Goal: Task Accomplishment & Management: Manage account settings

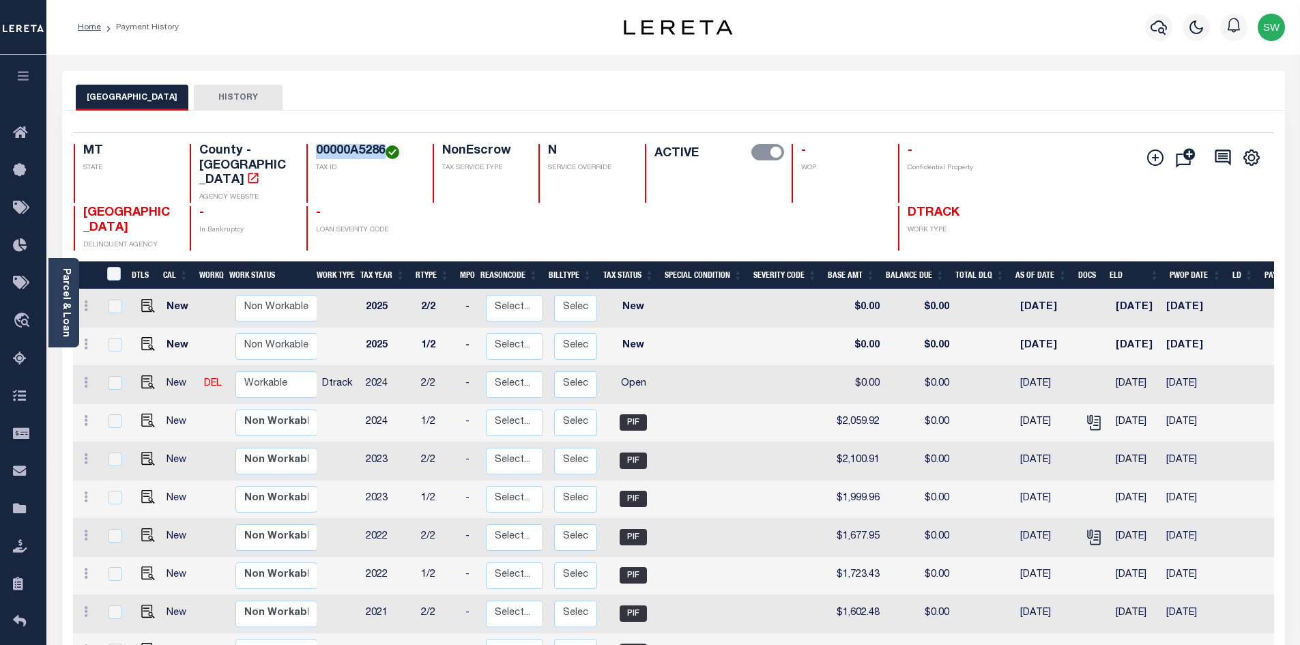
drag, startPoint x: 384, startPoint y: 154, endPoint x: 314, endPoint y: 147, distance: 70.7
click at [314, 147] on div "00000A5286 TAX ID" at bounding box center [361, 173] width 110 height 59
click at [489, 209] on div at bounding box center [478, 228] width 90 height 44
click at [412, 206] on h4 "-" at bounding box center [366, 213] width 100 height 15
drag, startPoint x: 383, startPoint y: 150, endPoint x: 319, endPoint y: 146, distance: 64.3
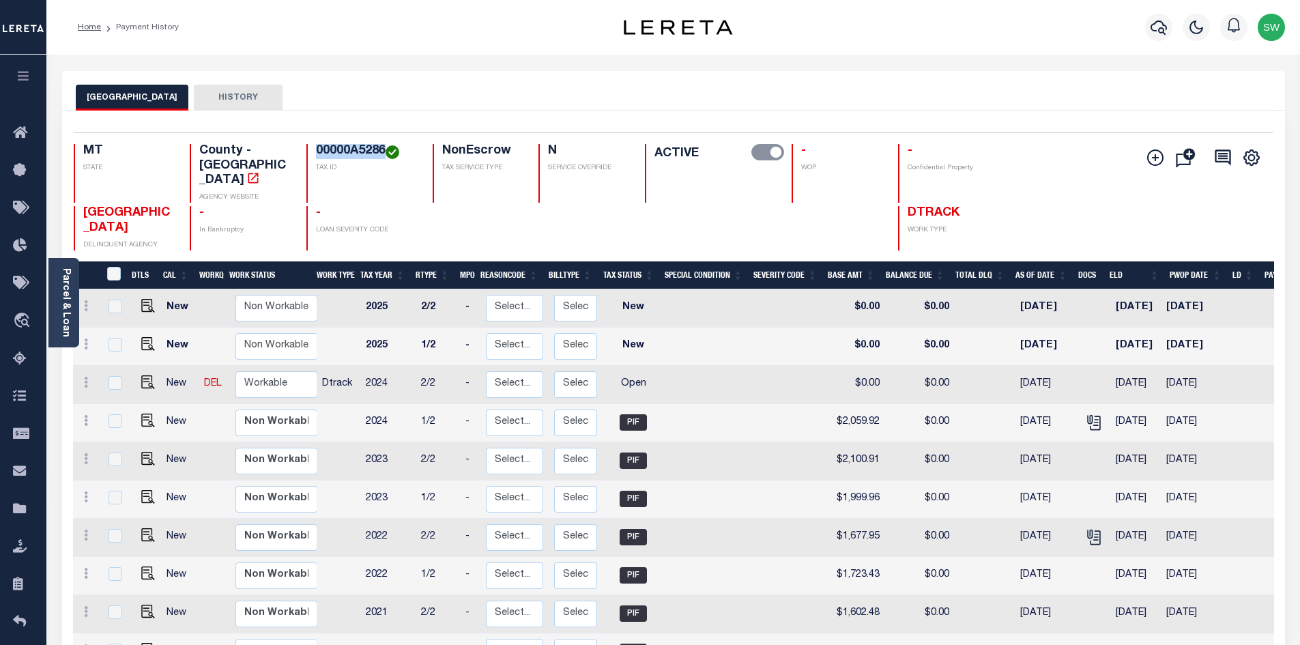
click at [319, 146] on h4 "00000A5286" at bounding box center [366, 151] width 100 height 15
copy h4 "00000A5286"
click at [441, 206] on div at bounding box center [478, 228] width 90 height 44
click at [84, 377] on icon at bounding box center [86, 382] width 4 height 11
click at [89, 379] on link at bounding box center [85, 384] width 15 height 11
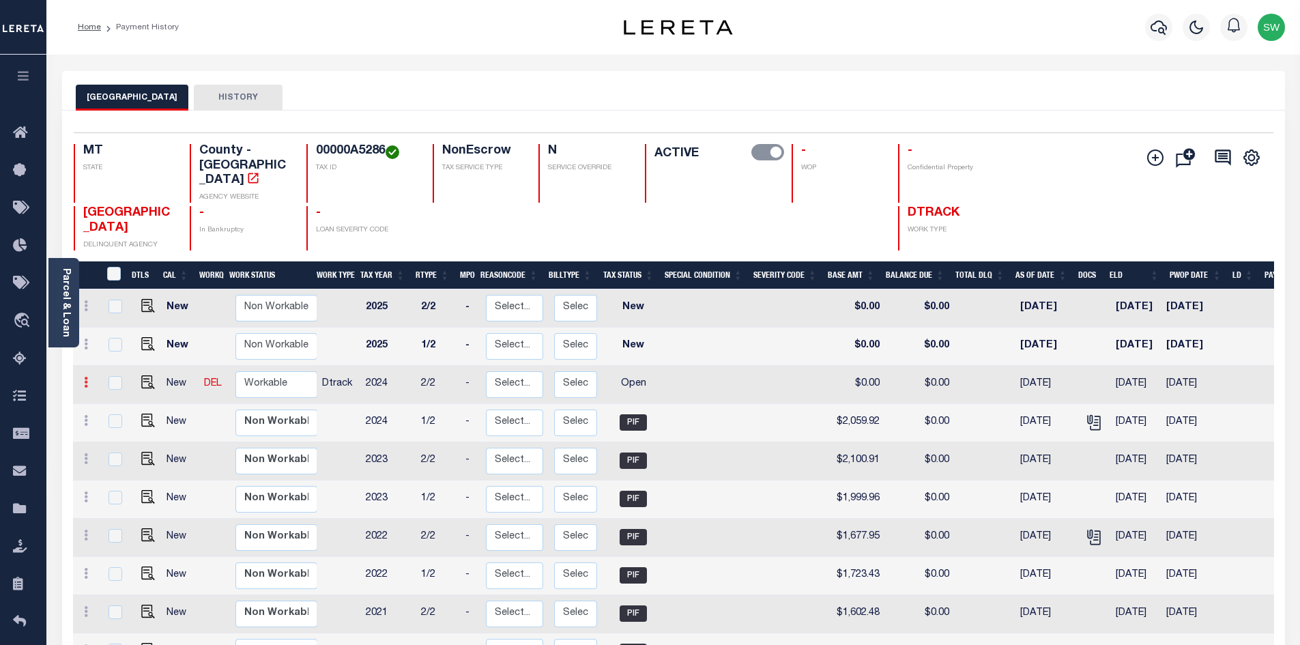
click at [85, 377] on icon at bounding box center [86, 382] width 4 height 11
drag, startPoint x: 126, startPoint y: 404, endPoint x: 235, endPoint y: 392, distance: 109.8
click at [124, 418] on link at bounding box center [119, 429] width 46 height 23
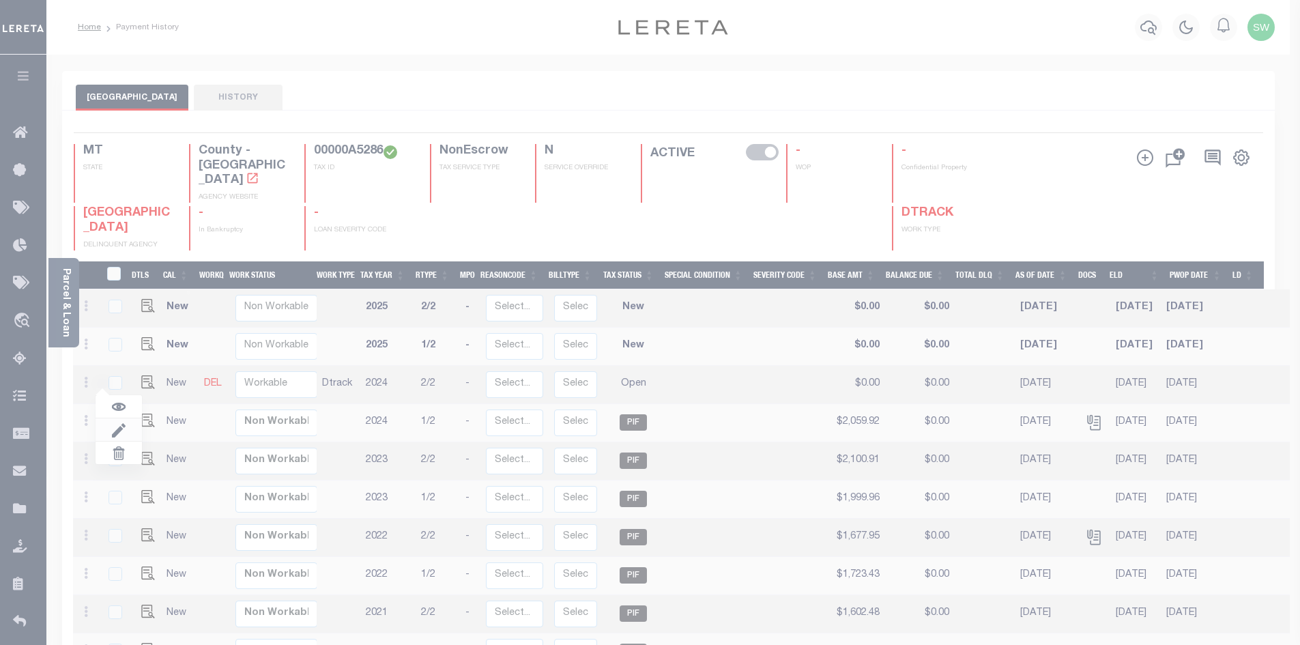
select select "OP2"
type input "$0.00"
type input "[DATE]"
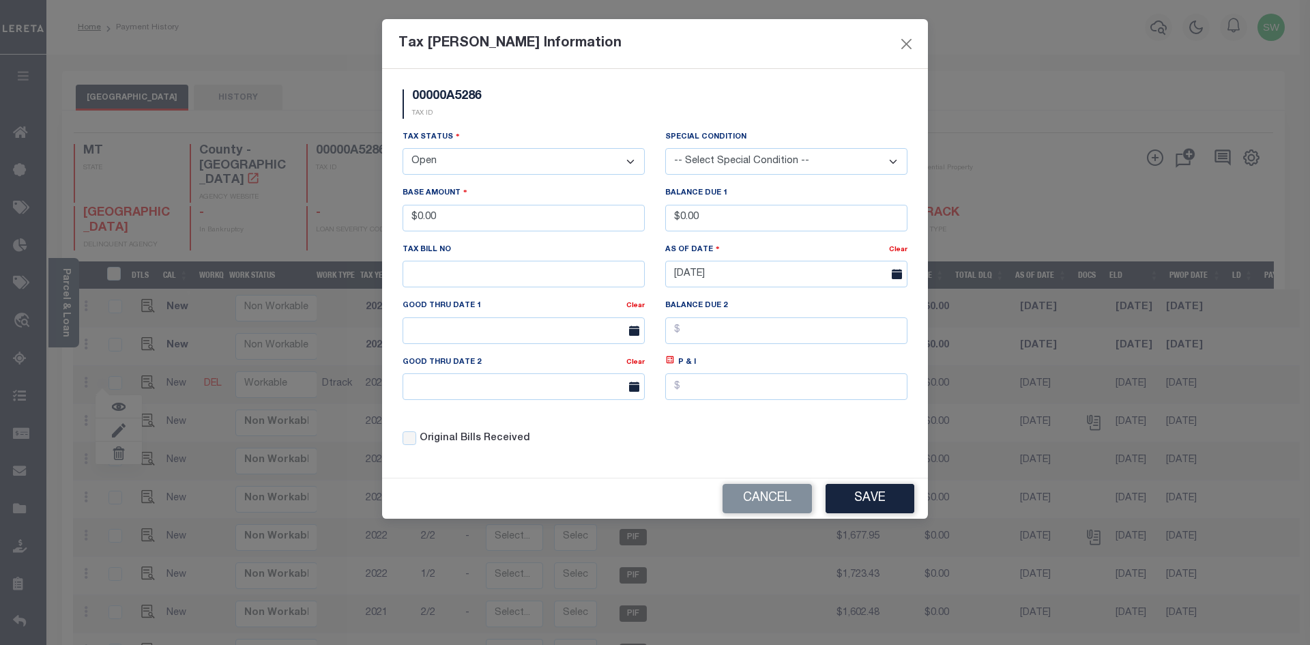
click at [634, 160] on select "- Select Status - Open Due/Unpaid Paid Incomplete No Tax Due Internal Refund Pr…" at bounding box center [524, 161] width 242 height 27
click at [631, 160] on select "- Select Status - Open Due/Unpaid Paid Incomplete No Tax Due Internal Refund Pr…" at bounding box center [524, 161] width 242 height 27
select select "PYD"
click at [403, 149] on select "- Select Status - Open Due/Unpaid Paid Incomplete No Tax Due Internal Refund Pr…" at bounding box center [524, 161] width 242 height 27
drag, startPoint x: 469, startPoint y: 221, endPoint x: 371, endPoint y: 218, distance: 98.3
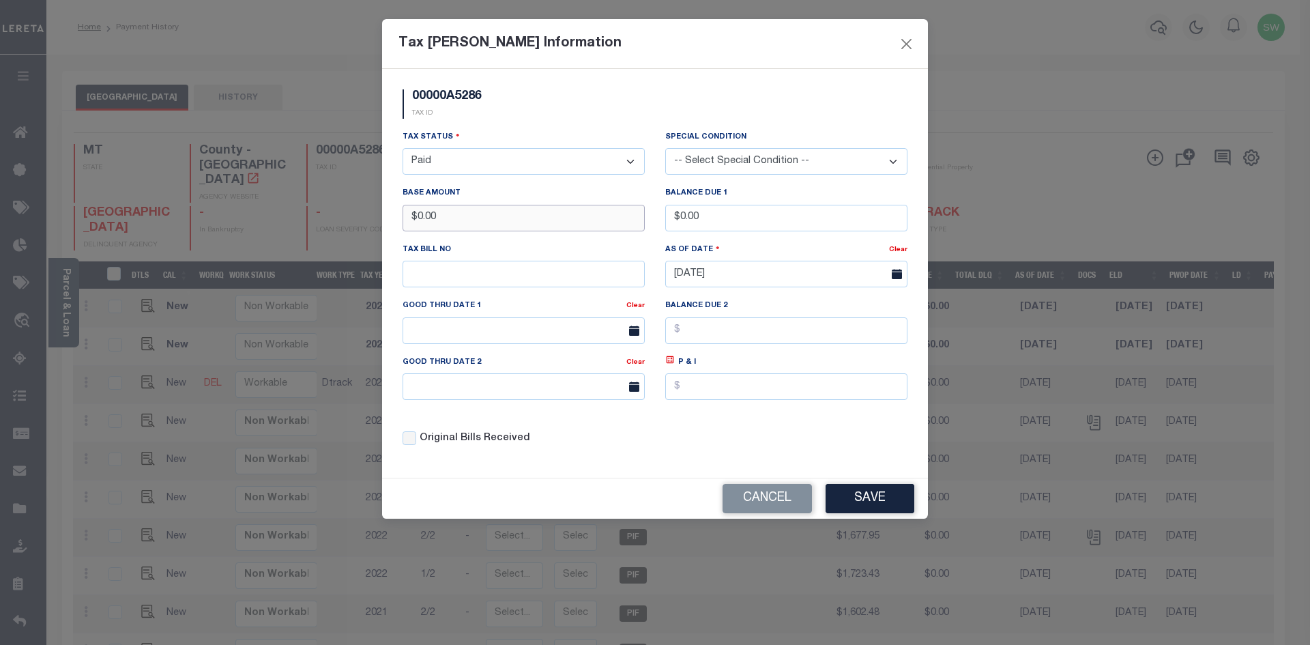
click at [371, 218] on div "Tax Bill Amount Information 00000A5286 TAX ID Installment: TaxID: 00000A5286 Ta…" at bounding box center [655, 322] width 1310 height 645
type input "$2,009.88"
click at [522, 130] on div "Tax Status - Select Status - Open Due/Unpaid Paid Incomplete No Tax Due Interna…" at bounding box center [524, 152] width 242 height 45
click at [820, 450] on div "Tax Status - Select Status - Open Due/Unpaid Paid Incomplete No Tax Due Interna…" at bounding box center [654, 294] width 525 height 328
click at [884, 502] on button "Save" at bounding box center [870, 498] width 89 height 29
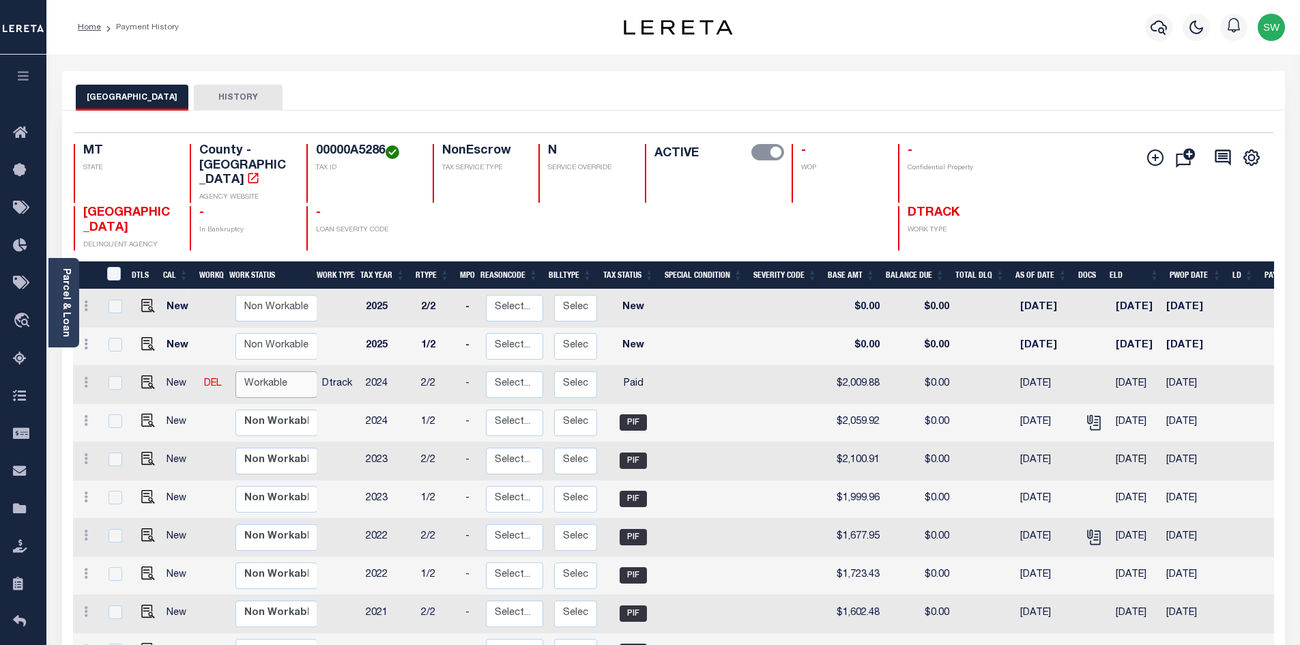
click at [293, 371] on select "Non Workable Workable" at bounding box center [276, 384] width 82 height 27
checkbox input "true"
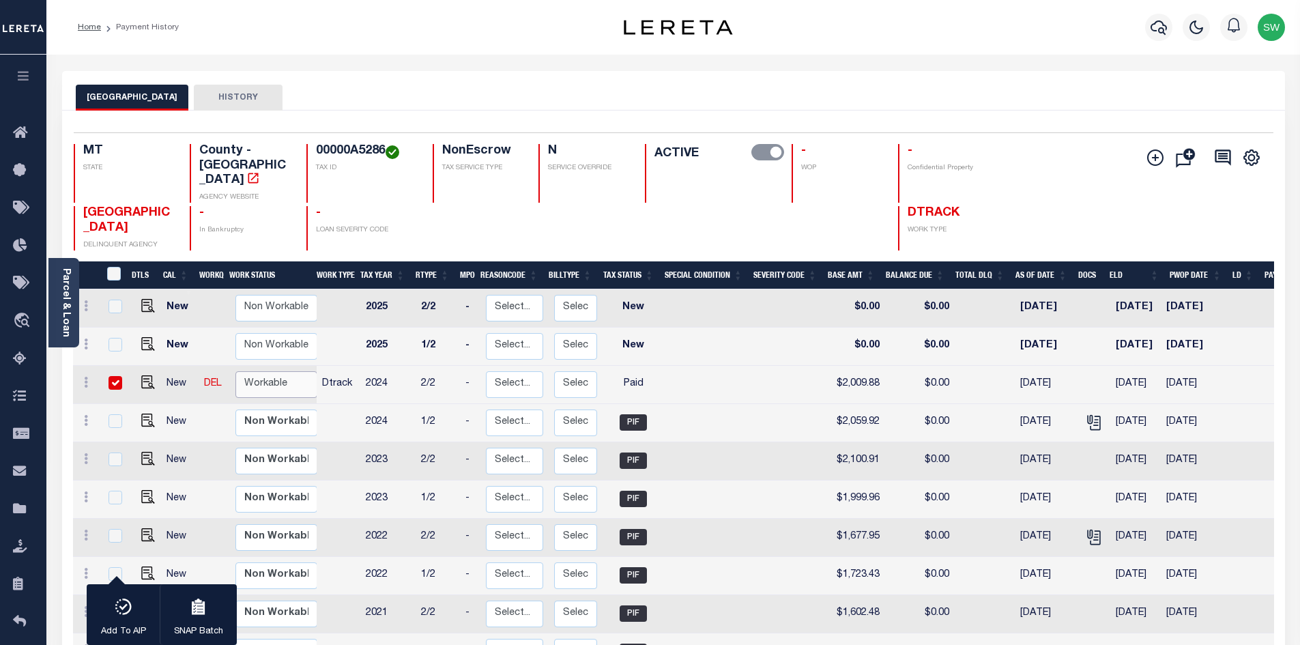
select select "true"
click at [235, 371] on select "Non Workable Workable" at bounding box center [276, 384] width 82 height 27
checkbox input "false"
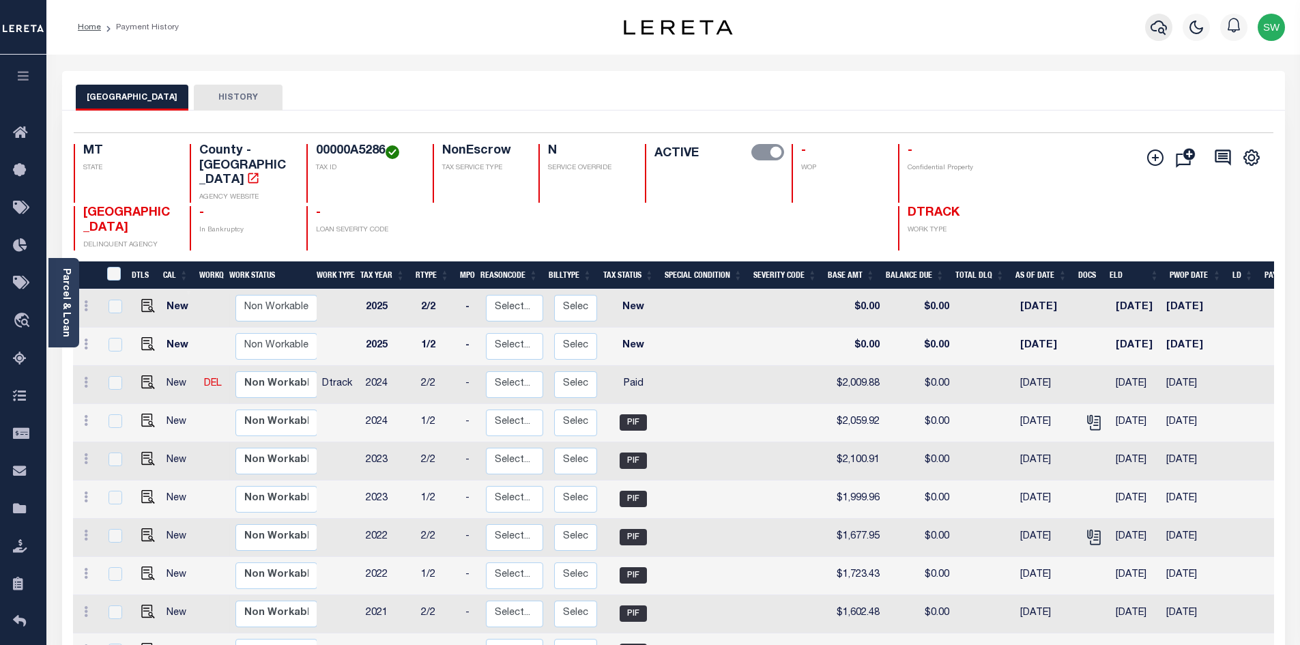
click at [1159, 27] on icon "button" at bounding box center [1159, 27] width 16 height 16
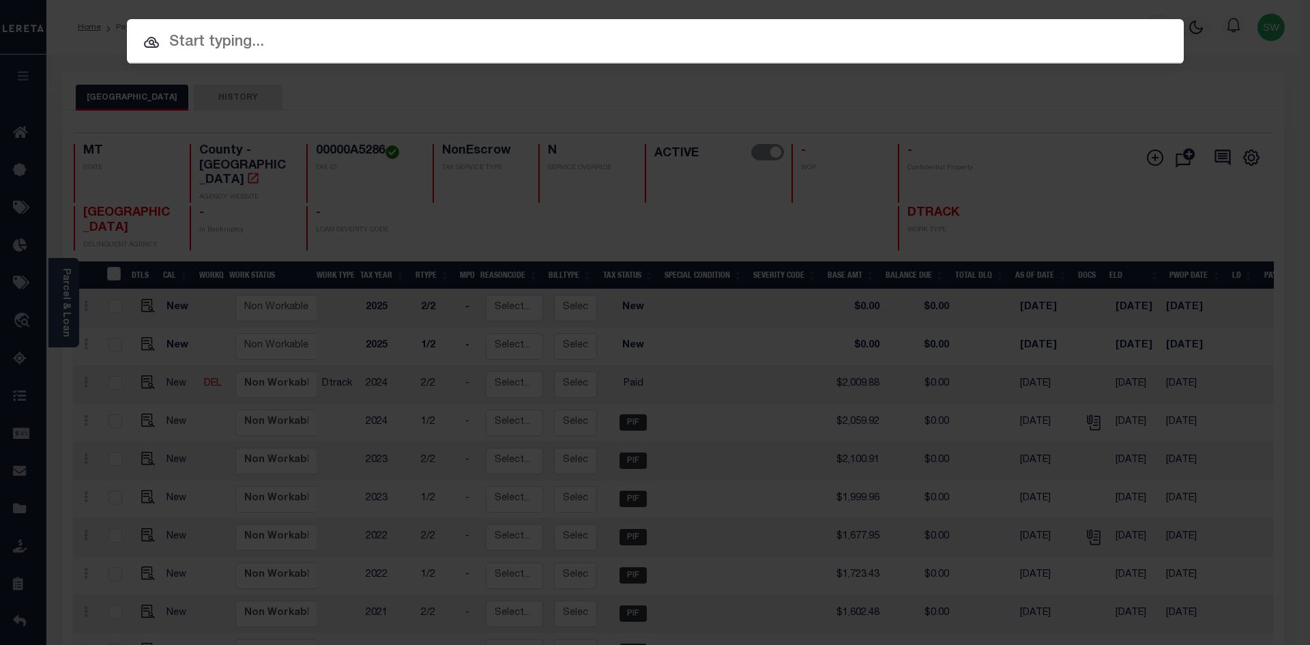
click at [186, 44] on input "text" at bounding box center [655, 43] width 1057 height 24
paste input "3506161481054"
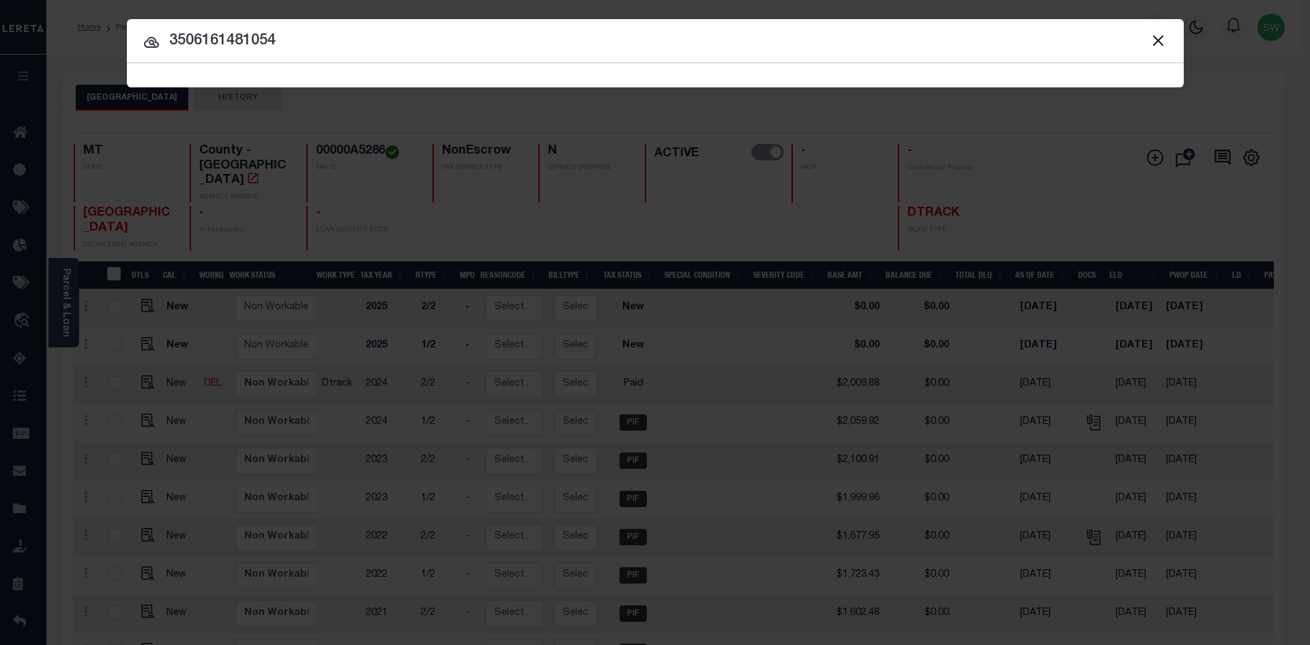
type input "3506161481054"
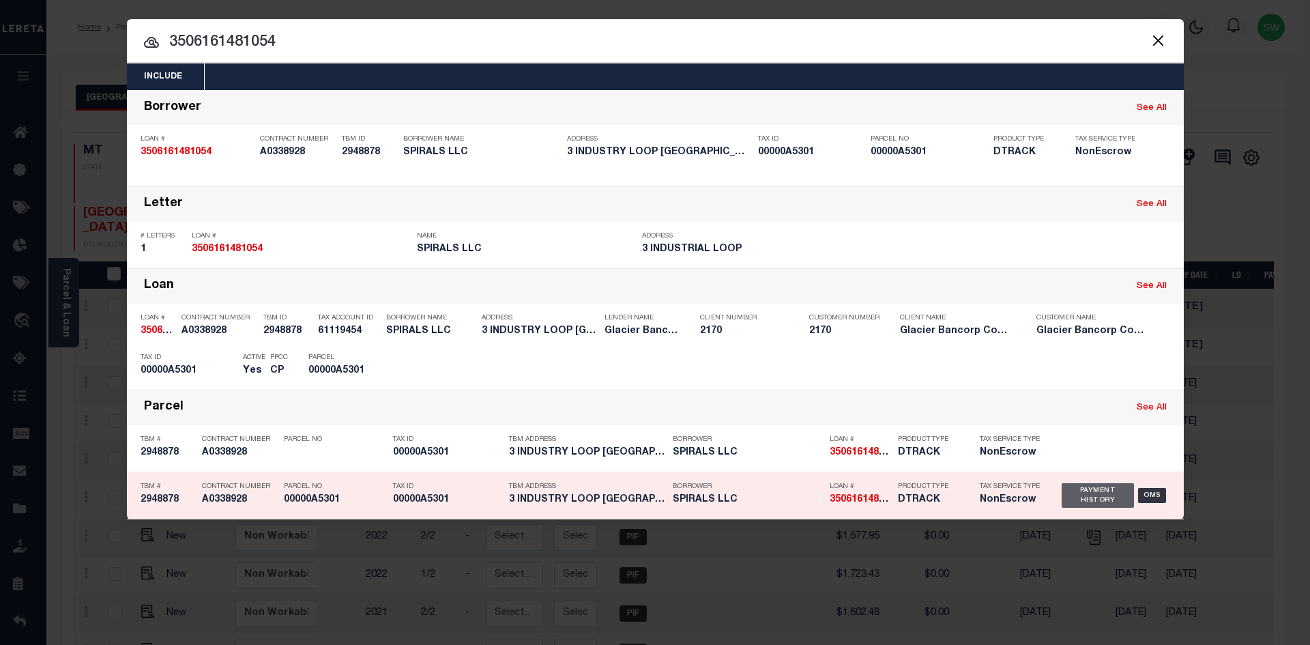
click at [1123, 496] on div "Payment History" at bounding box center [1098, 495] width 73 height 25
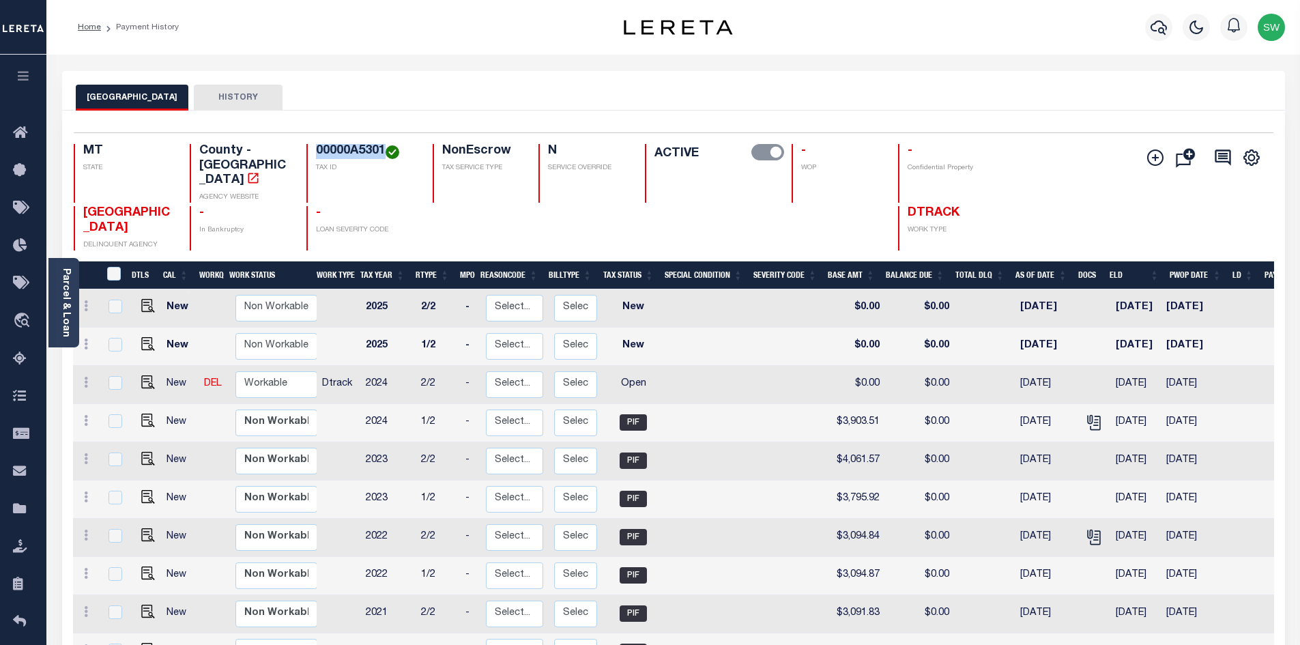
drag, startPoint x: 385, startPoint y: 148, endPoint x: 306, endPoint y: 154, distance: 79.4
click at [306, 154] on div "00000A5301 TAX ID" at bounding box center [361, 173] width 110 height 59
copy h4 "00000A5301"
click at [73, 366] on td at bounding box center [86, 385] width 27 height 38
checkbox input "true"
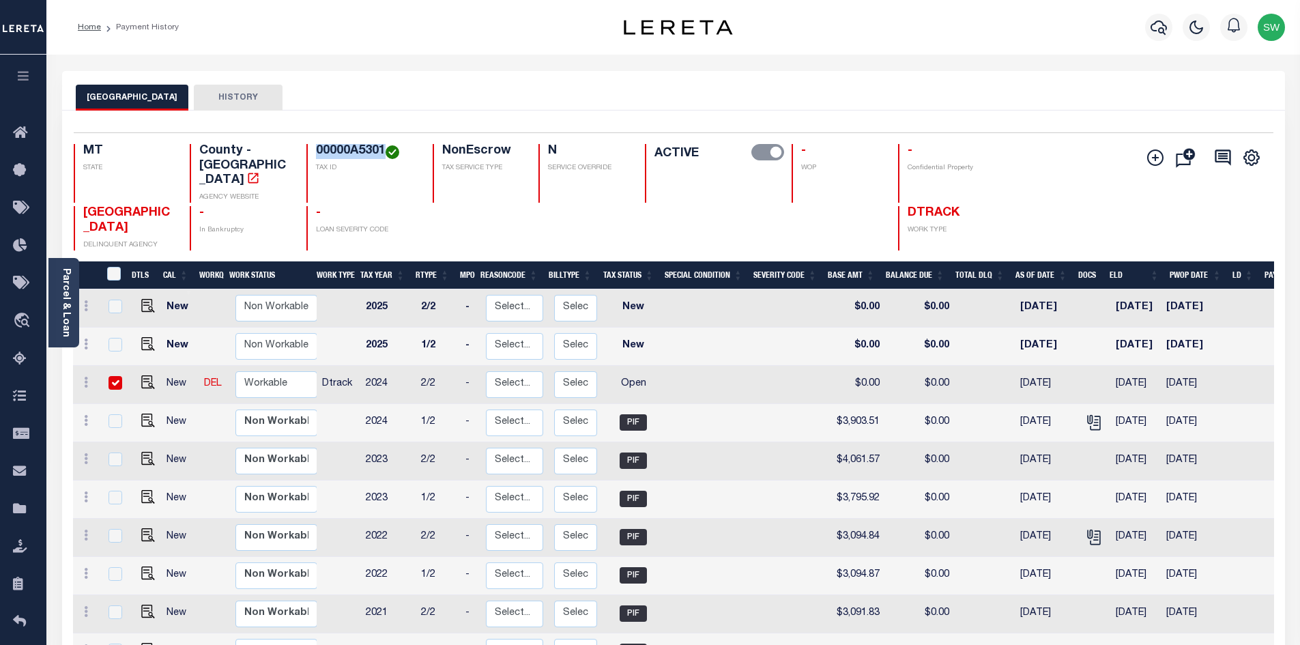
checkbox input "true"
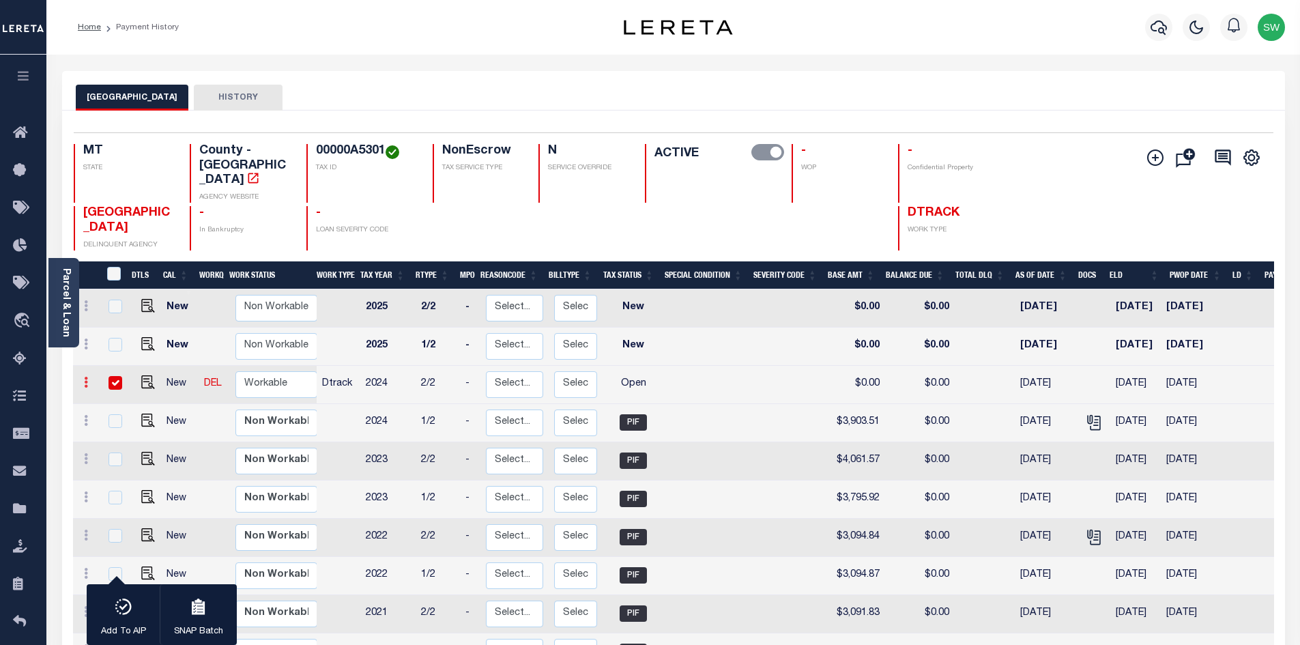
click at [84, 377] on icon at bounding box center [86, 382] width 4 height 11
click at [83, 379] on link at bounding box center [85, 384] width 15 height 11
click at [117, 422] on img at bounding box center [119, 429] width 14 height 14
select select "OP2"
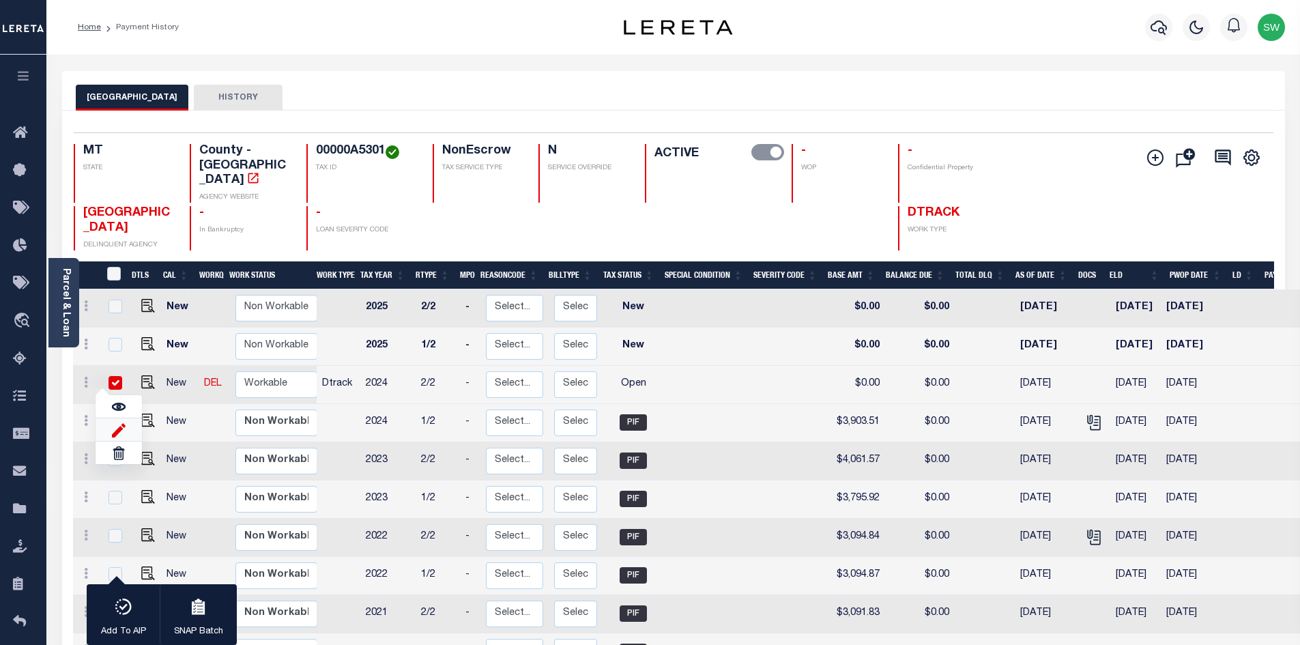
type input "$0.00"
type input "[DATE]"
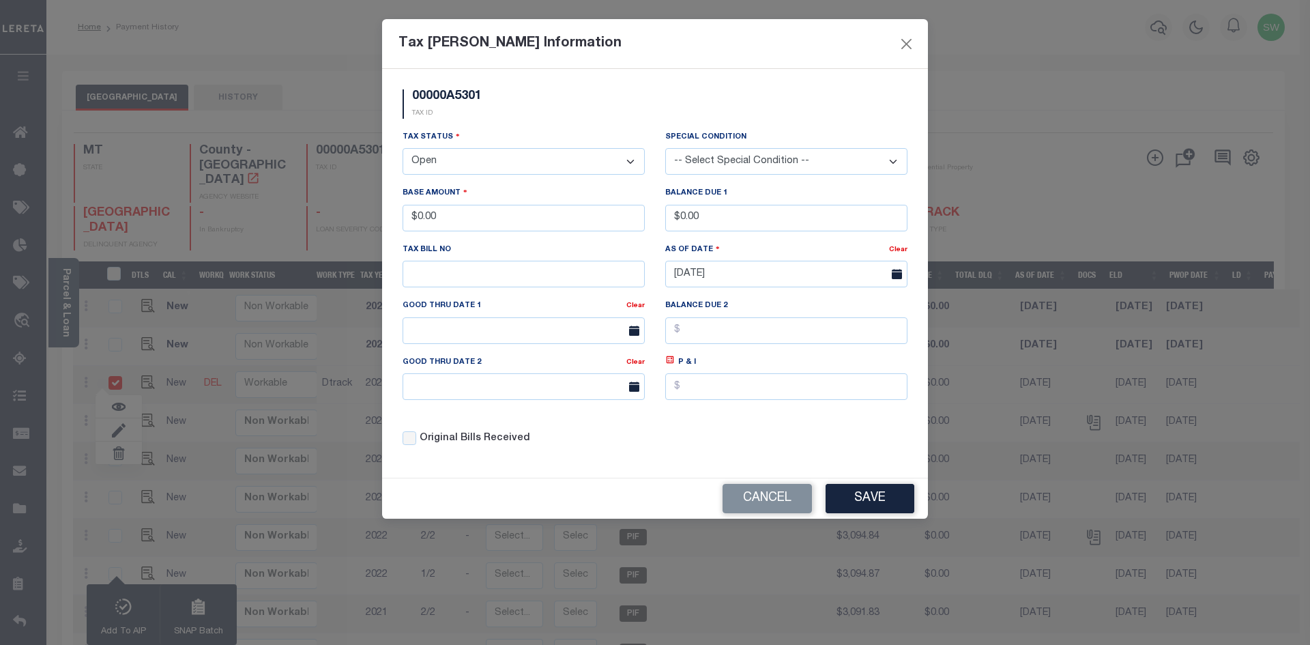
click at [633, 161] on select "- Select Status - Open Due/Unpaid Paid Incomplete No Tax Due Internal Refund Pr…" at bounding box center [524, 161] width 242 height 27
click at [629, 160] on select "- Select Status - Open Due/Unpaid Paid Incomplete No Tax Due Internal Refund Pr…" at bounding box center [524, 161] width 242 height 27
select select "PYD"
click at [403, 149] on select "- Select Status - Open Due/Unpaid Paid Incomplete No Tax Due Internal Refund Pr…" at bounding box center [524, 161] width 242 height 27
drag, startPoint x: 474, startPoint y: 219, endPoint x: 369, endPoint y: 218, distance: 105.1
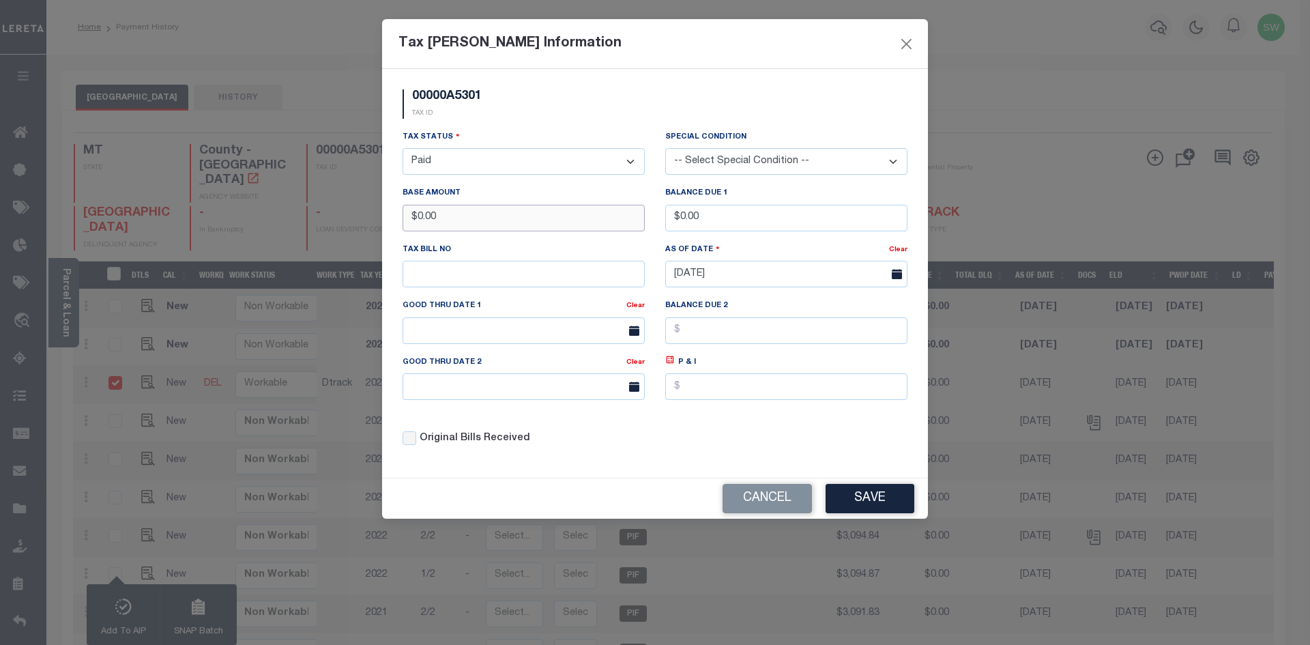
click at [369, 218] on div "Tax [PERSON_NAME] Information 00000A5301 TAX ID Installment: TaxID: 00000A5301 …" at bounding box center [655, 322] width 1310 height 645
type input "$"
type input "$3,903.48"
click at [519, 113] on div "00000A5301 TAX ID" at bounding box center [654, 109] width 525 height 40
click at [861, 504] on button "Save" at bounding box center [870, 498] width 89 height 29
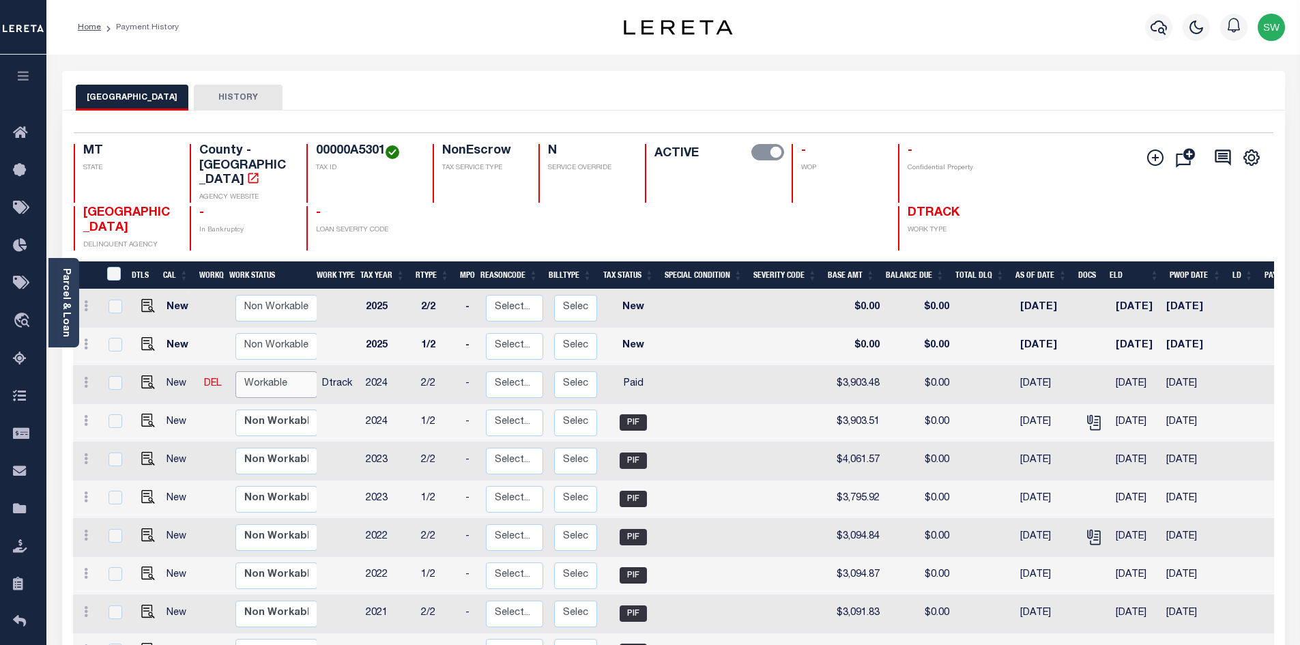
click at [272, 371] on select "Non Workable Workable" at bounding box center [276, 384] width 82 height 27
checkbox input "true"
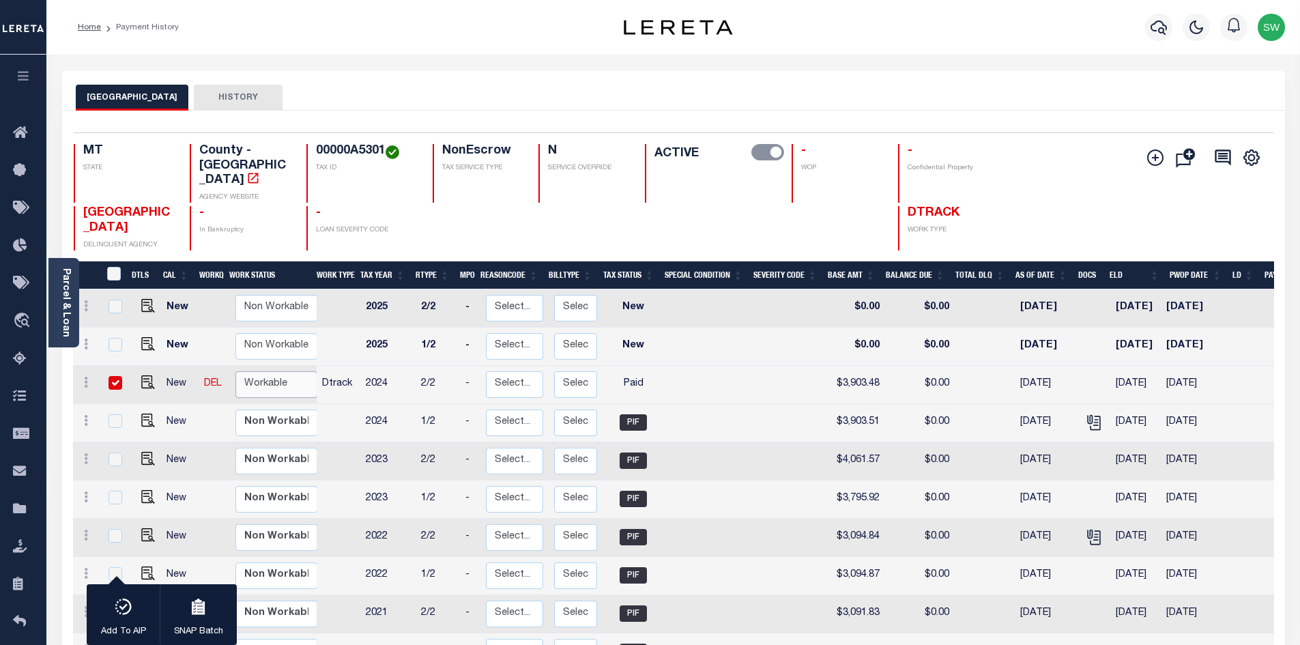
select select "true"
click at [235, 371] on select "Non Workable Workable" at bounding box center [276, 384] width 82 height 27
checkbox input "false"
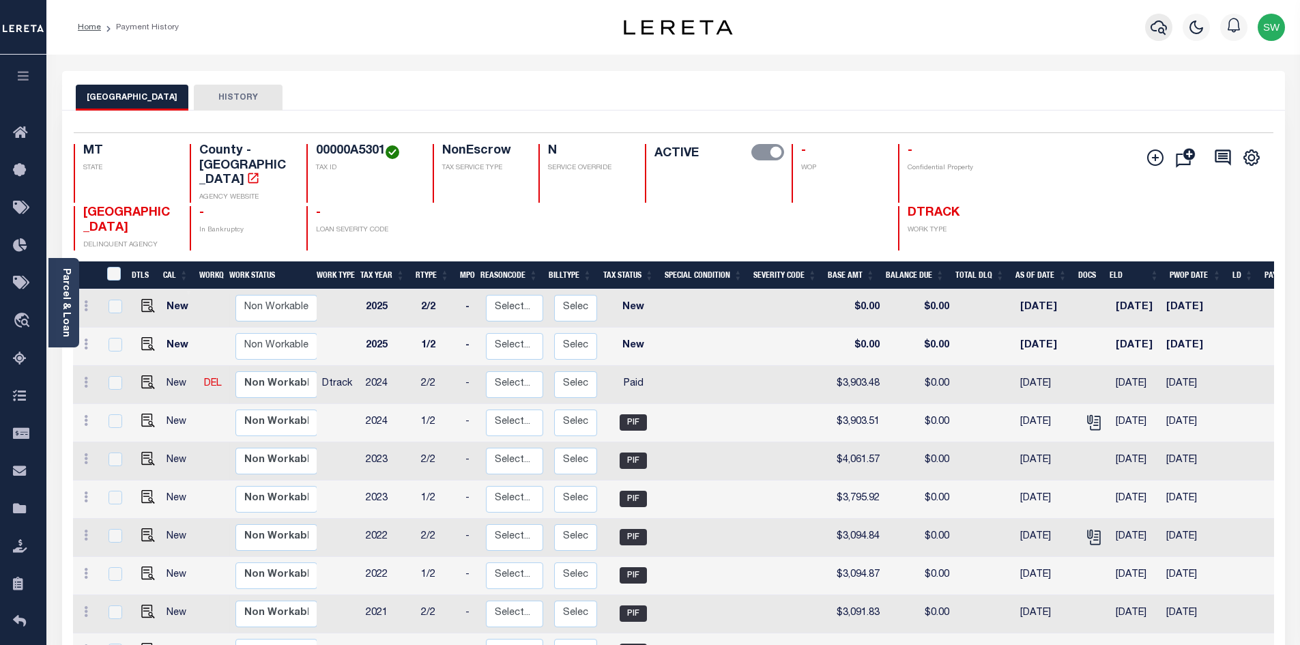
click at [1158, 30] on icon "button" at bounding box center [1159, 27] width 16 height 14
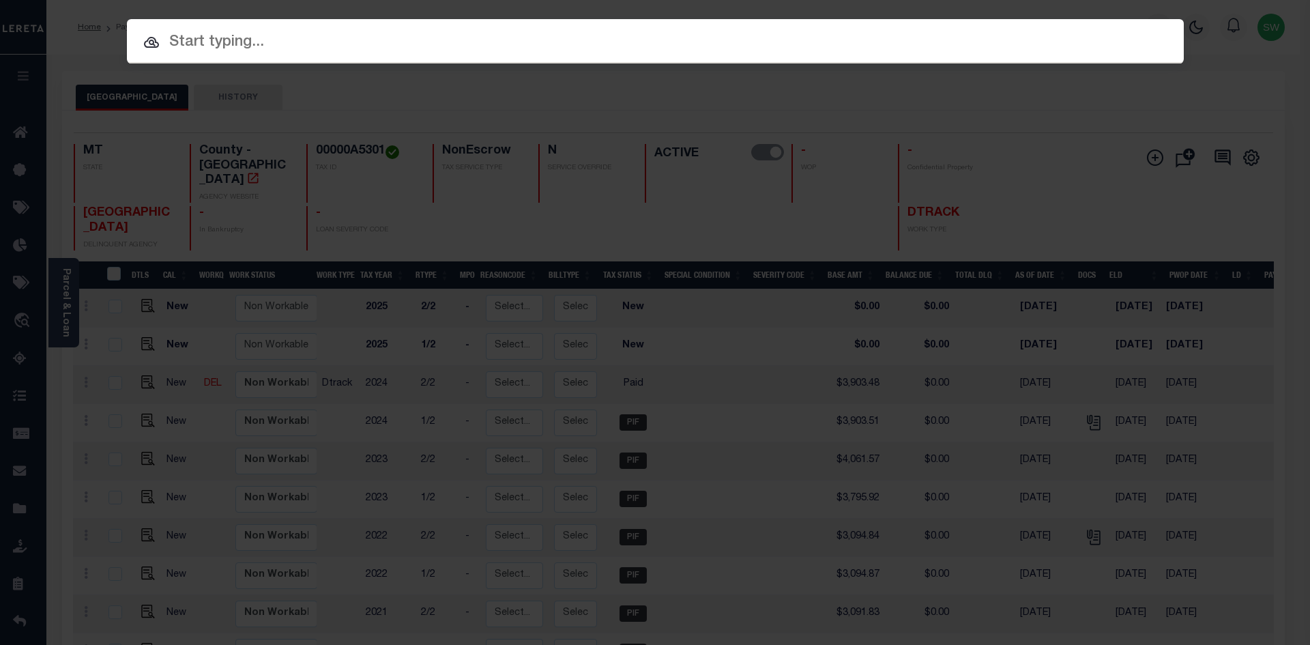
click at [194, 46] on input "text" at bounding box center [655, 43] width 1057 height 24
paste input "3205239062222"
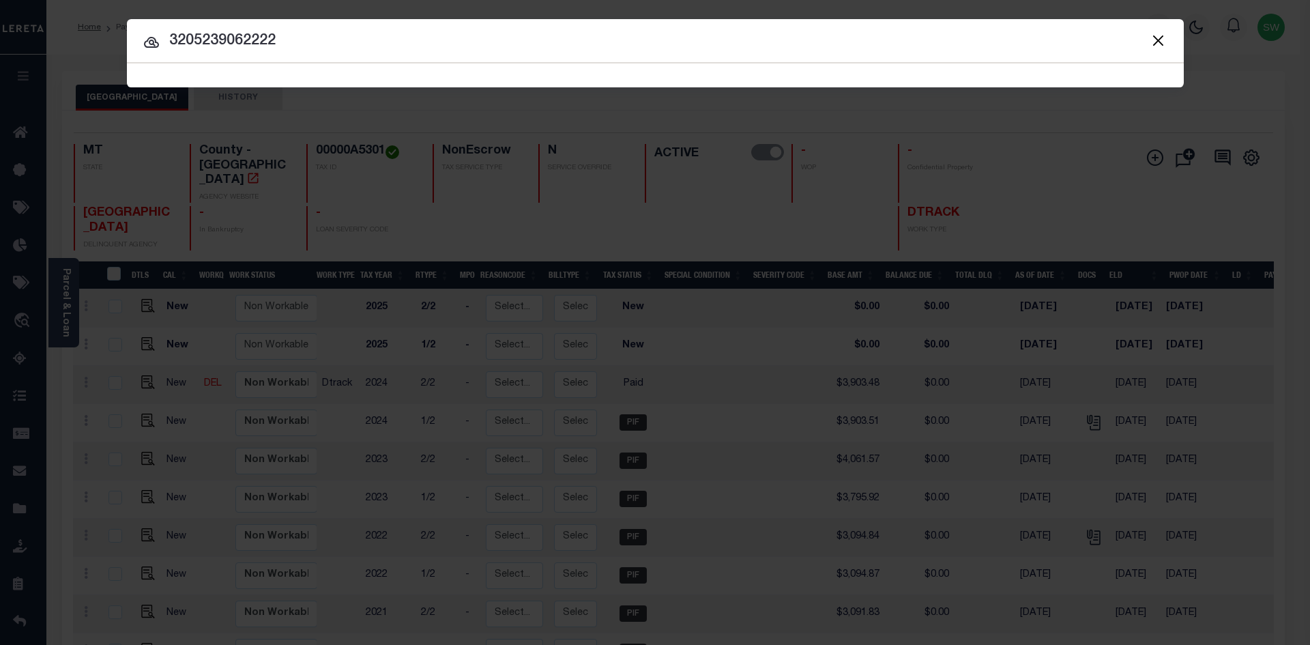
click at [315, 44] on input "3205239062222" at bounding box center [655, 41] width 1057 height 24
type input "3205239062222"
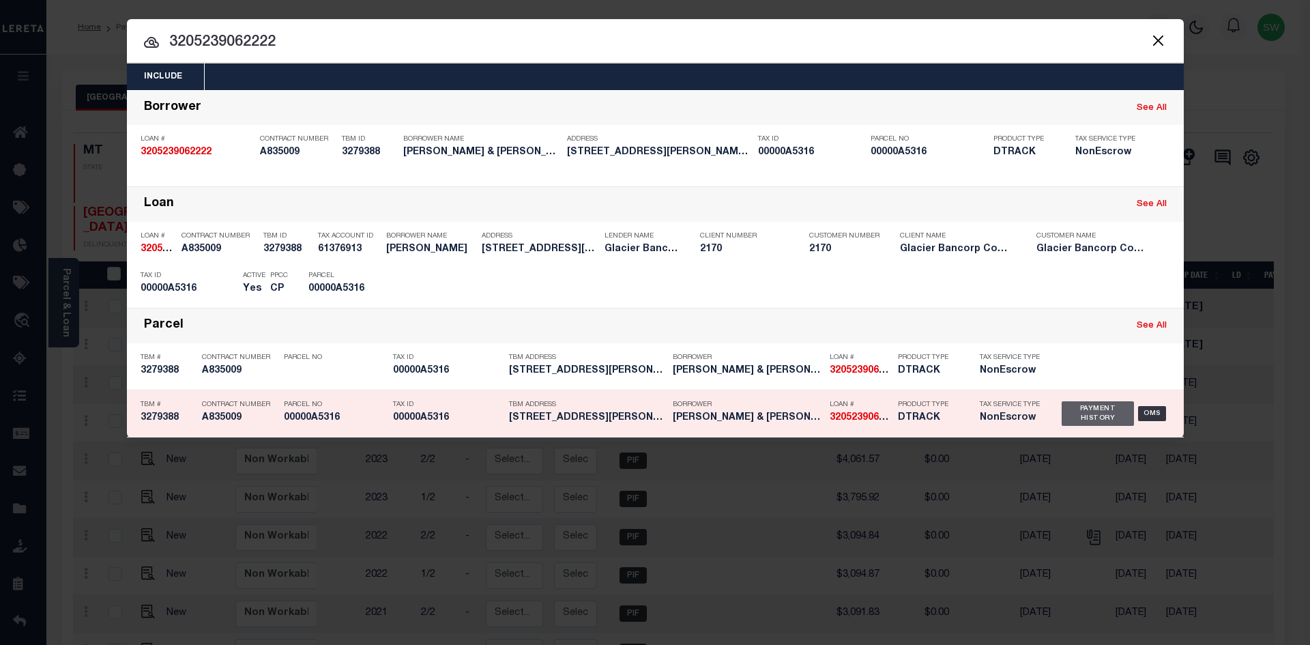
click at [1088, 416] on div "Payment History" at bounding box center [1098, 413] width 73 height 25
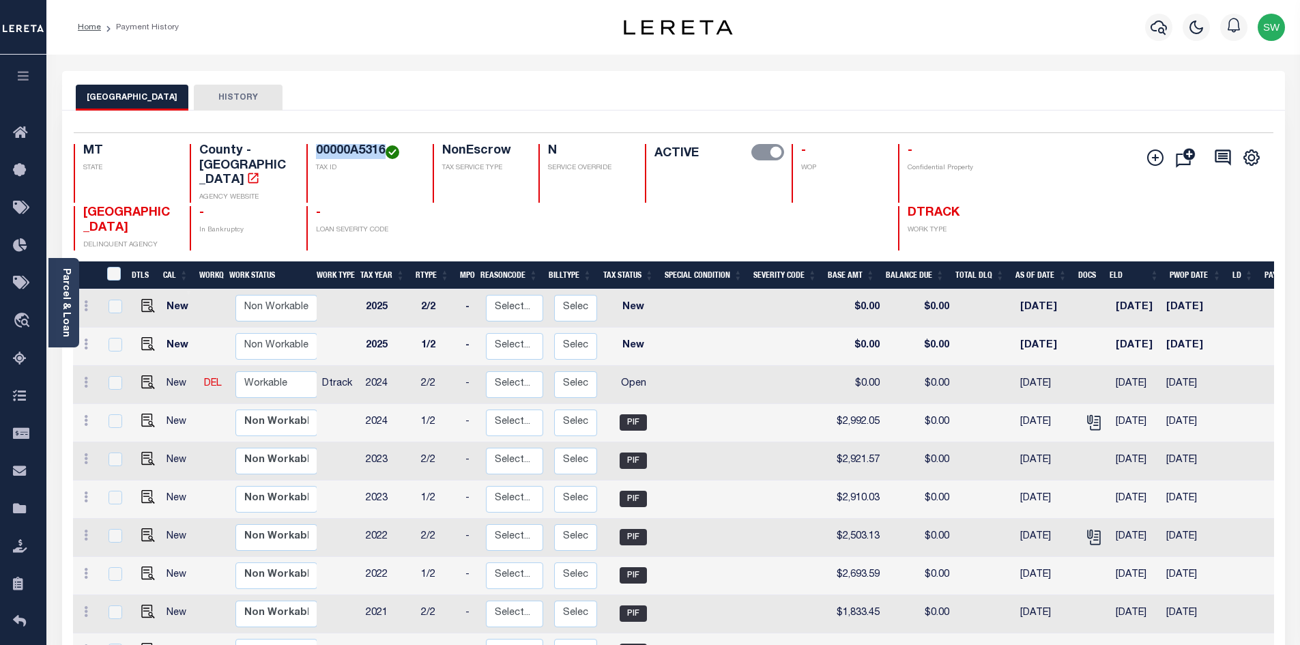
drag, startPoint x: 386, startPoint y: 148, endPoint x: 315, endPoint y: 146, distance: 71.0
click at [316, 146] on h4 "00000A5316" at bounding box center [366, 151] width 100 height 15
copy h4 "00000A5316"
click at [85, 377] on icon at bounding box center [86, 382] width 4 height 11
click at [121, 422] on img at bounding box center [119, 429] width 14 height 14
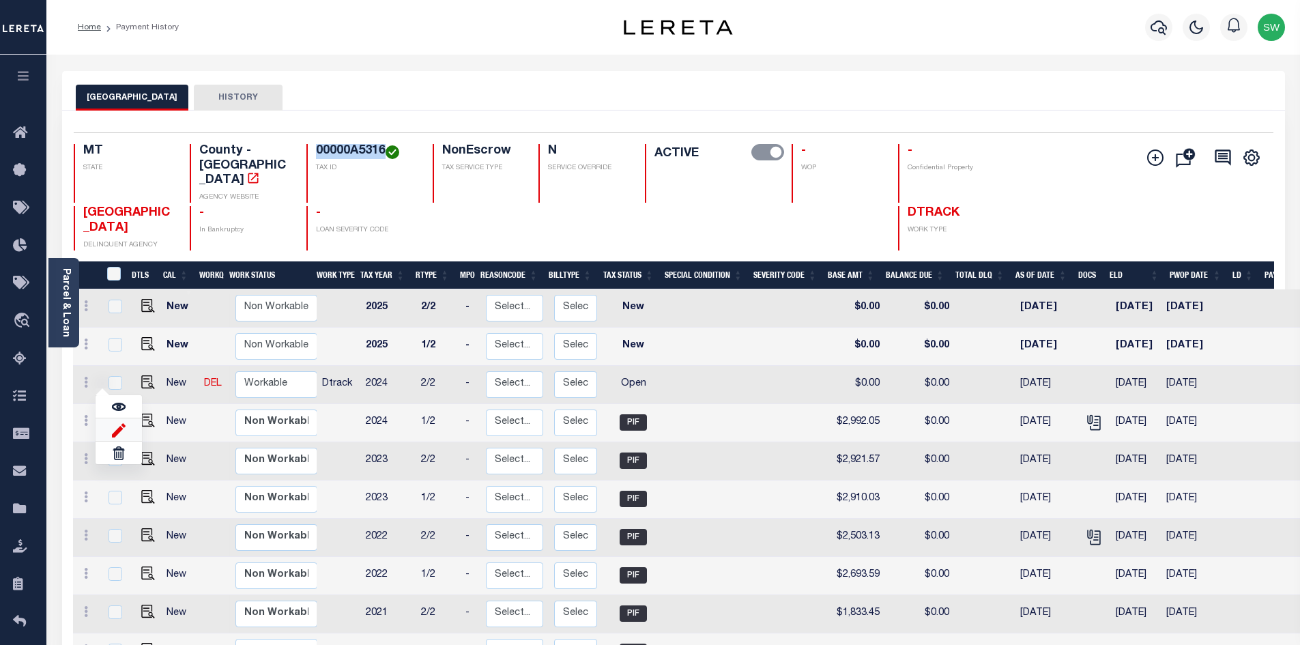
select select "OP2"
type input "$0.00"
type input "[DATE]"
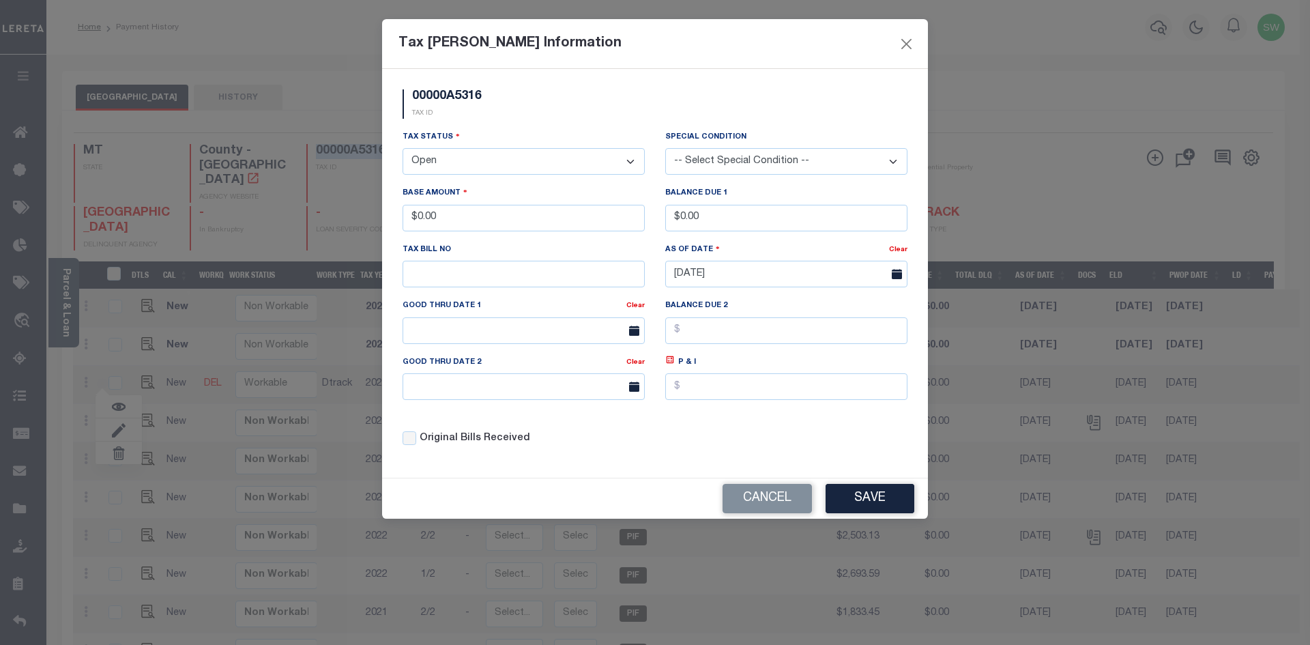
click at [633, 162] on select "- Select Status - Open Due/Unpaid Paid Incomplete No Tax Due Internal Refund Pr…" at bounding box center [524, 161] width 242 height 27
click at [632, 162] on select "- Select Status - Open Due/Unpaid Paid Incomplete No Tax Due Internal Refund Pr…" at bounding box center [524, 161] width 242 height 27
select select "PYD"
click at [403, 149] on select "- Select Status - Open Due/Unpaid Paid Incomplete No Tax Due Internal Refund Pr…" at bounding box center [524, 161] width 242 height 27
drag, startPoint x: 471, startPoint y: 221, endPoint x: 296, endPoint y: 238, distance: 176.2
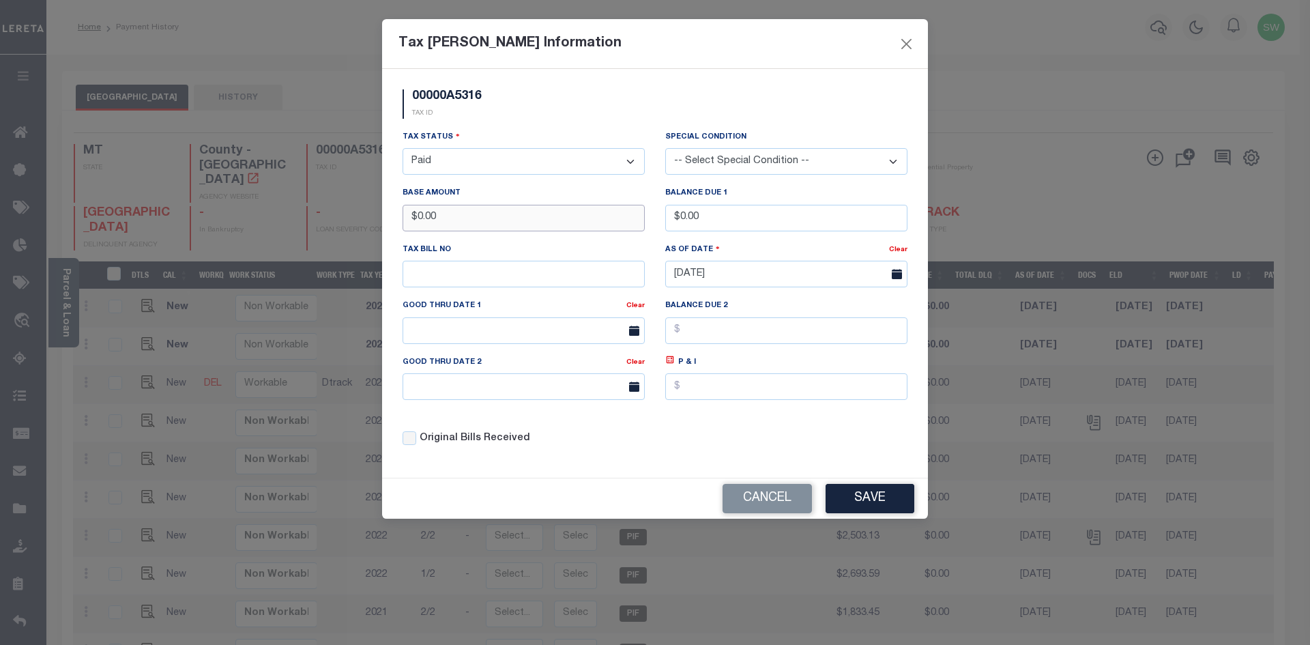
click at [296, 238] on div "Tax Bill Amount Information 00000A5316 TAX ID Installment: TaxID: 00000A5316 Ta…" at bounding box center [655, 322] width 1310 height 645
type input "$2,797.04"
click at [662, 100] on div "00000A5316 TAX ID" at bounding box center [654, 109] width 525 height 40
click at [863, 493] on button "Save" at bounding box center [870, 498] width 89 height 29
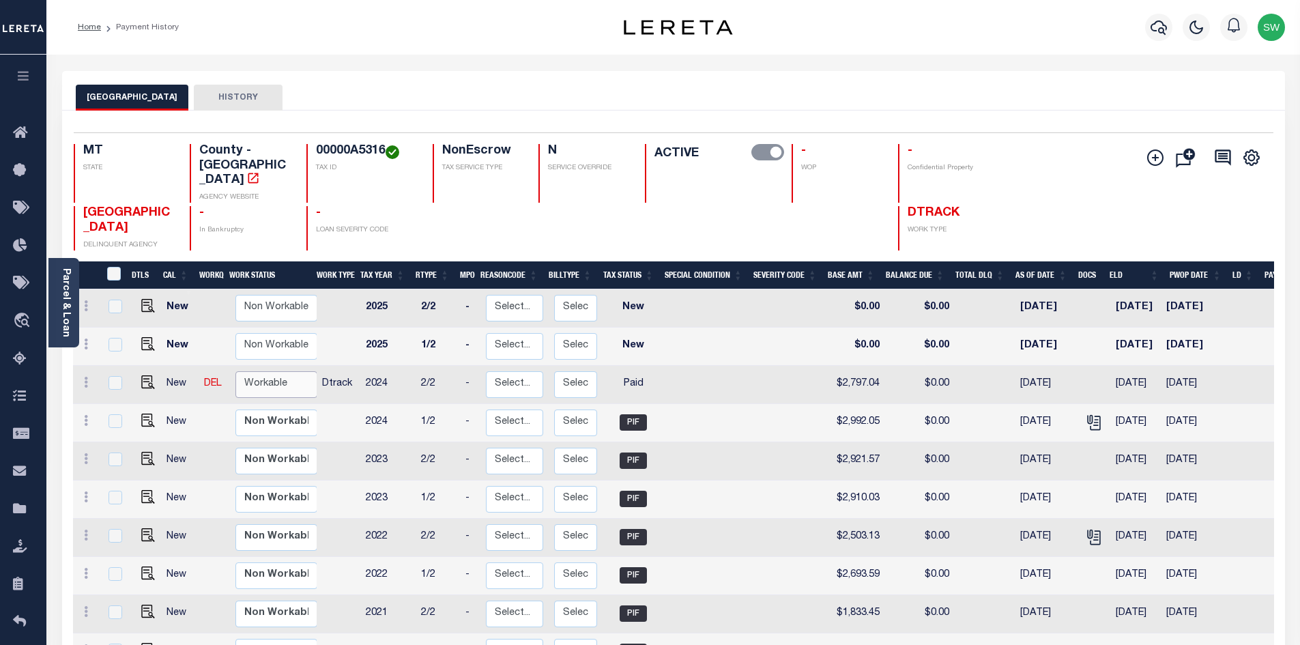
click at [246, 371] on select "Non Workable Workable" at bounding box center [276, 384] width 82 height 27
checkbox input "true"
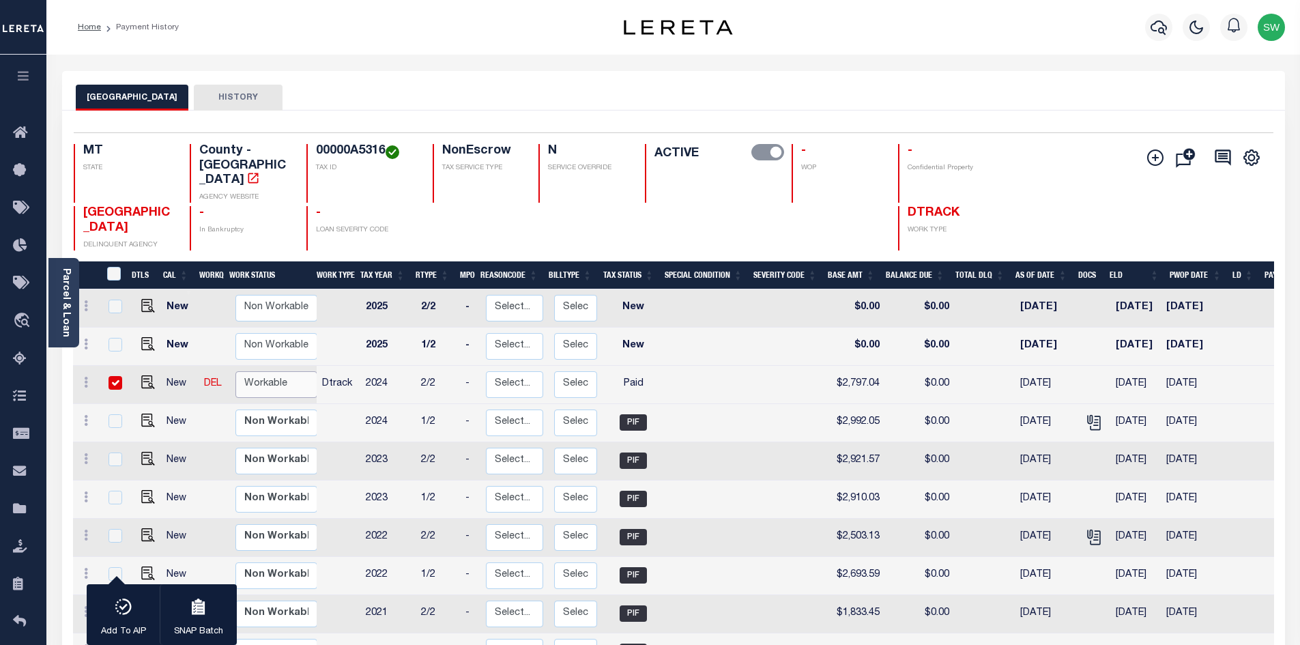
select select "true"
click at [235, 371] on select "Non Workable Workable" at bounding box center [276, 384] width 82 height 27
checkbox input "false"
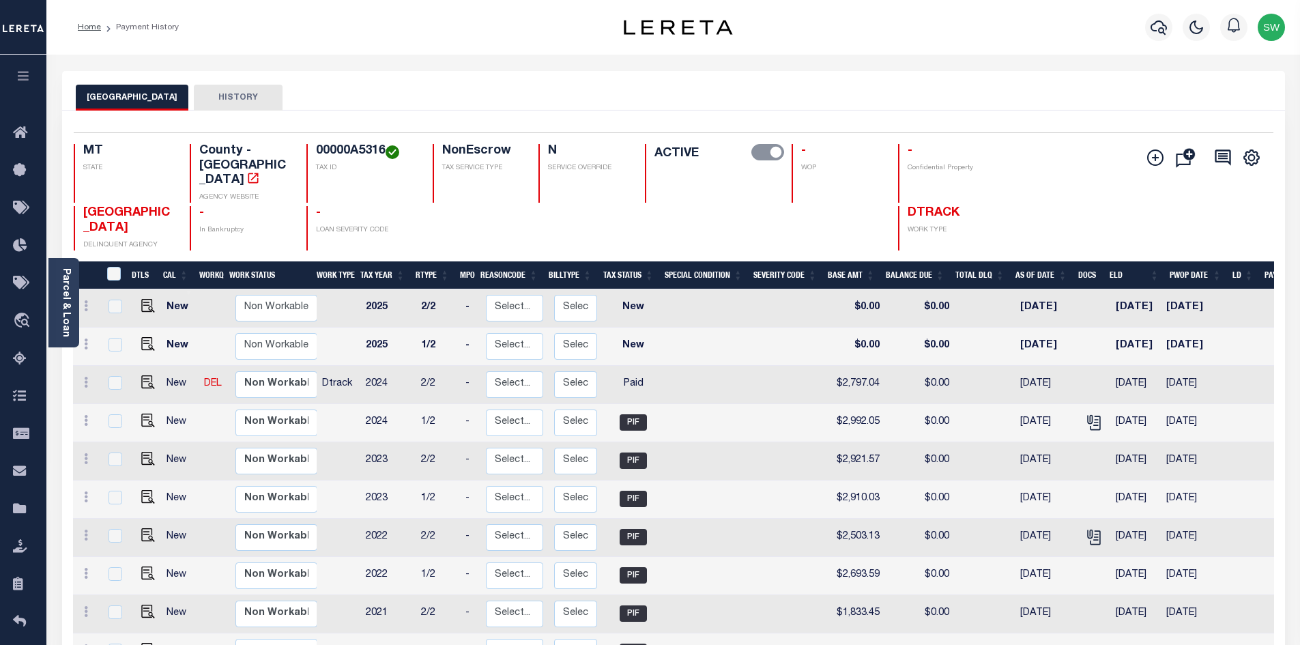
click at [480, 18] on div "Home Payment History" at bounding box center [322, 27] width 510 height 29
click at [1158, 29] on icon "button" at bounding box center [1159, 27] width 16 height 16
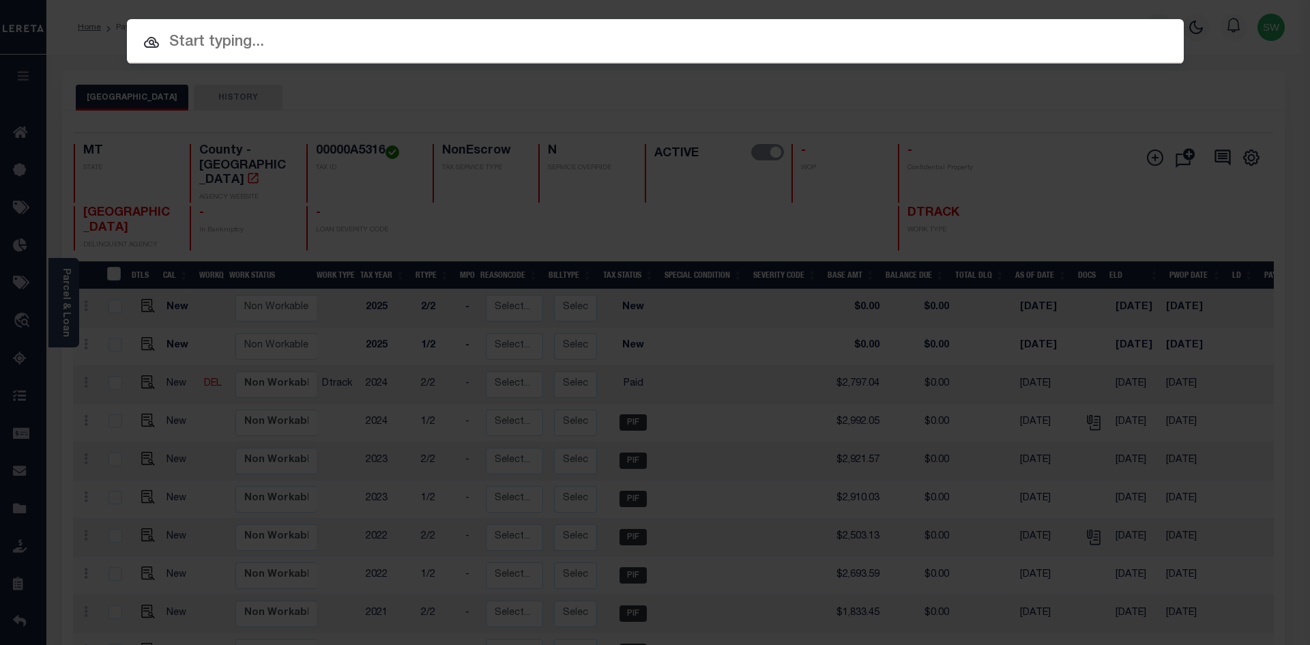
click at [233, 36] on input "text" at bounding box center [655, 43] width 1057 height 24
paste input "3212209057894"
type input "3212209057894"
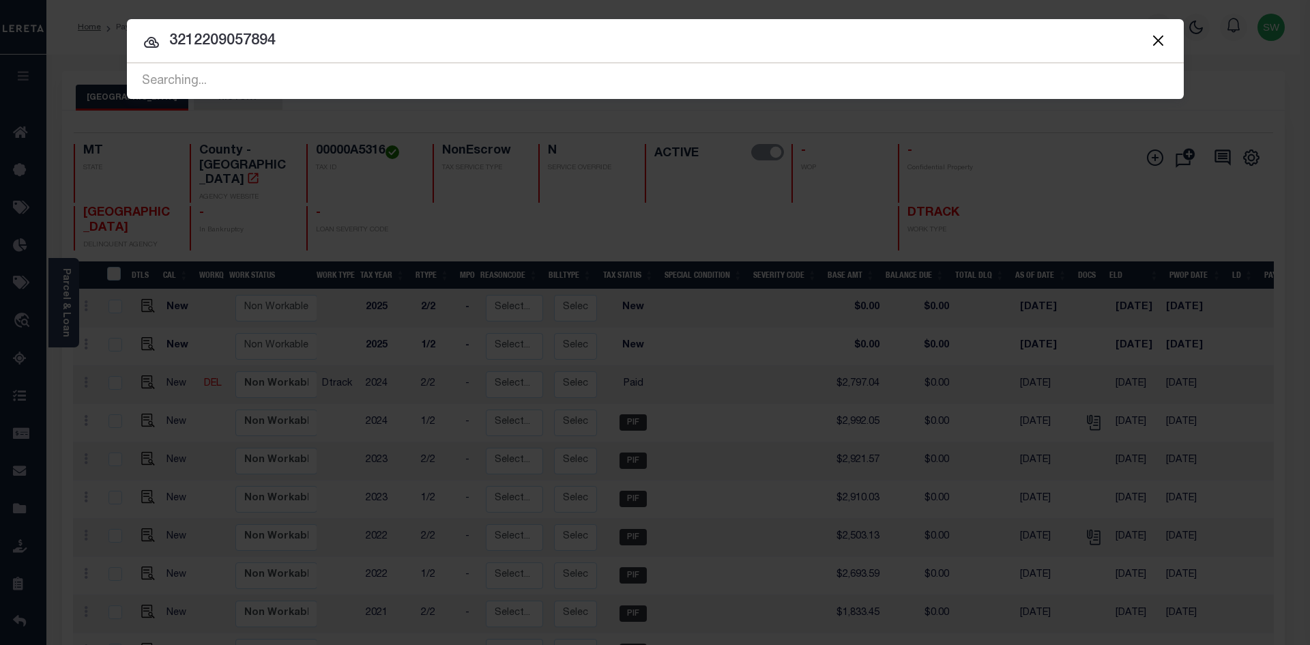
click at [314, 48] on input "3212209057894" at bounding box center [655, 41] width 1057 height 24
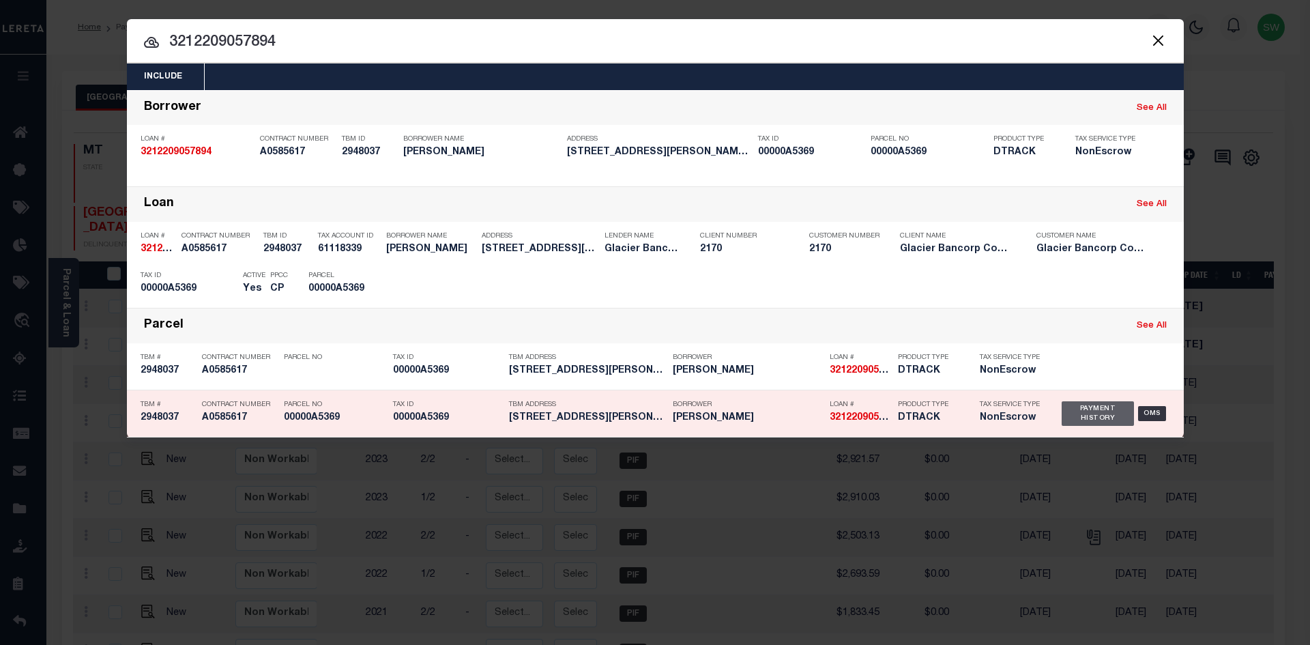
click at [1069, 410] on div "Payment History" at bounding box center [1098, 413] width 73 height 25
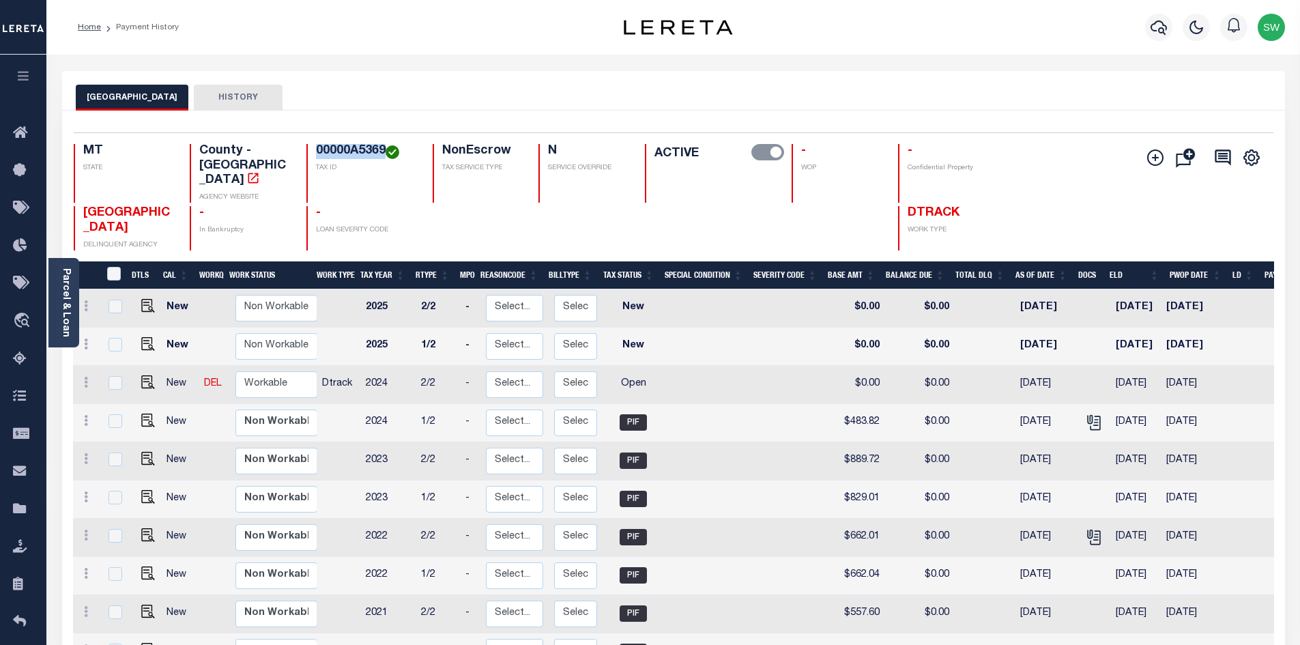
drag, startPoint x: 385, startPoint y: 145, endPoint x: 306, endPoint y: 156, distance: 79.1
click at [306, 156] on div "00000A5369 TAX ID" at bounding box center [361, 173] width 110 height 59
copy h4 "00000A5369"
click at [87, 377] on icon at bounding box center [86, 382] width 4 height 11
click at [117, 422] on img at bounding box center [119, 429] width 14 height 14
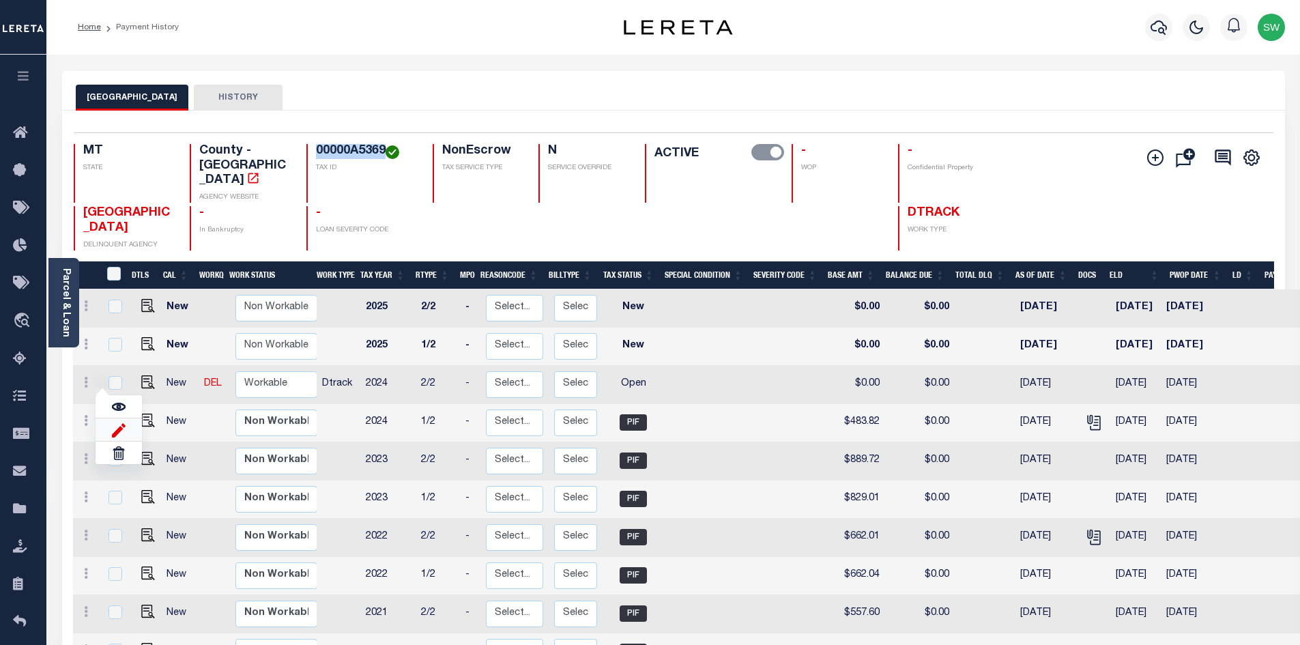
select select "OP2"
type input "$0.00"
type input "[DATE]"
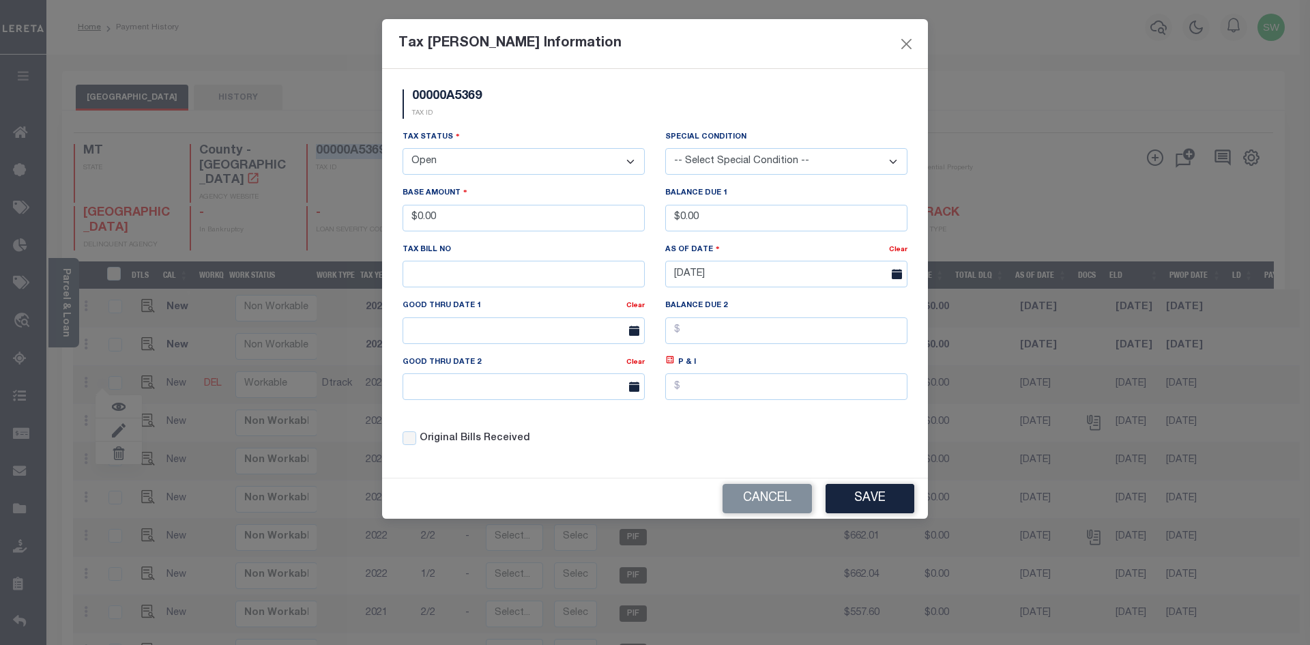
click at [629, 165] on select "- Select Status - Open Due/Unpaid Paid Incomplete No Tax Due Internal Refund Pr…" at bounding box center [524, 161] width 242 height 27
click at [633, 160] on select "- Select Status - Open Due/Unpaid Paid Incomplete No Tax Due Internal Refund Pr…" at bounding box center [524, 161] width 242 height 27
select select "PYD"
click at [403, 149] on select "- Select Status - Open Due/Unpaid Paid Incomplete No Tax Due Internal Refund Pr…" at bounding box center [524, 161] width 242 height 27
click at [373, 230] on div "Tax Bill Amount Information 00000A5369 TAX ID Installment: TaxID: 00000A5369 Ta…" at bounding box center [655, 322] width 1310 height 645
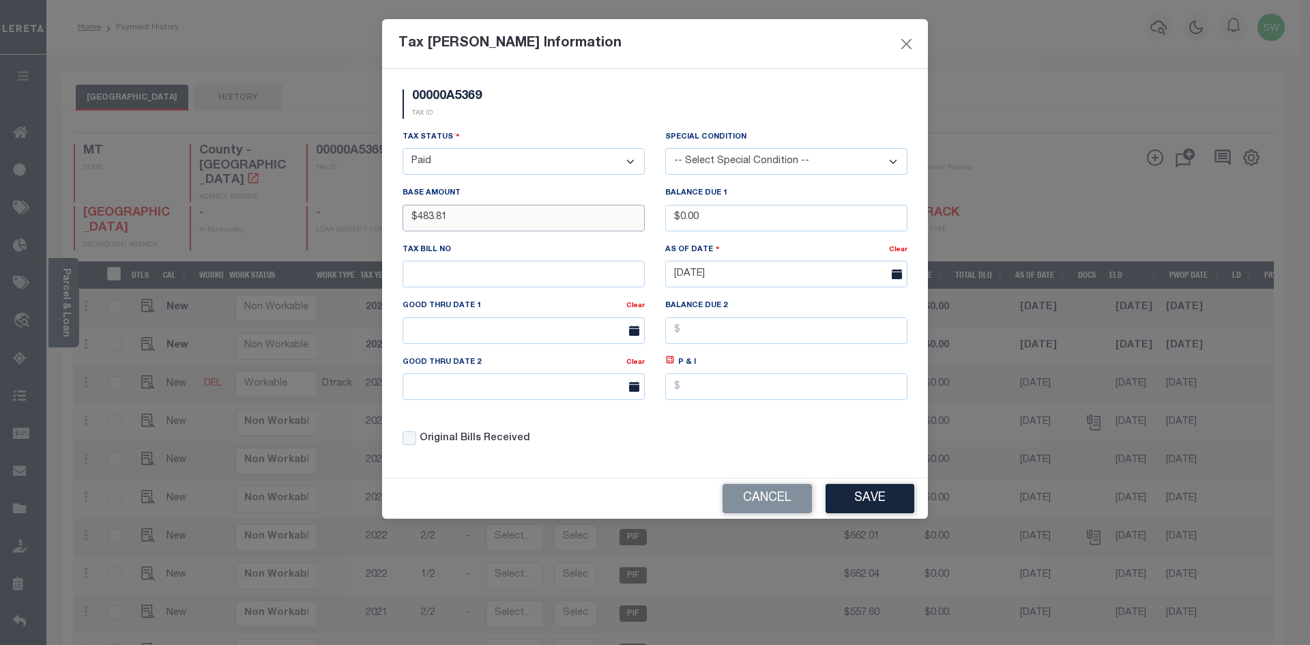
type input "$483.81"
click at [528, 119] on div "00000A5369 TAX ID" at bounding box center [654, 109] width 525 height 40
click at [716, 439] on div "Tax Status - Select Status - Open Due/Unpaid Paid Incomplete No Tax Due Interna…" at bounding box center [654, 294] width 525 height 328
click at [890, 506] on button "Save" at bounding box center [870, 498] width 89 height 29
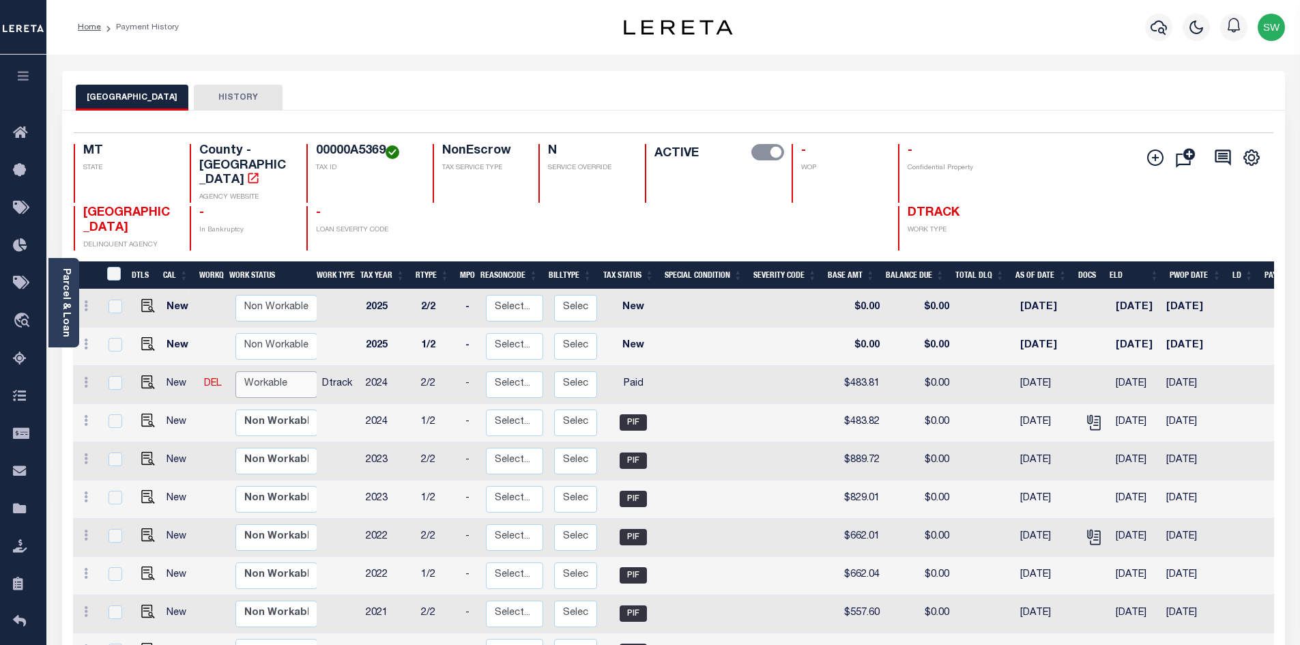
click at [286, 371] on select "Non Workable Workable" at bounding box center [276, 384] width 82 height 27
checkbox input "true"
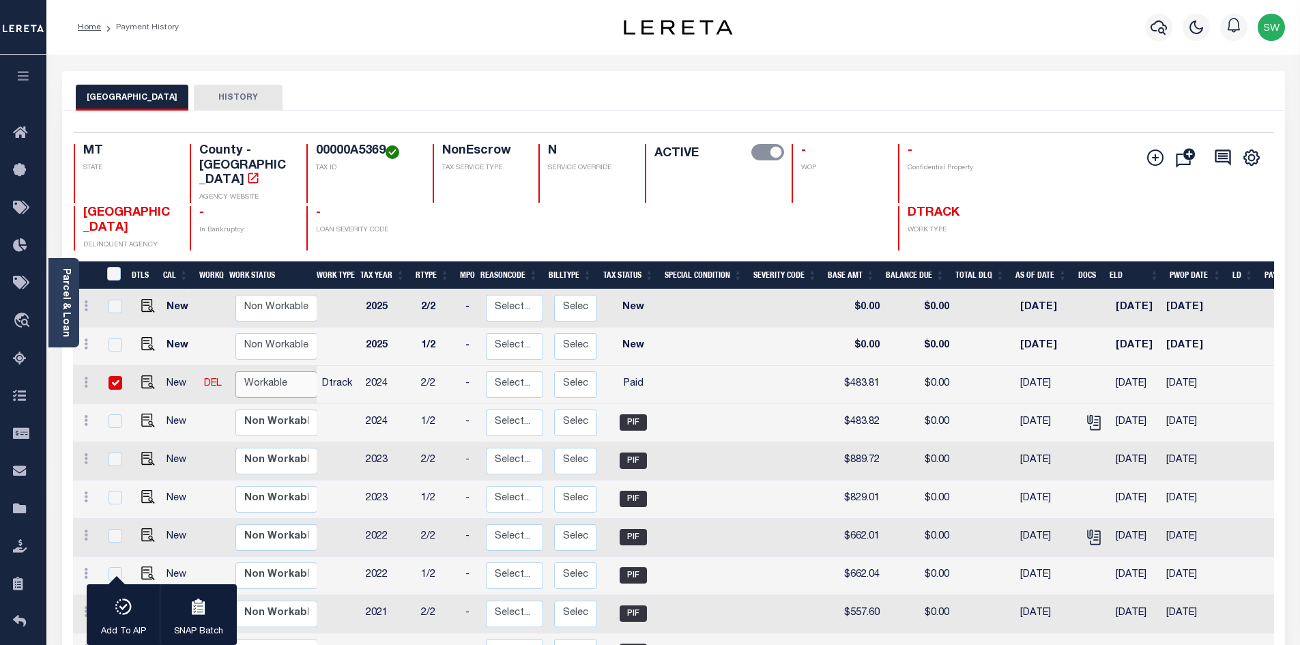
select select "true"
click at [235, 371] on select "Non Workable Workable" at bounding box center [276, 384] width 82 height 27
checkbox input "false"
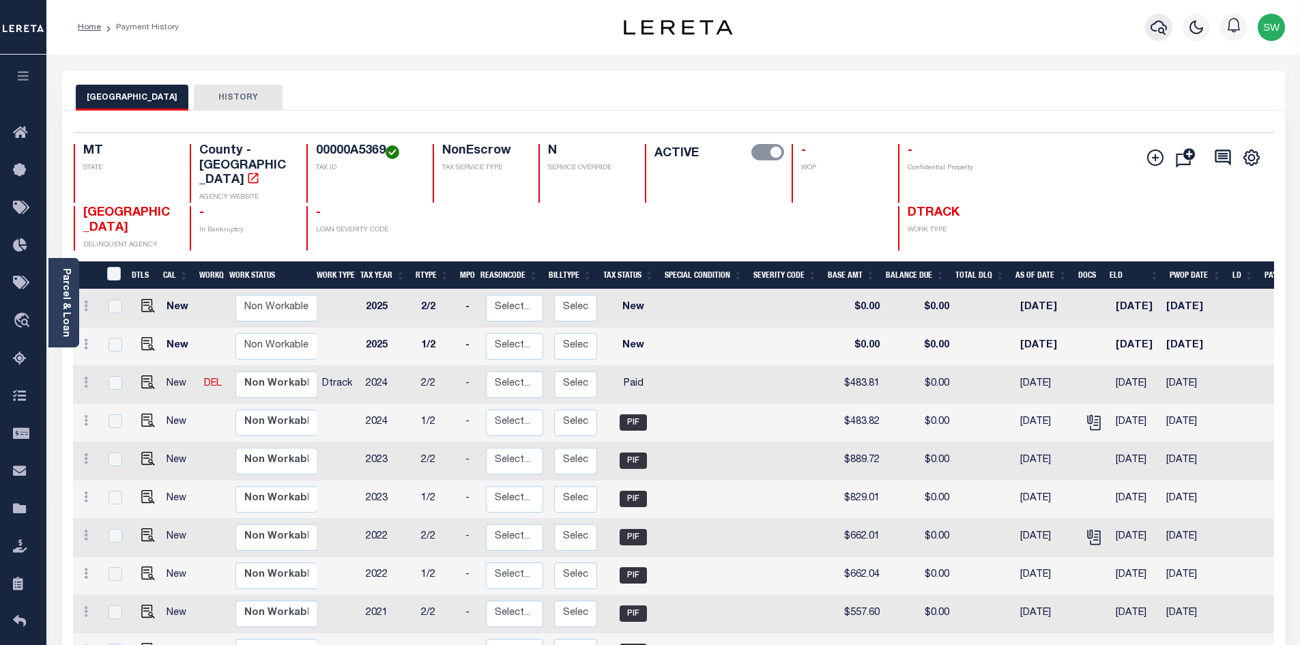
click at [1167, 29] on button "button" at bounding box center [1158, 27] width 27 height 27
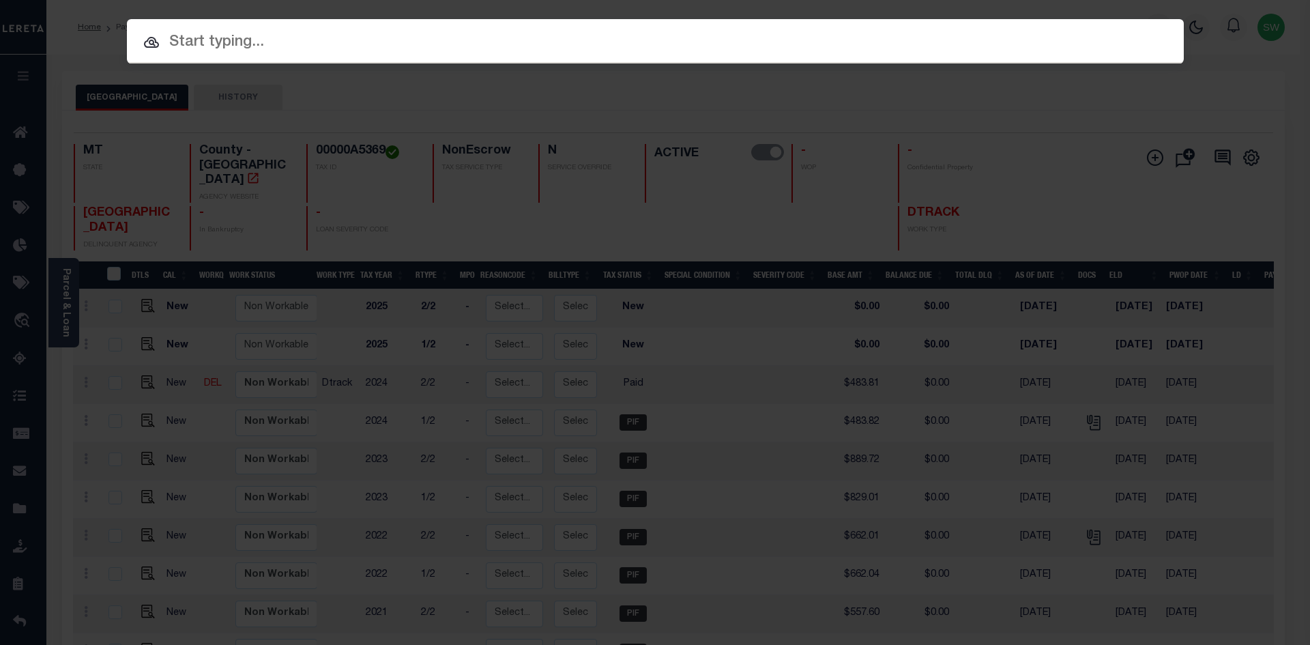
click at [195, 51] on input "text" at bounding box center [655, 43] width 1057 height 24
paste input "3207259065122"
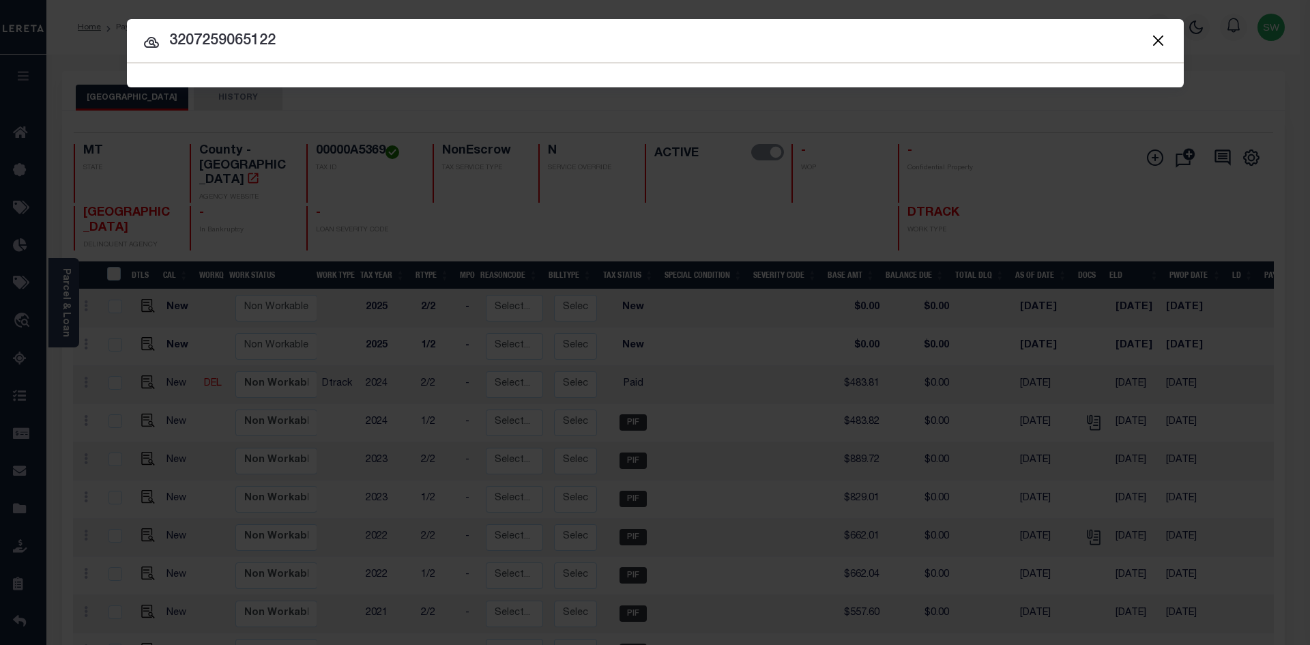
type input "3207259065122"
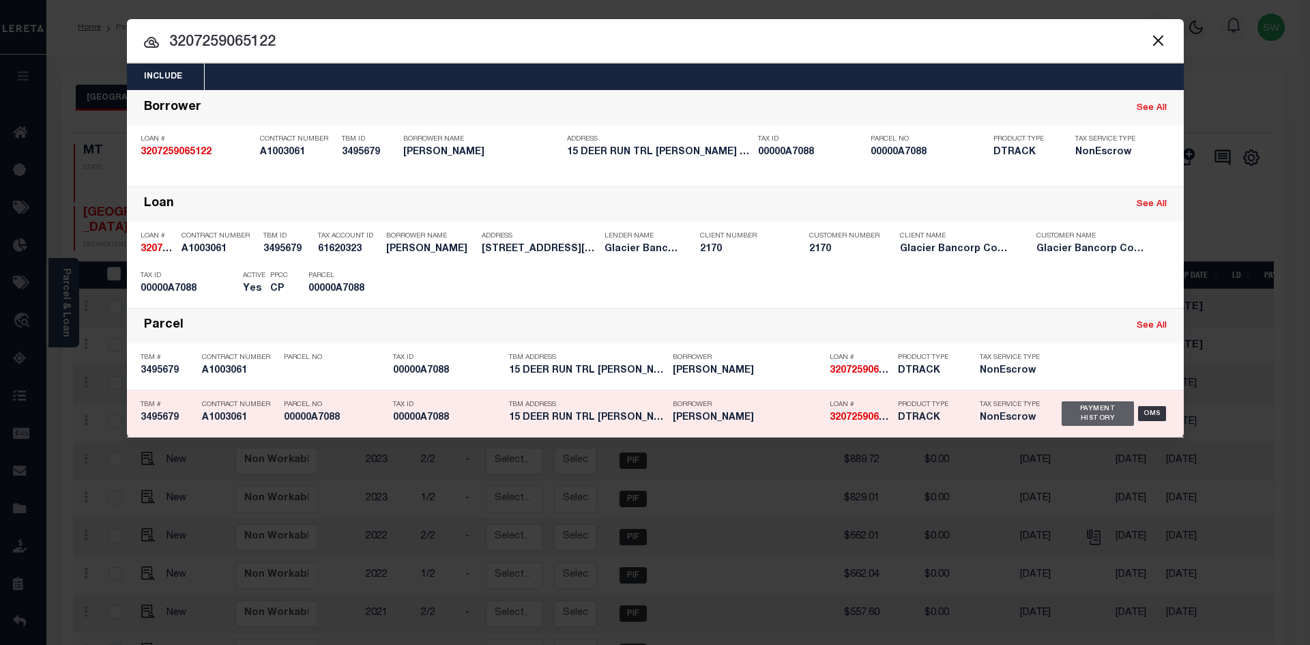
click at [1110, 424] on div "Payment History" at bounding box center [1098, 413] width 73 height 25
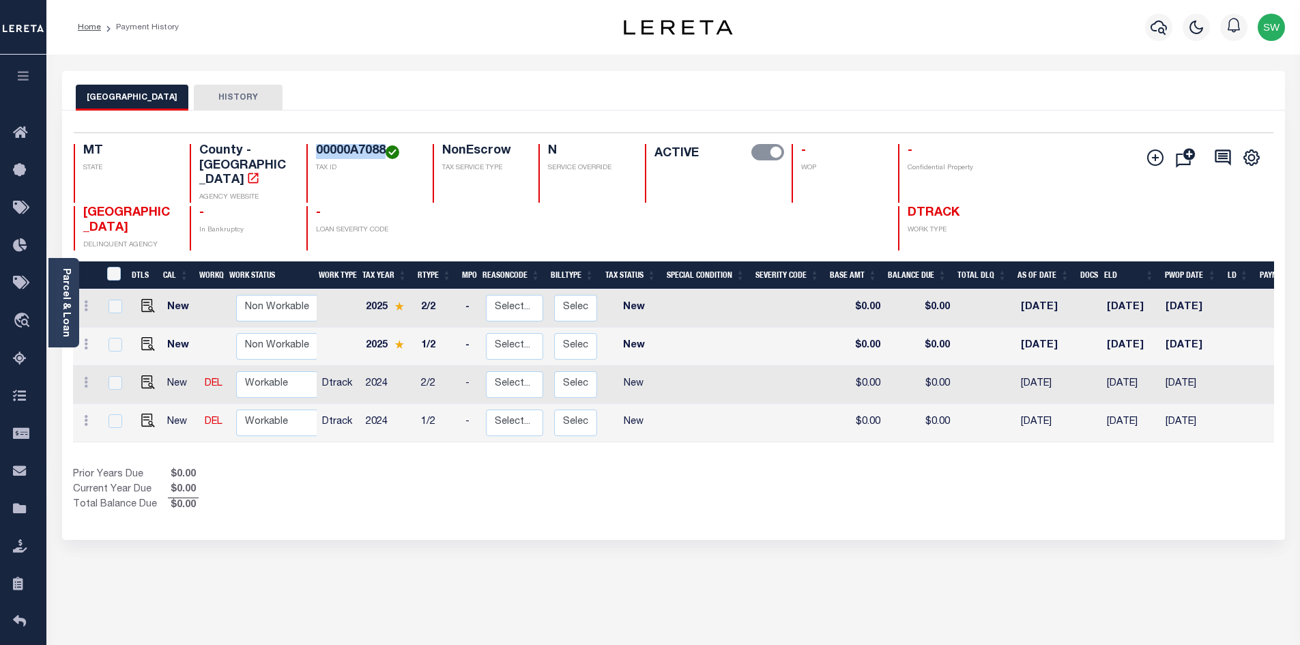
drag, startPoint x: 384, startPoint y: 147, endPoint x: 313, endPoint y: 160, distance: 71.5
click at [313, 160] on div "00000A7088 TAX ID" at bounding box center [361, 173] width 110 height 59
copy h4 "00000A7088"
click at [85, 415] on icon at bounding box center [86, 420] width 4 height 11
click at [128, 382] on link at bounding box center [119, 393] width 46 height 23
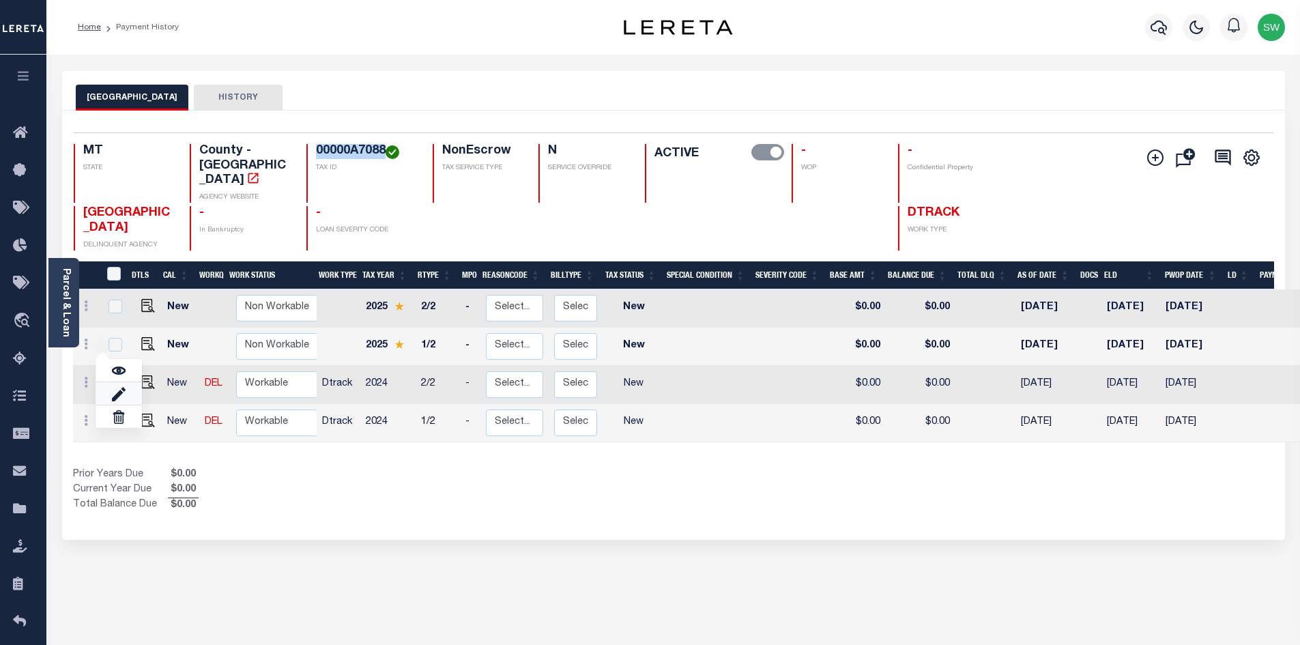
select select "NW2"
type input "$0.00"
type input "[DATE]"
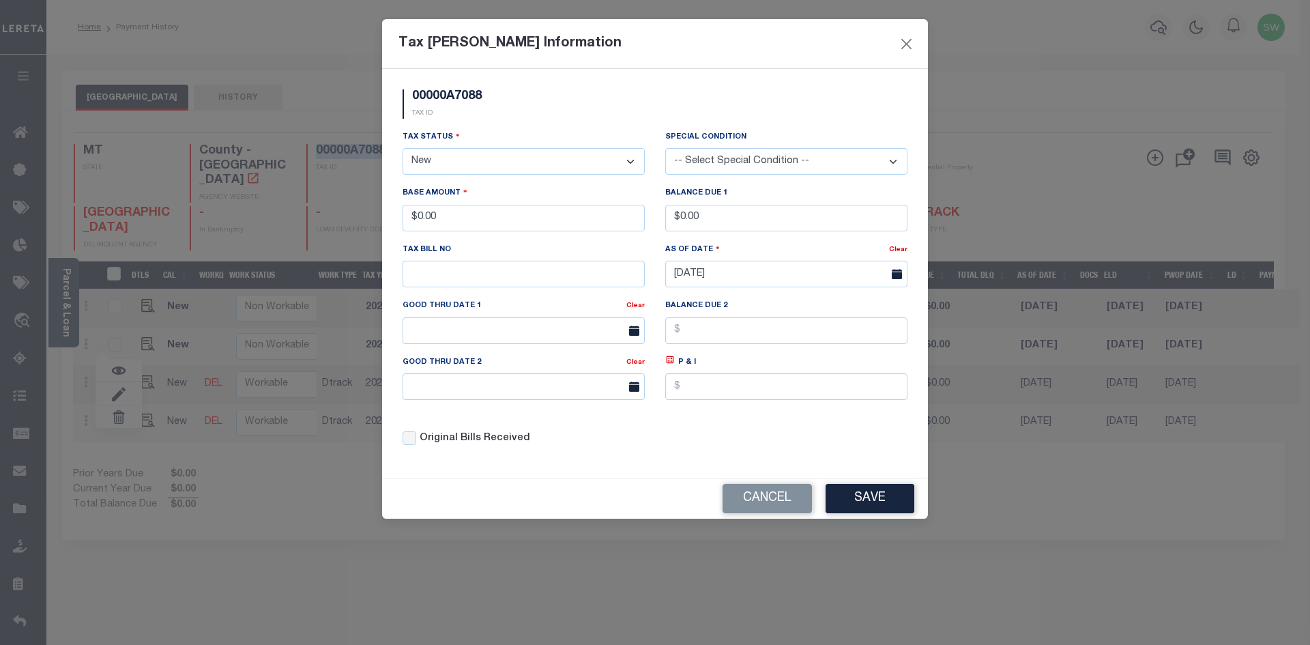
click at [634, 163] on select "- Select Status - Open Due/Unpaid Paid Incomplete No Tax Due Internal Refund Pr…" at bounding box center [524, 161] width 242 height 27
click at [630, 162] on select "- Select Status - Open Due/Unpaid Paid Incomplete No Tax Due Internal Refund Pr…" at bounding box center [524, 161] width 242 height 27
select select "PYD"
click at [403, 149] on select "- Select Status - Open Due/Unpaid Paid Incomplete No Tax Due Internal Refund Pr…" at bounding box center [524, 161] width 242 height 27
drag, startPoint x: 476, startPoint y: 225, endPoint x: 349, endPoint y: 230, distance: 127.0
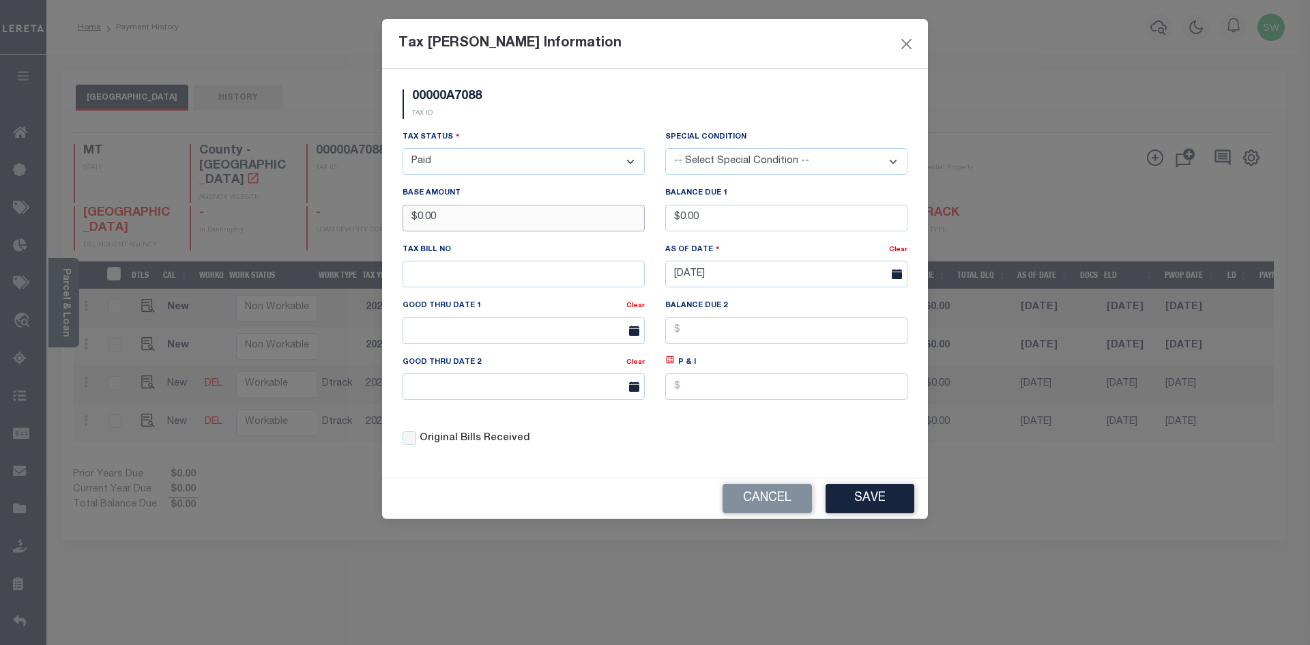
click at [349, 230] on div "Tax Bill Amount Information 00000A7088 TAX ID Installment: TaxID: 00000A7088 Ta…" at bounding box center [655, 322] width 1310 height 645
type input "$2,511.89"
click at [500, 112] on div "00000A7088 TAX ID" at bounding box center [654, 109] width 525 height 40
click at [872, 498] on button "Save" at bounding box center [870, 498] width 89 height 29
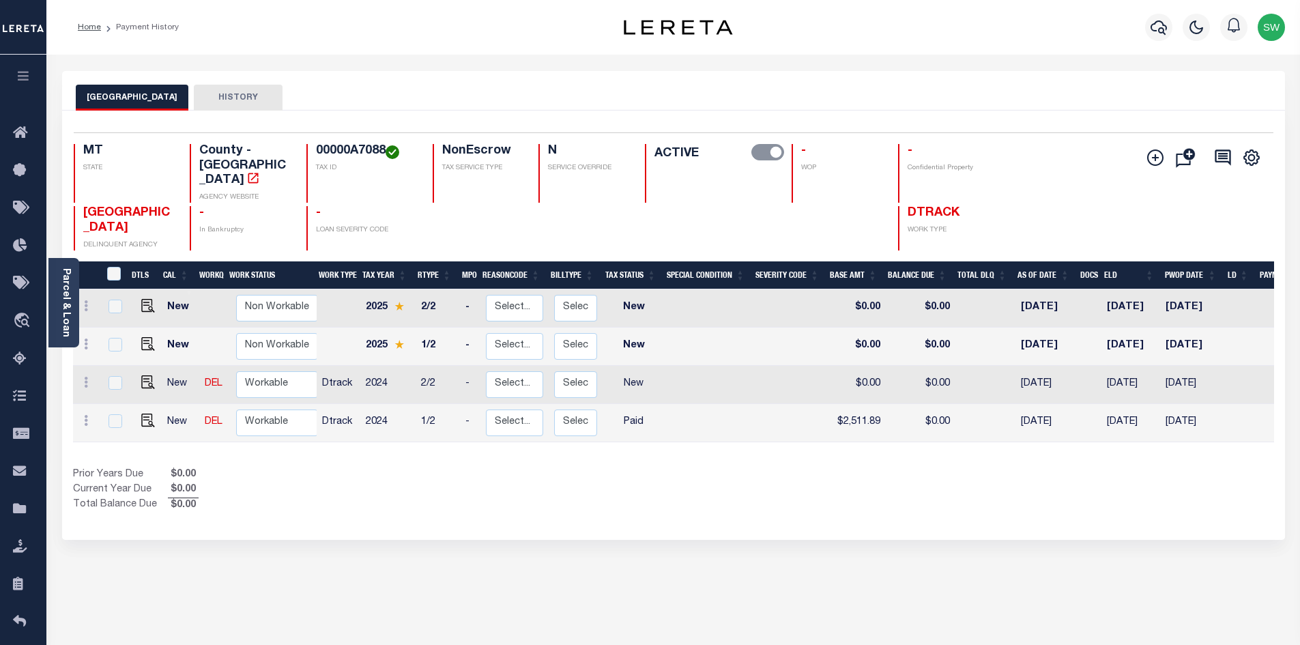
click at [641, 493] on div "Selected 4 Results 1 Items per page 25 50 100 MT STATE TAX ID N" at bounding box center [673, 325] width 1223 height 429
click at [271, 409] on select "Non Workable Workable" at bounding box center [277, 422] width 82 height 27
checkbox input "true"
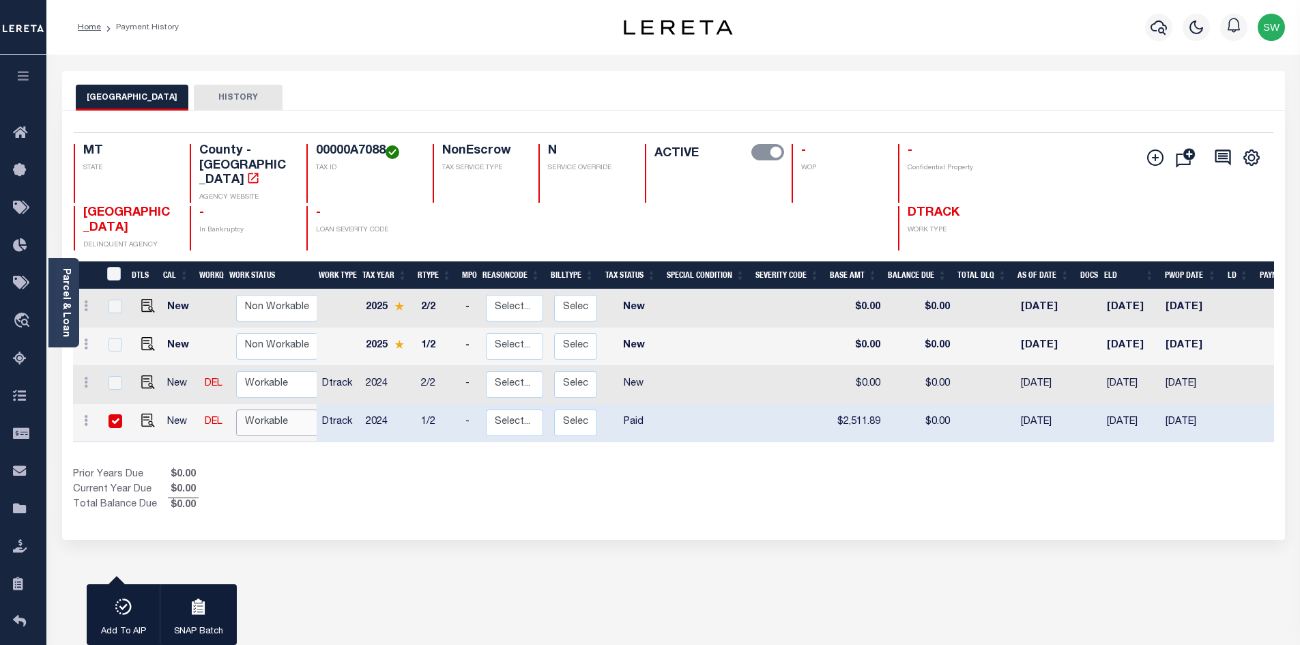
select select "true"
click at [236, 409] on select "Non Workable Workable" at bounding box center [277, 422] width 82 height 27
checkbox input "false"
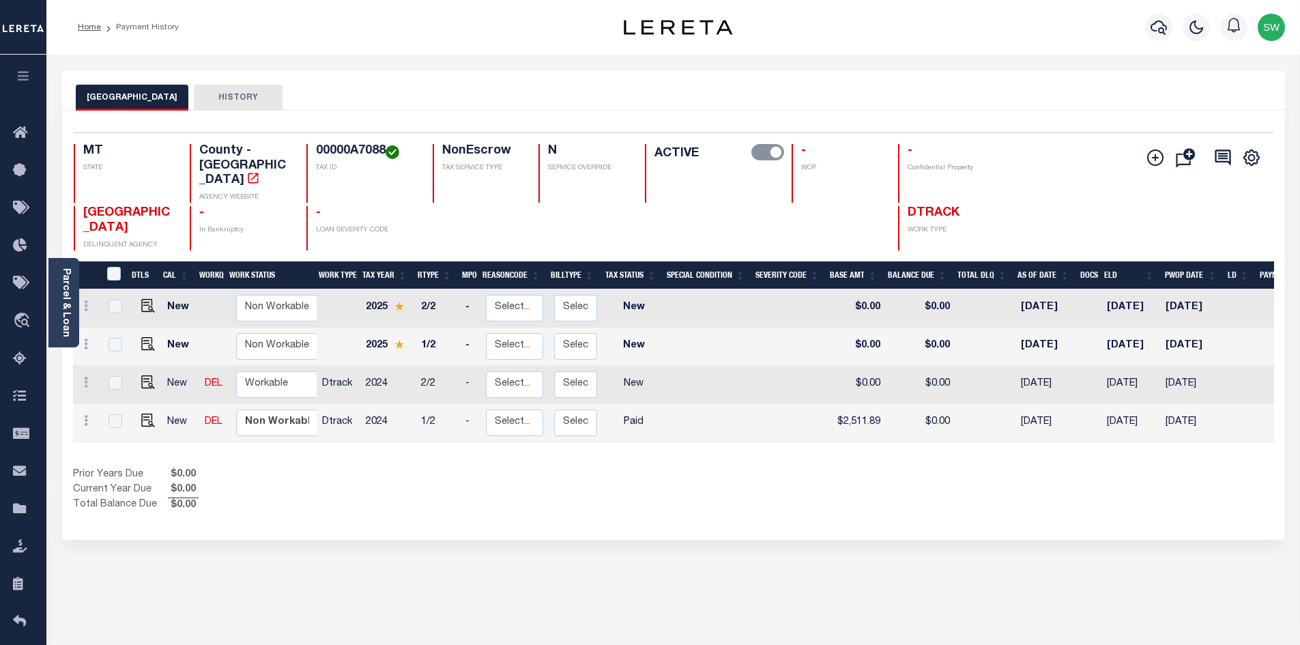
click at [339, 467] on div "Prior Years Due $0.00 Current Year Due $0.00 Total Balance Due $0.00" at bounding box center [373, 490] width 601 height 46
click at [85, 377] on icon at bounding box center [86, 382] width 4 height 11
click at [119, 348] on img at bounding box center [119, 355] width 14 height 14
type input "$0.00"
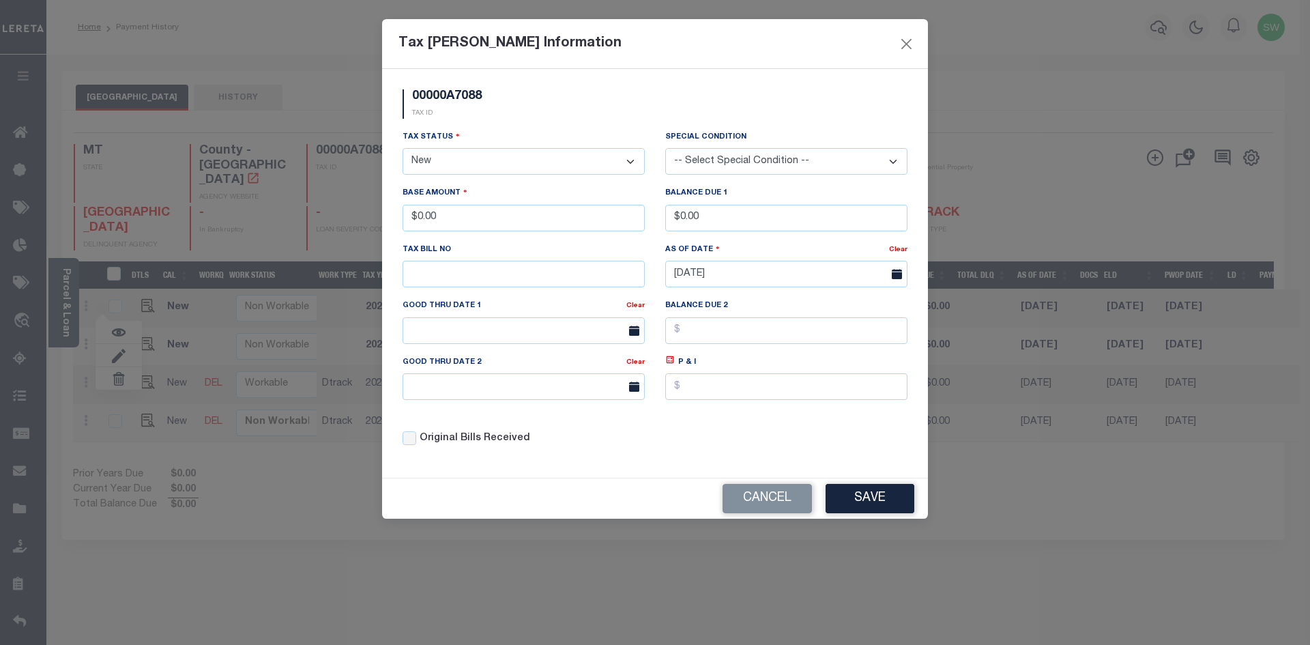
click at [630, 162] on select "- Select Status - Open Due/Unpaid Paid Incomplete No Tax Due Internal Refund Pr…" at bounding box center [524, 161] width 242 height 27
click at [627, 163] on select "- Select Status - Open Due/Unpaid Paid Incomplete No Tax Due Internal Refund Pr…" at bounding box center [524, 161] width 242 height 27
select select "PYD"
click at [403, 149] on select "- Select Status - Open Due/Unpaid Paid Incomplete No Tax Due Internal Refund Pr…" at bounding box center [524, 161] width 242 height 27
click at [532, 117] on div "00000A7088 TAX ID" at bounding box center [654, 109] width 525 height 40
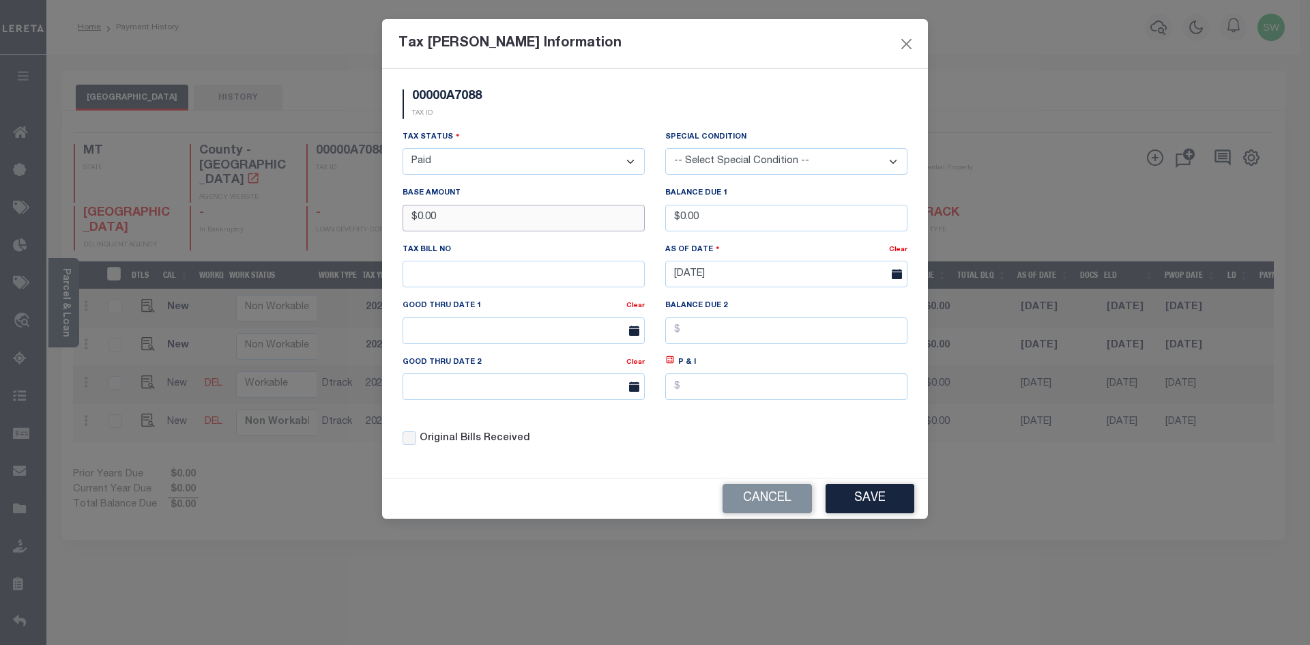
drag, startPoint x: 470, startPoint y: 222, endPoint x: 391, endPoint y: 225, distance: 79.2
click at [391, 225] on div "00000A7088 TAX ID Installment: TaxID: 00000A7088 Tax Status" at bounding box center [655, 273] width 546 height 409
type input "$2,511.89"
click at [617, 126] on div "00000A7088 TAX ID" at bounding box center [654, 109] width 525 height 40
click at [880, 499] on button "Save" at bounding box center [870, 498] width 89 height 29
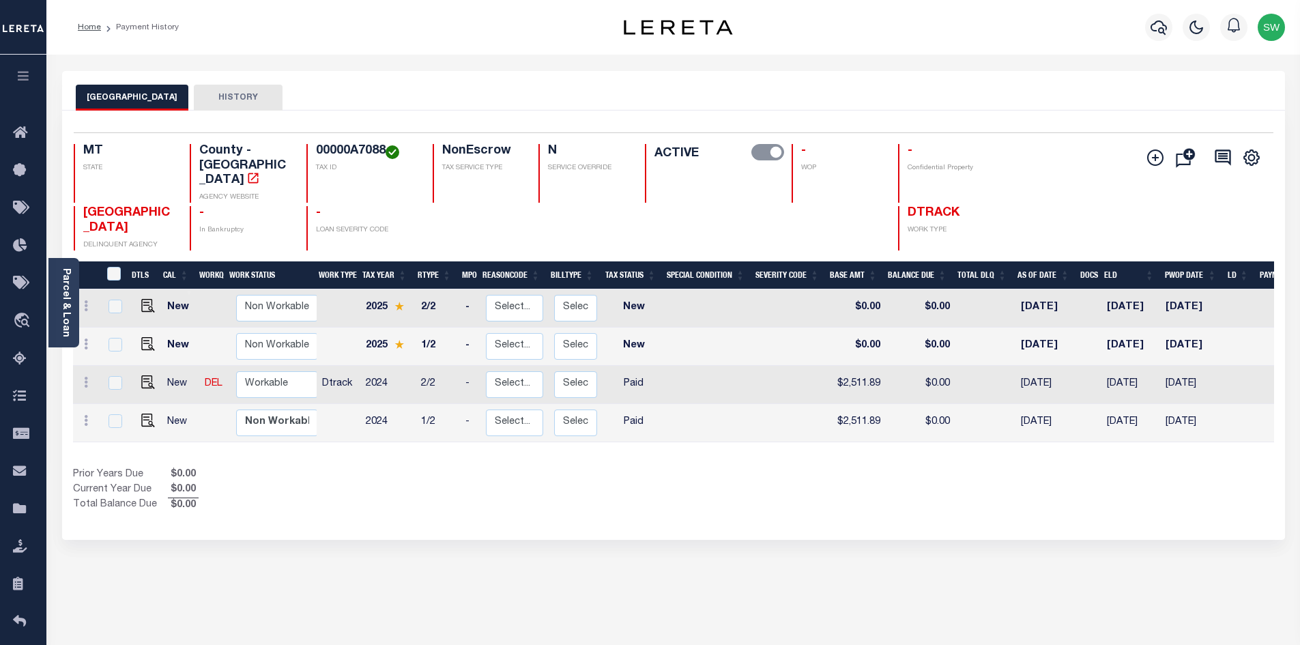
click at [603, 513] on div "JEFFERSON COUNTY HISTORY 1 Selected 4 1" at bounding box center [673, 456] width 1243 height 771
click at [263, 371] on select "Non Workable Workable" at bounding box center [277, 384] width 82 height 27
checkbox input "true"
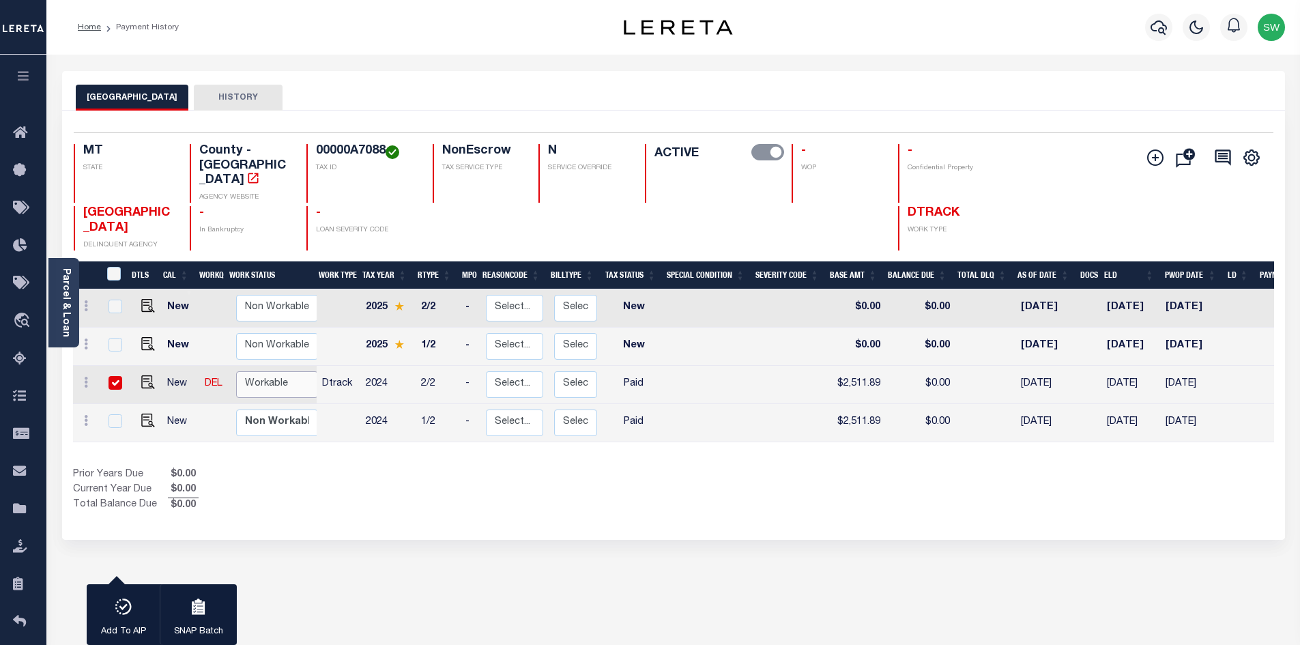
select select "true"
click at [236, 371] on select "Non Workable Workable" at bounding box center [277, 384] width 82 height 27
checkbox input "false"
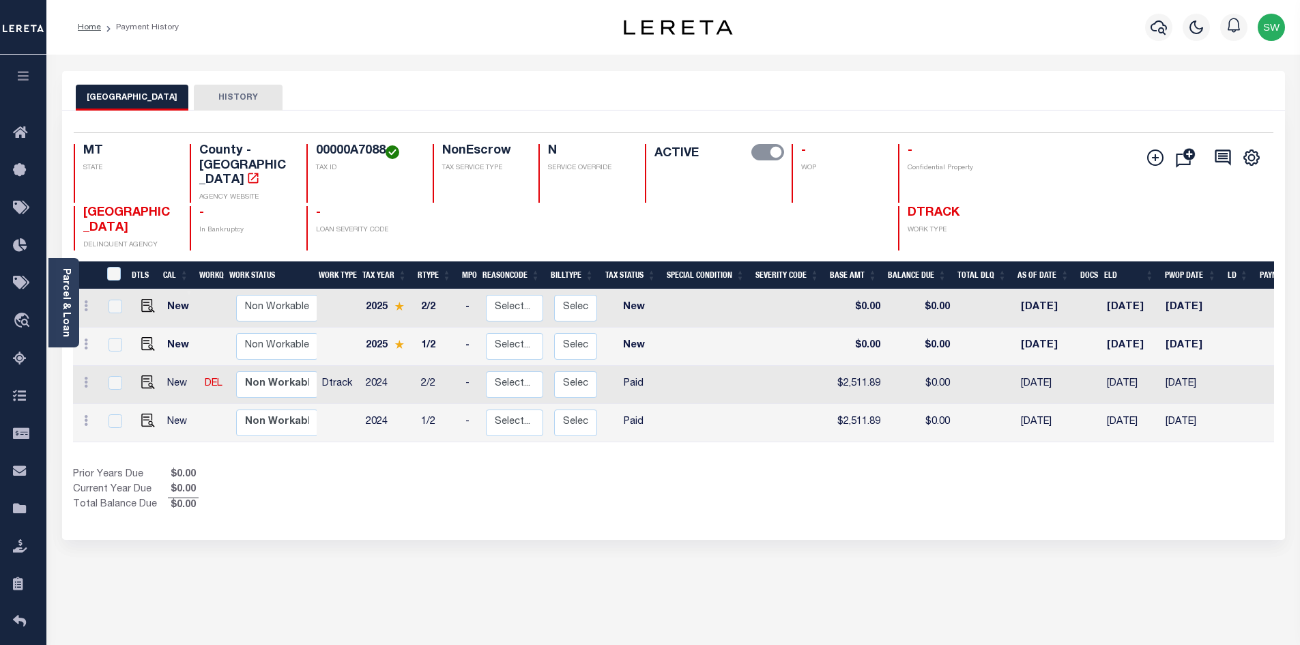
click at [408, 489] on div "1 Selected 4 Results 1 Items per page 25 50 100 MT STATE TAX ID" at bounding box center [673, 325] width 1223 height 429
click at [625, 467] on div "Prior Years Due $0.00 Current Year Due $0.00 Total Balance Due $0.00" at bounding box center [373, 490] width 601 height 46
click at [1153, 29] on icon "button" at bounding box center [1159, 27] width 16 height 16
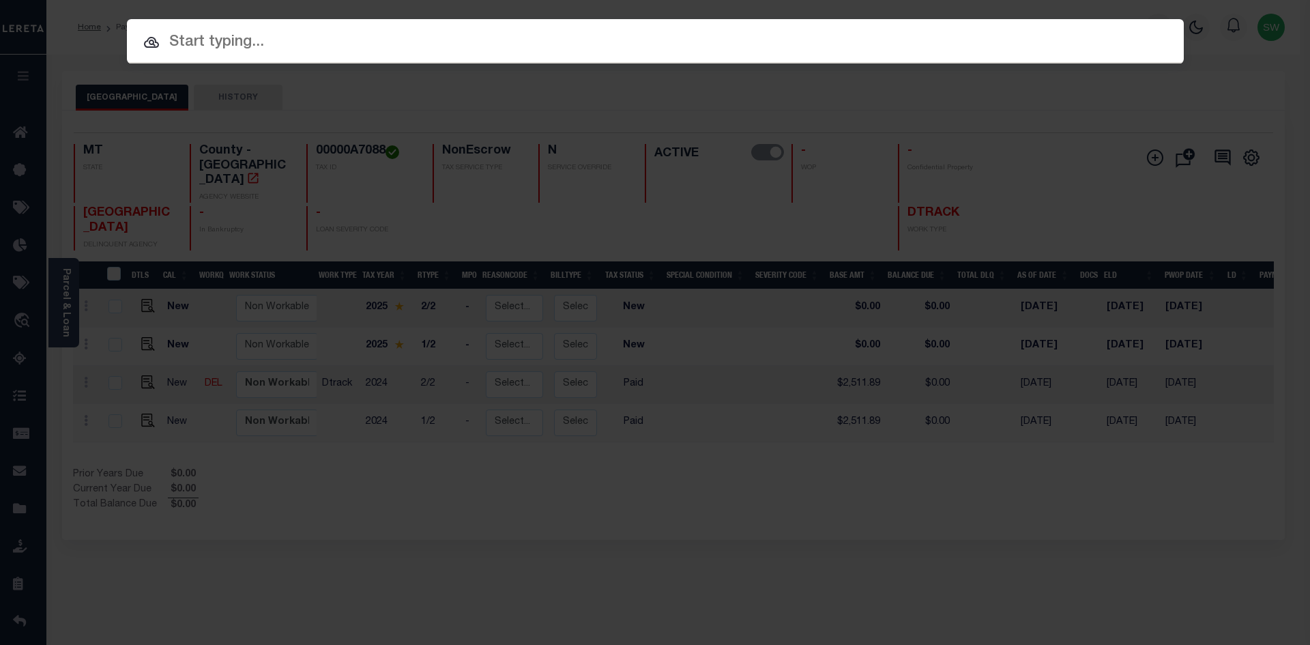
click at [175, 42] on input "text" at bounding box center [655, 43] width 1057 height 24
paste input "3207189053454"
type input "3207189053454"
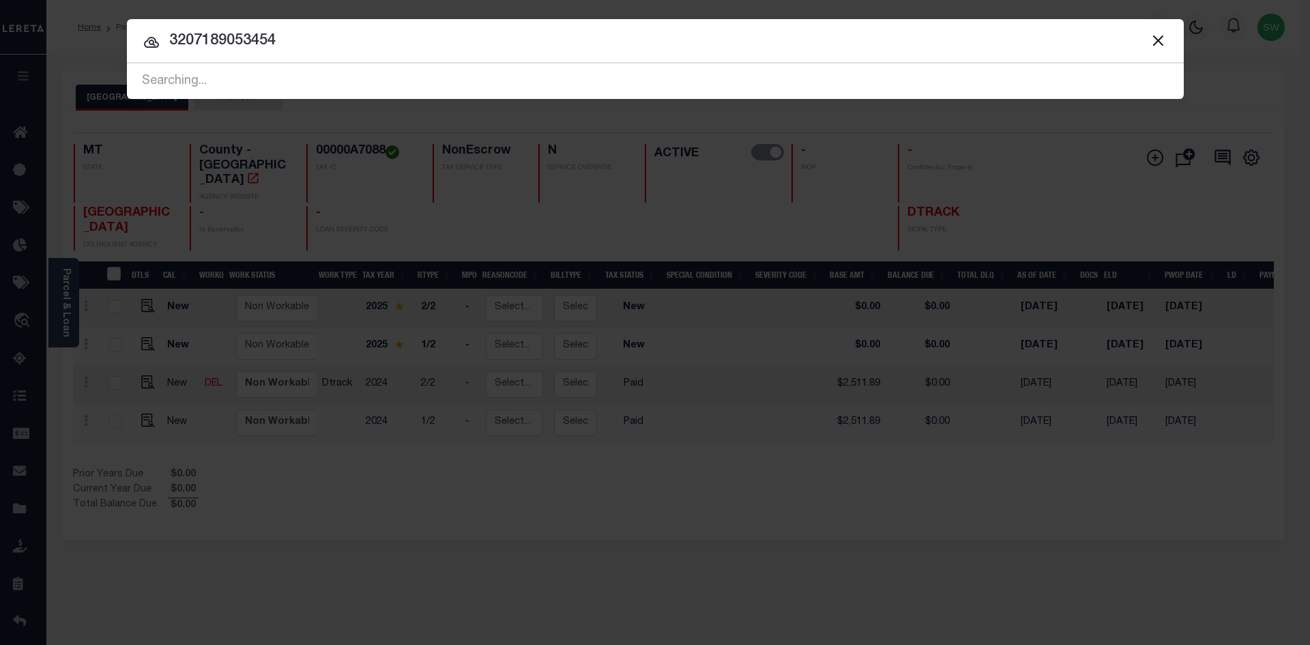
click at [317, 42] on input "3207189053454" at bounding box center [655, 41] width 1057 height 24
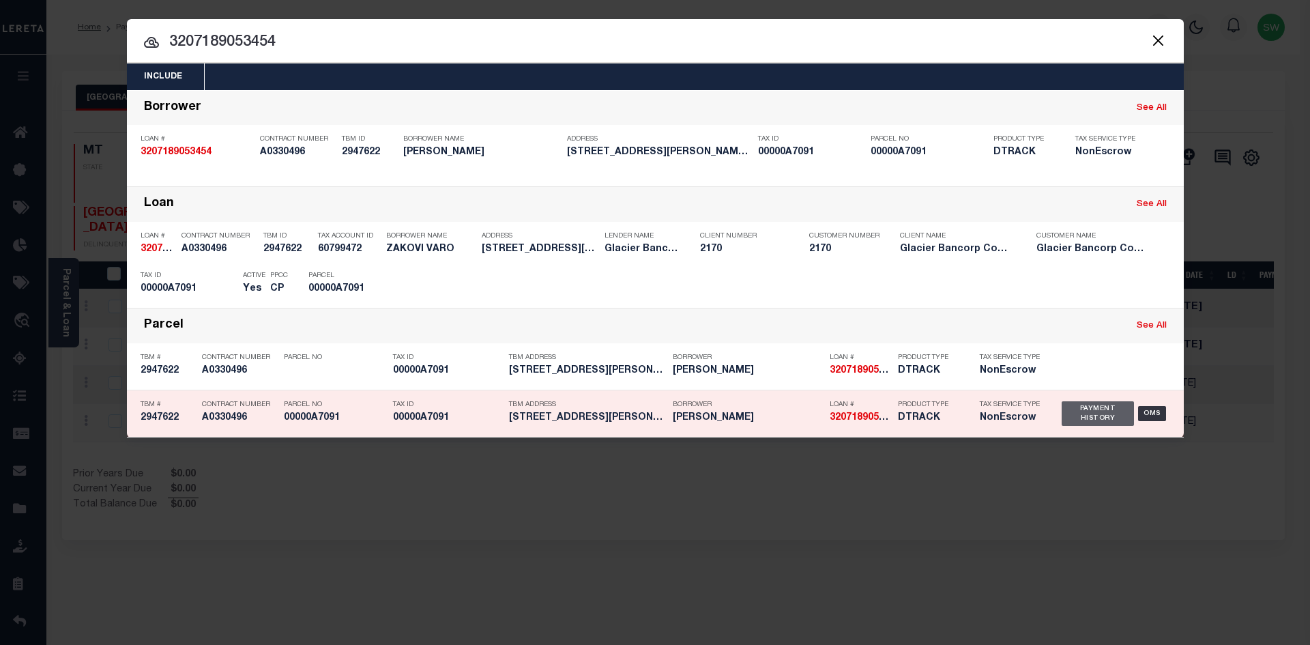
click at [1071, 421] on div "Payment History" at bounding box center [1098, 413] width 73 height 25
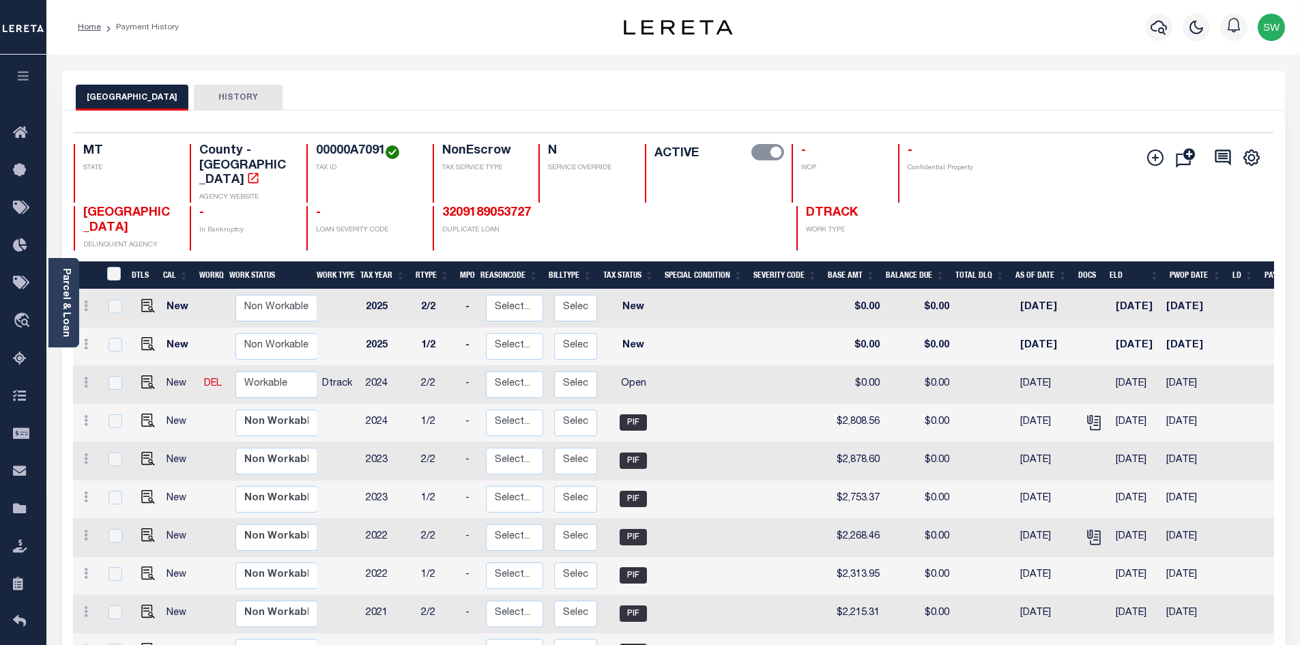
drag, startPoint x: 384, startPoint y: 164, endPoint x: 375, endPoint y: 148, distance: 18.0
click at [384, 164] on div "00000A7091 TAX ID" at bounding box center [361, 173] width 110 height 59
drag, startPoint x: 384, startPoint y: 149, endPoint x: 306, endPoint y: 151, distance: 78.5
click at [306, 151] on div "00000A7091 TAX ID" at bounding box center [361, 173] width 110 height 59
copy h4 "00000A7091"
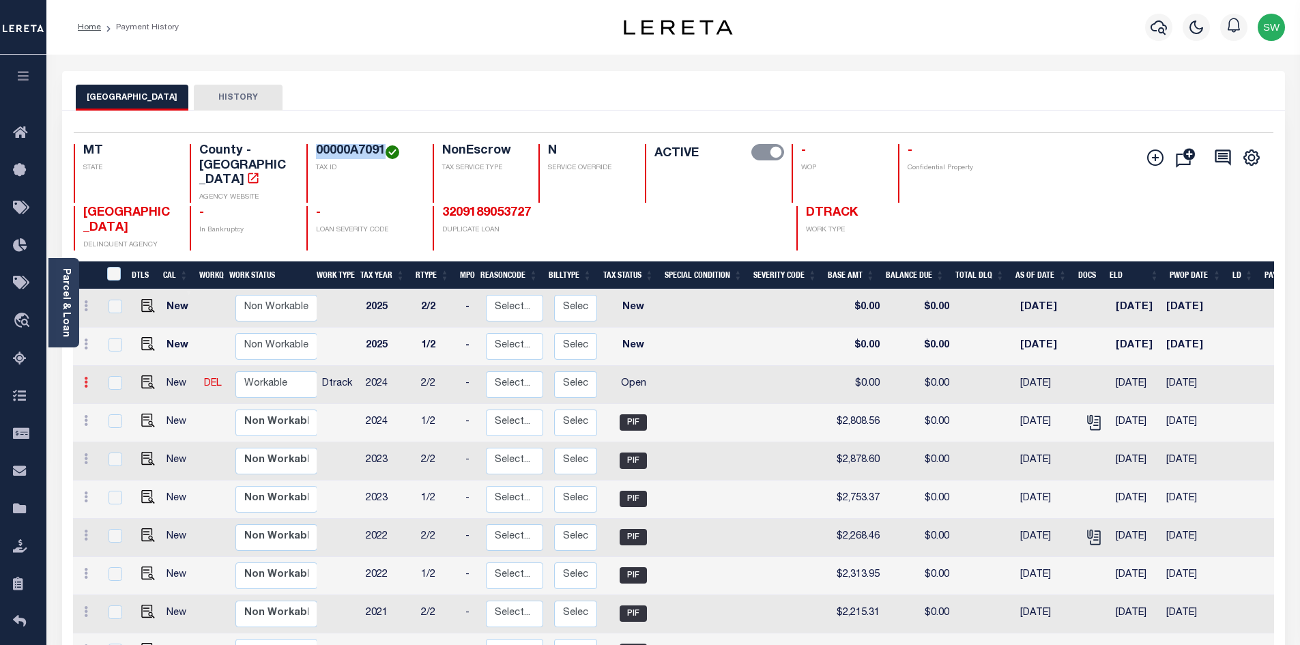
click at [85, 377] on icon at bounding box center [86, 382] width 4 height 11
click at [118, 422] on img at bounding box center [119, 429] width 14 height 14
select select "OP2"
type input "$0.00"
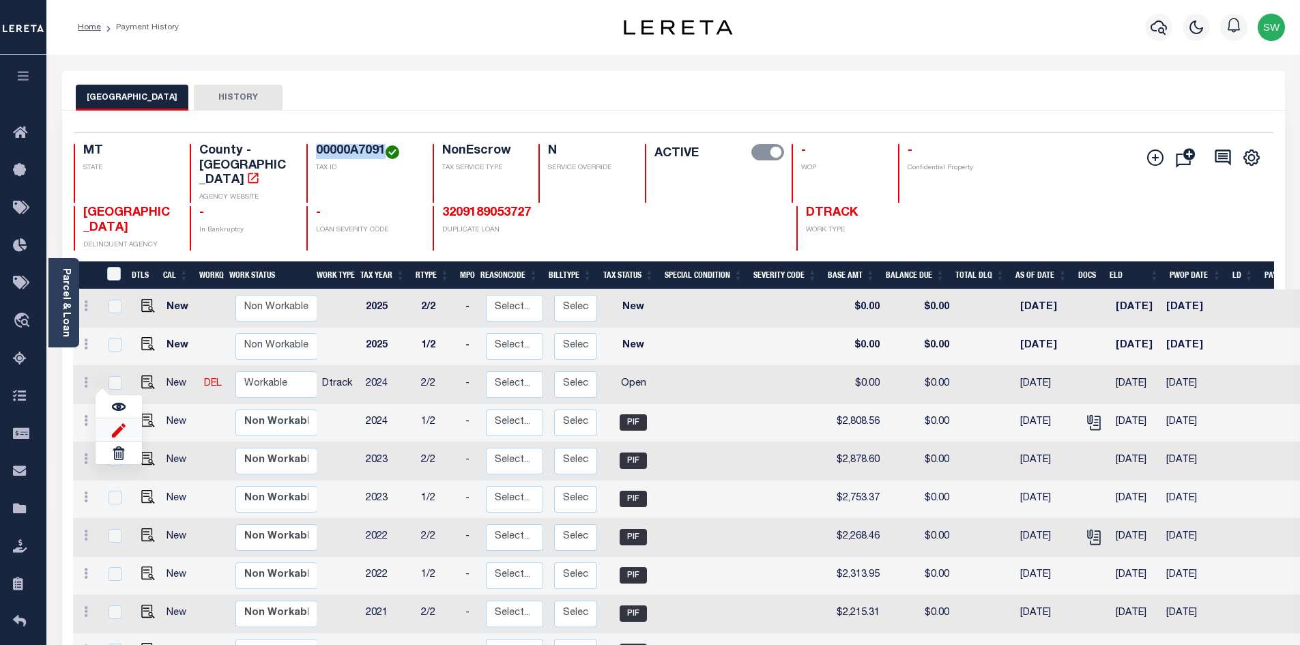
type input "[DATE]"
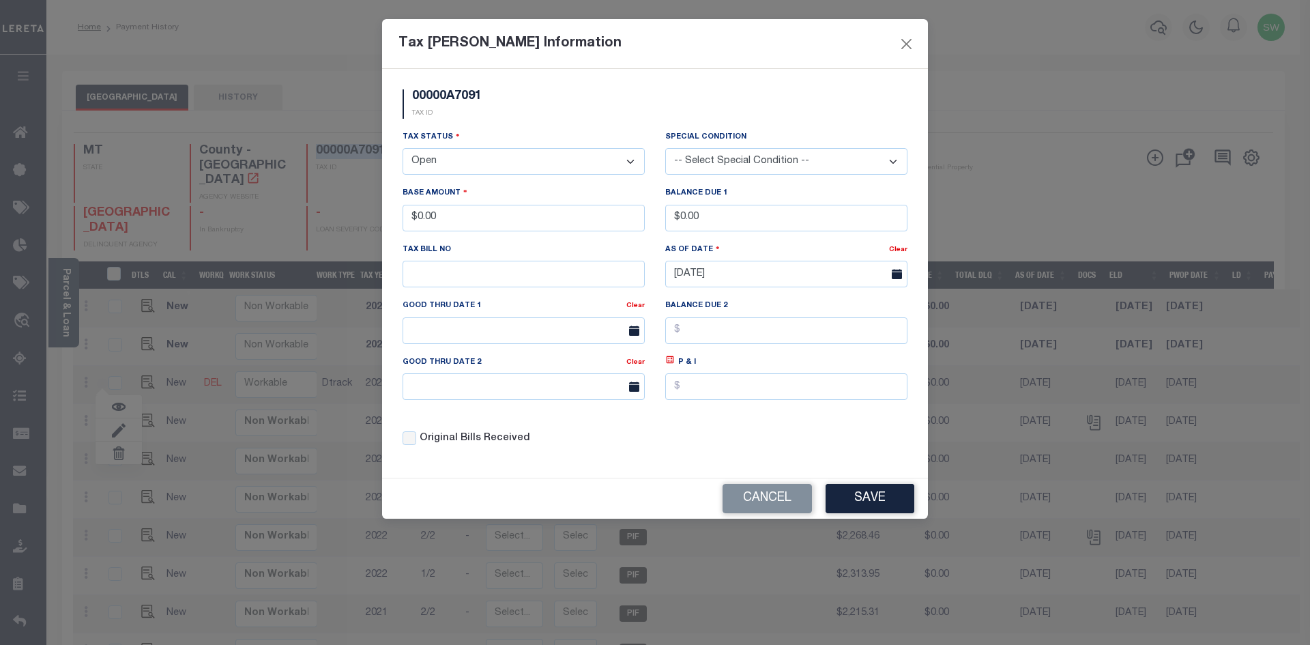
click at [626, 161] on select "- Select Status - Open Due/Unpaid Paid Incomplete No Tax Due Internal Refund Pr…" at bounding box center [524, 161] width 242 height 27
click at [634, 160] on select "- Select Status - Open Due/Unpaid Paid Incomplete No Tax Due Internal Refund Pr…" at bounding box center [524, 161] width 242 height 27
select select "PYD"
click at [403, 149] on select "- Select Status - Open Due/Unpaid Paid Incomplete No Tax Due Internal Refund Pr…" at bounding box center [524, 161] width 242 height 27
click at [457, 225] on input "$0.00" at bounding box center [524, 218] width 242 height 27
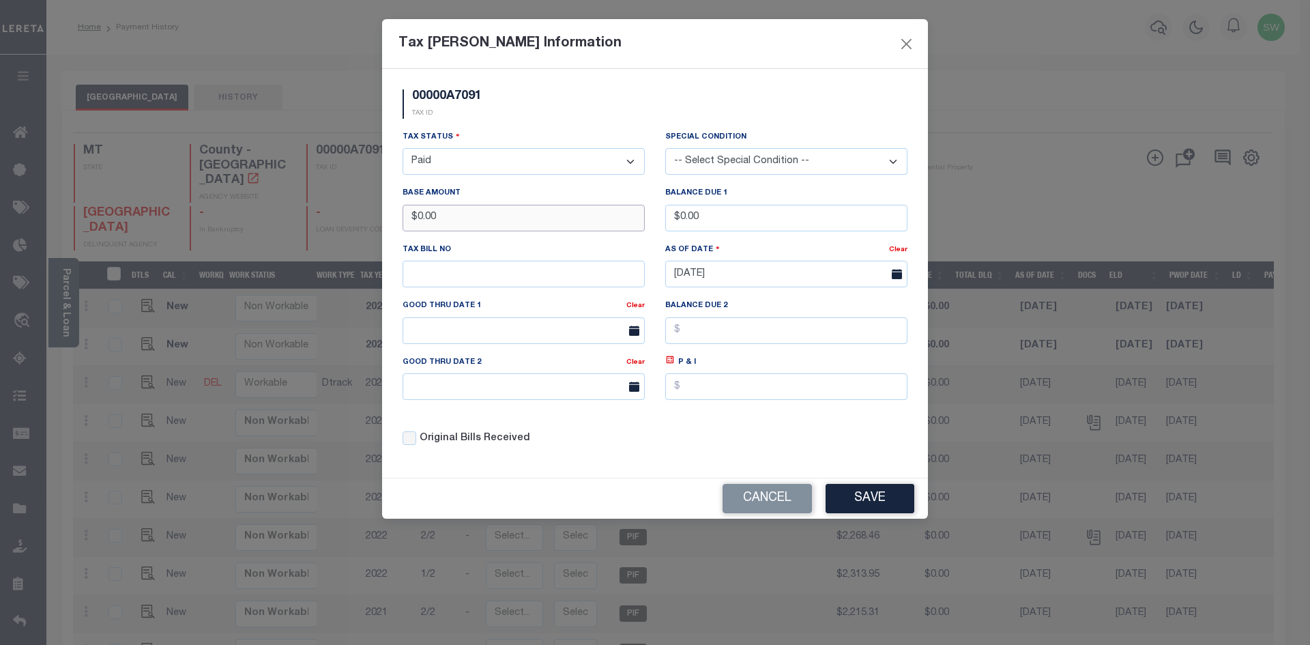
click at [458, 222] on input "$0.00" at bounding box center [524, 218] width 242 height 27
drag, startPoint x: 420, startPoint y: 222, endPoint x: 391, endPoint y: 222, distance: 28.7
click at [391, 222] on div "00000A7091 TAX ID Installment: TaxID: 00000A7091 Tax Status" at bounding box center [655, 273] width 546 height 409
type input "$2,758.53"
click at [863, 503] on button "Save" at bounding box center [870, 498] width 89 height 29
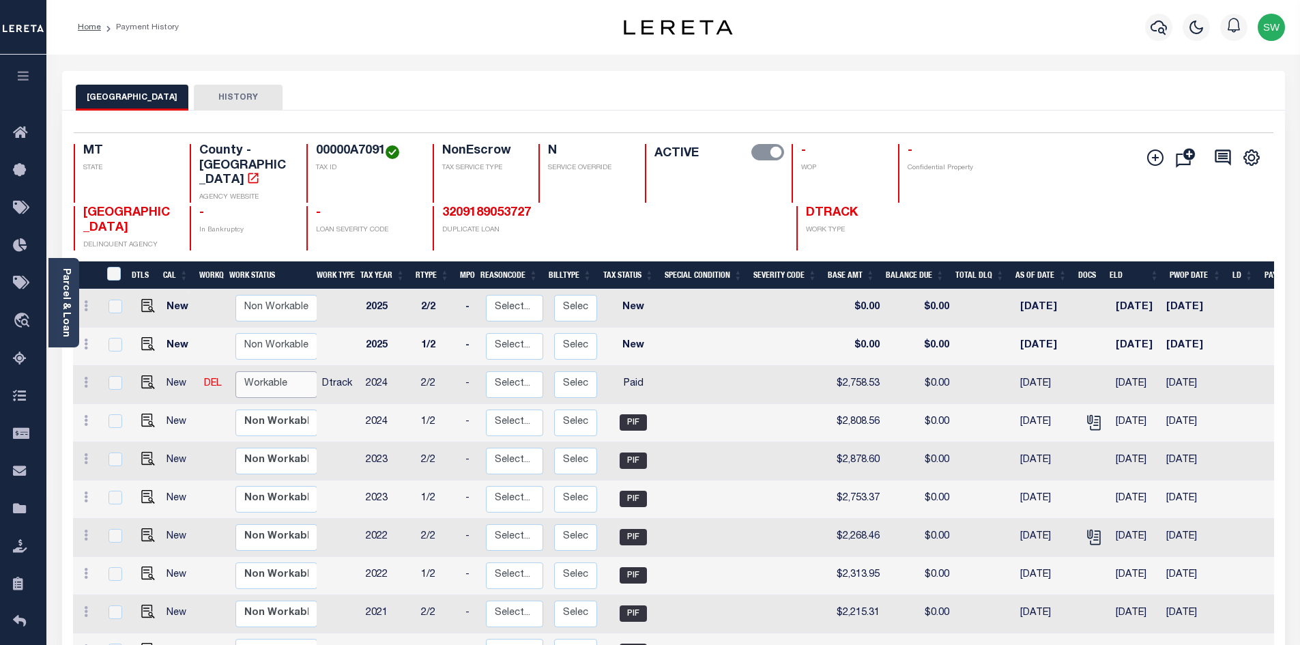
click at [259, 371] on select "Non Workable Workable" at bounding box center [276, 384] width 82 height 27
checkbox input "true"
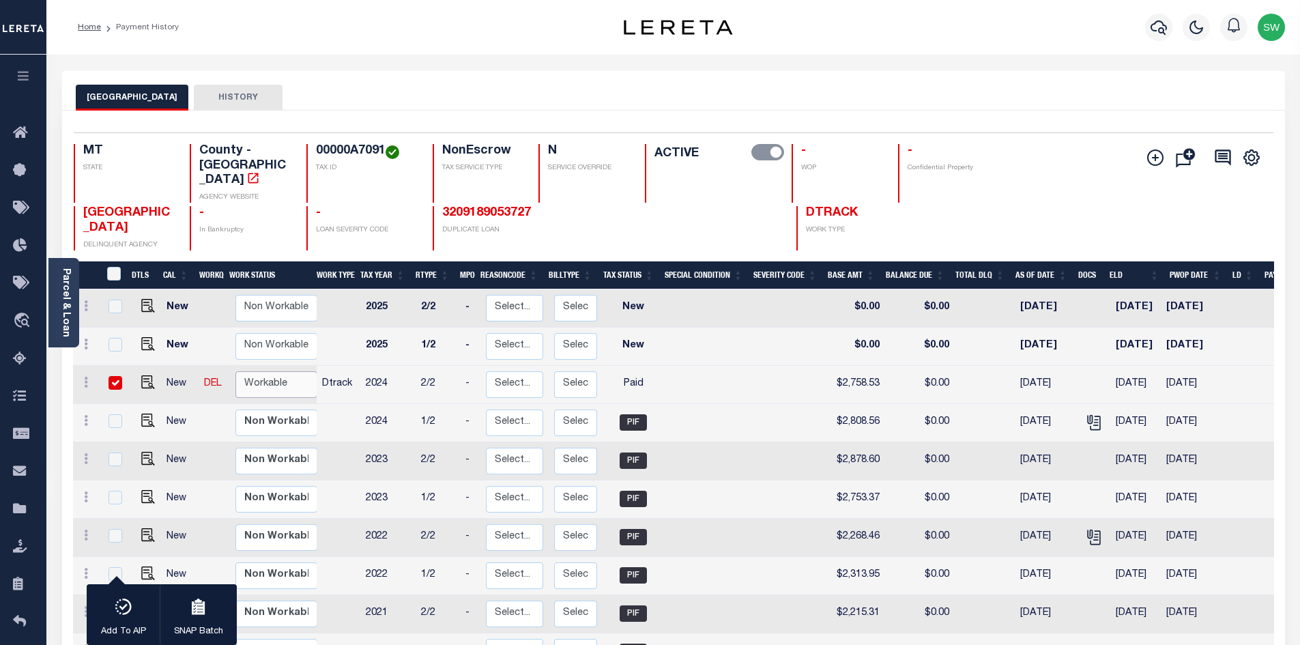
select select "true"
click at [235, 371] on select "Non Workable Workable" at bounding box center [276, 384] width 82 height 27
checkbox input "false"
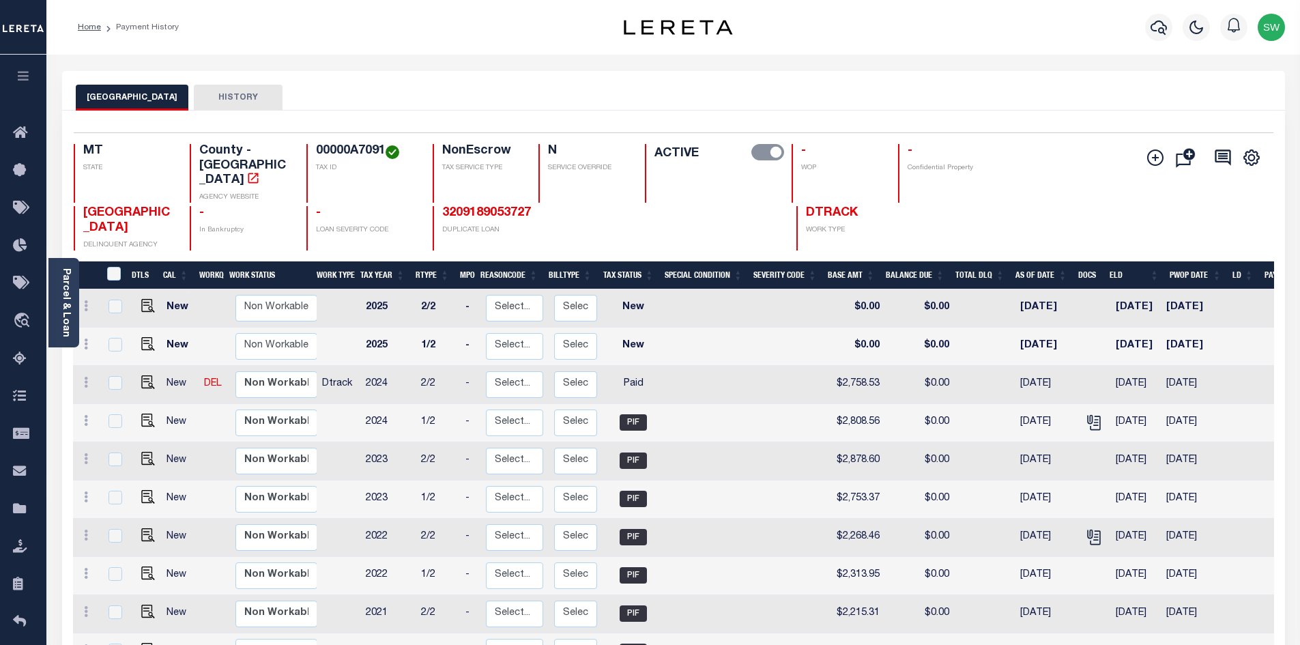
drag, startPoint x: 316, startPoint y: 40, endPoint x: 605, endPoint y: 6, distance: 290.7
click at [317, 42] on div "Home Payment History Profile" at bounding box center [673, 27] width 1254 height 55
click at [1161, 29] on icon "button" at bounding box center [1159, 27] width 16 height 14
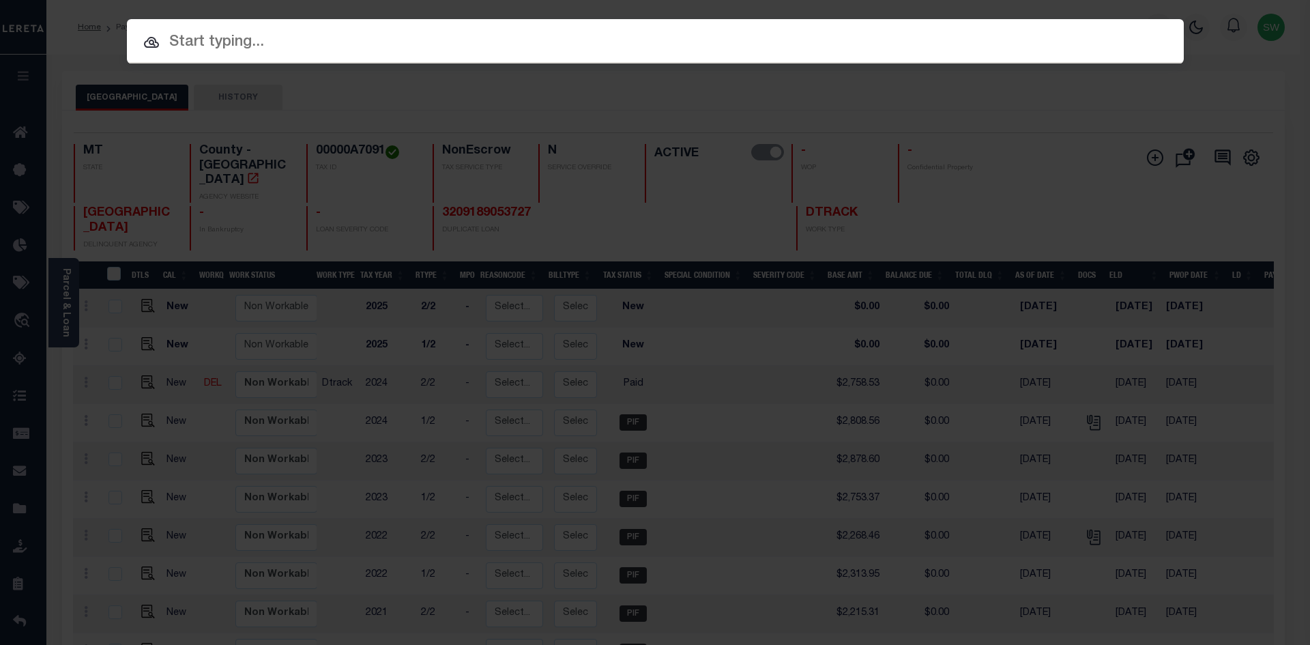
click at [239, 43] on input "text" at bounding box center [655, 43] width 1057 height 24
paste input "3205229060546"
type input "3205229060546"
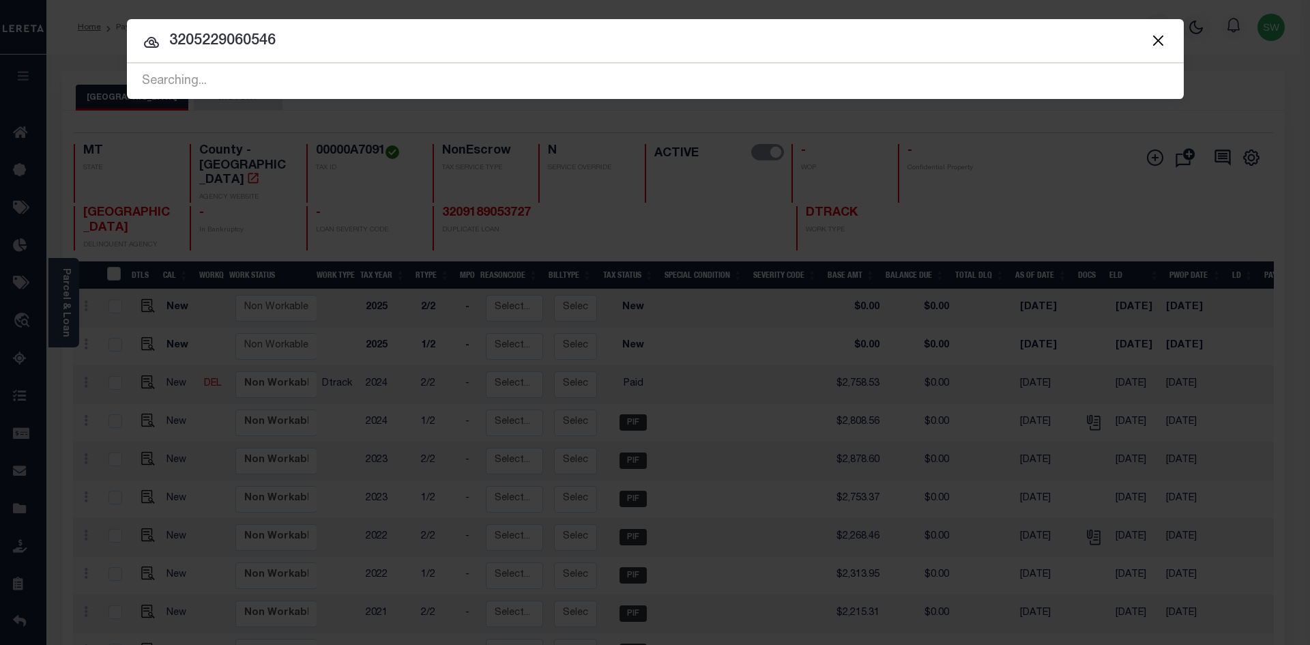
click at [305, 42] on input "3205229060546" at bounding box center [655, 41] width 1057 height 24
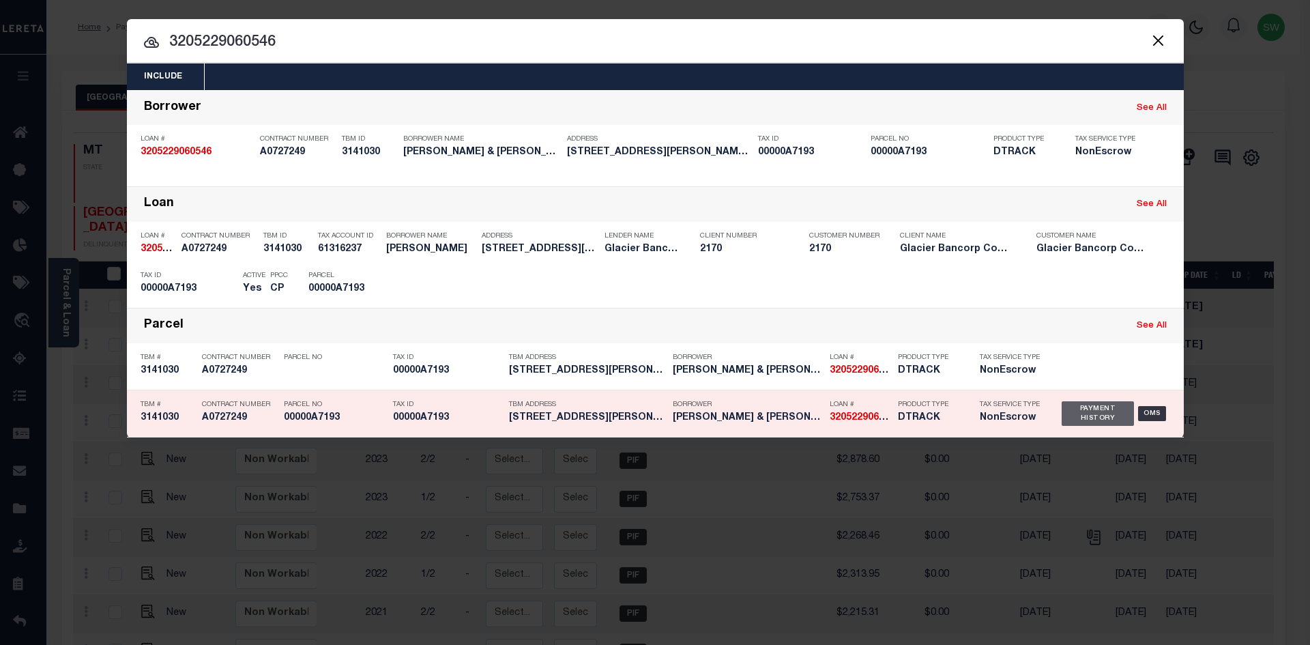
click at [1093, 424] on div "Payment History" at bounding box center [1098, 413] width 73 height 25
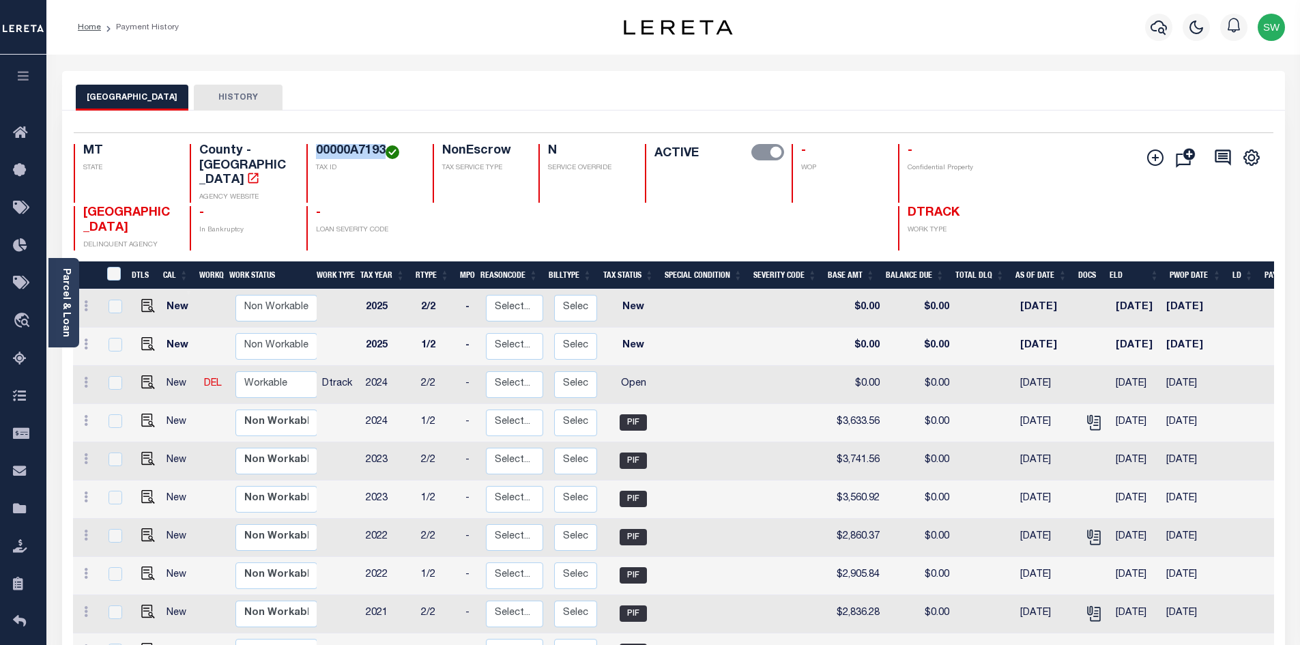
drag, startPoint x: 384, startPoint y: 149, endPoint x: 317, endPoint y: 147, distance: 66.9
click at [317, 147] on h4 "00000A7193" at bounding box center [366, 151] width 100 height 15
copy h4 "00000A7193"
click at [82, 379] on link at bounding box center [85, 384] width 15 height 11
click at [122, 422] on img at bounding box center [119, 429] width 14 height 14
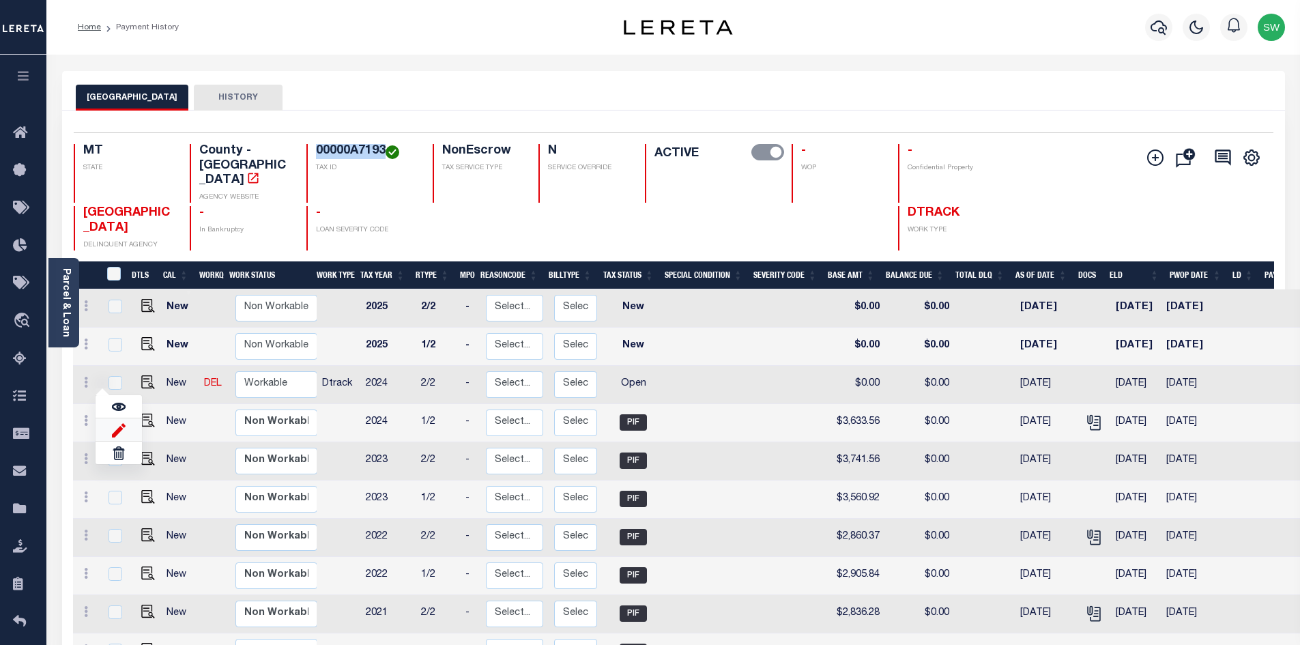
select select "OP2"
type input "$0.00"
type input "[DATE]"
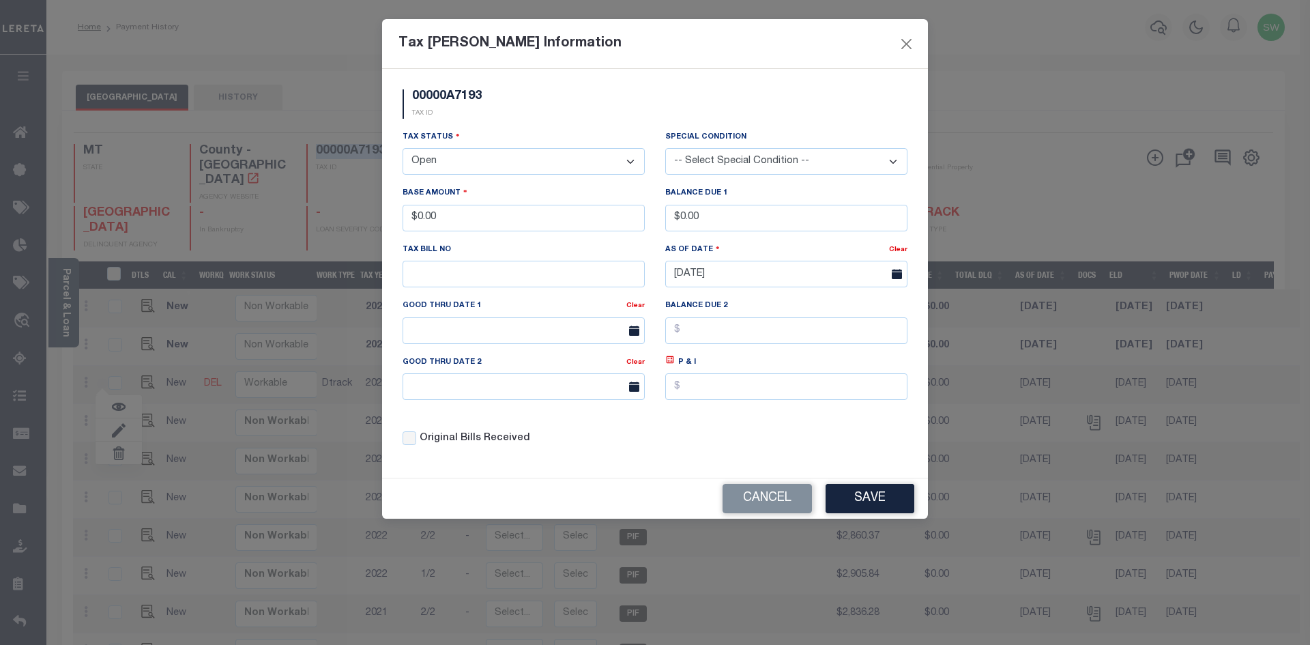
click at [629, 160] on select "- Select Status - Open Due/Unpaid Paid Incomplete No Tax Due Internal Refund Pr…" at bounding box center [524, 161] width 242 height 27
click at [627, 162] on select "- Select Status - Open Due/Unpaid Paid Incomplete No Tax Due Internal Refund Pr…" at bounding box center [524, 161] width 242 height 27
select select "PYD"
click at [403, 149] on select "- Select Status - Open Due/Unpaid Paid Incomplete No Tax Due Internal Refund Pr…" at bounding box center [524, 161] width 242 height 27
drag, startPoint x: 455, startPoint y: 225, endPoint x: 289, endPoint y: 216, distance: 166.1
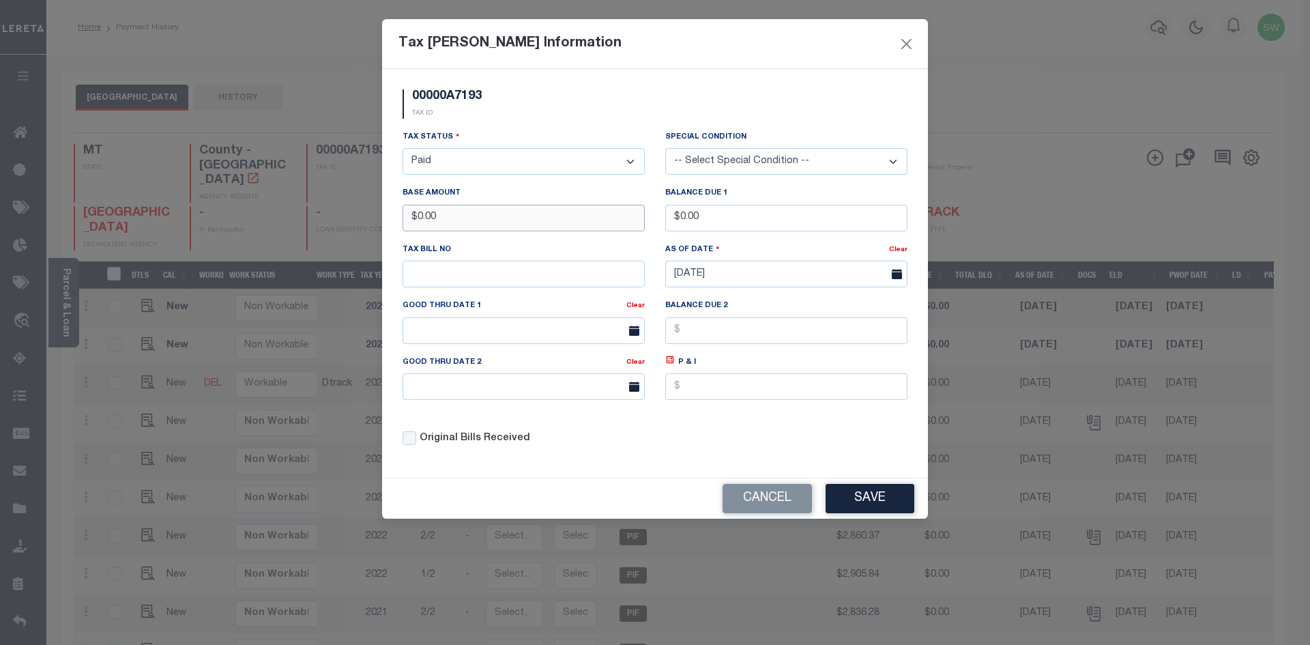
click at [289, 216] on div "Tax Bill Amount Information 00000A7193 TAX ID Installment: TaxID: 00000A7193 Ta…" at bounding box center [655, 322] width 1310 height 645
type input "$3,583.53"
click at [525, 121] on div "00000A7193 TAX ID" at bounding box center [654, 109] width 525 height 40
click at [907, 498] on button "Save" at bounding box center [870, 498] width 89 height 29
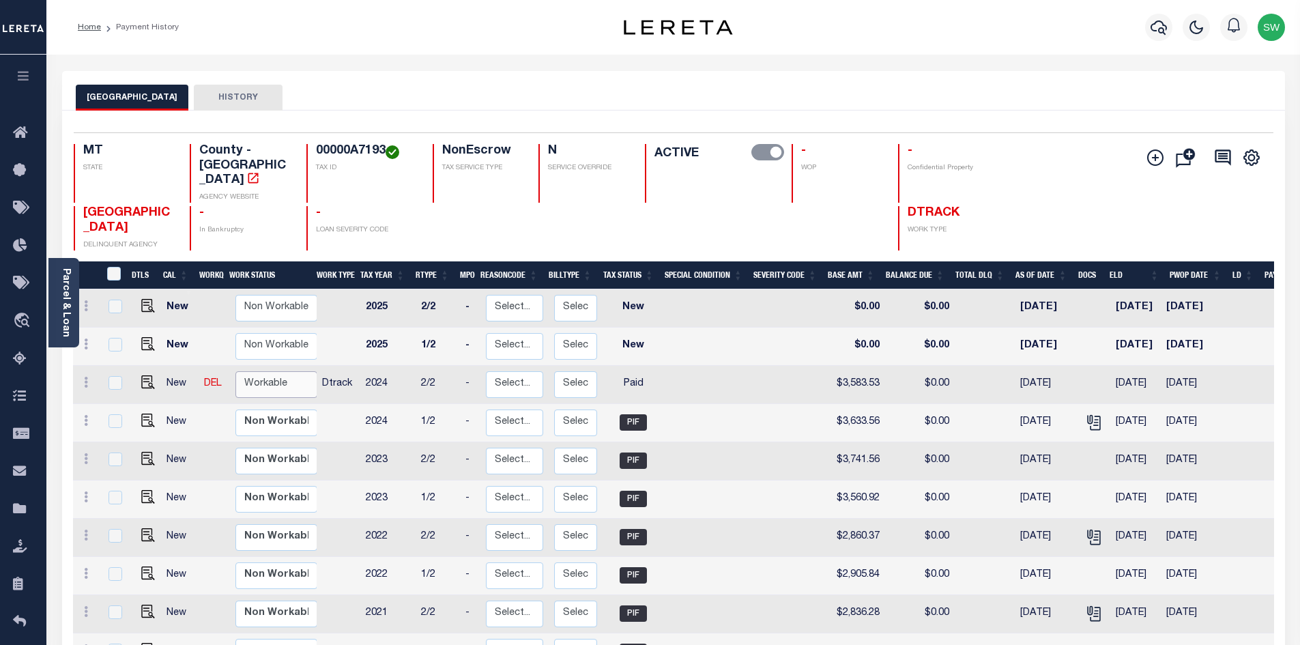
click at [275, 371] on select "Non Workable Workable" at bounding box center [276, 384] width 82 height 27
checkbox input "true"
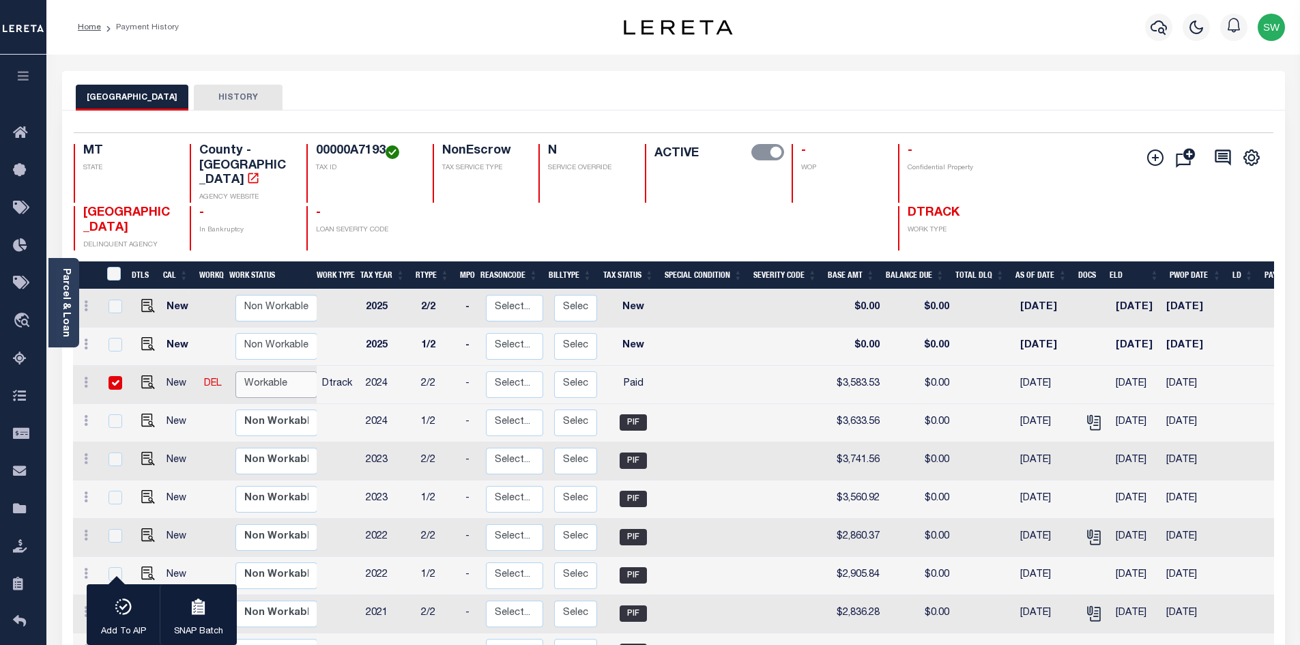
select select "true"
click at [235, 371] on select "Non Workable Workable" at bounding box center [276, 384] width 82 height 27
checkbox input "false"
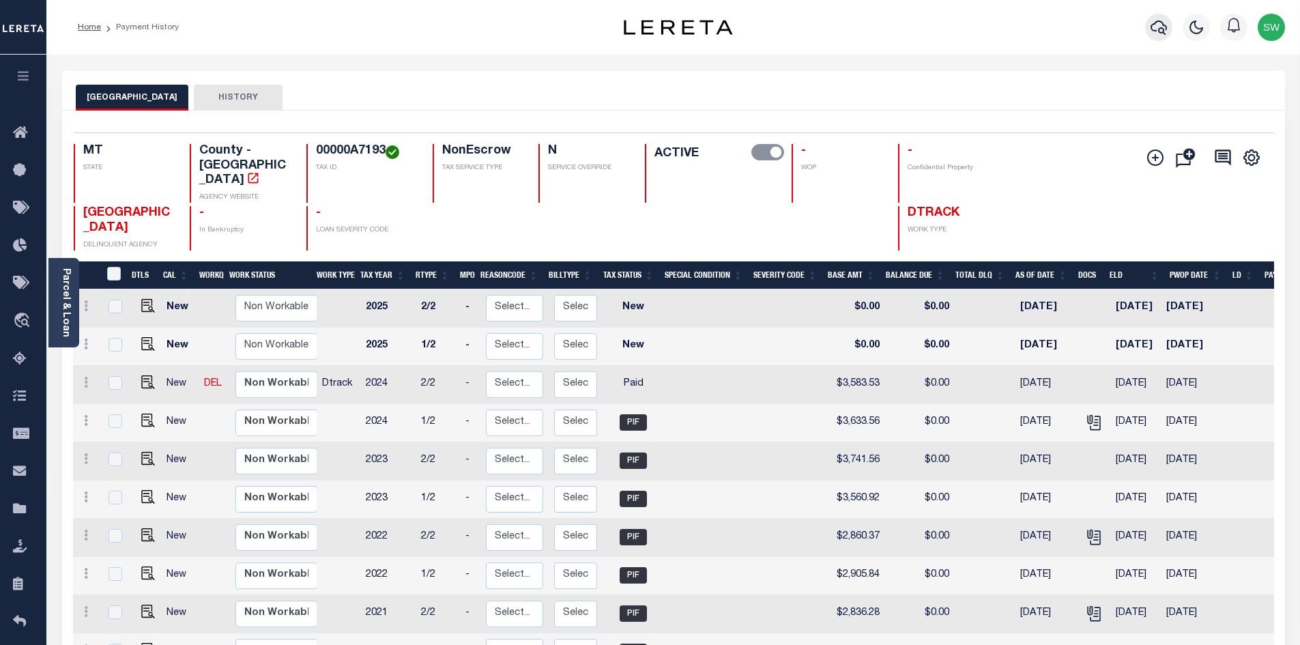
click at [1161, 29] on icon "button" at bounding box center [1159, 27] width 16 height 14
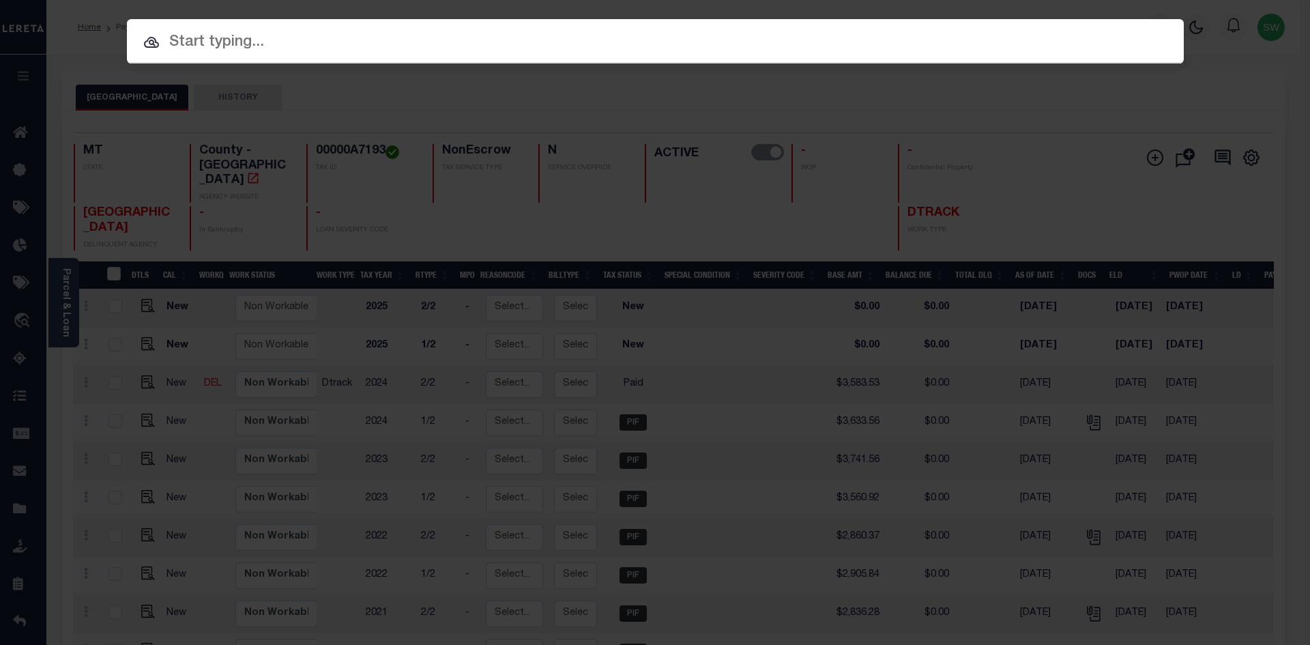
click at [215, 54] on input "text" at bounding box center [655, 43] width 1057 height 24
paste input "3208239062379"
type input "3208239062379"
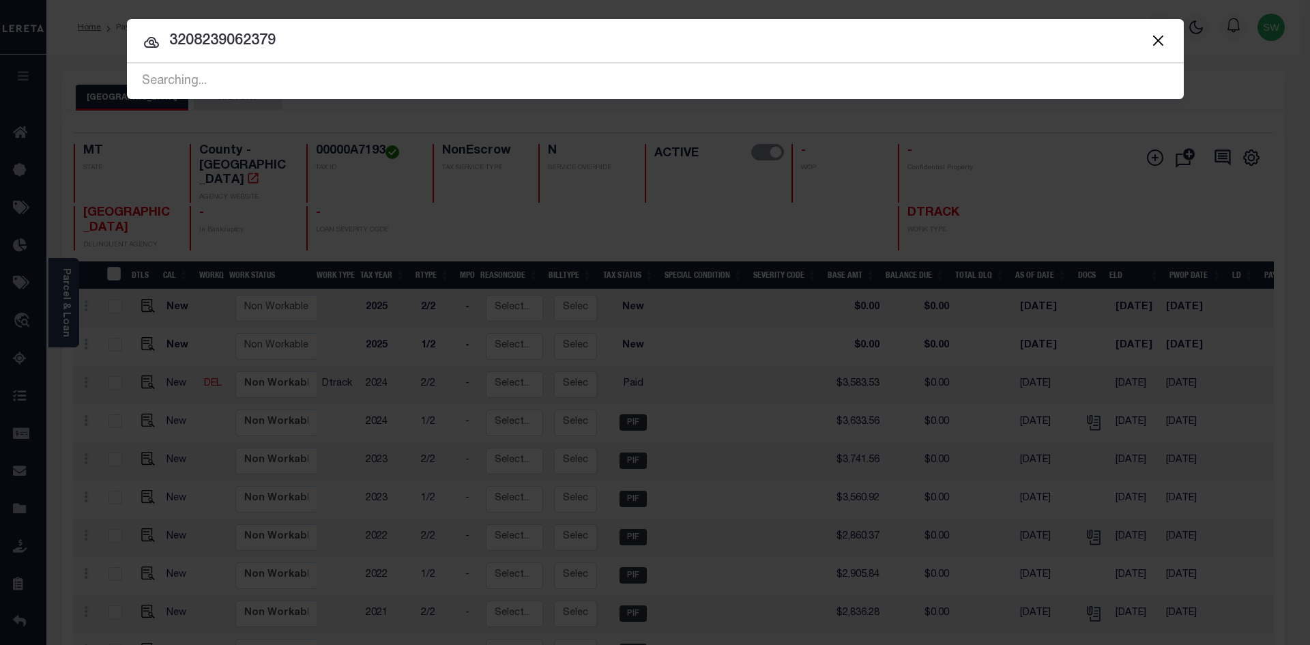
click at [294, 42] on input "3208239062379" at bounding box center [655, 41] width 1057 height 24
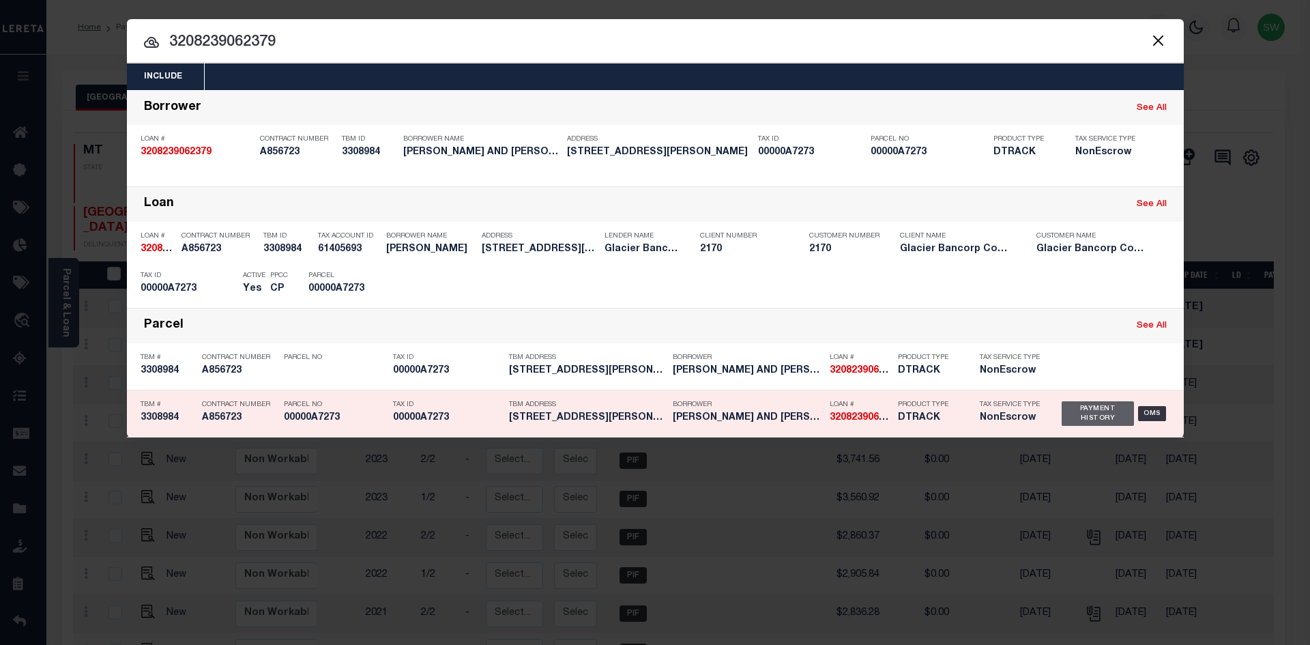
click at [1071, 412] on div "Payment History" at bounding box center [1098, 413] width 73 height 25
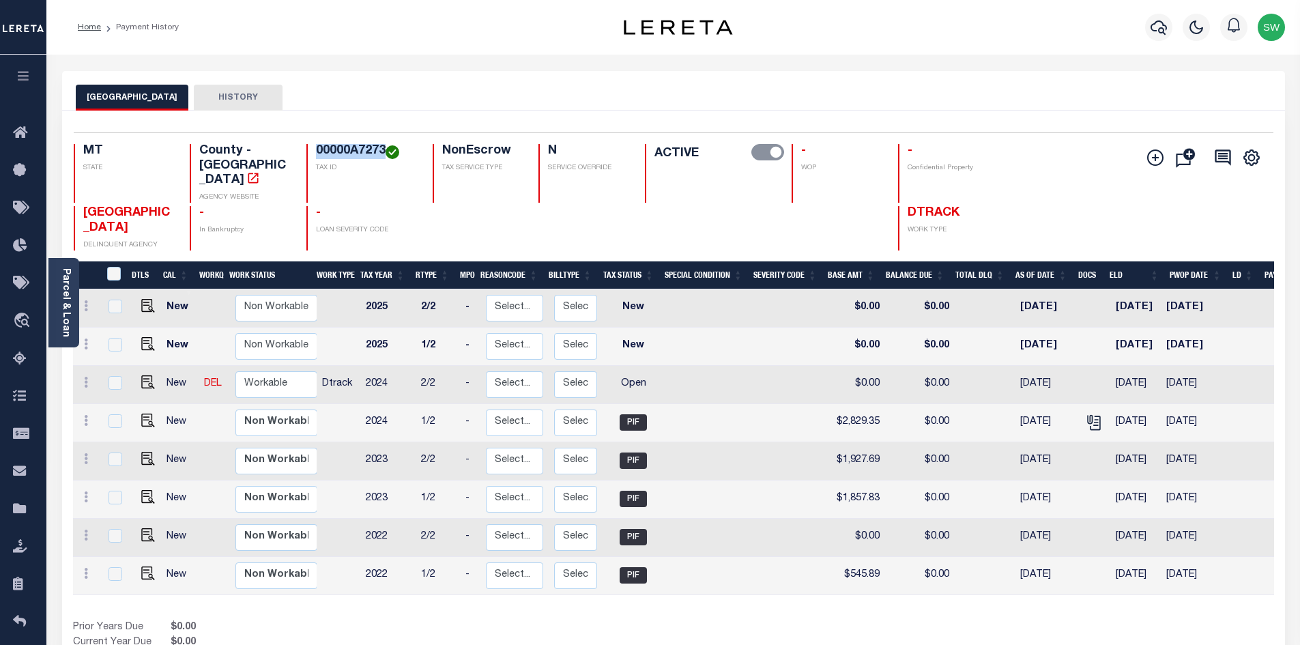
drag, startPoint x: 383, startPoint y: 151, endPoint x: 314, endPoint y: 148, distance: 69.0
click at [314, 148] on div "00000A7273 TAX ID" at bounding box center [361, 173] width 110 height 59
copy h4 "00000A7273"
click at [84, 377] on icon at bounding box center [86, 382] width 4 height 11
click at [118, 422] on img at bounding box center [119, 429] width 14 height 14
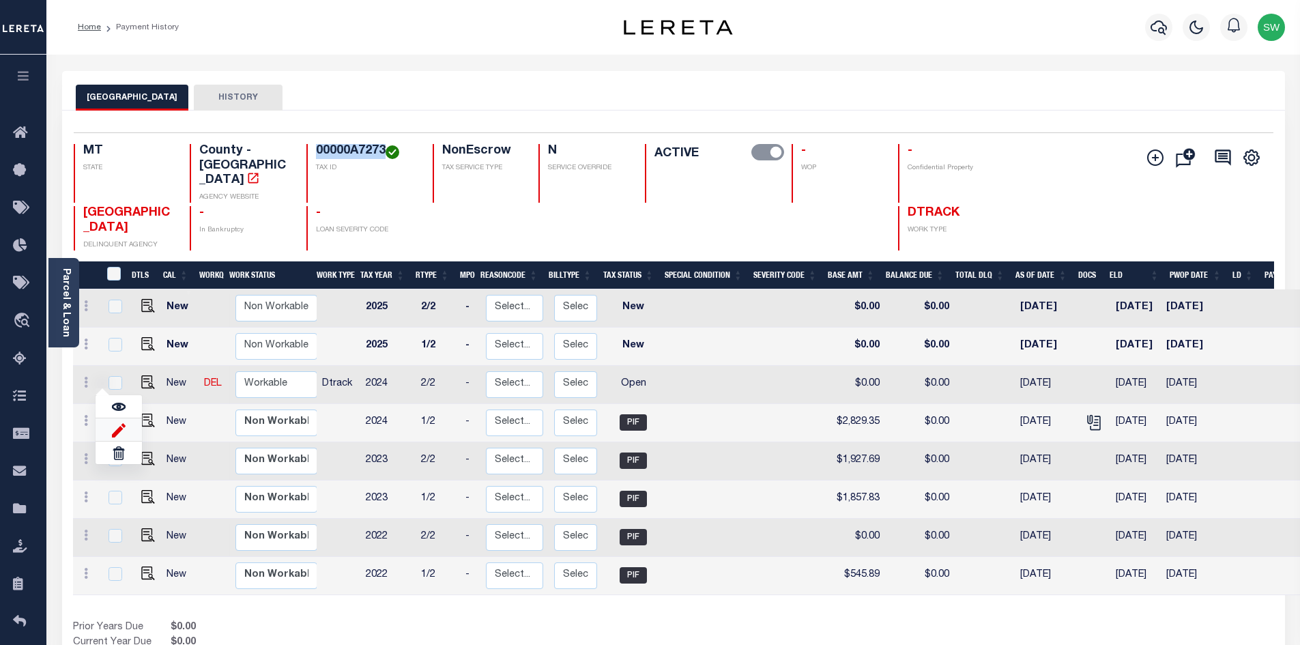
select select "OP2"
type input "$0.00"
type input "[DATE]"
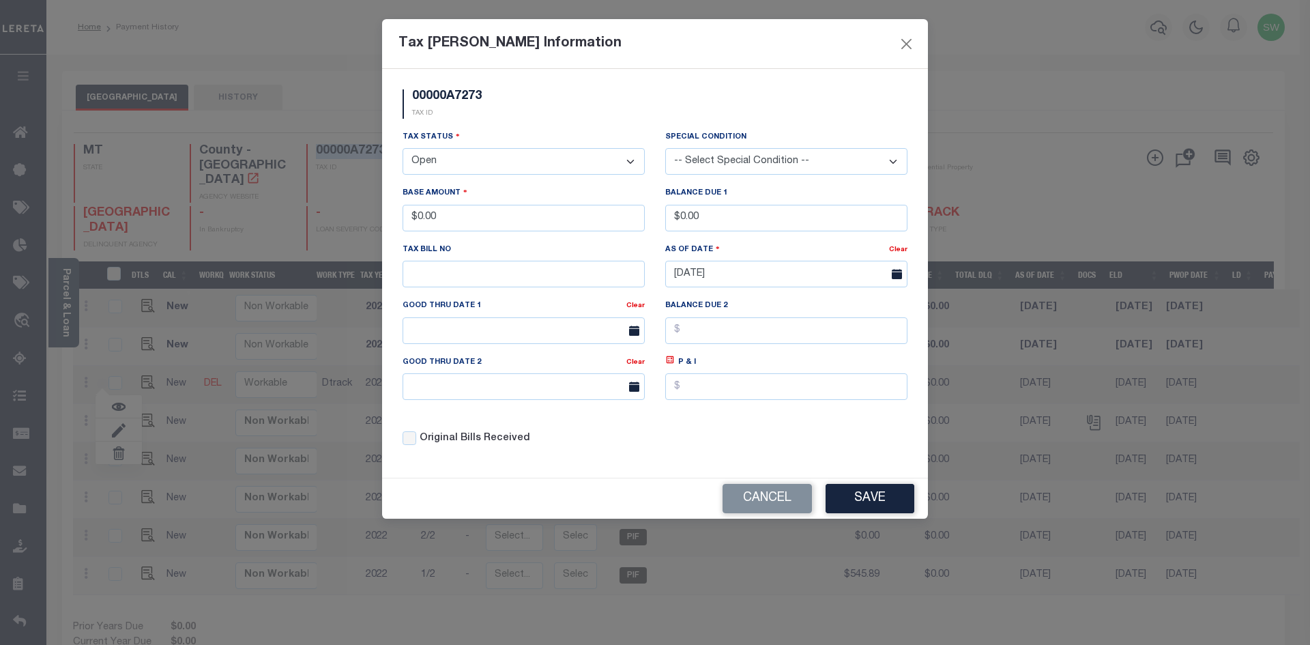
click at [440, 153] on select "- Select Status - Open Due/Unpaid Paid Incomplete No Tax Due Internal Refund Pr…" at bounding box center [524, 161] width 242 height 27
click at [440, 155] on select "- Select Status - Open Due/Unpaid Paid Incomplete No Tax Due Internal Refund Pr…" at bounding box center [524, 161] width 242 height 27
click at [455, 166] on select "- Select Status - Open Due/Unpaid Paid Incomplete No Tax Due Internal Refund Pr…" at bounding box center [524, 161] width 242 height 27
drag, startPoint x: 457, startPoint y: 157, endPoint x: 420, endPoint y: 154, distance: 37.0
click at [420, 154] on select "- Select Status - Open Due/Unpaid Paid Incomplete No Tax Due Internal Refund Pr…" at bounding box center [524, 161] width 242 height 27
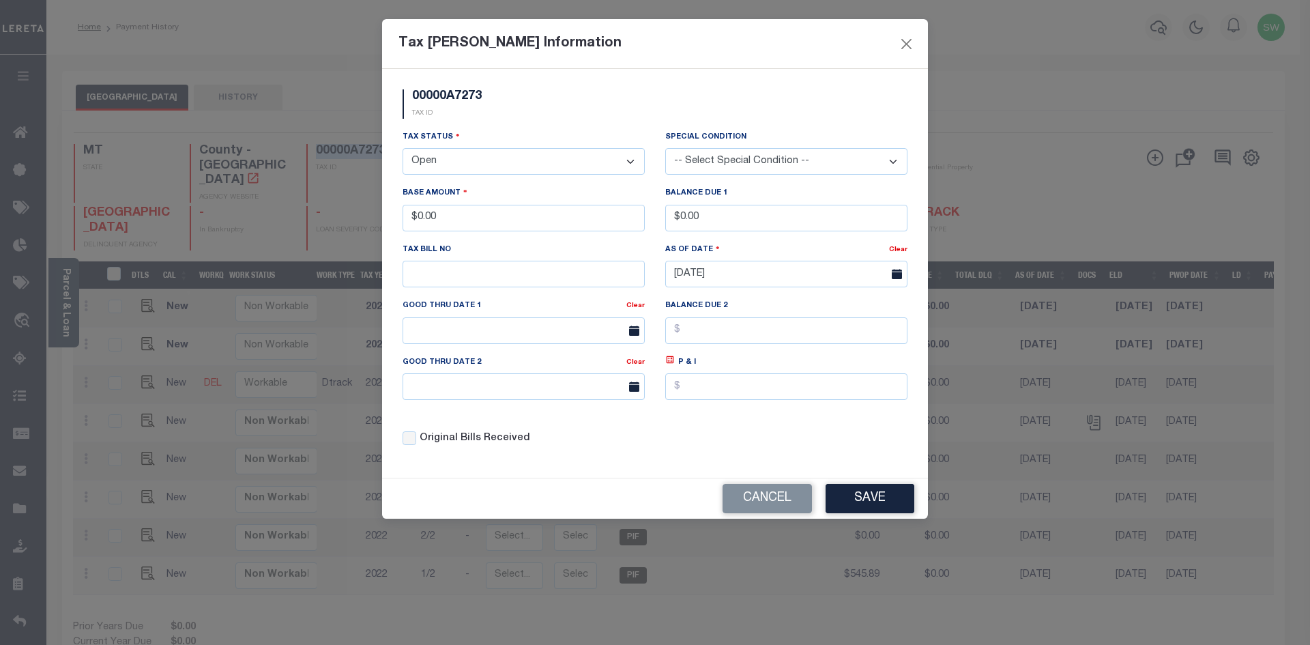
select select "PYD"
click at [403, 149] on select "- Select Status - Open Due/Unpaid Paid Incomplete No Tax Due Internal Refund Pr…" at bounding box center [524, 161] width 242 height 27
click at [451, 274] on input "text" at bounding box center [524, 274] width 242 height 27
drag, startPoint x: 450, startPoint y: 217, endPoint x: 382, endPoint y: 216, distance: 68.3
click at [382, 216] on div "00000A7273 TAX ID Installment: TaxID: 00000A7273 Tax Status" at bounding box center [655, 273] width 546 height 409
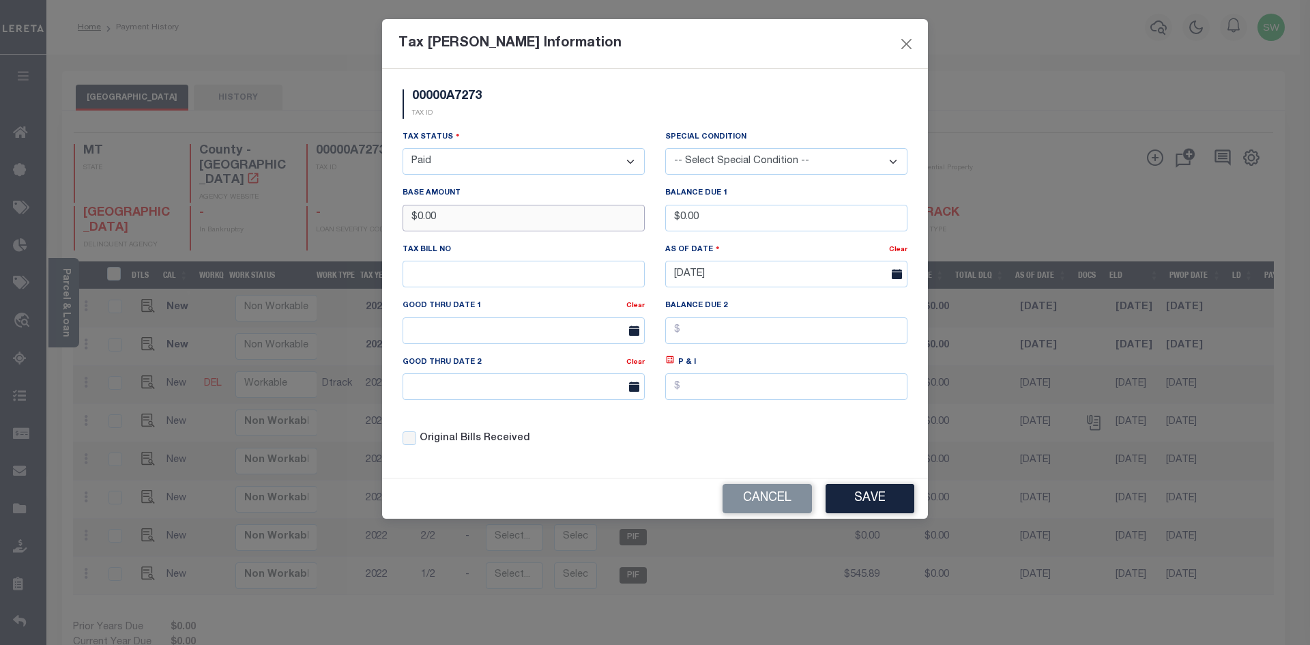
drag, startPoint x: 452, startPoint y: 221, endPoint x: 400, endPoint y: 214, distance: 53.1
click at [400, 214] on div "Base Amount $0.00" at bounding box center [523, 214] width 263 height 56
type input "$2,779.33"
click at [524, 139] on div "Tax Status - Select Status - Open Due/Unpaid Paid Incomplete No Tax Due Interna…" at bounding box center [524, 152] width 242 height 45
click at [656, 117] on div "00000A7273 TAX ID" at bounding box center [654, 109] width 525 height 40
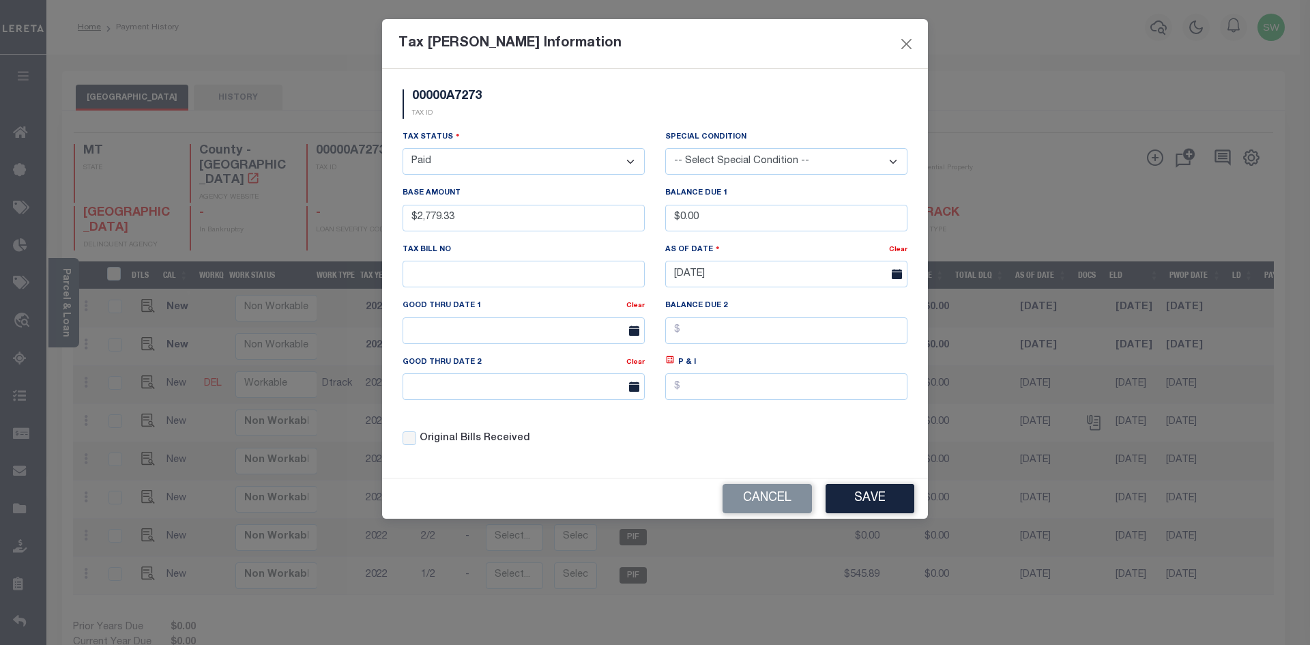
click at [696, 440] on div "Tax Status - Select Status - Open Due/Unpaid Paid Incomplete No Tax Due Interna…" at bounding box center [654, 294] width 525 height 328
drag, startPoint x: 627, startPoint y: 459, endPoint x: 779, endPoint y: 469, distance: 153.2
click at [626, 457] on div "Original Bills Received" at bounding box center [523, 434] width 263 height 46
click at [880, 510] on button "Save" at bounding box center [870, 498] width 89 height 29
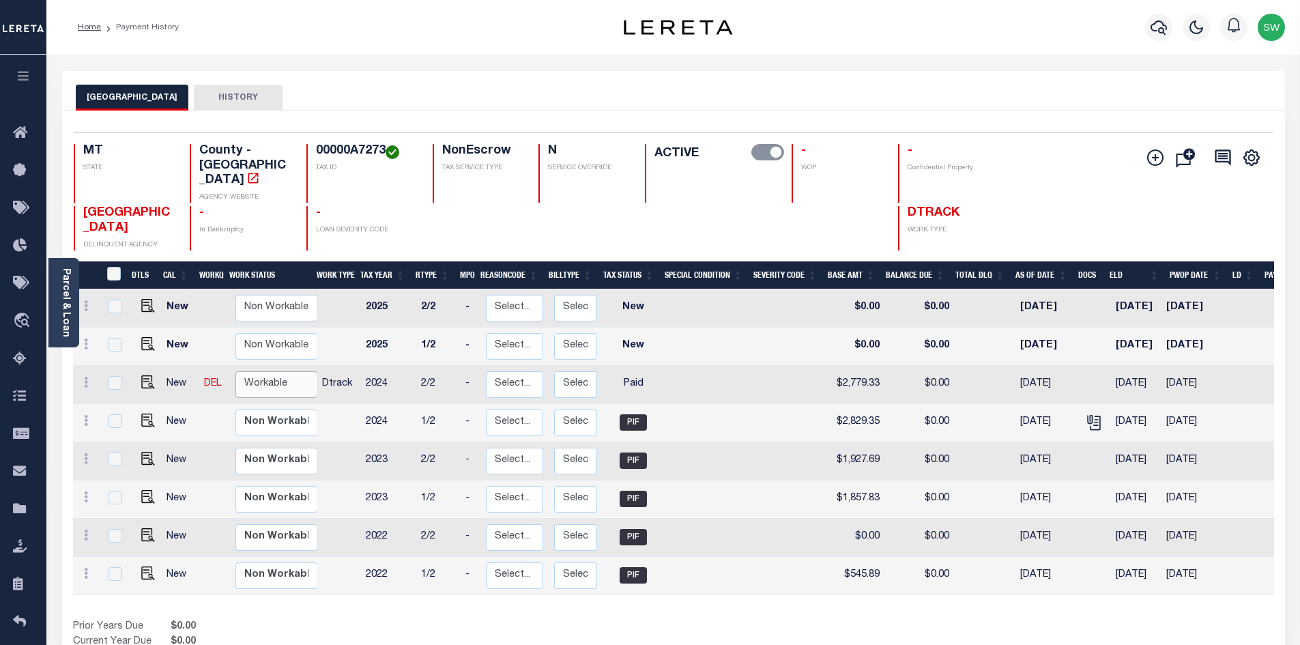
click at [253, 371] on select "Non Workable Workable" at bounding box center [276, 384] width 82 height 27
checkbox input "true"
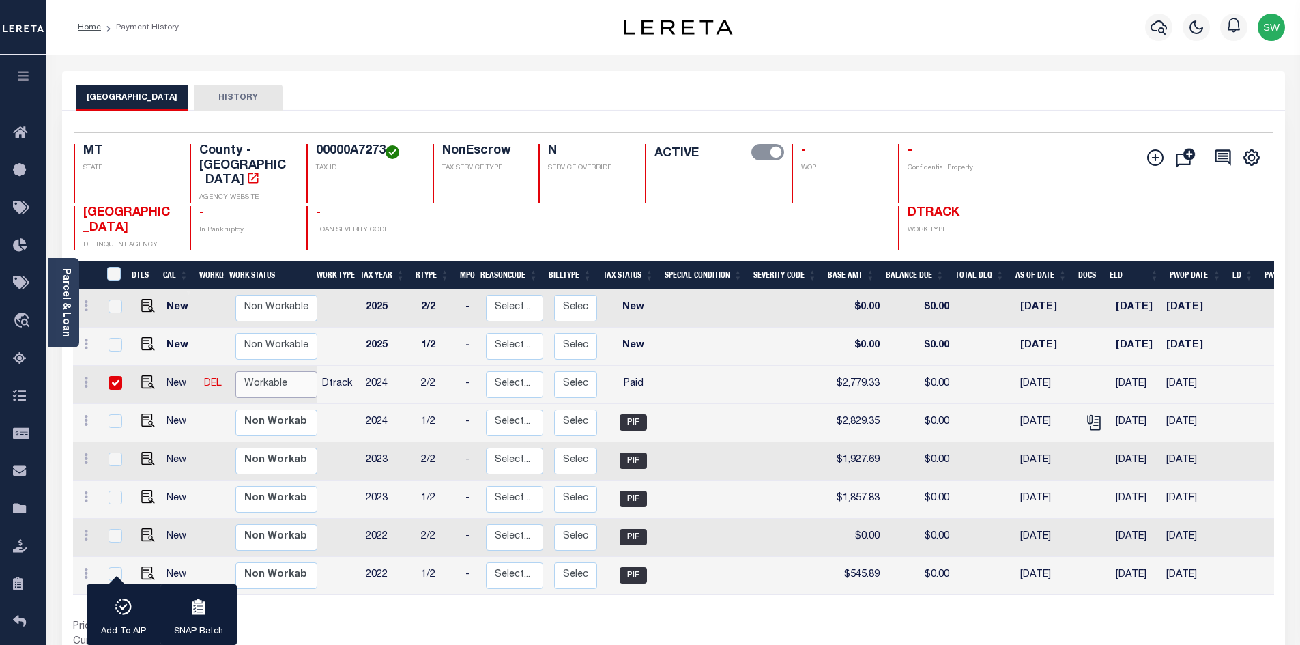
select select "true"
click at [235, 371] on select "Non Workable Workable" at bounding box center [276, 384] width 82 height 27
checkbox input "false"
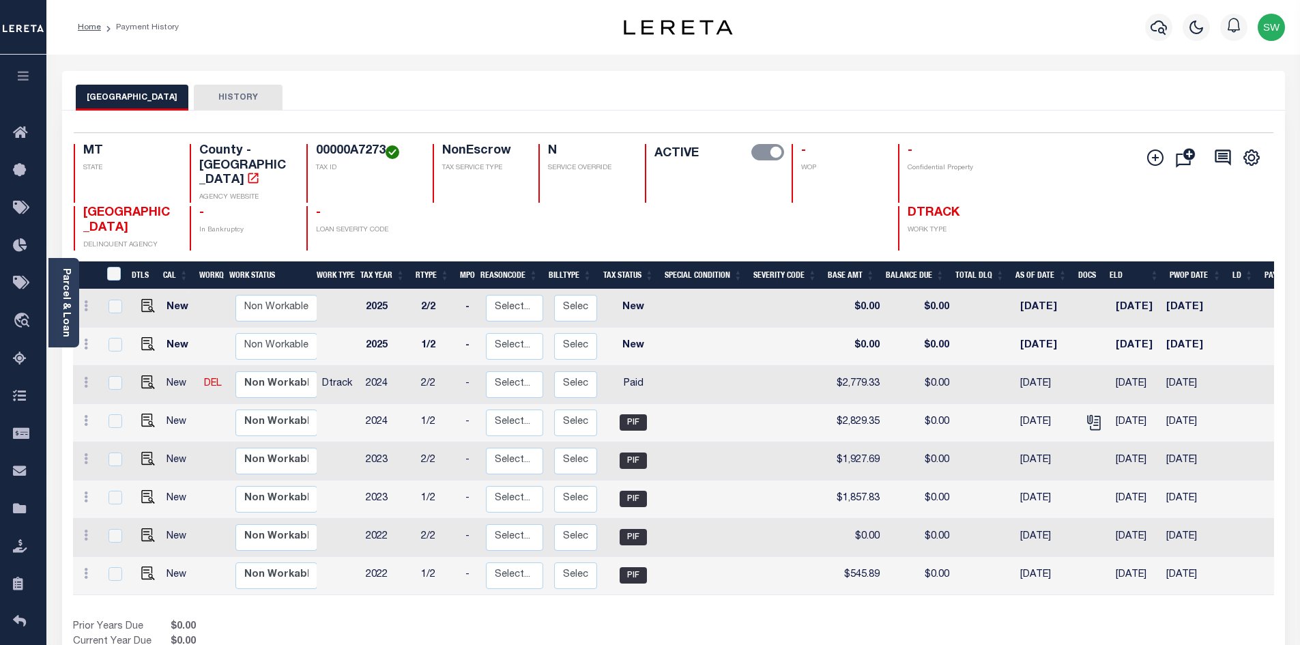
click at [346, 27] on div "Home Payment History" at bounding box center [322, 27] width 510 height 29
click at [1157, 24] on icon "button" at bounding box center [1159, 27] width 16 height 16
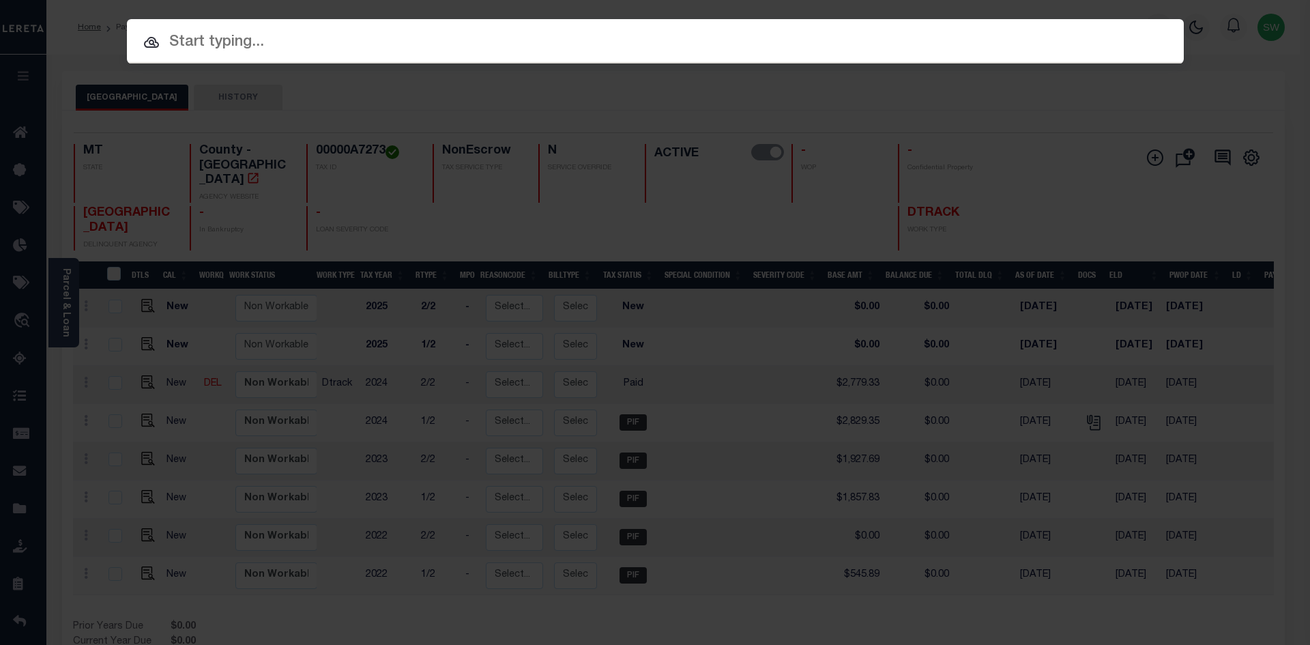
click at [207, 41] on input "text" at bounding box center [655, 43] width 1057 height 24
click at [187, 42] on input "text" at bounding box center [655, 43] width 1057 height 24
paste input "341601"
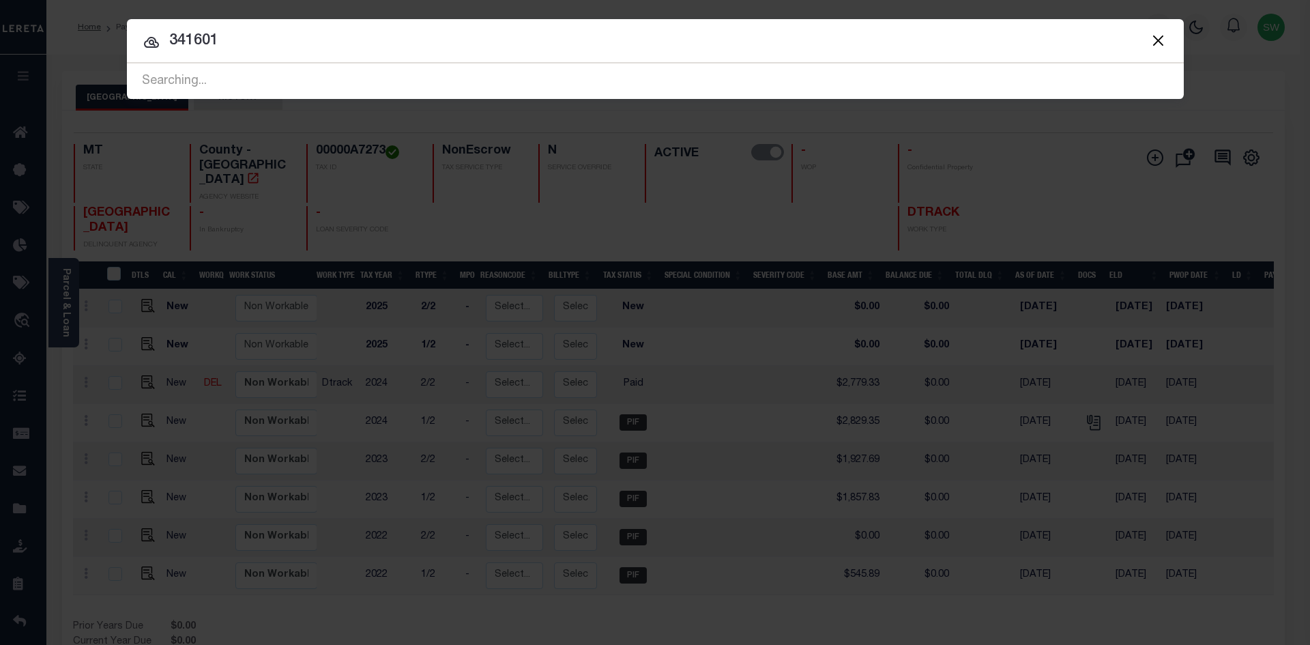
click at [314, 48] on input "341601" at bounding box center [655, 41] width 1057 height 24
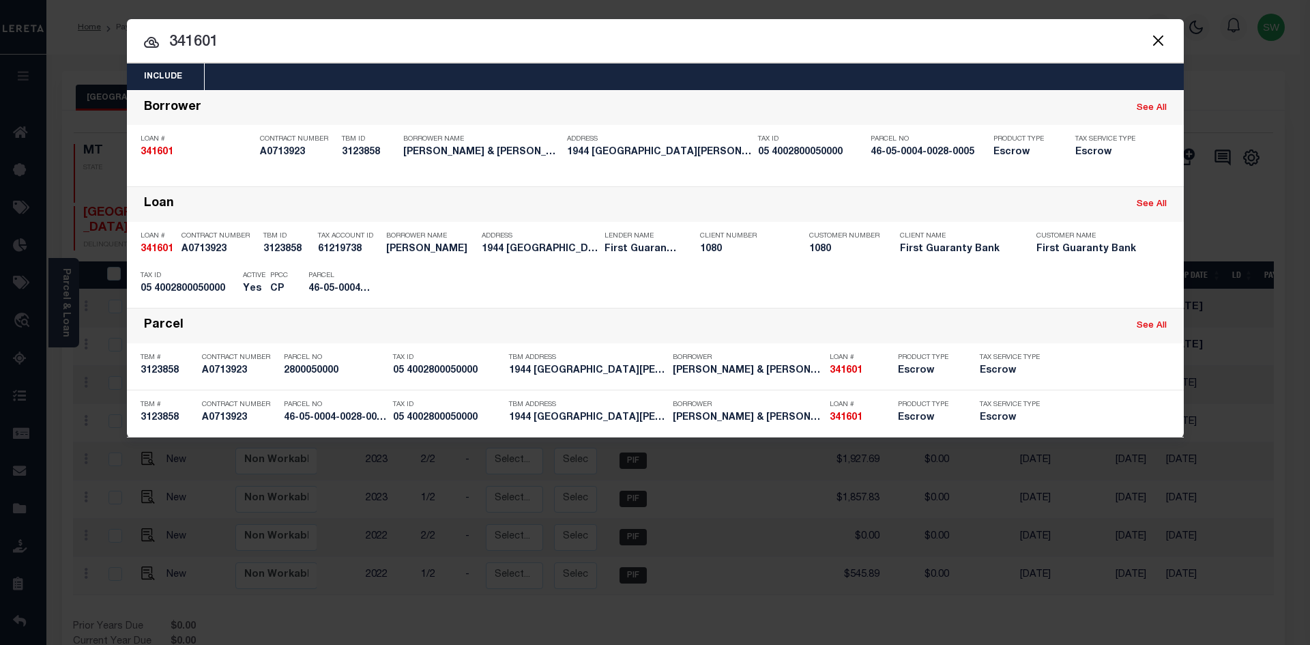
drag, startPoint x: 215, startPoint y: 46, endPoint x: 181, endPoint y: 44, distance: 34.2
click at [181, 44] on input "341601" at bounding box center [655, 43] width 1057 height 24
click at [231, 51] on input "341601" at bounding box center [655, 43] width 1057 height 24
drag, startPoint x: 229, startPoint y: 44, endPoint x: 162, endPoint y: 42, distance: 66.3
click at [162, 42] on input "341601" at bounding box center [655, 43] width 1057 height 24
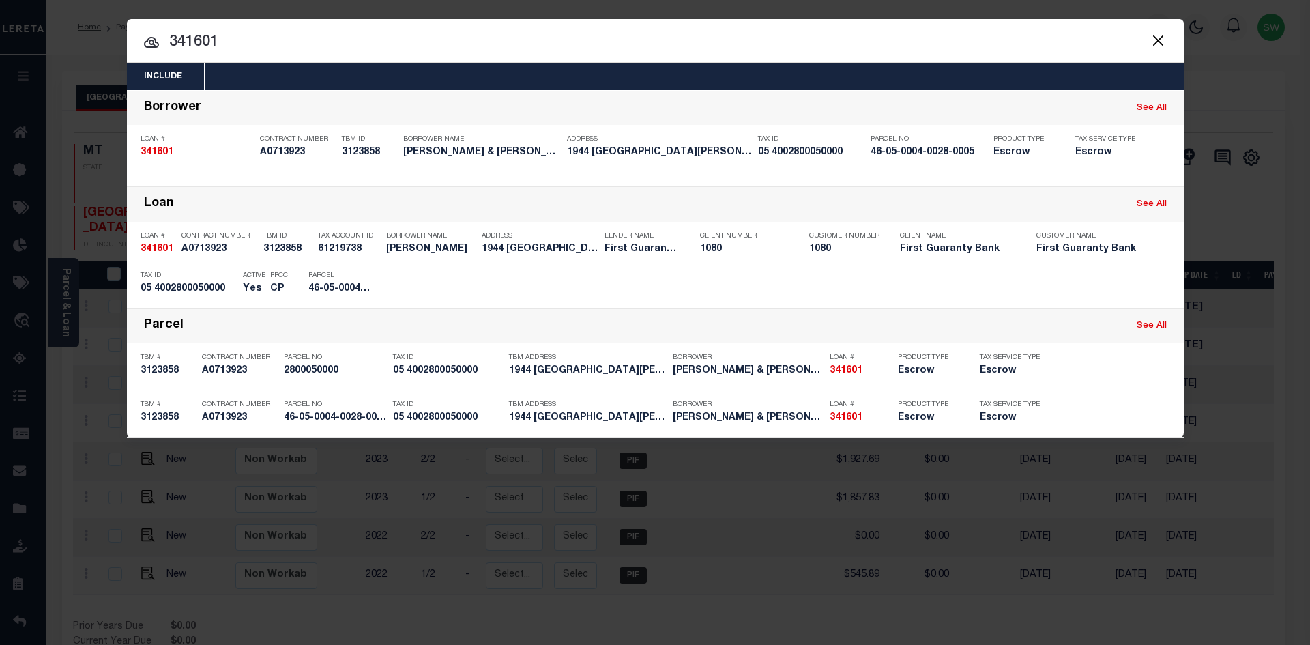
paste input "1209394"
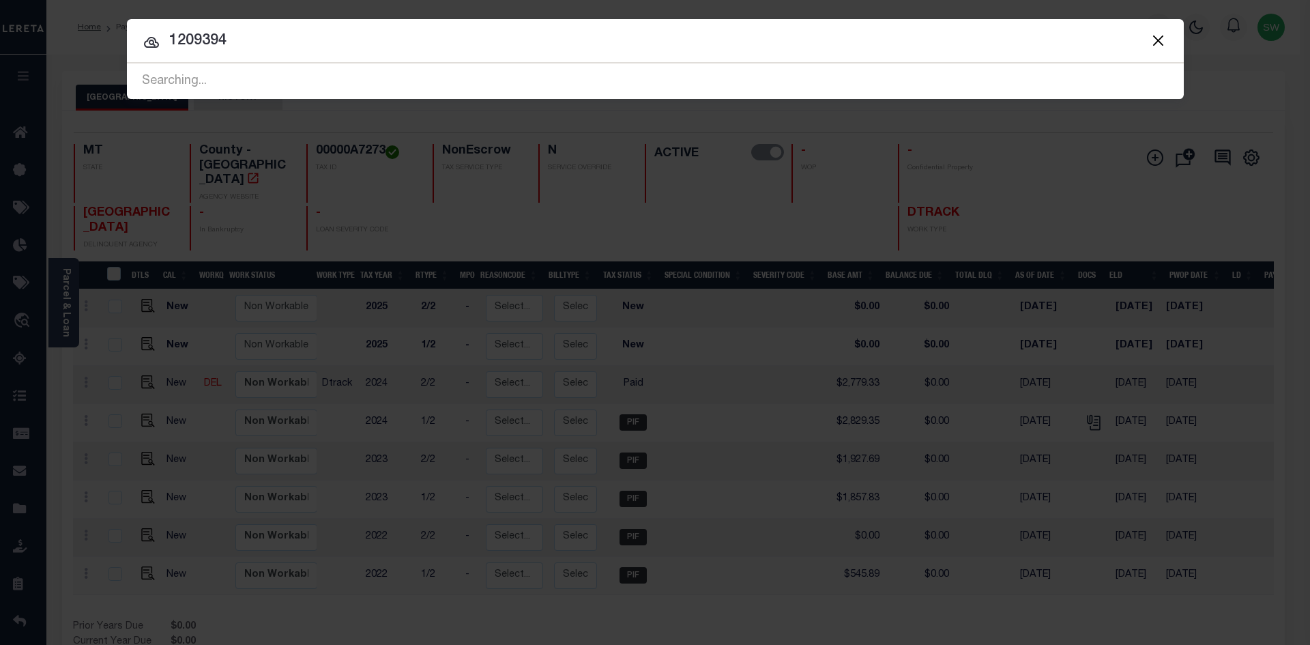
type input "1209394"
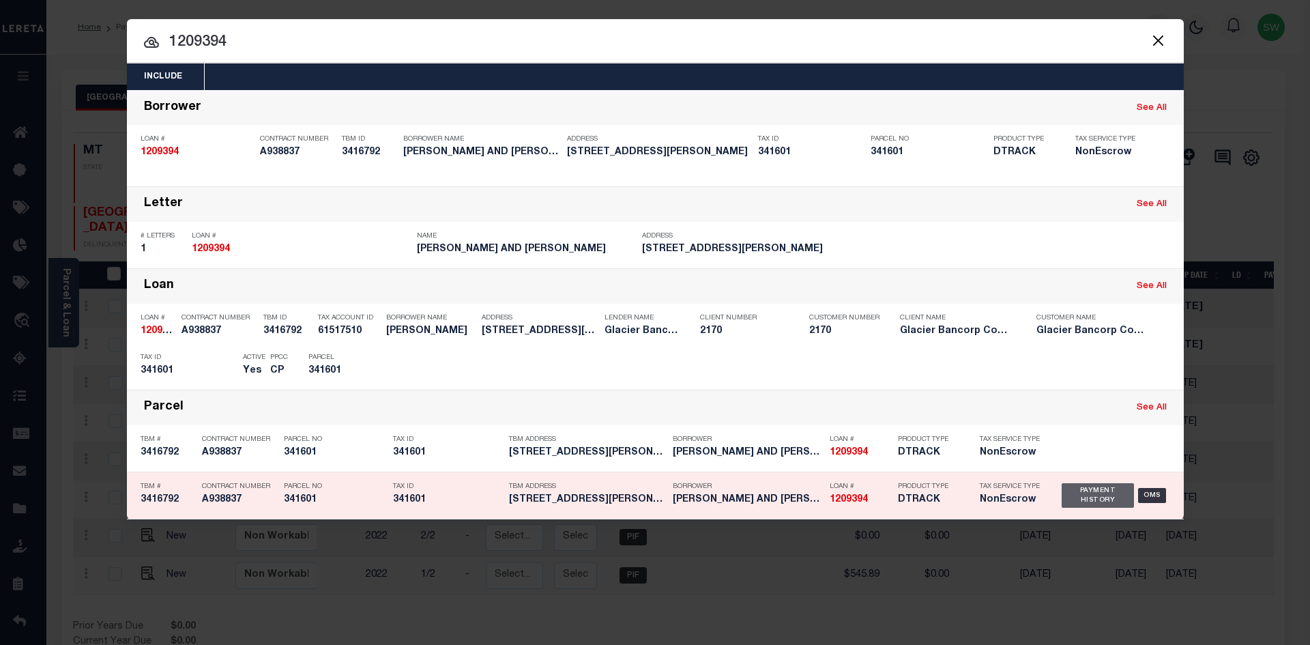
click at [1092, 499] on div "Payment History" at bounding box center [1098, 495] width 73 height 25
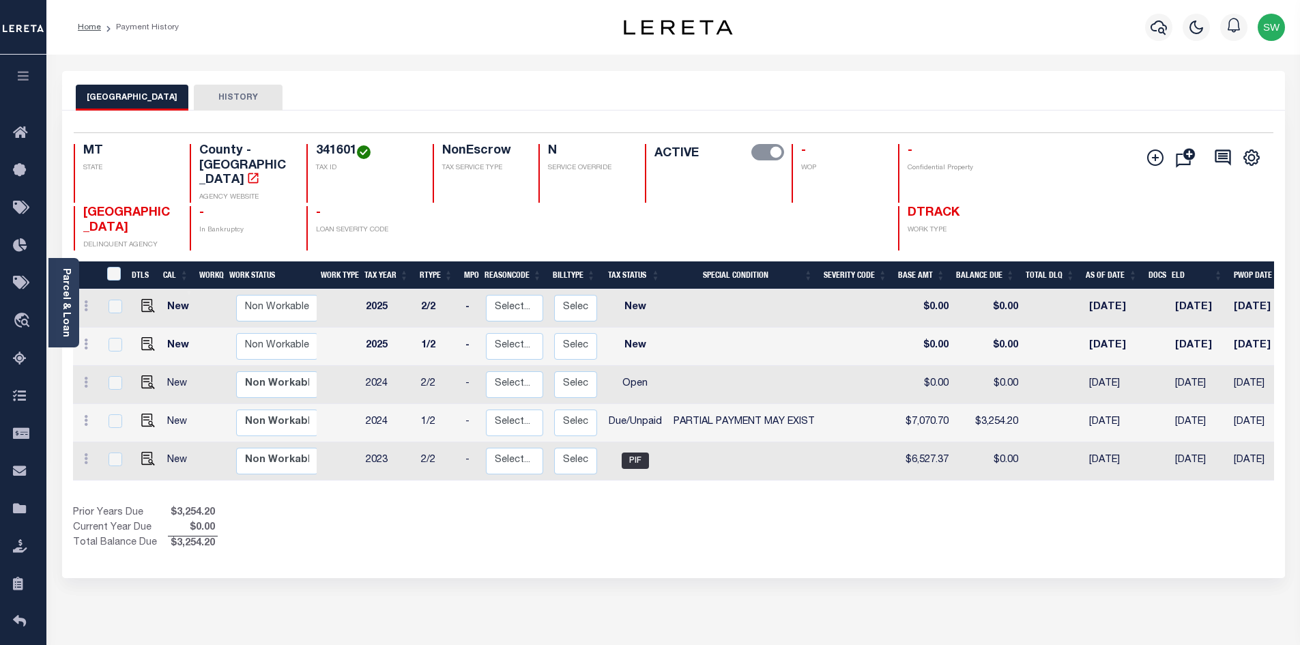
click at [678, 515] on div "Show Tax Lines before Bill Release Date Prior Years Due $3,254.20 Current Year …" at bounding box center [673, 529] width 1201 height 46
click at [136, 417] on link at bounding box center [144, 422] width 20 height 10
checkbox input "true"
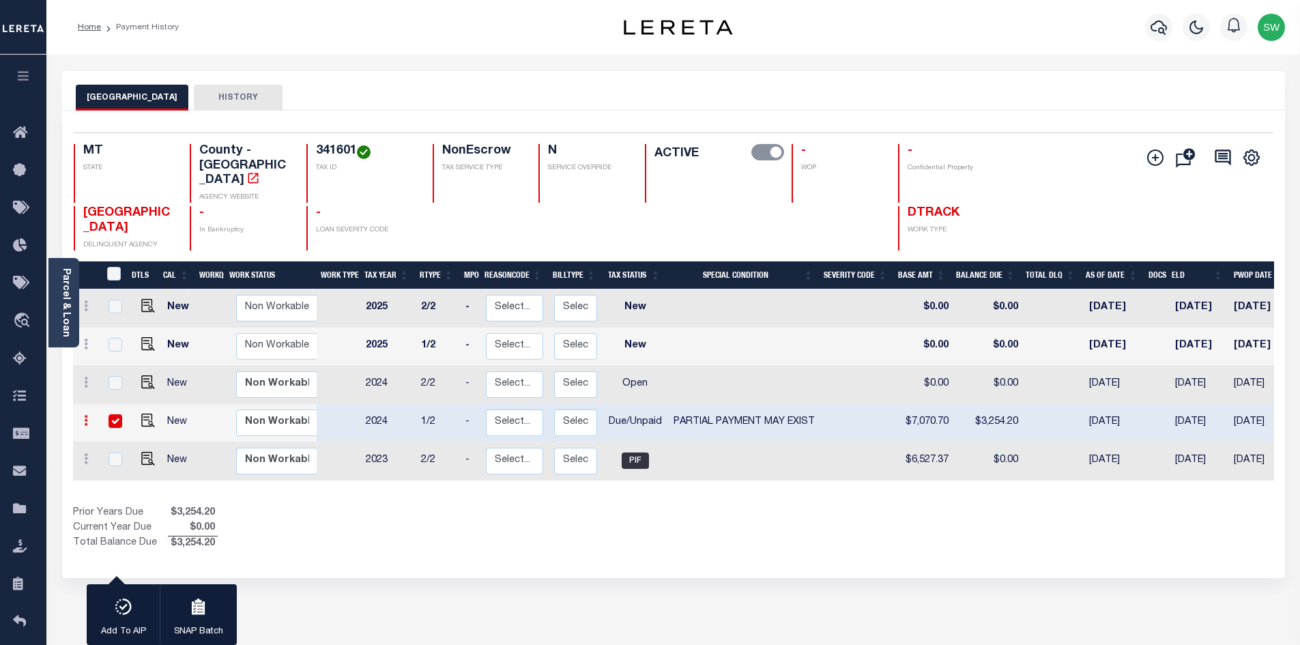
click at [82, 417] on link at bounding box center [85, 422] width 15 height 11
click at [83, 417] on link at bounding box center [85, 422] width 15 height 11
click at [81, 417] on link at bounding box center [85, 422] width 15 height 11
click at [87, 415] on icon at bounding box center [86, 420] width 4 height 11
click at [384, 506] on div "Prior Years Due $3,254.20 Current Year Due $0.00 Total Balance Due $3,254.20" at bounding box center [373, 529] width 601 height 46
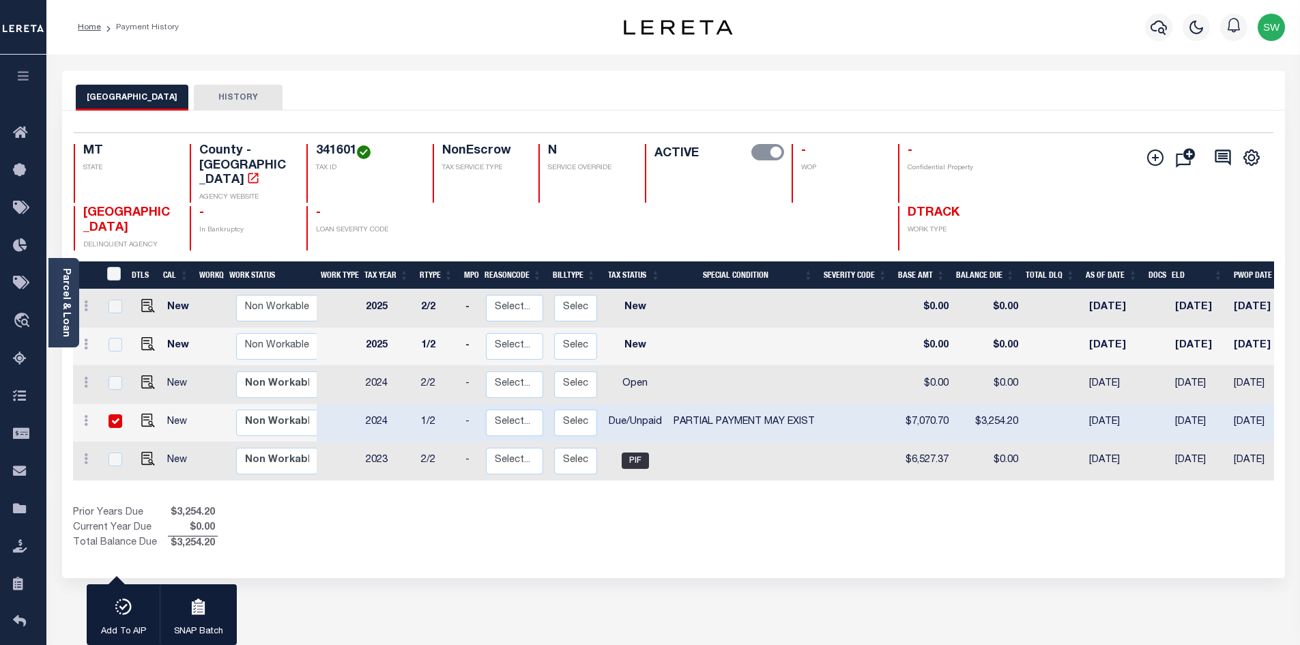
click at [584, 506] on div "Prior Years Due $3,254.20 Current Year Due $0.00 Total Balance Due $3,254.20" at bounding box center [373, 529] width 601 height 46
click at [84, 415] on icon at bounding box center [86, 420] width 4 height 11
click at [117, 386] on img at bounding box center [119, 393] width 14 height 14
select select "DUE"
select select "15"
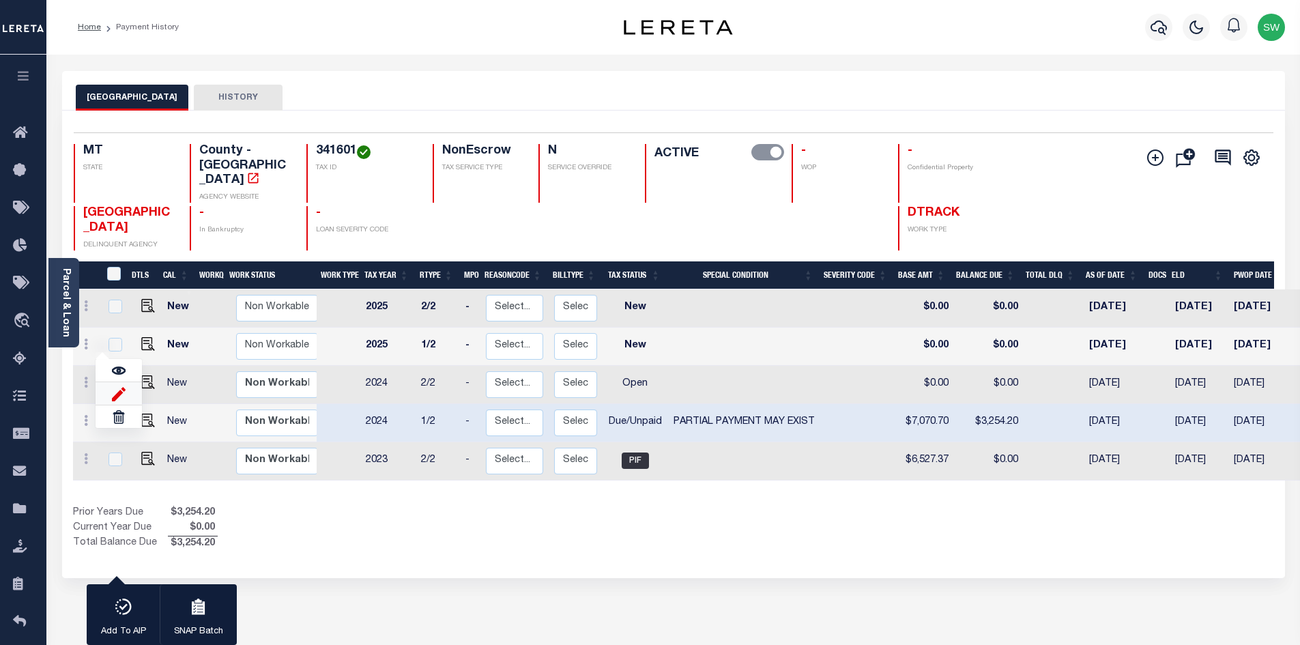
type input "$7,070.70"
type input "$3,254.20"
type input "[DATE]"
type input "07/31/2025"
type input "$3,816.50"
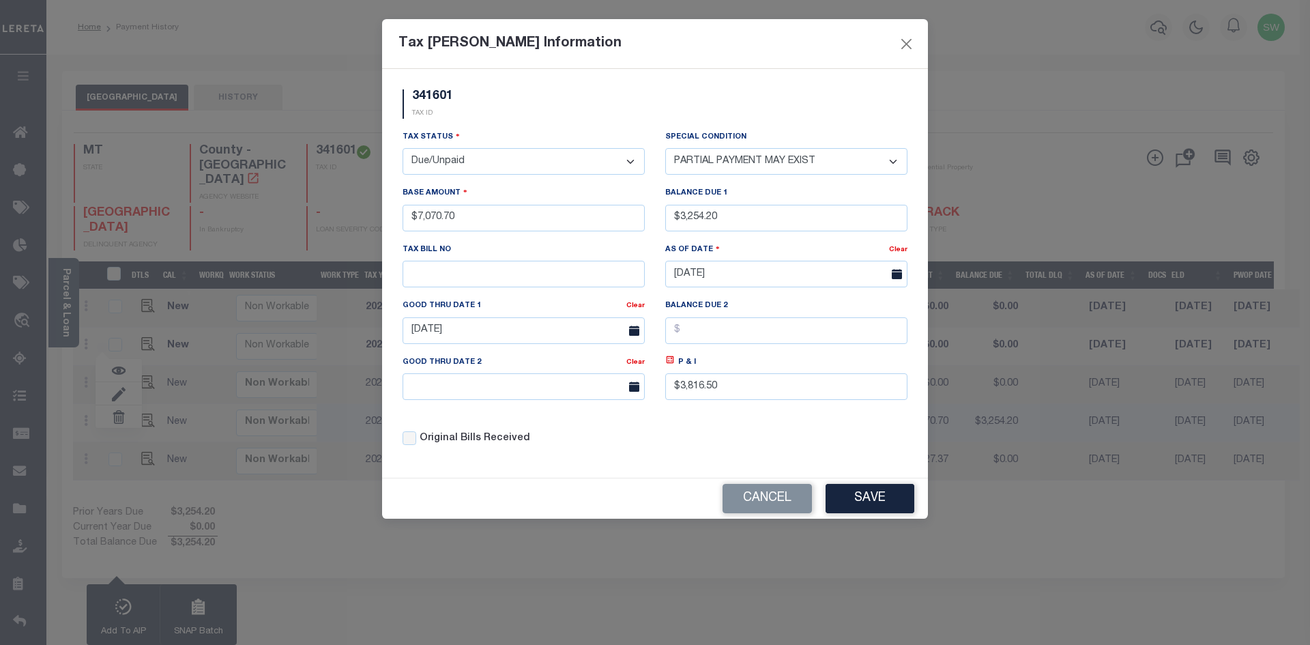
click at [627, 160] on select "- Select Status - Open Due/Unpaid Paid Incomplete No Tax Due Internal Refund Pr…" at bounding box center [524, 161] width 242 height 27
click at [633, 156] on select "- Select Status - Open Due/Unpaid Paid Incomplete No Tax Due Internal Refund Pr…" at bounding box center [524, 161] width 242 height 27
select select "PYD"
click at [403, 149] on select "- Select Status - Open Due/Unpaid Paid Incomplete No Tax Due Internal Refund Pr…" at bounding box center [524, 161] width 242 height 27
select select "0"
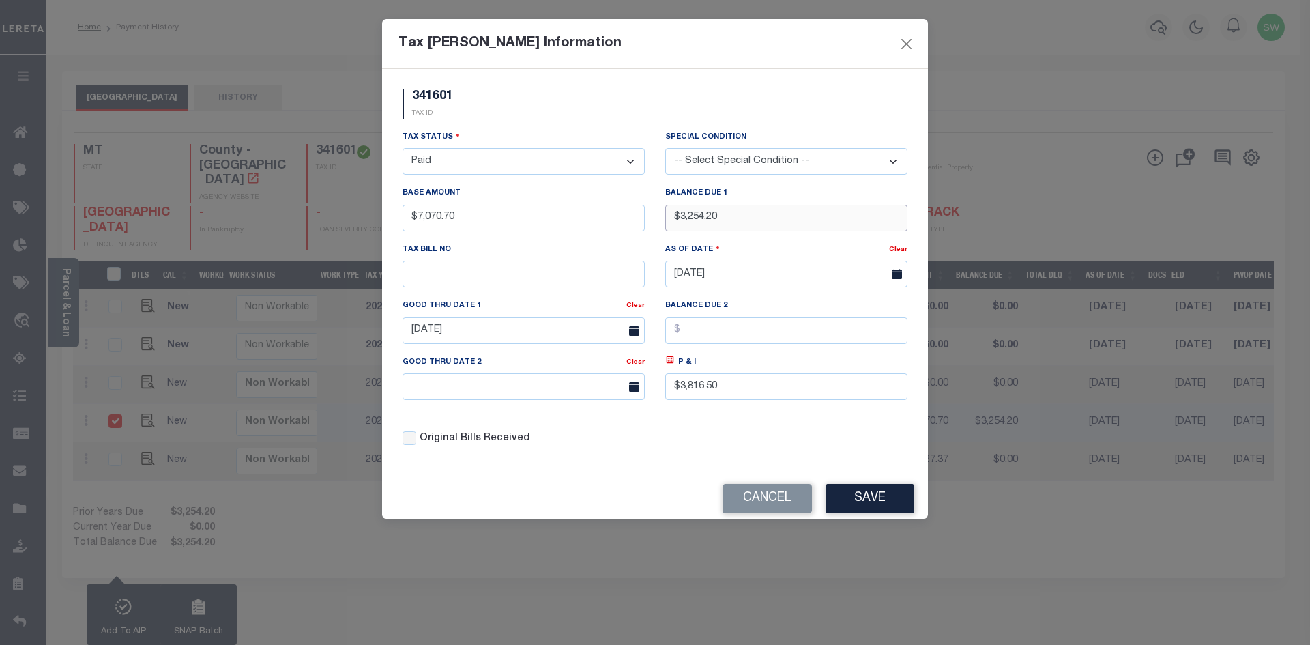
drag, startPoint x: 734, startPoint y: 223, endPoint x: 575, endPoint y: 213, distance: 158.7
click at [575, 213] on div "Tax Status - Select Status - Open Due/Unpaid Paid Incomplete No Tax Due Interna…" at bounding box center [654, 294] width 525 height 328
type input "$0.00"
click at [558, 113] on div "341601 TAX ID" at bounding box center [654, 109] width 525 height 40
drag, startPoint x: 739, startPoint y: 386, endPoint x: 616, endPoint y: 386, distance: 123.5
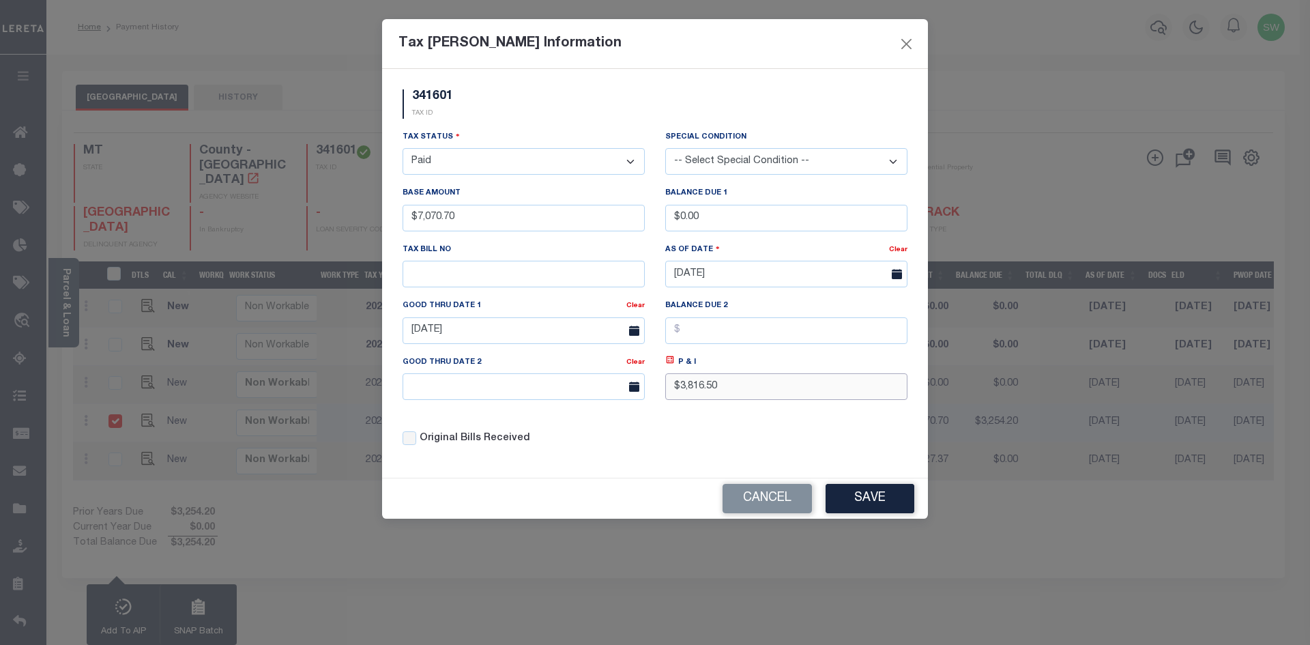
click at [615, 388] on div "Tax Status - Select Status - Open Due/Unpaid Paid Incomplete No Tax Due Interna…" at bounding box center [654, 294] width 525 height 328
click at [524, 457] on div "Original Bills Received" at bounding box center [523, 434] width 263 height 46
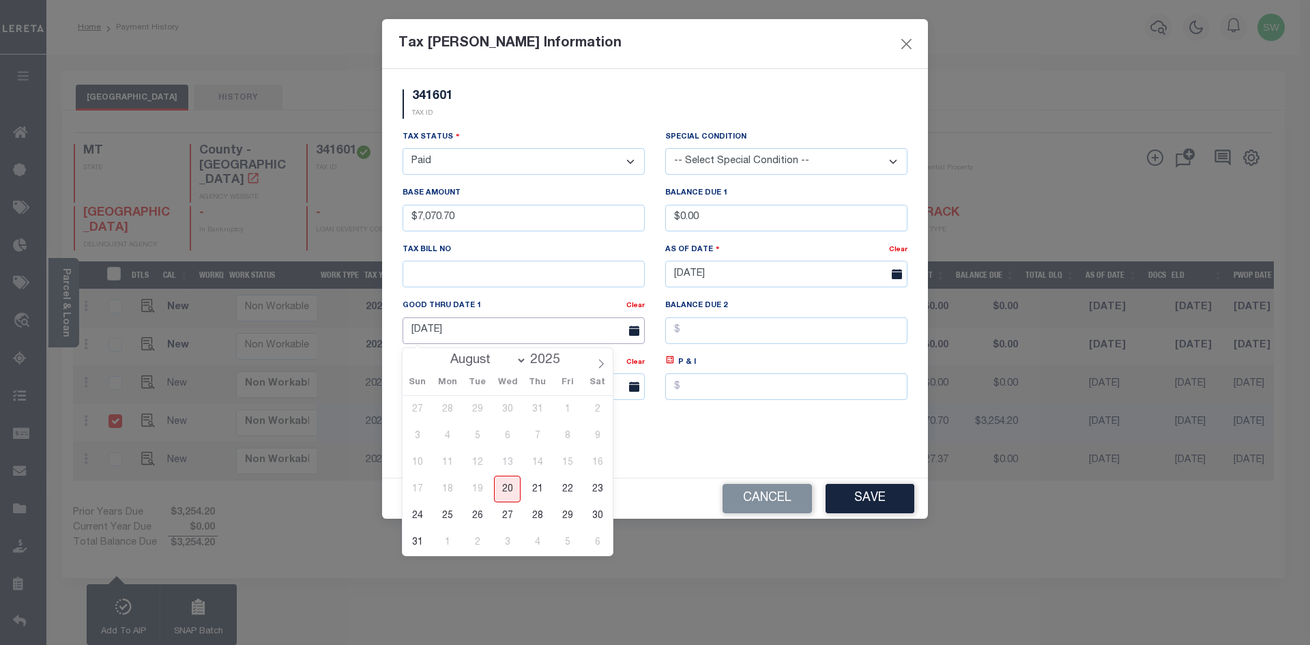
drag, startPoint x: 485, startPoint y: 340, endPoint x: 367, endPoint y: 339, distance: 117.4
click at [367, 339] on div "Tax Bill Amount Information 341601 TAX ID Installment:" at bounding box center [655, 322] width 1310 height 645
drag, startPoint x: 551, startPoint y: 118, endPoint x: 558, endPoint y: 124, distance: 8.2
click at [553, 118] on div "341601 TAX ID" at bounding box center [654, 109] width 525 height 40
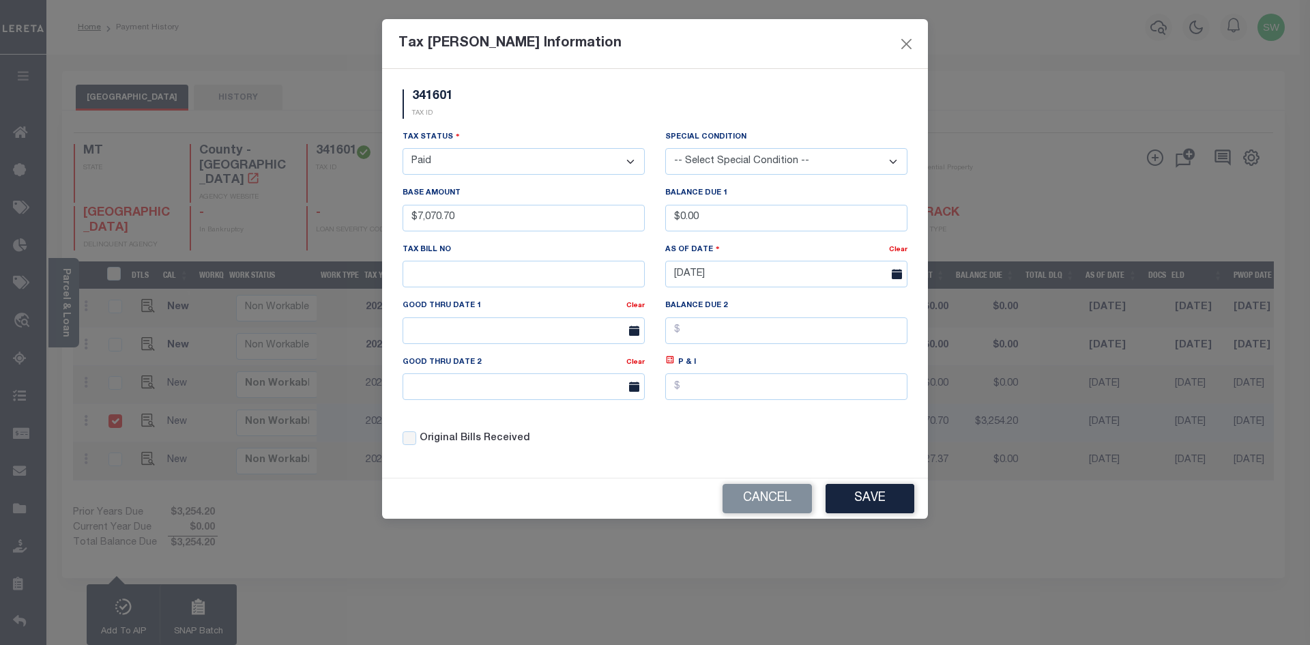
click at [678, 445] on div "Tax Status - Select Status - Open Due/Unpaid Paid Incomplete No Tax Due Interna…" at bounding box center [654, 294] width 525 height 328
click at [878, 510] on button "Save" at bounding box center [870, 498] width 89 height 29
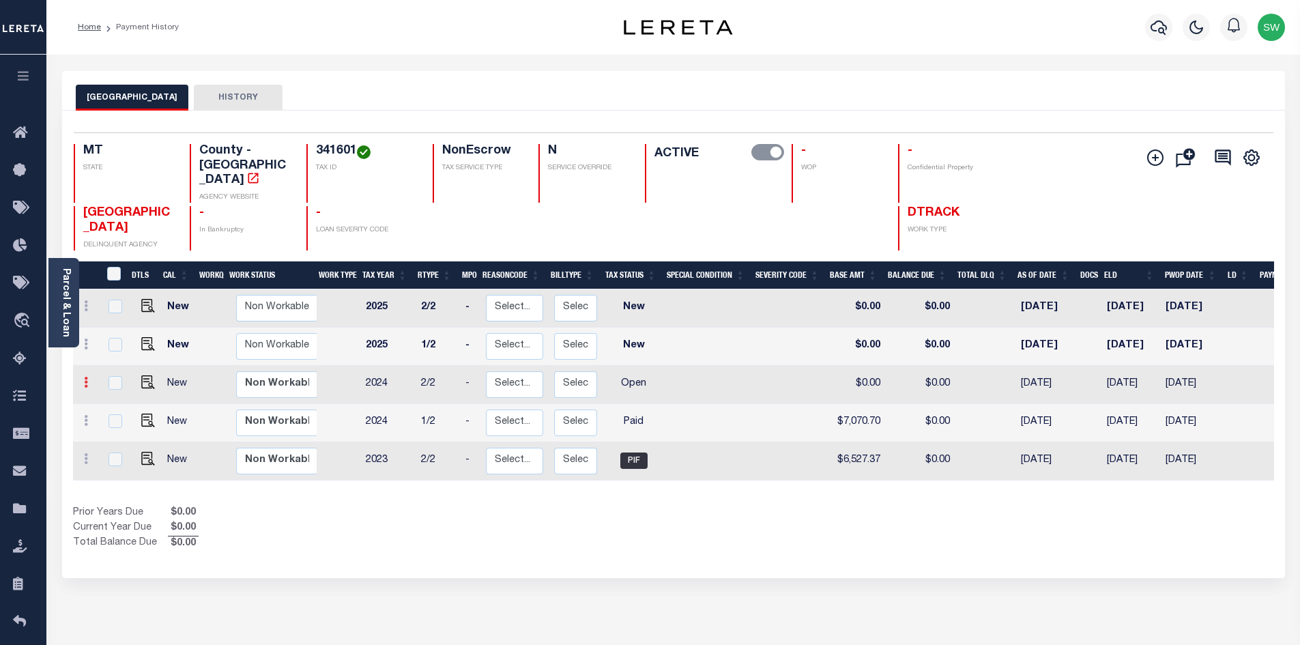
click at [85, 377] on icon at bounding box center [86, 382] width 4 height 11
click at [115, 422] on img at bounding box center [119, 429] width 14 height 14
select select "OP2"
type input "$0.00"
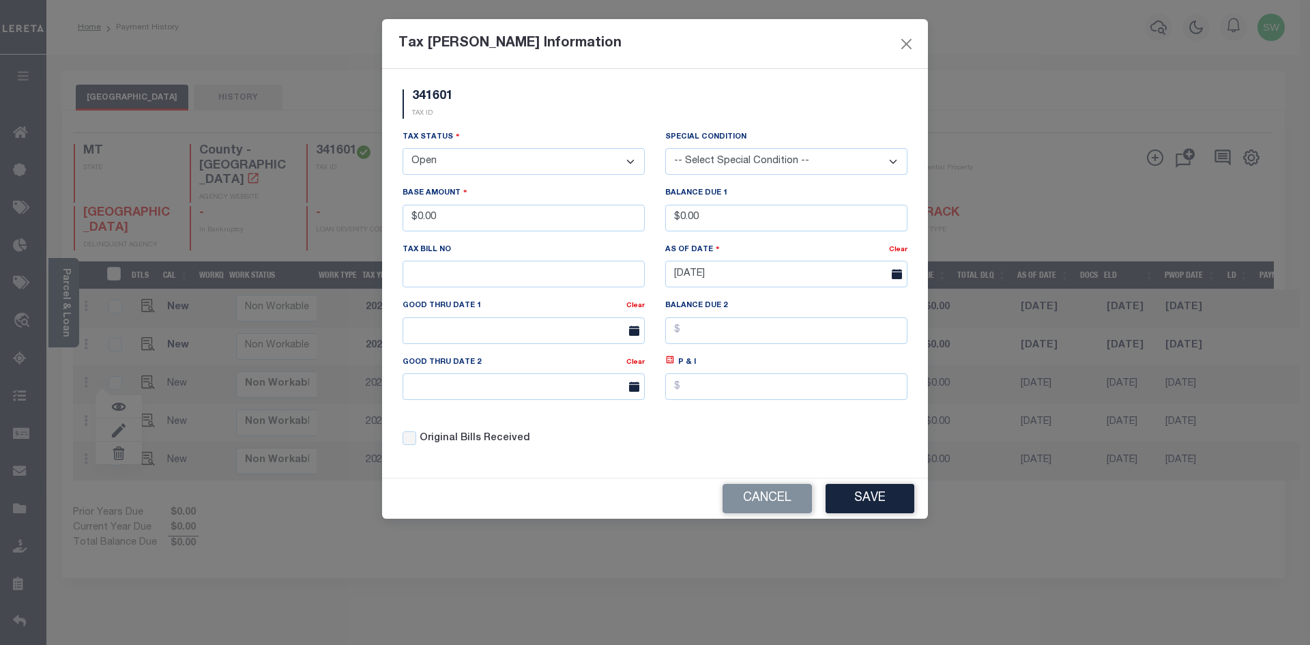
click at [627, 163] on select "- Select Status - Open Due/Unpaid Paid Incomplete No Tax Due Internal Refund Pr…" at bounding box center [524, 161] width 242 height 27
click at [633, 162] on select "- Select Status - Open Due/Unpaid Paid Incomplete No Tax Due Internal Refund Pr…" at bounding box center [524, 161] width 242 height 27
select select "PYD"
click at [403, 149] on select "- Select Status - Open Due/Unpaid Paid Incomplete No Tax Due Internal Refund Pr…" at bounding box center [524, 161] width 242 height 27
drag, startPoint x: 485, startPoint y: 234, endPoint x: 472, endPoint y: 220, distance: 18.9
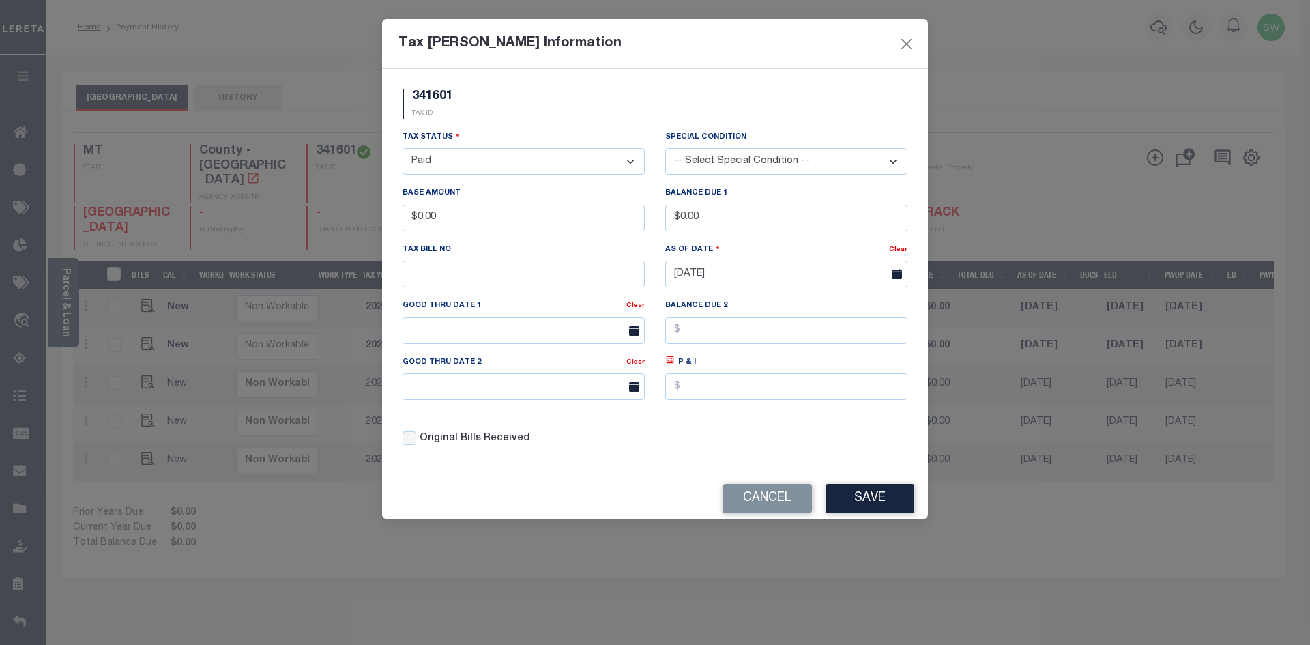
click at [477, 229] on div "Base Amount $0.00" at bounding box center [523, 214] width 263 height 56
drag, startPoint x: 463, startPoint y: 218, endPoint x: 363, endPoint y: 216, distance: 99.6
click at [363, 216] on div "Tax Bill Amount Information 341601 TAX ID Installment:" at bounding box center [655, 322] width 1310 height 645
type input "$7,058.70"
click at [578, 463] on div "341601 TAX ID Installment: TaxID: 341601 Tax Status Open" at bounding box center [655, 273] width 546 height 409
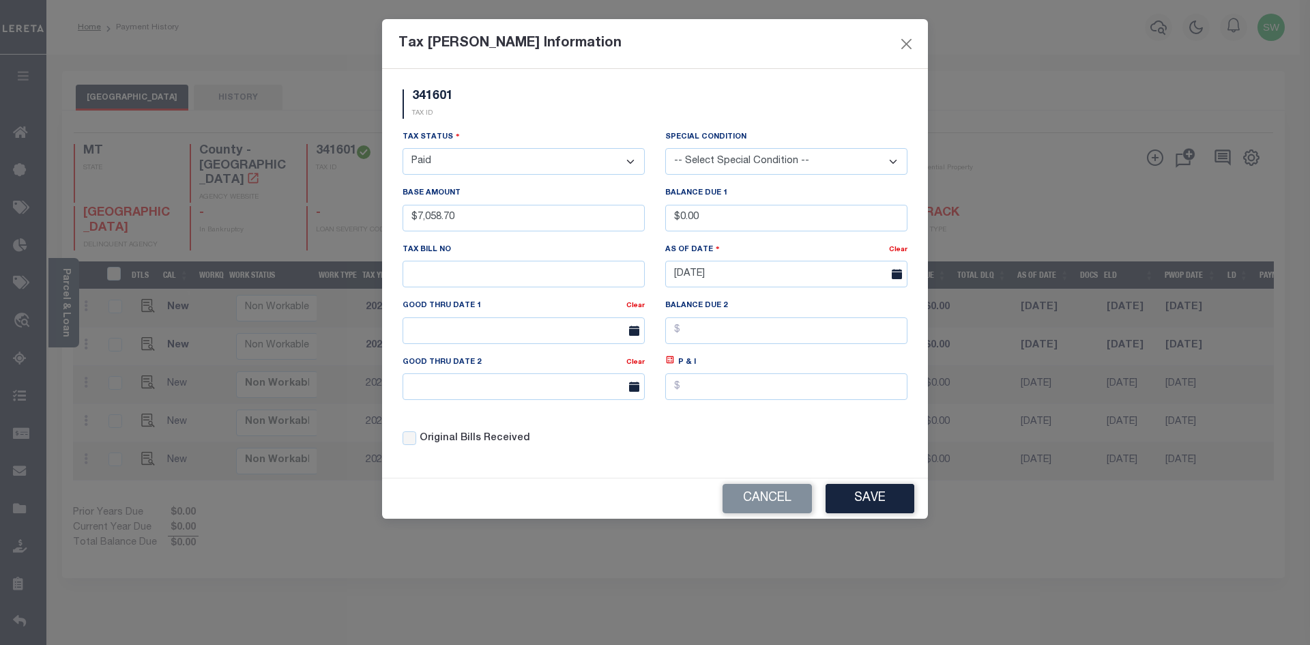
click at [652, 429] on div "Original Bills Received" at bounding box center [523, 434] width 263 height 46
click at [889, 505] on button "Save" at bounding box center [870, 498] width 89 height 29
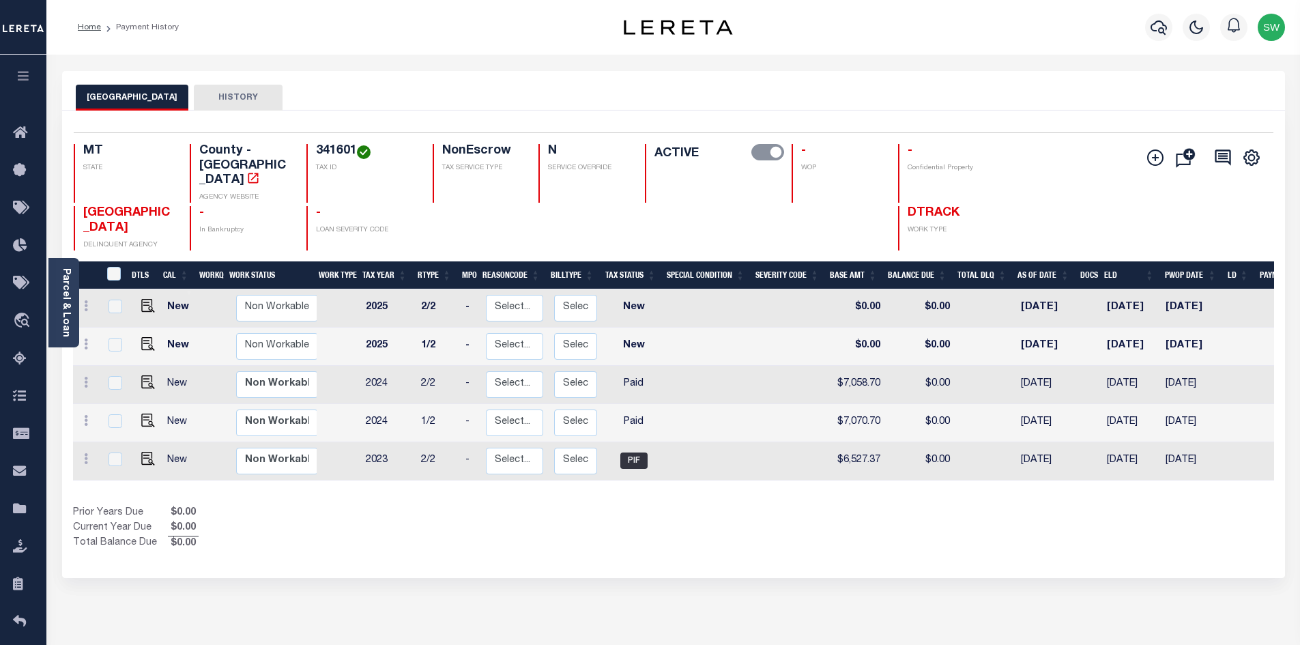
click at [500, 516] on div "Prior Years Due $0.00 Current Year Due $0.00 Total Balance Due $0.00" at bounding box center [373, 529] width 601 height 46
click at [842, 526] on div "1 Selected 5 Results 1 Items per page 25 50 100 MT STATE 341601" at bounding box center [673, 344] width 1223 height 467
click at [900, 512] on div "Show Tax Lines before Bill Release Date Prior Years Due $0.00 Current Year Due …" at bounding box center [673, 529] width 1201 height 46
click at [863, 529] on div "1 Selected 5 Results 1 Items per page 25 50 100 MT STATE 341601" at bounding box center [673, 344] width 1223 height 467
click at [307, 506] on div "Prior Years Due $0.00 Current Year Due $0.00 Total Balance Due $0.00" at bounding box center [373, 529] width 601 height 46
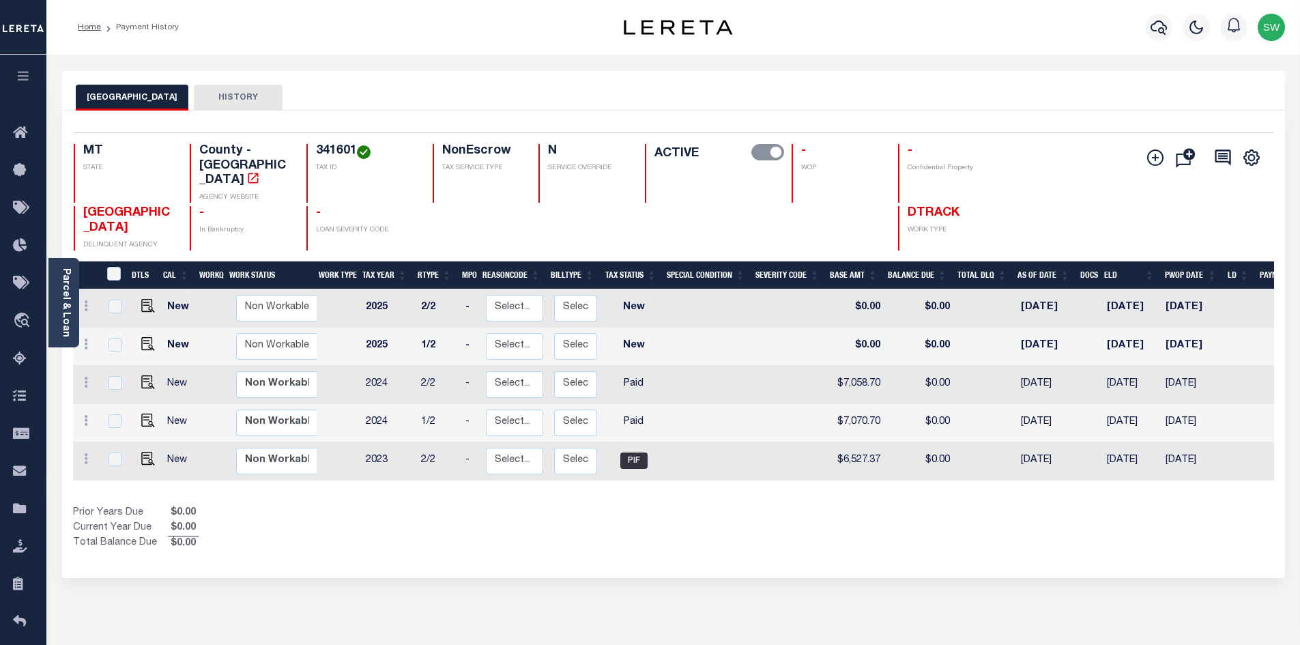
click at [556, 506] on div "Prior Years Due $0.00 Current Year Due $0.00 Total Balance Due $0.00" at bounding box center [373, 529] width 601 height 46
click at [534, 506] on div "Prior Years Due $0.00 Current Year Due $0.00 Total Balance Due $0.00" at bounding box center [373, 529] width 601 height 46
drag, startPoint x: 357, startPoint y: 150, endPoint x: 310, endPoint y: 147, distance: 47.2
click at [310, 147] on div "341601 TAX ID" at bounding box center [361, 173] width 110 height 59
copy h4 "341601"
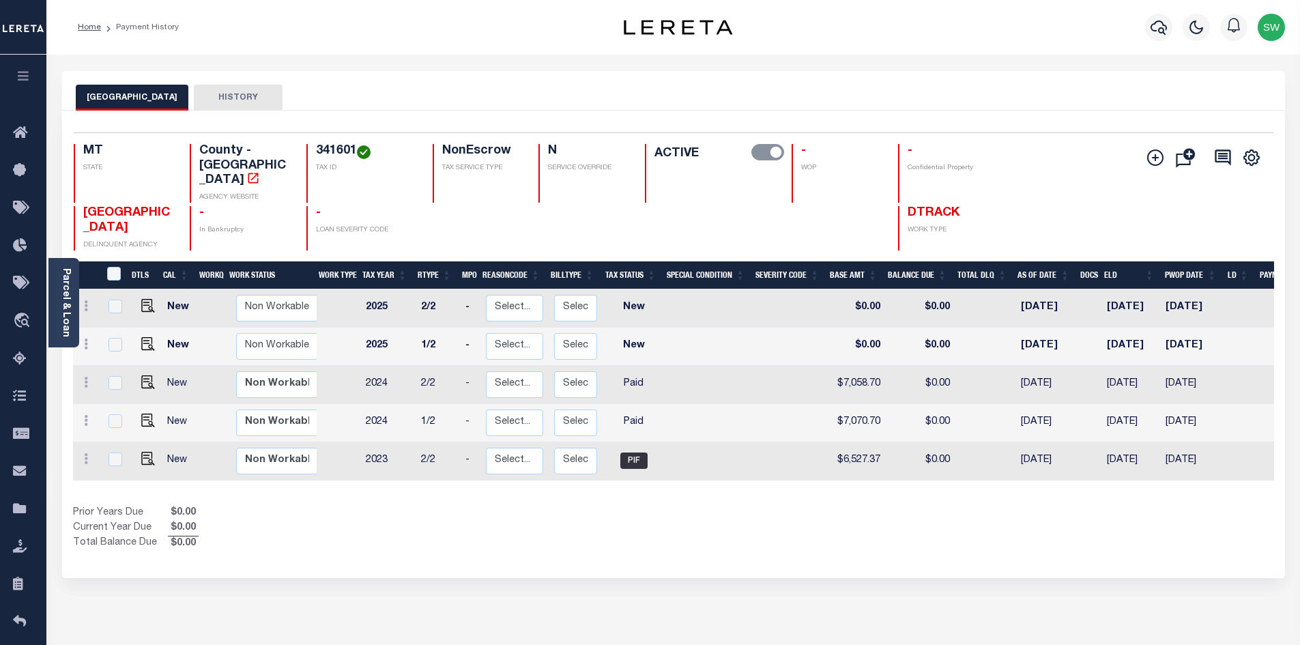
click at [882, 506] on div "Show Tax Lines before Bill Release Date Prior Years Due $0.00 Current Year Due …" at bounding box center [673, 529] width 1201 height 46
click at [886, 508] on div "Show Tax Lines before Bill Release Date Prior Years Due $0.00 Current Year Due …" at bounding box center [673, 529] width 1201 height 46
click at [670, 541] on div "1 Selected 5 Results 1 Items per page 25 50 100 MT STATE 341601" at bounding box center [673, 344] width 1223 height 467
click at [1158, 29] on icon "button" at bounding box center [1159, 27] width 16 height 16
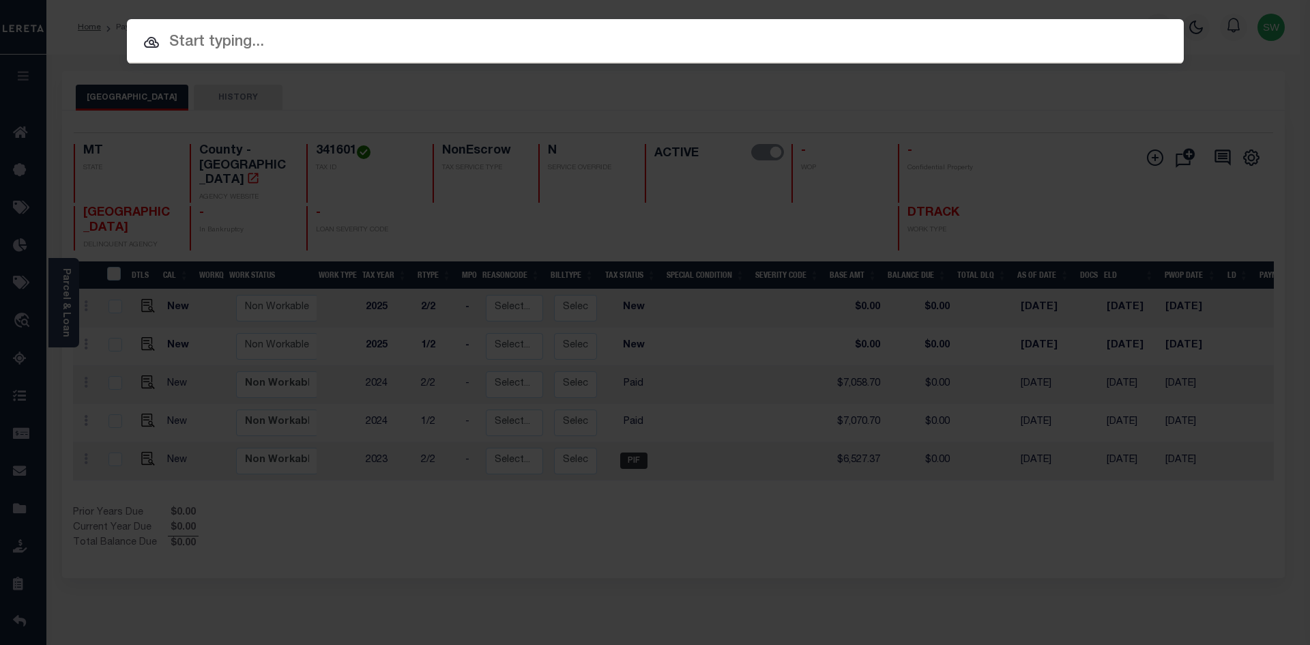
click at [207, 53] on input "text" at bounding box center [655, 43] width 1057 height 24
paste input "4202200005342"
type input "4202200005342"
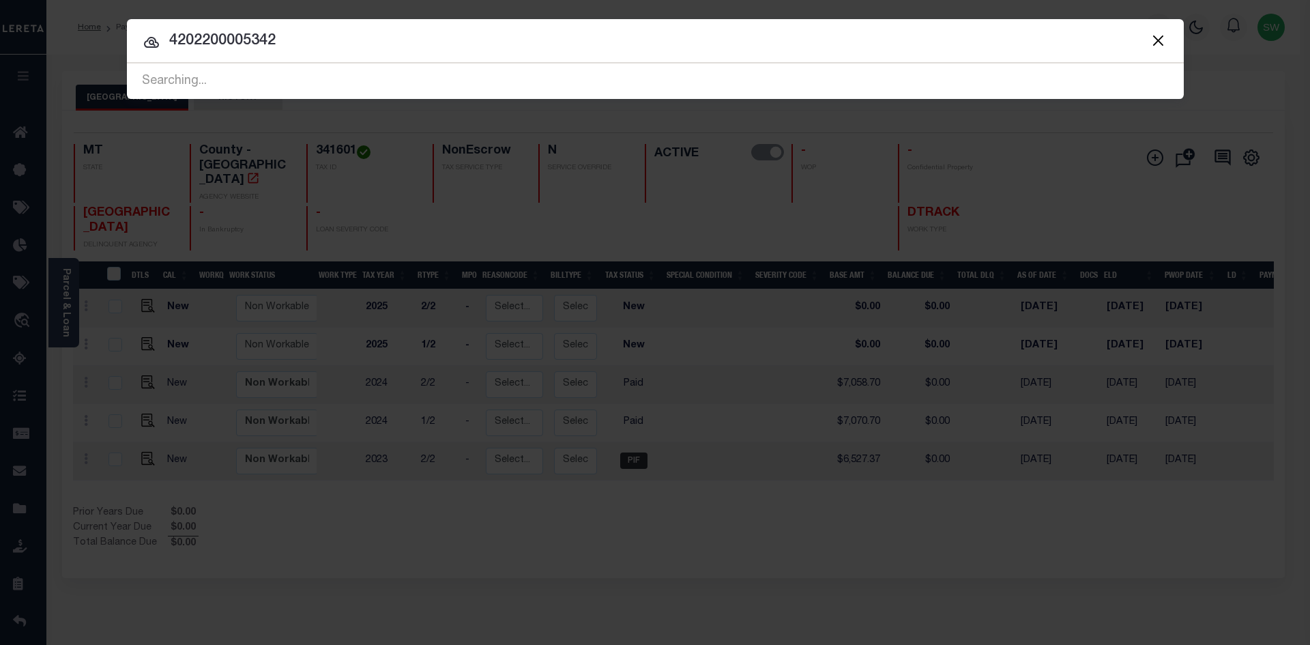
click at [289, 44] on input "4202200005342" at bounding box center [655, 41] width 1057 height 24
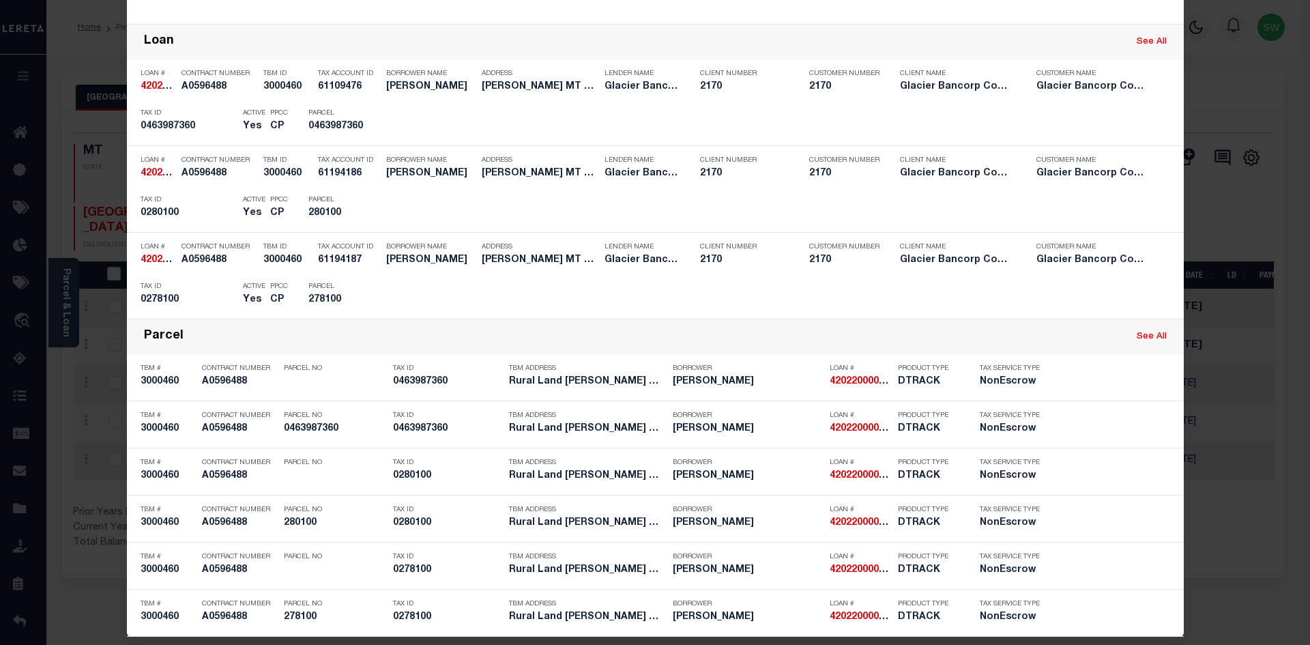
scroll to position [300, 0]
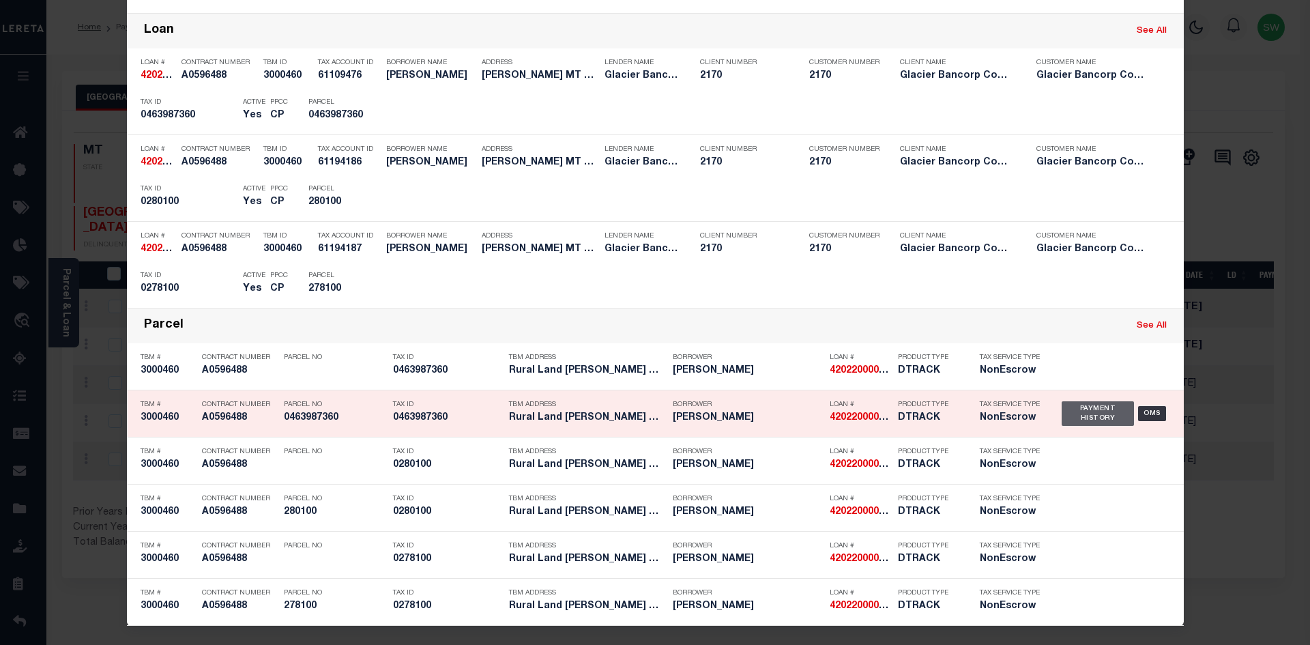
click at [1064, 416] on div "Payment History" at bounding box center [1098, 413] width 73 height 25
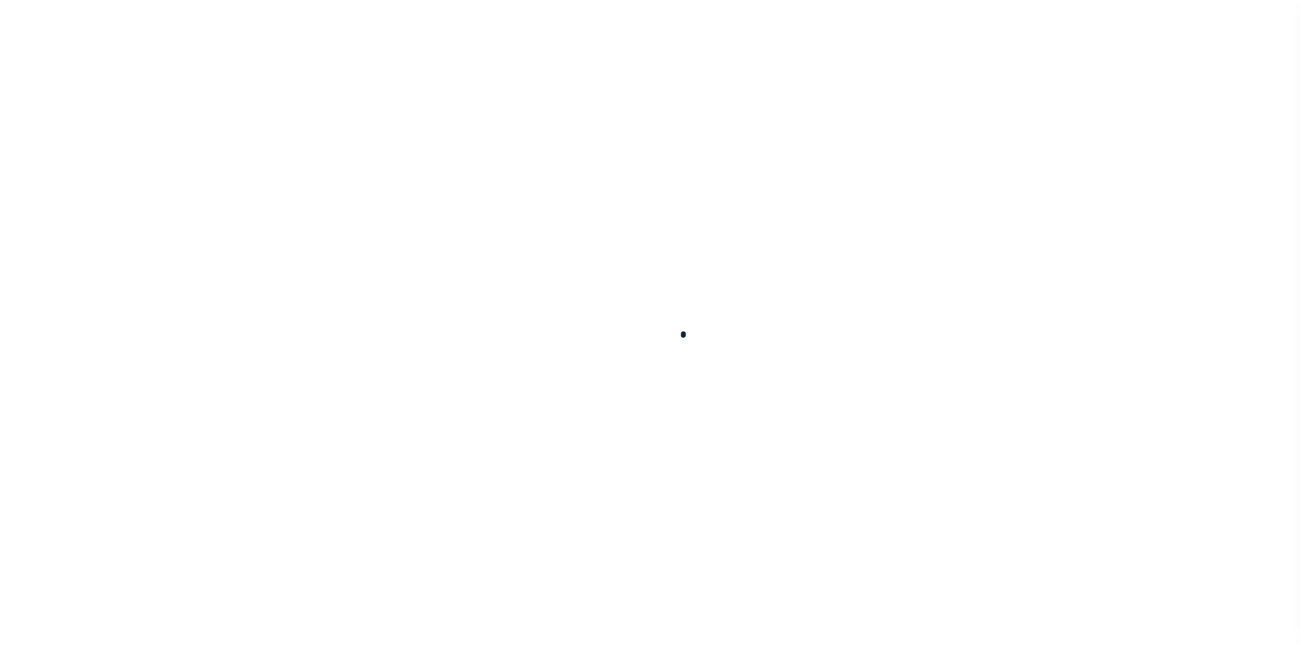
select select "DUE"
select select "15"
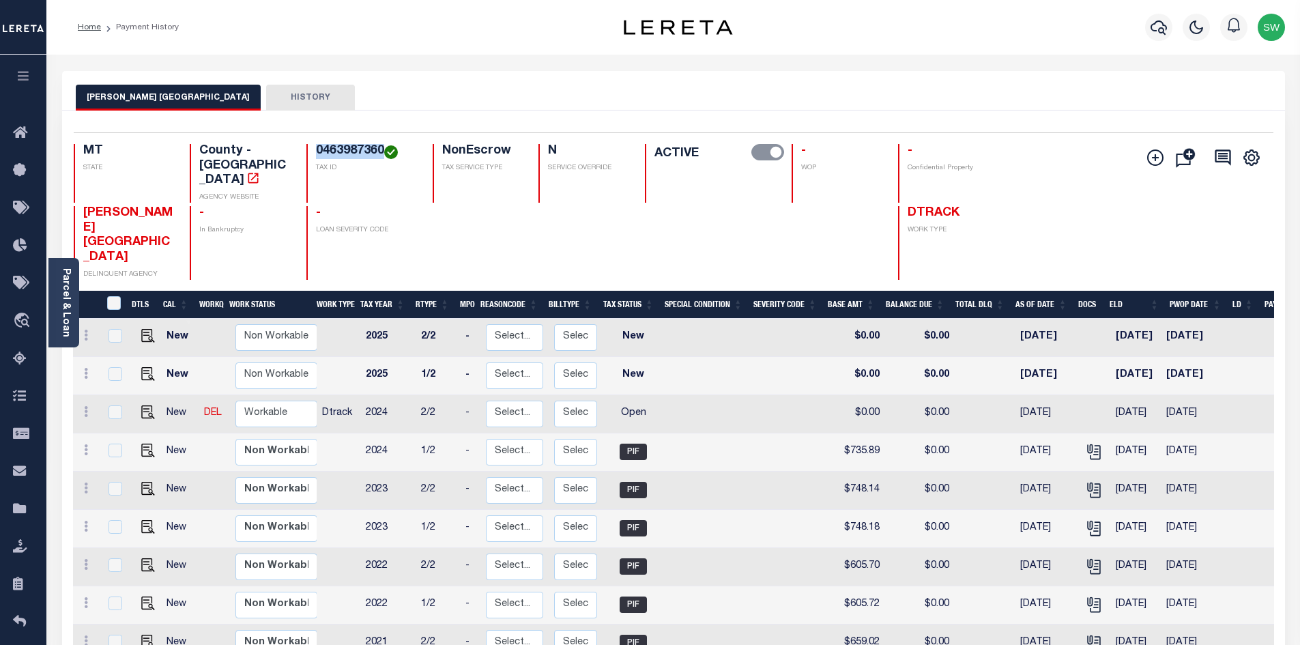
drag, startPoint x: 383, startPoint y: 148, endPoint x: 313, endPoint y: 156, distance: 70.8
click at [313, 156] on div "0463987360 TAX ID" at bounding box center [361, 173] width 110 height 59
copy h4 "0463987360"
click at [86, 406] on icon at bounding box center [86, 411] width 4 height 11
click at [120, 452] on img at bounding box center [119, 459] width 14 height 14
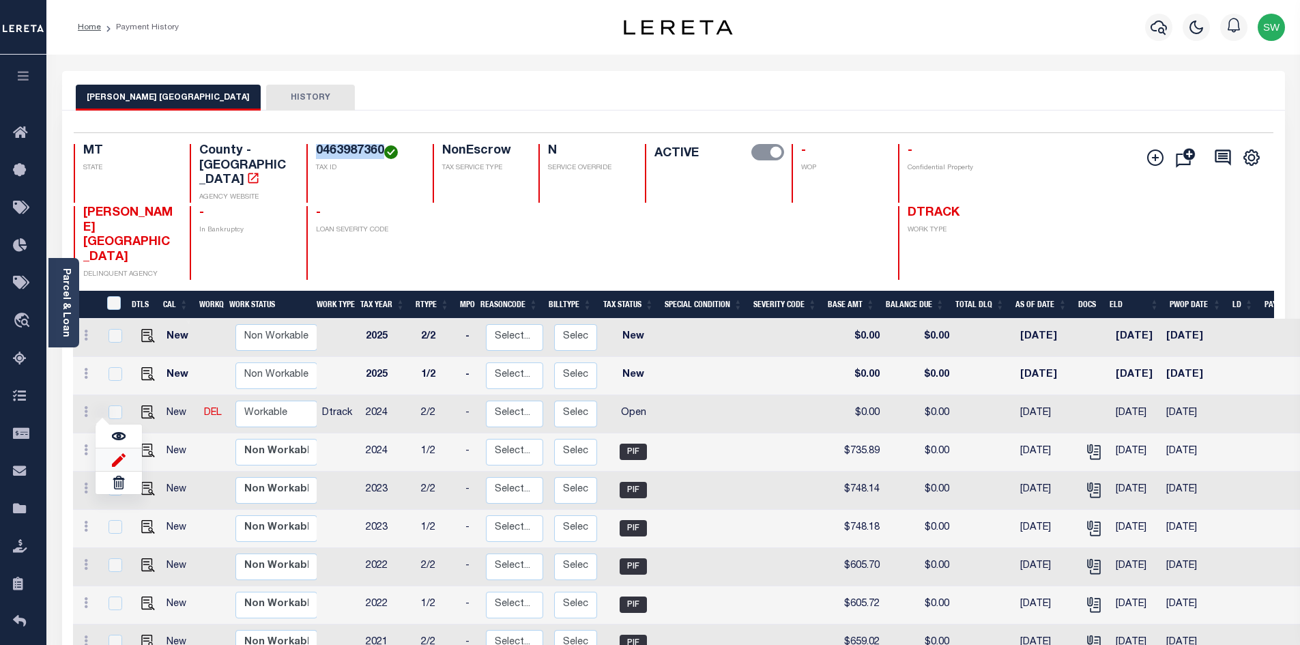
select select "OP2"
type input "$0.00"
type input "[DATE]"
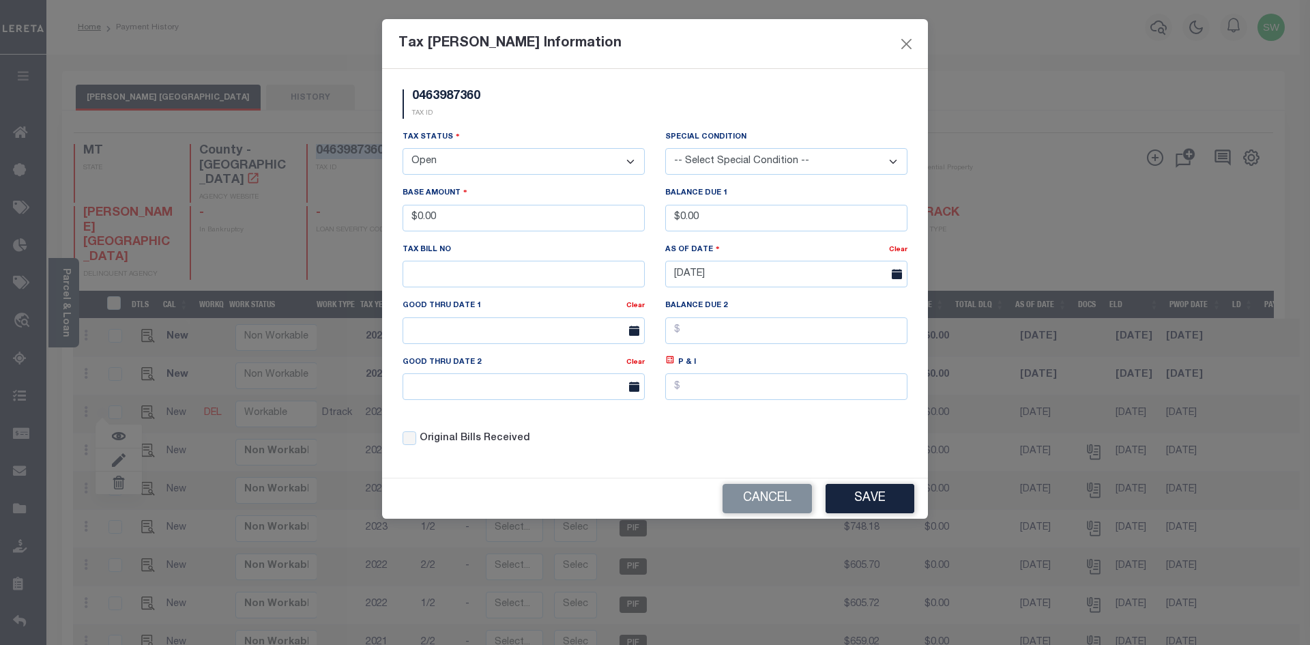
click at [627, 161] on select "- Select Status - Open Due/Unpaid Paid Incomplete No Tax Due Internal Refund Pr…" at bounding box center [524, 161] width 242 height 27
click at [633, 162] on select "- Select Status - Open Due/Unpaid Paid Incomplete No Tax Due Internal Refund Pr…" at bounding box center [524, 161] width 242 height 27
select select "PYD"
click at [403, 149] on select "- Select Status - Open Due/Unpaid Paid Incomplete No Tax Due Internal Refund Pr…" at bounding box center [524, 161] width 242 height 27
click at [502, 123] on div "0463987360 TAX ID" at bounding box center [654, 109] width 525 height 40
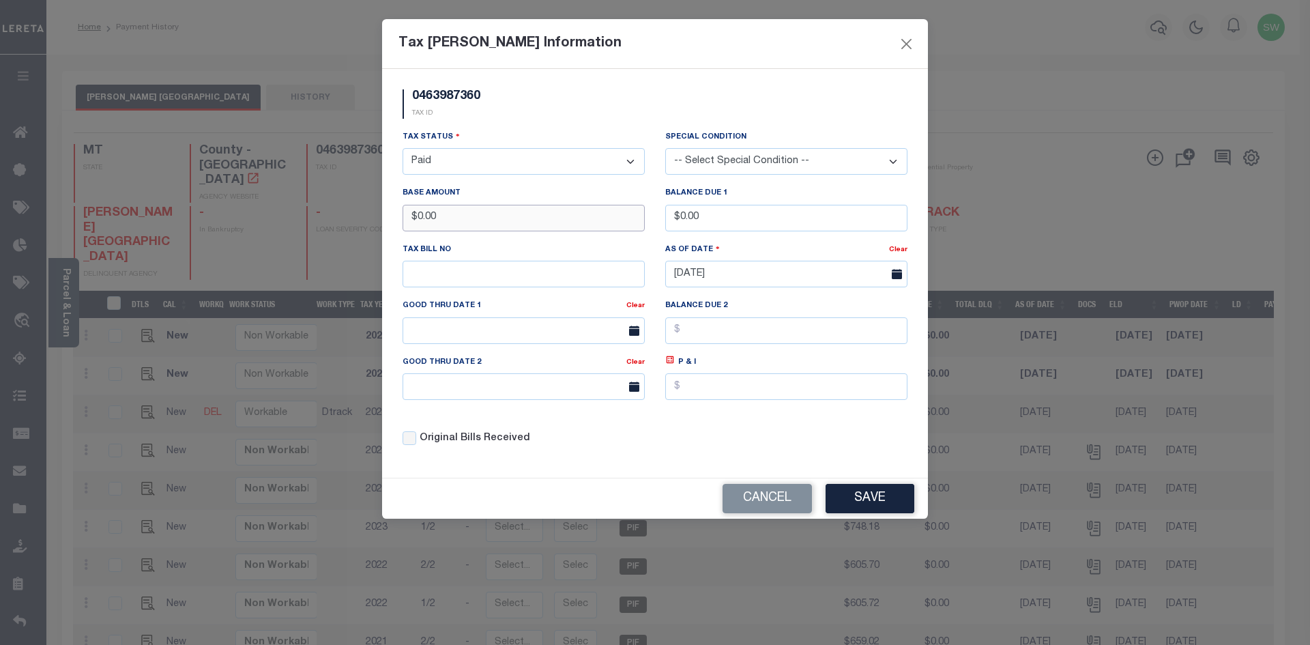
drag, startPoint x: 440, startPoint y: 223, endPoint x: 343, endPoint y: 227, distance: 97.0
click at [343, 227] on div "Tax Bill Amount Information 0463987360 TAX ID Installment: TaxID: 0463987360 Ta…" at bounding box center [655, 322] width 1310 height 645
type input "$735.88"
drag, startPoint x: 504, startPoint y: 127, endPoint x: 538, endPoint y: 126, distance: 34.2
click at [506, 127] on div "0463987360 TAX ID" at bounding box center [654, 109] width 525 height 40
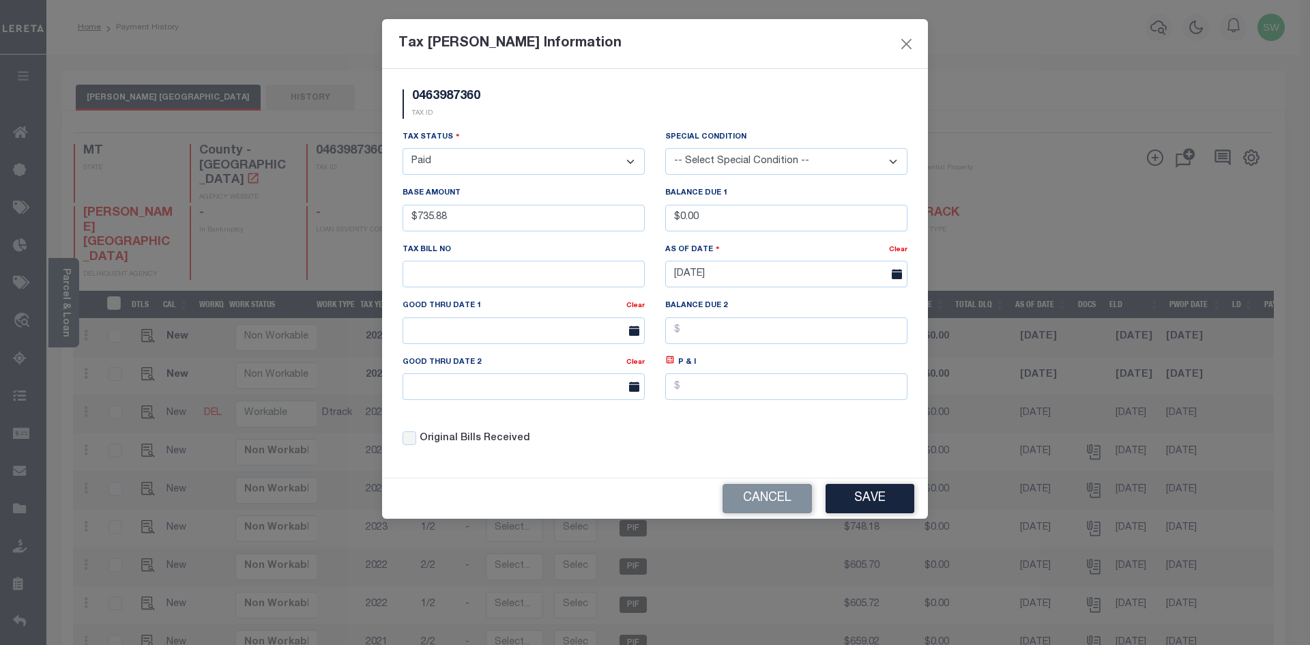
click at [794, 440] on div "Tax Status - Select Status - Open Due/Unpaid Paid Incomplete No Tax Due Interna…" at bounding box center [654, 294] width 525 height 328
click at [899, 497] on button "Save" at bounding box center [870, 498] width 89 height 29
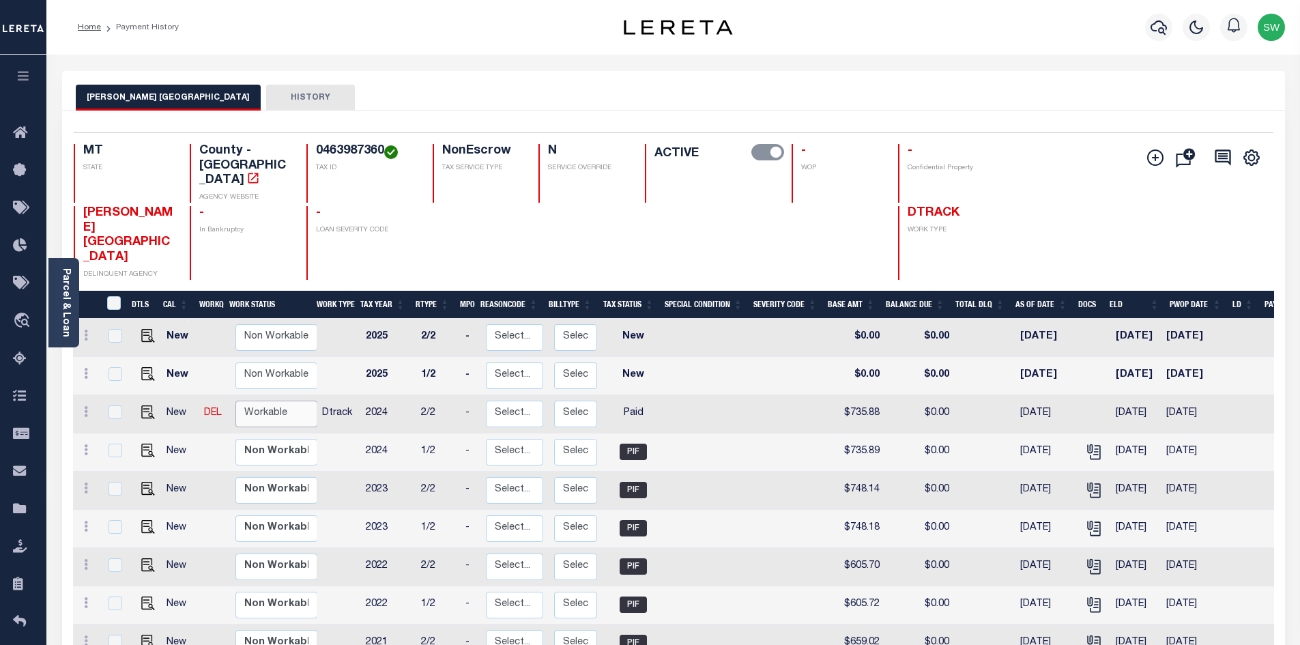
click at [237, 401] on select "Non Workable Workable" at bounding box center [276, 414] width 82 height 27
checkbox input "true"
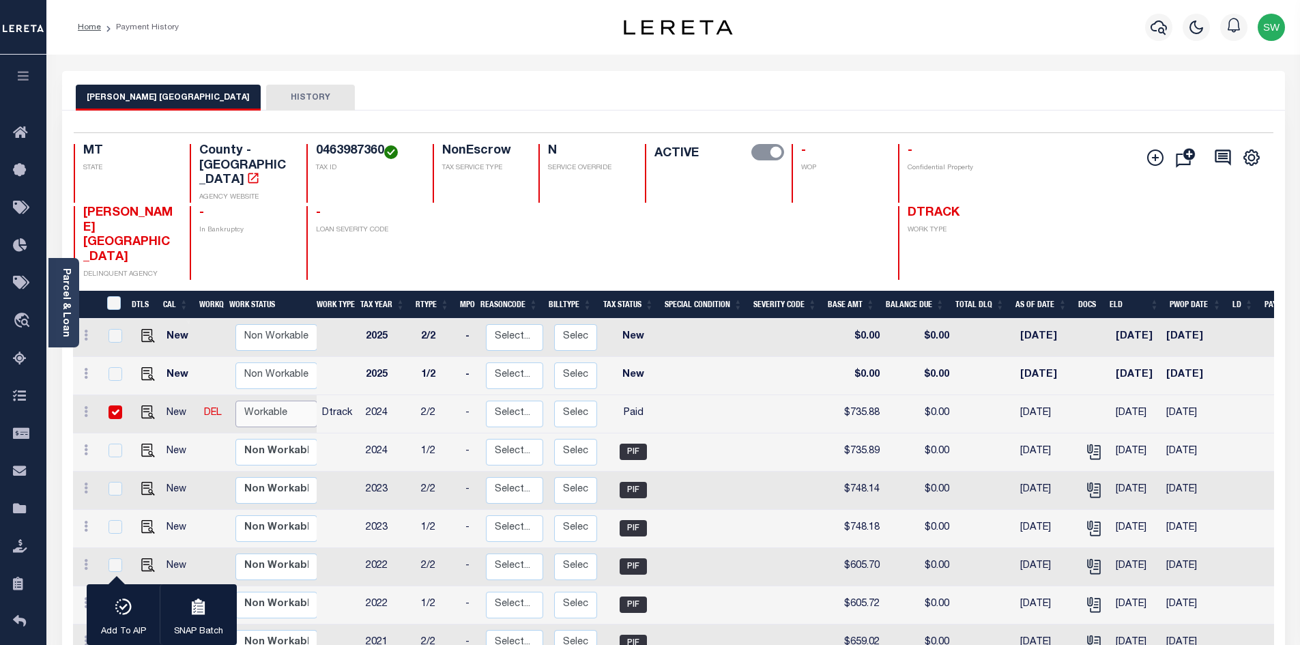
select select "true"
click at [235, 401] on select "Non Workable Workable" at bounding box center [276, 414] width 82 height 27
checkbox input "false"
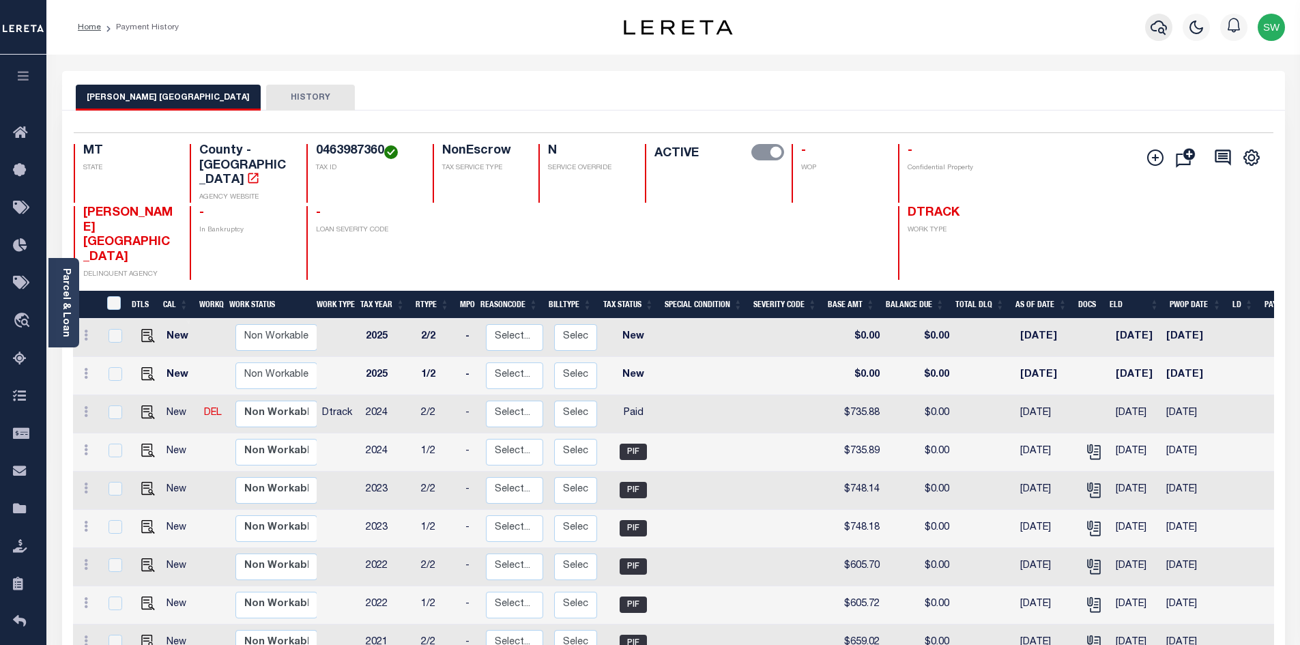
click at [1167, 31] on button "button" at bounding box center [1158, 27] width 27 height 27
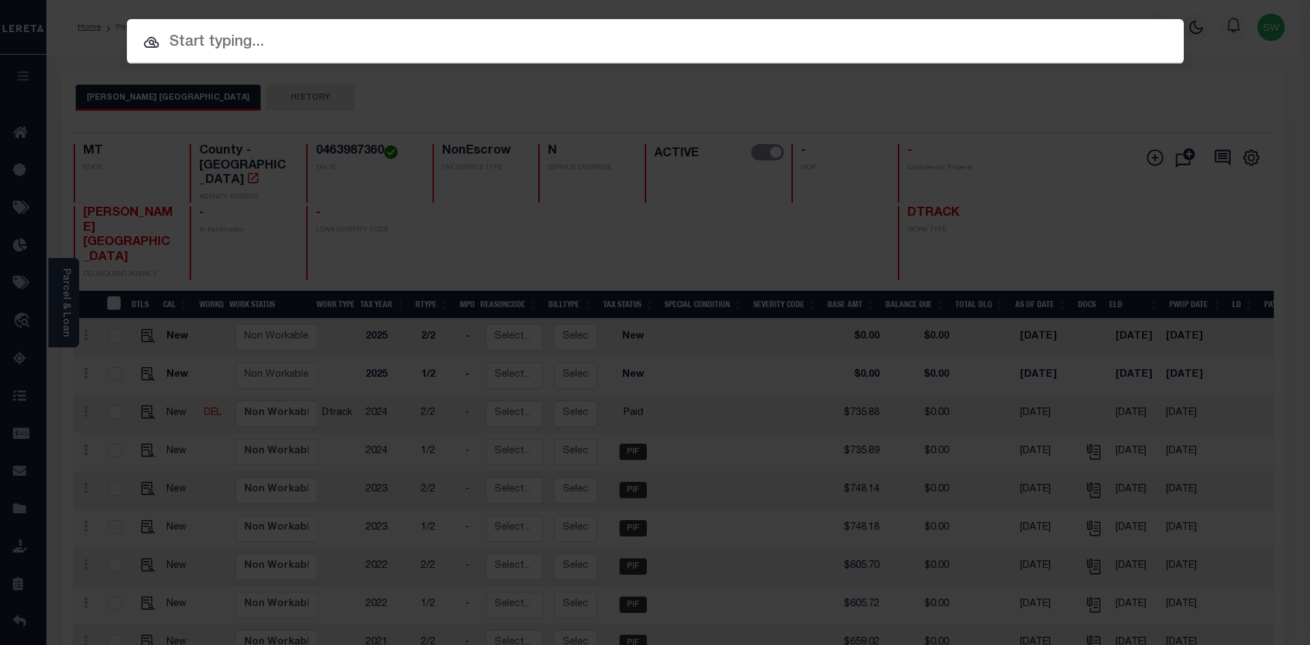
click at [192, 53] on input "text" at bounding box center [655, 43] width 1057 height 24
paste input "4209170001232"
type input "4209170001232"
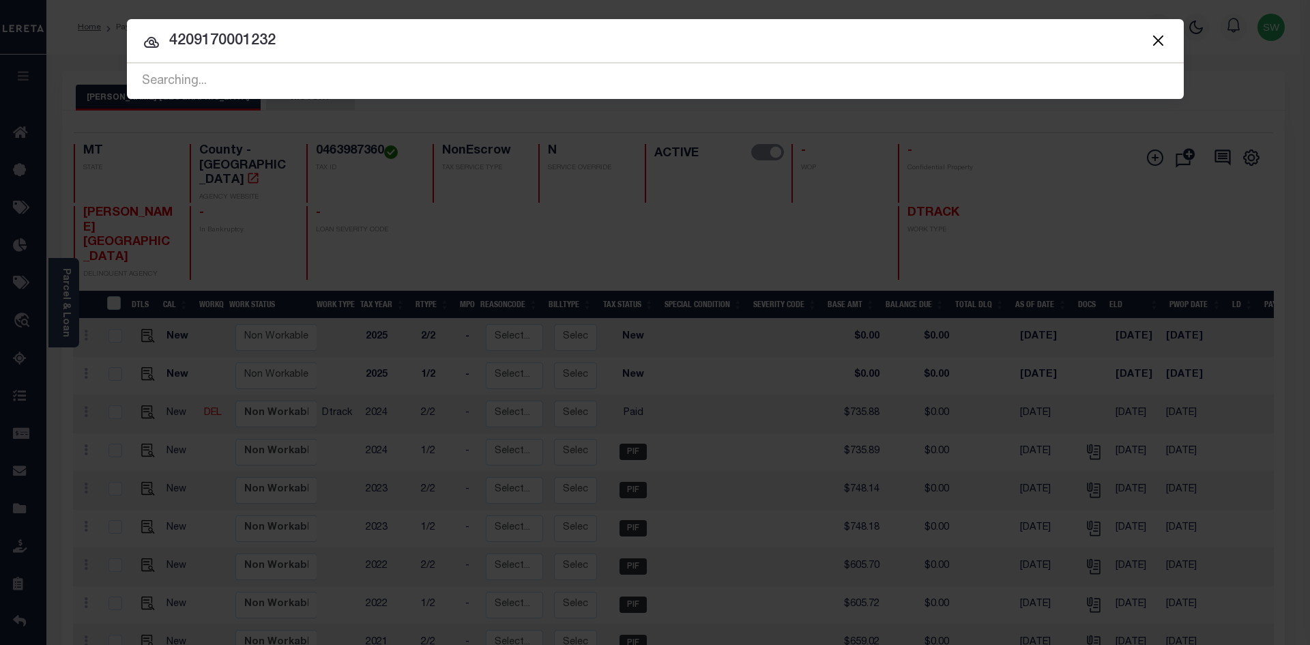
click at [278, 56] on div at bounding box center [655, 41] width 1057 height 44
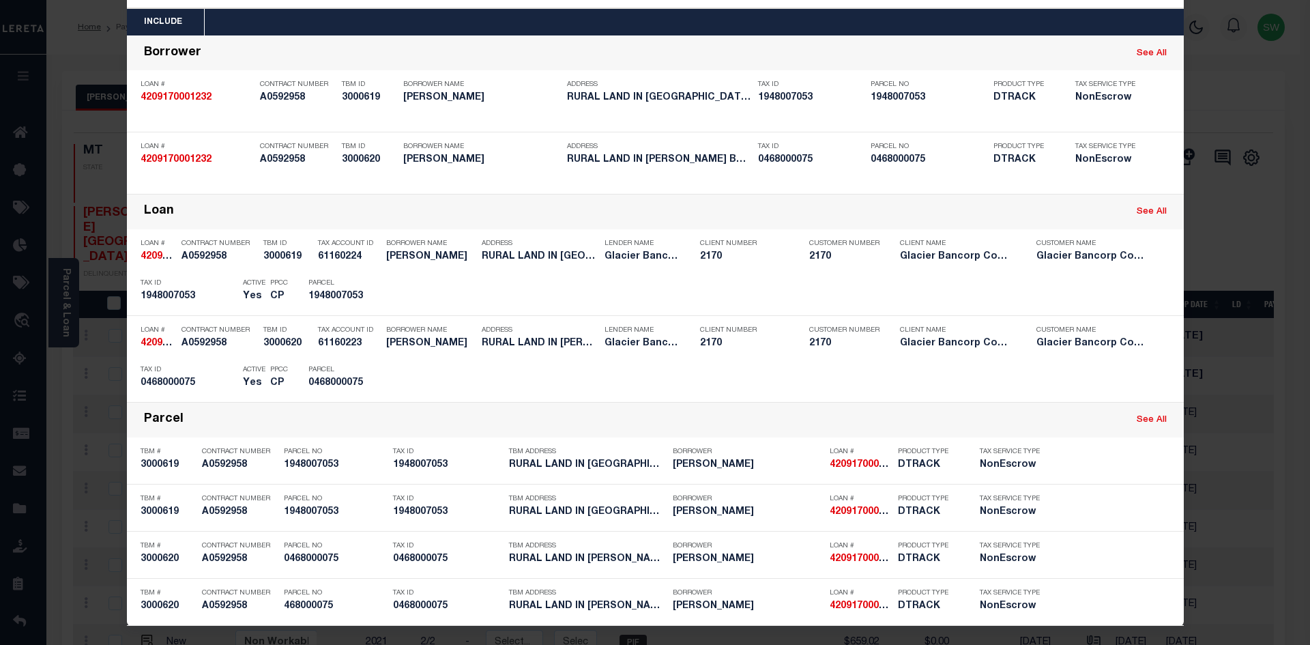
scroll to position [57, 0]
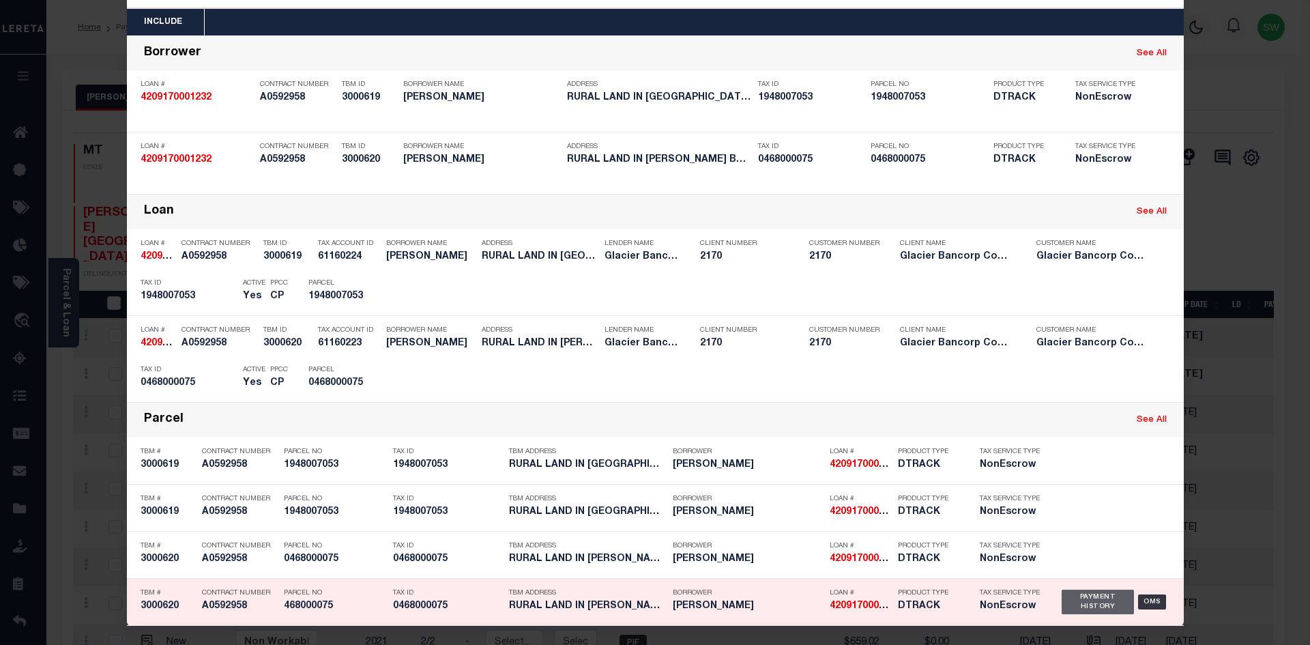
click at [1082, 601] on div "Payment History" at bounding box center [1098, 602] width 73 height 25
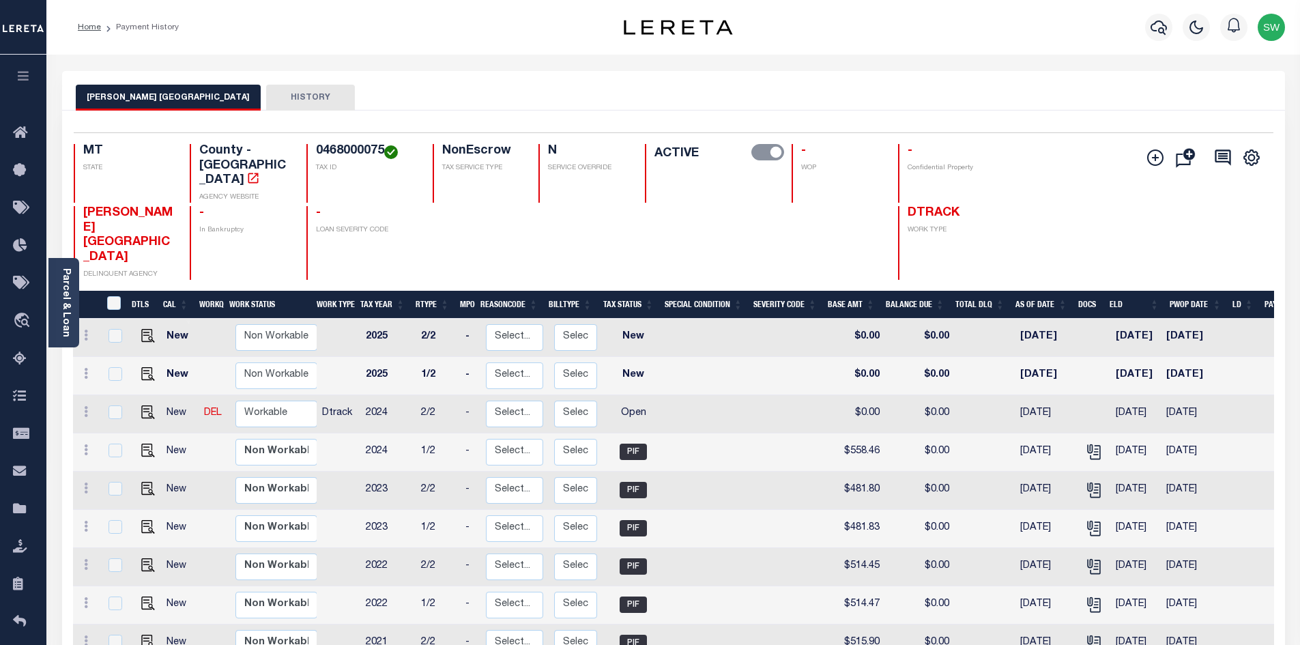
drag, startPoint x: 373, startPoint y: 160, endPoint x: 377, endPoint y: 154, distance: 7.0
click at [373, 159] on h4 "0468000075" at bounding box center [366, 151] width 100 height 15
drag, startPoint x: 382, startPoint y: 147, endPoint x: 316, endPoint y: 143, distance: 66.3
click at [316, 144] on h4 "0468000075" at bounding box center [366, 151] width 100 height 15
copy h4 "0468000075"
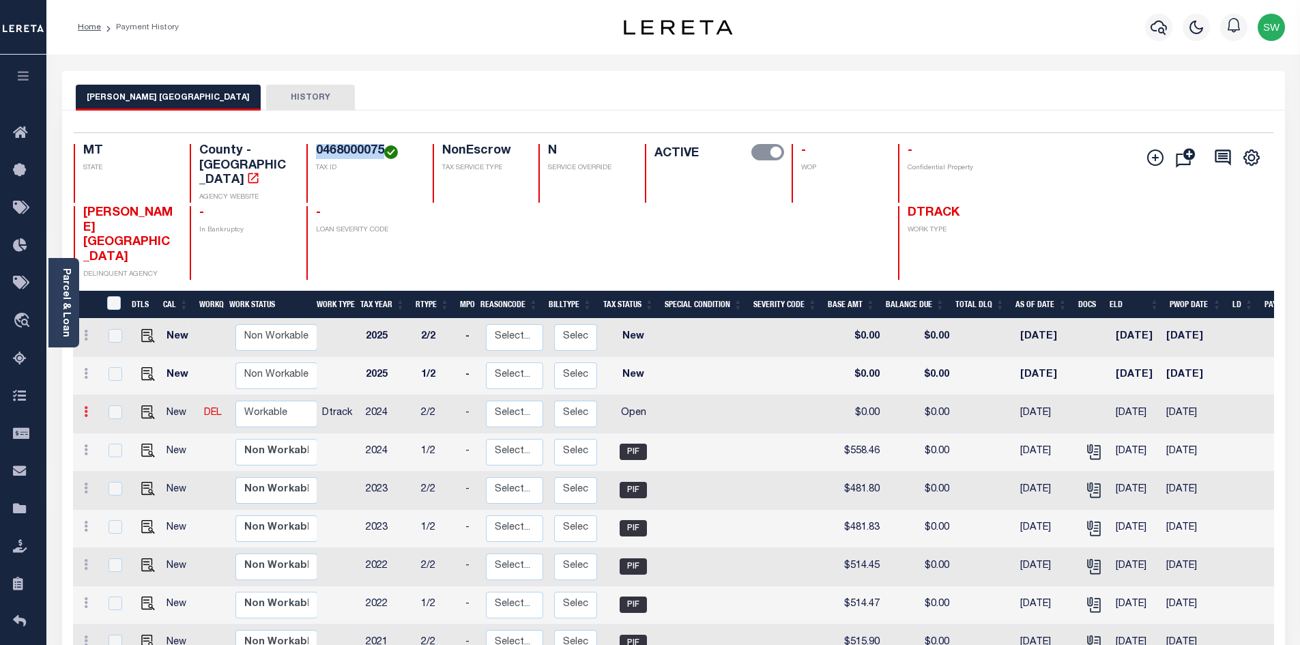
click at [86, 406] on icon at bounding box center [86, 411] width 4 height 11
click at [128, 448] on link at bounding box center [119, 459] width 46 height 23
select select "OP2"
type input "$0.00"
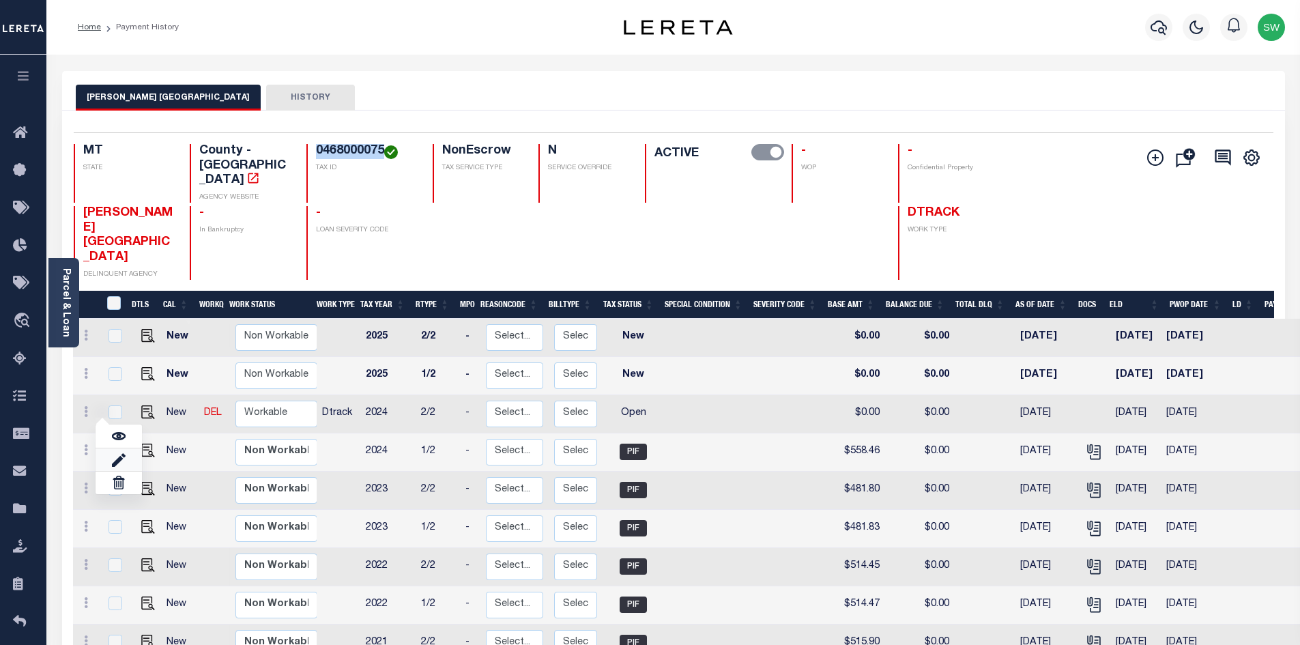
type input "[DATE]"
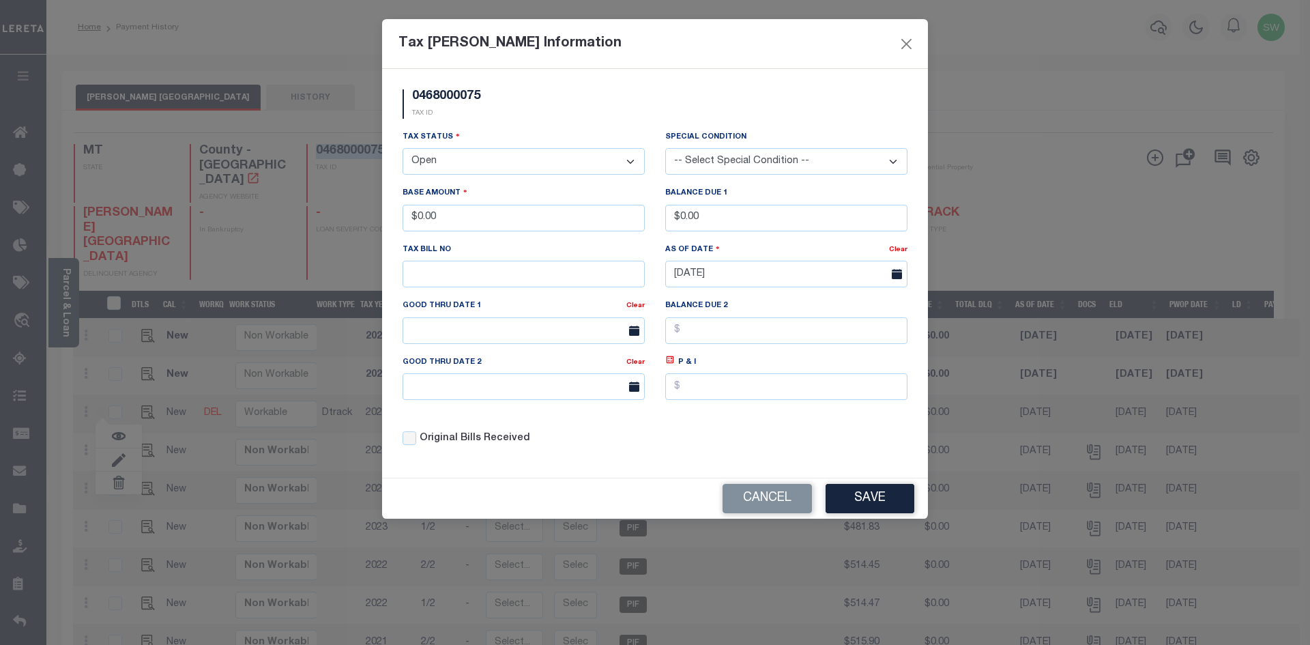
click at [627, 160] on select "- Select Status - Open Due/Unpaid Paid Incomplete No Tax Due Internal Refund Pr…" at bounding box center [524, 161] width 242 height 27
click at [630, 163] on select "- Select Status - Open Due/Unpaid Paid Incomplete No Tax Due Internal Refund Pr…" at bounding box center [524, 161] width 242 height 27
select select "PYD"
click at [403, 149] on select "- Select Status - Open Due/Unpaid Paid Incomplete No Tax Due Internal Refund Pr…" at bounding box center [524, 161] width 242 height 27
click at [531, 100] on div "0468000075 TAX ID" at bounding box center [654, 109] width 525 height 40
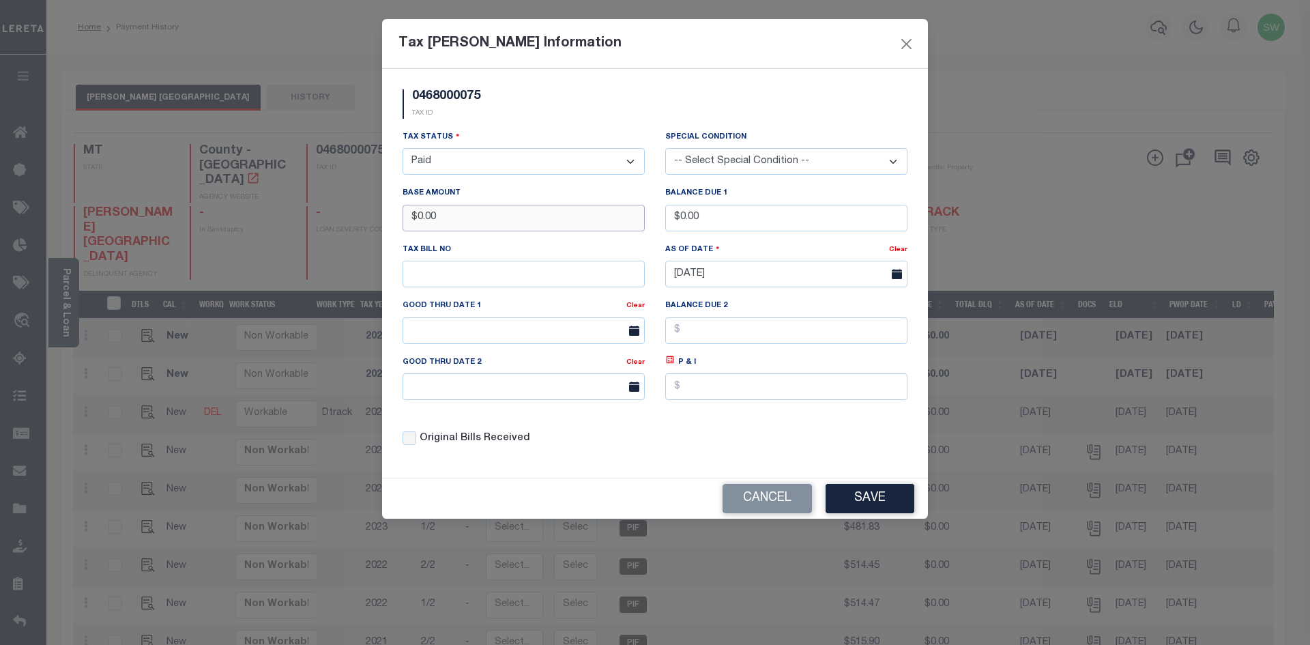
drag, startPoint x: 461, startPoint y: 224, endPoint x: 328, endPoint y: 223, distance: 133.1
click at [328, 223] on div "Tax [PERSON_NAME] Information 0468000075 TAX ID Installment: TaxID: 0468000075 …" at bounding box center [655, 322] width 1310 height 645
type input "$558.44"
click at [573, 124] on div "0468000075 TAX ID" at bounding box center [654, 109] width 525 height 40
drag, startPoint x: 723, startPoint y: 435, endPoint x: 811, endPoint y: 480, distance: 99.2
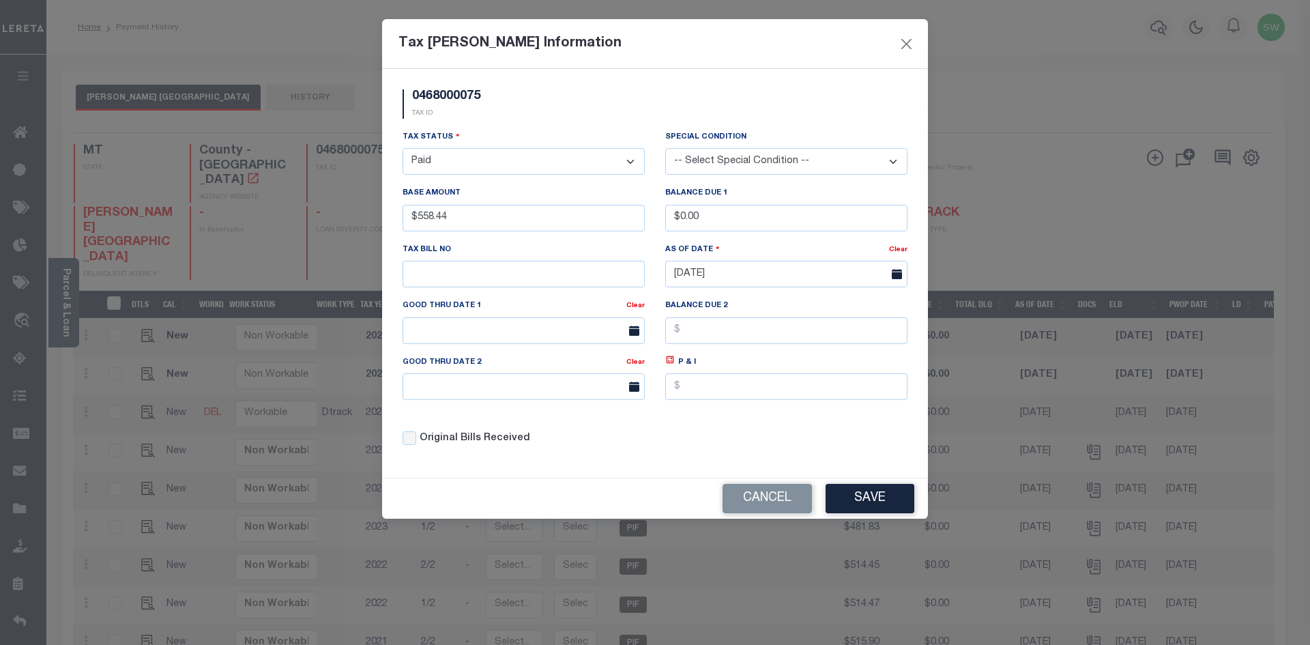
click at [724, 435] on div "Tax Status - Select Status - Open Due/Unpaid Paid Incomplete No Tax Due Interna…" at bounding box center [654, 294] width 525 height 328
click at [857, 497] on button "Save" at bounding box center [870, 498] width 89 height 29
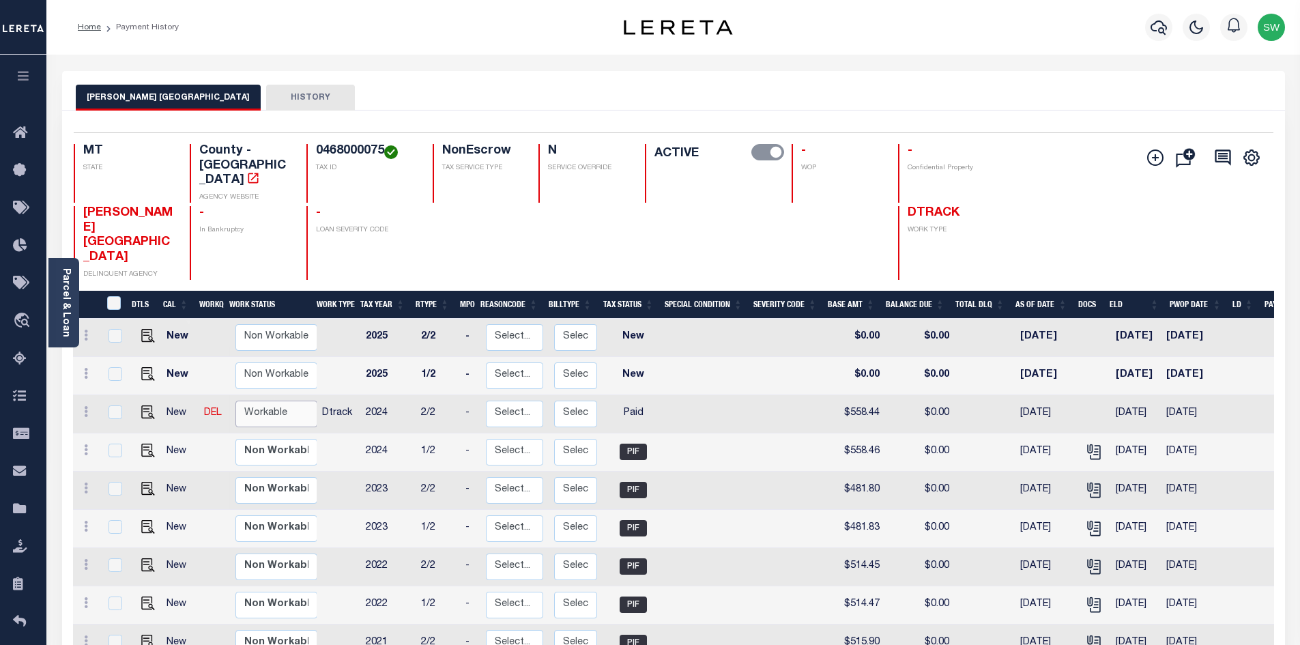
drag, startPoint x: 273, startPoint y: 356, endPoint x: 284, endPoint y: 354, distance: 11.3
click at [273, 401] on select "Non Workable Workable" at bounding box center [276, 414] width 82 height 27
checkbox input "true"
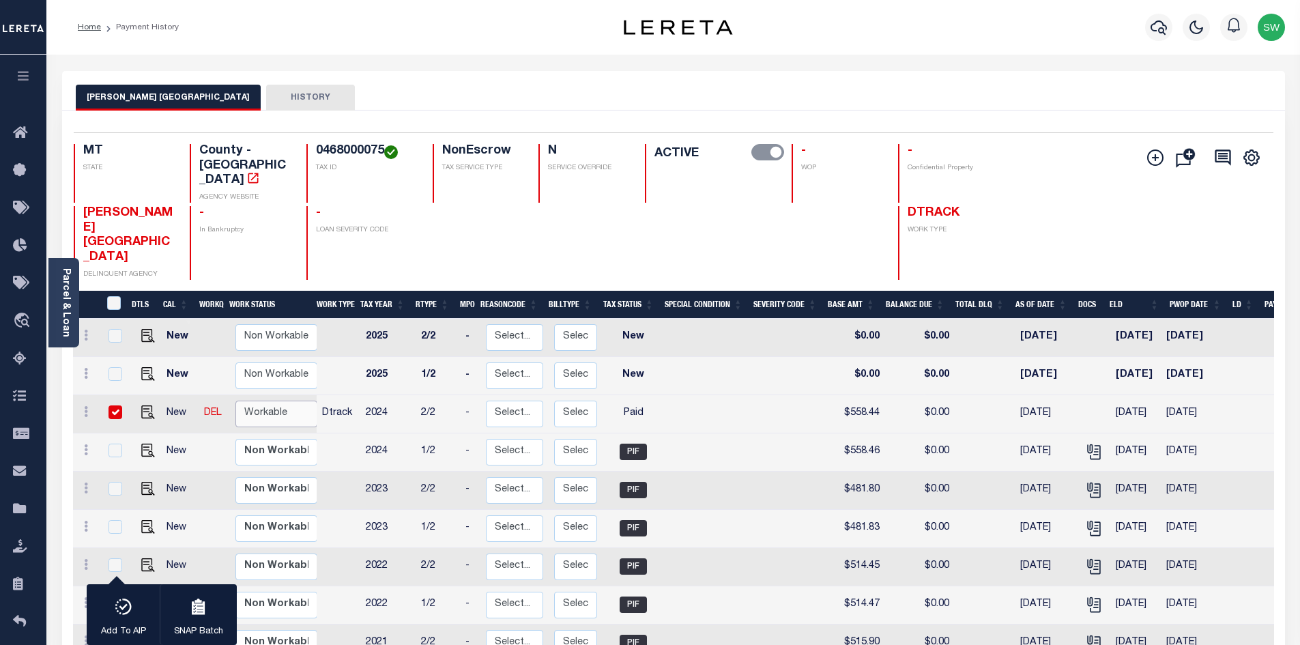
select select "true"
click at [235, 401] on select "Non Workable Workable" at bounding box center [276, 414] width 82 height 27
checkbox input "false"
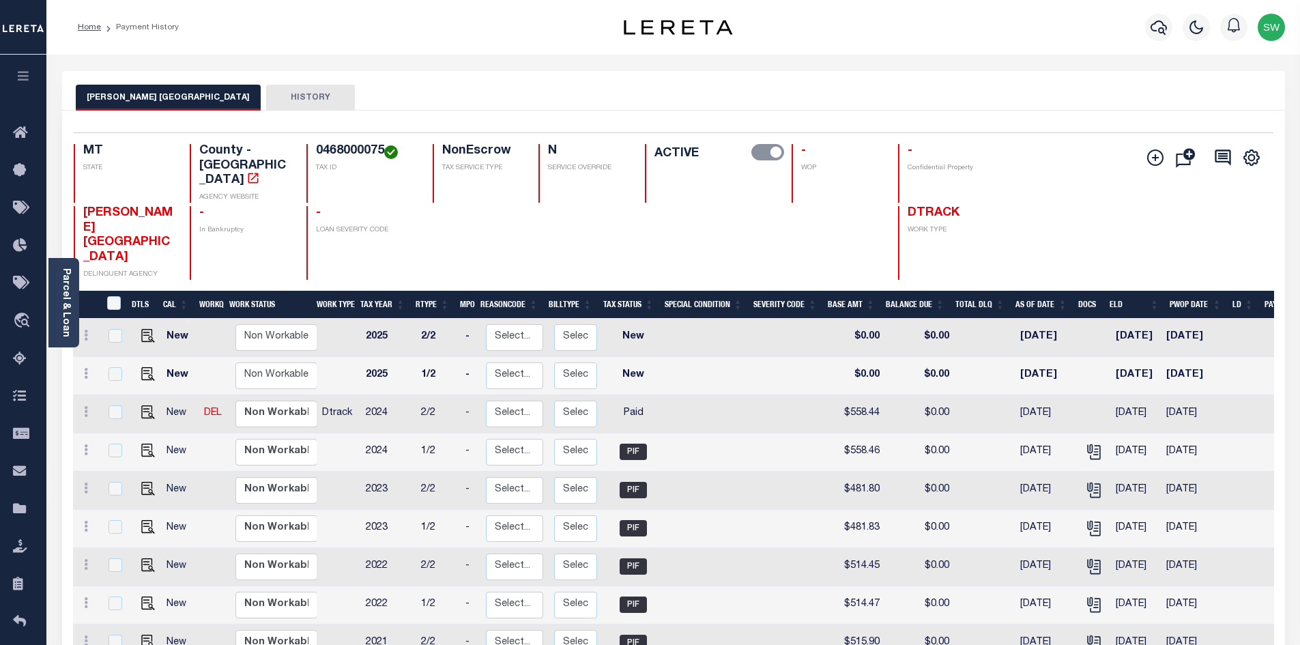
click at [522, 31] on div "Home Payment History" at bounding box center [322, 27] width 510 height 29
click at [1162, 35] on icon "button" at bounding box center [1159, 27] width 16 height 16
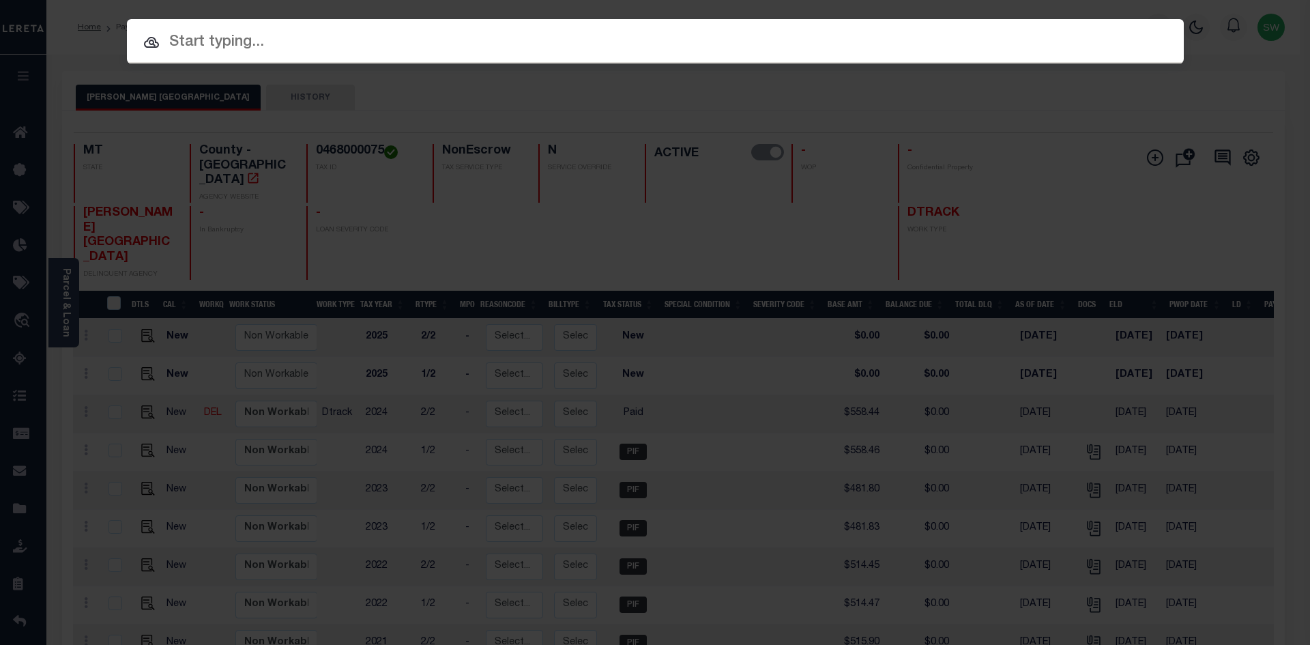
click at [179, 42] on input "text" at bounding box center [655, 43] width 1057 height 24
paste input "4402170000075"
type input "4402170000075"
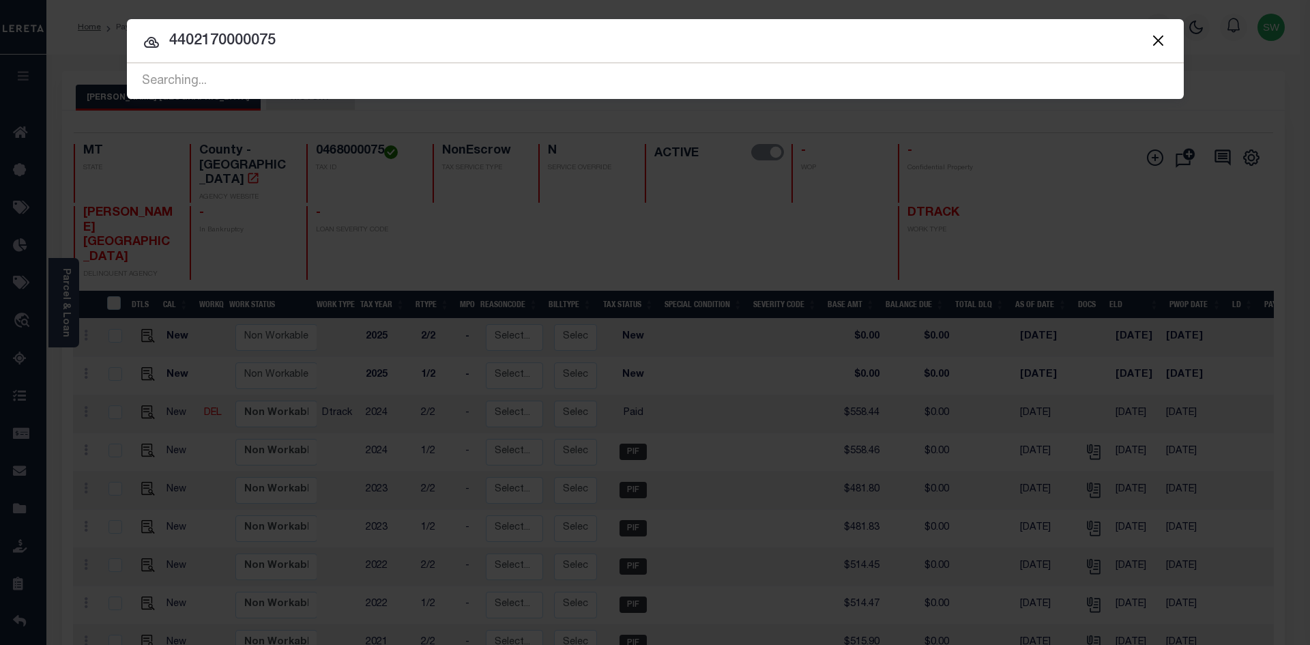
click at [302, 48] on input "4402170000075" at bounding box center [655, 41] width 1057 height 24
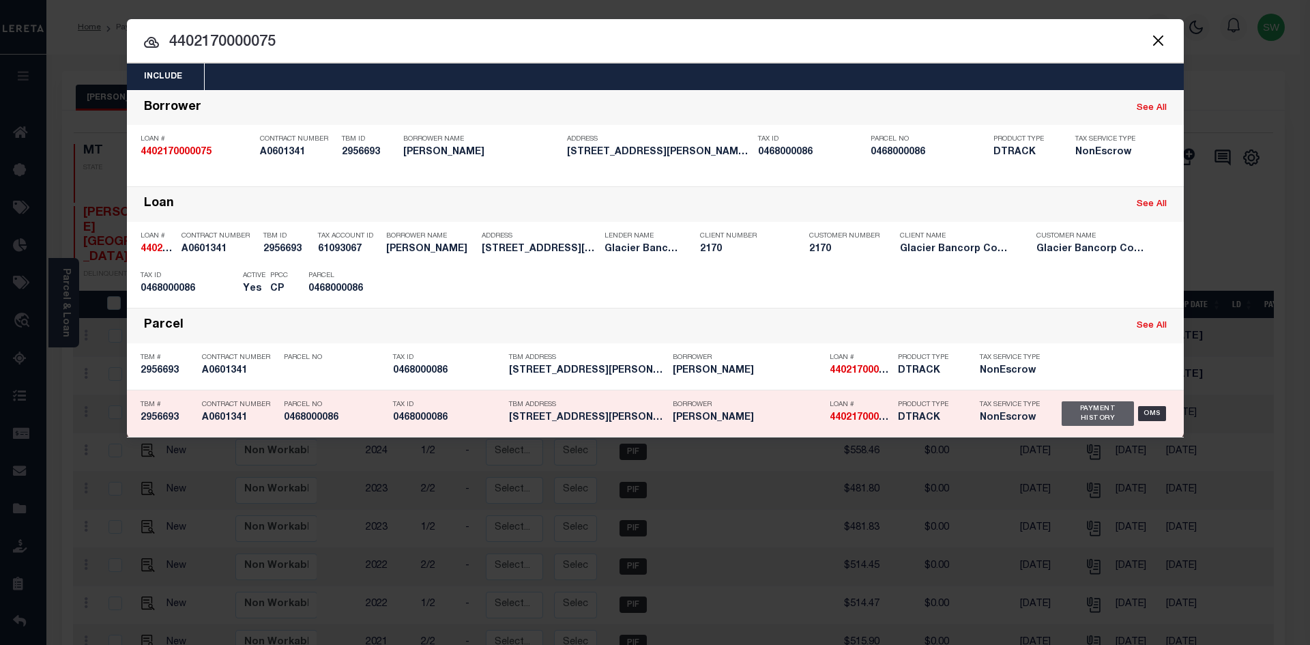
click at [1078, 425] on div "Payment History" at bounding box center [1098, 413] width 73 height 25
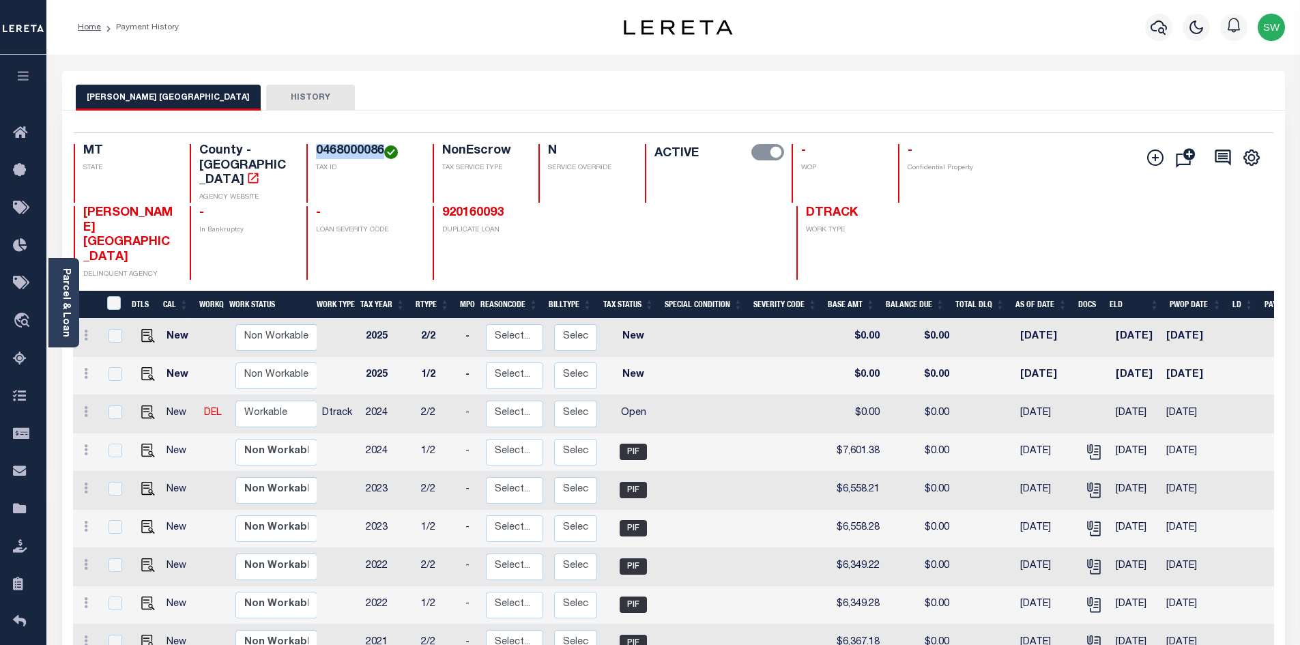
drag, startPoint x: 381, startPoint y: 147, endPoint x: 318, endPoint y: 154, distance: 63.1
click at [318, 154] on h4 "0468000086" at bounding box center [366, 151] width 100 height 15
copy h4 "0468000086"
click at [86, 406] on icon at bounding box center [86, 411] width 4 height 11
click at [130, 448] on link at bounding box center [119, 459] width 46 height 23
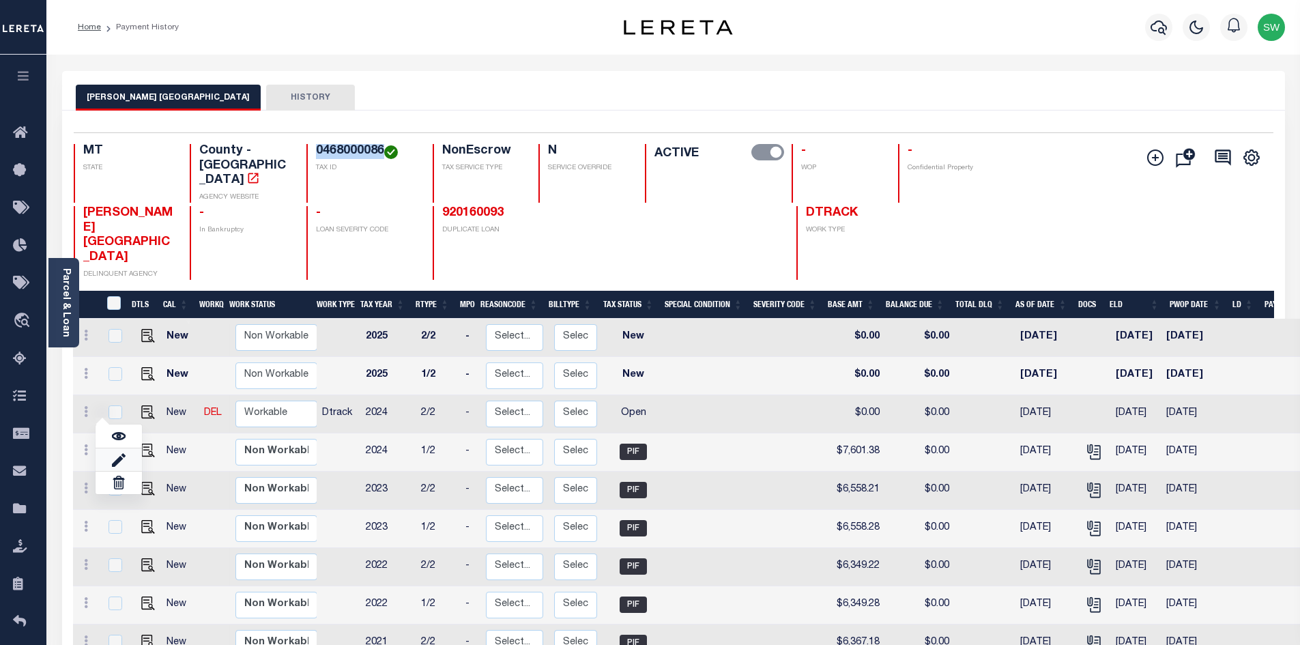
select select "OP2"
type input "$0.00"
type input "[DATE]"
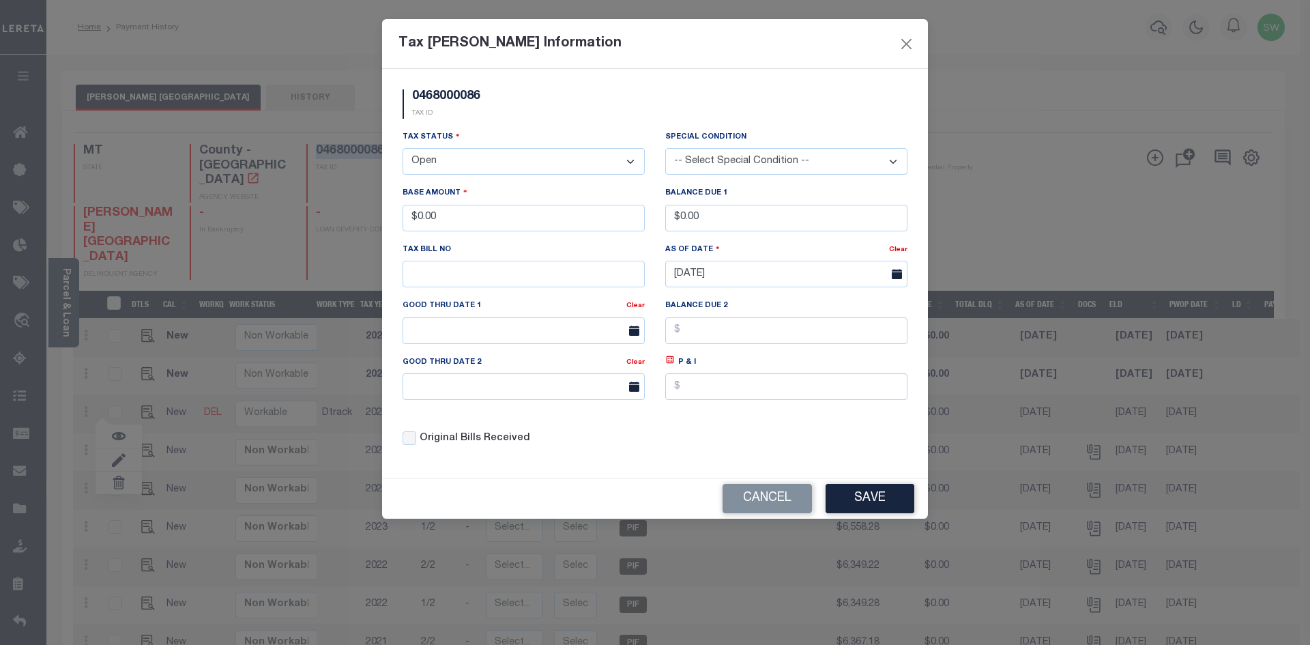
click at [629, 162] on select "- Select Status - Open Due/Unpaid Paid Incomplete No Tax Due Internal Refund Pr…" at bounding box center [524, 161] width 242 height 27
click at [633, 161] on select "- Select Status - Open Due/Unpaid Paid Incomplete No Tax Due Internal Refund Pr…" at bounding box center [524, 161] width 242 height 27
select select "PYD"
click at [403, 149] on select "- Select Status - Open Due/Unpaid Paid Incomplete No Tax Due Internal Refund Pr…" at bounding box center [524, 161] width 242 height 27
drag, startPoint x: 463, startPoint y: 221, endPoint x: 319, endPoint y: 217, distance: 144.1
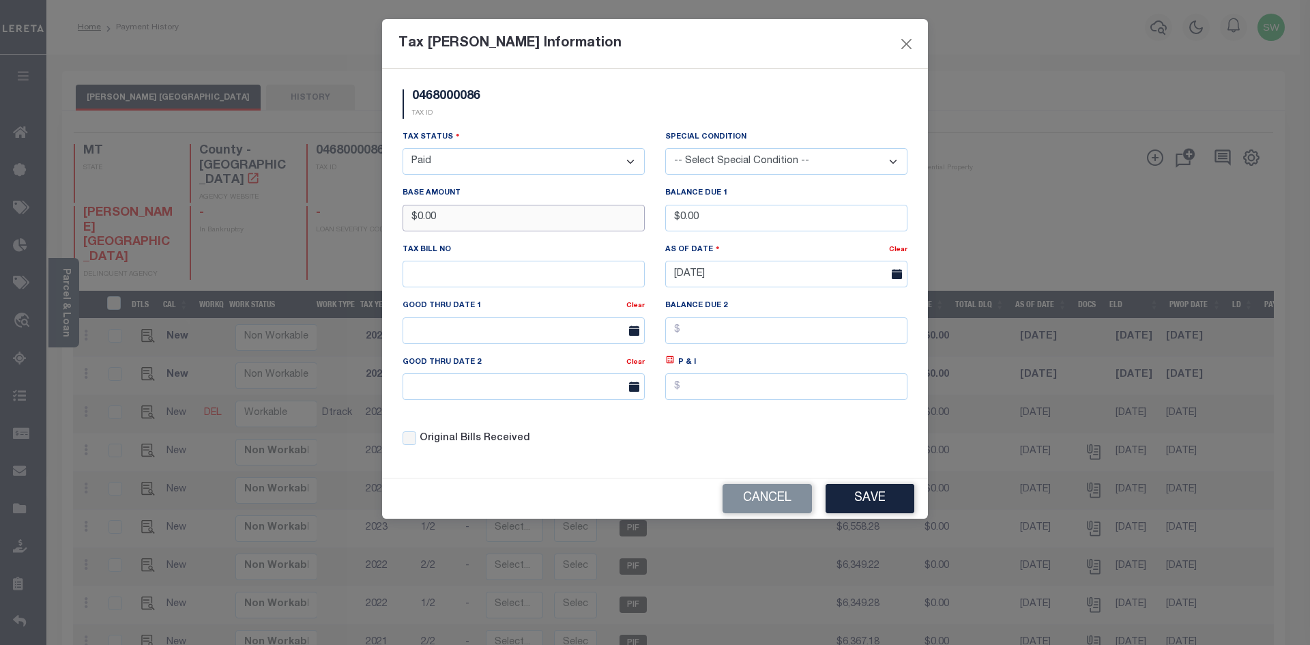
click at [319, 217] on div "Tax [PERSON_NAME] Information 0468000086 TAX ID Installment: TaxID: 0468000086 …" at bounding box center [655, 322] width 1310 height 645
type input "$7,601.31"
click at [609, 121] on div "0468000086 TAX ID" at bounding box center [654, 109] width 525 height 40
click at [758, 452] on div "Tax Status - Select Status - Open Due/Unpaid Paid Incomplete No Tax Due Interna…" at bounding box center [654, 294] width 525 height 328
click at [888, 502] on button "Save" at bounding box center [870, 498] width 89 height 29
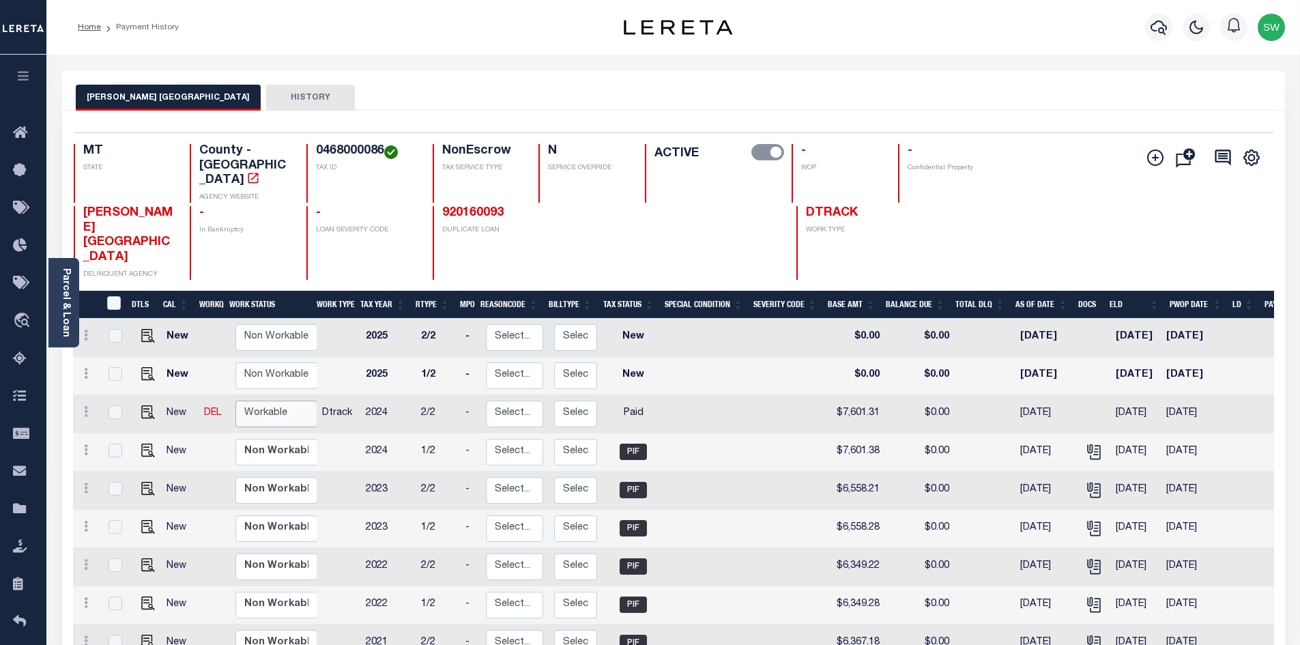
click at [262, 401] on select "Non Workable Workable" at bounding box center [276, 414] width 82 height 27
checkbox input "true"
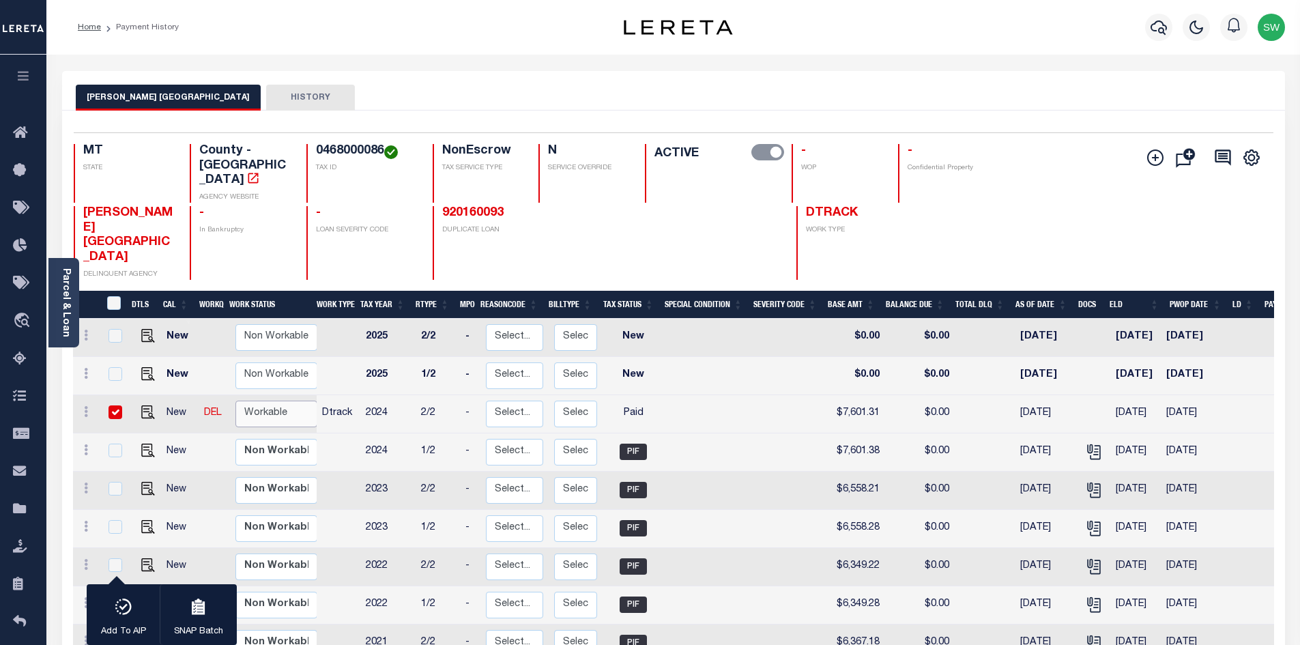
select select "true"
click at [235, 401] on select "Non Workable Workable" at bounding box center [276, 414] width 82 height 27
checkbox input "false"
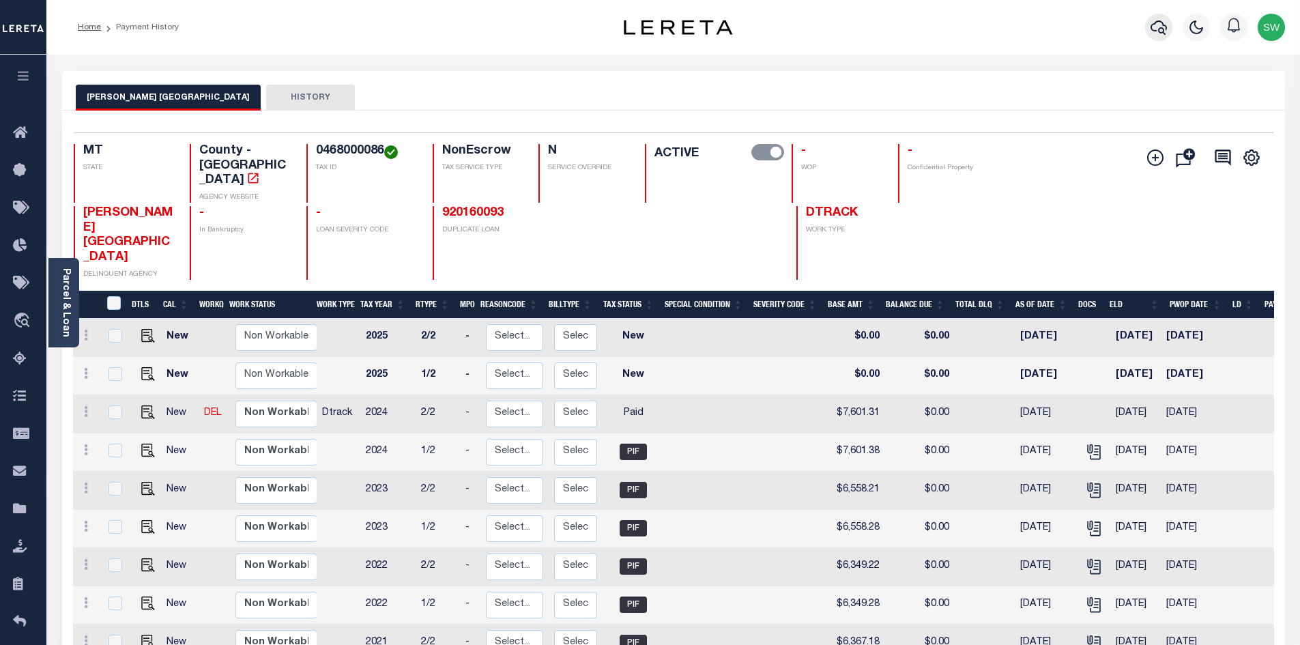
click at [1154, 25] on icon "button" at bounding box center [1159, 27] width 16 height 14
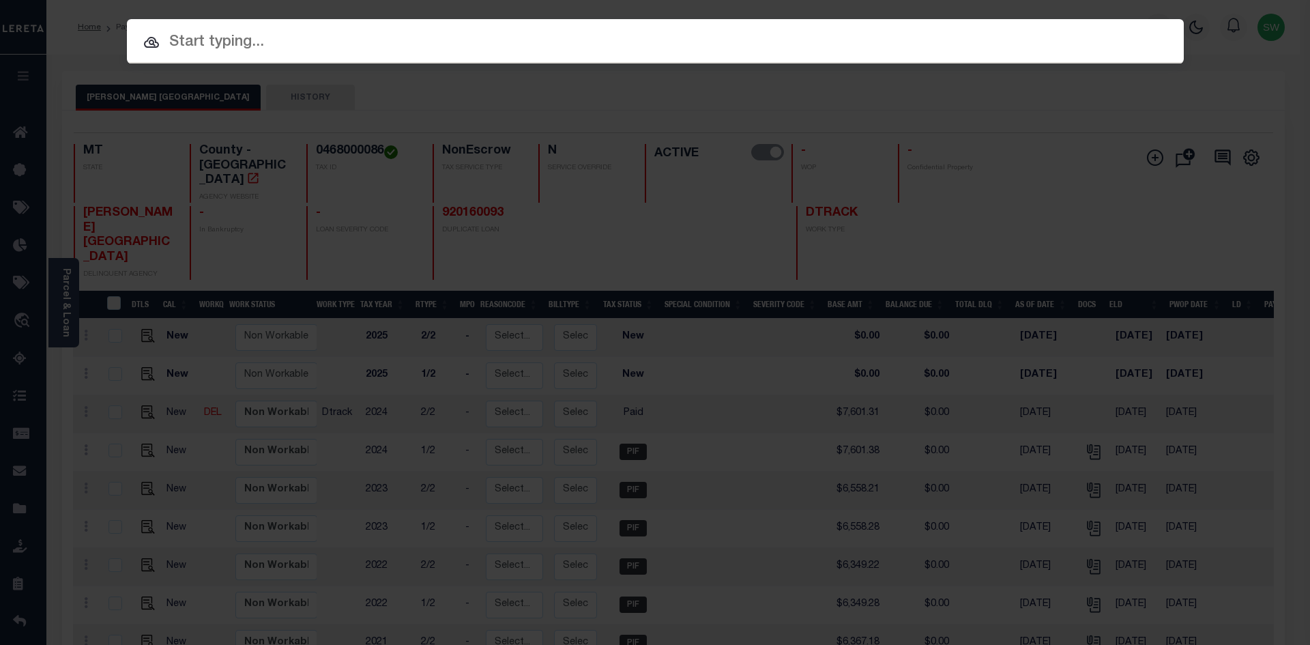
click at [210, 48] on input "text" at bounding box center [655, 43] width 1057 height 24
paste input "920160093"
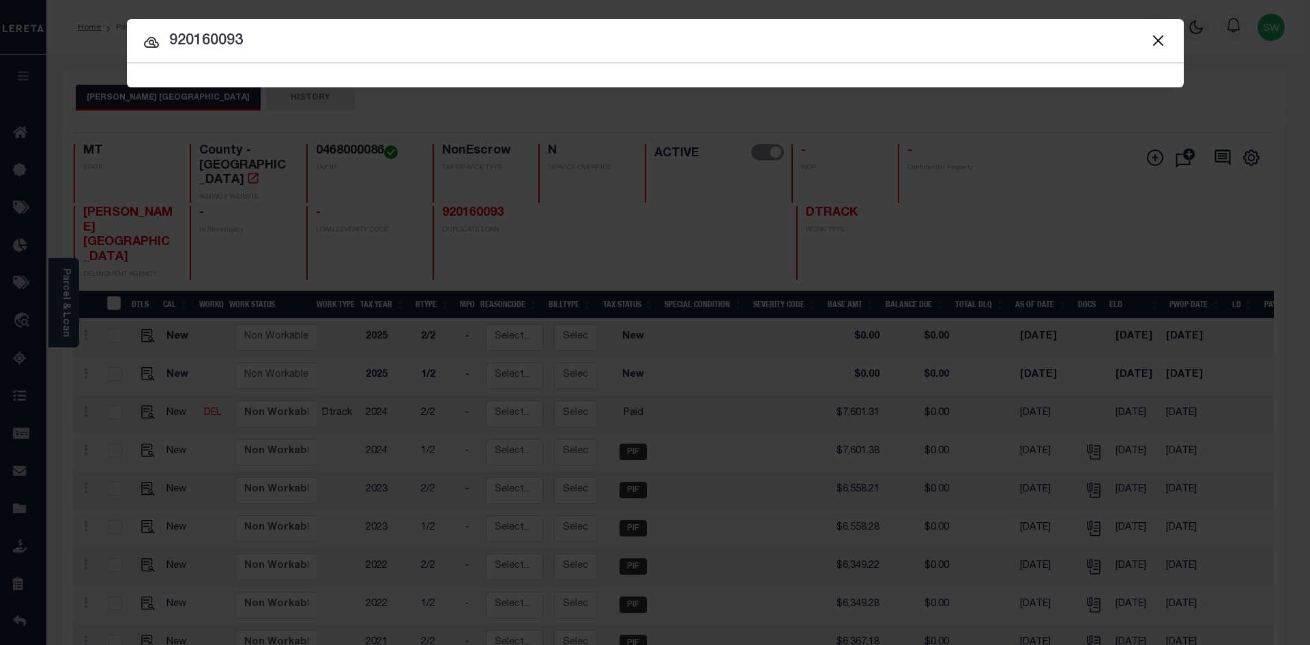
click at [273, 42] on input "920160093" at bounding box center [655, 41] width 1057 height 24
type input "920160093"
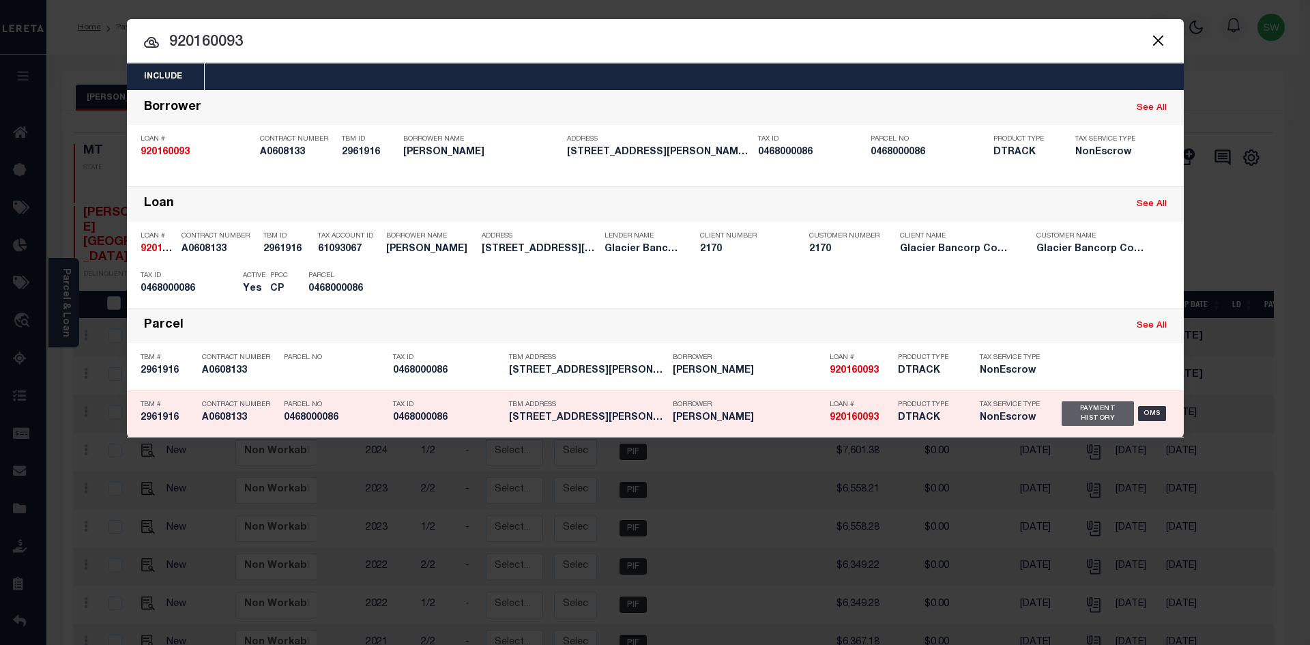
click at [1099, 412] on div "Payment History" at bounding box center [1098, 413] width 73 height 25
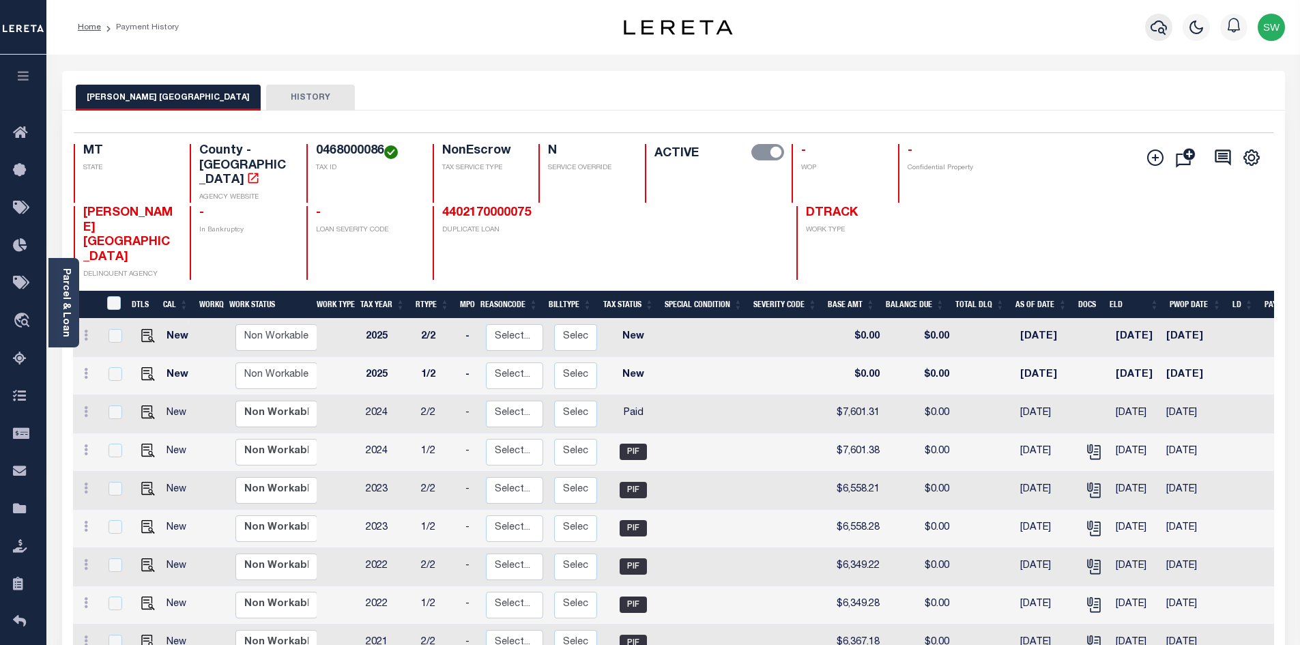
click at [1158, 19] on button "button" at bounding box center [1158, 27] width 27 height 27
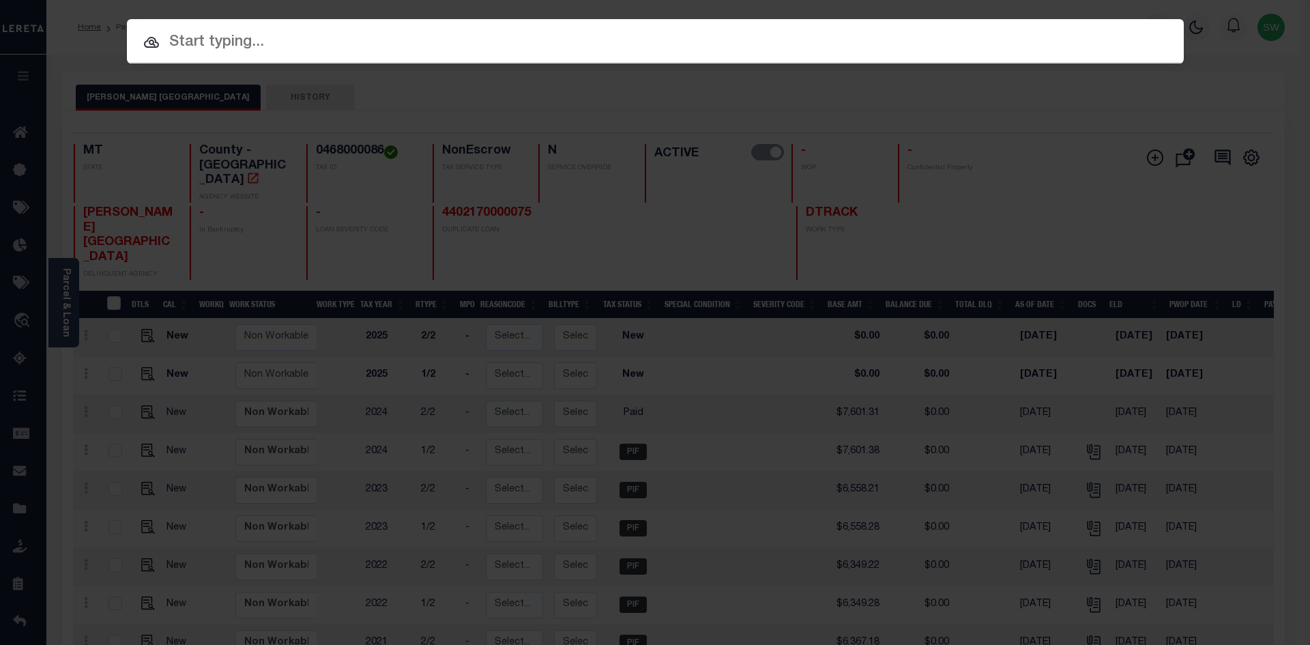
click at [207, 42] on input "text" at bounding box center [655, 43] width 1057 height 24
paste input "4210160000334"
type input "4210160000334"
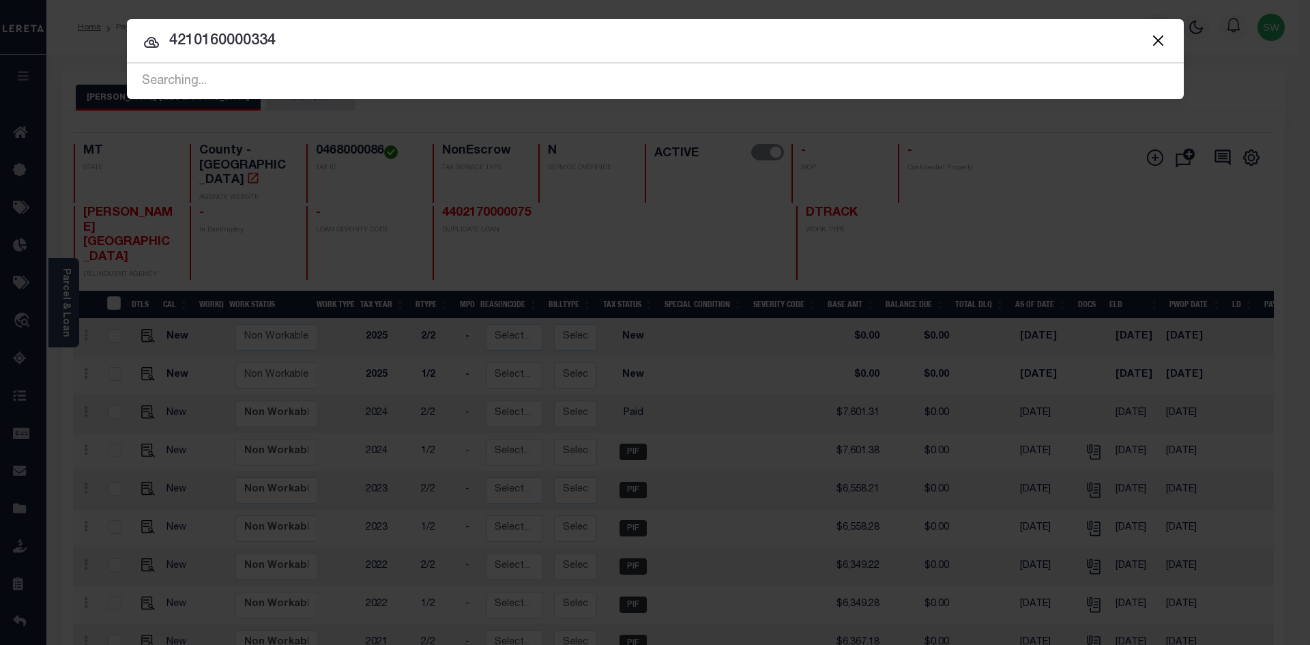
click at [329, 40] on input "4210160000334" at bounding box center [655, 41] width 1057 height 24
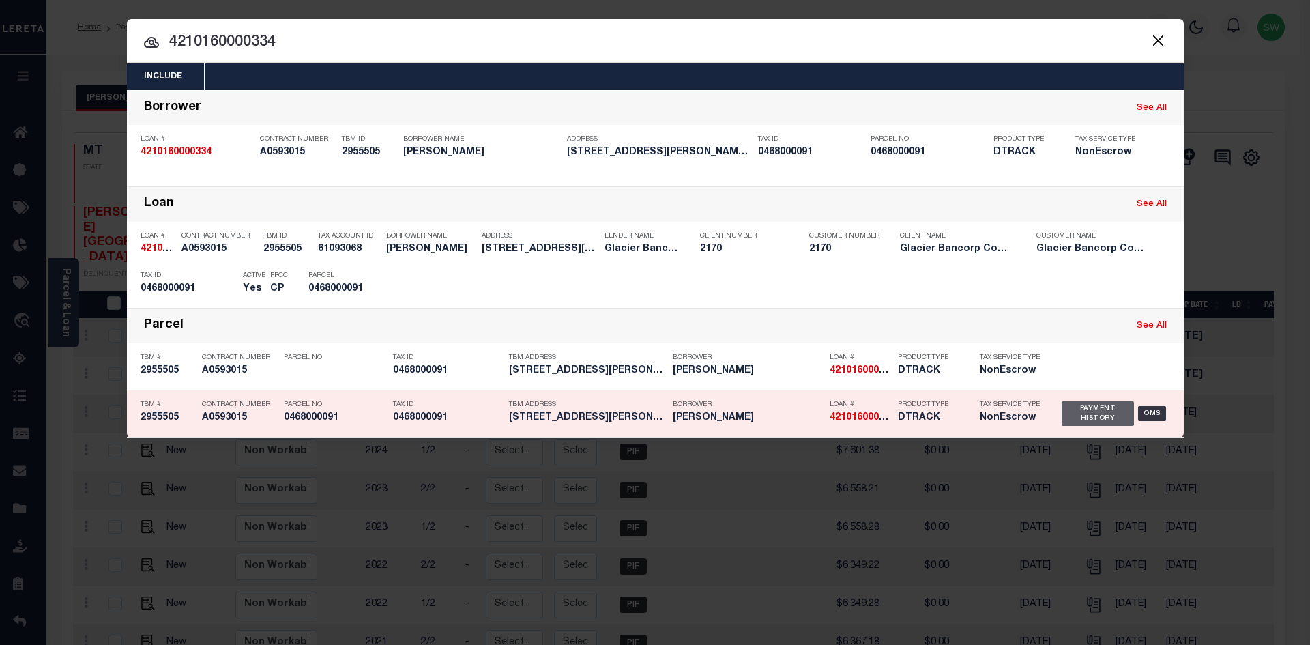
click at [1071, 424] on div "Payment History" at bounding box center [1098, 413] width 73 height 25
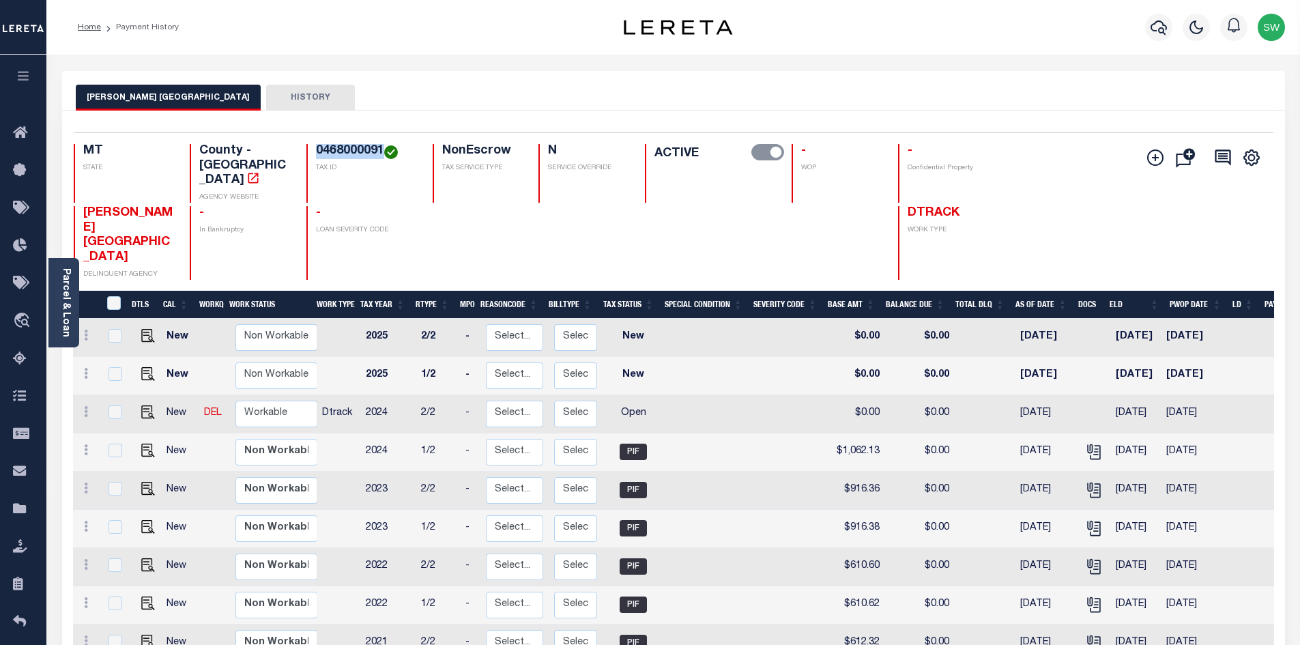
drag, startPoint x: 384, startPoint y: 152, endPoint x: 313, endPoint y: 149, distance: 71.0
click at [313, 149] on div "0468000091 TAX ID" at bounding box center [361, 173] width 110 height 59
copy h4 "0468000091"
click at [89, 408] on link at bounding box center [85, 413] width 15 height 11
click at [85, 406] on icon at bounding box center [86, 411] width 4 height 11
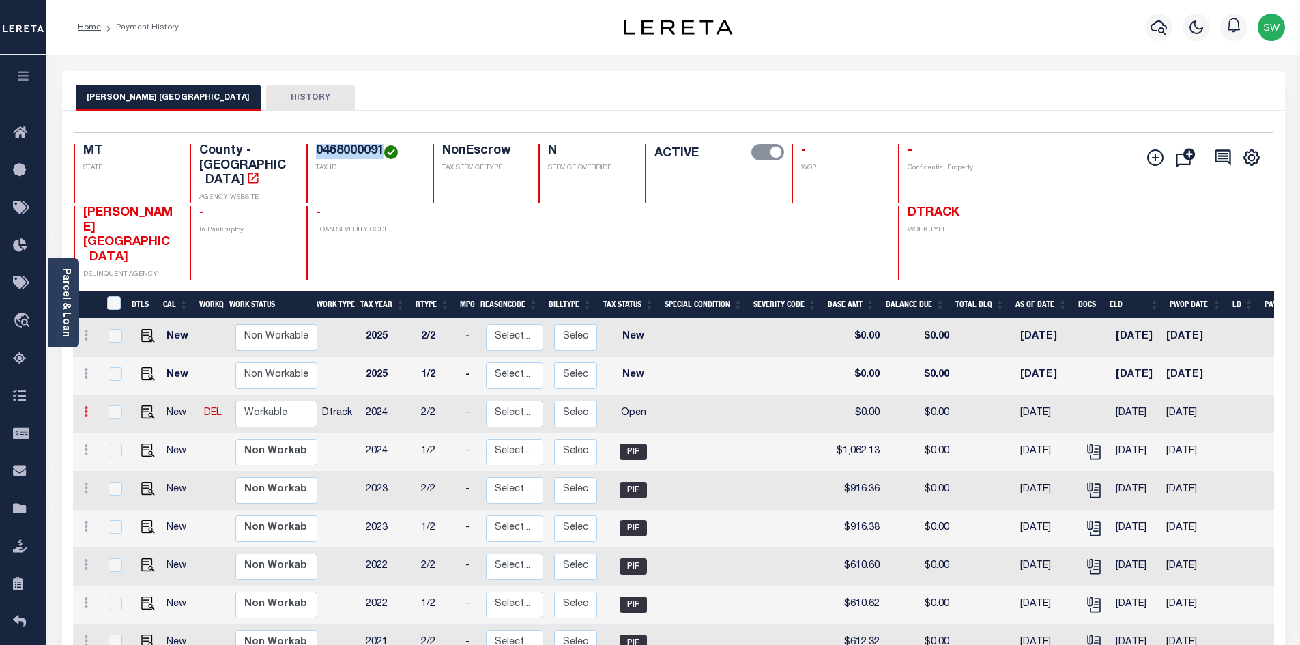
click at [86, 406] on icon at bounding box center [86, 411] width 4 height 11
click at [119, 448] on link at bounding box center [119, 459] width 46 height 23
select select "OP2"
type input "$0.00"
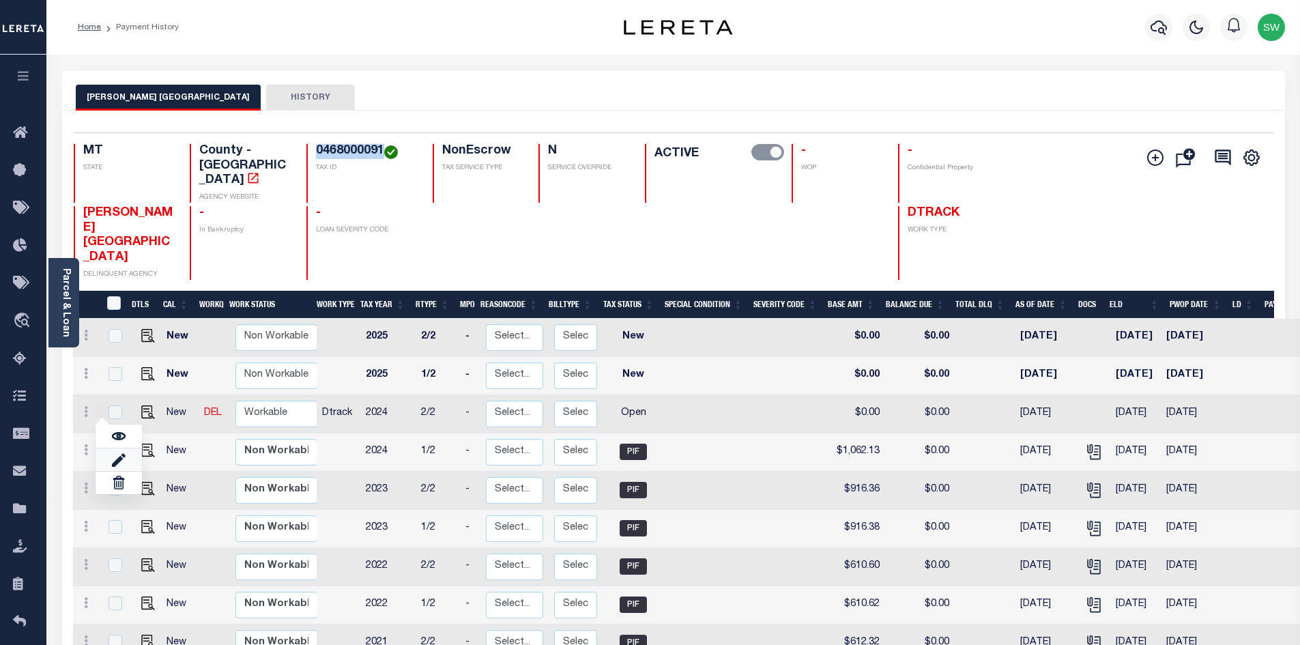
type input "[DATE]"
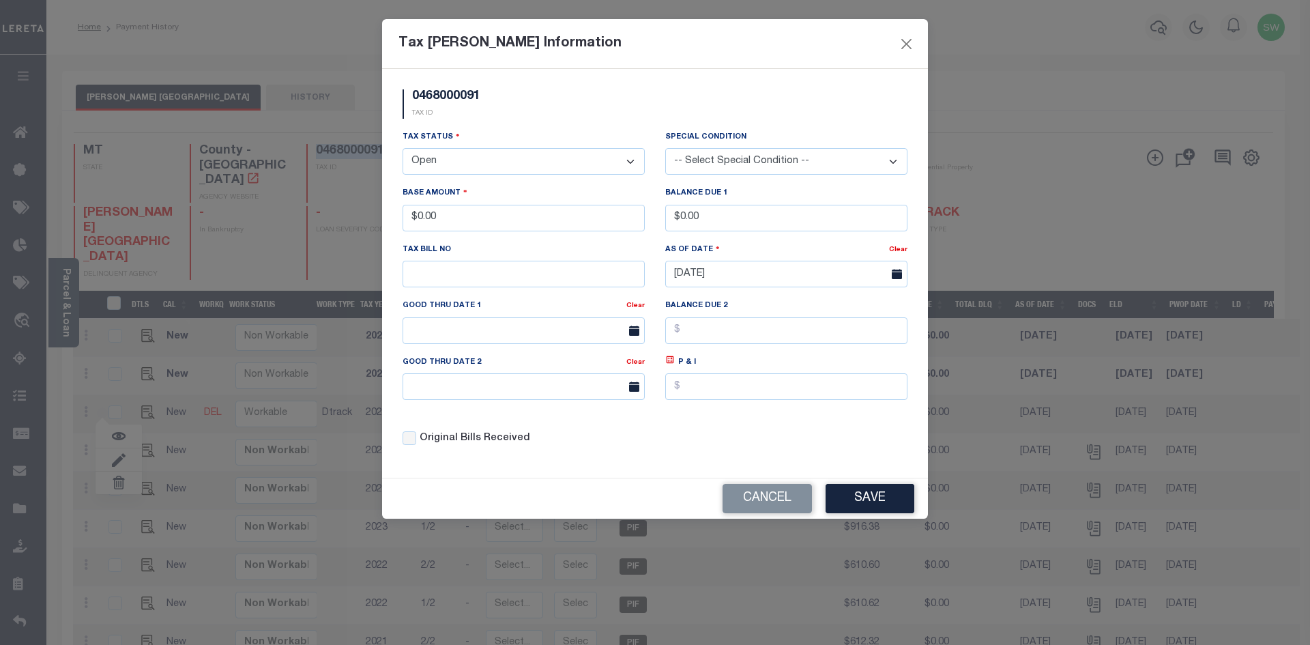
click at [638, 159] on select "- Select Status - Open Due/Unpaid Paid Incomplete No Tax Due Internal Refund Pr…" at bounding box center [524, 161] width 242 height 27
click at [631, 161] on select "- Select Status - Open Due/Unpaid Paid Incomplete No Tax Due Internal Refund Pr…" at bounding box center [524, 161] width 242 height 27
select select "PYD"
click at [403, 149] on select "- Select Status - Open Due/Unpaid Paid Incomplete No Tax Due Internal Refund Pr…" at bounding box center [524, 161] width 242 height 27
click at [515, 130] on div "Tax Status - Select Status - Open Due/Unpaid Paid Incomplete No Tax Due Interna…" at bounding box center [524, 152] width 242 height 45
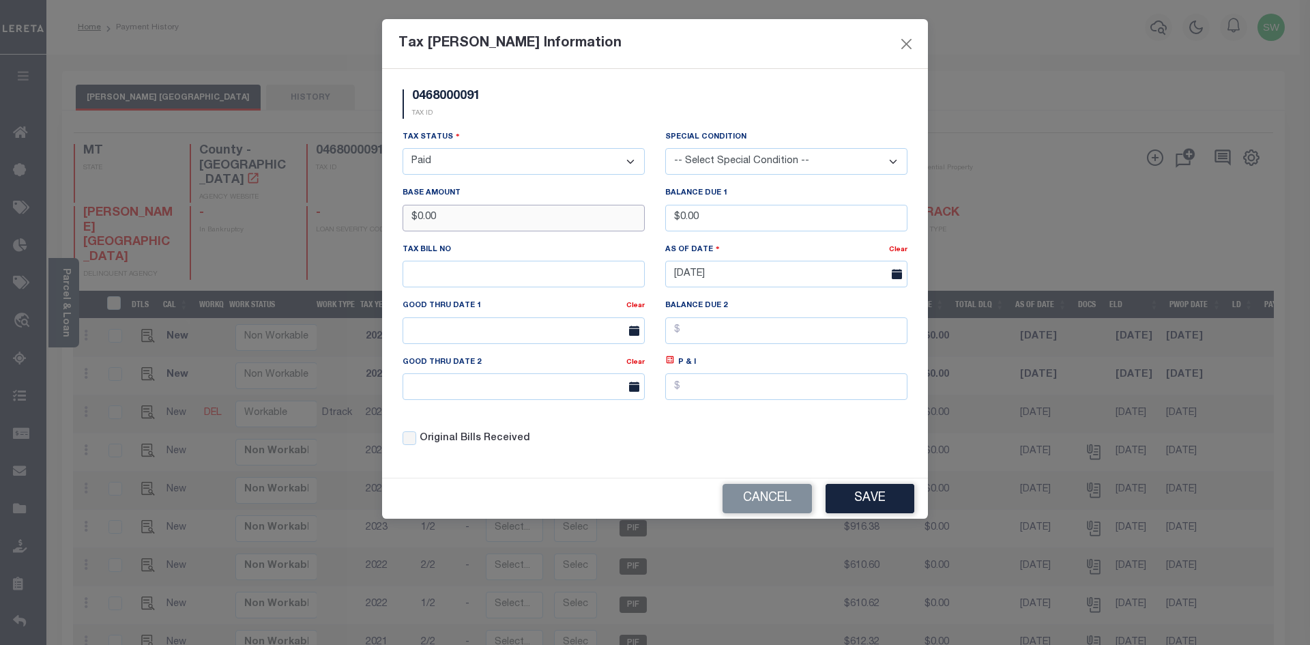
drag, startPoint x: 458, startPoint y: 223, endPoint x: 402, endPoint y: 223, distance: 56.0
click at [402, 223] on div "Base Amount $0.00" at bounding box center [523, 214] width 263 height 56
type input "$1,062.11"
click at [530, 119] on div "0468000091 TAX ID" at bounding box center [654, 109] width 525 height 40
click at [732, 437] on div "Tax Status - Select Status - Open Due/Unpaid Paid Incomplete No Tax Due Interna…" at bounding box center [654, 294] width 525 height 328
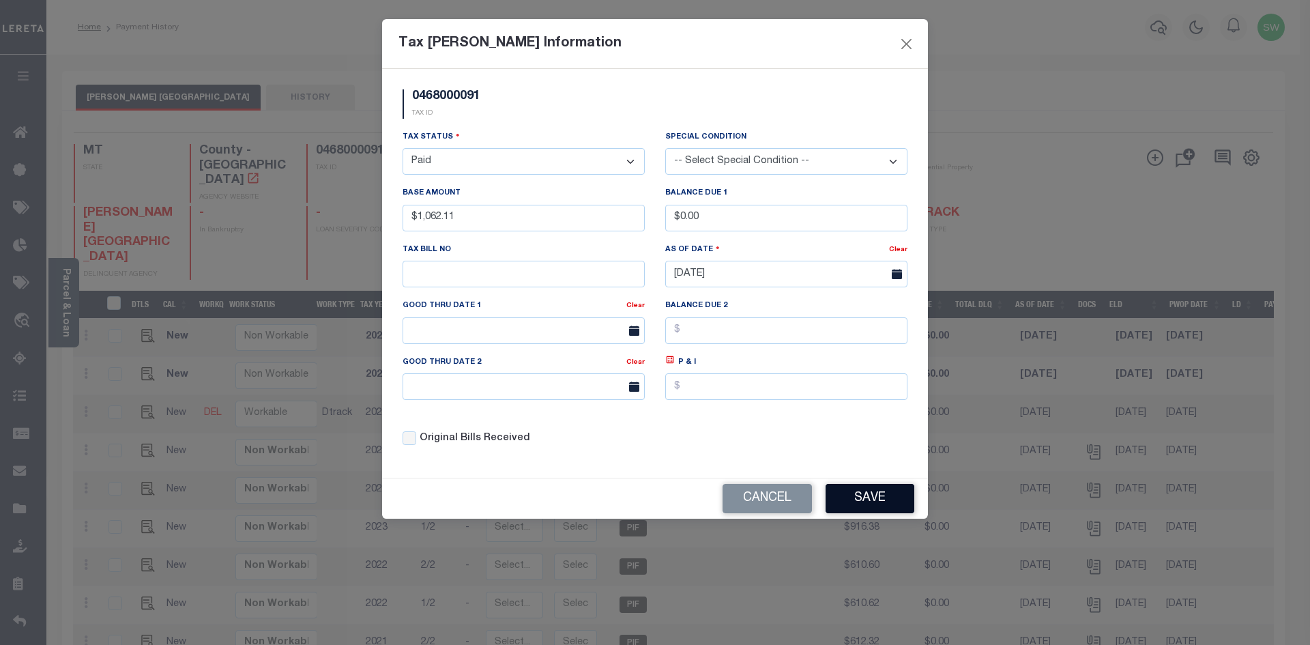
click at [863, 494] on button "Save" at bounding box center [870, 498] width 89 height 29
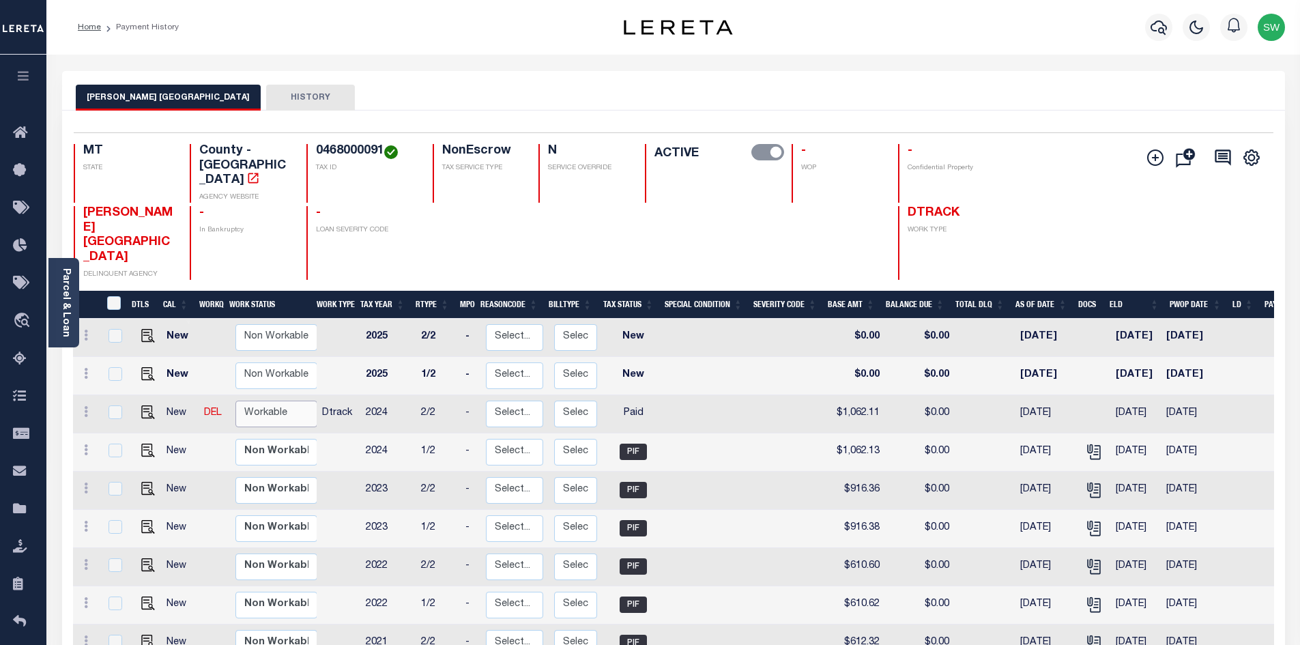
click at [272, 401] on select "Non Workable Workable" at bounding box center [276, 414] width 82 height 27
checkbox input "true"
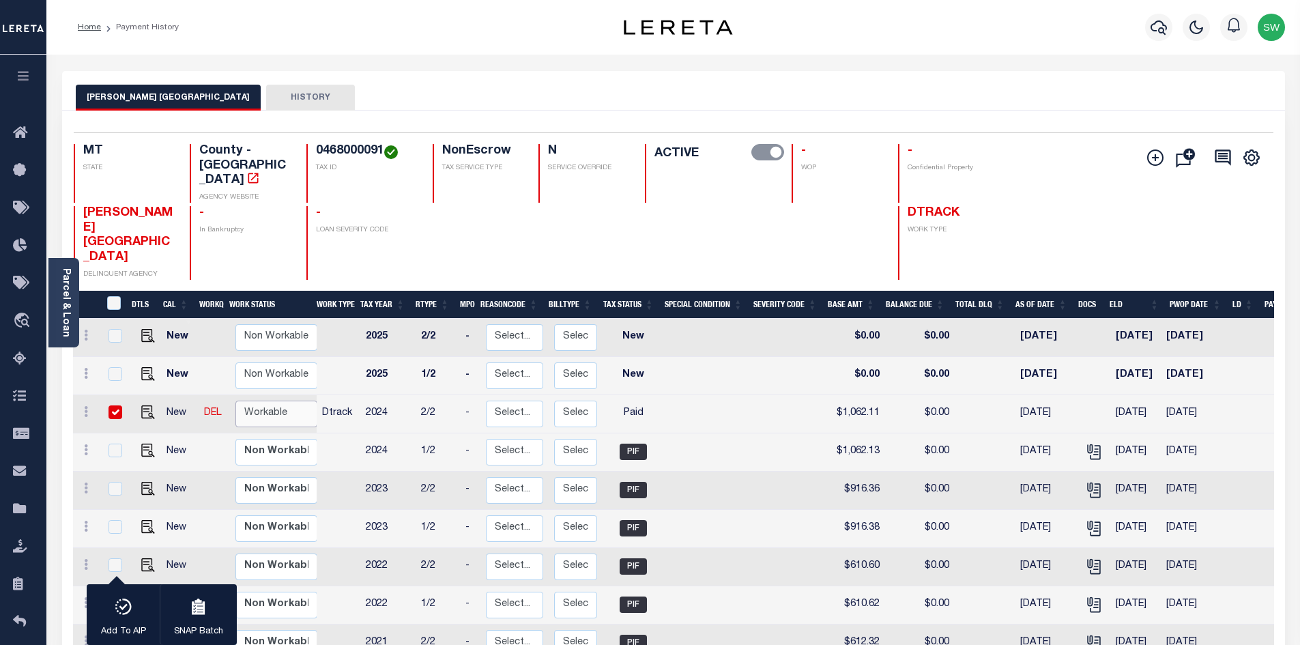
select select "true"
click at [235, 401] on select "Non Workable Workable" at bounding box center [276, 414] width 82 height 27
checkbox input "false"
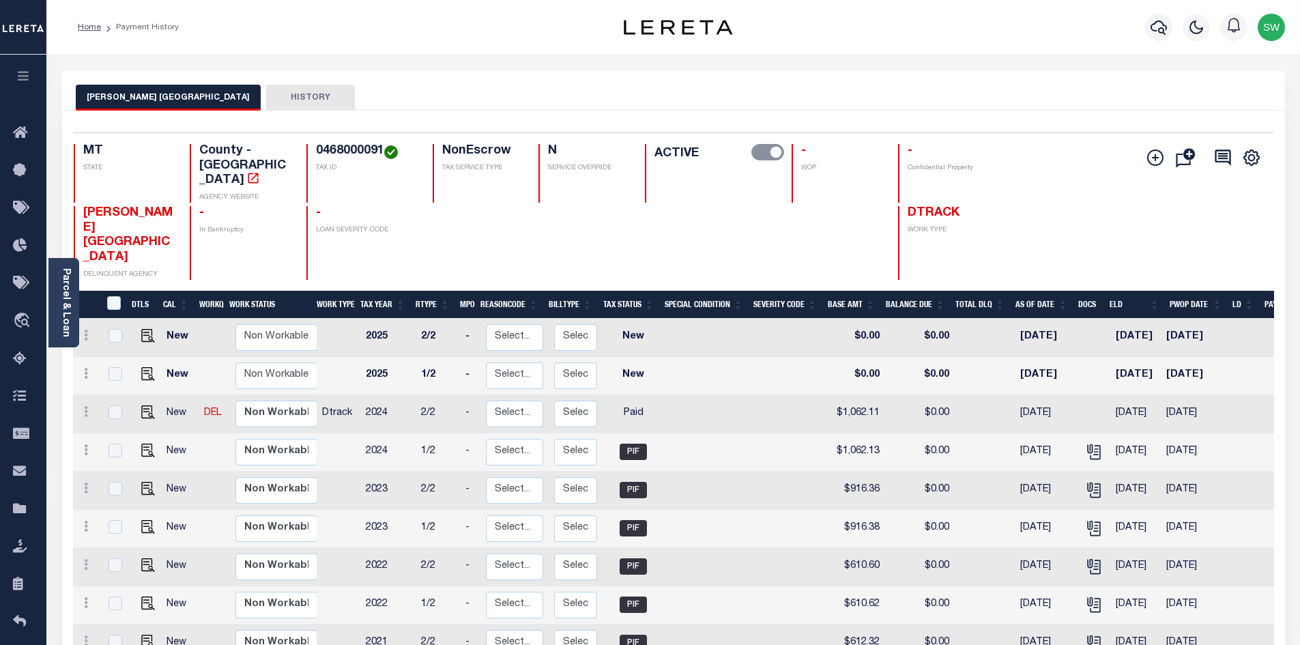
click at [452, 33] on div "Home Payment History" at bounding box center [322, 27] width 510 height 29
click at [1162, 27] on icon "button" at bounding box center [1159, 27] width 16 height 16
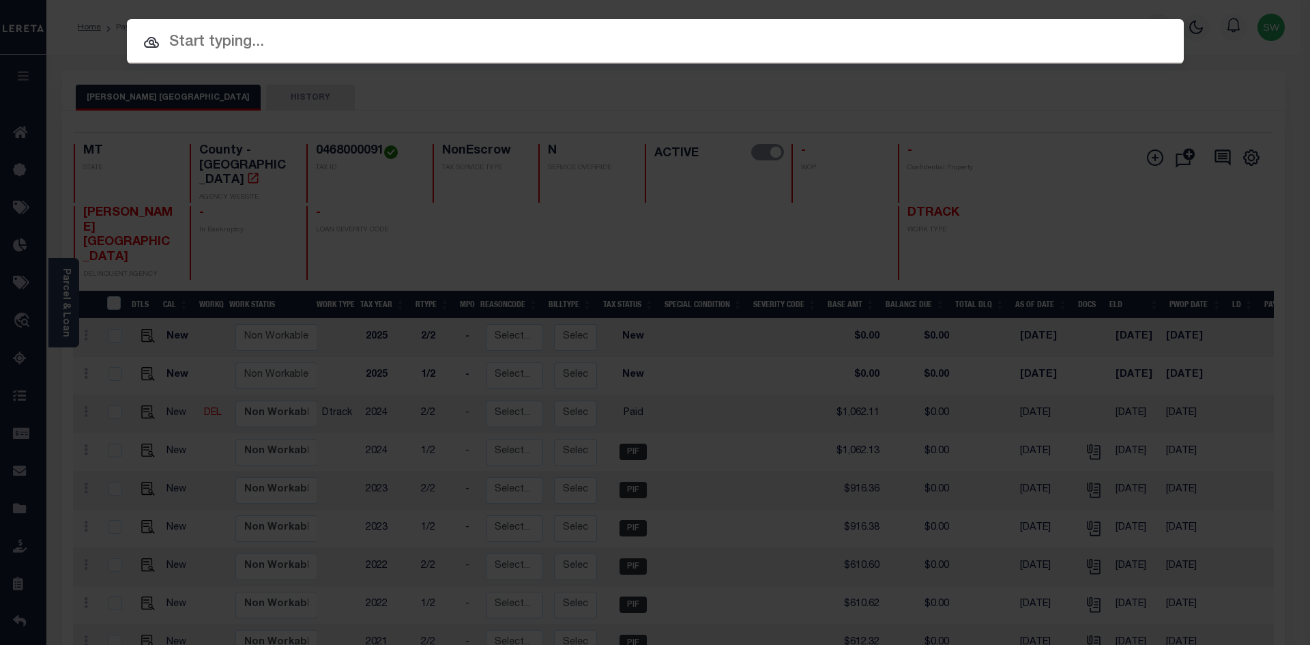
click at [199, 37] on input "text" at bounding box center [655, 43] width 1057 height 24
paste input "4208240015295"
type input "4208240015295"
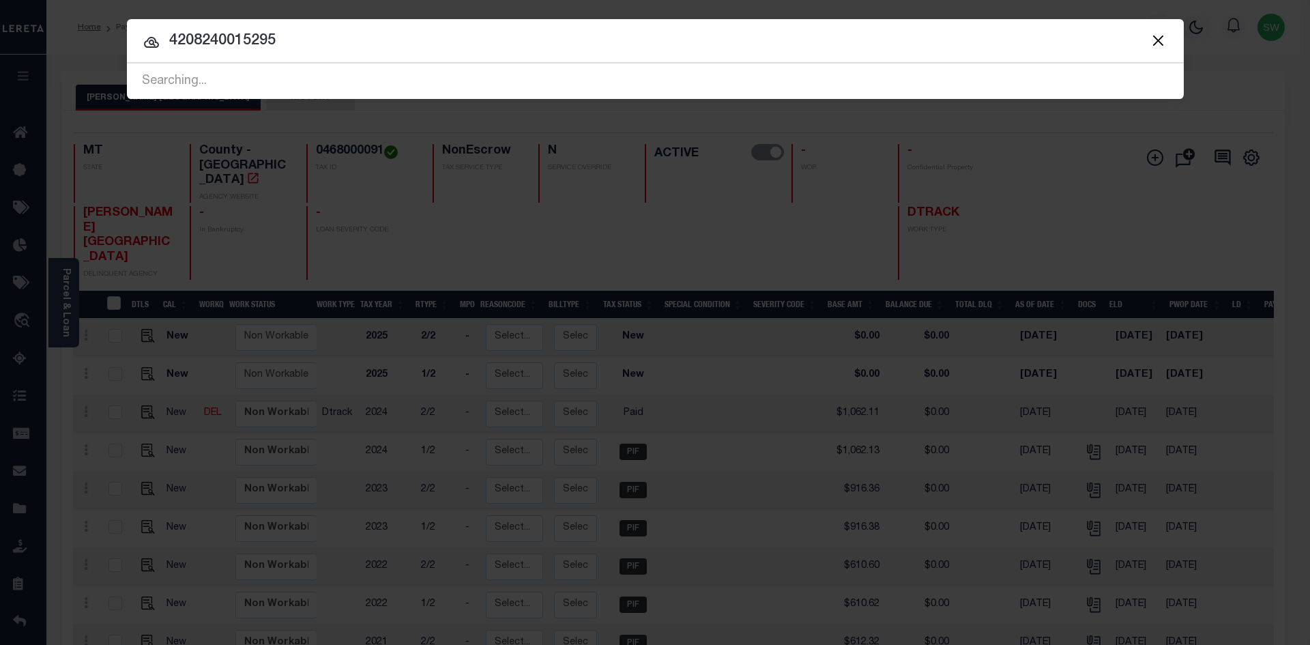
click at [286, 42] on input "4208240015295" at bounding box center [655, 41] width 1057 height 24
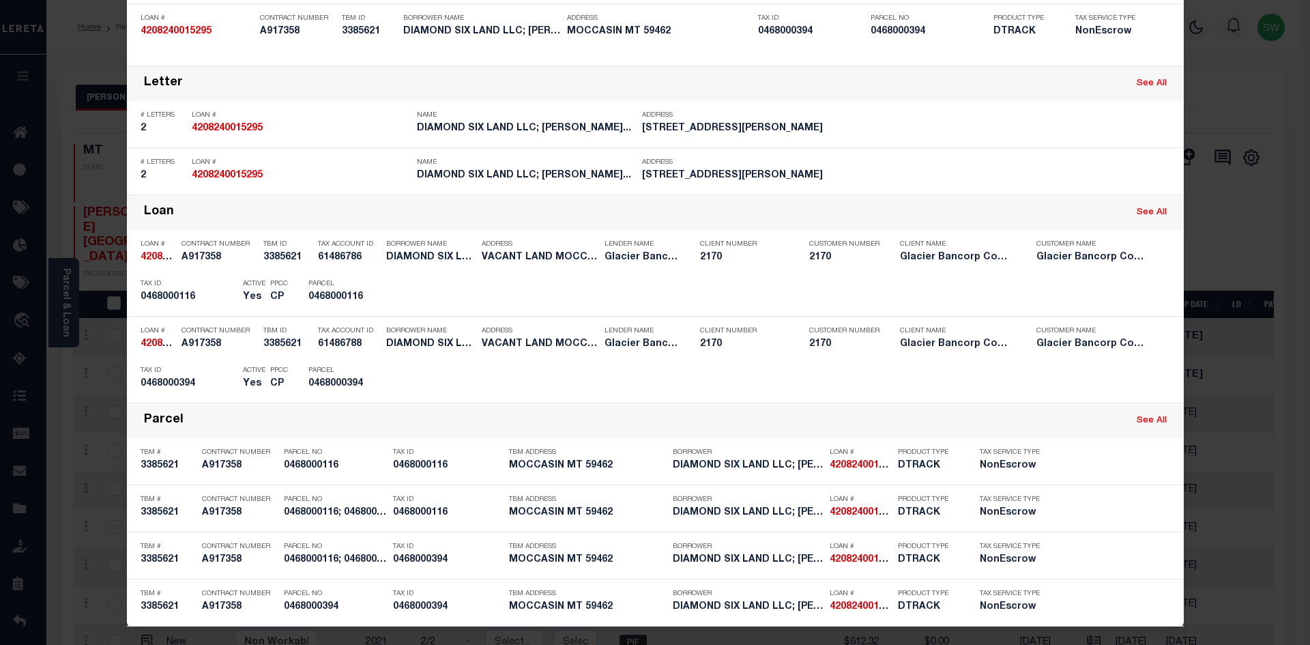
scroll to position [186, 0]
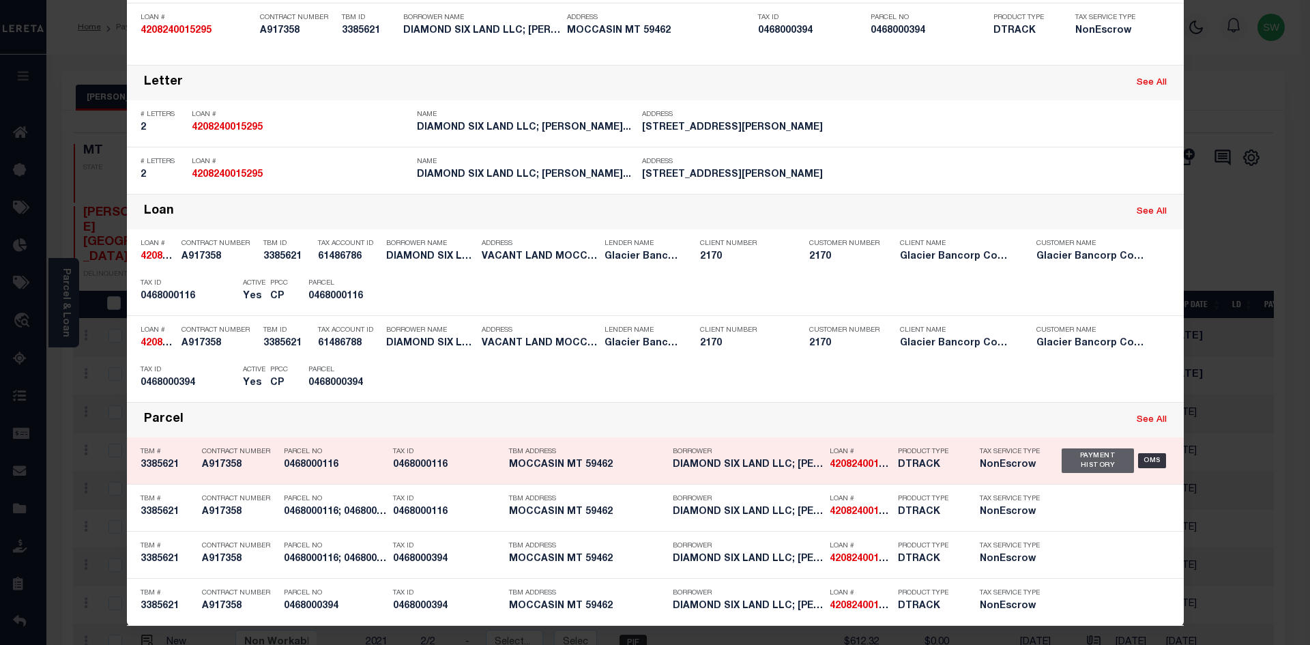
click at [1076, 467] on div "Payment History" at bounding box center [1098, 460] width 73 height 25
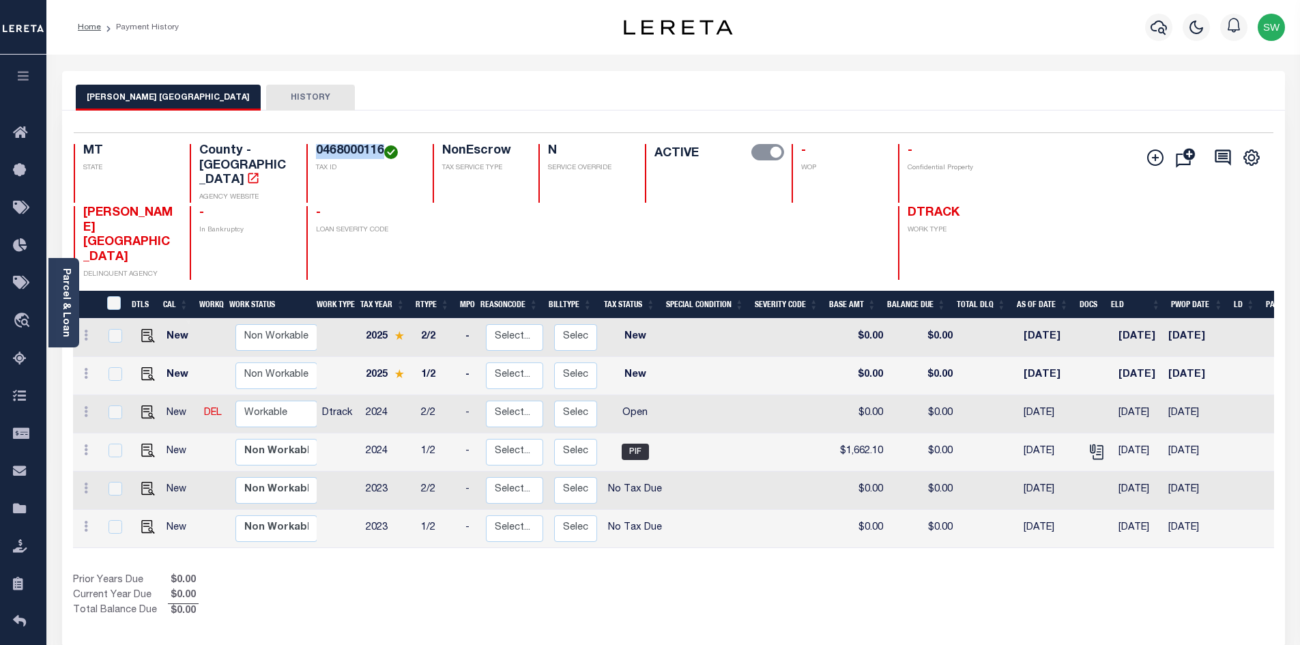
drag, startPoint x: 382, startPoint y: 153, endPoint x: 317, endPoint y: 152, distance: 65.5
click at [317, 152] on h4 "0468000116" at bounding box center [366, 151] width 100 height 15
copy h4 "0468000116"
click at [89, 408] on link at bounding box center [85, 413] width 15 height 11
click at [636, 573] on div "Prior Years Due $0.00 Current Year Due $0.00 Total Balance Due $0.00" at bounding box center [373, 596] width 601 height 46
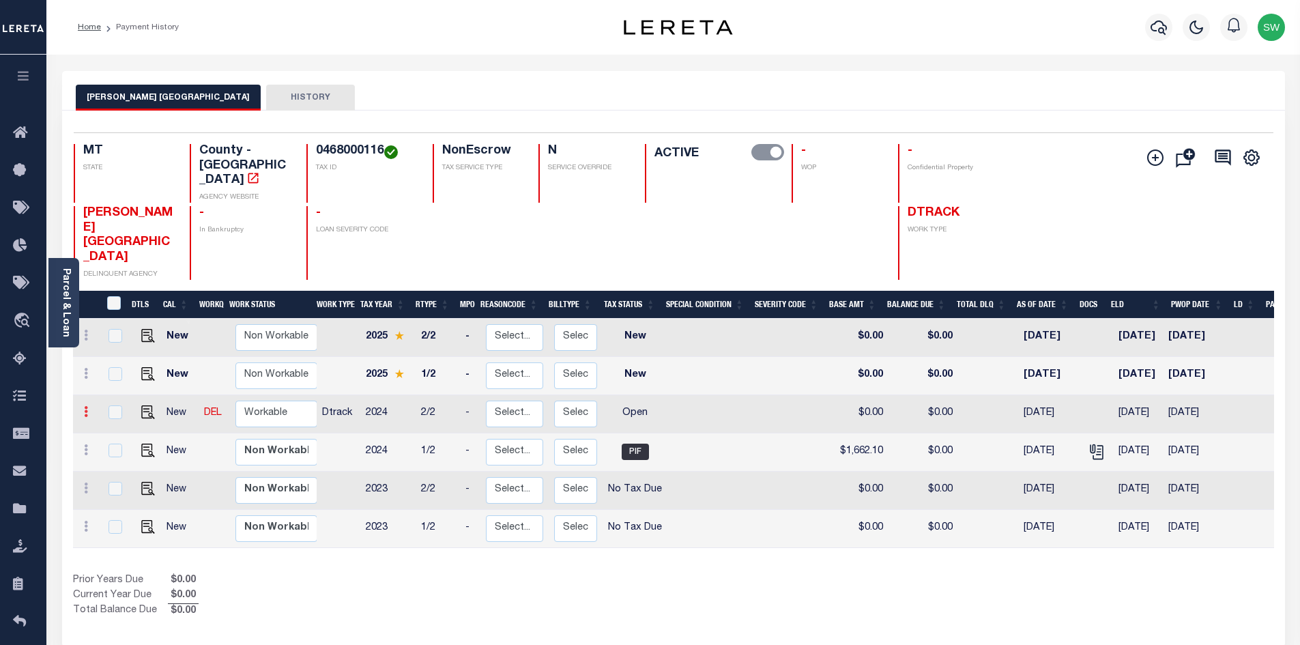
click at [86, 406] on icon at bounding box center [86, 411] width 4 height 11
click at [121, 452] on img at bounding box center [119, 459] width 14 height 14
select select "OP2"
type input "$0.00"
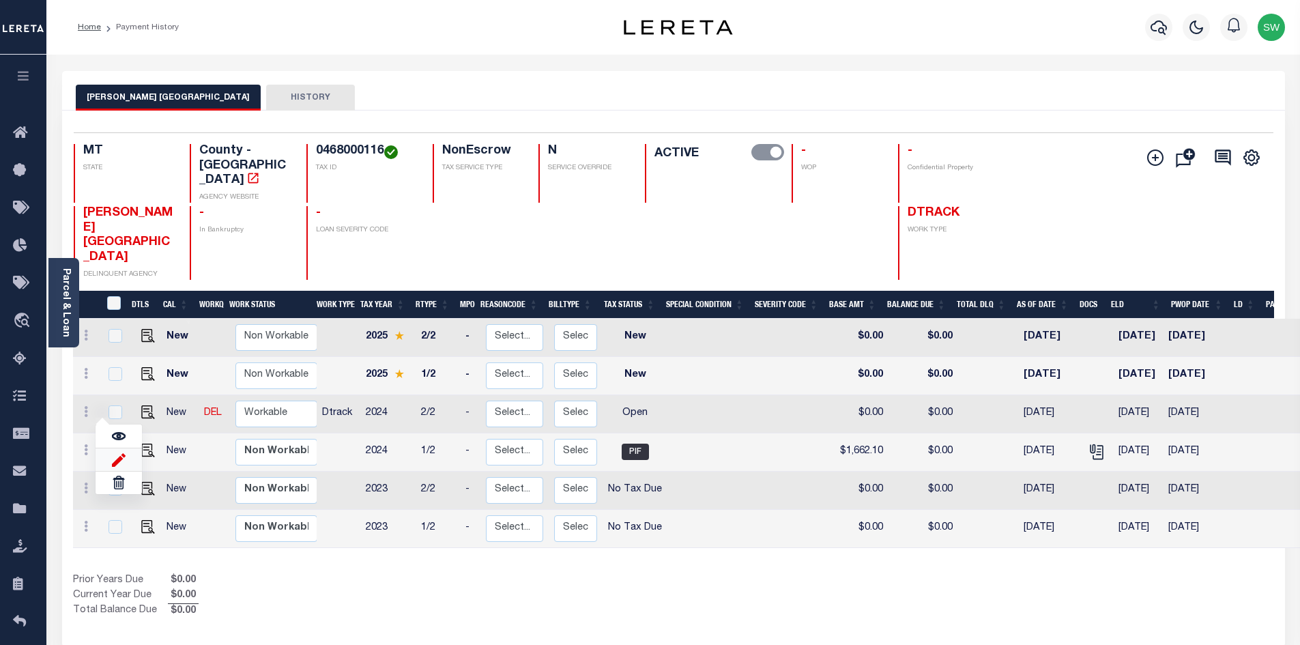
type input "[DATE]"
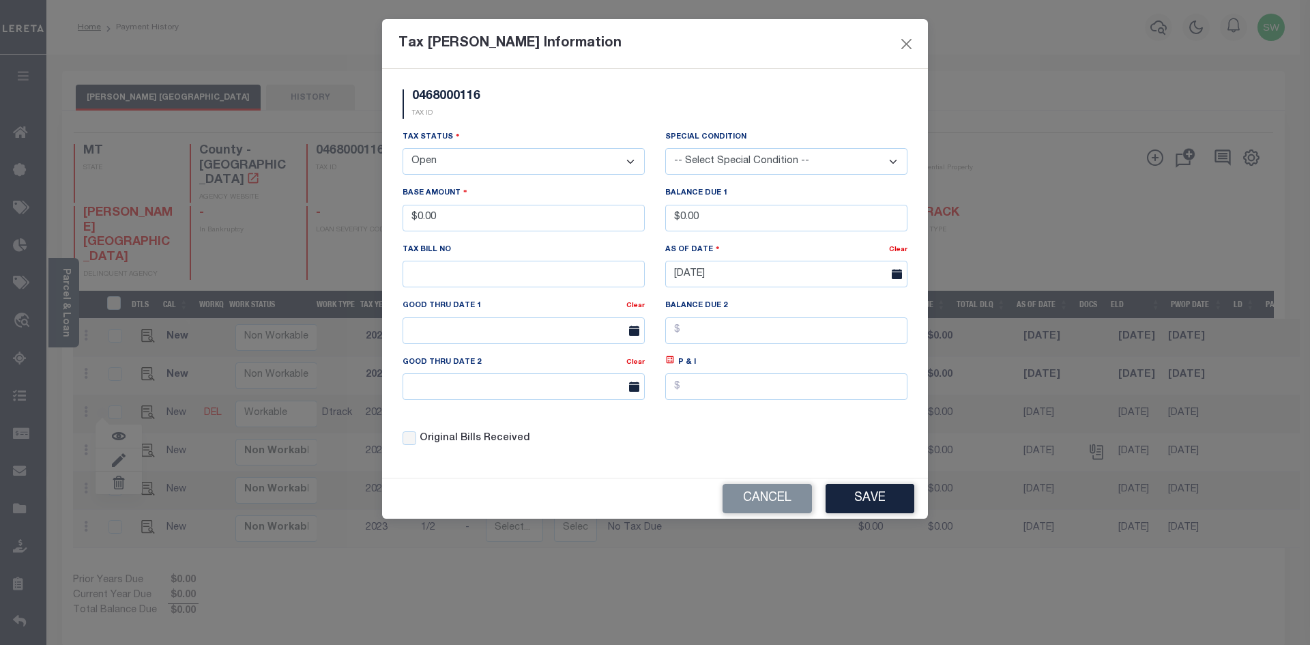
click at [633, 156] on select "- Select Status - Open Due/Unpaid Paid Incomplete No Tax Due Internal Refund Pr…" at bounding box center [524, 161] width 242 height 27
click at [630, 157] on select "- Select Status - Open Due/Unpaid Paid Incomplete No Tax Due Internal Refund Pr…" at bounding box center [524, 161] width 242 height 27
select select "PYD"
click at [403, 149] on select "- Select Status - Open Due/Unpaid Paid Incomplete No Tax Due Internal Refund Pr…" at bounding box center [524, 161] width 242 height 27
click at [532, 124] on div "0468000116 TAX ID" at bounding box center [654, 109] width 525 height 40
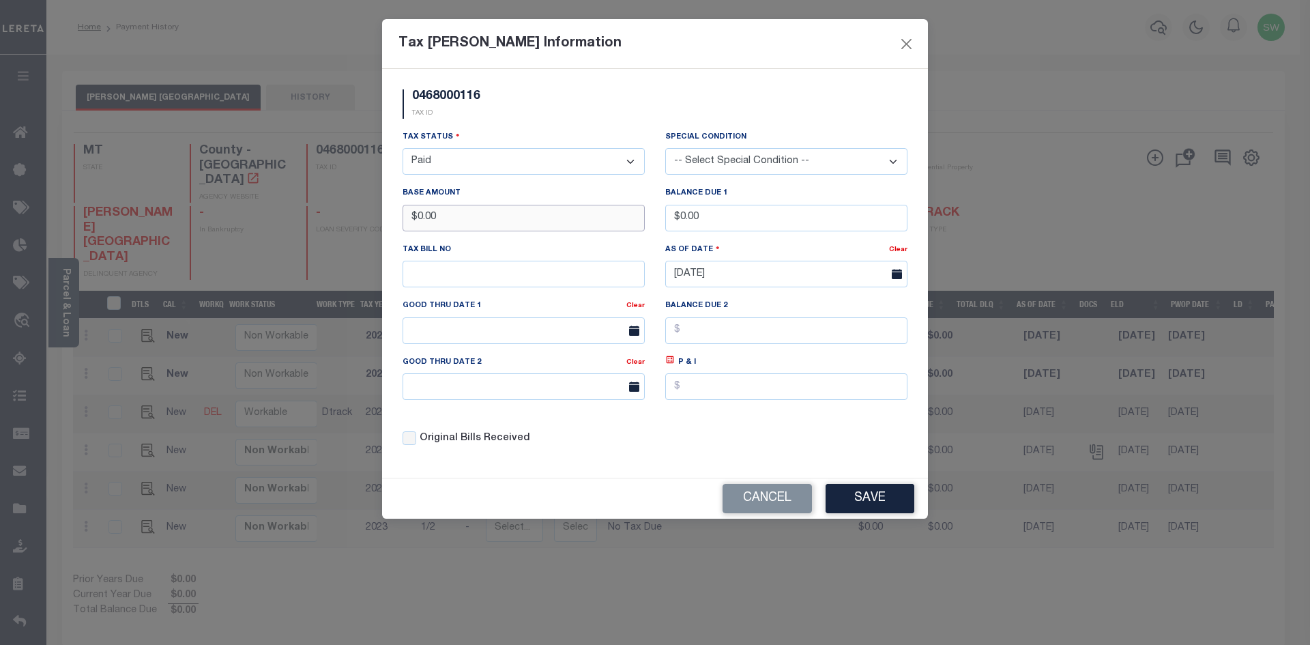
drag, startPoint x: 458, startPoint y: 217, endPoint x: 375, endPoint y: 227, distance: 83.8
click at [375, 227] on div "Tax [PERSON_NAME] Information 0468000116 TAX ID Installment: TaxID: 0468000116 …" at bounding box center [655, 322] width 1310 height 645
type input "$1,662.06"
click at [518, 128] on div "0468000116 TAX ID" at bounding box center [654, 109] width 525 height 40
drag, startPoint x: 707, startPoint y: 449, endPoint x: 760, endPoint y: 472, distance: 57.8
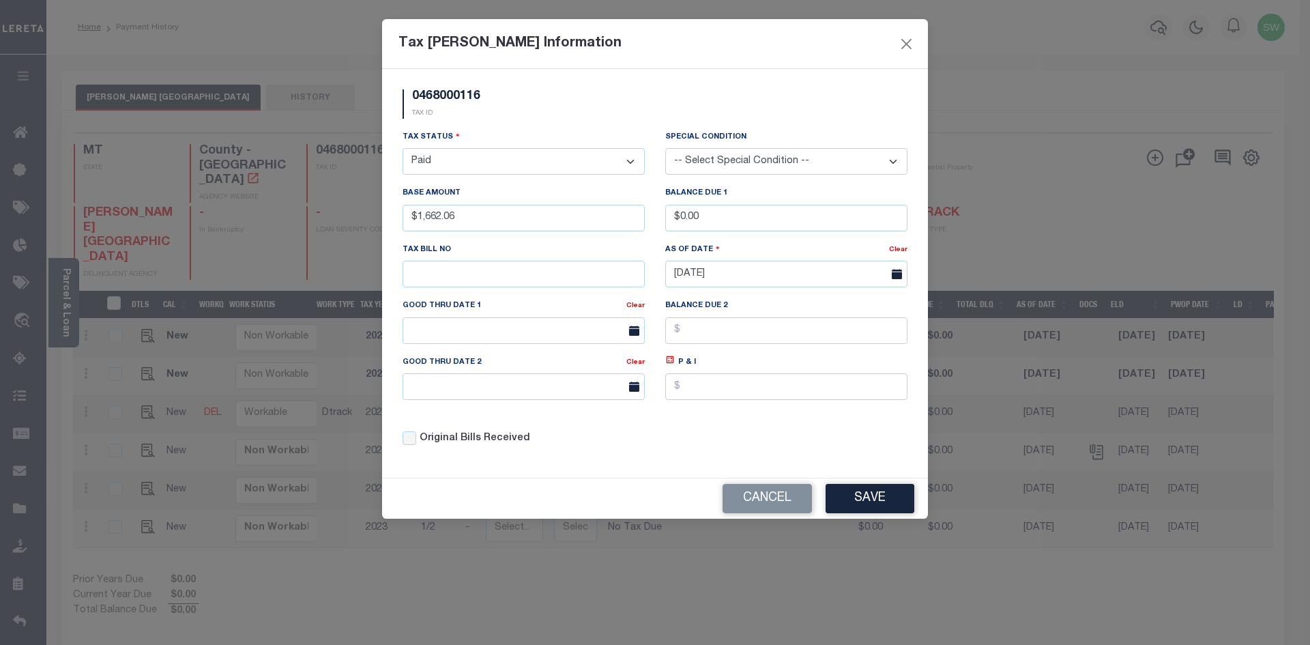
click at [710, 449] on div "Tax Status - Select Status - Open Due/Unpaid Paid Incomplete No Tax Due Interna…" at bounding box center [654, 294] width 525 height 328
click at [869, 513] on button "Save" at bounding box center [870, 498] width 89 height 29
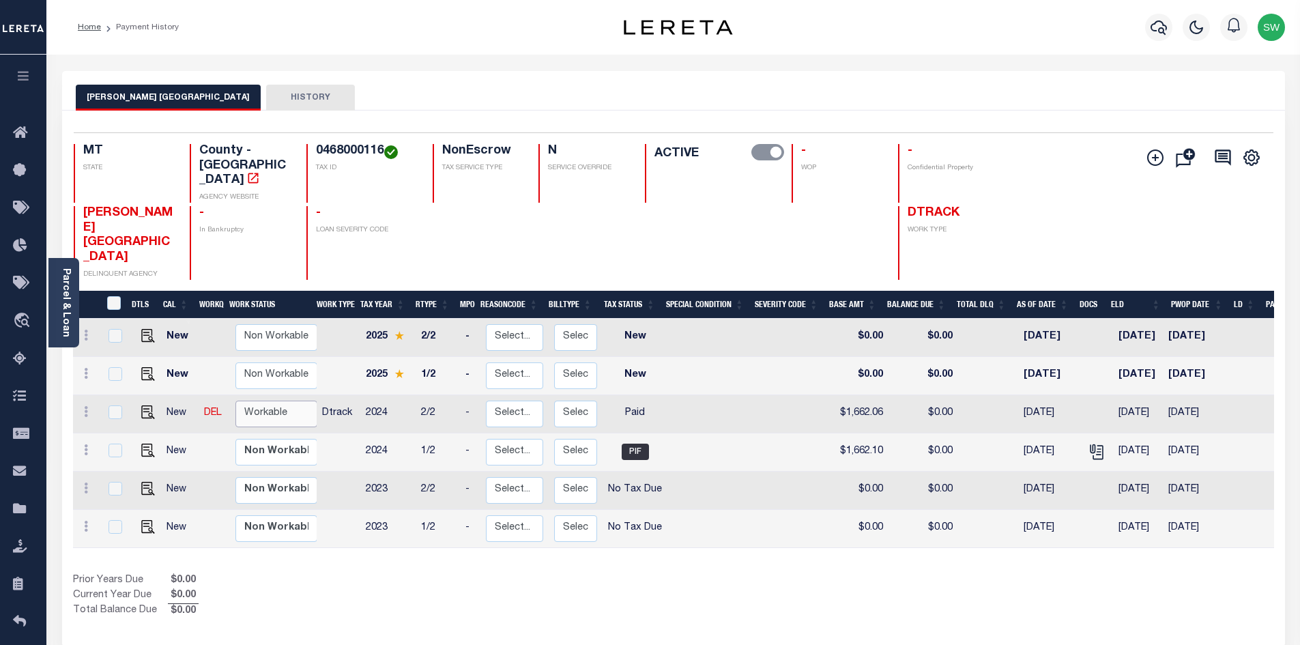
drag, startPoint x: 285, startPoint y: 361, endPoint x: 306, endPoint y: 364, distance: 22.0
click at [285, 401] on select "Non Workable Workable" at bounding box center [276, 414] width 82 height 27
checkbox input "true"
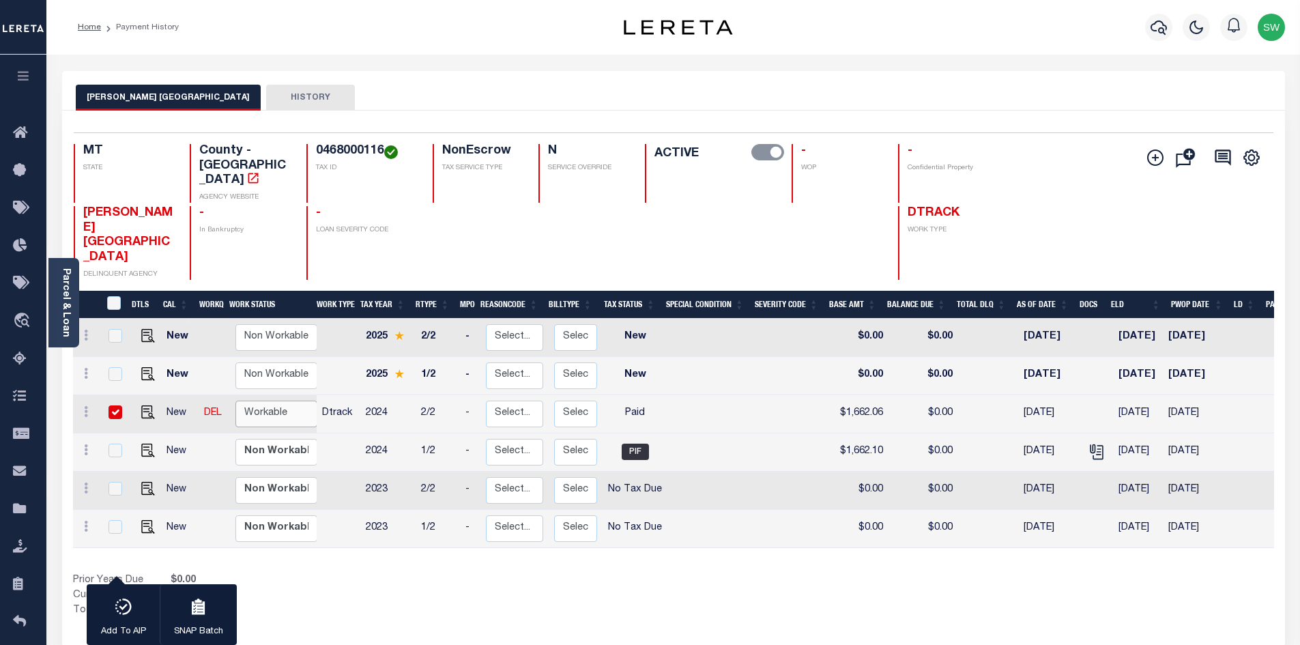
select select "true"
click at [235, 401] on select "Non Workable Workable" at bounding box center [276, 414] width 82 height 27
checkbox input "false"
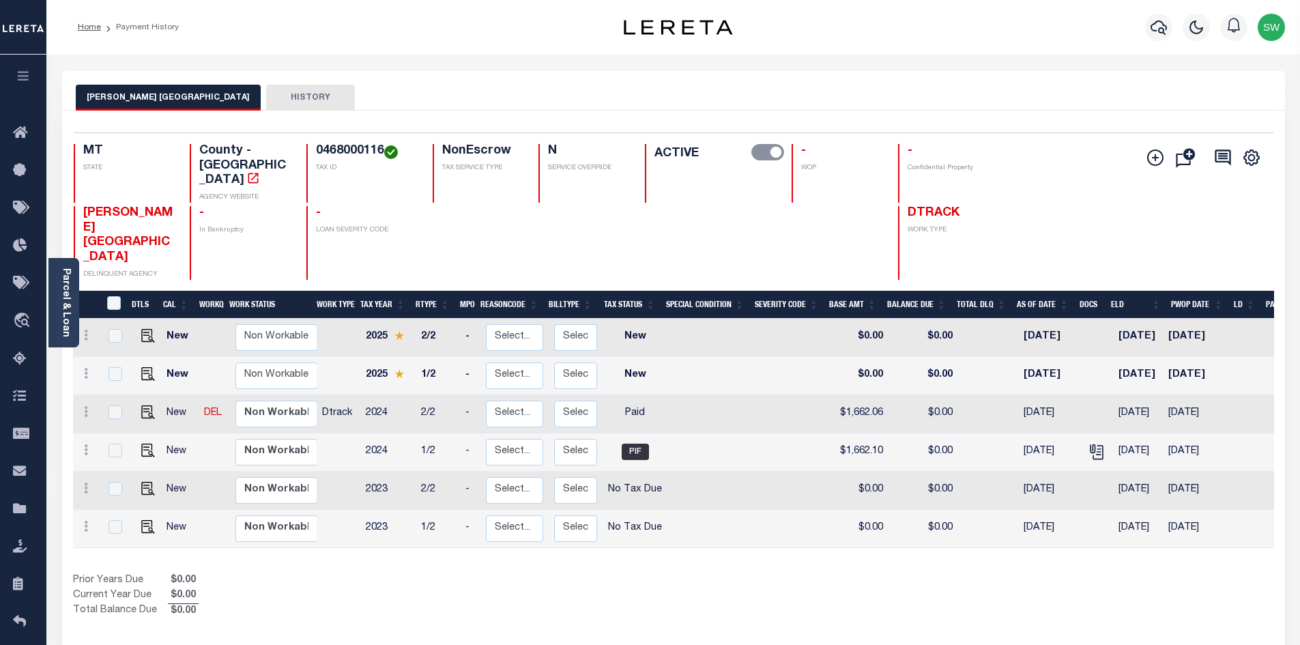
click at [459, 42] on div "Home Payment History Profile" at bounding box center [673, 27] width 1254 height 55
click at [1160, 32] on icon "button" at bounding box center [1159, 27] width 16 height 16
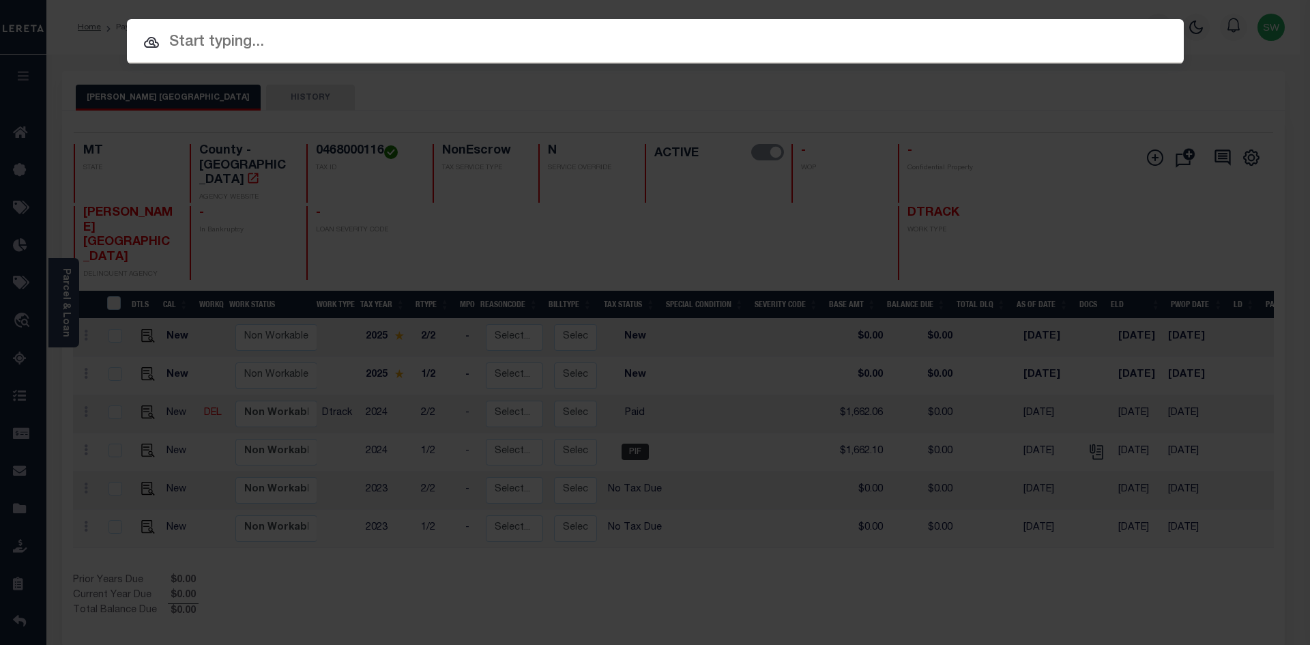
click at [196, 41] on input "text" at bounding box center [655, 43] width 1057 height 24
paste input "4211160000435"
type input "4211160000435"
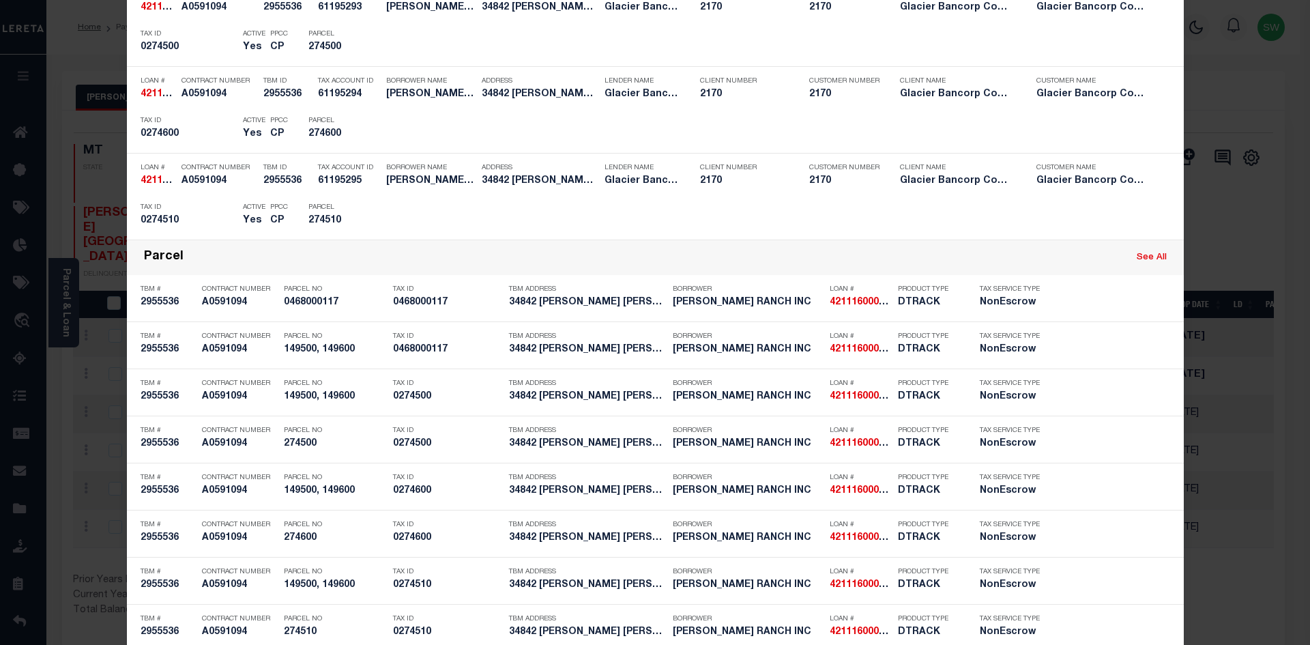
scroll to position [541, 0]
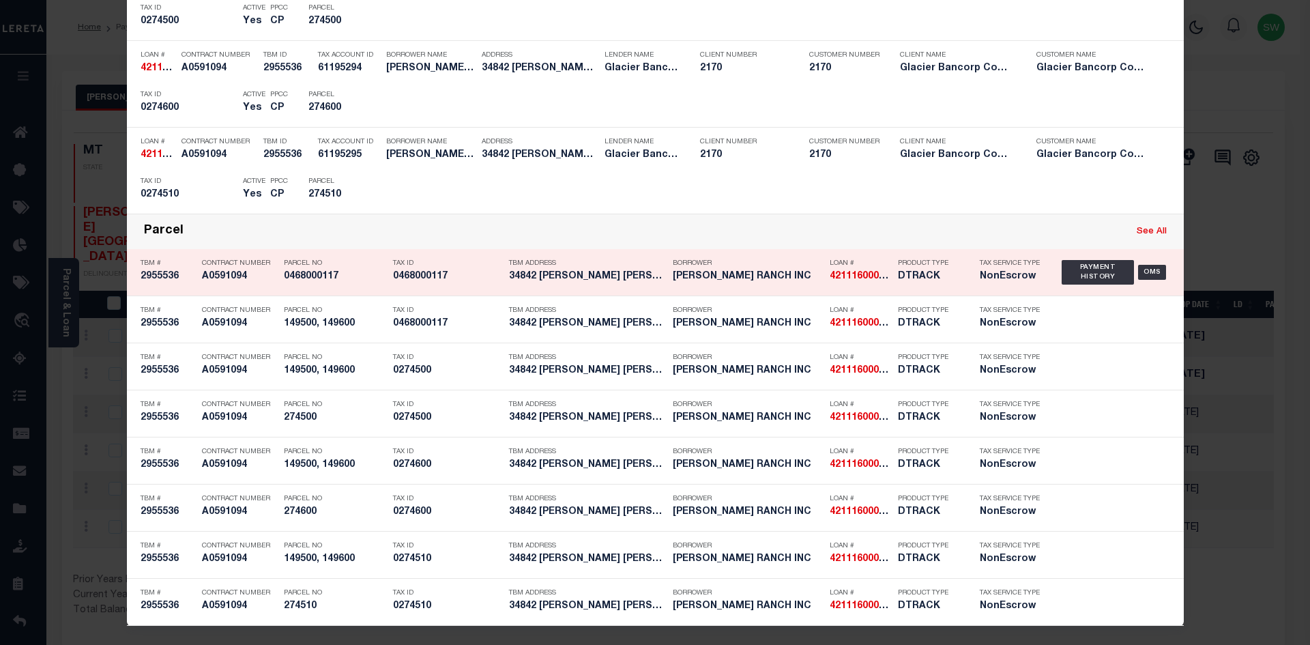
click at [1054, 272] on div "Payment History OMS" at bounding box center [1116, 273] width 129 height 40
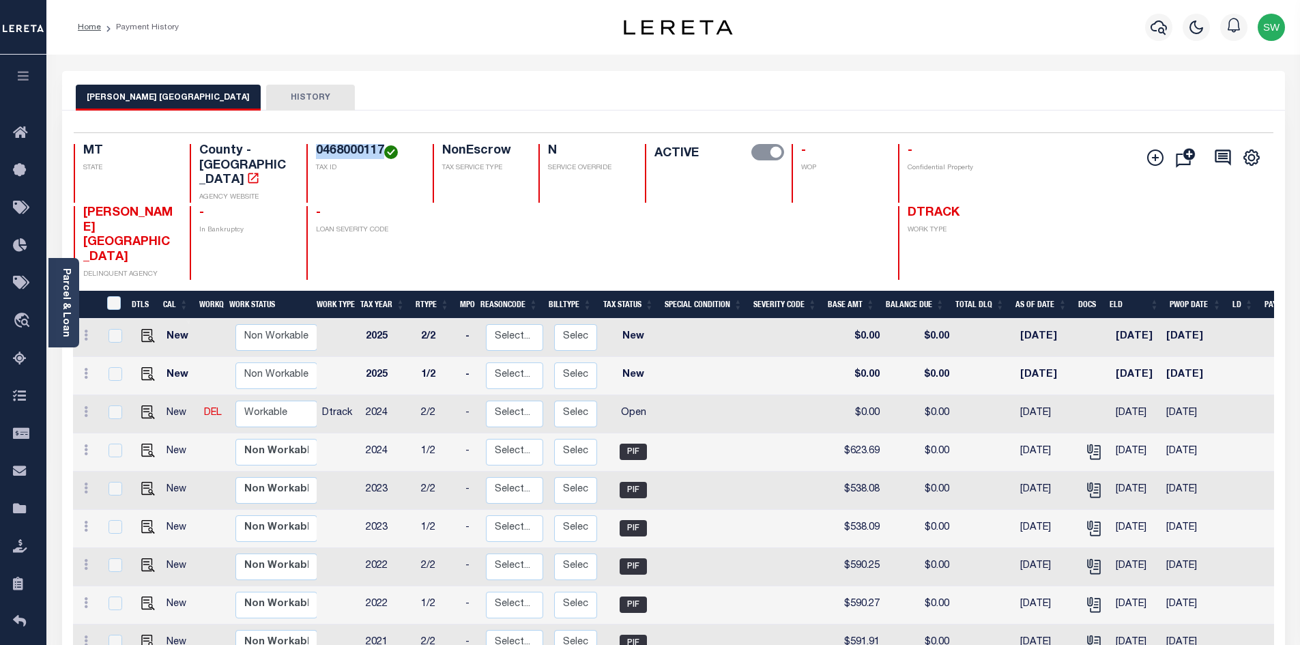
drag, startPoint x: 382, startPoint y: 149, endPoint x: 317, endPoint y: 148, distance: 64.8
click at [317, 148] on h4 "0468000117" at bounding box center [366, 151] width 100 height 15
copy h4 "0468000117"
click at [89, 408] on link at bounding box center [85, 413] width 15 height 11
click at [113, 452] on img at bounding box center [119, 459] width 14 height 14
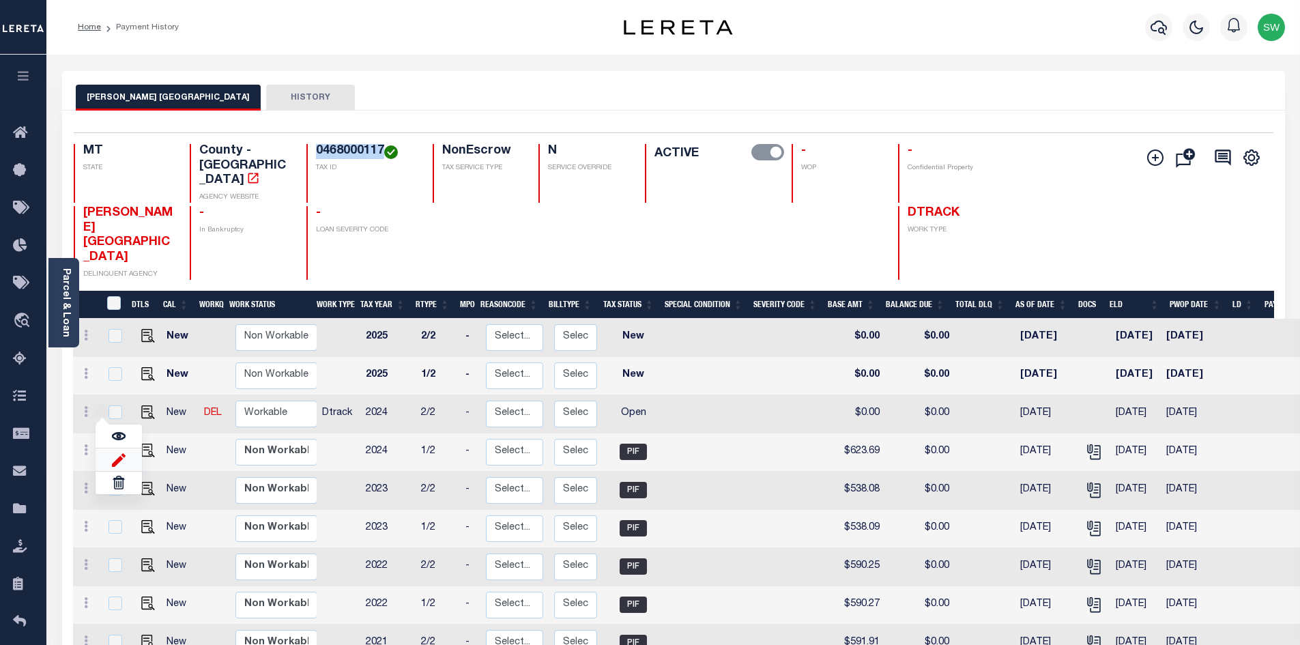
select select "OP2"
type input "$0.00"
type input "[DATE]"
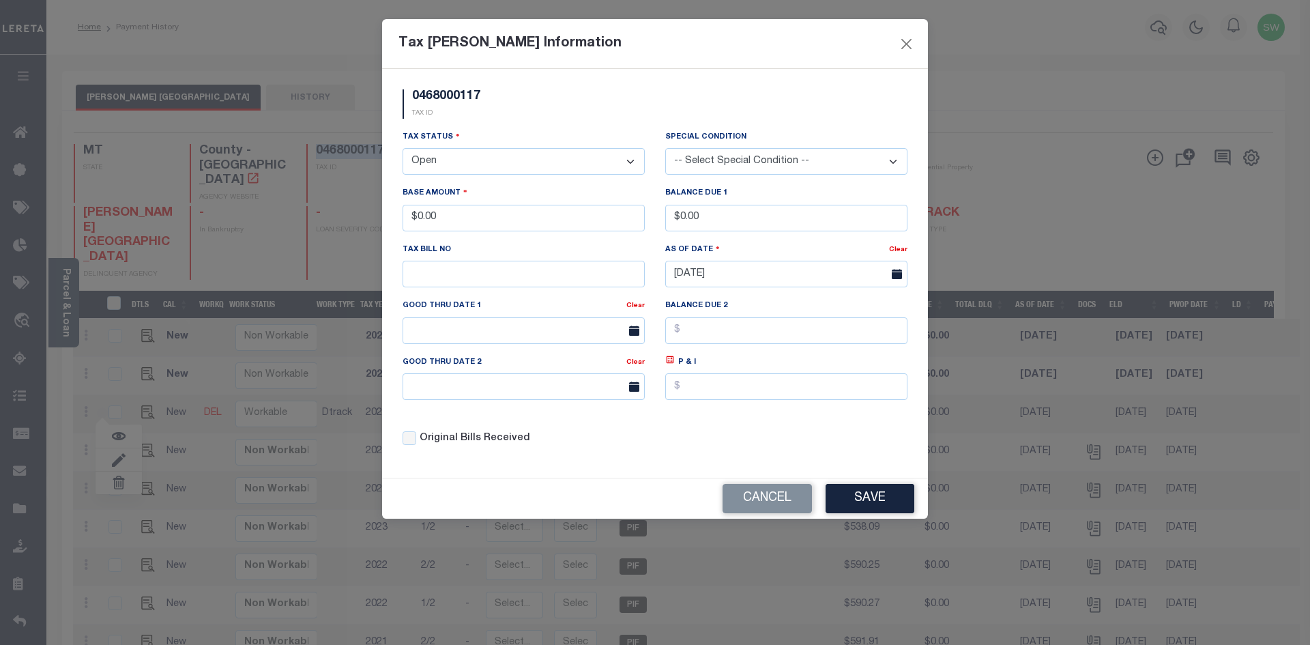
click at [635, 161] on select "- Select Status - Open Due/Unpaid Paid Incomplete No Tax Due Internal Refund Pr…" at bounding box center [524, 161] width 242 height 27
click at [627, 157] on select "- Select Status - Open Due/Unpaid Paid Incomplete No Tax Due Internal Refund Pr…" at bounding box center [524, 161] width 242 height 27
select select "PYD"
click at [403, 149] on select "- Select Status - Open Due/Unpaid Paid Incomplete No Tax Due Internal Refund Pr…" at bounding box center [524, 161] width 242 height 27
drag, startPoint x: 458, startPoint y: 221, endPoint x: 341, endPoint y: 233, distance: 118.0
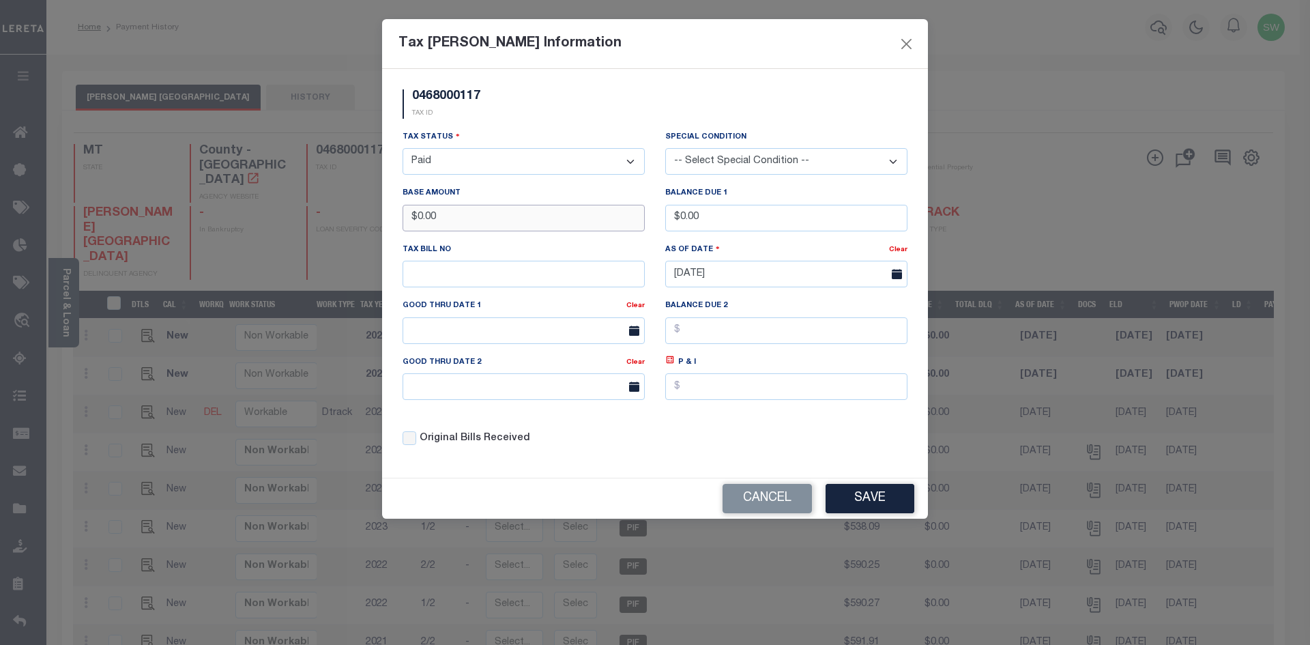
click at [341, 233] on div "Tax Bill Amount Information 0468000117 TAX ID Installment: TaxID: 0468000117 Ta…" at bounding box center [655, 322] width 1310 height 645
type input "$623.64"
click at [546, 117] on div "0468000117 TAX ID" at bounding box center [654, 109] width 525 height 40
click at [884, 507] on button "Save" at bounding box center [870, 498] width 89 height 29
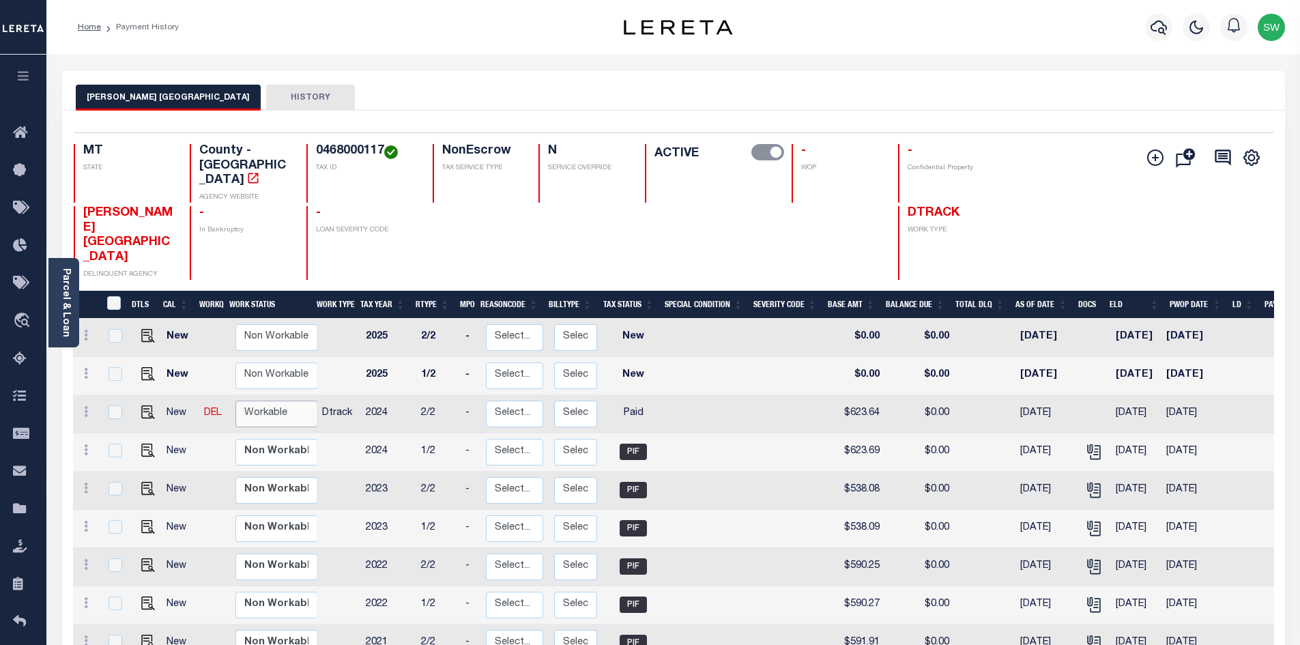
click at [265, 401] on select "Non Workable Workable" at bounding box center [276, 414] width 82 height 27
checkbox input "true"
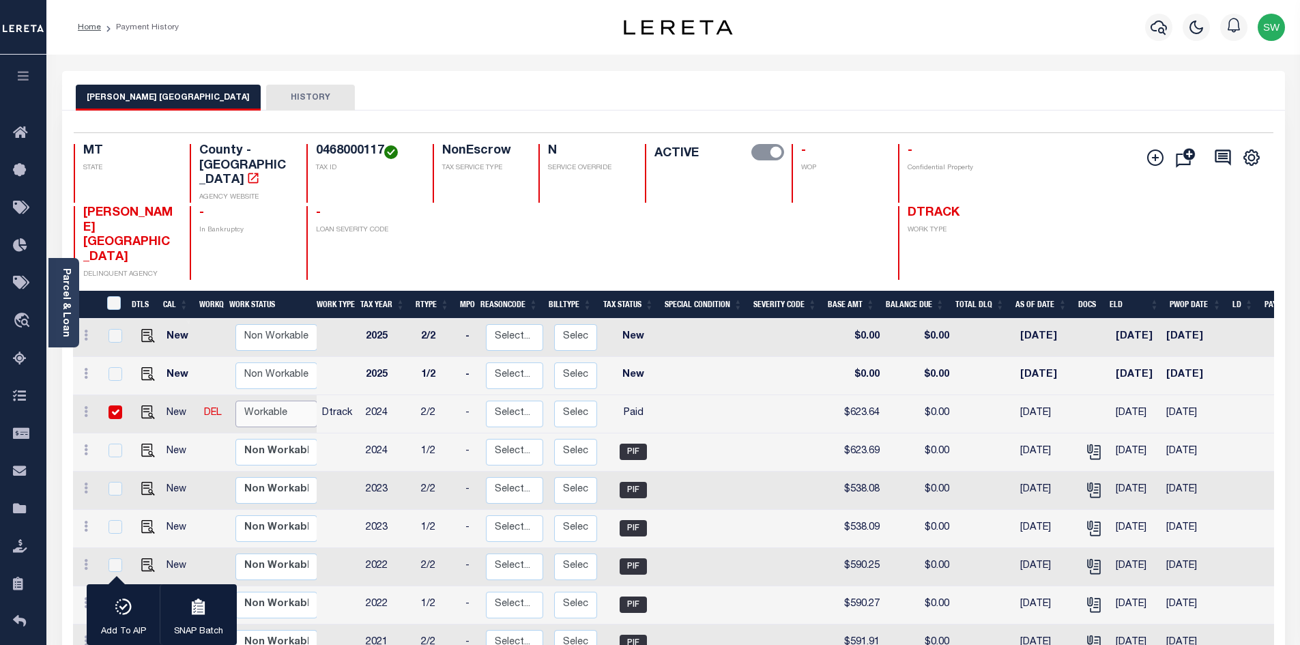
select select "true"
click at [235, 401] on select "Non Workable Workable" at bounding box center [276, 414] width 82 height 27
checkbox input "false"
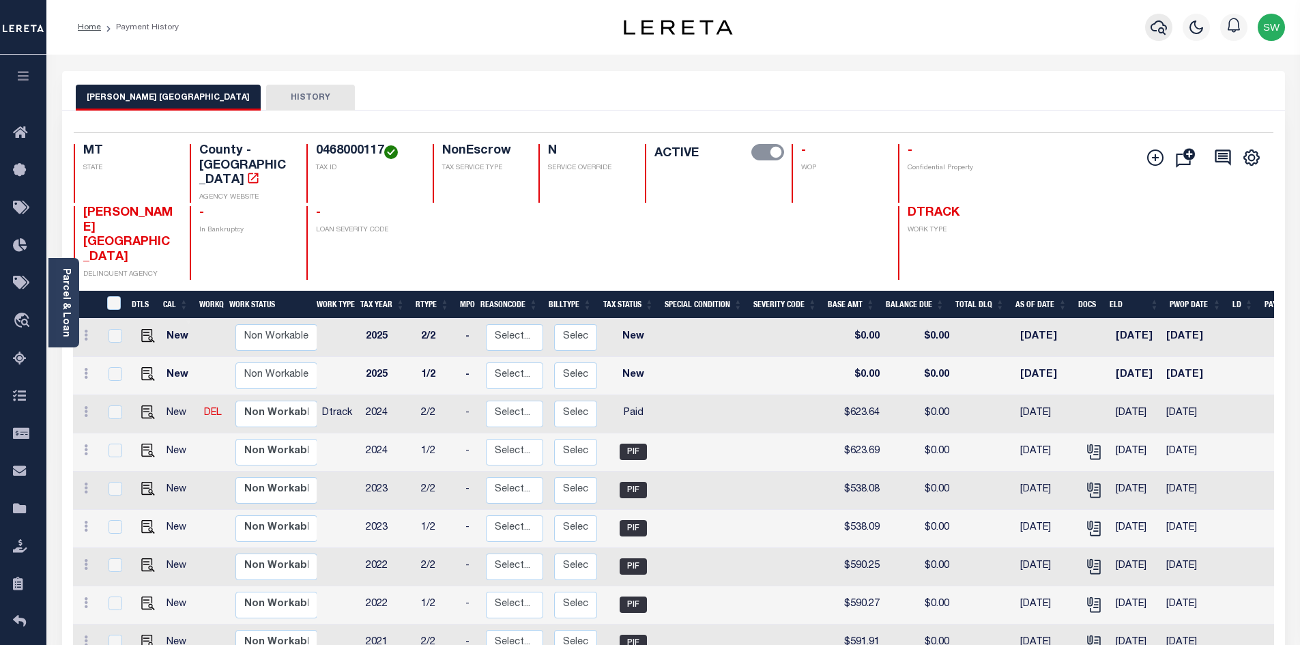
click at [1162, 32] on icon "button" at bounding box center [1159, 27] width 16 height 16
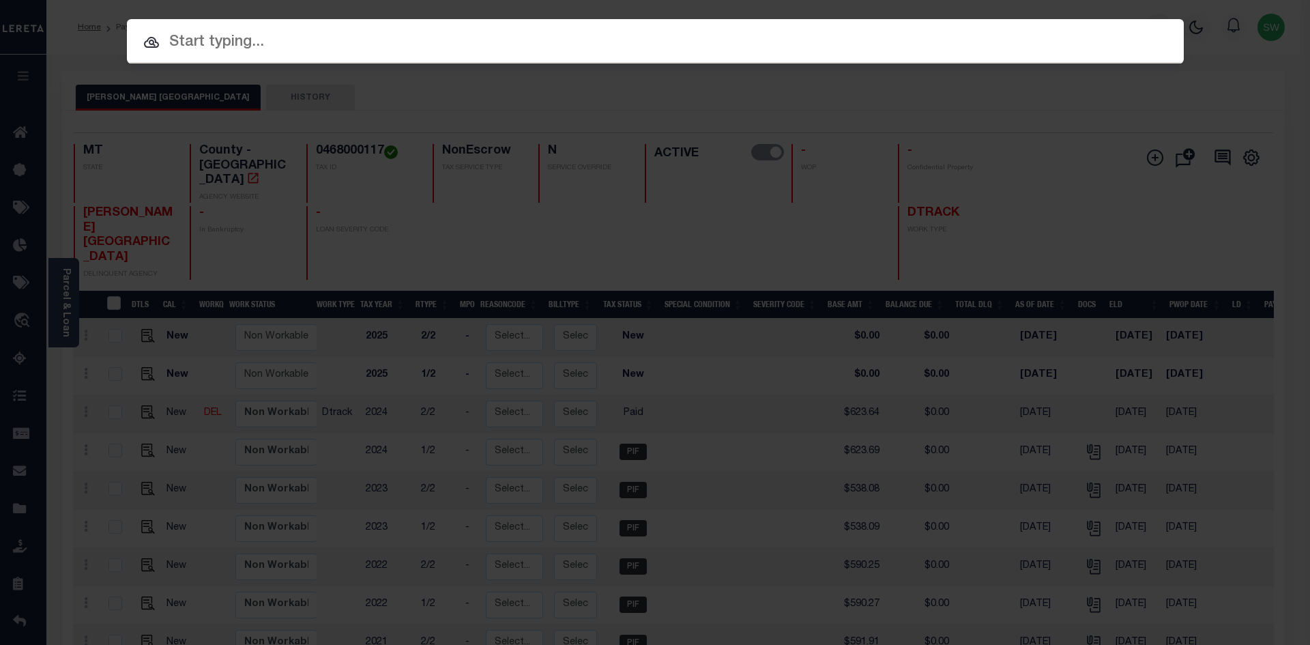
click at [165, 40] on input "text" at bounding box center [655, 43] width 1057 height 24
paste input "4207200006713"
type input "4207200006713"
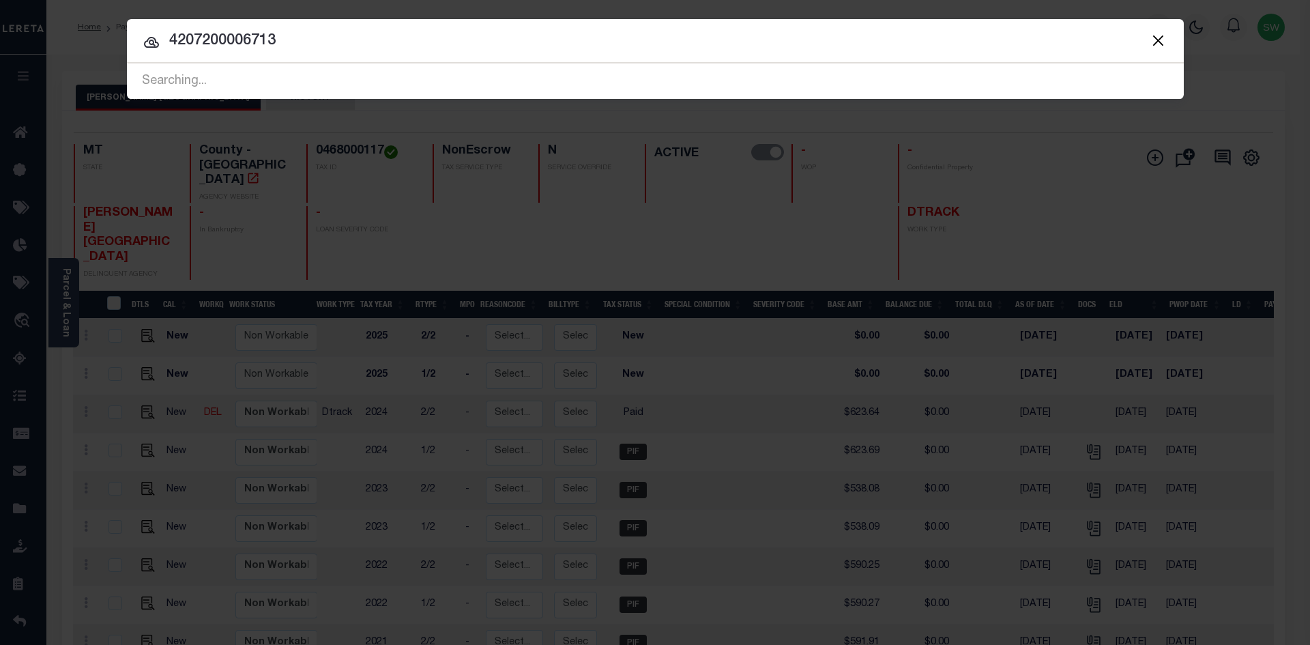
click at [287, 46] on input "4207200006713" at bounding box center [655, 41] width 1057 height 24
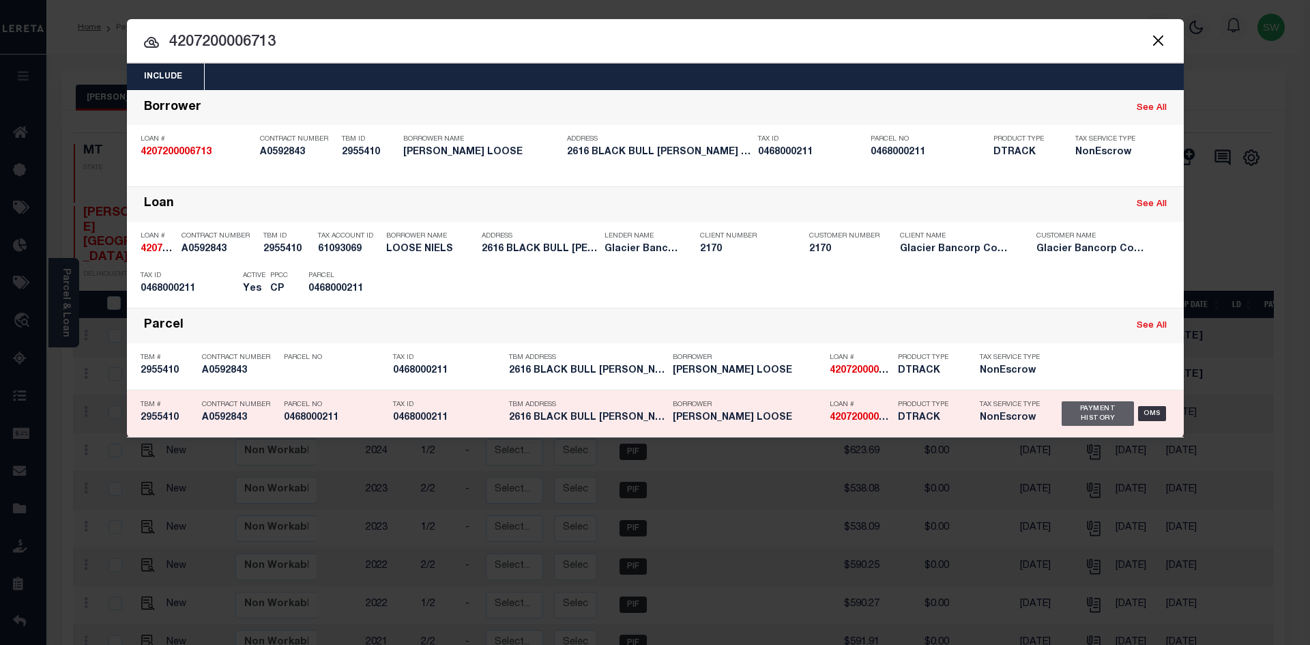
click at [1110, 417] on div "Payment History" at bounding box center [1098, 413] width 73 height 25
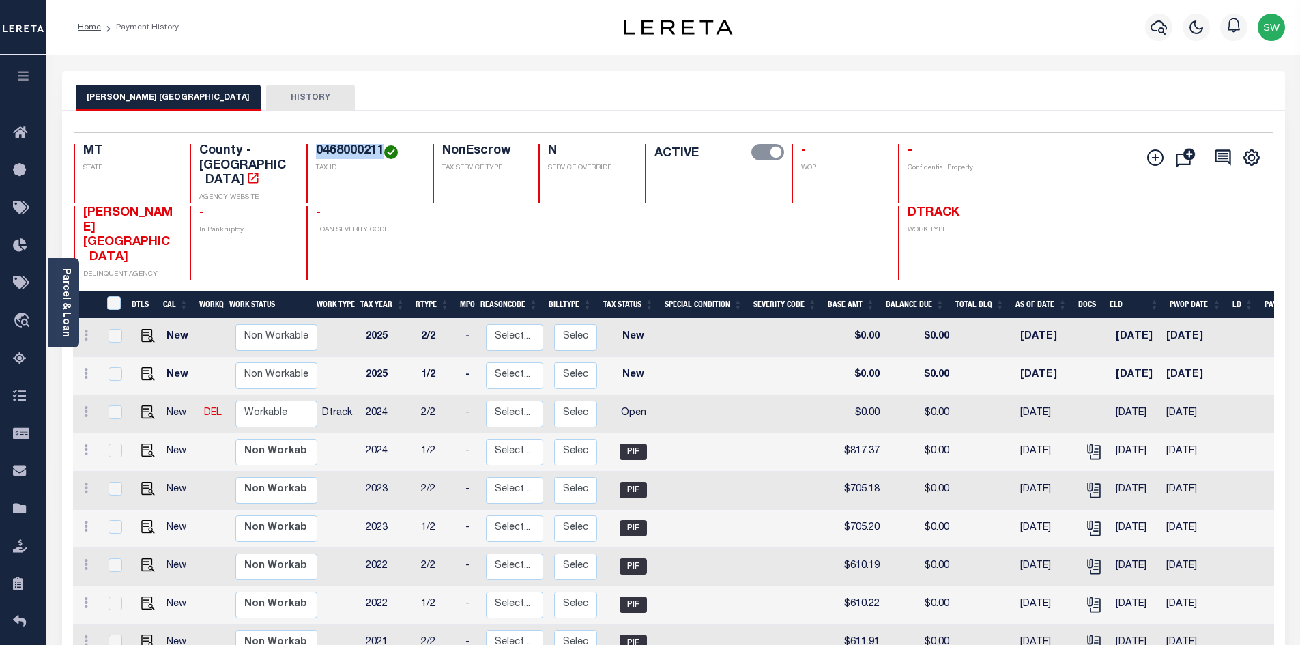
drag, startPoint x: 384, startPoint y: 147, endPoint x: 315, endPoint y: 145, distance: 69.0
click at [316, 145] on h4 "0468000211" at bounding box center [366, 151] width 100 height 15
copy h4 "0468000211"
click at [86, 406] on icon at bounding box center [86, 411] width 4 height 11
click at [114, 452] on img at bounding box center [119, 459] width 14 height 14
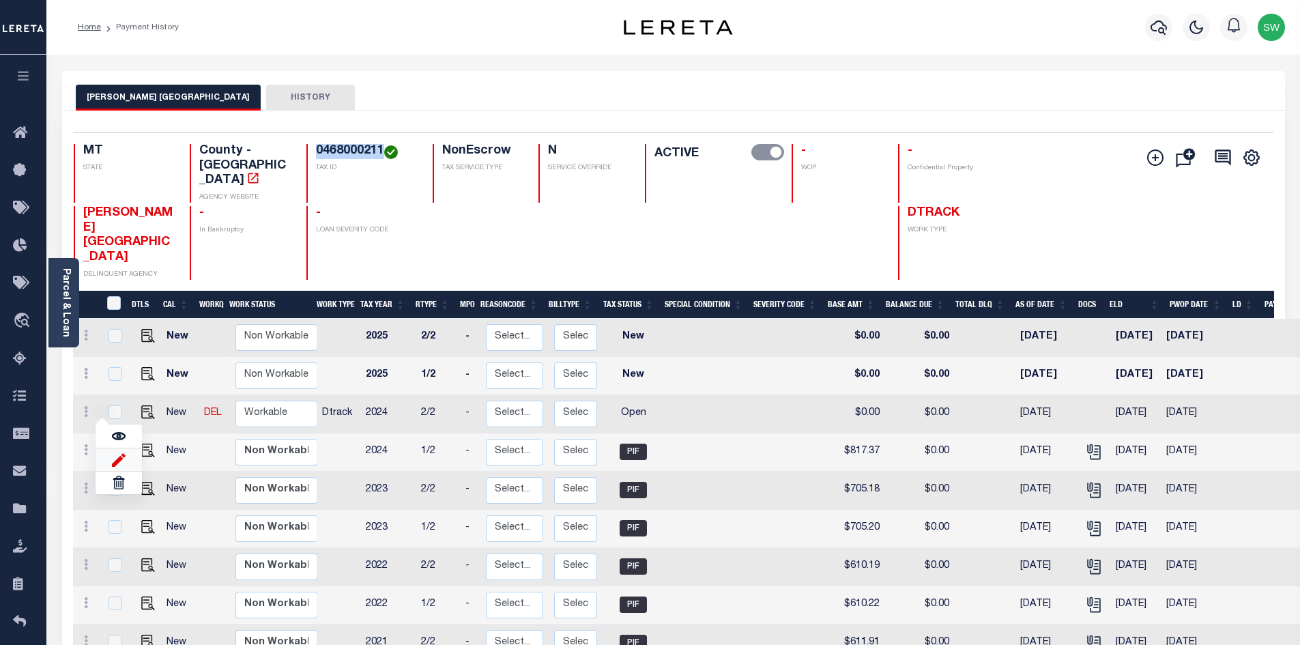
select select "OP2"
type input "$0.00"
type input "[DATE]"
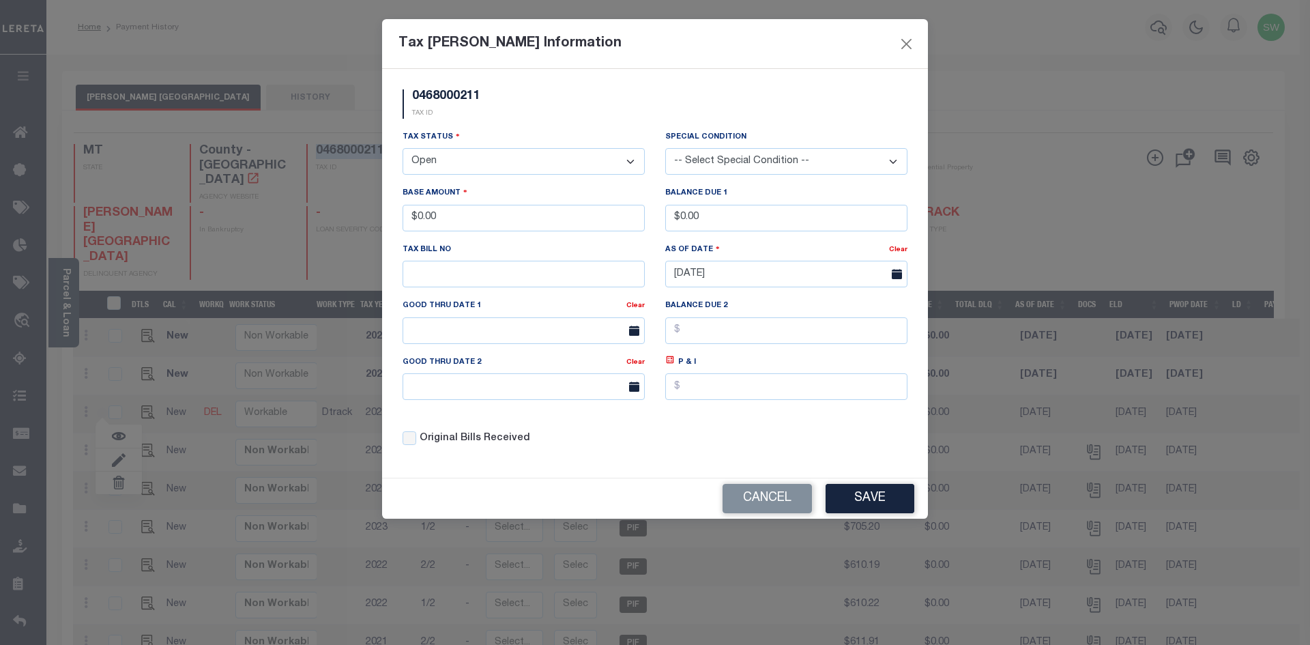
click at [629, 164] on select "- Select Status - Open Due/Unpaid Paid Incomplete No Tax Due Internal Refund Pr…" at bounding box center [524, 161] width 242 height 27
click at [629, 162] on select "- Select Status - Open Due/Unpaid Paid Incomplete No Tax Due Internal Refund Pr…" at bounding box center [524, 161] width 242 height 27
select select "PYD"
click at [403, 149] on select "- Select Status - Open Due/Unpaid Paid Incomplete No Tax Due Internal Refund Pr…" at bounding box center [524, 161] width 242 height 27
click at [507, 130] on div "Tax Status - Select Status - Open Due/Unpaid Paid Incomplete No Tax Due Interna…" at bounding box center [524, 152] width 242 height 45
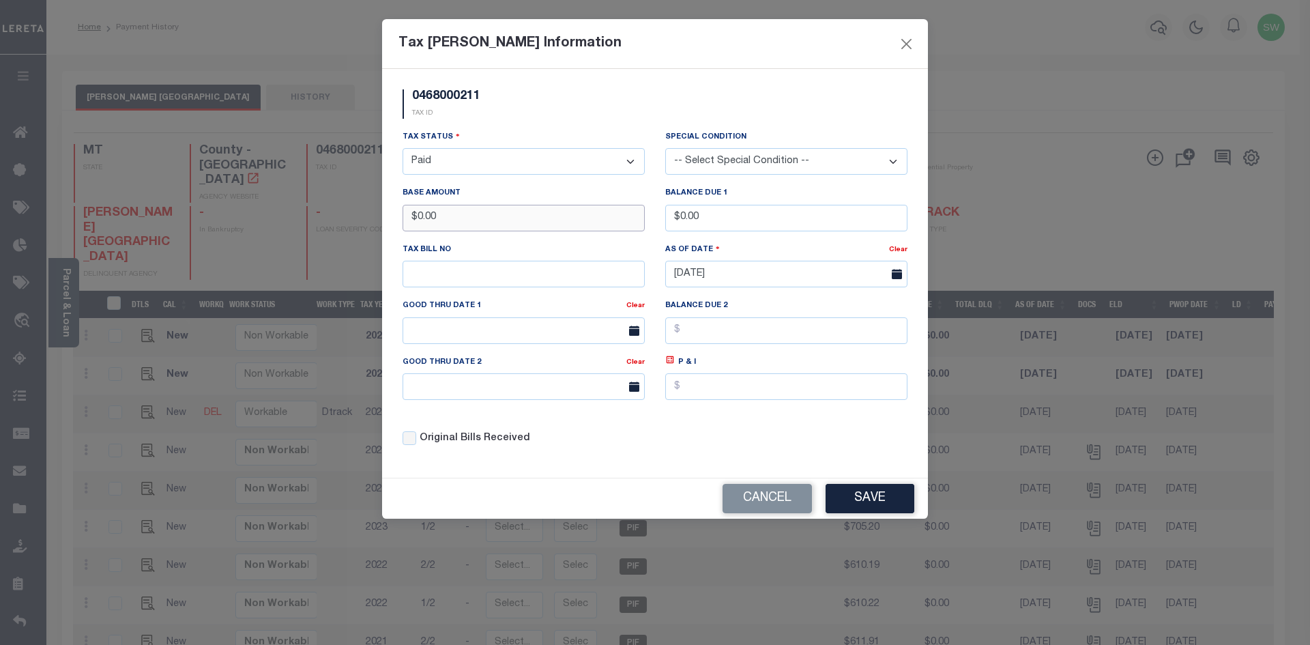
drag, startPoint x: 448, startPoint y: 217, endPoint x: 383, endPoint y: 220, distance: 64.9
click at [383, 220] on div "0468000211 TAX ID Installment: TaxID: 0468000211 Tax Status" at bounding box center [655, 273] width 546 height 409
type input "$817.32"
click at [498, 119] on div "0468000211 TAX ID" at bounding box center [654, 109] width 525 height 40
click at [699, 442] on div "Tax Status - Select Status - Open Due/Unpaid Paid Incomplete No Tax Due Interna…" at bounding box center [654, 294] width 525 height 328
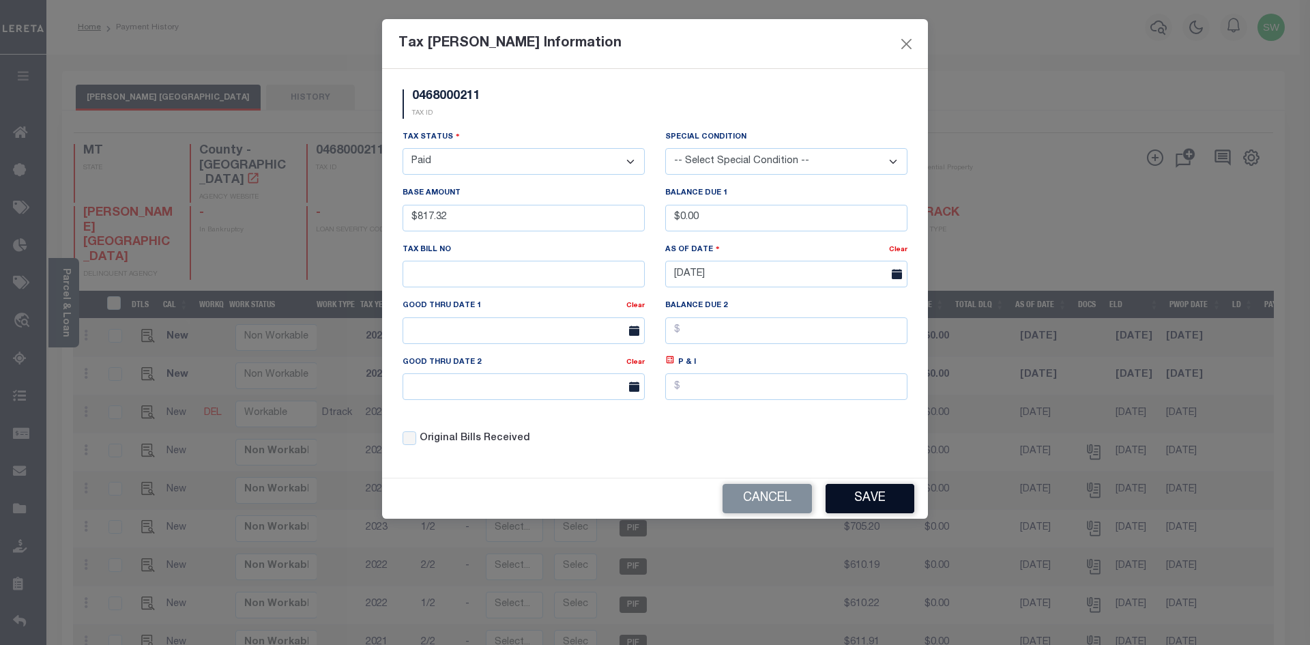
click at [883, 506] on button "Save" at bounding box center [870, 498] width 89 height 29
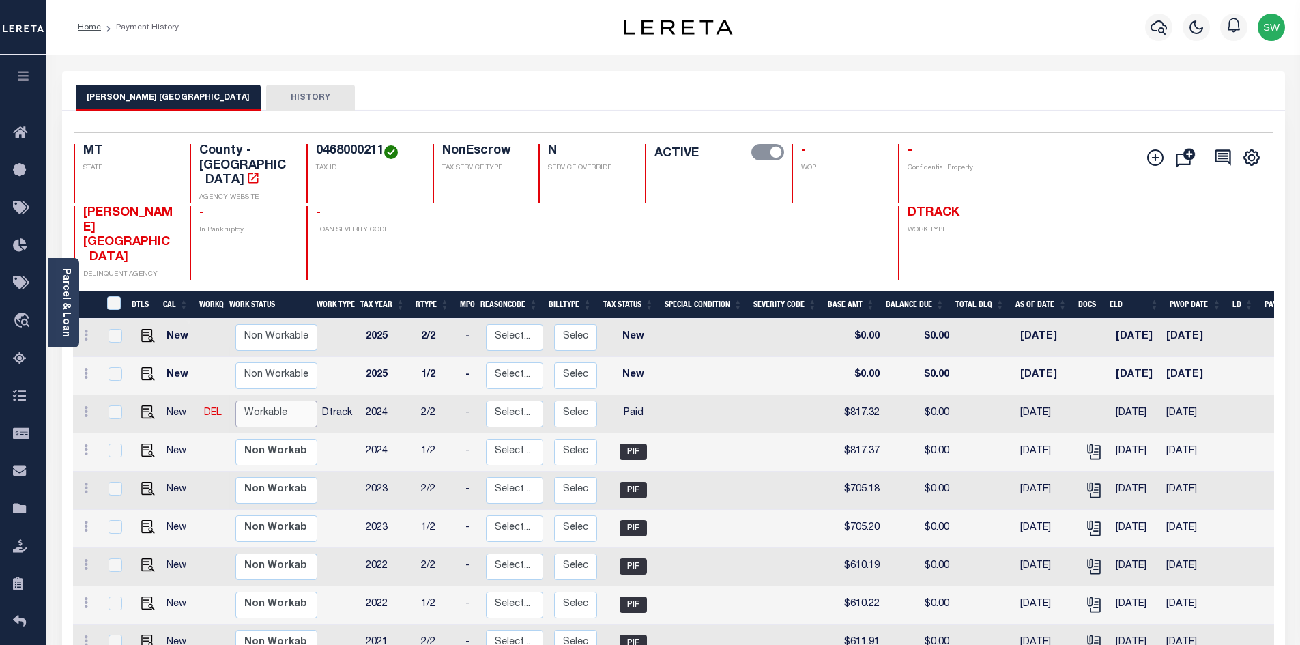
click at [272, 401] on select "Non Workable Workable" at bounding box center [276, 414] width 82 height 27
checkbox input "true"
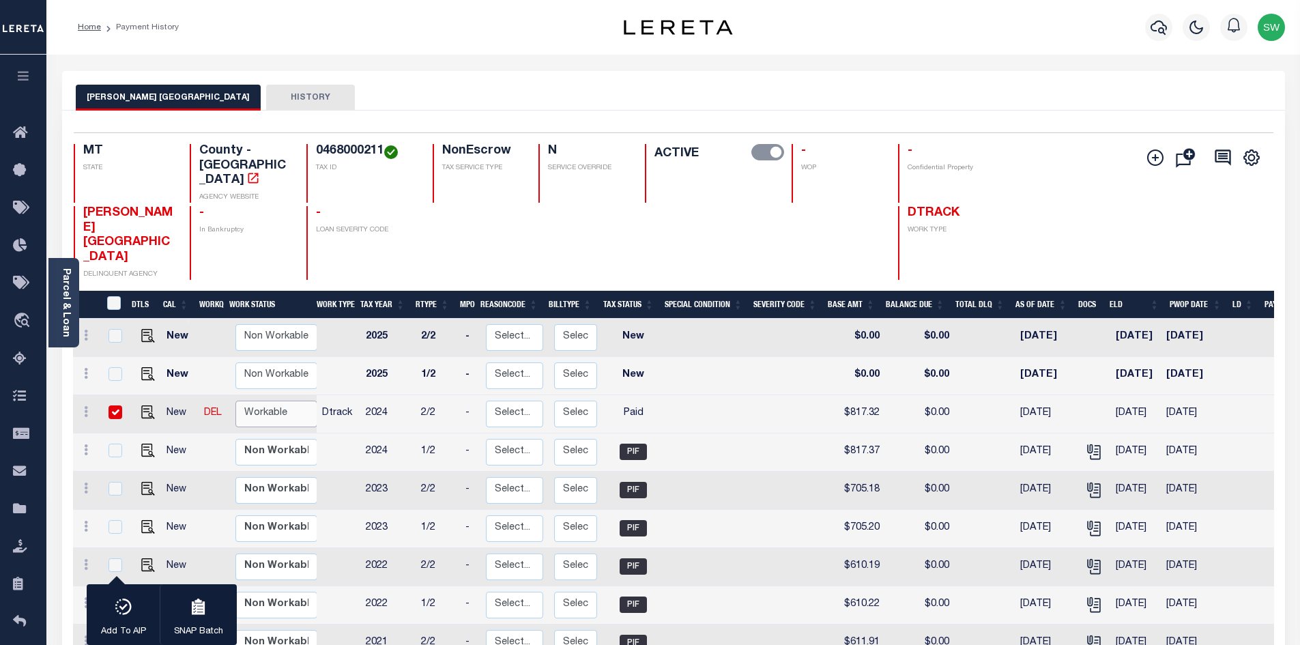
select select "true"
click at [235, 401] on select "Non Workable Workable" at bounding box center [276, 414] width 82 height 27
checkbox input "false"
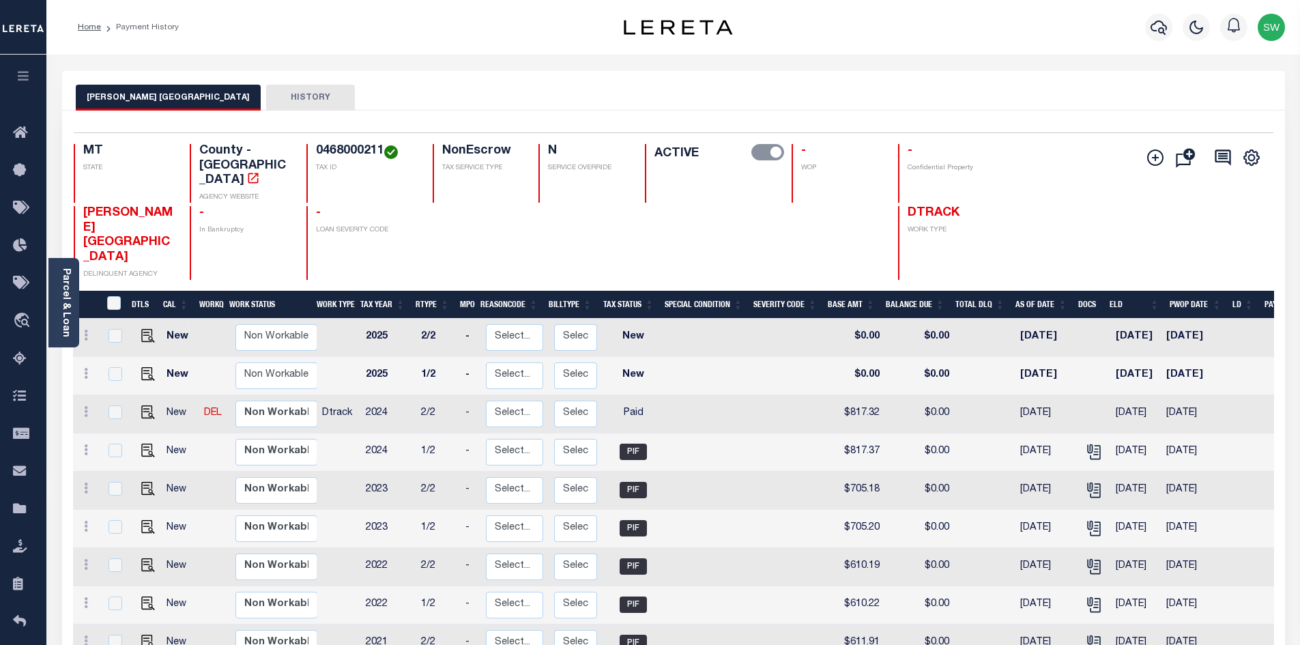
click at [784, 91] on div "[PERSON_NAME] BASIN COUNTY HISTORY" at bounding box center [674, 97] width 1196 height 25
click at [1158, 28] on icon "button" at bounding box center [1159, 27] width 16 height 16
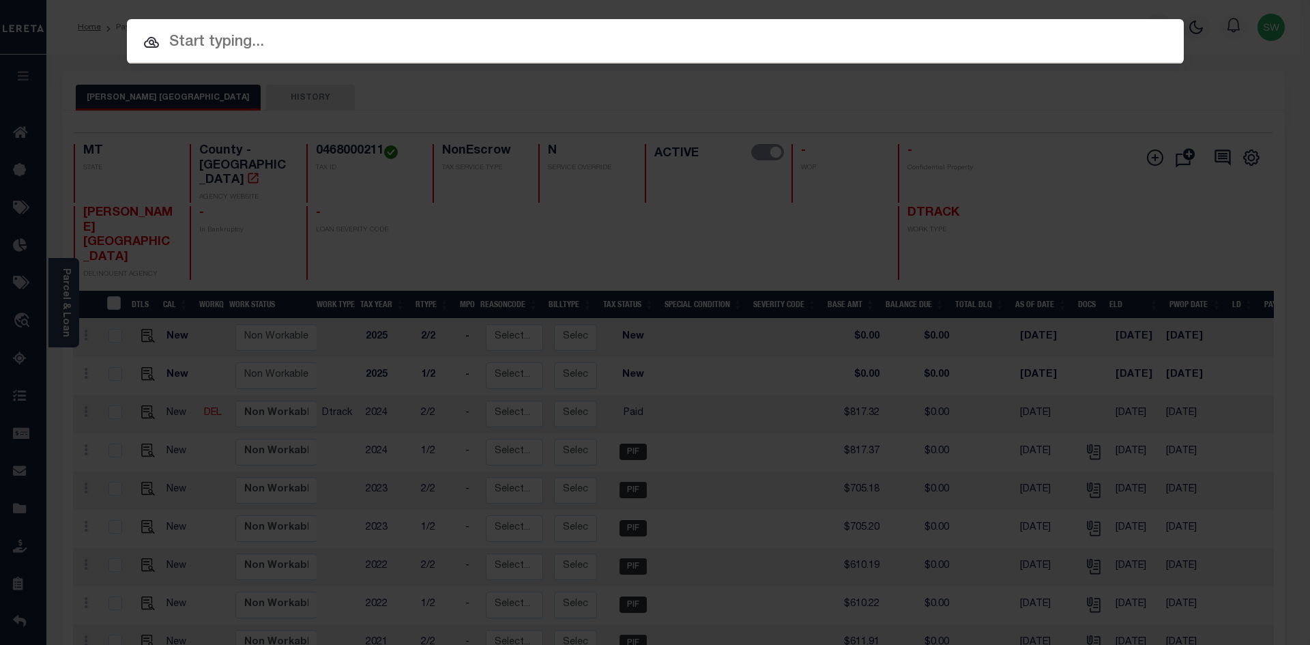
click at [180, 42] on input "text" at bounding box center [655, 43] width 1057 height 24
paste input "4204170000802"
type input "4204170000802"
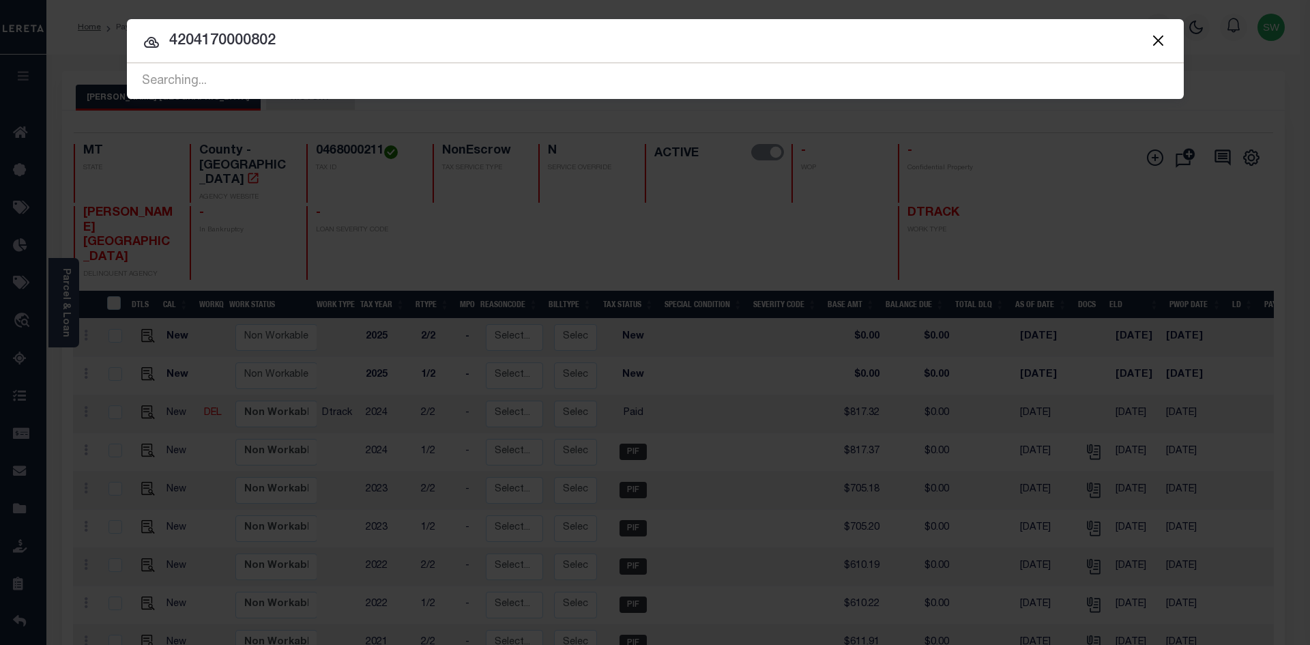
click at [303, 50] on input "4204170000802" at bounding box center [655, 41] width 1057 height 24
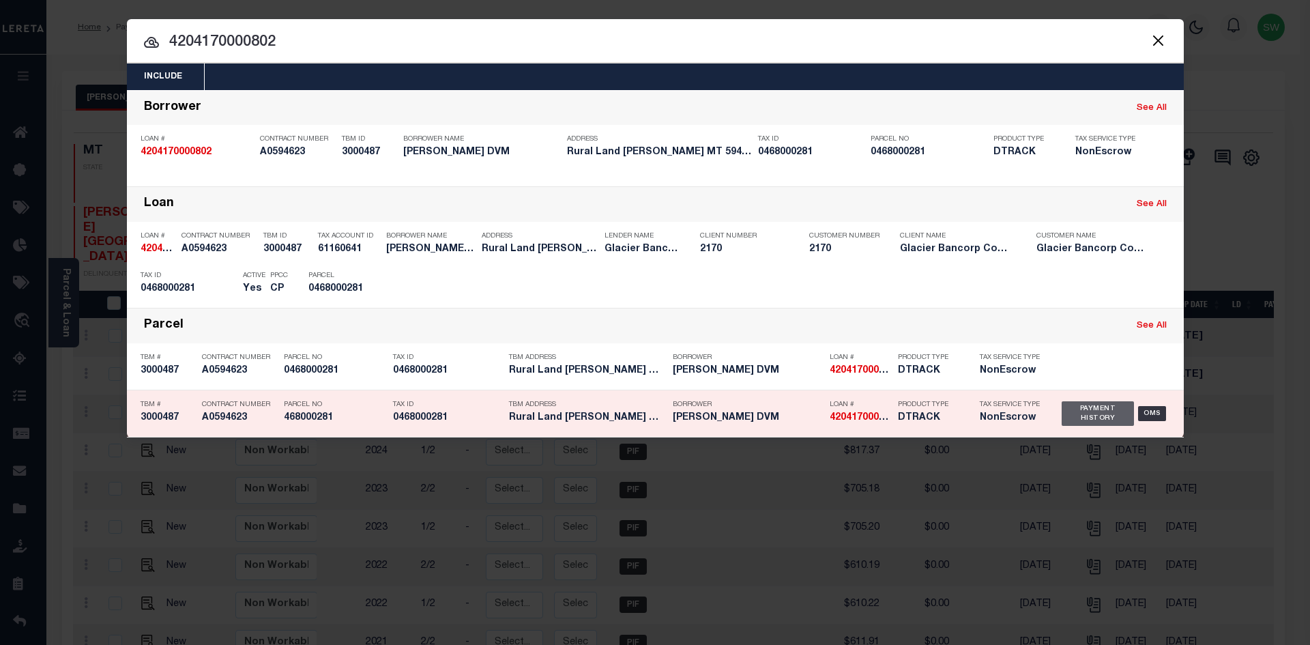
click at [1113, 417] on div "Payment History" at bounding box center [1098, 413] width 73 height 25
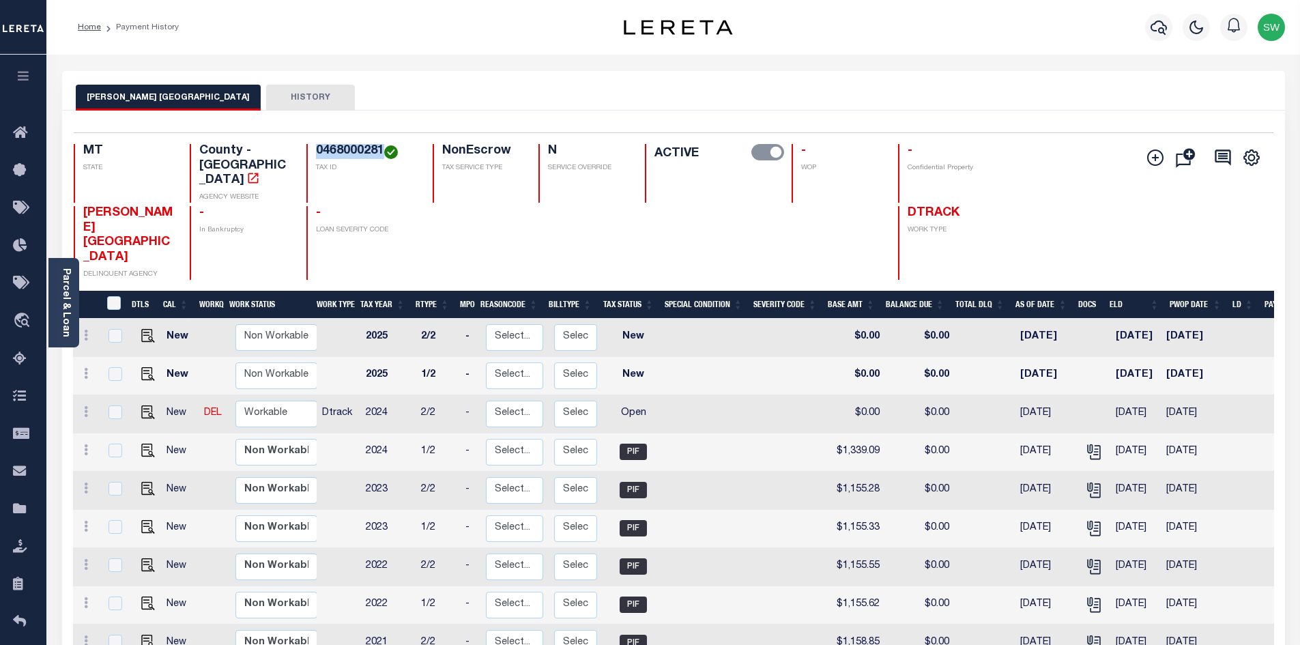
drag, startPoint x: 384, startPoint y: 152, endPoint x: 304, endPoint y: 150, distance: 79.9
click at [304, 150] on div "MT STATE County - MT AGENCY WEBSITE 0468000281 TAX ID NonEscrow TAX SERVICE TYP…" at bounding box center [574, 173] width 1000 height 59
copy h4 "0468000281"
click at [89, 408] on link at bounding box center [85, 413] width 15 height 11
click at [109, 448] on link at bounding box center [119, 459] width 46 height 23
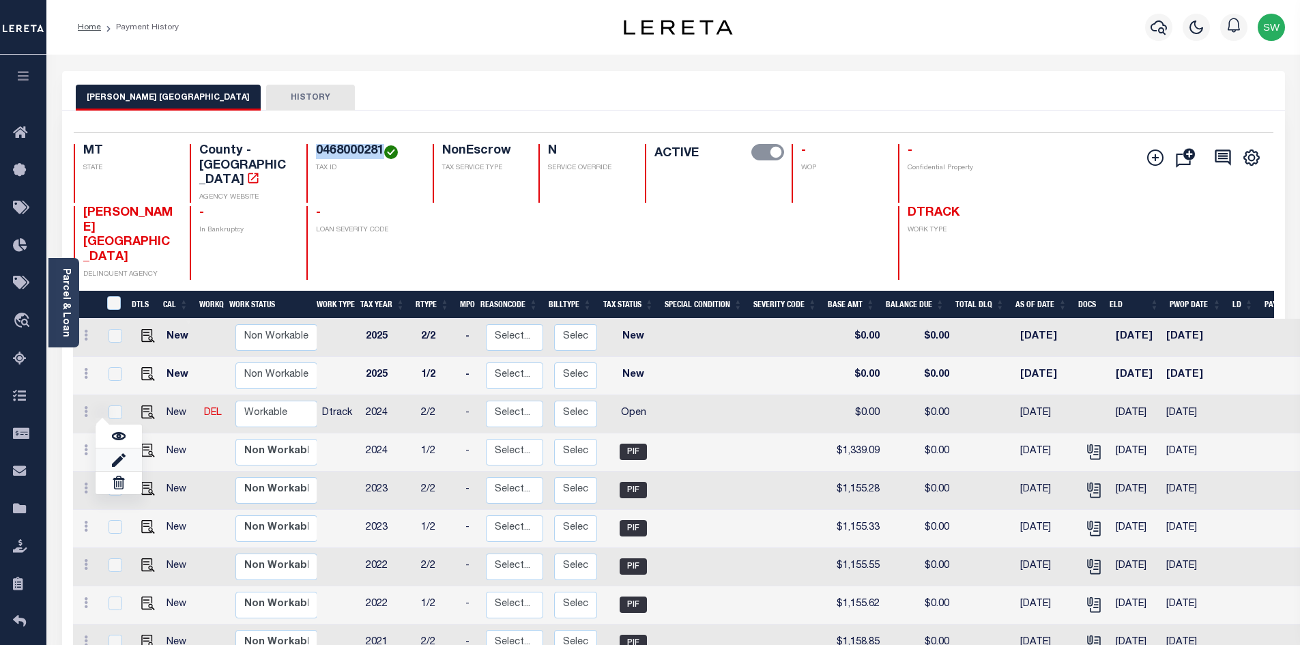
select select "OP2"
type input "$0.00"
type input "[DATE]"
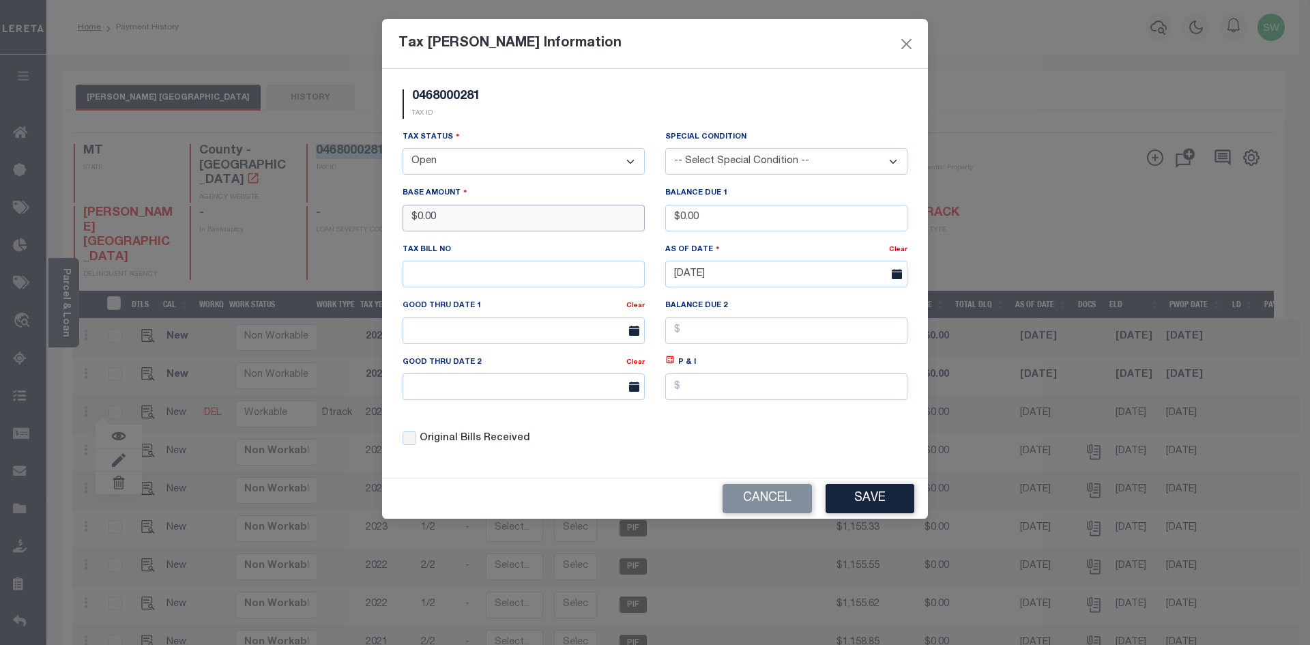
click at [480, 226] on input "$0.00" at bounding box center [524, 218] width 242 height 27
drag, startPoint x: 448, startPoint y: 225, endPoint x: 414, endPoint y: 232, distance: 35.5
click at [414, 231] on input "$0.00" at bounding box center [524, 218] width 242 height 27
click at [634, 163] on select "- Select Status - Open Due/Unpaid Paid Incomplete No Tax Due Internal Refund Pr…" at bounding box center [524, 161] width 242 height 27
select select "PYD"
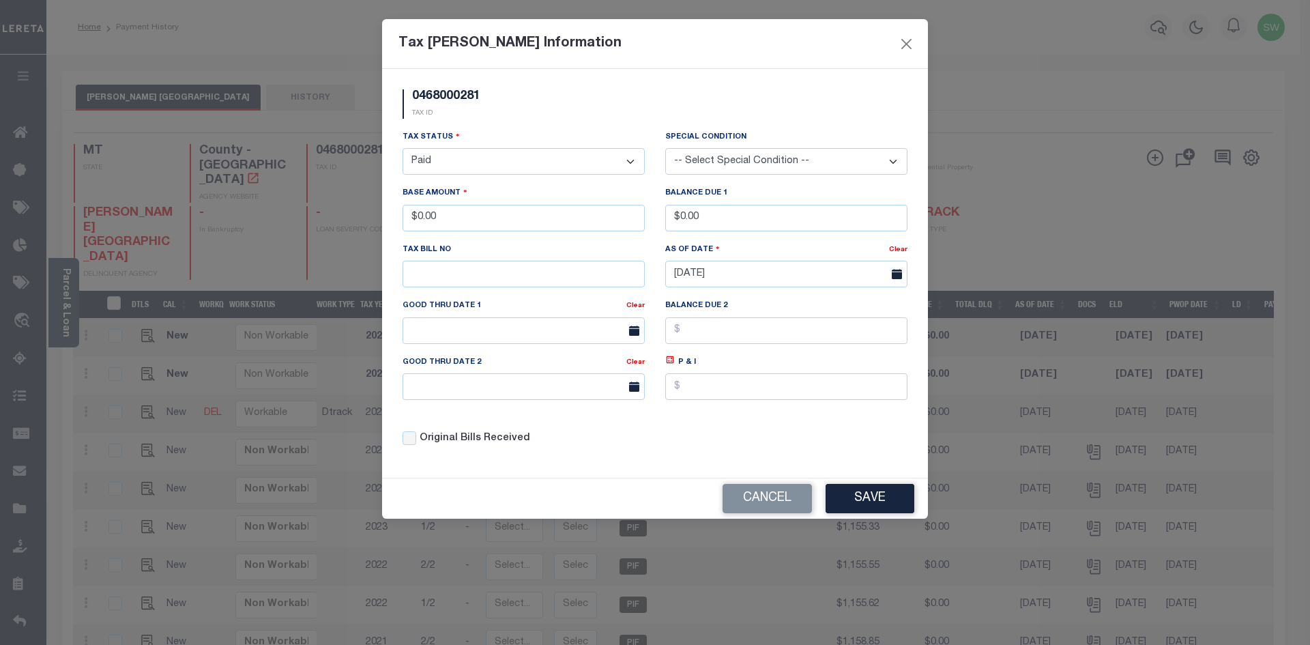
click at [403, 149] on select "- Select Status - Open Due/Unpaid Paid Incomplete No Tax Due Internal Refund Pr…" at bounding box center [524, 161] width 242 height 27
type input "$1,339.02"
click at [515, 134] on div "Tax Status - Select Status - Open Due/Unpaid Paid Incomplete No Tax Due Interna…" at bounding box center [524, 152] width 242 height 45
click at [680, 411] on div "P & I" at bounding box center [786, 383] width 263 height 56
click at [874, 508] on button "Save" at bounding box center [870, 498] width 89 height 29
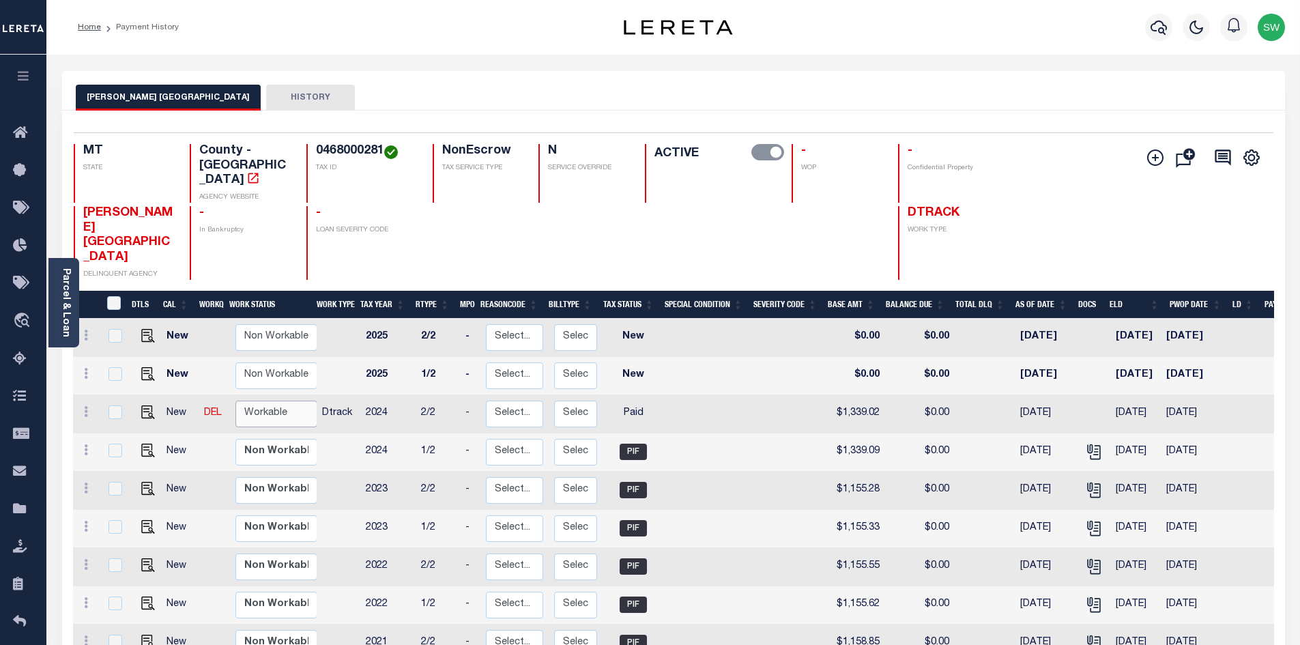
click at [272, 401] on select "Non Workable Workable" at bounding box center [276, 414] width 82 height 27
checkbox input "true"
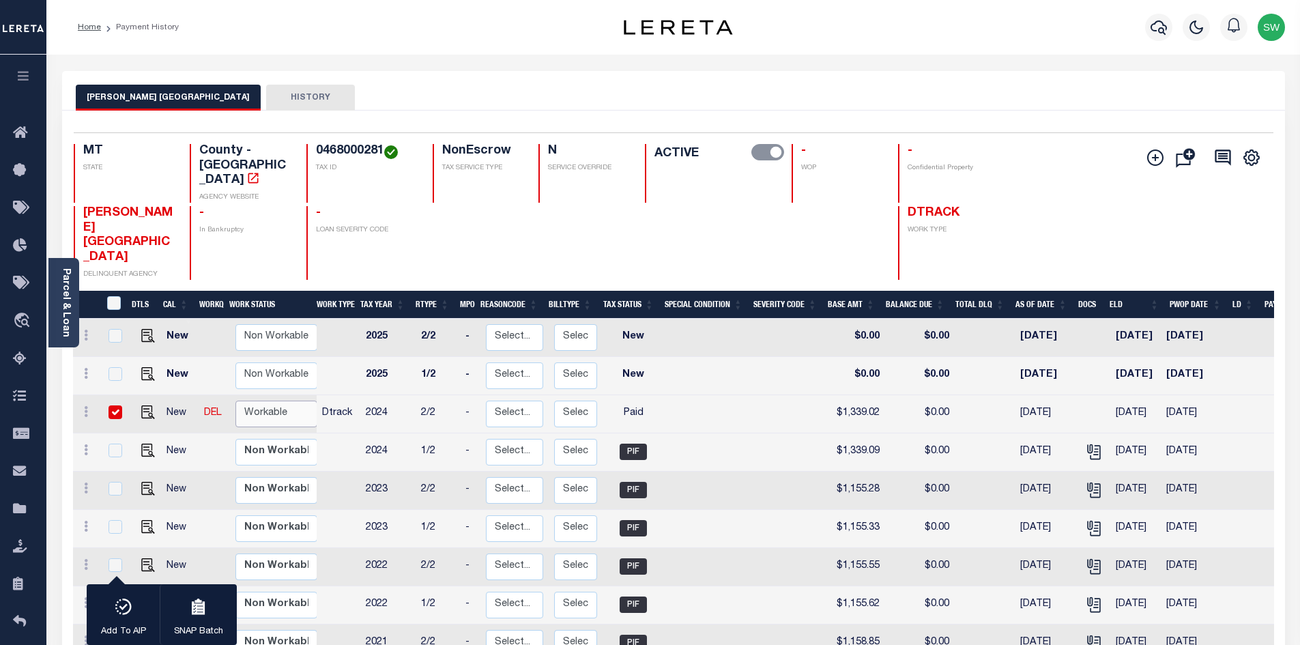
select select "true"
click at [235, 401] on select "Non Workable Workable" at bounding box center [276, 414] width 82 height 27
checkbox input "false"
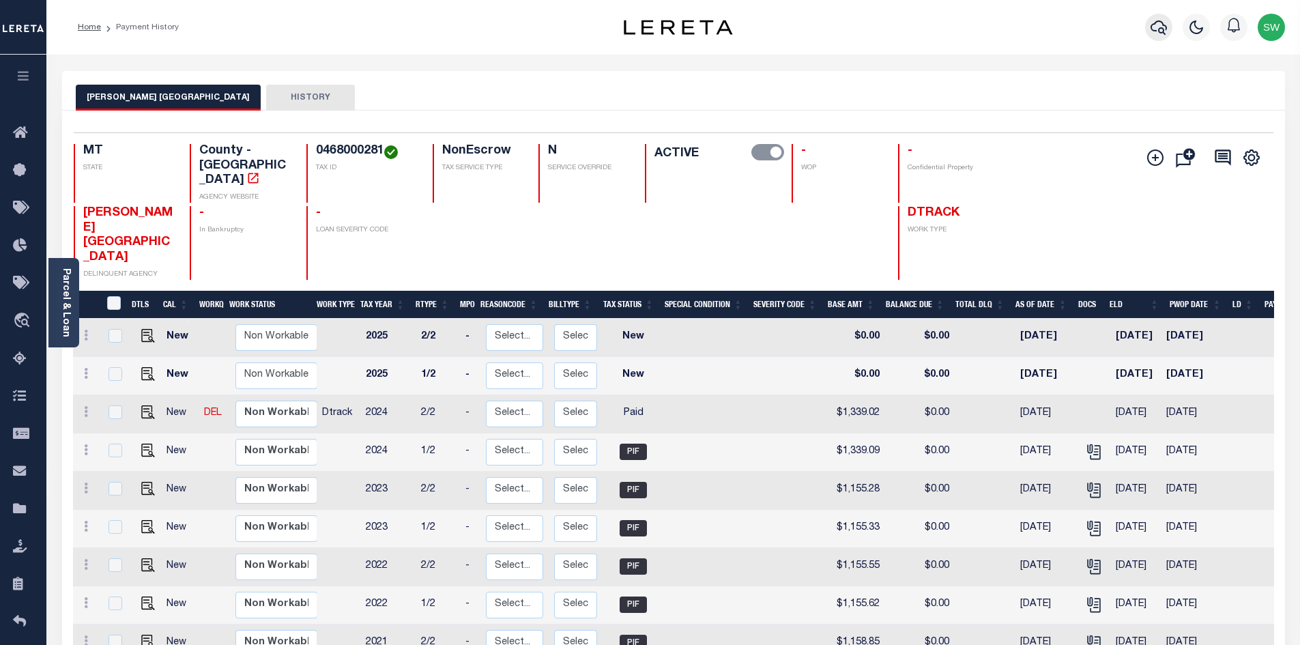
click at [1161, 31] on icon "button" at bounding box center [1159, 27] width 16 height 16
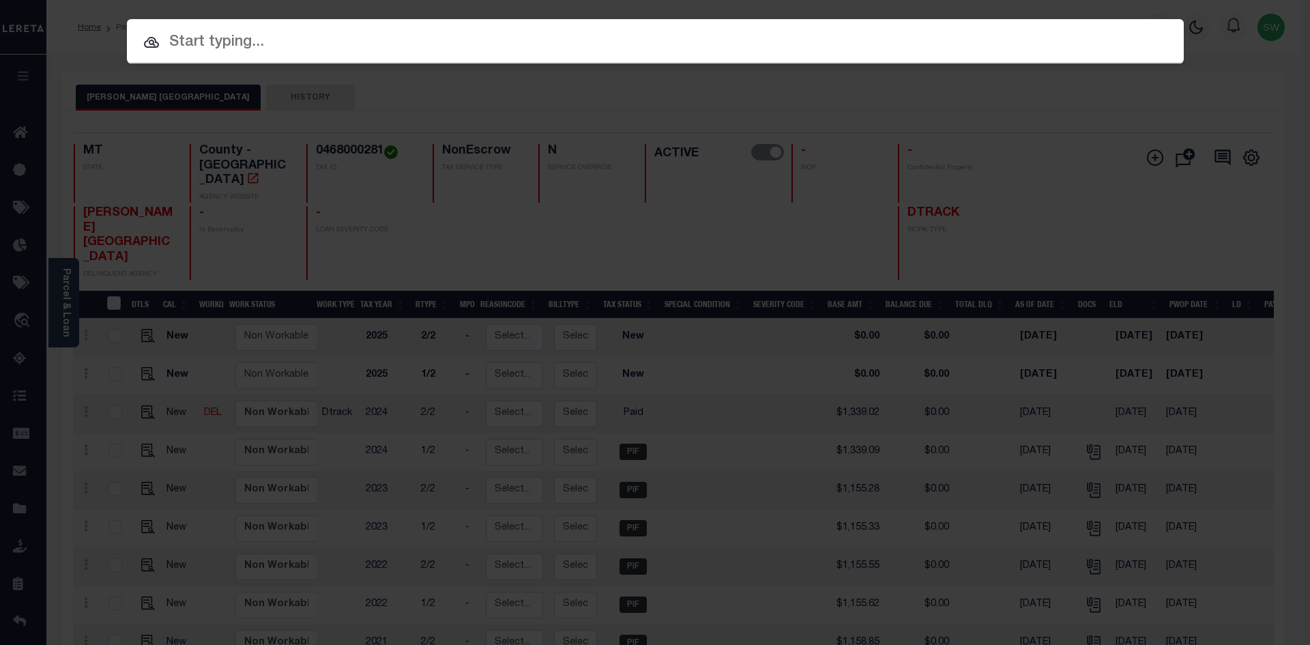
click at [220, 49] on input "text" at bounding box center [655, 43] width 1057 height 24
paste input "83723"
type input "83723"
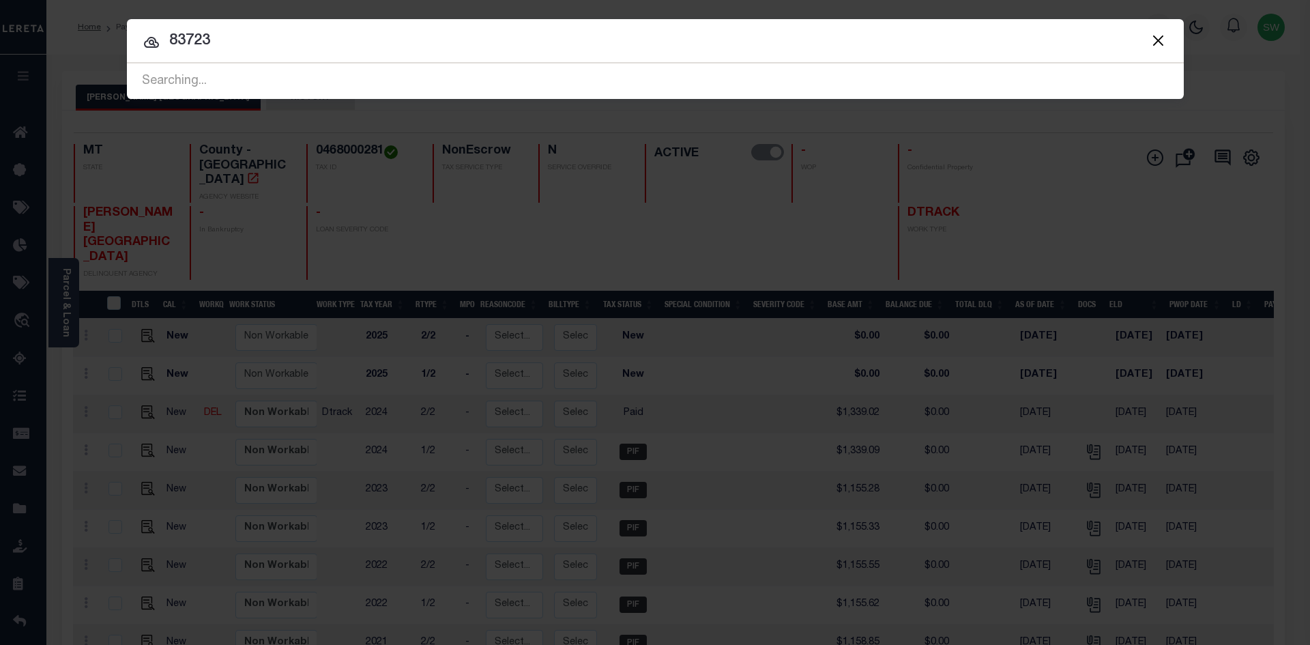
click at [305, 31] on input "83723" at bounding box center [655, 41] width 1057 height 24
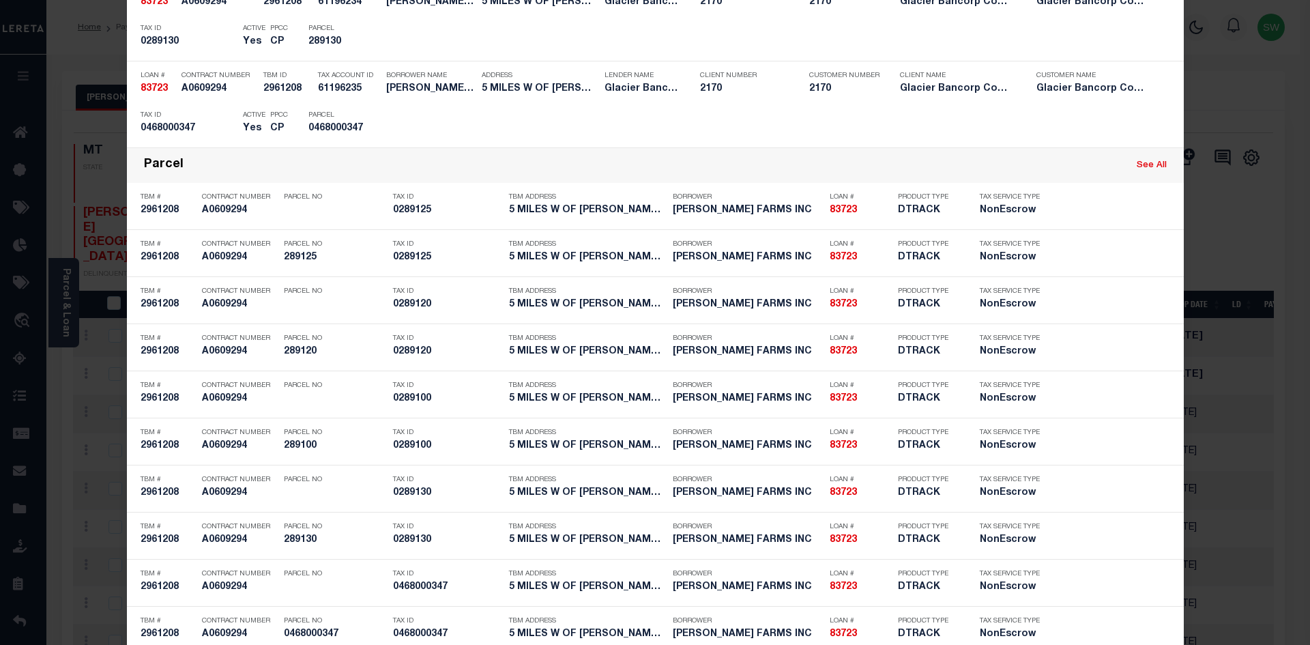
scroll to position [765, 0]
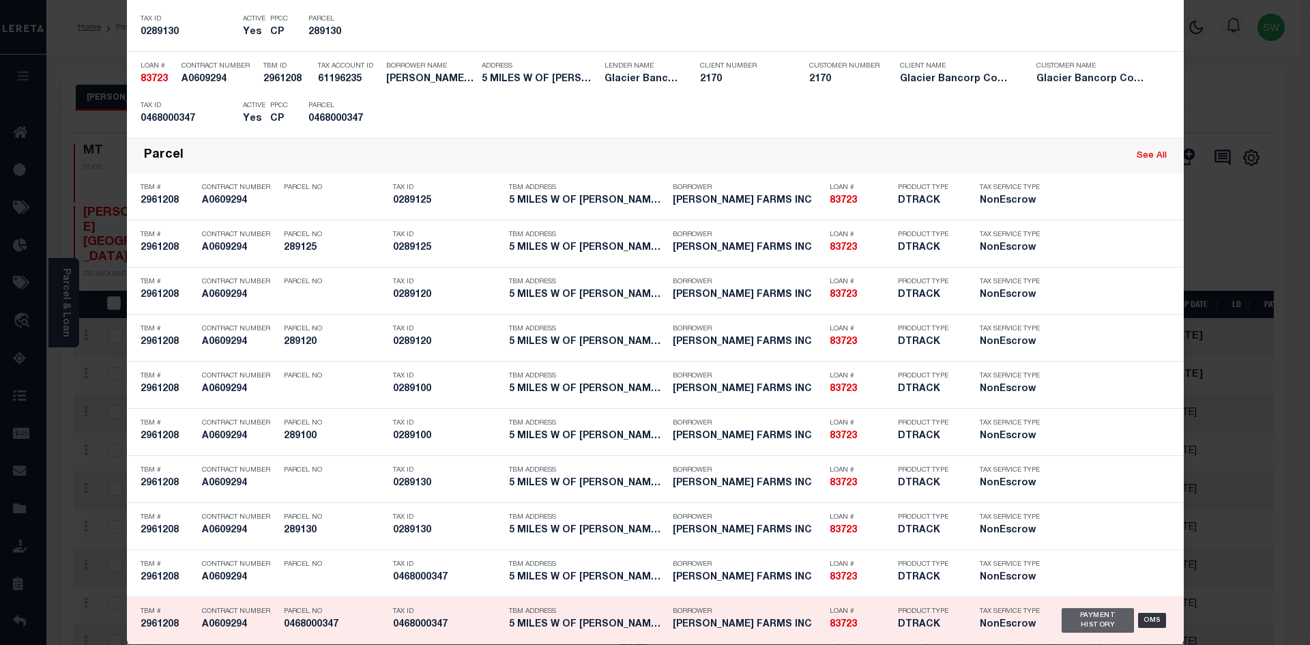
click at [1076, 616] on div "Payment History" at bounding box center [1098, 620] width 73 height 25
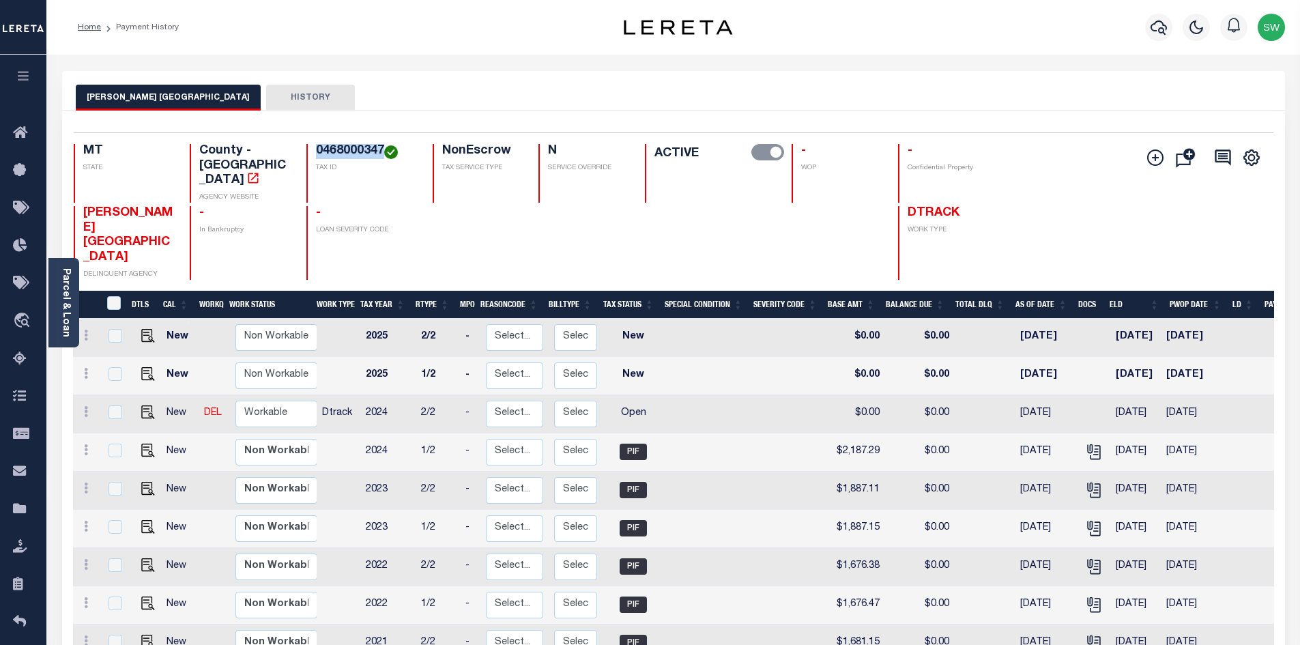
drag, startPoint x: 381, startPoint y: 148, endPoint x: 315, endPoint y: 150, distance: 66.2
click at [316, 150] on h4 "0468000347" at bounding box center [366, 151] width 100 height 15
copy h4 "0468000347"
click at [86, 406] on icon at bounding box center [86, 411] width 4 height 11
click at [113, 452] on img at bounding box center [119, 459] width 14 height 14
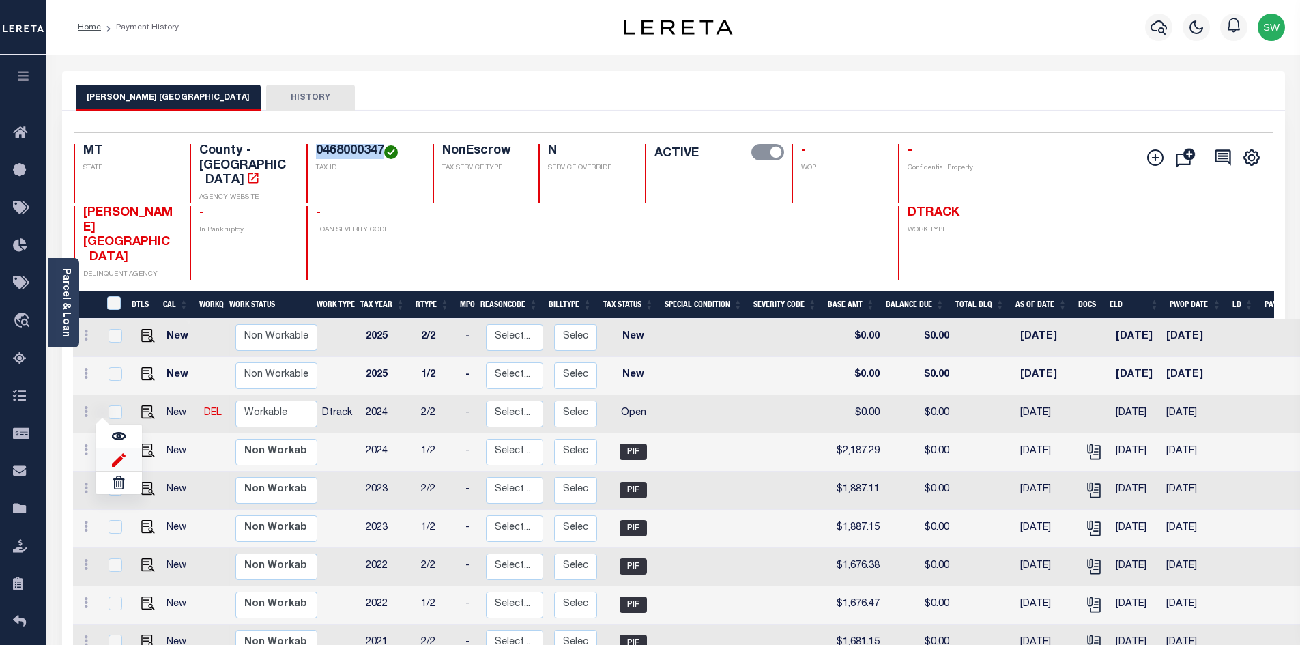
select select "OP2"
type input "$0.00"
type input "[DATE]"
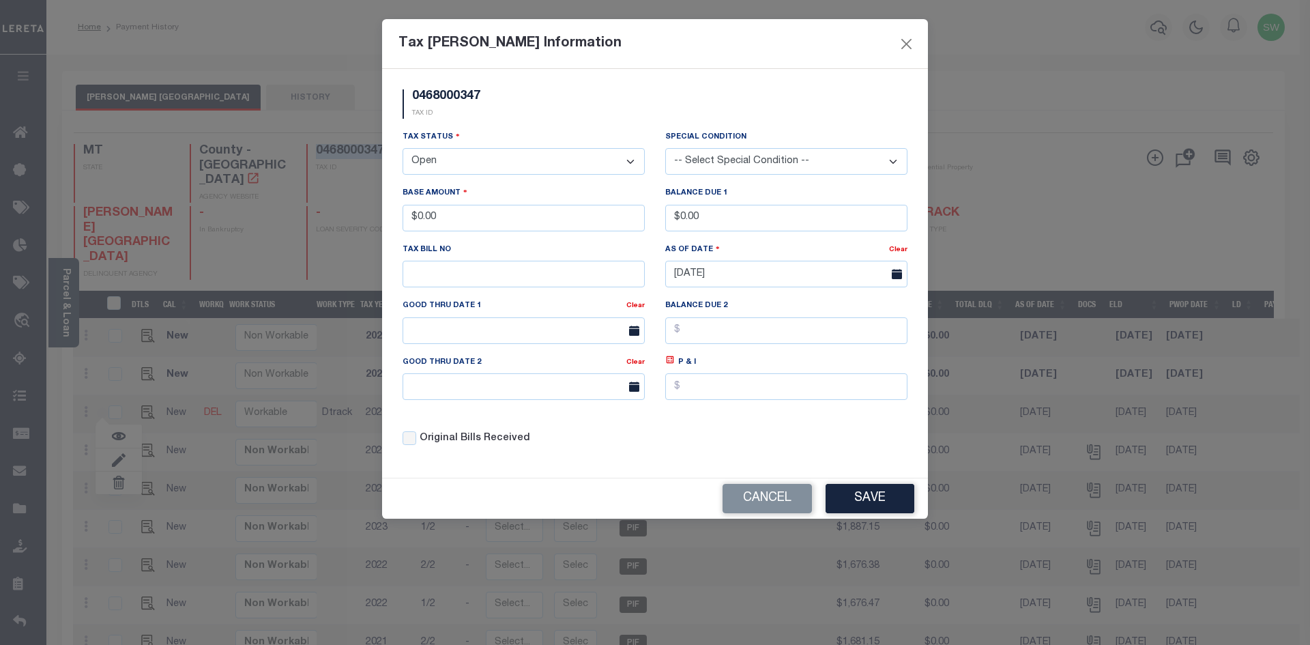
click at [629, 162] on select "- Select Status - Open Due/Unpaid Paid Incomplete No Tax Due Internal Refund Pr…" at bounding box center [524, 161] width 242 height 27
click at [625, 159] on select "- Select Status - Open Due/Unpaid Paid Incomplete No Tax Due Internal Refund Pr…" at bounding box center [524, 161] width 242 height 27
select select "PYD"
click at [403, 149] on select "- Select Status - Open Due/Unpaid Paid Incomplete No Tax Due Internal Refund Pr…" at bounding box center [524, 161] width 242 height 27
drag, startPoint x: 465, startPoint y: 210, endPoint x: 376, endPoint y: 220, distance: 90.0
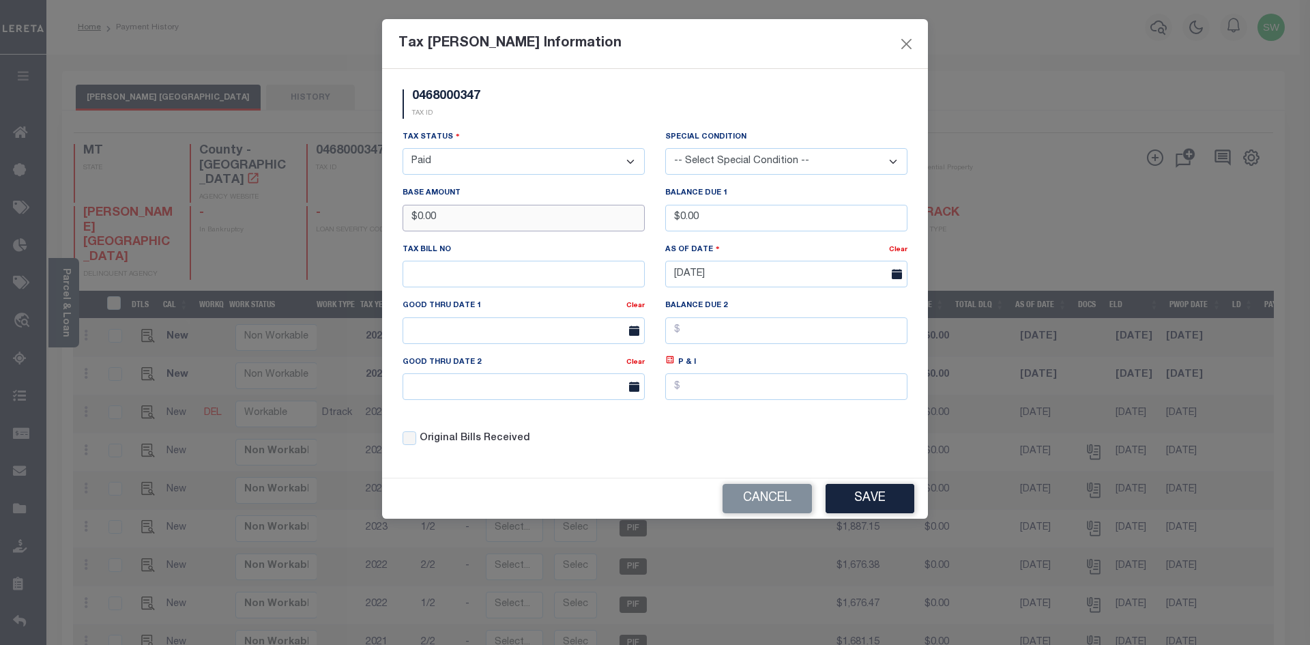
click at [376, 220] on div "Tax [PERSON_NAME] Information 0468000347 TAX ID Installment: TaxID: 0468000347 …" at bounding box center [655, 322] width 1310 height 645
type input "$2,187.26"
click at [531, 117] on div "0468000347 TAX ID" at bounding box center [654, 109] width 525 height 40
click at [545, 121] on div "0468000347 TAX ID" at bounding box center [654, 109] width 525 height 40
click at [846, 497] on button "Save" at bounding box center [870, 498] width 89 height 29
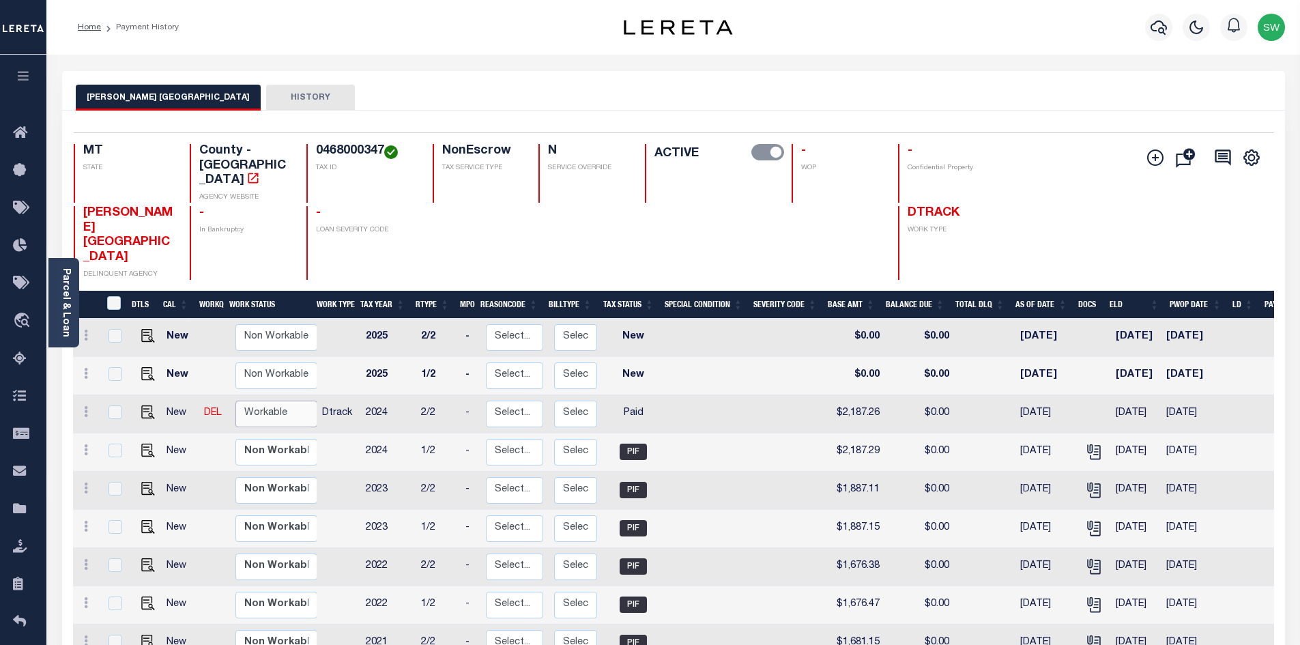
click at [272, 401] on select "Non Workable Workable" at bounding box center [276, 414] width 82 height 27
checkbox input "true"
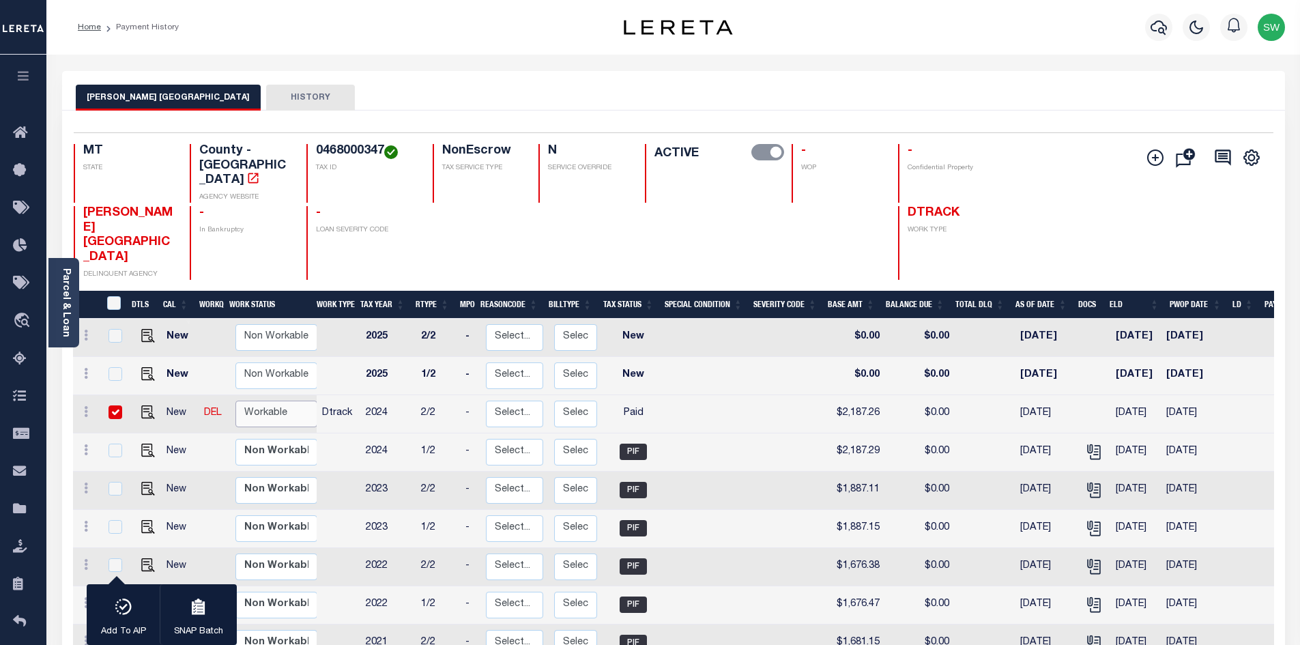
select select "true"
click at [235, 401] on select "Non Workable Workable" at bounding box center [276, 414] width 82 height 27
checkbox input "false"
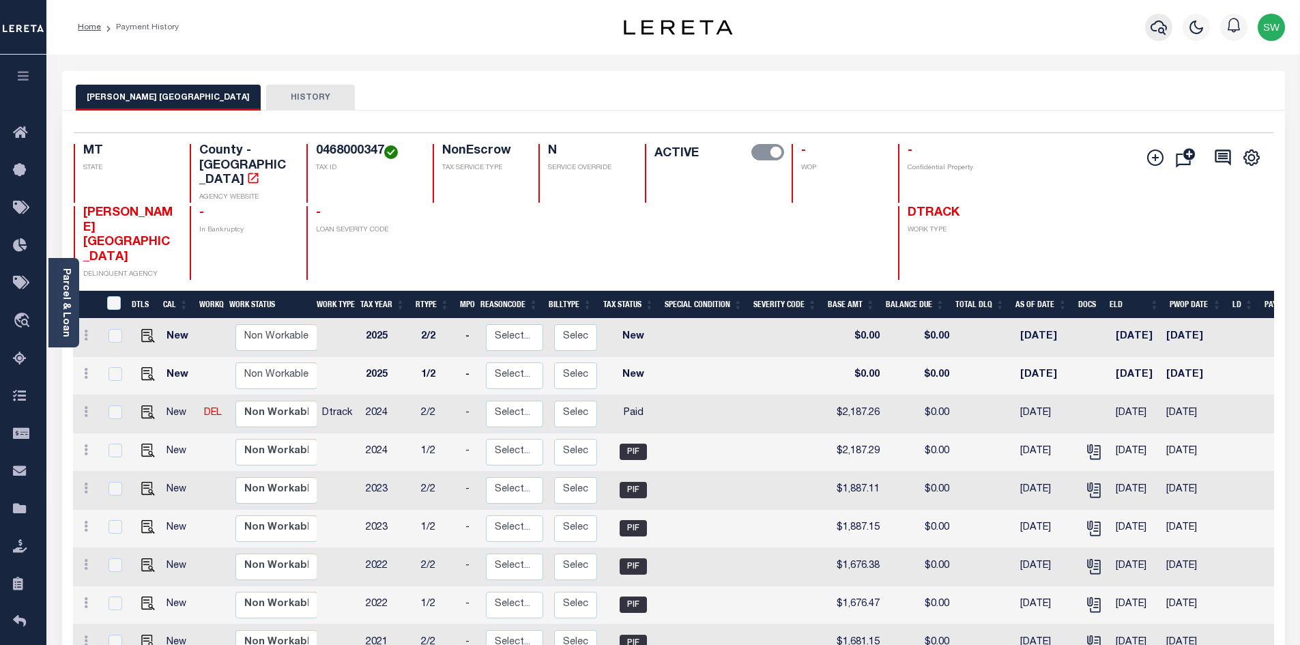
click at [1152, 31] on icon "button" at bounding box center [1159, 27] width 16 height 14
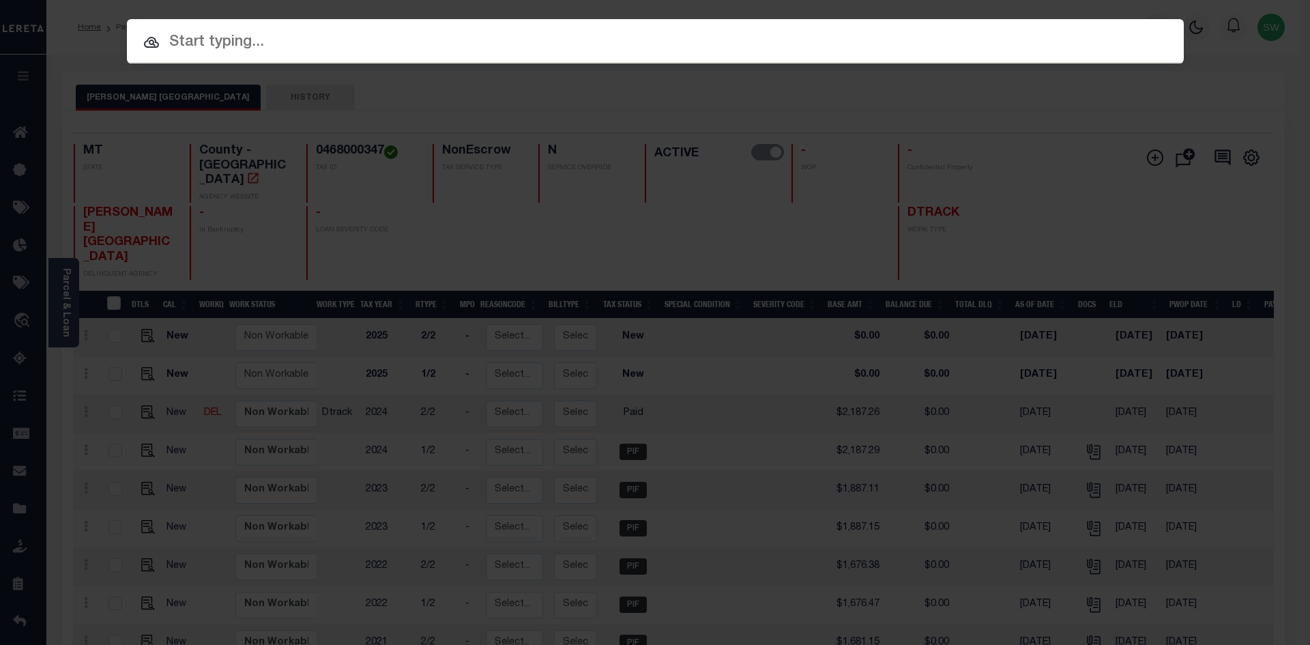
click at [210, 35] on input "text" at bounding box center [655, 43] width 1057 height 24
paste input "4212200007513"
type input "4212200007513"
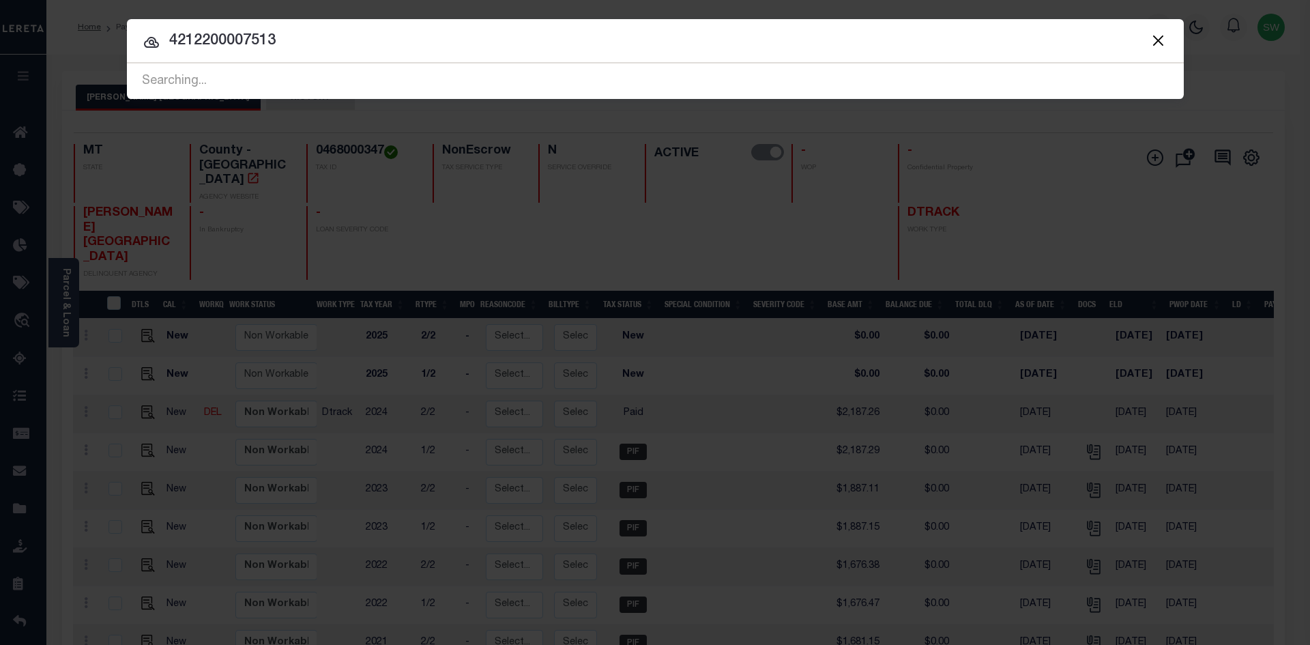
click at [303, 47] on input "4212200007513" at bounding box center [655, 41] width 1057 height 24
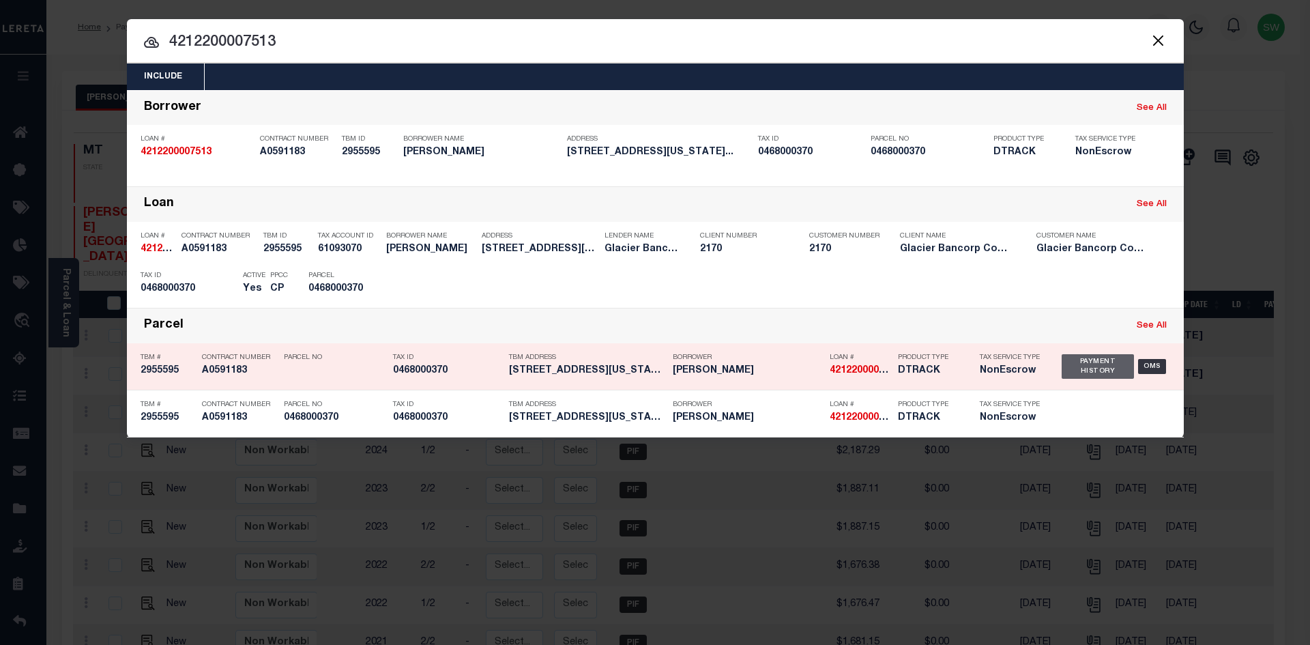
click at [1122, 379] on div "Payment History" at bounding box center [1098, 366] width 73 height 25
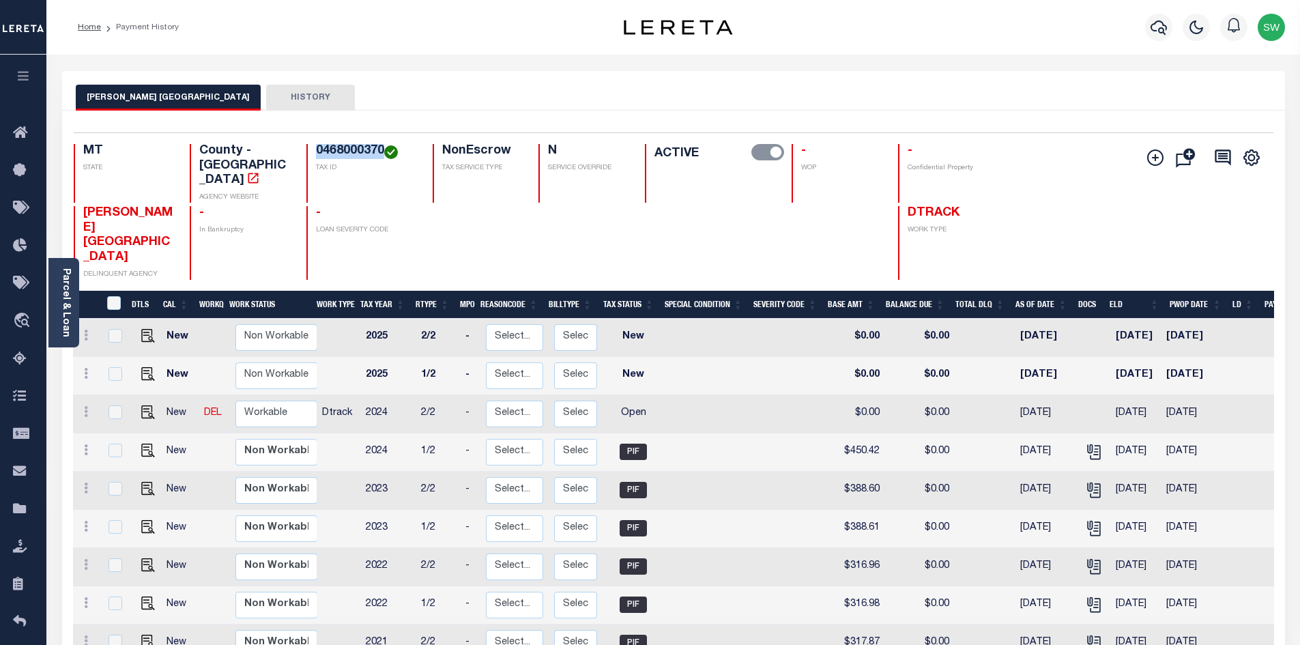
drag, startPoint x: 381, startPoint y: 149, endPoint x: 317, endPoint y: 148, distance: 64.2
click at [317, 148] on h4 "0468000370" at bounding box center [366, 151] width 100 height 15
copy h4 "0468000370"
click at [87, 406] on icon at bounding box center [86, 411] width 4 height 11
click at [118, 448] on link at bounding box center [119, 459] width 46 height 23
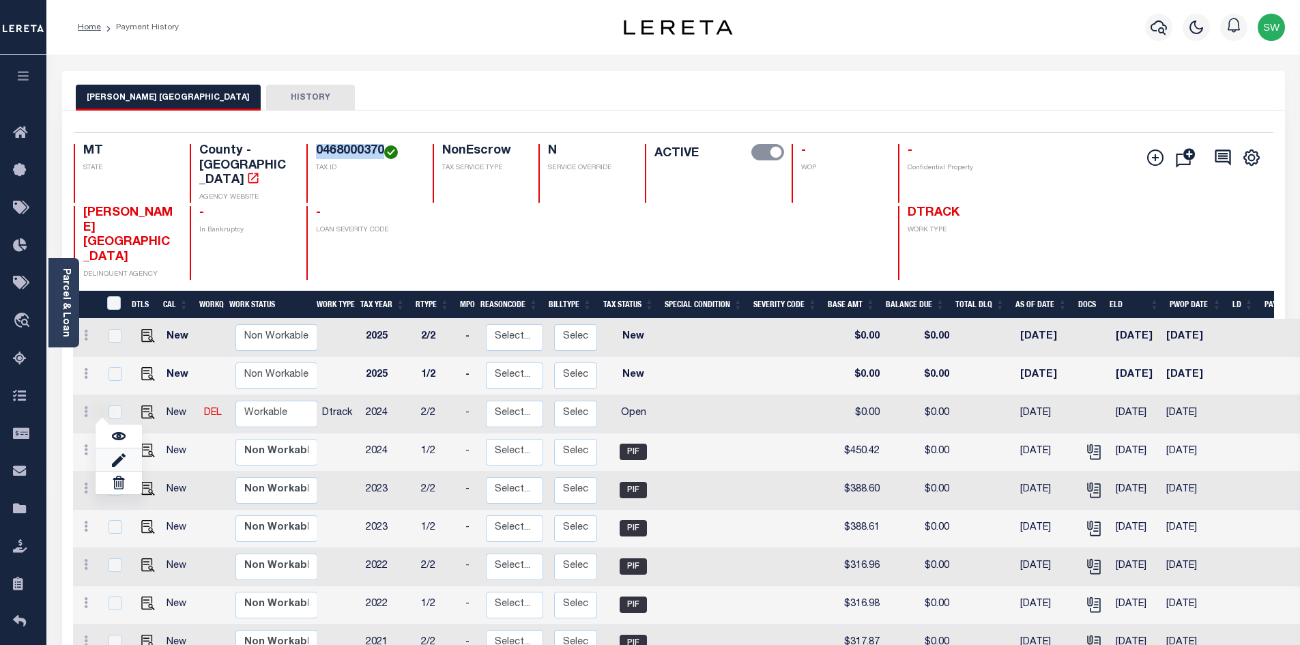
select select "OP2"
type input "$0.00"
type input "[DATE]"
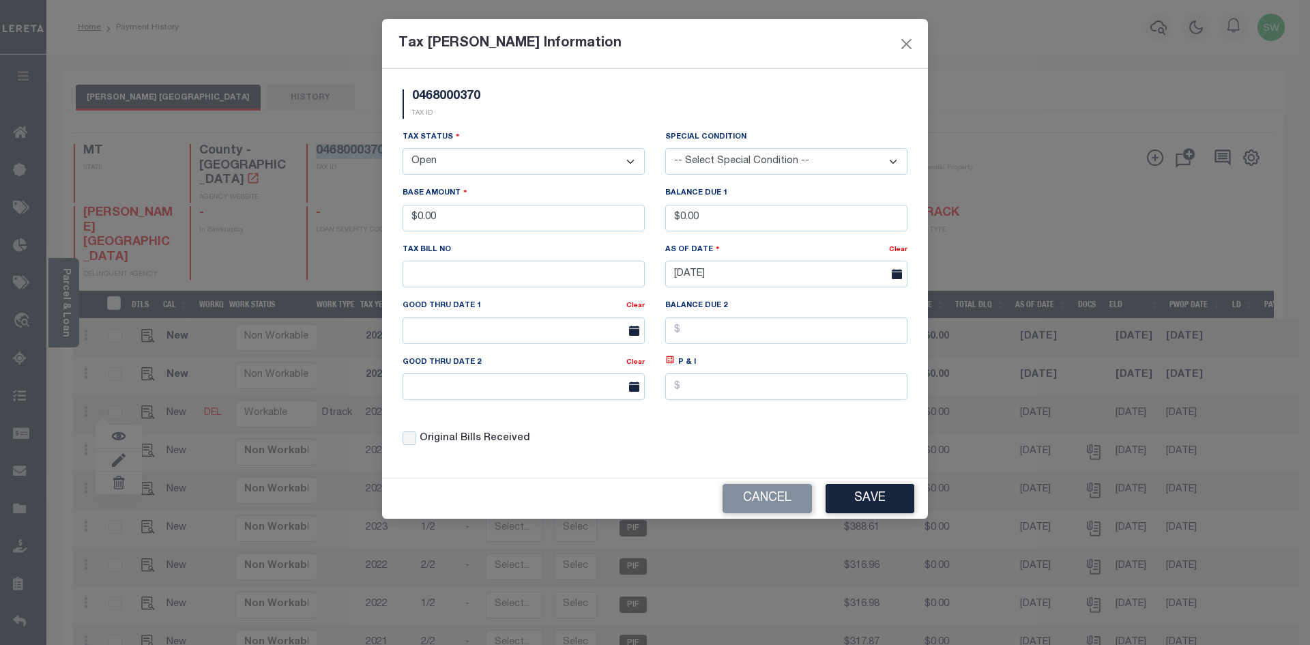
click at [634, 161] on select "- Select Status - Open Due/Unpaid Paid Incomplete No Tax Due Internal Refund Pr…" at bounding box center [524, 161] width 242 height 27
click at [633, 162] on select "- Select Status - Open Due/Unpaid Paid Incomplete No Tax Due Internal Refund Pr…" at bounding box center [524, 161] width 242 height 27
select select "PYD"
click at [403, 149] on select "- Select Status - Open Due/Unpaid Paid Incomplete No Tax Due Internal Refund Pr…" at bounding box center [524, 161] width 242 height 27
drag, startPoint x: 460, startPoint y: 220, endPoint x: 313, endPoint y: 216, distance: 146.8
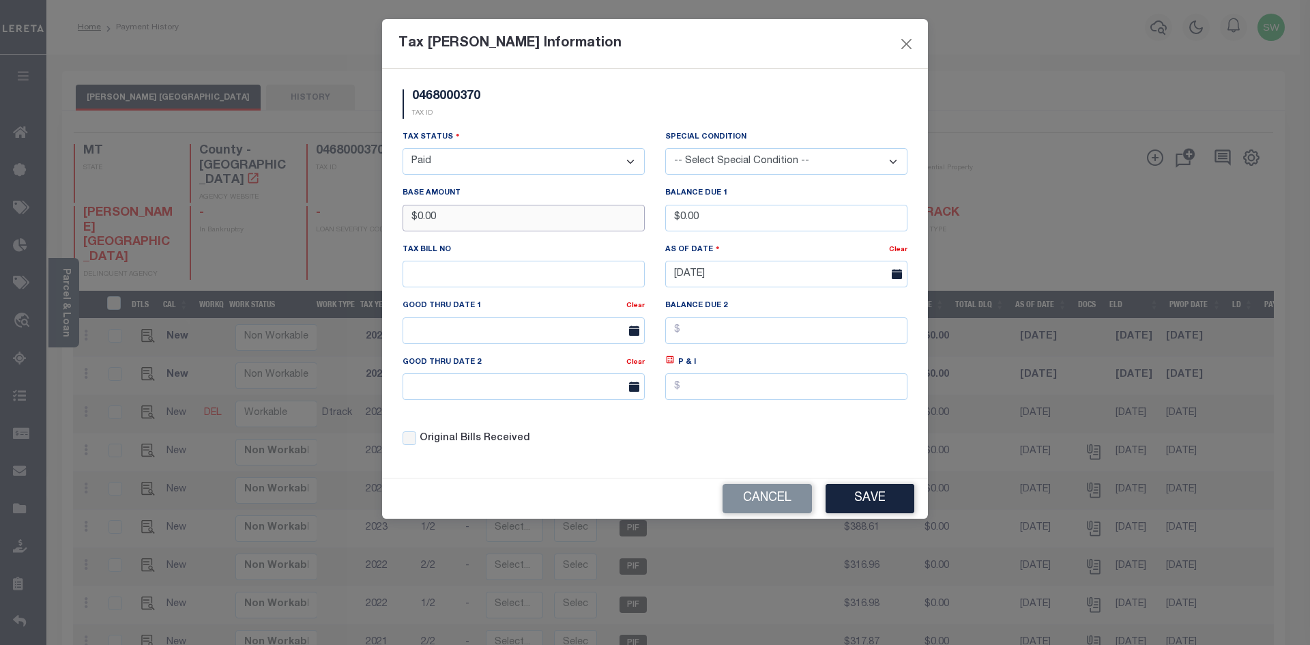
click at [313, 216] on div "Tax [PERSON_NAME] Information 0468000370 TAX ID Installment: TaxID: 0468000370 …" at bounding box center [655, 322] width 1310 height 645
type input "$450.41"
click at [556, 93] on div "0468000370 TAX ID" at bounding box center [654, 109] width 525 height 40
click at [798, 446] on div "Tax Status - Select Status - Open Due/Unpaid Paid Incomplete No Tax Due Interna…" at bounding box center [654, 294] width 525 height 328
click at [609, 437] on div "Original Bills Received" at bounding box center [524, 438] width 242 height 15
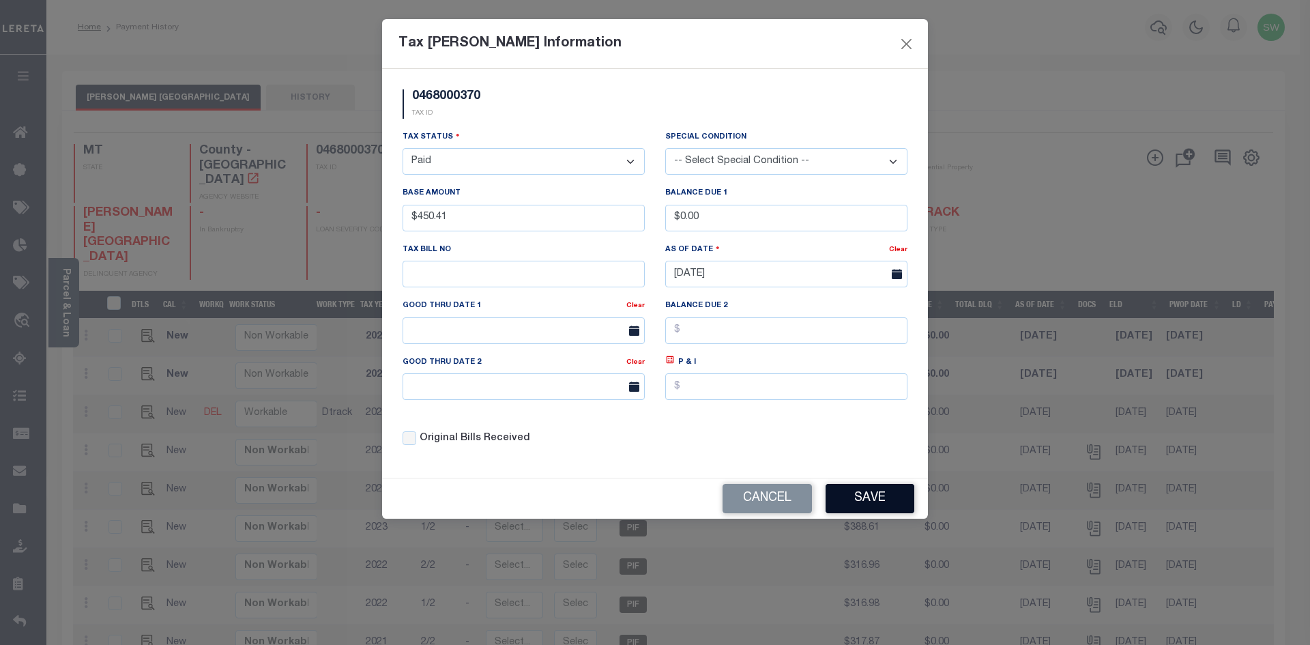
drag, startPoint x: 864, startPoint y: 506, endPoint x: 934, endPoint y: 522, distance: 72.0
click at [863, 506] on button "Save" at bounding box center [870, 498] width 89 height 29
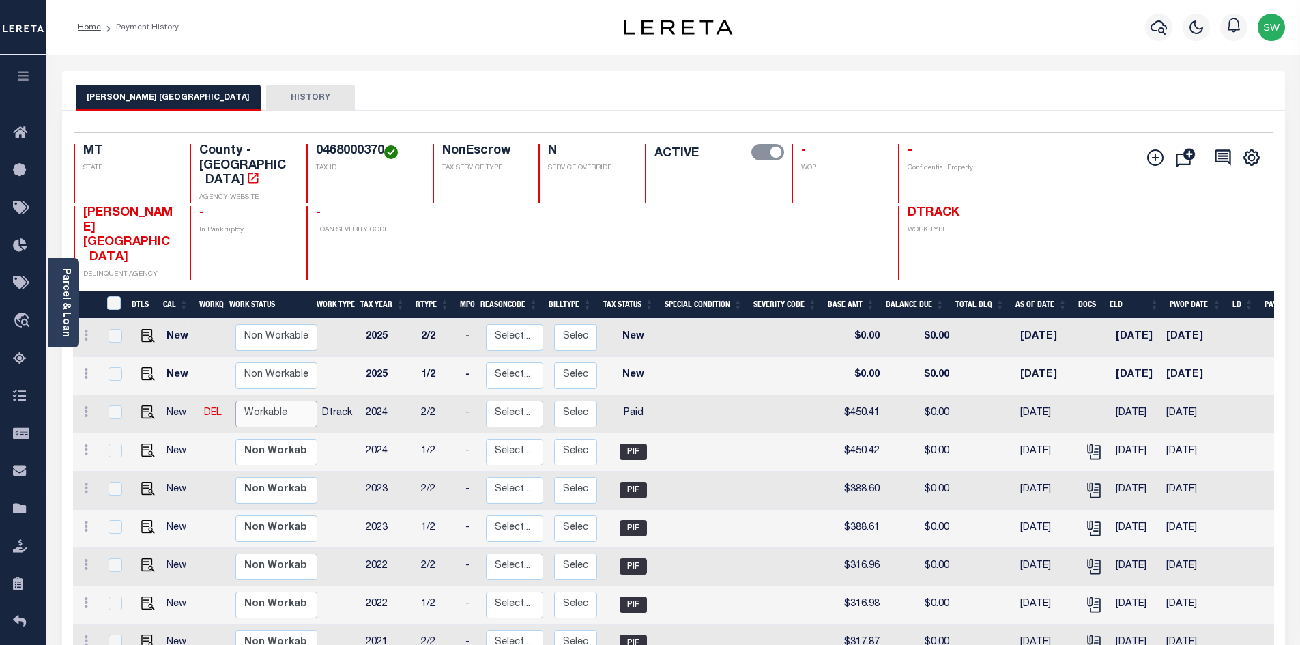
click at [266, 401] on select "Non Workable Workable" at bounding box center [276, 414] width 82 height 27
checkbox input "true"
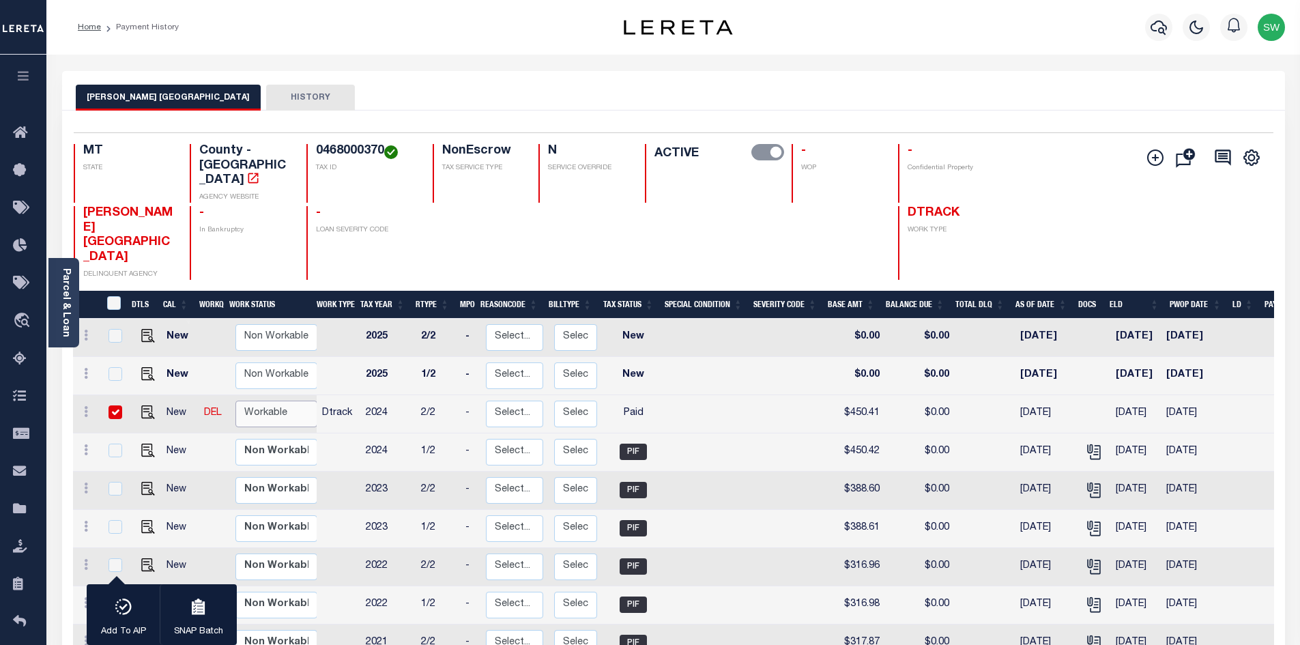
select select "true"
click at [235, 401] on select "Non Workable Workable" at bounding box center [276, 414] width 82 height 27
checkbox input "false"
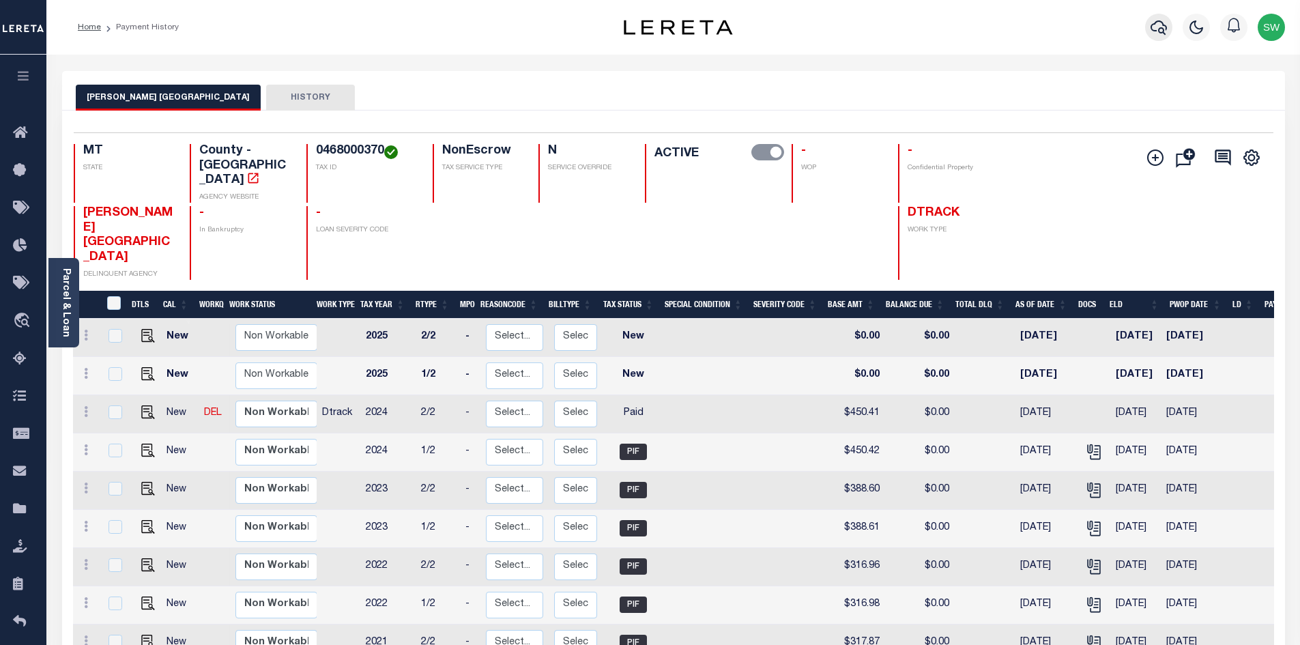
click at [1151, 26] on icon "button" at bounding box center [1159, 27] width 16 height 14
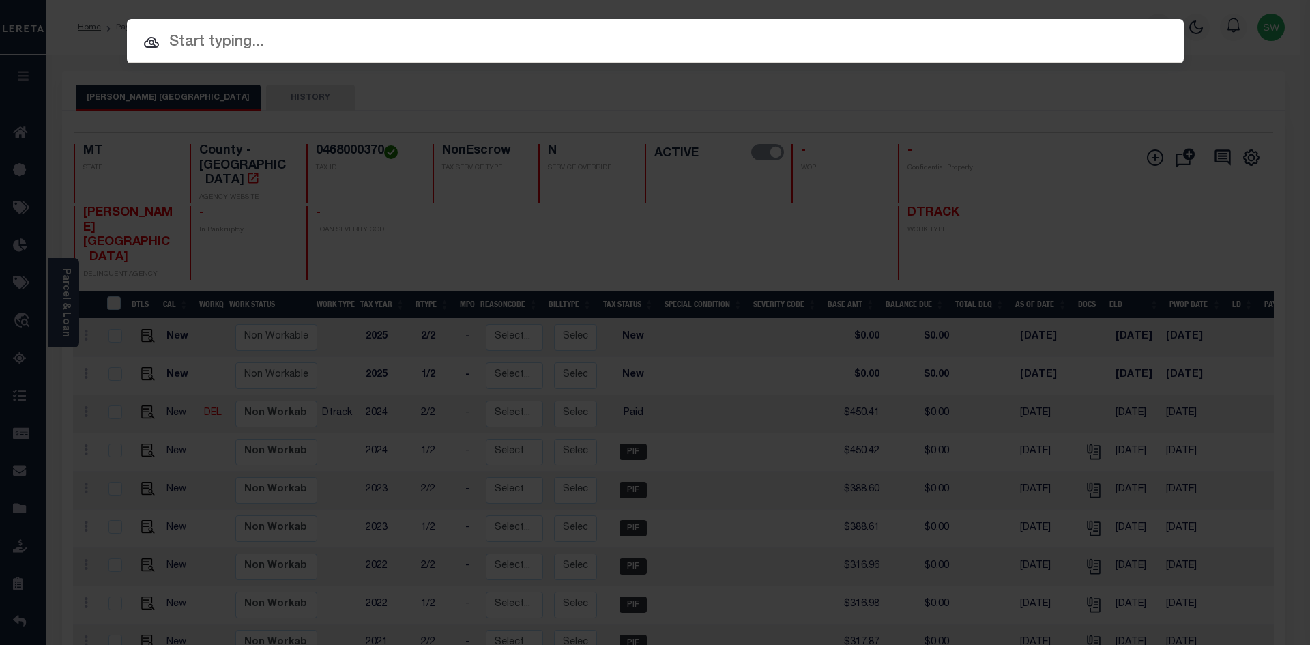
click at [175, 48] on input "text" at bounding box center [655, 43] width 1057 height 24
paste input "4208160000239"
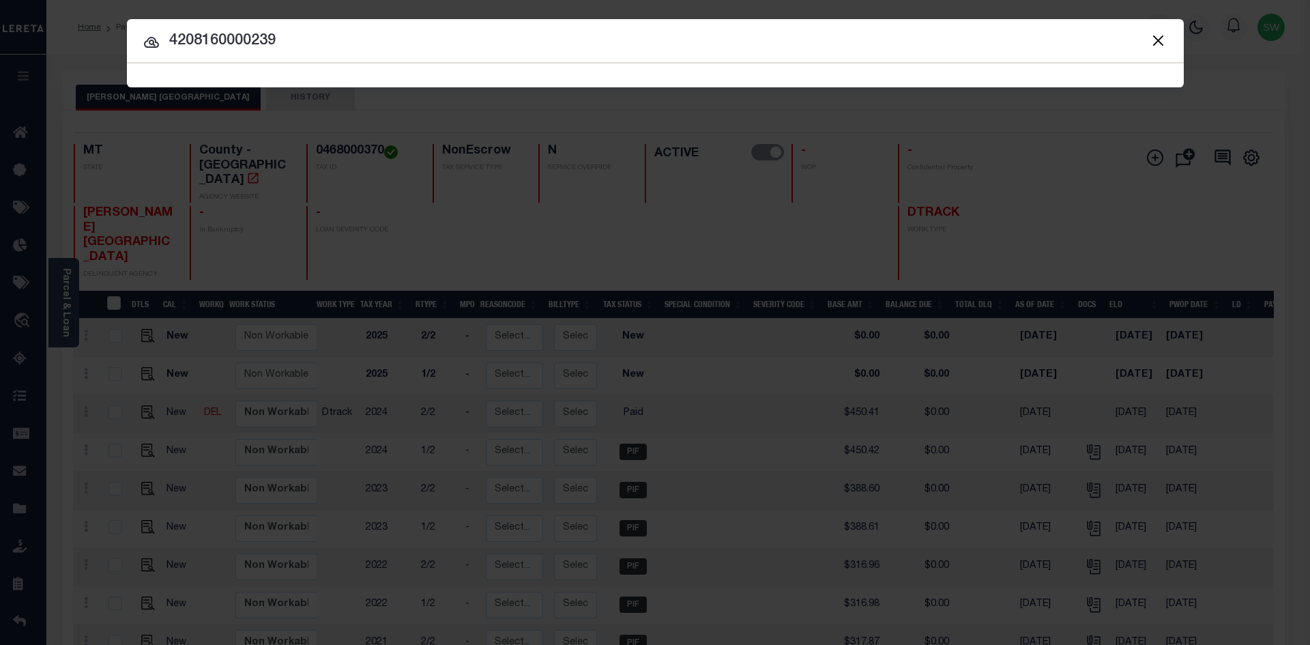
click at [289, 44] on input "4208160000239" at bounding box center [655, 41] width 1057 height 24
type input "4208160000239"
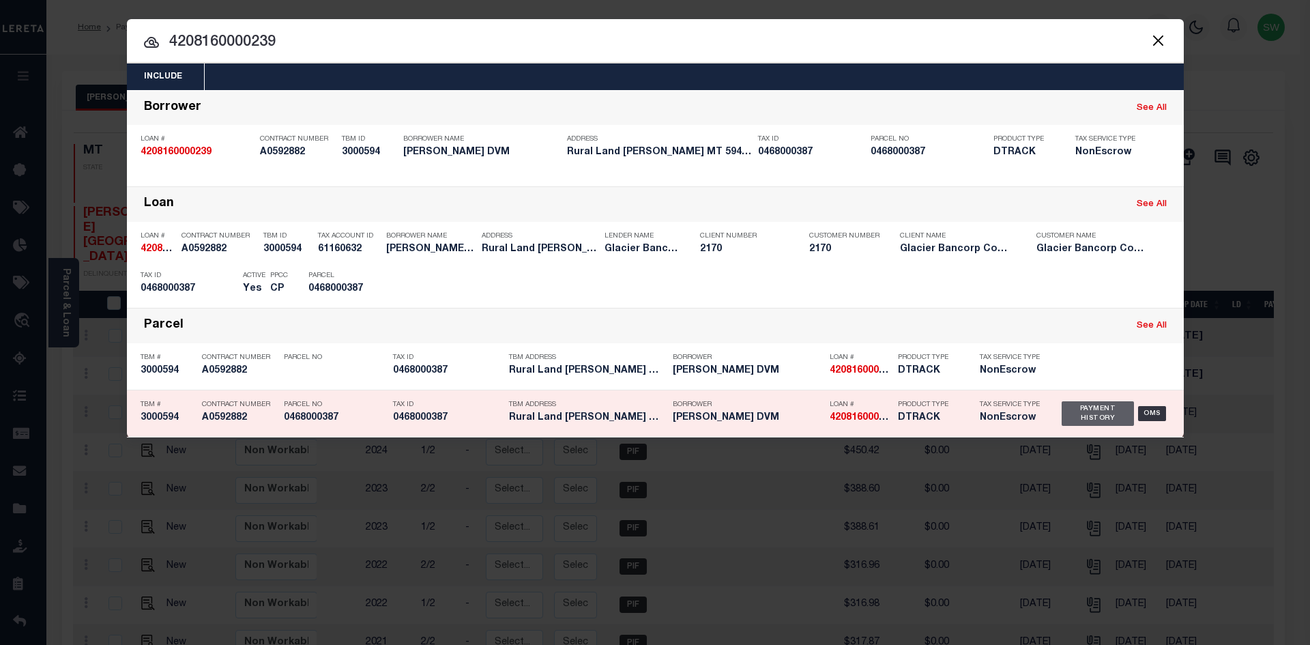
click at [1102, 413] on div "Payment History" at bounding box center [1098, 413] width 73 height 25
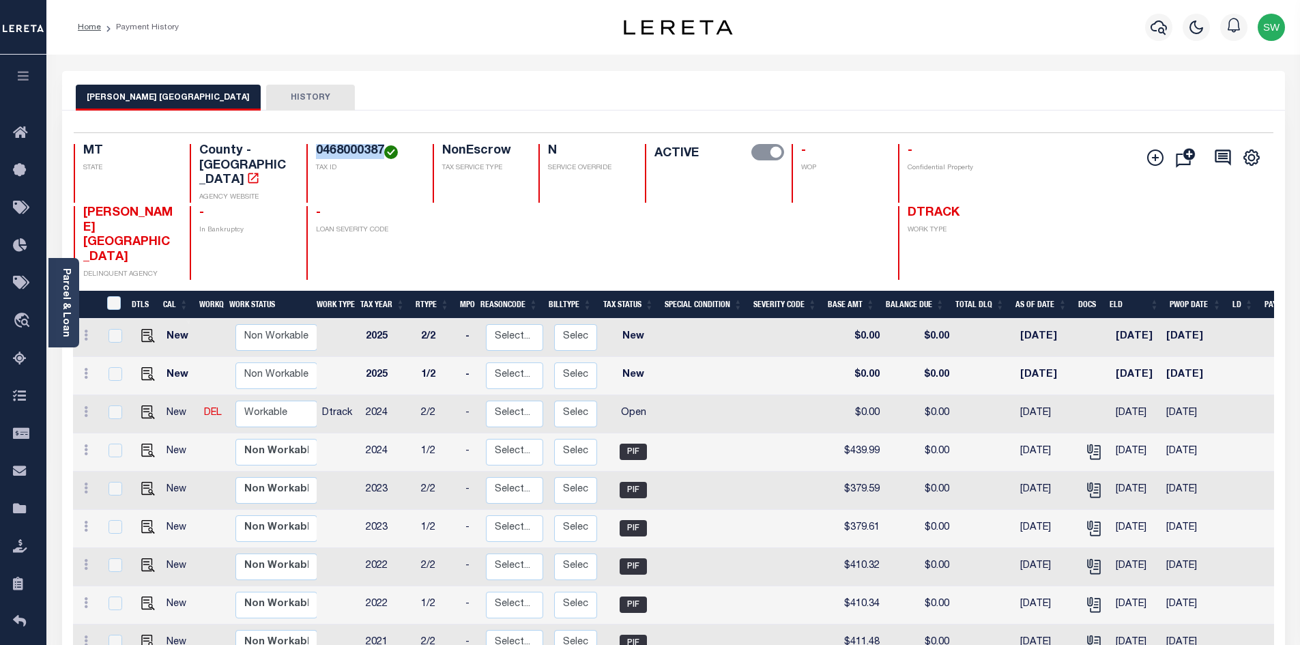
drag, startPoint x: 381, startPoint y: 151, endPoint x: 305, endPoint y: 150, distance: 75.8
click at [304, 150] on div "MT STATE County - MT AGENCY WEBSITE 0468000387 TAX ID NonEscrow TAX SERVICE TYP…" at bounding box center [574, 173] width 1000 height 59
copy h4 "0468000387"
click at [85, 406] on icon at bounding box center [86, 411] width 4 height 11
click at [124, 452] on img at bounding box center [119, 459] width 14 height 14
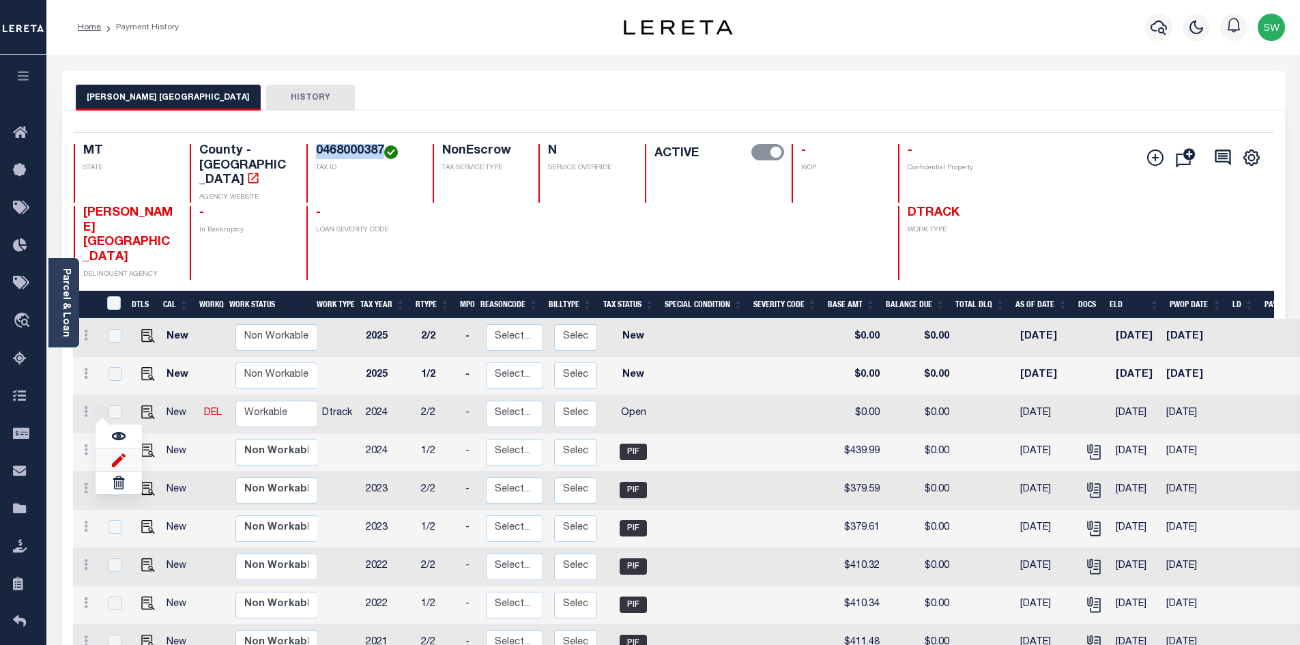
select select "OP2"
type input "$0.00"
type input "[DATE]"
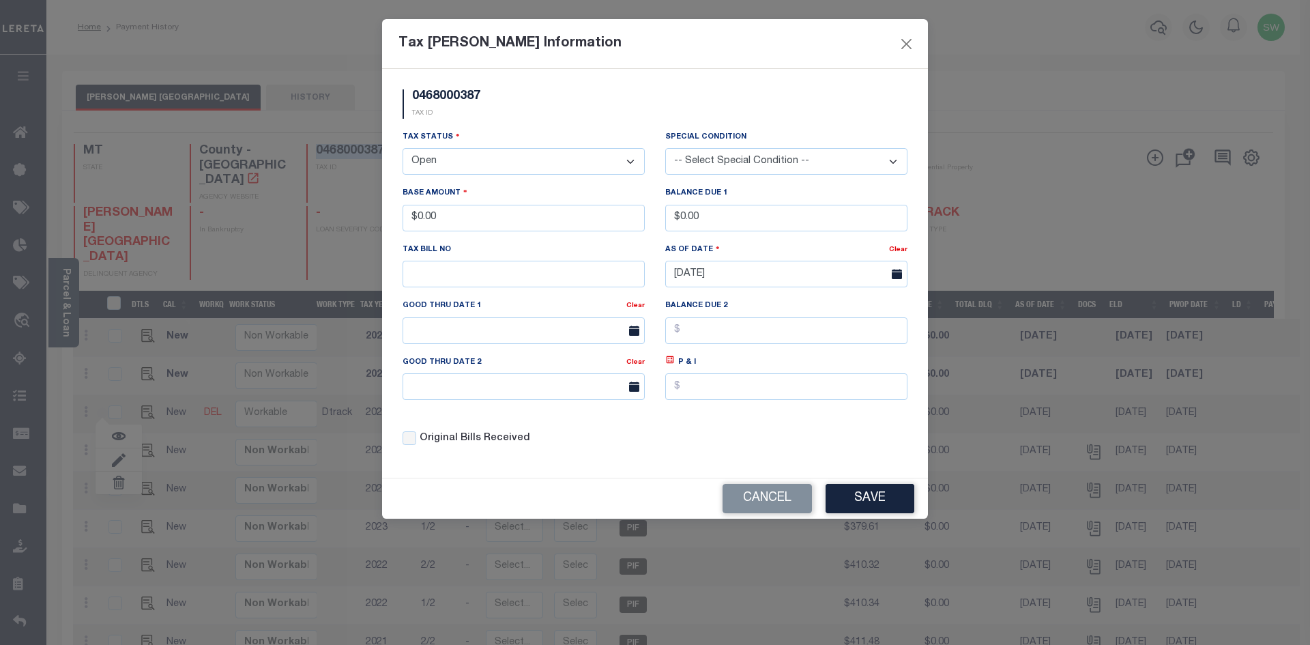
click at [632, 162] on select "- Select Status - Open Due/Unpaid Paid Incomplete No Tax Due Internal Refund Pr…" at bounding box center [524, 161] width 242 height 27
click at [631, 162] on select "- Select Status - Open Due/Unpaid Paid Incomplete No Tax Due Internal Refund Pr…" at bounding box center [524, 161] width 242 height 27
select select "PYD"
click at [403, 149] on select "- Select Status - Open Due/Unpaid Paid Incomplete No Tax Due Internal Refund Pr…" at bounding box center [524, 161] width 242 height 27
drag, startPoint x: 467, startPoint y: 217, endPoint x: 398, endPoint y: 221, distance: 69.7
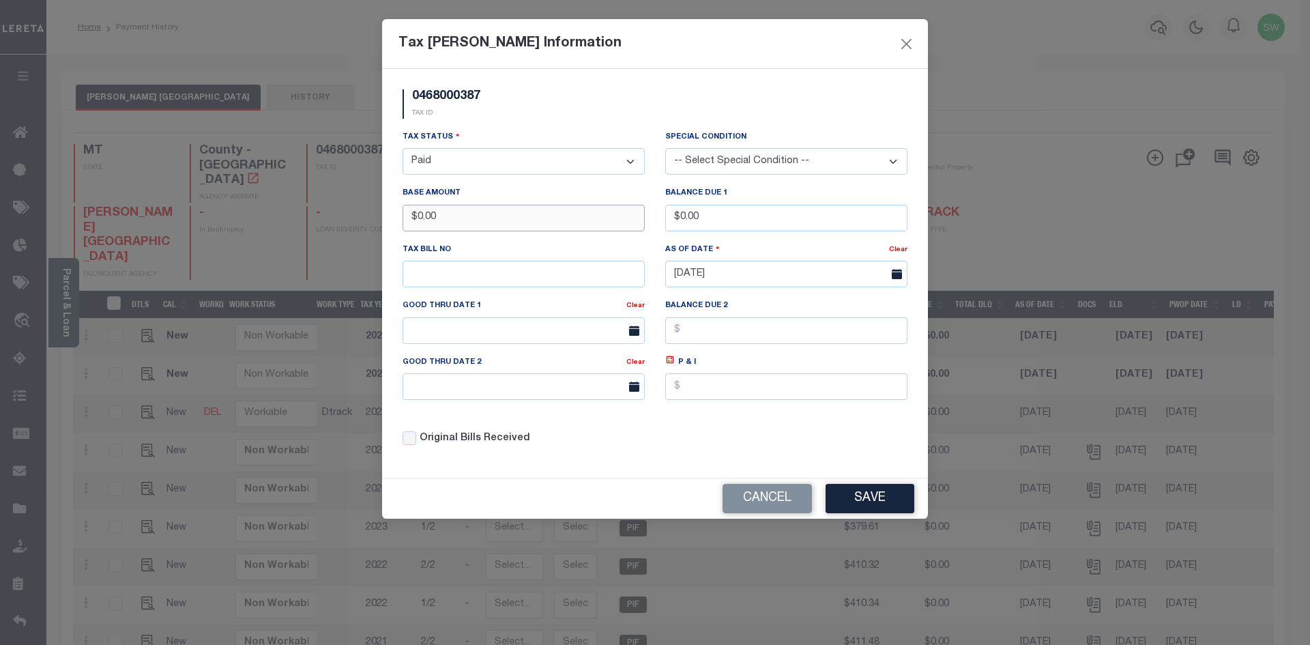
click at [398, 221] on div "Base Amount $0.00" at bounding box center [523, 214] width 263 height 56
type input "$439.96"
click at [545, 96] on div "0468000387 TAX ID" at bounding box center [654, 109] width 525 height 40
click at [875, 508] on button "Save" at bounding box center [870, 498] width 89 height 29
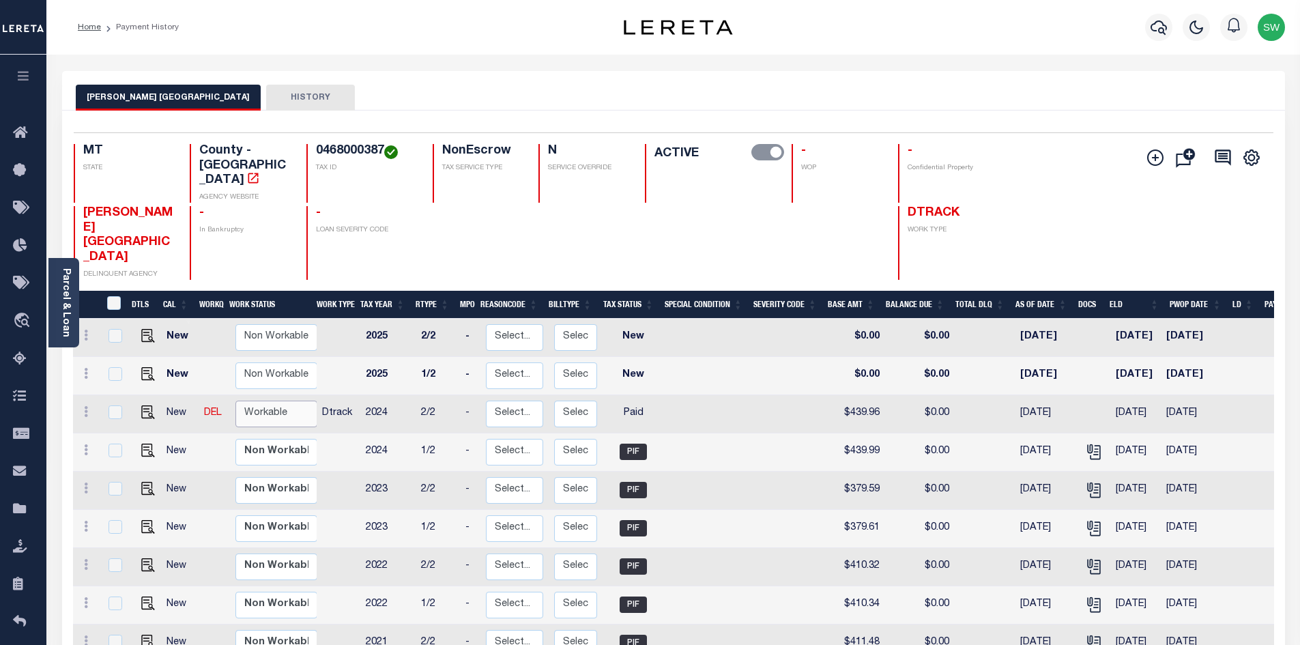
click at [280, 401] on select "Non Workable Workable" at bounding box center [276, 414] width 82 height 27
checkbox input "true"
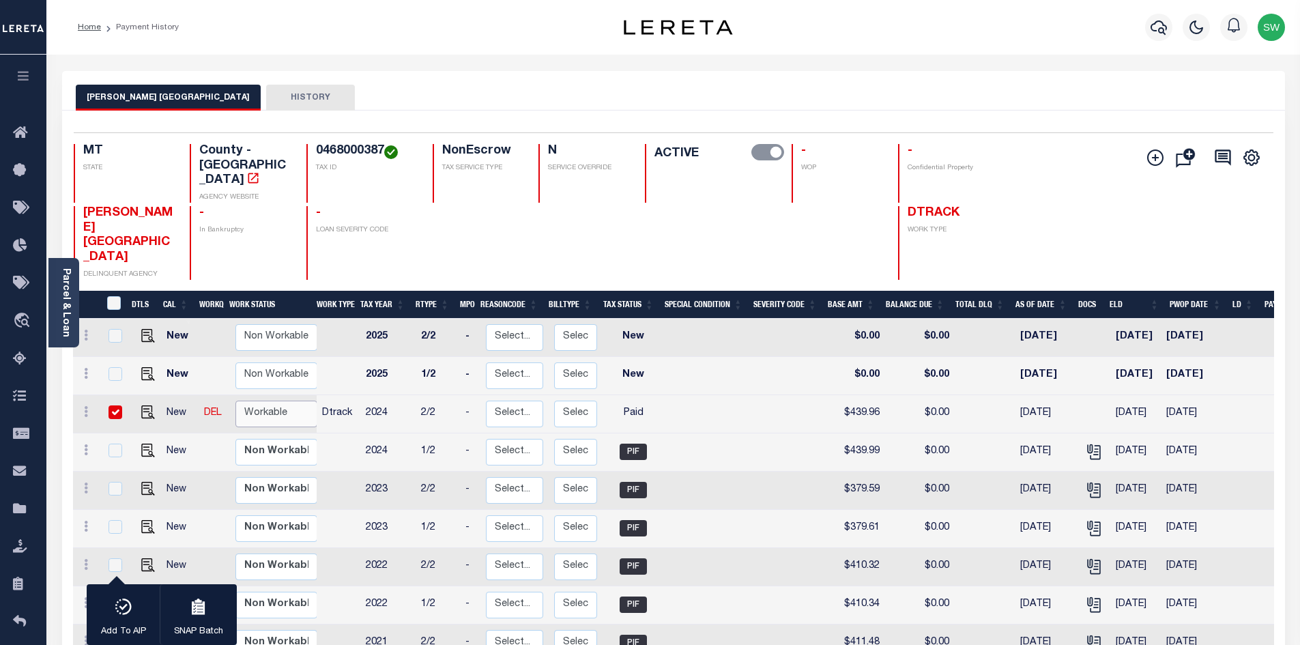
select select "true"
click at [235, 401] on select "Non Workable Workable" at bounding box center [276, 414] width 82 height 27
checkbox input "false"
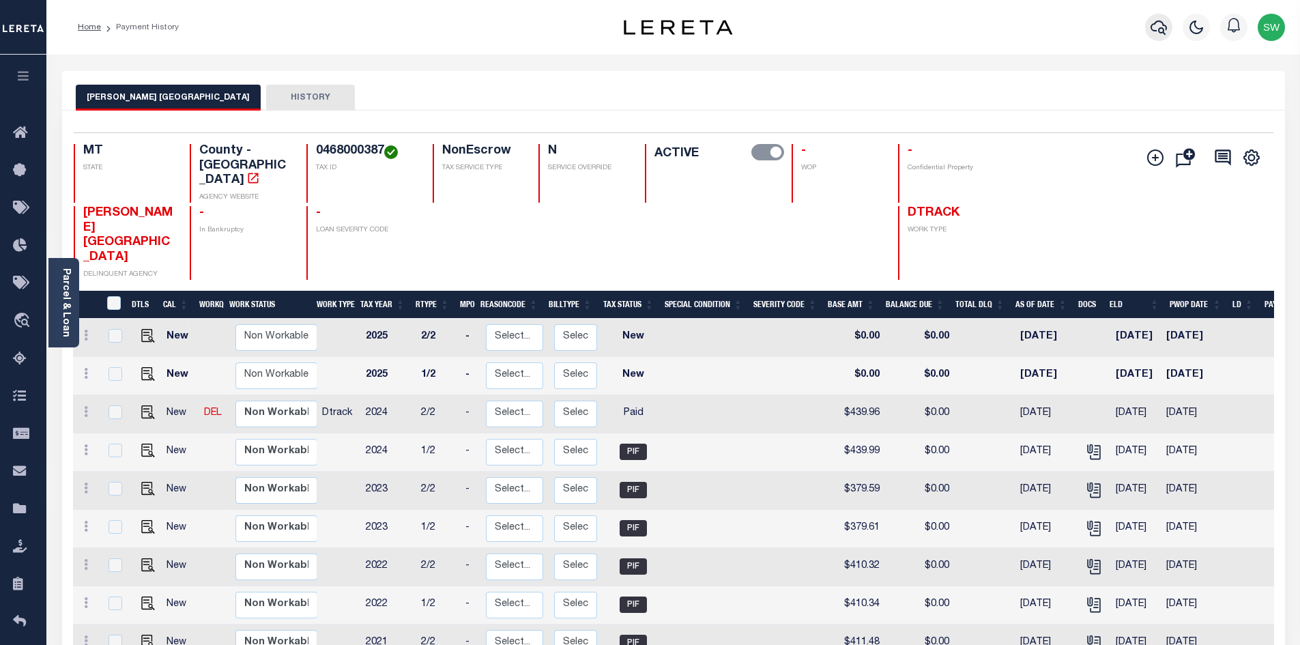
click at [1163, 29] on icon "button" at bounding box center [1159, 27] width 16 height 16
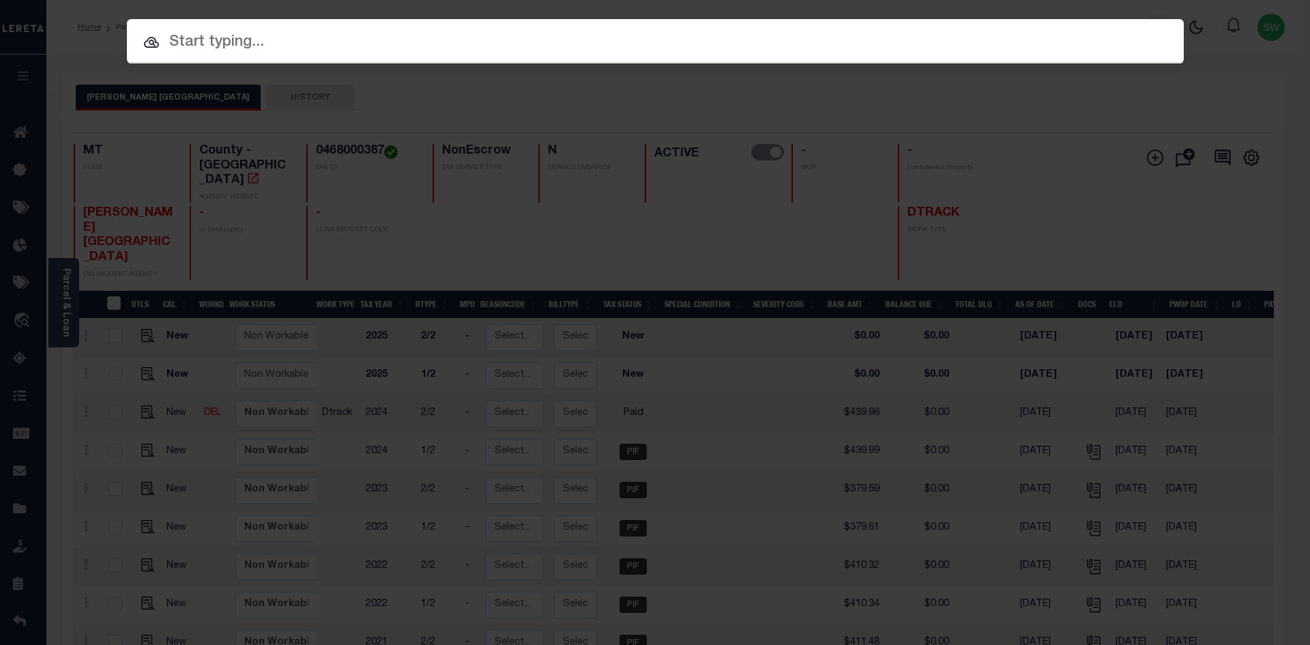
click at [251, 52] on input "text" at bounding box center [655, 43] width 1057 height 24
paste input "4208240015295"
type input "4208240015295"
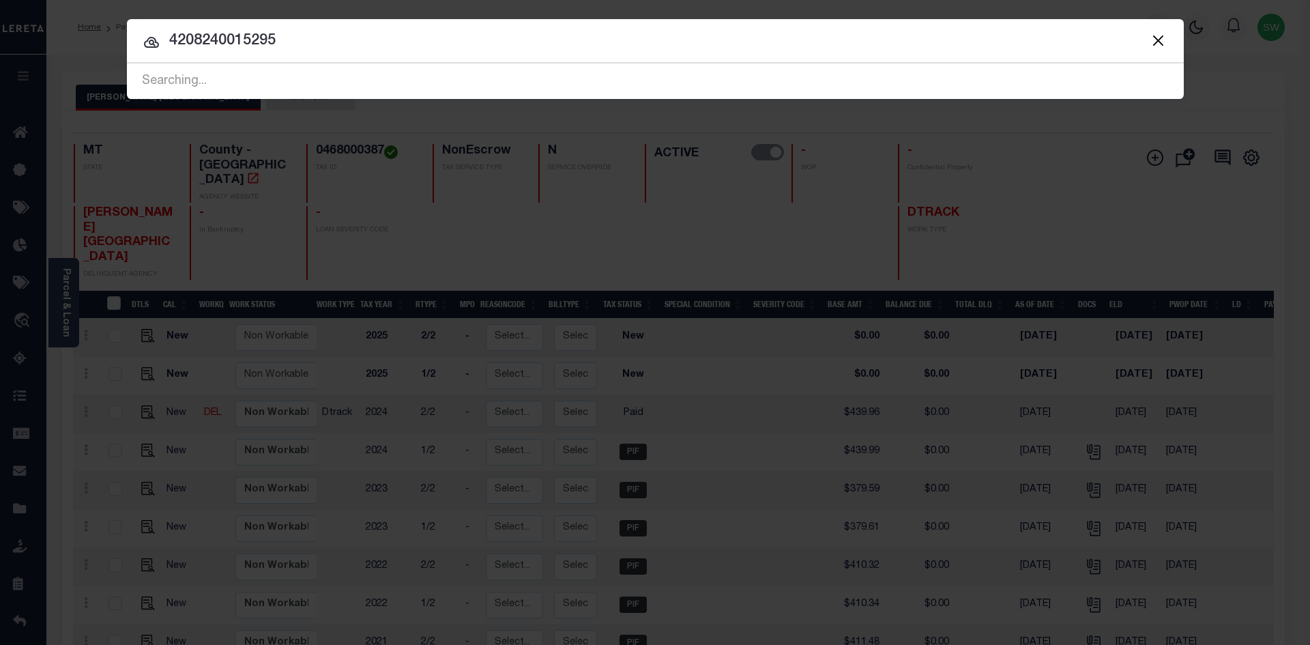
click at [300, 44] on input "4208240015295" at bounding box center [655, 41] width 1057 height 24
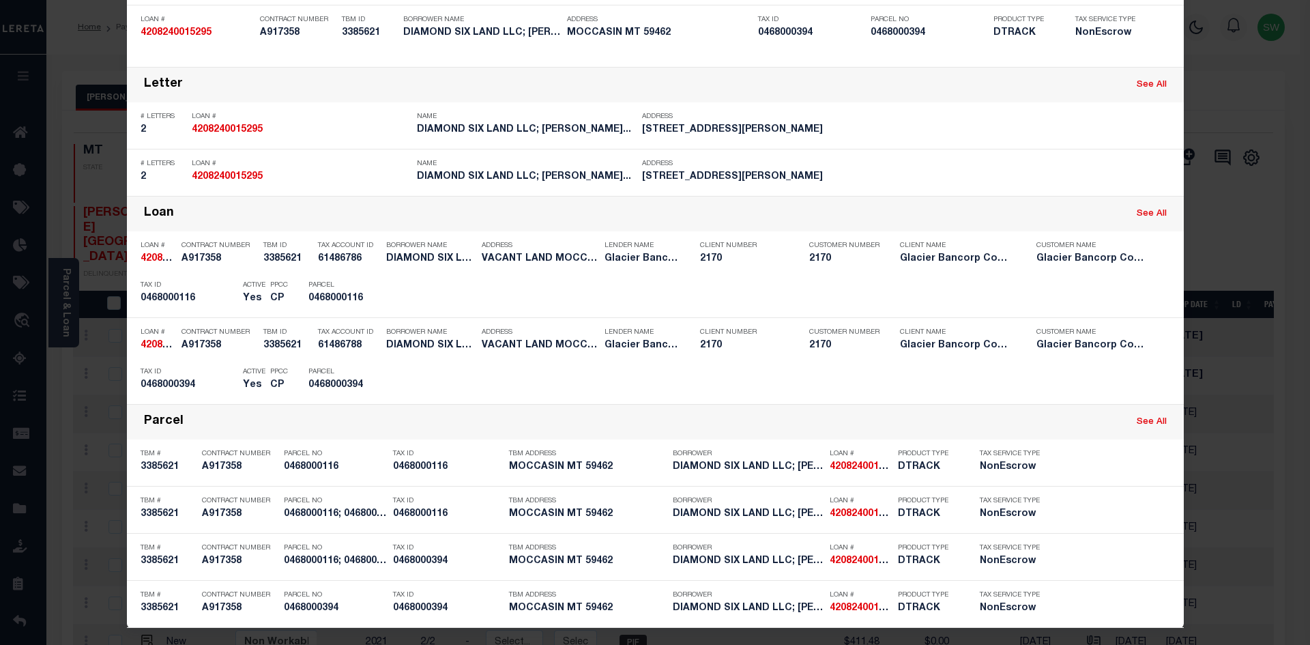
scroll to position [186, 0]
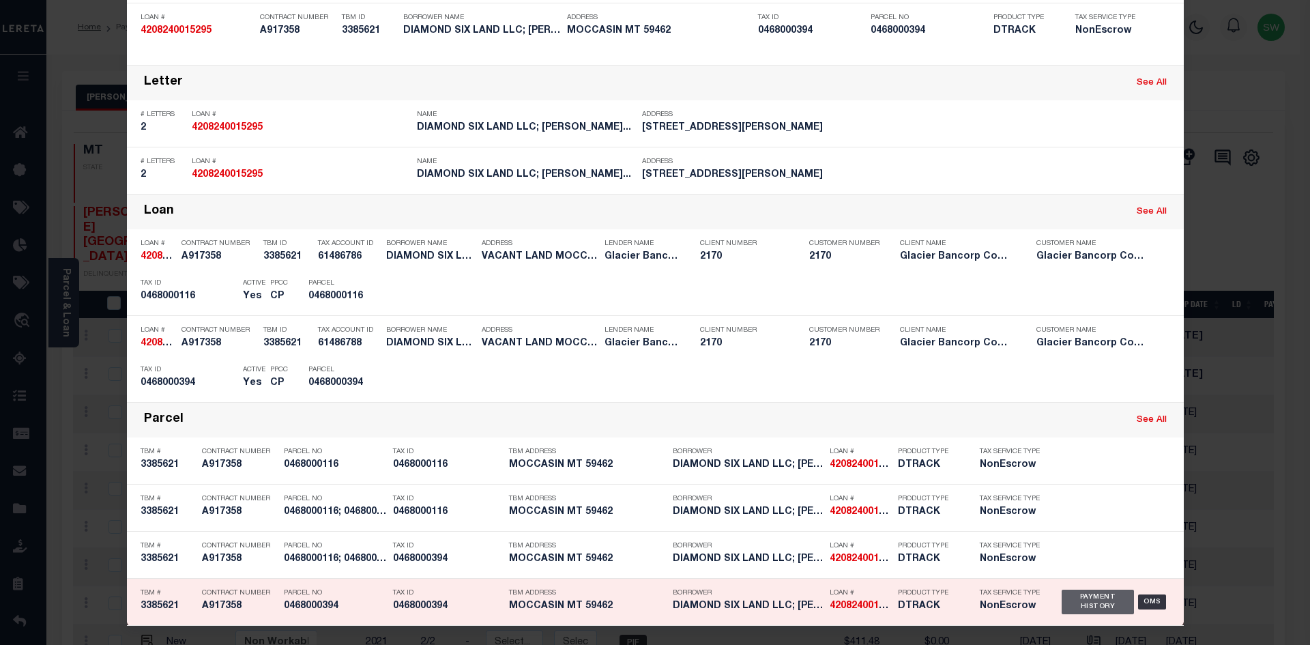
click at [1082, 602] on div "Payment History" at bounding box center [1098, 602] width 73 height 25
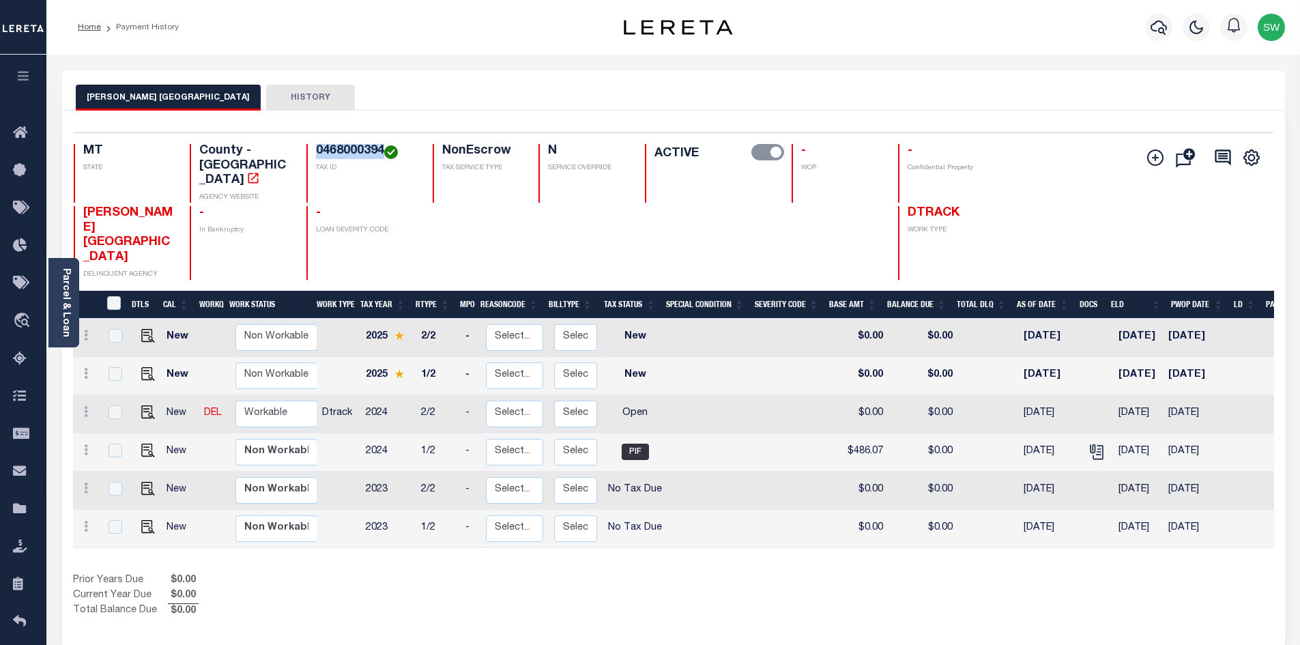
drag, startPoint x: 381, startPoint y: 152, endPoint x: 318, endPoint y: 149, distance: 62.8
click at [318, 149] on h4 "0468000394" at bounding box center [366, 151] width 100 height 15
copy h4 "0468000394"
click at [88, 408] on link at bounding box center [85, 413] width 15 height 11
click at [114, 452] on img at bounding box center [119, 459] width 14 height 14
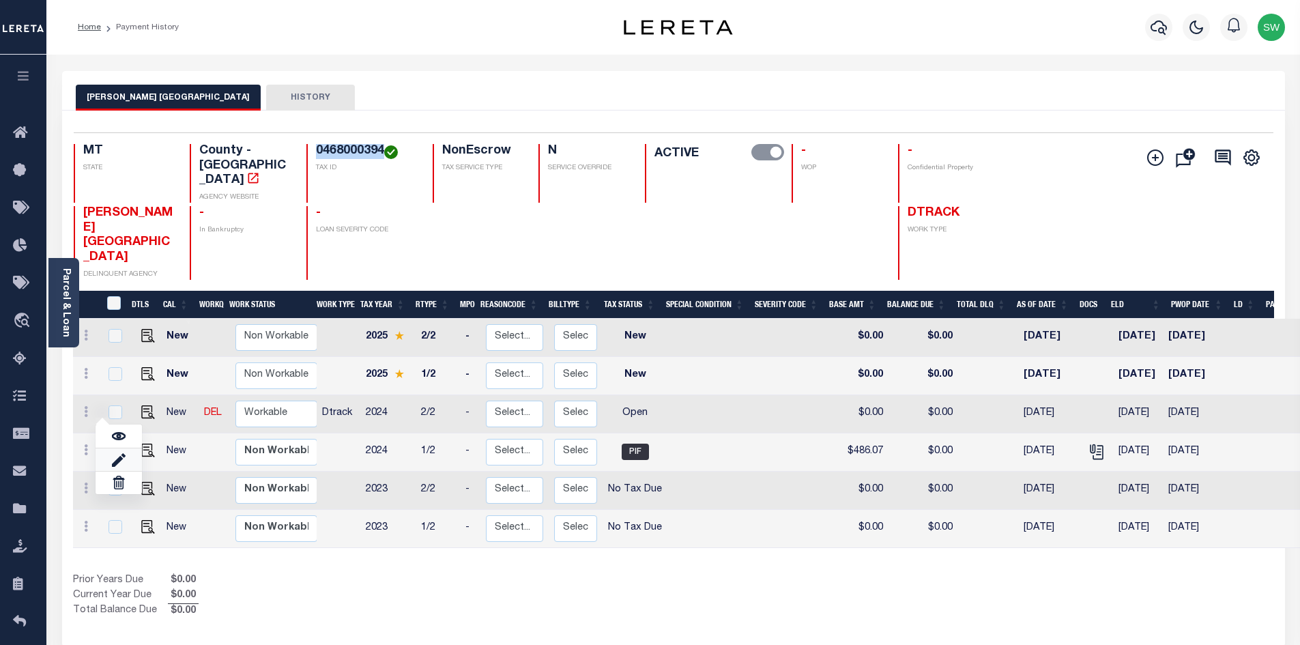
select select "OP2"
type input "$0.00"
type input "[DATE]"
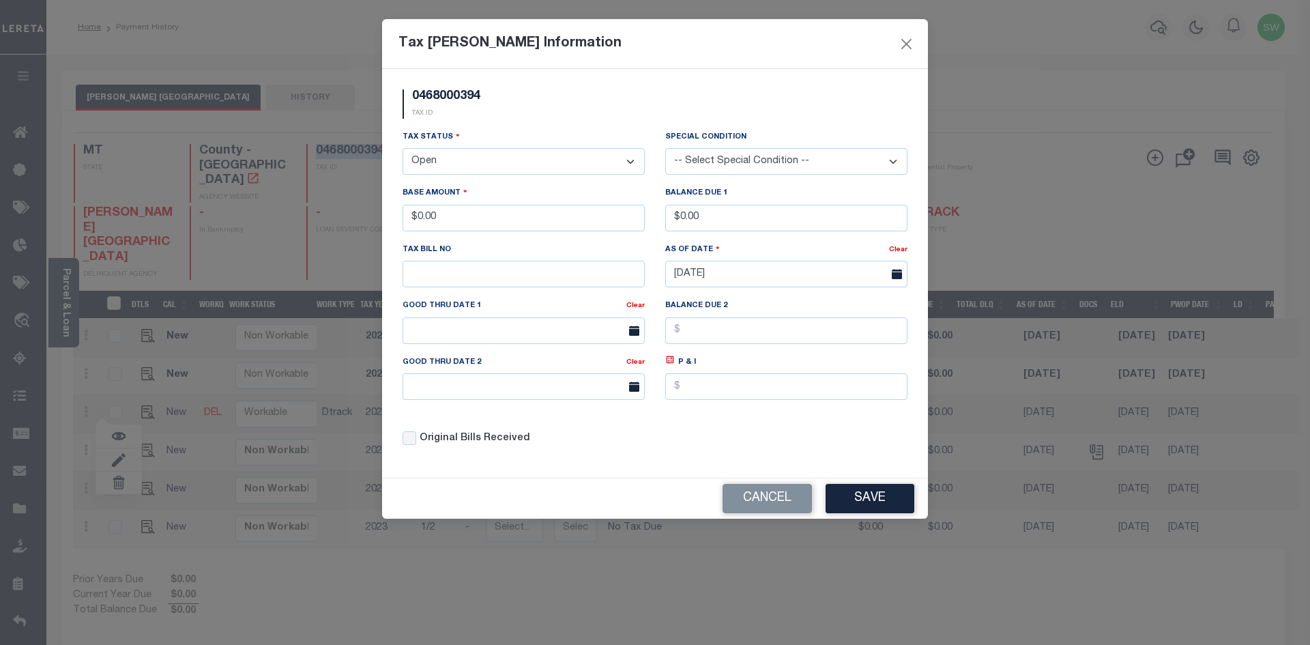
drag, startPoint x: 628, startPoint y: 164, endPoint x: 627, endPoint y: 173, distance: 9.0
click at [628, 164] on select "- Select Status - Open Due/Unpaid Paid Incomplete No Tax Due Internal Refund Pr…" at bounding box center [524, 161] width 242 height 27
drag, startPoint x: 631, startPoint y: 164, endPoint x: 624, endPoint y: 169, distance: 8.7
click at [631, 164] on select "- Select Status - Open Due/Unpaid Paid Incomplete No Tax Due Internal Refund Pr…" at bounding box center [524, 161] width 242 height 27
select select "PYD"
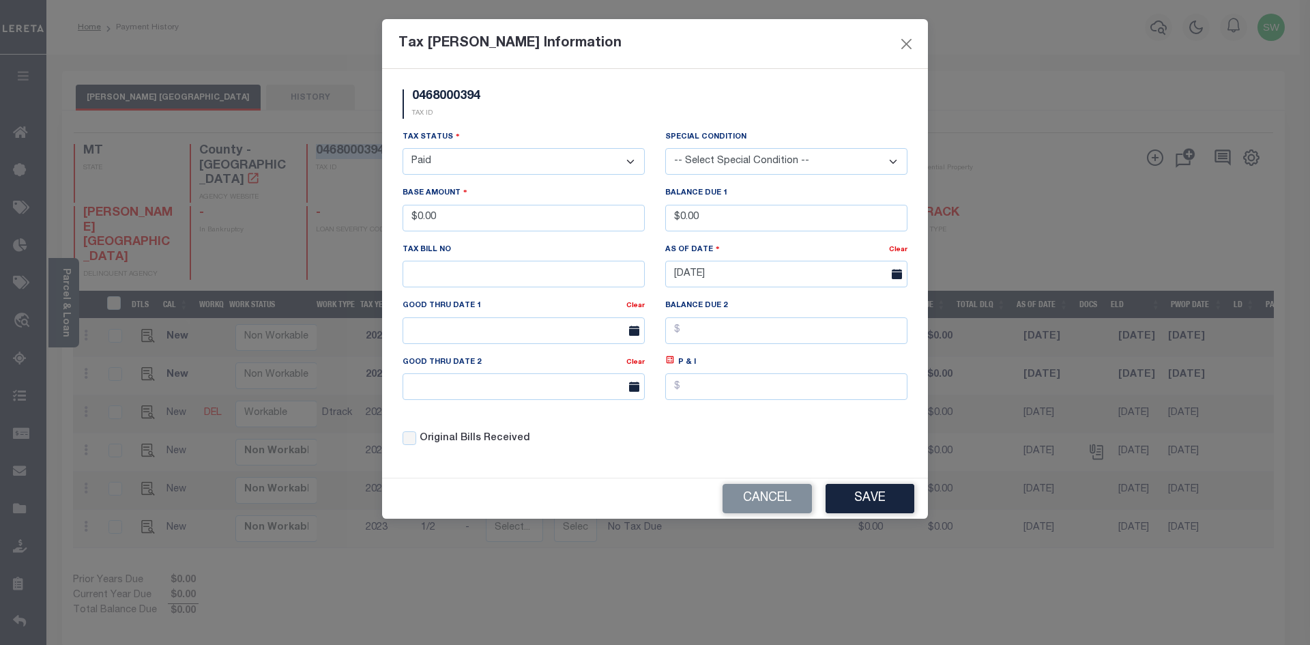
click at [403, 149] on select "- Select Status - Open Due/Unpaid Paid Incomplete No Tax Due Internal Refund Pr…" at bounding box center [524, 161] width 242 height 27
drag, startPoint x: 466, startPoint y: 220, endPoint x: 341, endPoint y: 233, distance: 126.2
click at [341, 233] on div "Tax Bill Amount Information 0468000394 TAX ID Installment: TaxID: 0468000394 Ta…" at bounding box center [655, 322] width 1310 height 645
type input "$486.06"
click at [561, 478] on div "0468000394 TAX ID Installment: TaxID: 0468000394 Tax Status" at bounding box center [655, 273] width 546 height 409
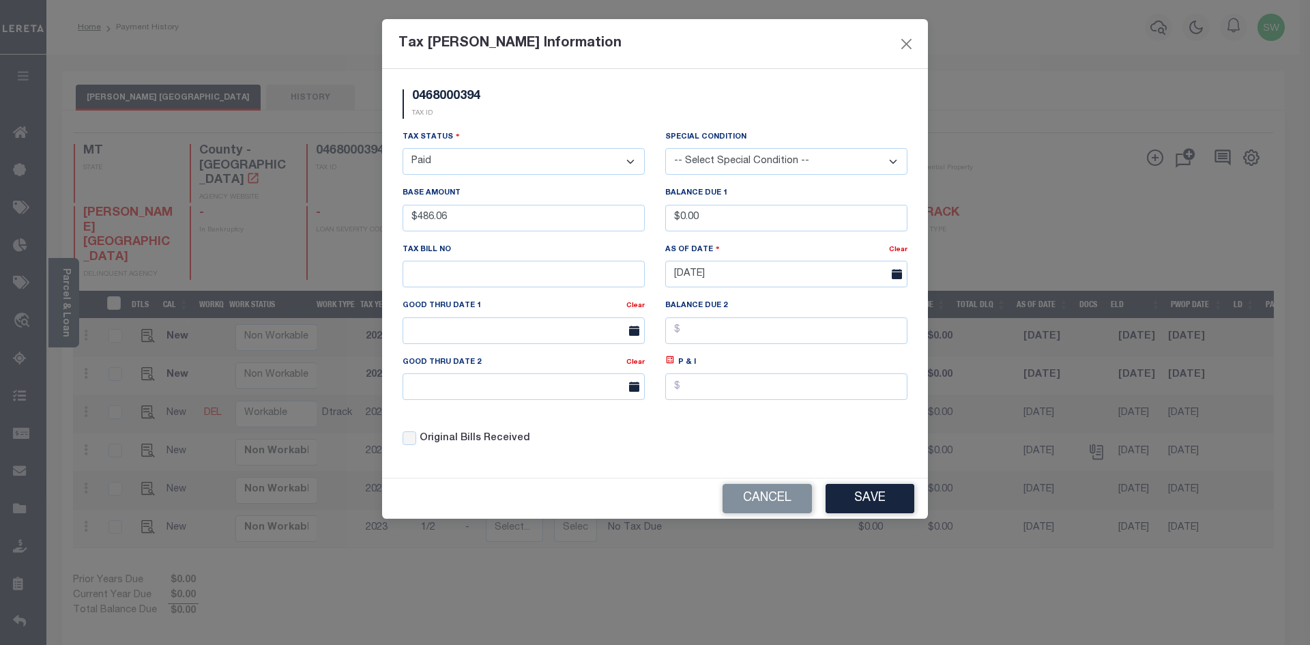
click at [643, 453] on div "Original Bills Received" at bounding box center [523, 434] width 263 height 46
click at [855, 504] on button "Save" at bounding box center [870, 498] width 89 height 29
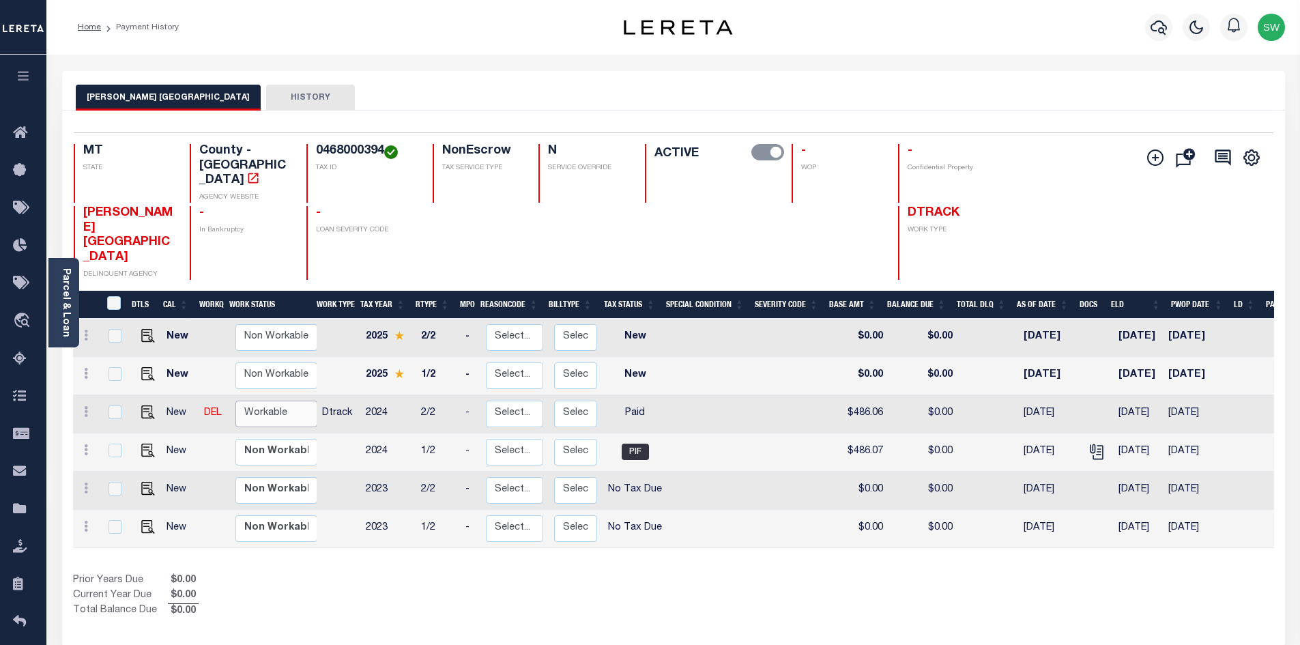
click at [263, 401] on select "Non Workable Workable" at bounding box center [276, 414] width 82 height 27
checkbox input "true"
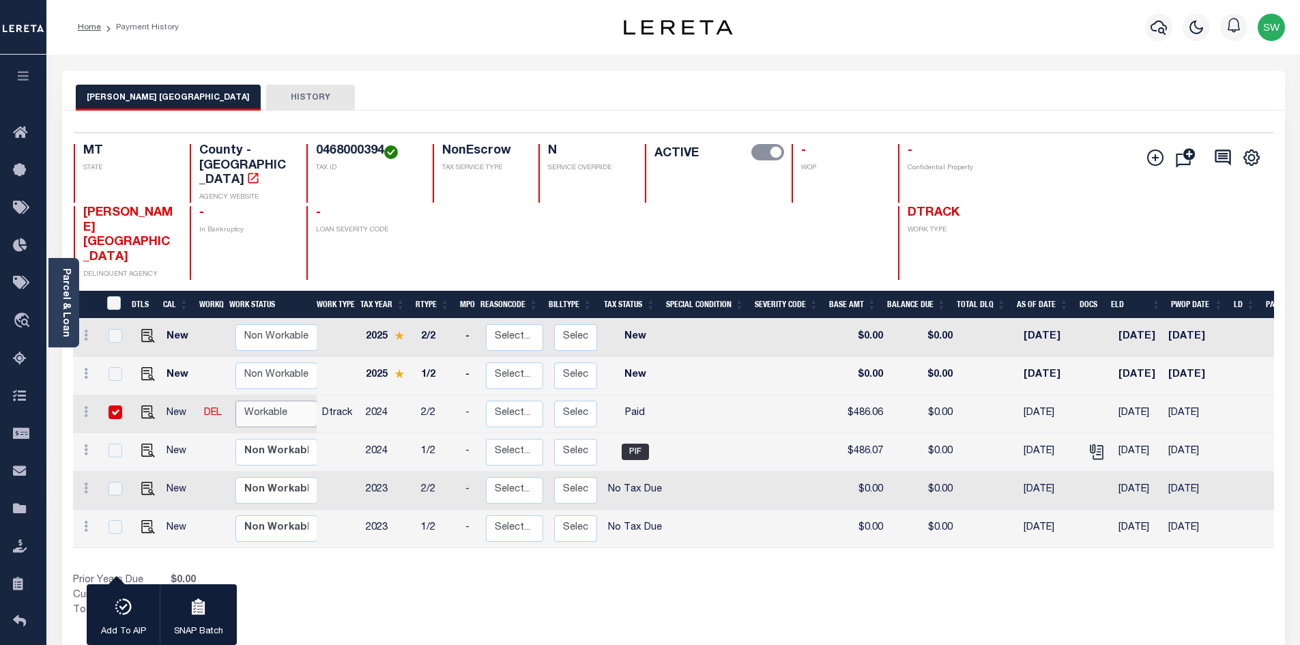
select select "true"
click at [235, 401] on select "Non Workable Workable" at bounding box center [276, 414] width 82 height 27
checkbox input "false"
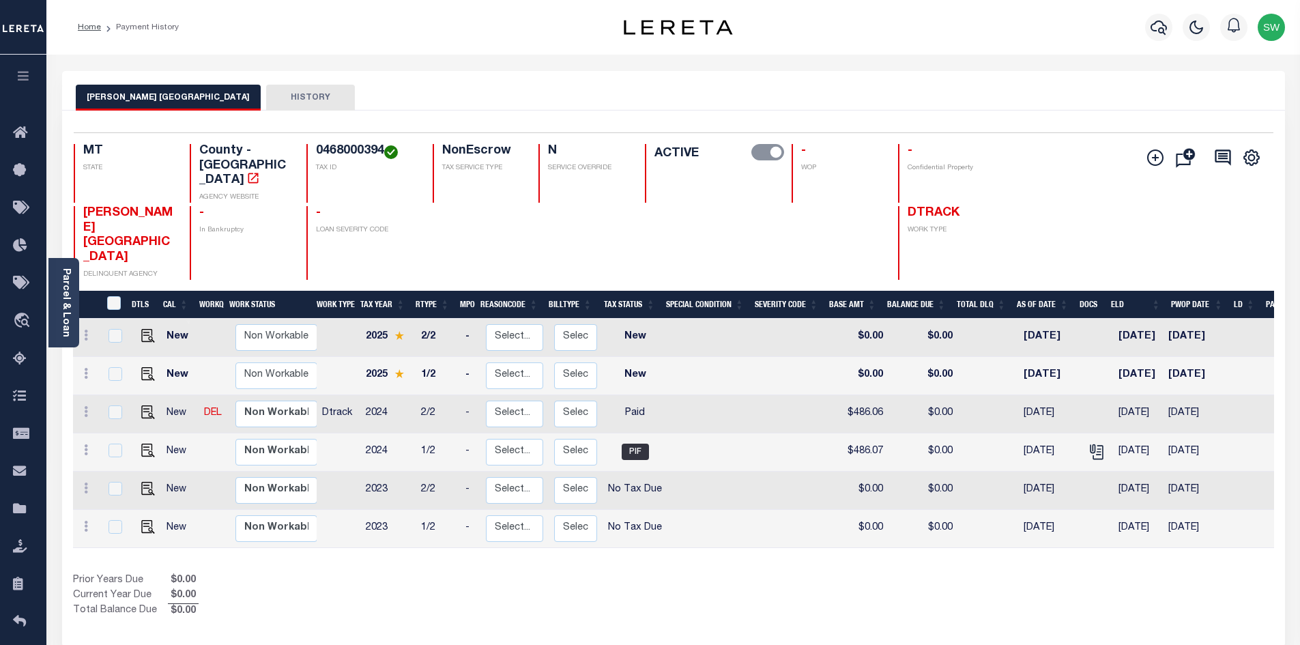
click at [391, 573] on div "Prior Years Due $0.00 Current Year Due $0.00 Total Balance Due $0.00" at bounding box center [373, 596] width 601 height 46
click at [1166, 28] on icon "button" at bounding box center [1159, 27] width 16 height 14
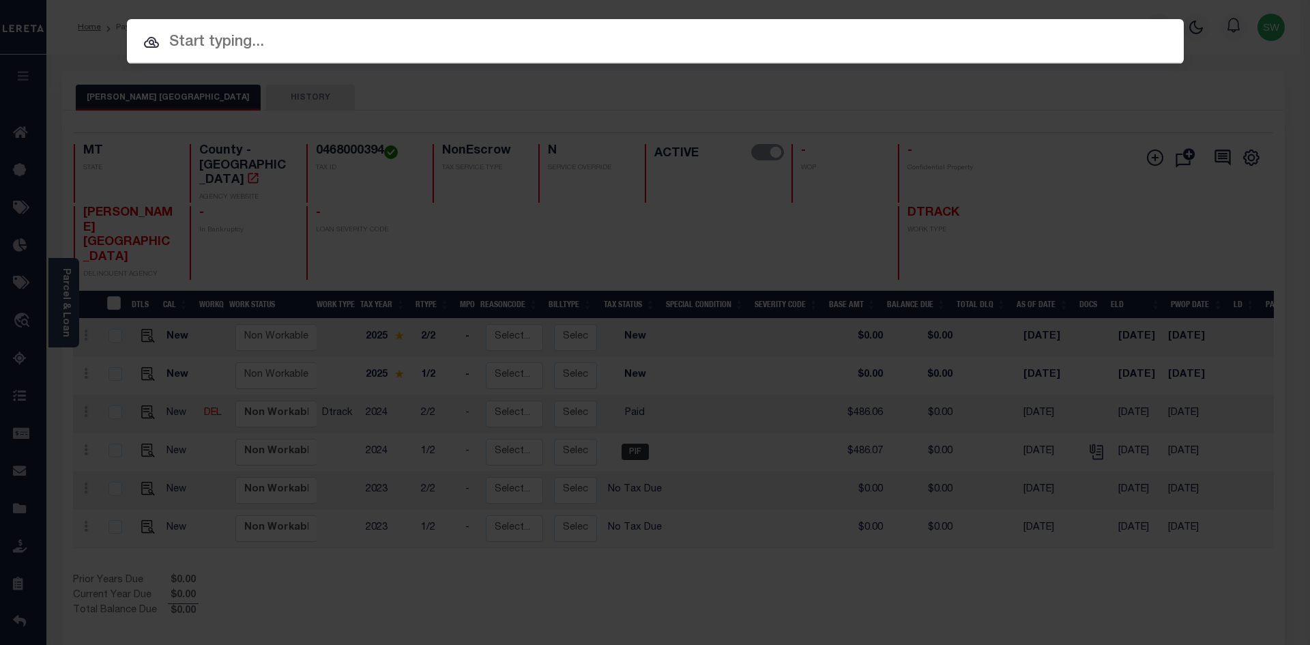
click at [212, 37] on input "text" at bounding box center [655, 43] width 1057 height 24
paste input "4211200007247"
type input "4211200007247"
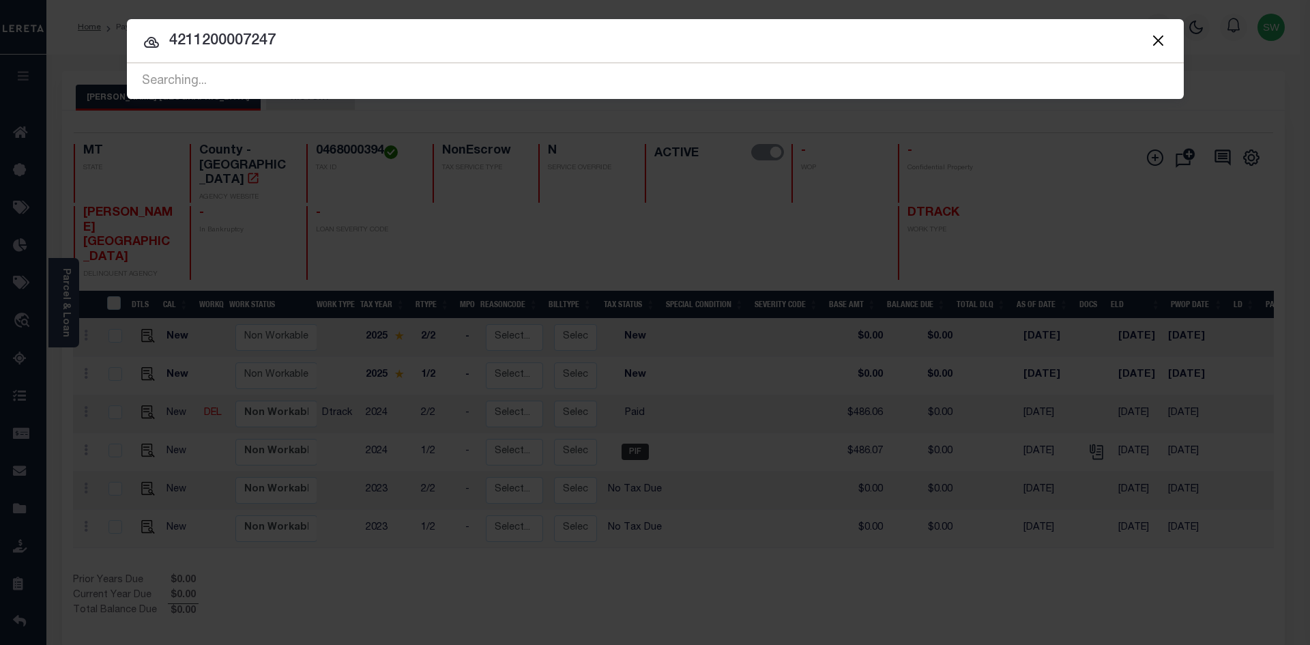
click at [300, 41] on input "4211200007247" at bounding box center [655, 41] width 1057 height 24
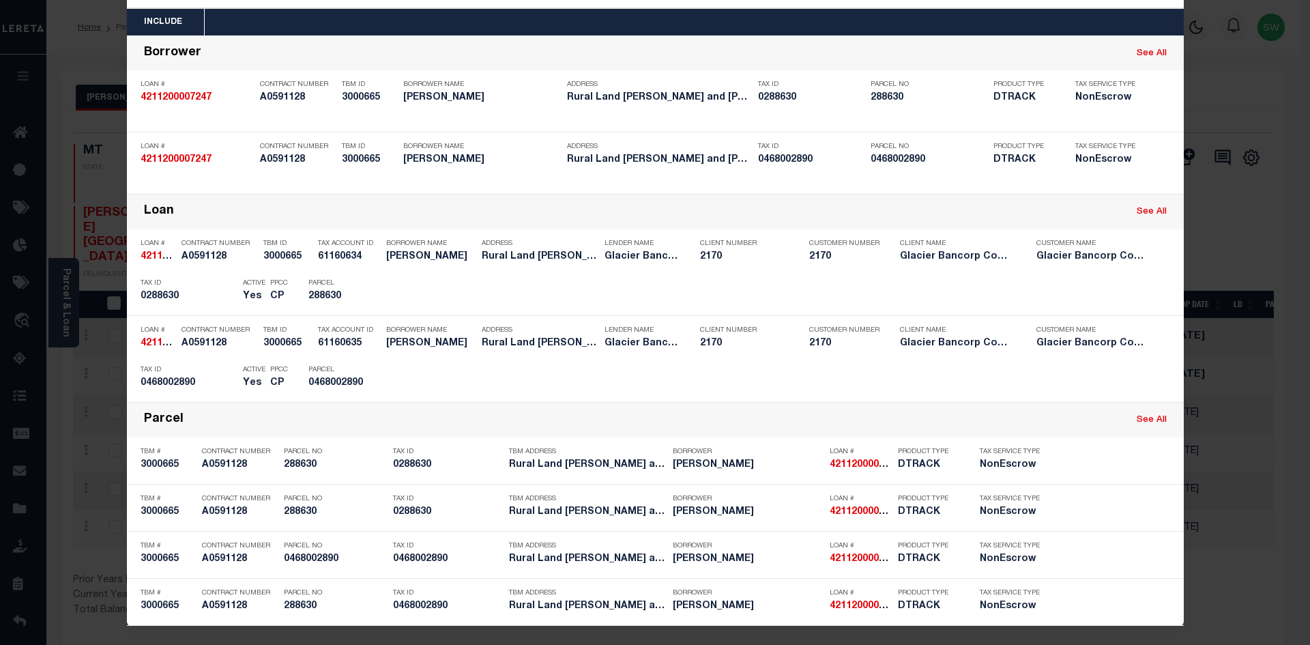
scroll to position [57, 0]
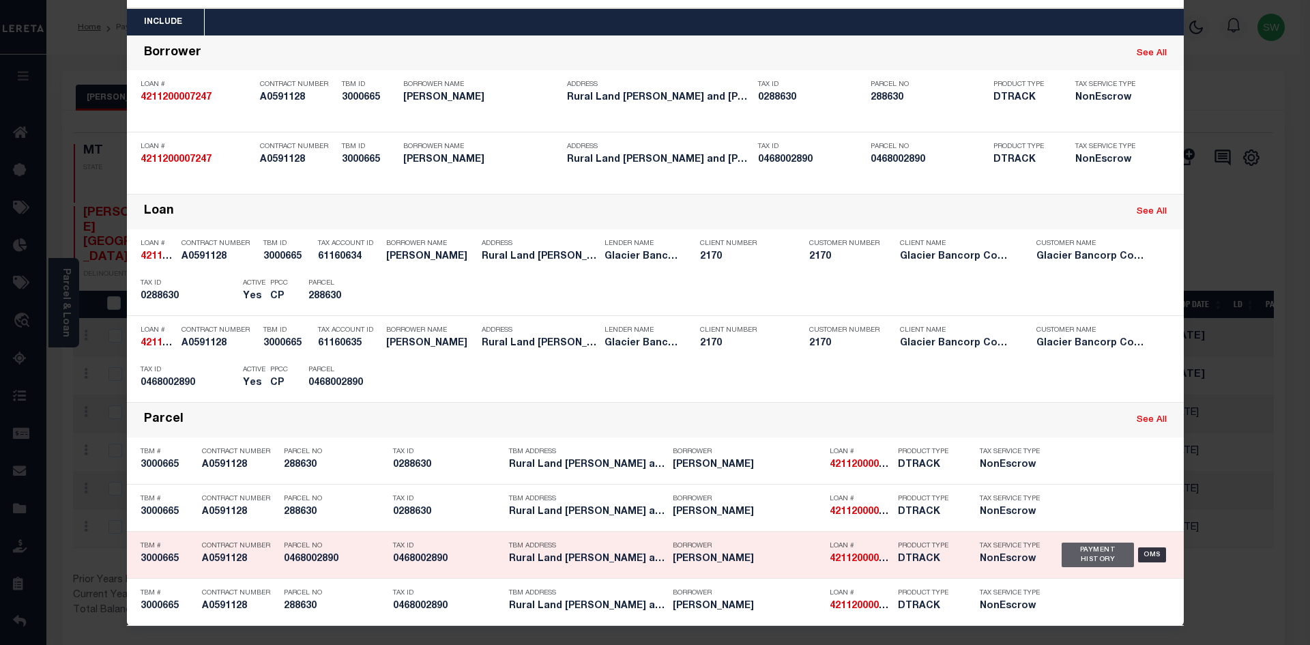
click at [1095, 550] on div "Payment History" at bounding box center [1098, 555] width 73 height 25
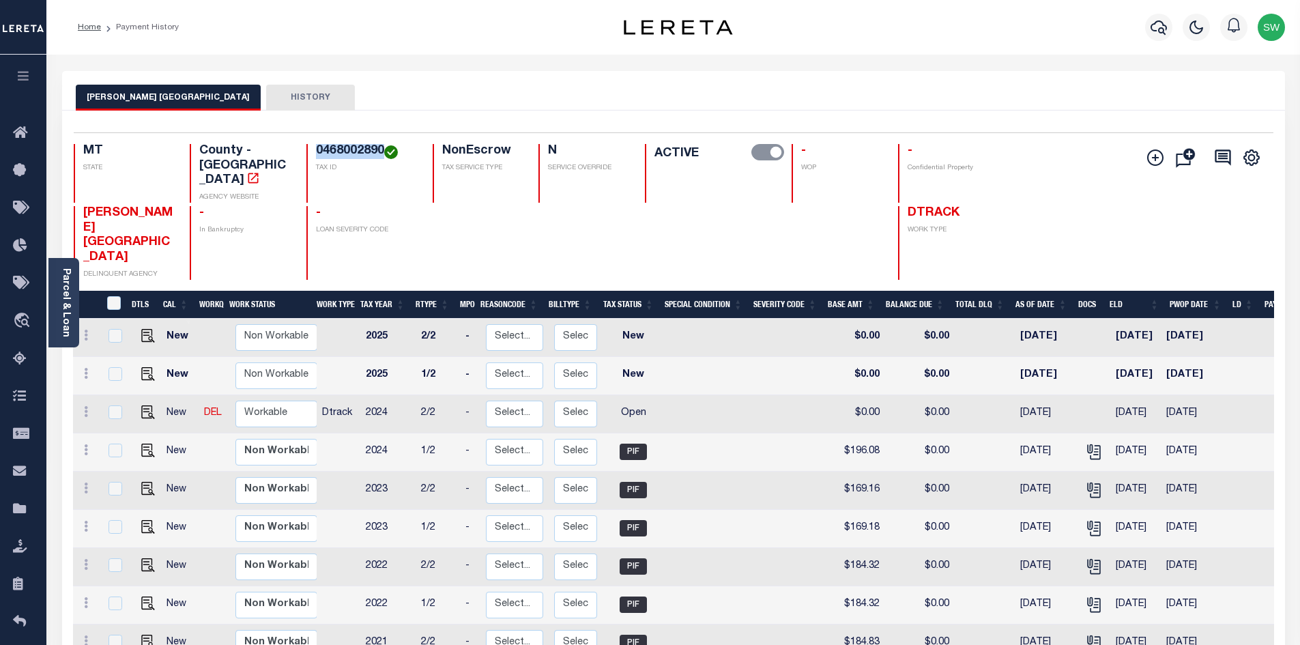
drag, startPoint x: 386, startPoint y: 147, endPoint x: 315, endPoint y: 152, distance: 70.4
click at [316, 152] on h4 "0468002890" at bounding box center [366, 151] width 100 height 15
copy h4 "0468002890"
click at [82, 408] on link at bounding box center [85, 413] width 15 height 11
click at [113, 452] on img at bounding box center [119, 459] width 14 height 14
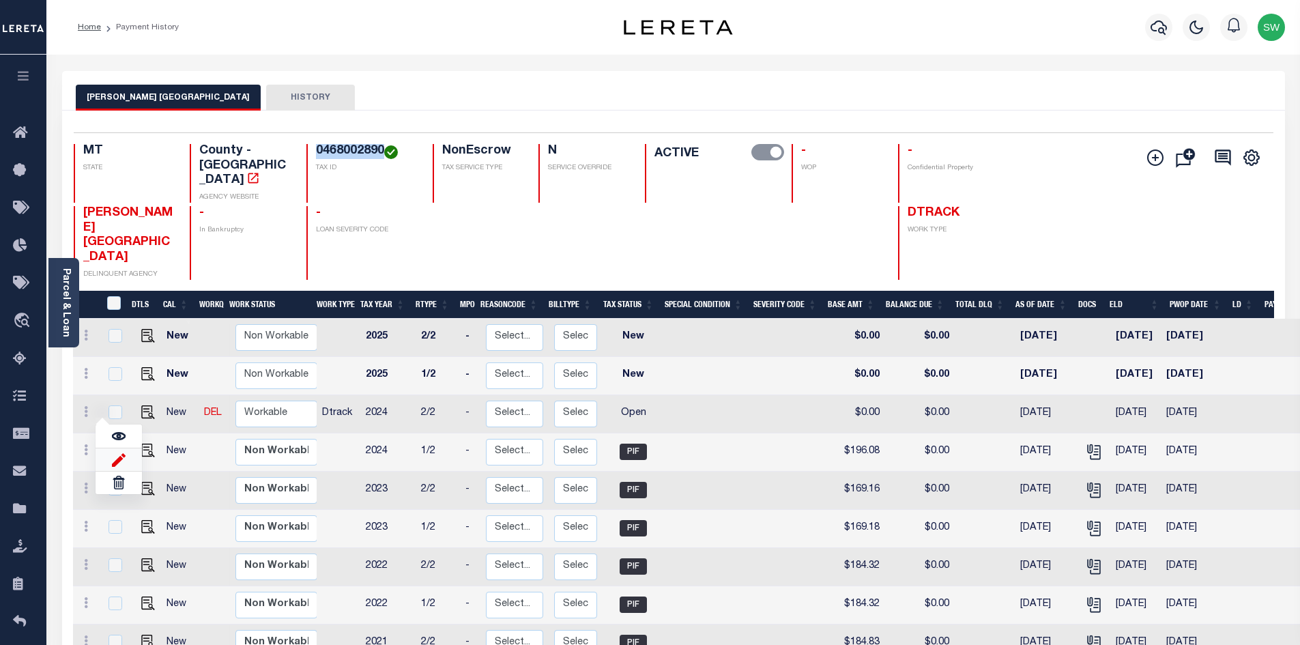
select select "OP2"
type input "$0.00"
type input "[DATE]"
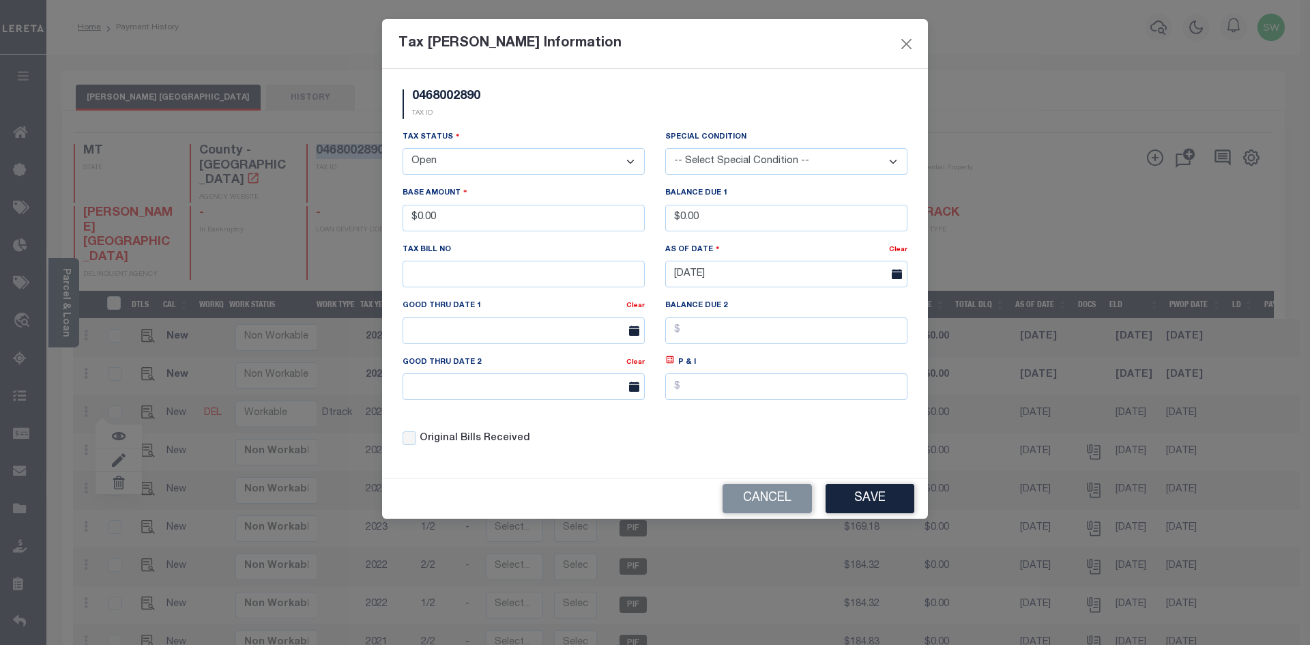
click at [629, 161] on select "- Select Status - Open Due/Unpaid Paid Incomplete No Tax Due Internal Refund Pr…" at bounding box center [524, 161] width 242 height 27
click at [631, 162] on select "- Select Status - Open Due/Unpaid Paid Incomplete No Tax Due Internal Refund Pr…" at bounding box center [524, 161] width 242 height 27
select select "PYD"
click at [403, 149] on select "- Select Status - Open Due/Unpaid Paid Incomplete No Tax Due Internal Refund Pr…" at bounding box center [524, 161] width 242 height 27
click at [524, 135] on div "Tax Status - Select Status - Open Due/Unpaid Paid Incomplete No Tax Due Interna…" at bounding box center [524, 152] width 242 height 45
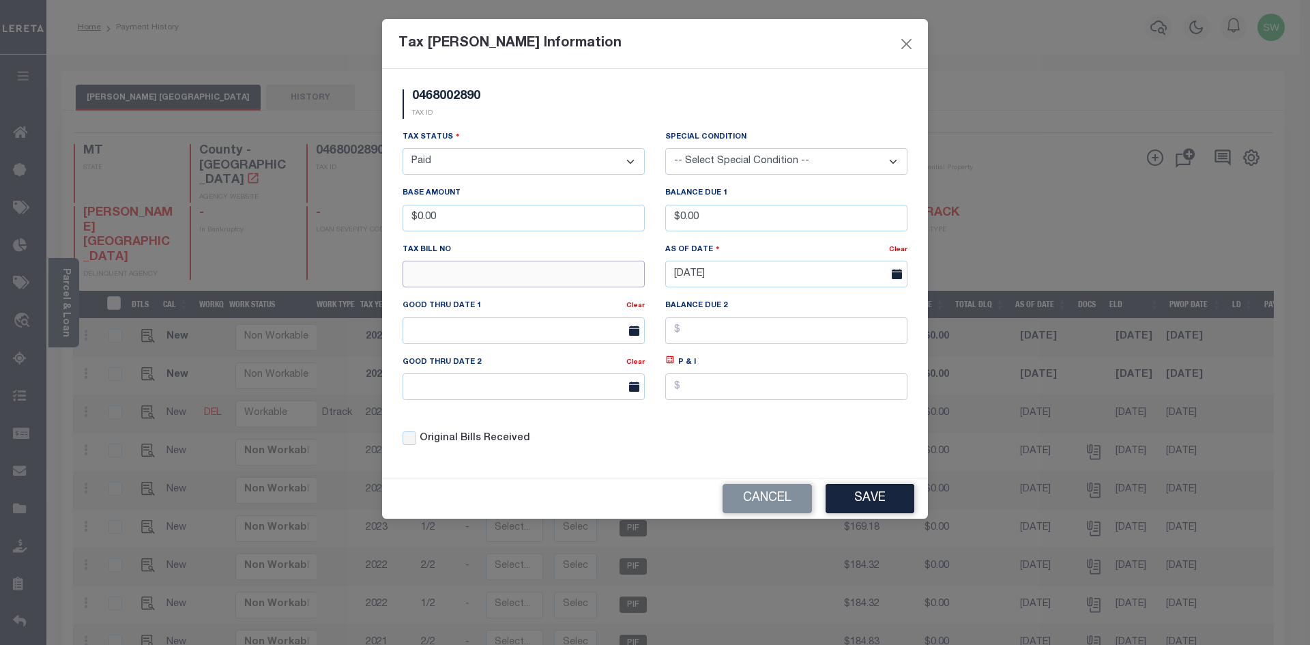
click at [459, 269] on input "text" at bounding box center [524, 274] width 242 height 27
type input "196.07"
drag, startPoint x: 464, startPoint y: 274, endPoint x: 363, endPoint y: 266, distance: 101.3
click at [363, 266] on div "Tax [PERSON_NAME] Information 0468002890 TAX ID Installment: TaxID: 0468002890 …" at bounding box center [655, 322] width 1310 height 645
drag, startPoint x: 463, startPoint y: 218, endPoint x: 336, endPoint y: 219, distance: 126.9
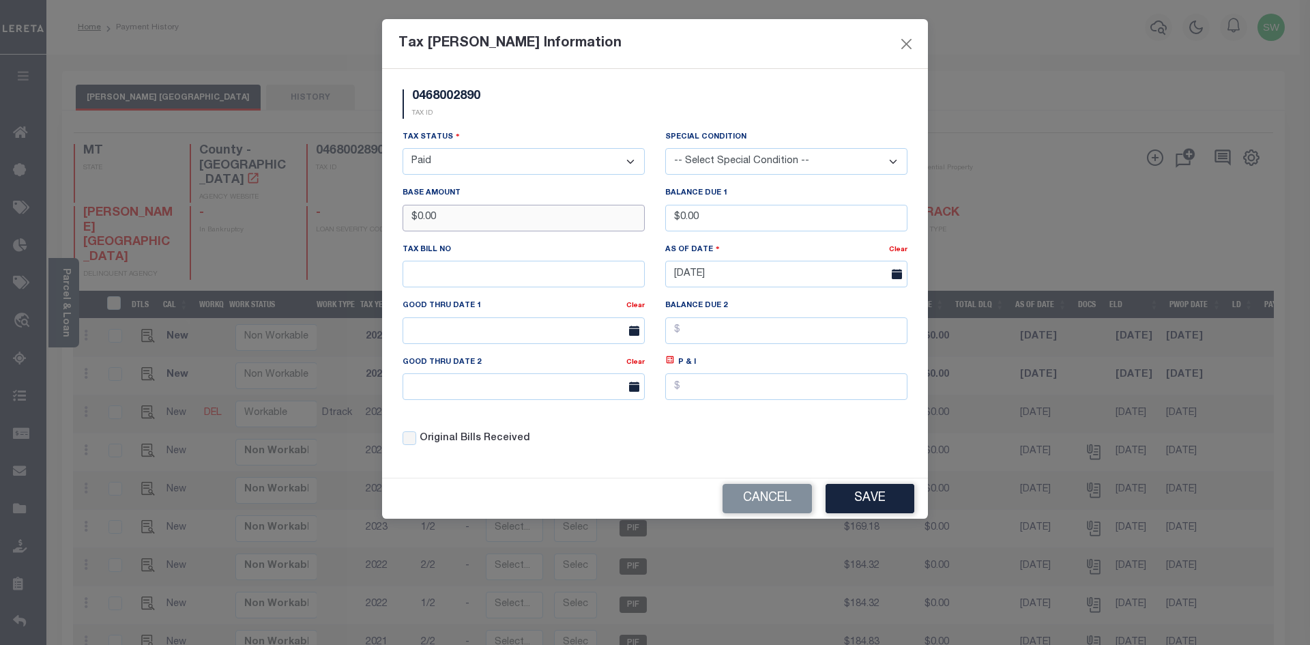
click at [336, 219] on div "Tax [PERSON_NAME] Information 0468002890 TAX ID Installment: TaxID: 0468002890 …" at bounding box center [655, 322] width 1310 height 645
type input "$196.07"
click at [549, 130] on div "Tax Status - Select Status - Open Due/Unpaid Paid Incomplete No Tax Due Interna…" at bounding box center [524, 152] width 242 height 45
click at [717, 435] on div "Tax Status - Select Status - Open Due/Unpaid Paid Incomplete No Tax Due Interna…" at bounding box center [654, 294] width 525 height 328
click at [857, 500] on button "Save" at bounding box center [870, 498] width 89 height 29
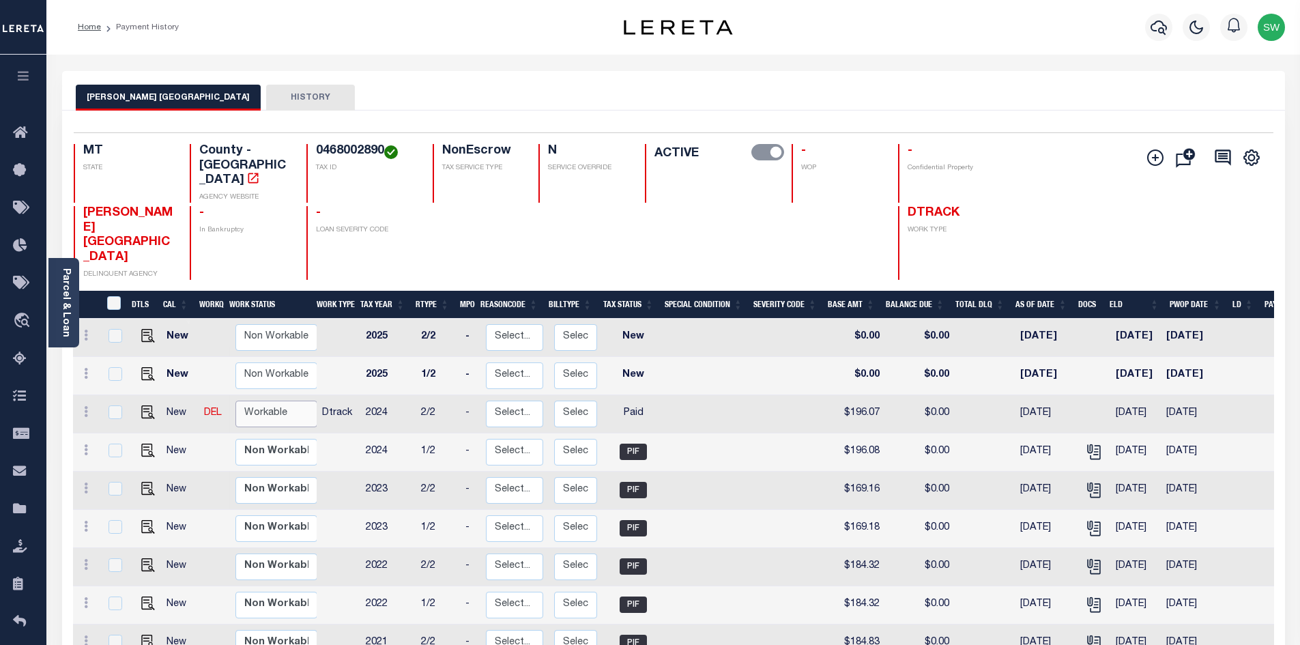
click at [291, 401] on select "Non Workable Workable" at bounding box center [276, 414] width 82 height 27
checkbox input "true"
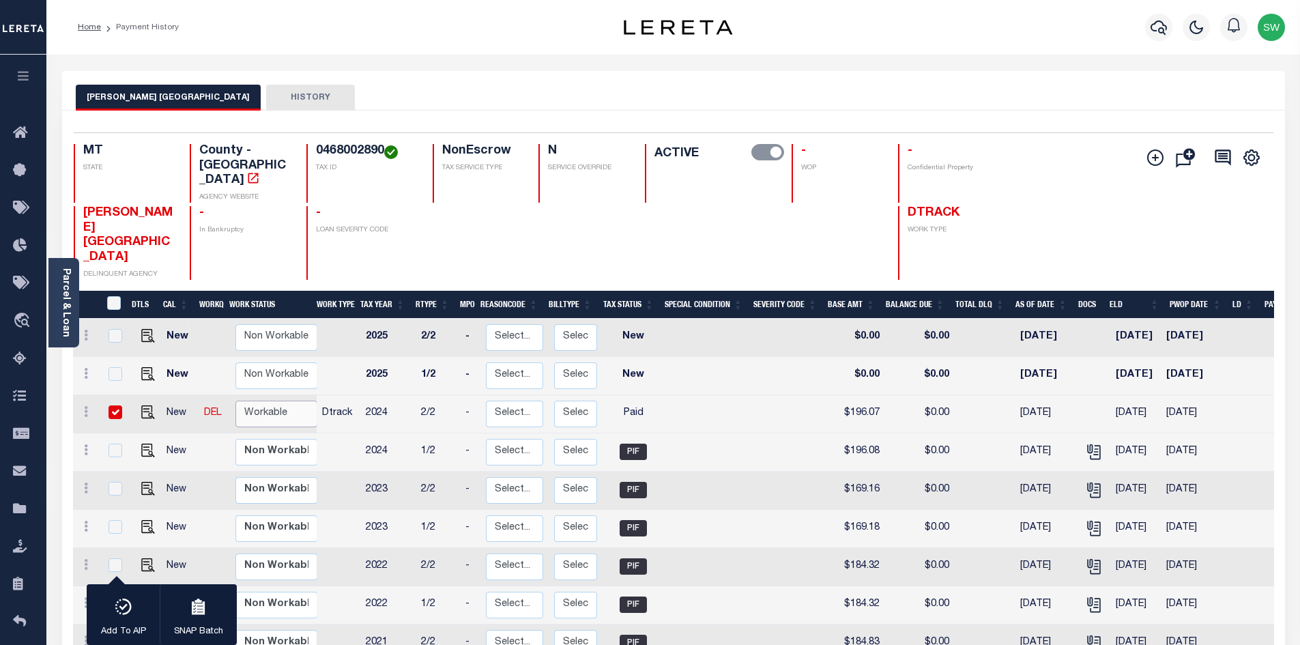
select select "true"
click at [235, 401] on select "Non Workable Workable" at bounding box center [276, 414] width 82 height 27
checkbox input "false"
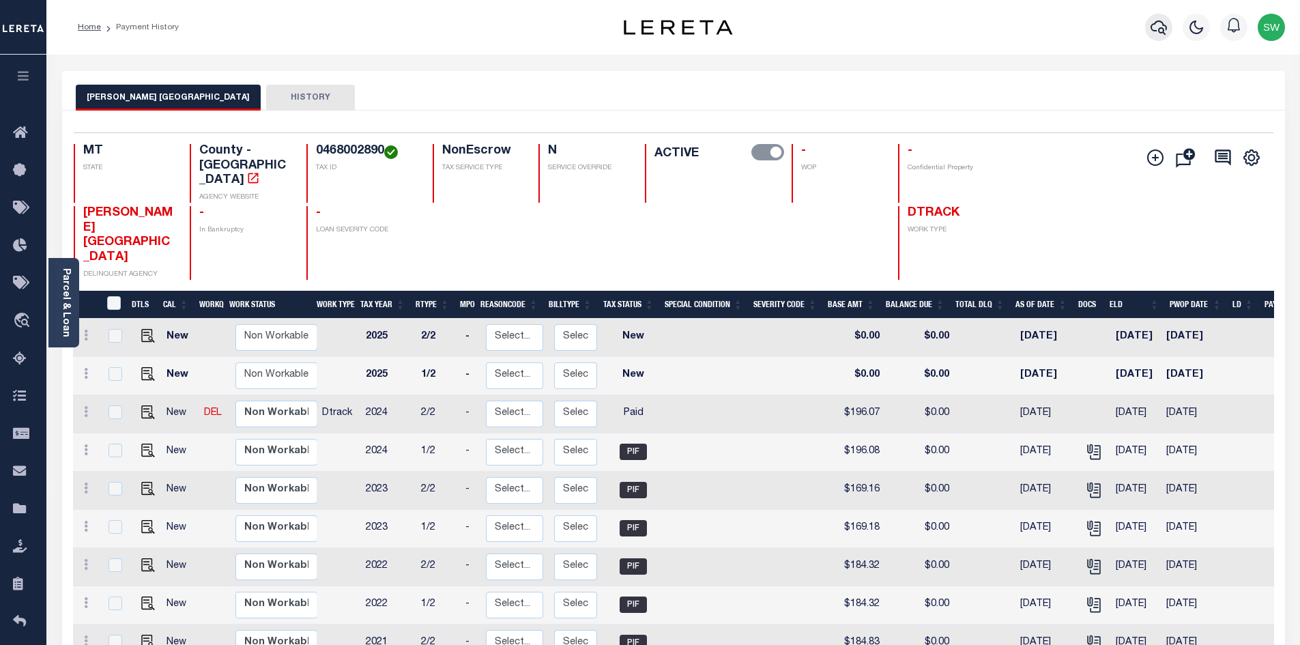
click at [1161, 30] on icon "button" at bounding box center [1159, 27] width 16 height 16
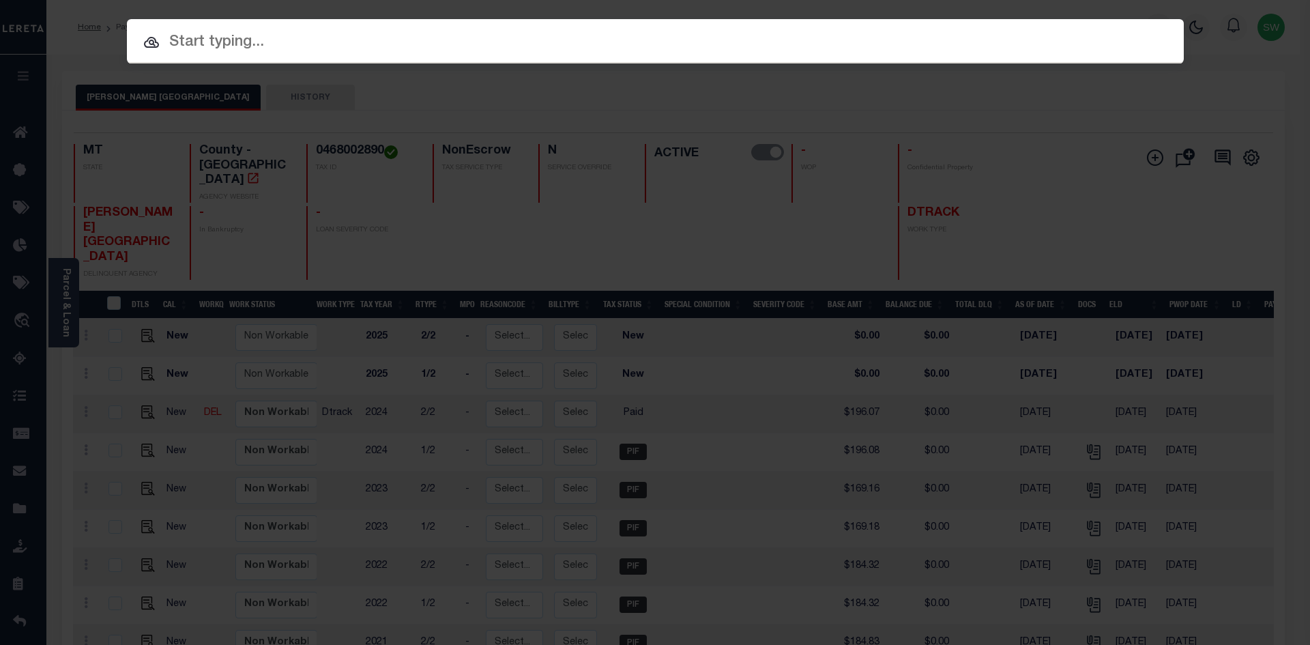
click at [176, 46] on input "text" at bounding box center [655, 43] width 1057 height 24
paste input "3702242120057"
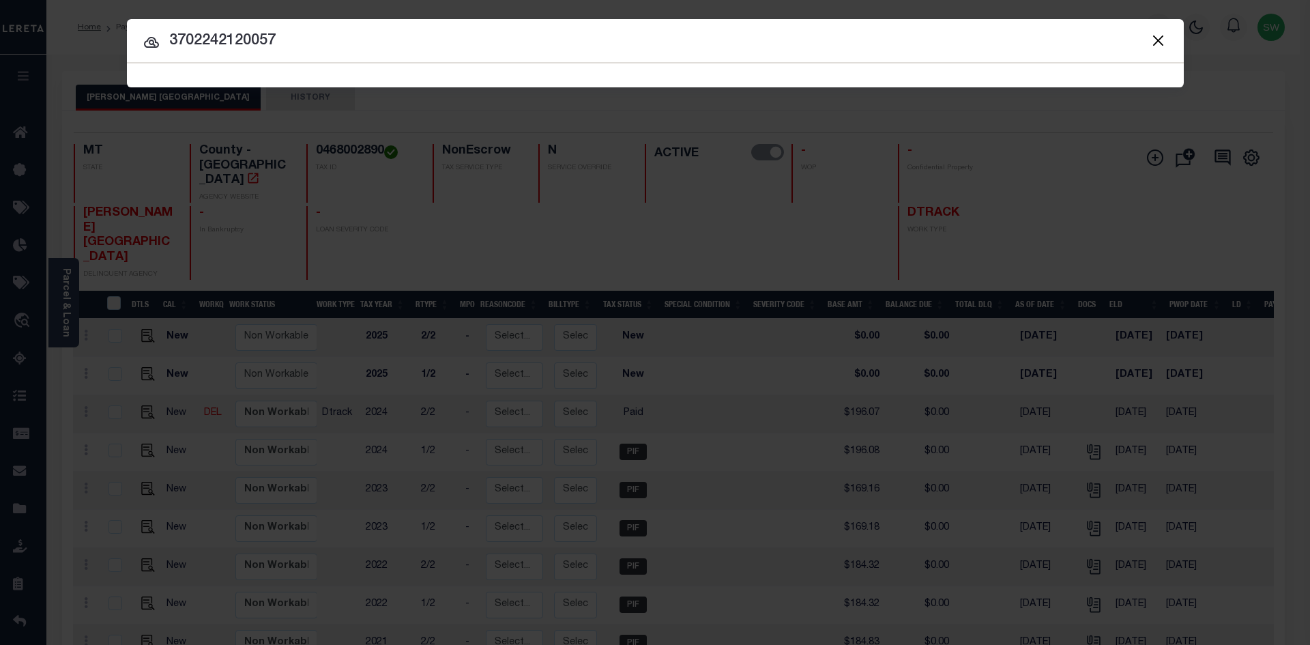
click at [323, 42] on input "3702242120057" at bounding box center [655, 41] width 1057 height 24
type input "3702242120057"
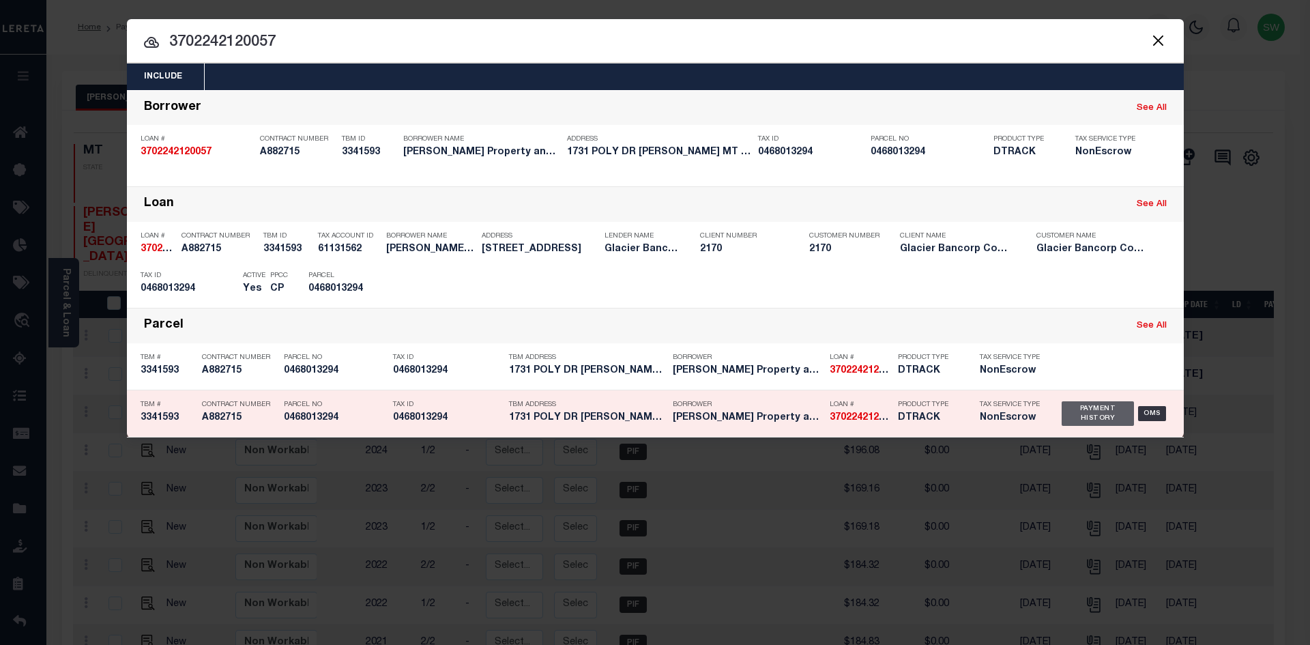
click at [1074, 416] on div "Payment History" at bounding box center [1098, 413] width 73 height 25
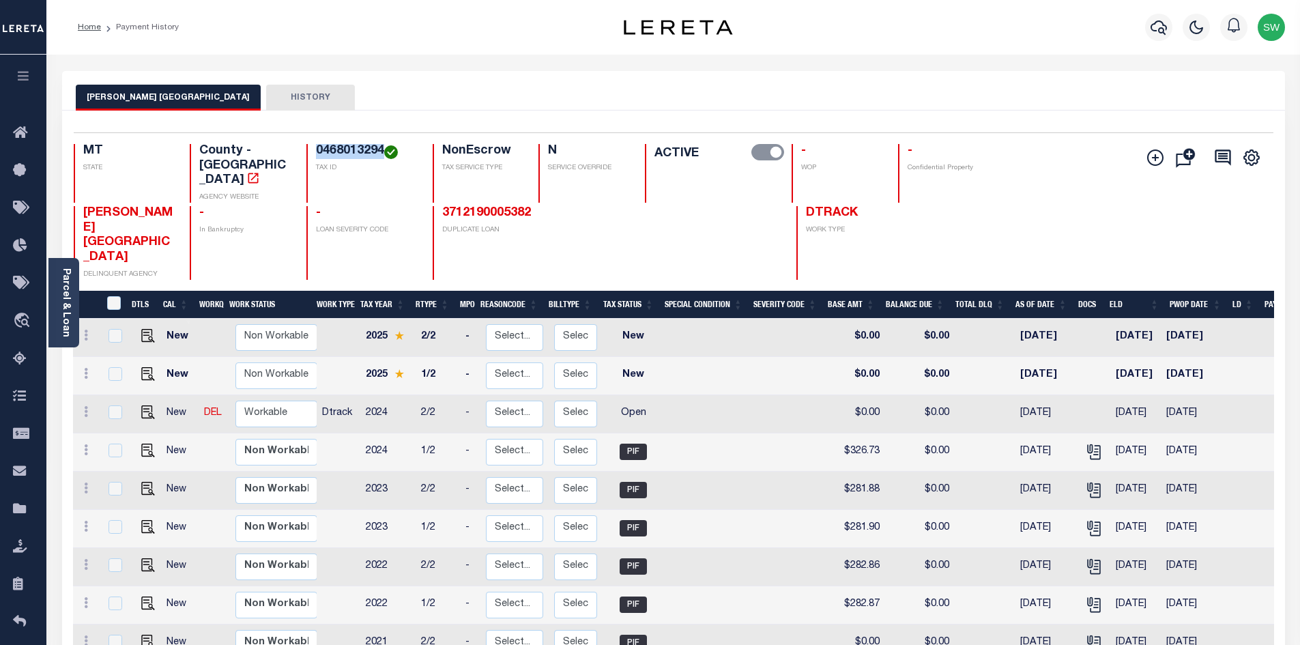
drag, startPoint x: 381, startPoint y: 149, endPoint x: 319, endPoint y: 147, distance: 62.8
click at [319, 147] on h4 "0468013294" at bounding box center [366, 151] width 100 height 15
copy h4 "0468013294"
click at [86, 406] on icon at bounding box center [86, 411] width 4 height 11
click at [113, 452] on img at bounding box center [119, 459] width 14 height 14
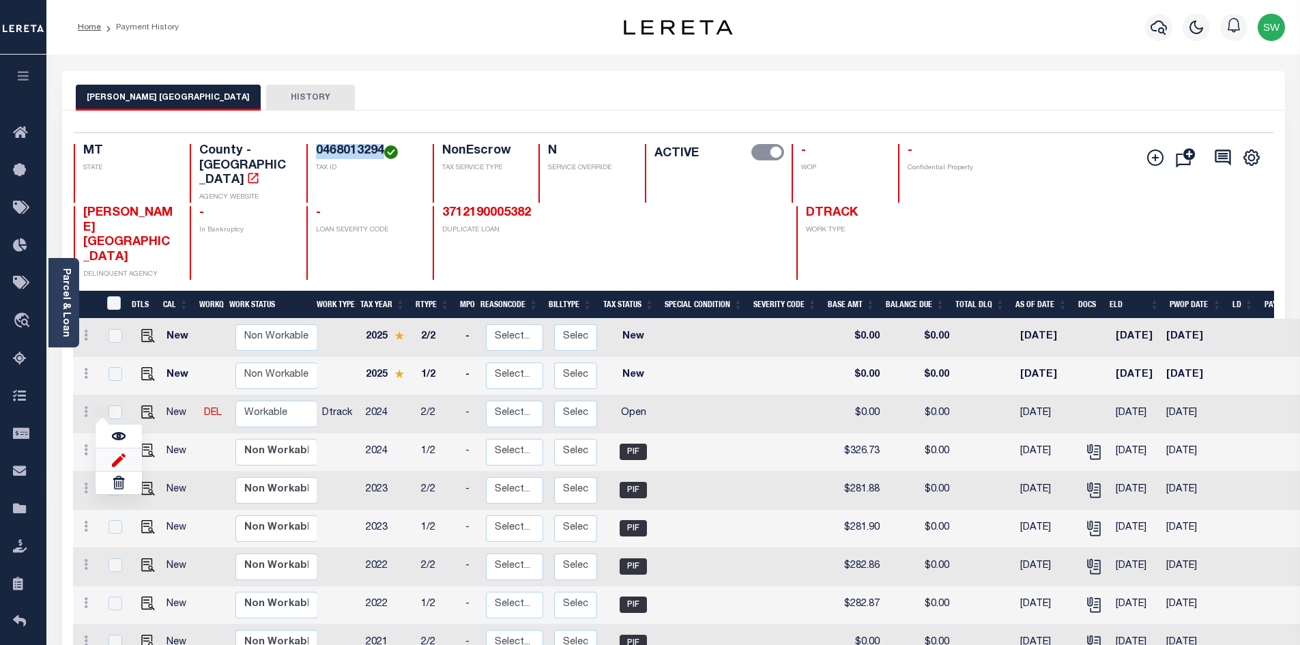
select select "OP2"
type input "$0.00"
type input "[DATE]"
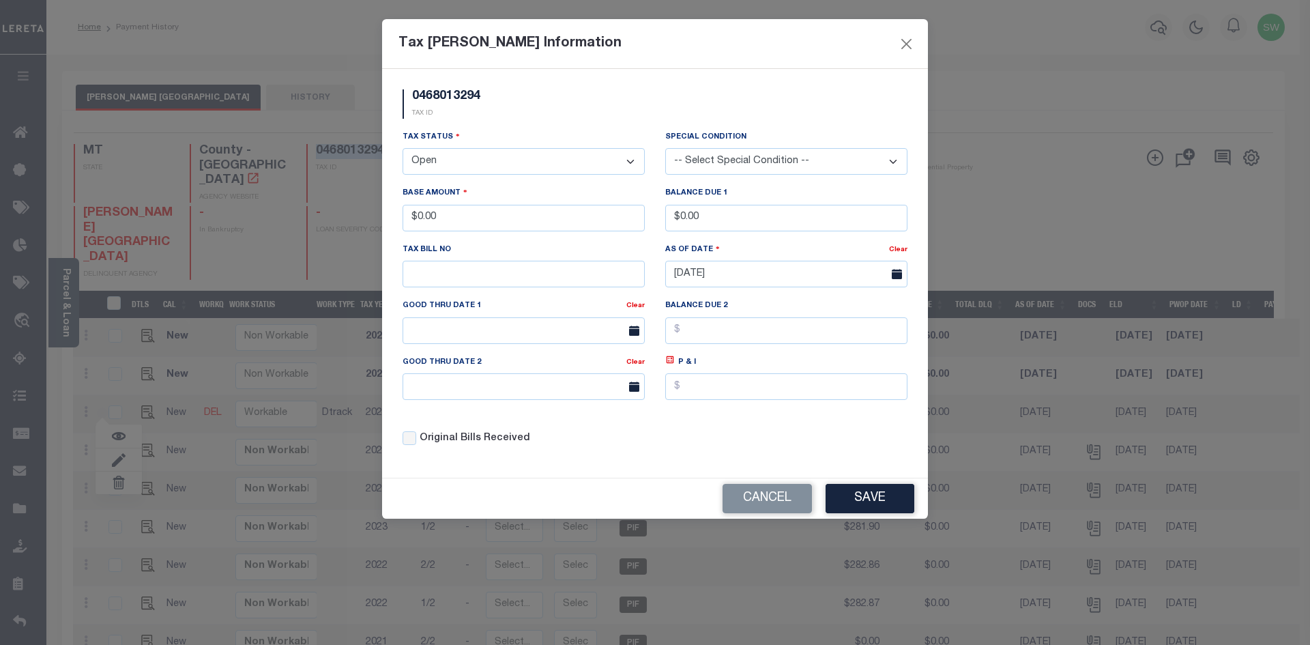
click at [627, 162] on select "- Select Status - Open Due/Unpaid Paid Incomplete No Tax Due Internal Refund Pr…" at bounding box center [524, 161] width 242 height 27
click at [628, 160] on select "- Select Status - Open Due/Unpaid Paid Incomplete No Tax Due Internal Refund Pr…" at bounding box center [524, 161] width 242 height 27
select select "PYD"
click at [403, 149] on select "- Select Status - Open Due/Unpaid Paid Incomplete No Tax Due Internal Refund Pr…" at bounding box center [524, 161] width 242 height 27
drag, startPoint x: 475, startPoint y: 216, endPoint x: 328, endPoint y: 218, distance: 146.7
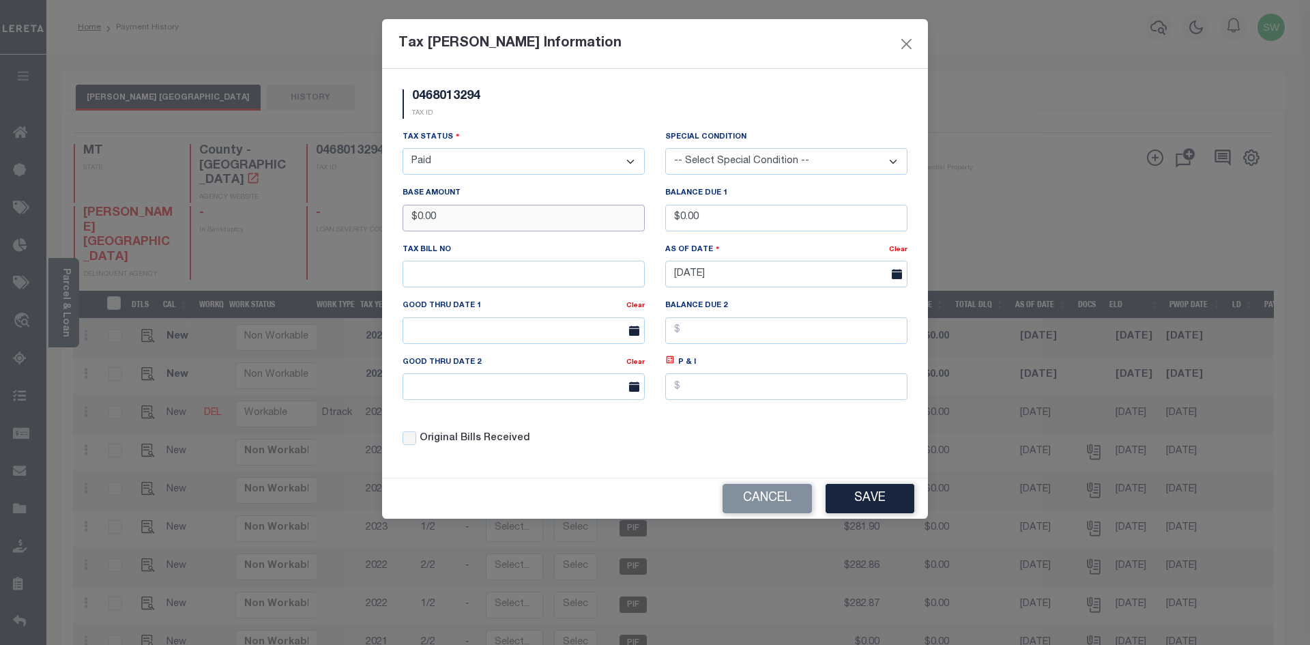
click at [328, 218] on div "Tax [PERSON_NAME] Information 0468013294 TAX ID Installment: TaxID: 0468013294 …" at bounding box center [655, 322] width 1310 height 645
type input "$326.71"
click at [578, 121] on div "0468013294 TAX ID" at bounding box center [654, 109] width 525 height 40
click at [751, 439] on div "Tax Status - Select Status - Open Due/Unpaid Paid Incomplete No Tax Due Interna…" at bounding box center [654, 294] width 525 height 328
click at [856, 498] on button "Save" at bounding box center [870, 498] width 89 height 29
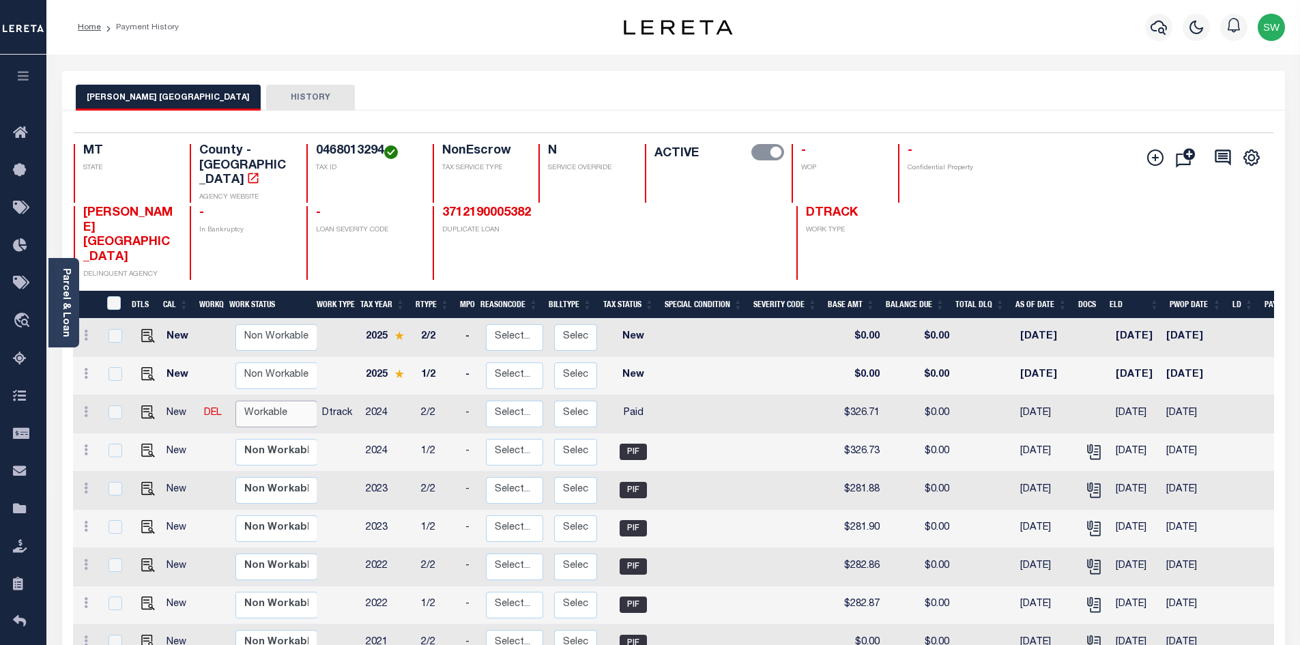
click at [269, 401] on select "Non Workable Workable" at bounding box center [276, 414] width 82 height 27
checkbox input "true"
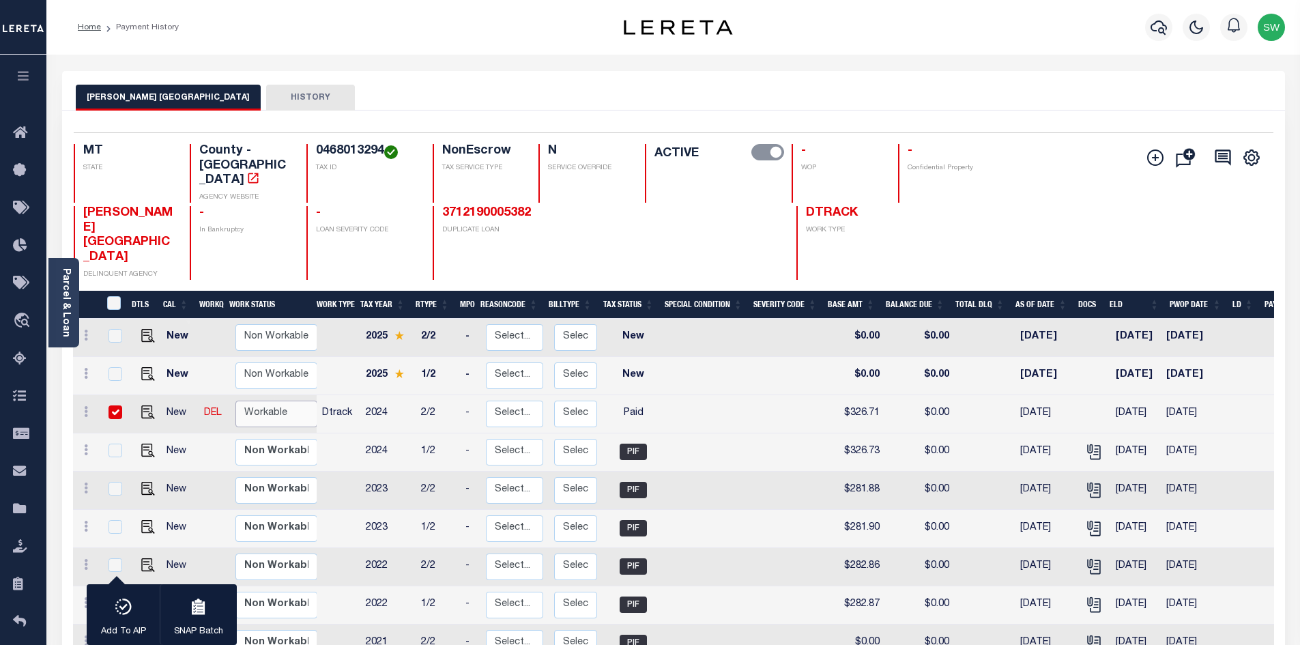
select select "true"
click at [235, 401] on select "Non Workable Workable" at bounding box center [276, 414] width 82 height 27
checkbox input "false"
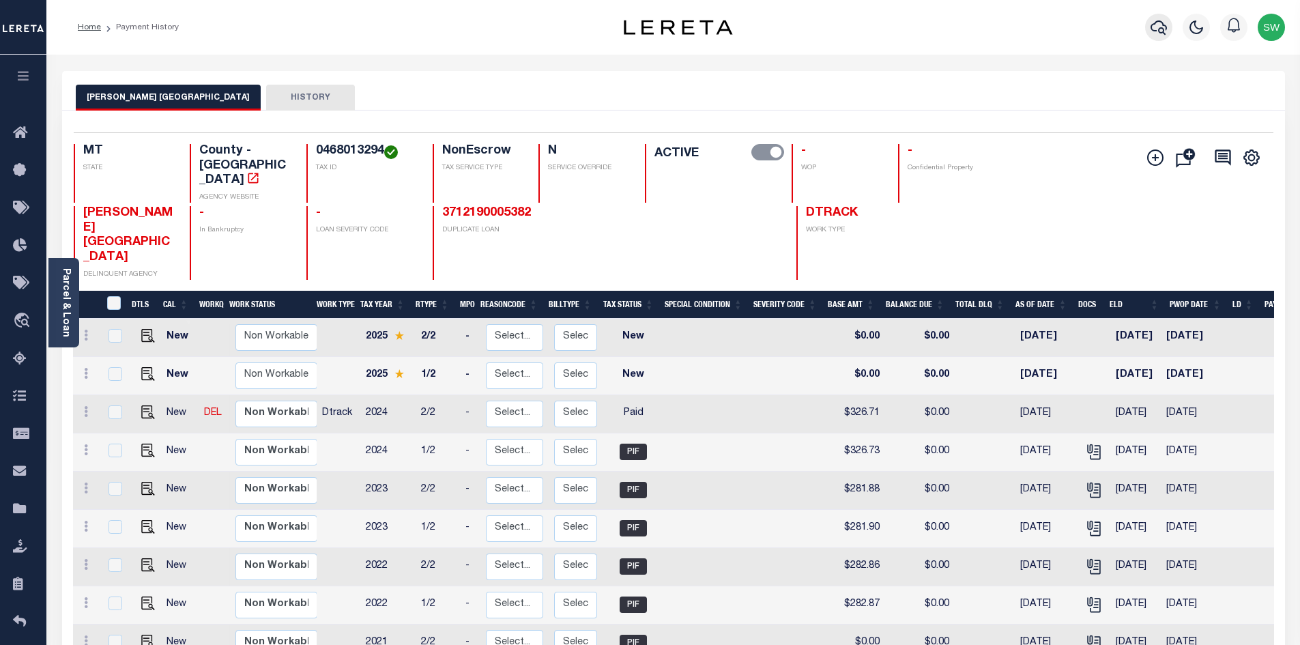
click at [1152, 30] on icon "button" at bounding box center [1159, 27] width 16 height 14
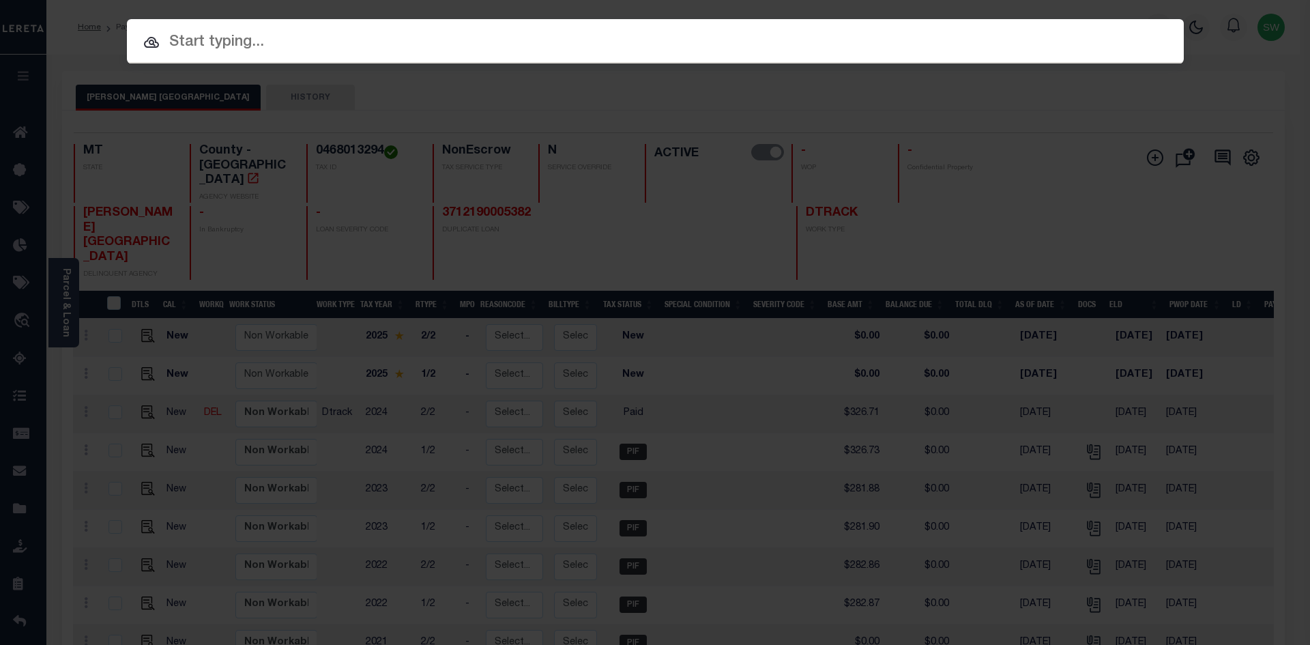
click at [175, 46] on input "text" at bounding box center [655, 43] width 1057 height 24
paste input "4211220012160"
type input "4211220012160"
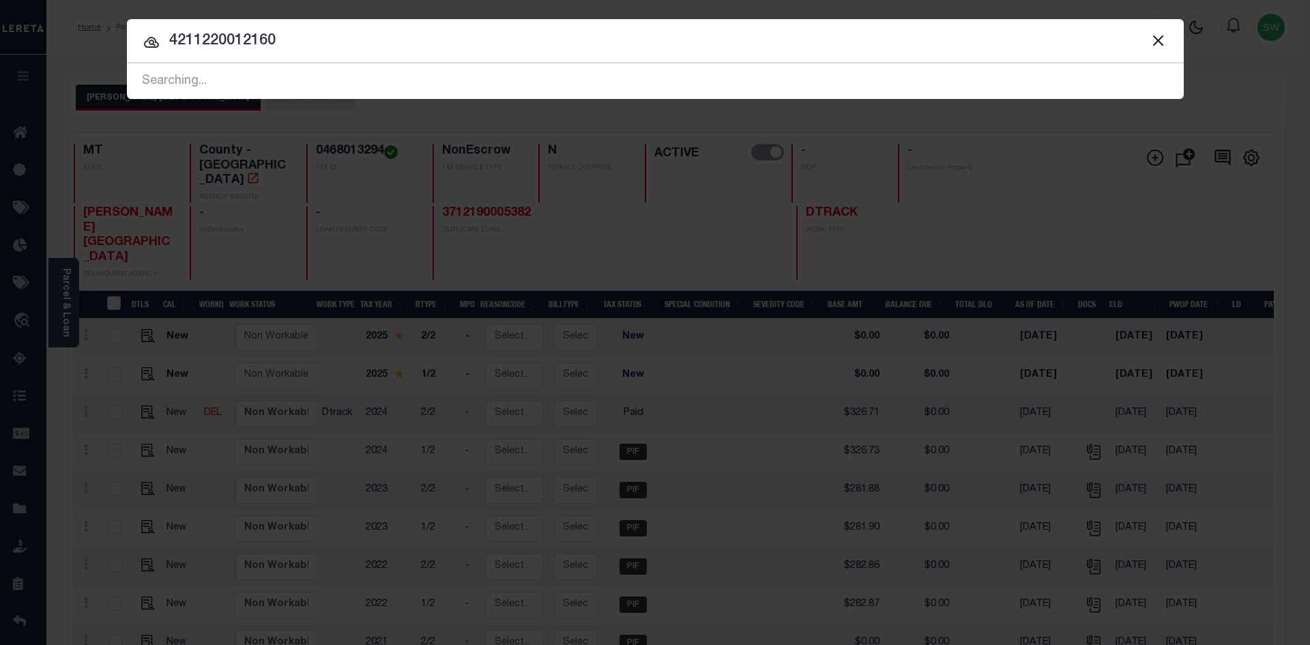
click at [330, 52] on input "4211220012160" at bounding box center [655, 41] width 1057 height 24
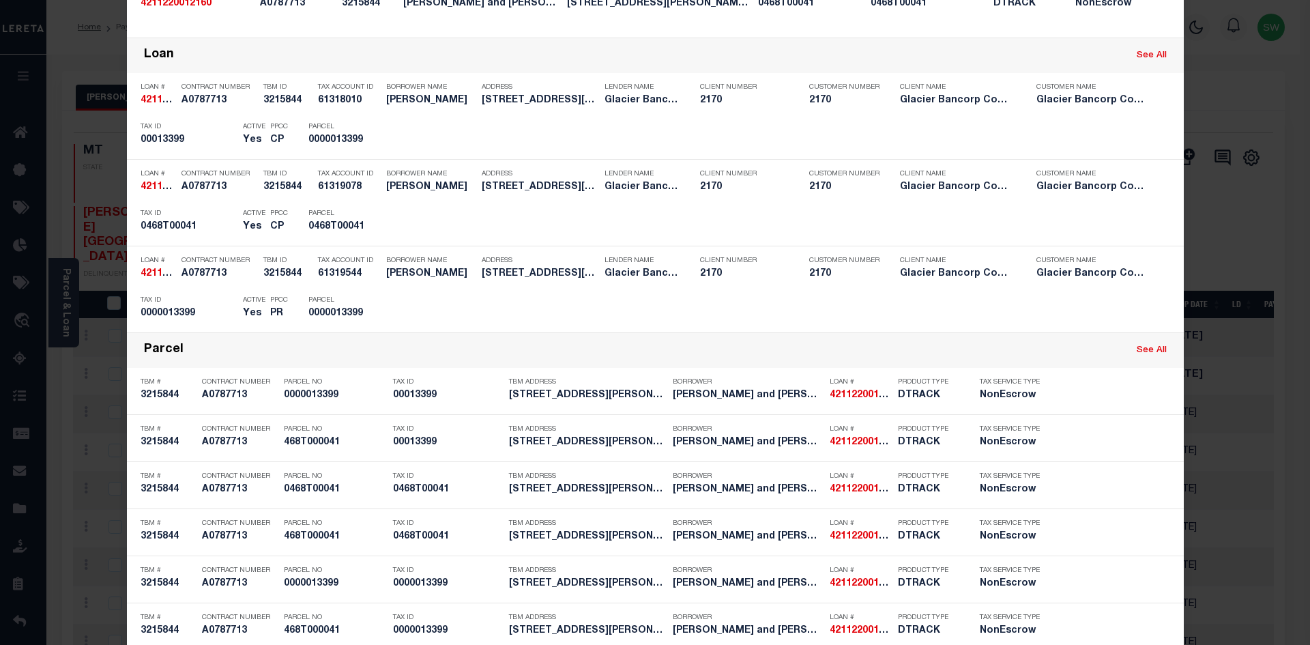
scroll to position [300, 0]
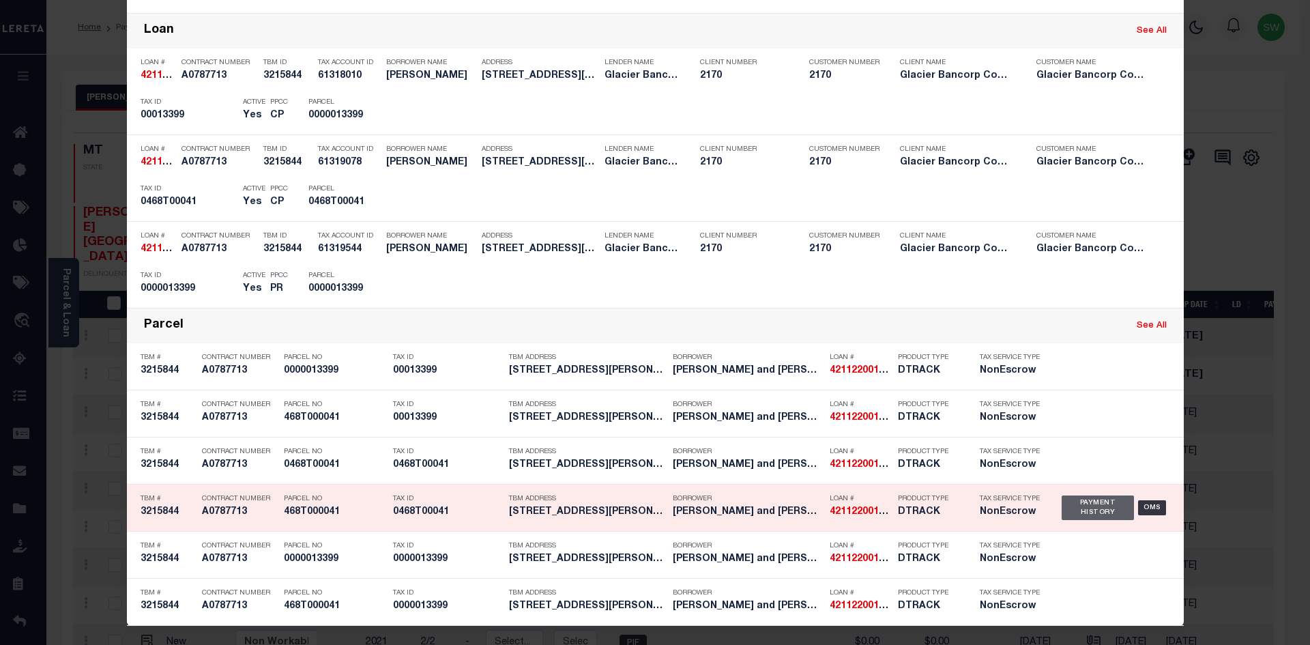
click at [1076, 506] on div "Payment History" at bounding box center [1098, 507] width 73 height 25
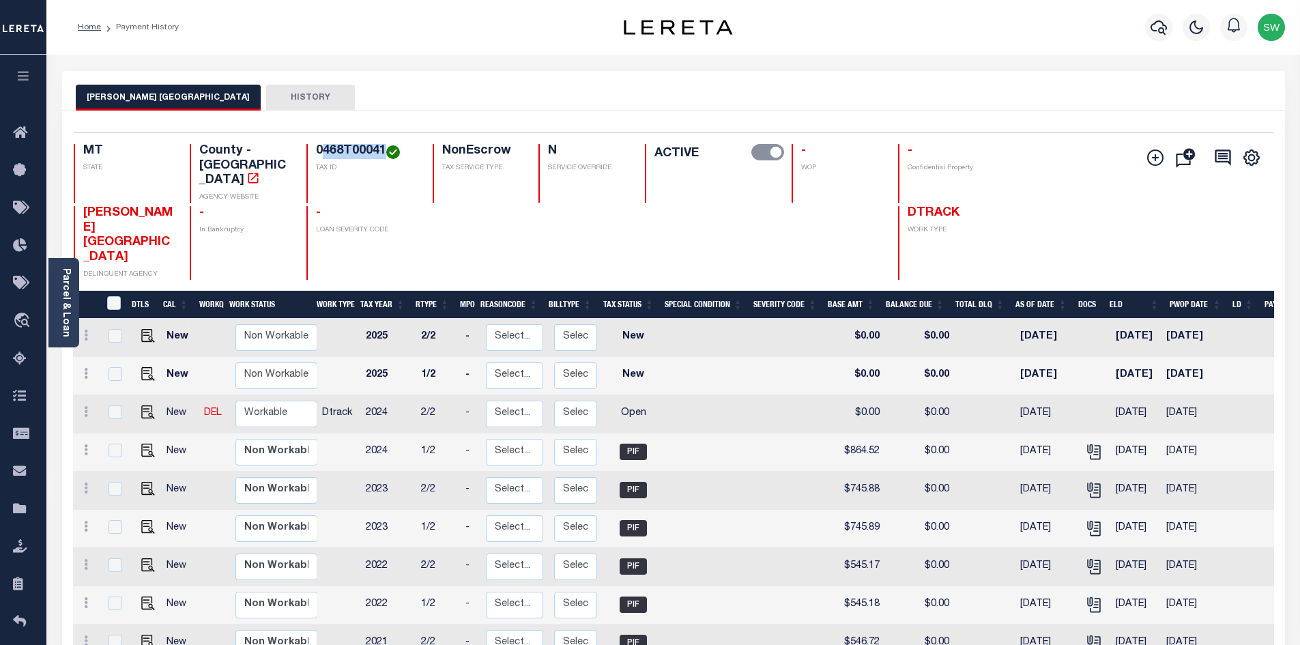
drag, startPoint x: 385, startPoint y: 148, endPoint x: 322, endPoint y: 156, distance: 63.3
click at [322, 156] on h4 "0468T00041" at bounding box center [366, 151] width 100 height 15
drag, startPoint x: 366, startPoint y: 173, endPoint x: 378, endPoint y: 158, distance: 18.4
click at [366, 172] on p "TAX ID" at bounding box center [366, 168] width 100 height 10
drag, startPoint x: 383, startPoint y: 146, endPoint x: 299, endPoint y: 154, distance: 84.3
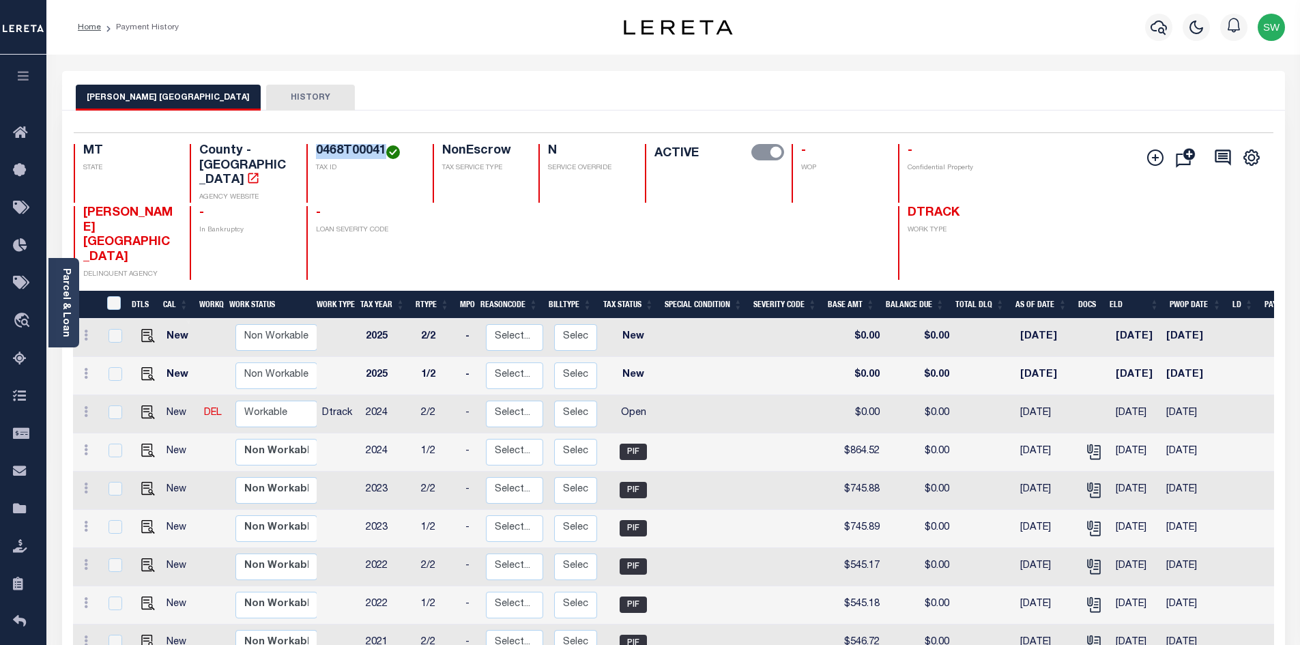
click at [299, 154] on div "MT STATE County - MT AGENCY WEBSITE 0468T00041 TAX ID NonEscrow TAX SERVICE TYP…" at bounding box center [574, 173] width 1000 height 59
copy h4 "0468T00041"
drag, startPoint x: 393, startPoint y: 176, endPoint x: 387, endPoint y: 170, distance: 8.7
click at [393, 176] on div "MT STATE County - MT AGENCY WEBSITE 0468T00041 TAX ID NonEscrow TAX SERVICE TYP…" at bounding box center [574, 212] width 1000 height 136
drag, startPoint x: 381, startPoint y: 149, endPoint x: 317, endPoint y: 141, distance: 64.7
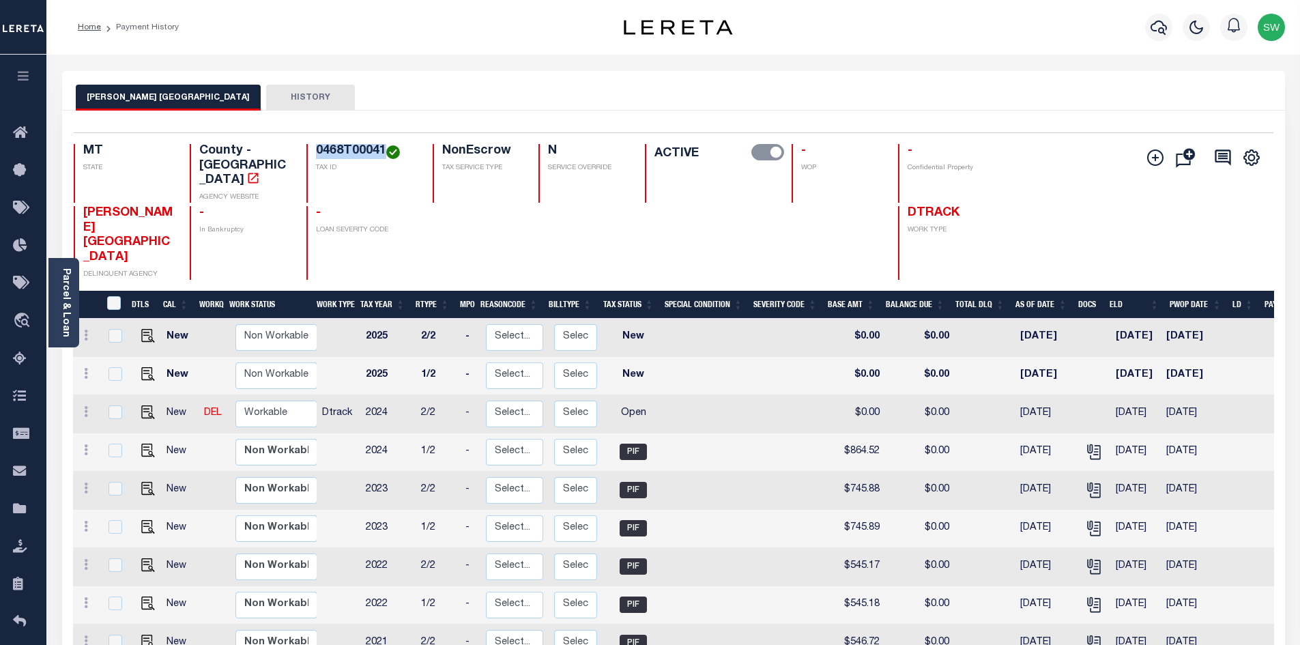
click at [317, 141] on div "Selected 14 Results 1 Items per page 25 50 100 MT STATE County - MT AGENCY WEBS…" at bounding box center [674, 205] width 1222 height 147
copy h4 "0468T00041"
click at [86, 406] on icon at bounding box center [86, 411] width 4 height 11
click at [129, 448] on link at bounding box center [119, 459] width 46 height 23
select select "OP2"
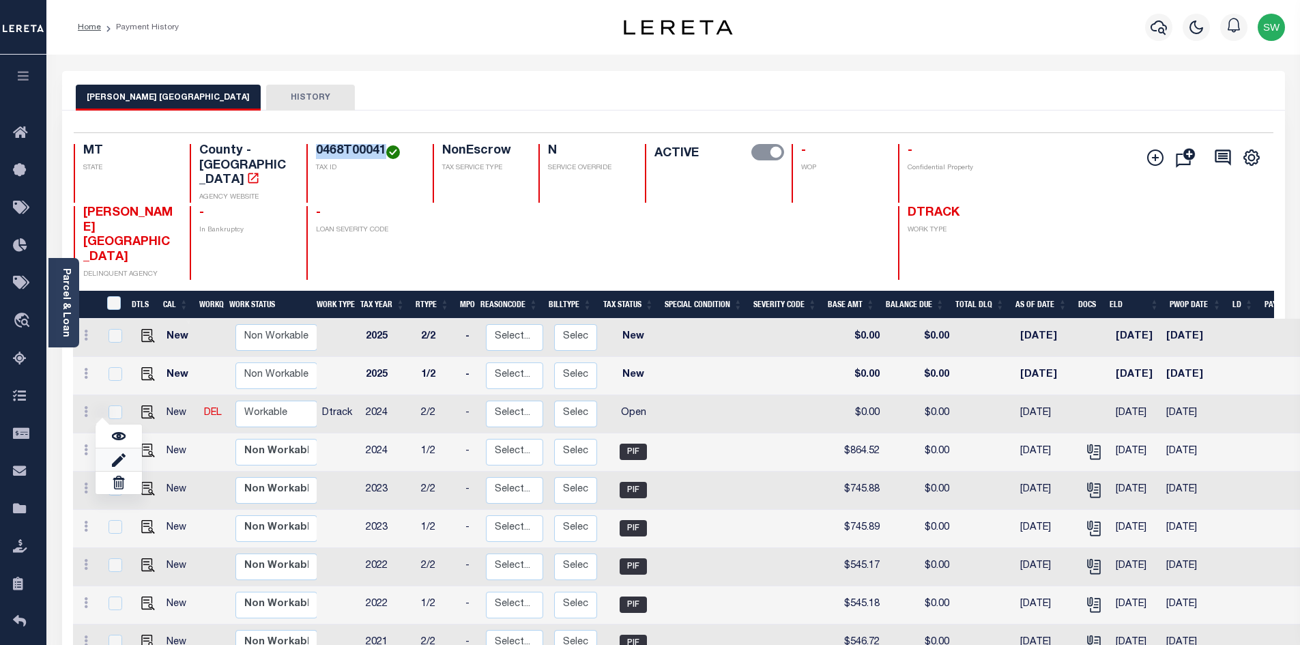
type input "$0.00"
type input "[DATE]"
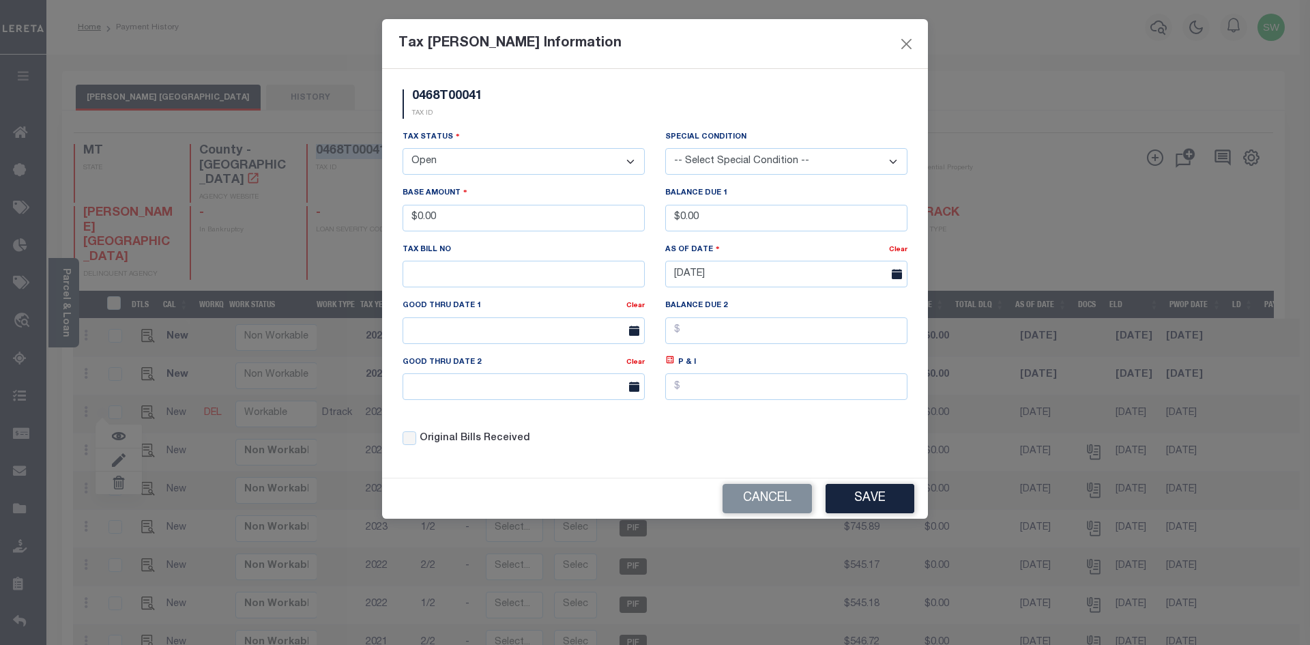
click at [630, 161] on select "- Select Status - Open Due/Unpaid Paid Incomplete No Tax Due Internal Refund Pr…" at bounding box center [524, 161] width 242 height 27
click at [631, 164] on select "- Select Status - Open Due/Unpaid Paid Incomplete No Tax Due Internal Refund Pr…" at bounding box center [524, 161] width 242 height 27
select select "PYD"
click at [403, 149] on select "- Select Status - Open Due/Unpaid Paid Incomplete No Tax Due Internal Refund Pr…" at bounding box center [524, 161] width 242 height 27
drag, startPoint x: 474, startPoint y: 216, endPoint x: 345, endPoint y: 224, distance: 129.2
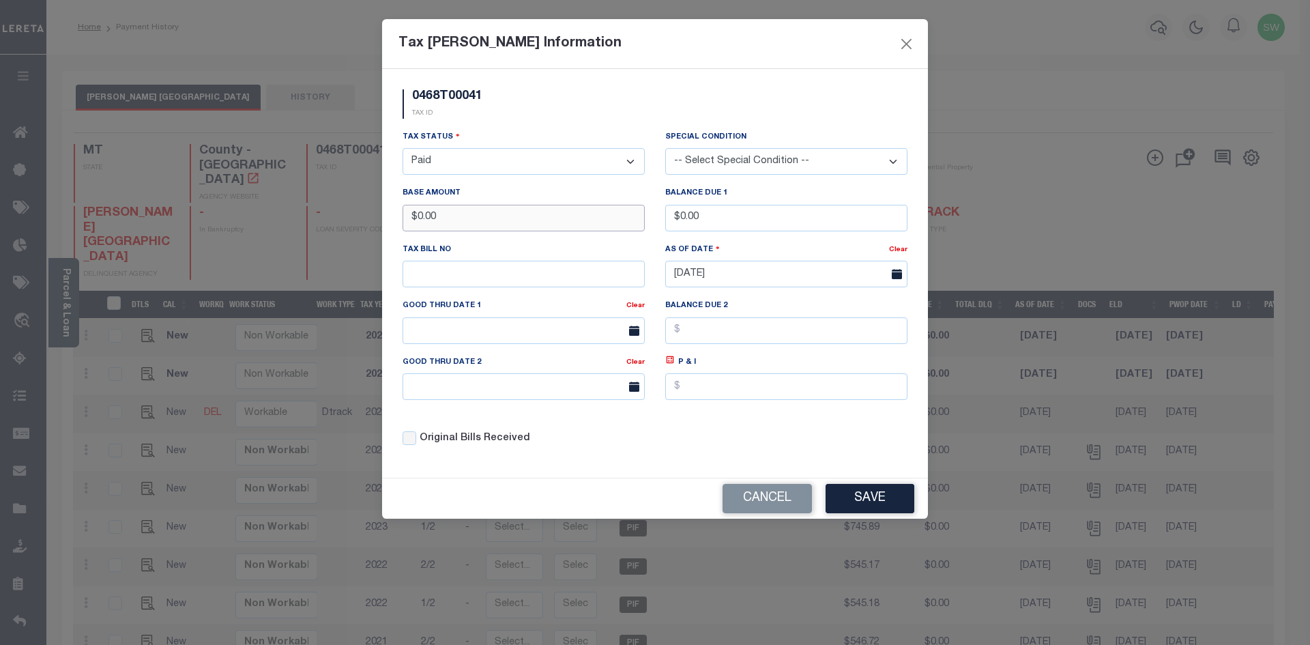
click at [345, 224] on div "Tax Bill Amount Information 0468T00041 TAX ID Installment: TaxID: 0468T00041 Ta…" at bounding box center [655, 322] width 1310 height 645
type input "$864.52"
click at [495, 117] on div "0468T00041 TAX ID" at bounding box center [654, 109] width 525 height 40
click at [747, 411] on div "P & I" at bounding box center [786, 383] width 263 height 56
click at [900, 508] on button "Save" at bounding box center [870, 498] width 89 height 29
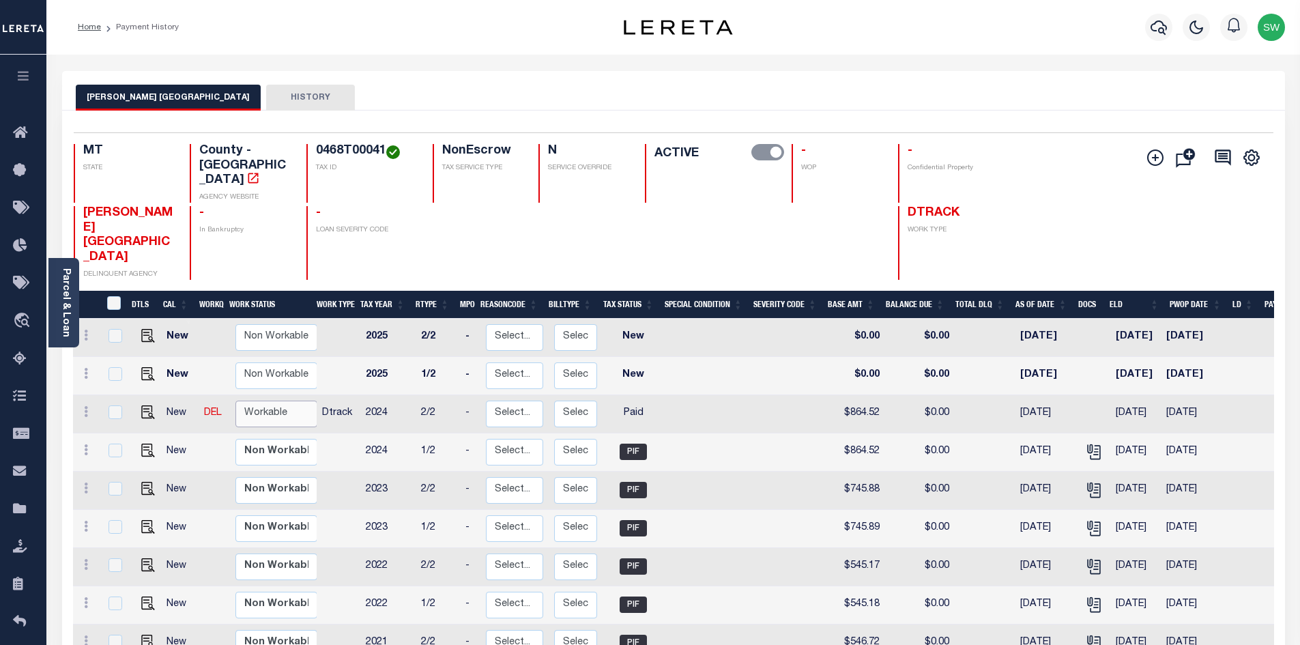
click at [261, 401] on select "Non Workable Workable" at bounding box center [276, 414] width 82 height 27
checkbox input "true"
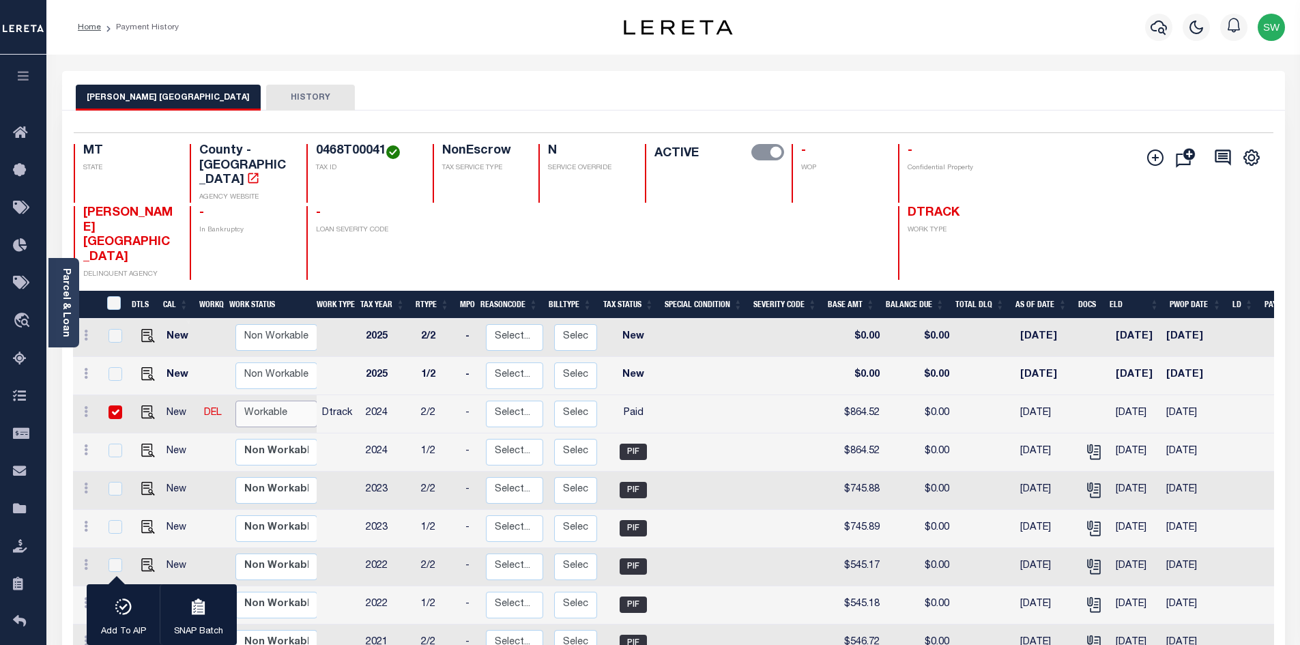
select select "true"
click at [235, 401] on select "Non Workable Workable" at bounding box center [276, 414] width 82 height 27
checkbox input "false"
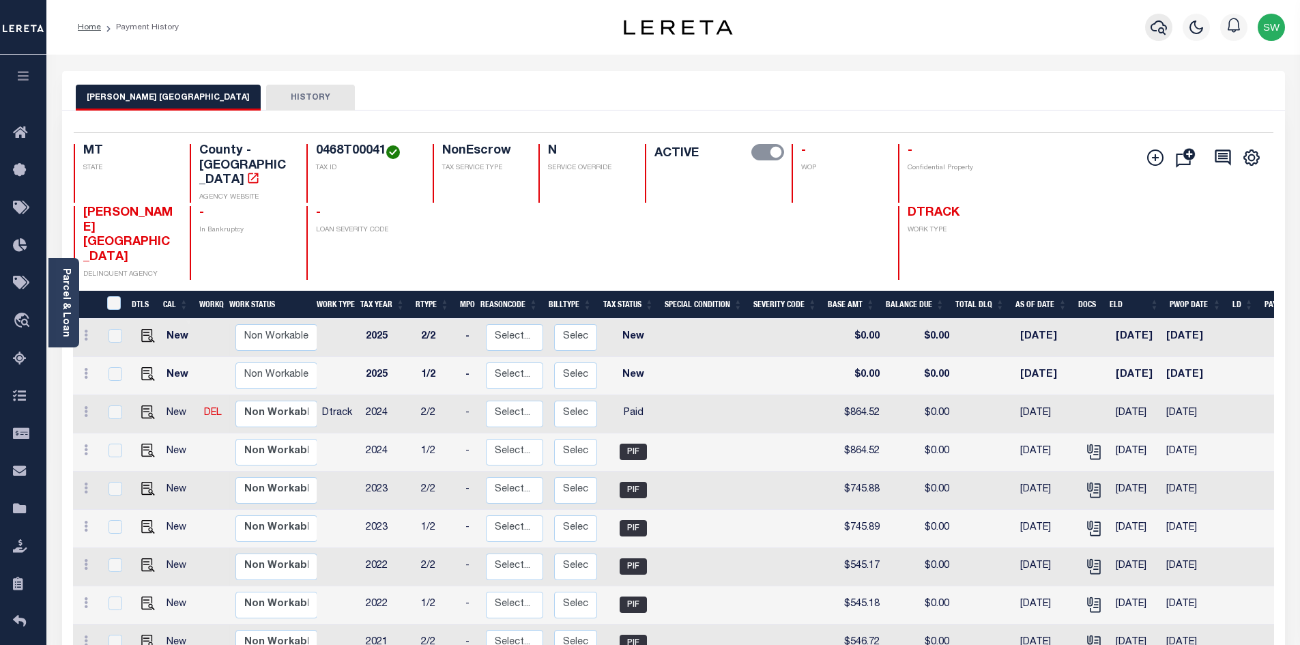
click at [1155, 18] on button "button" at bounding box center [1158, 27] width 27 height 27
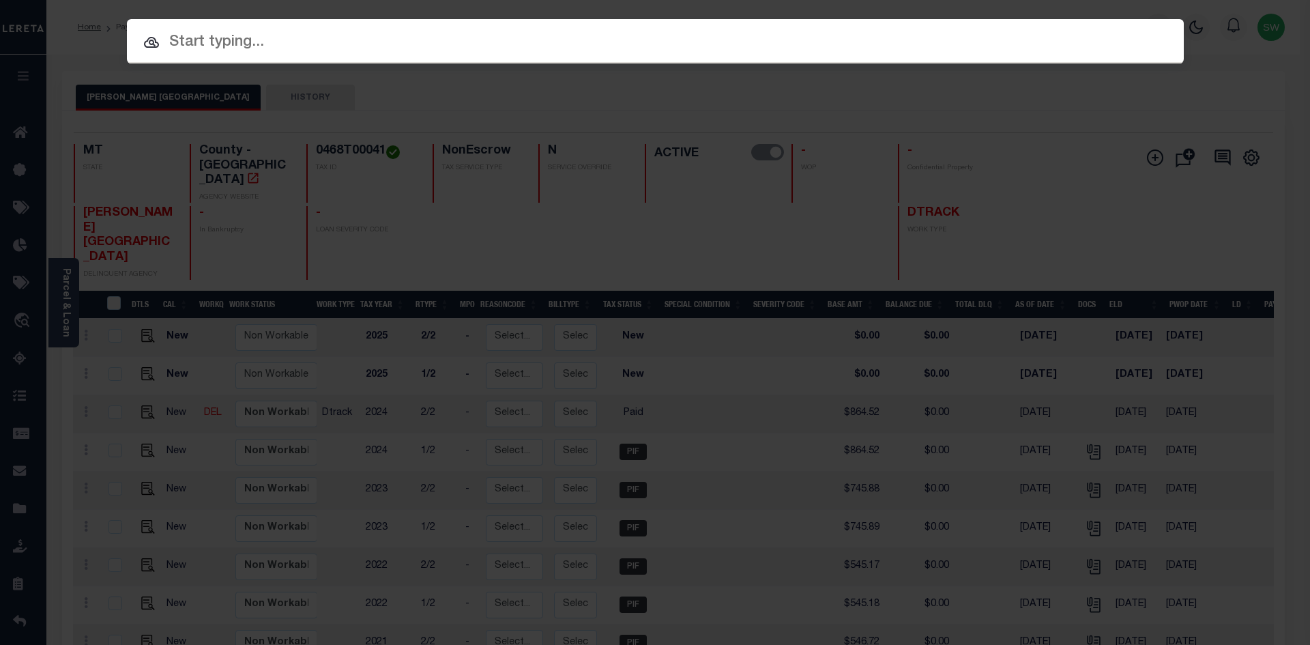
click at [270, 38] on input "text" at bounding box center [655, 43] width 1057 height 24
paste input "4202250016080"
type input "4202250016080"
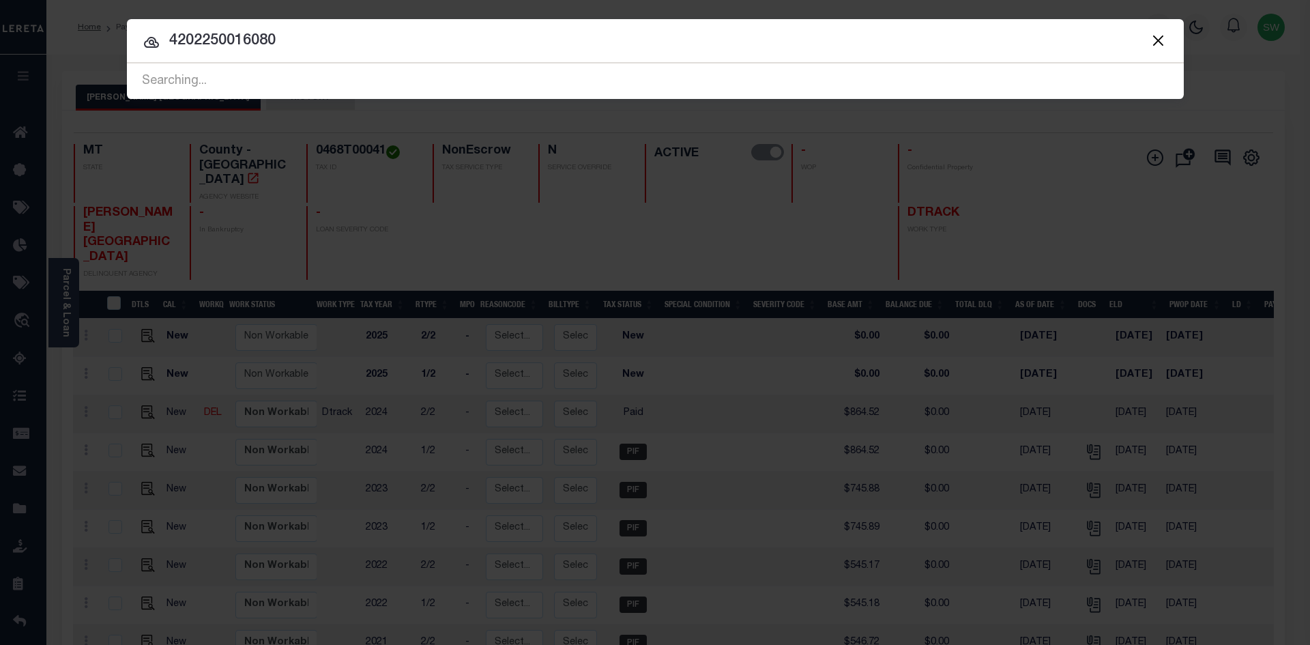
click at [332, 36] on input "4202250016080" at bounding box center [655, 41] width 1057 height 24
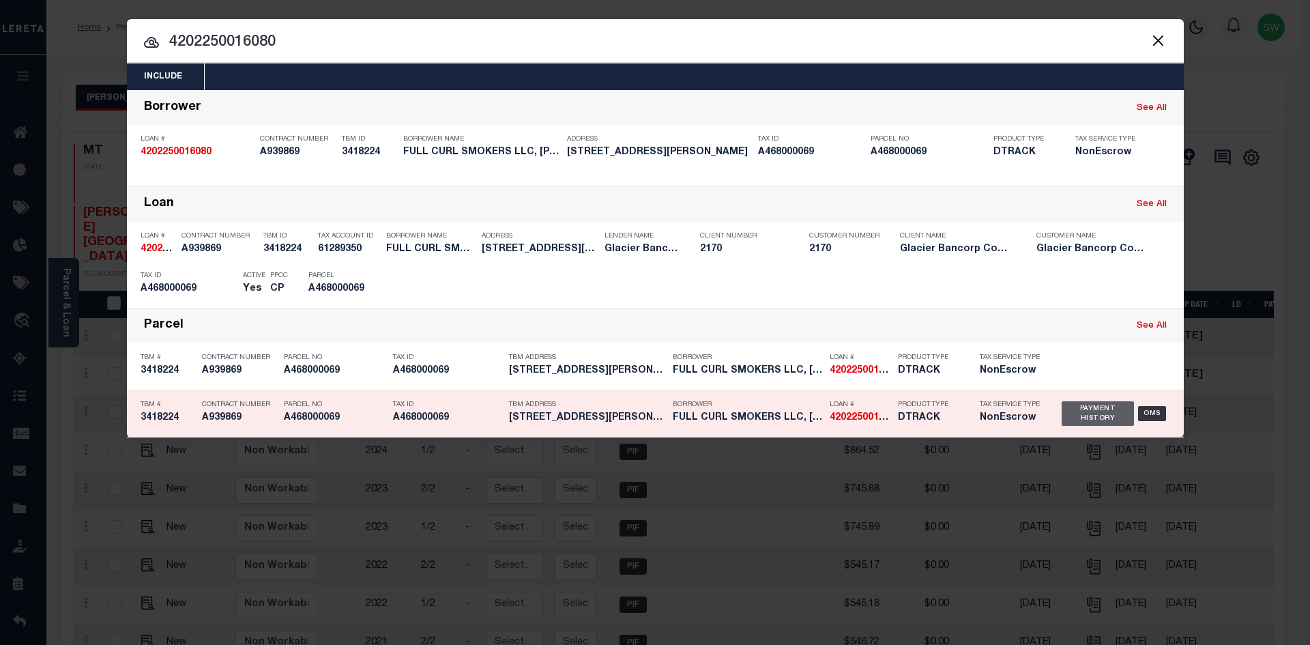
click at [1102, 412] on div "Payment History" at bounding box center [1098, 413] width 73 height 25
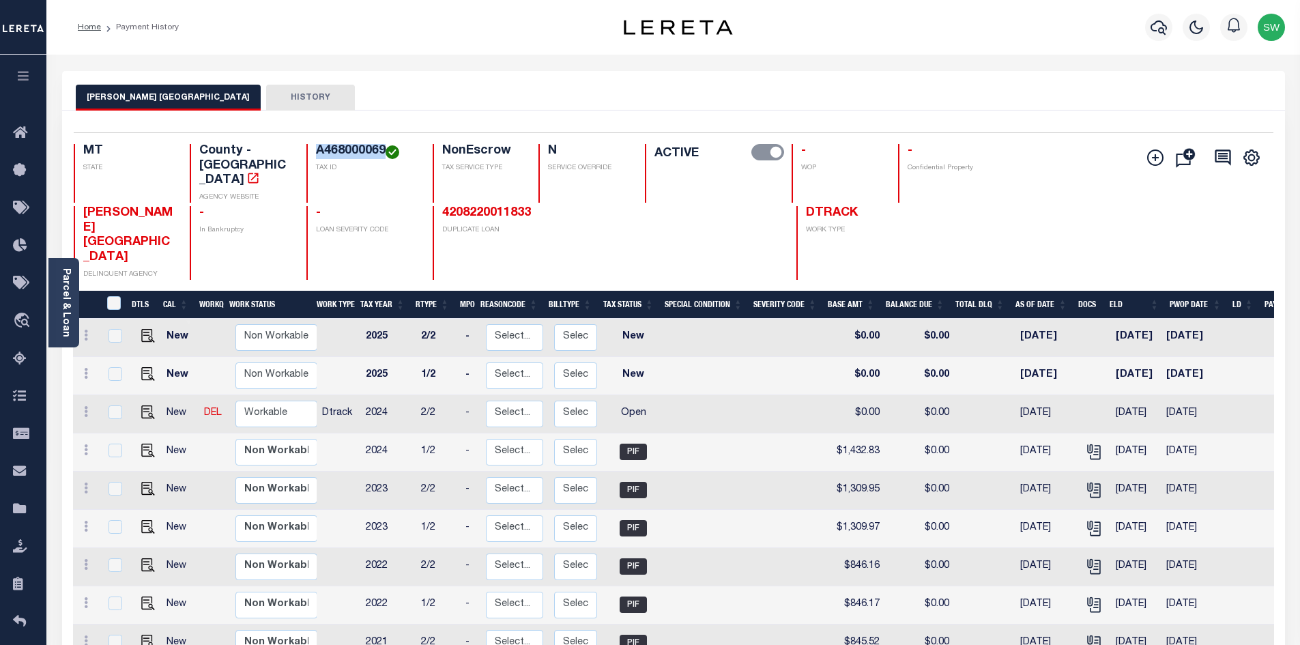
drag, startPoint x: 386, startPoint y: 145, endPoint x: 317, endPoint y: 144, distance: 68.3
click at [317, 144] on h4 "A468000069" at bounding box center [366, 151] width 100 height 15
copy h4 "A468000069"
click at [89, 408] on link at bounding box center [85, 413] width 15 height 11
click at [124, 452] on img at bounding box center [119, 459] width 14 height 14
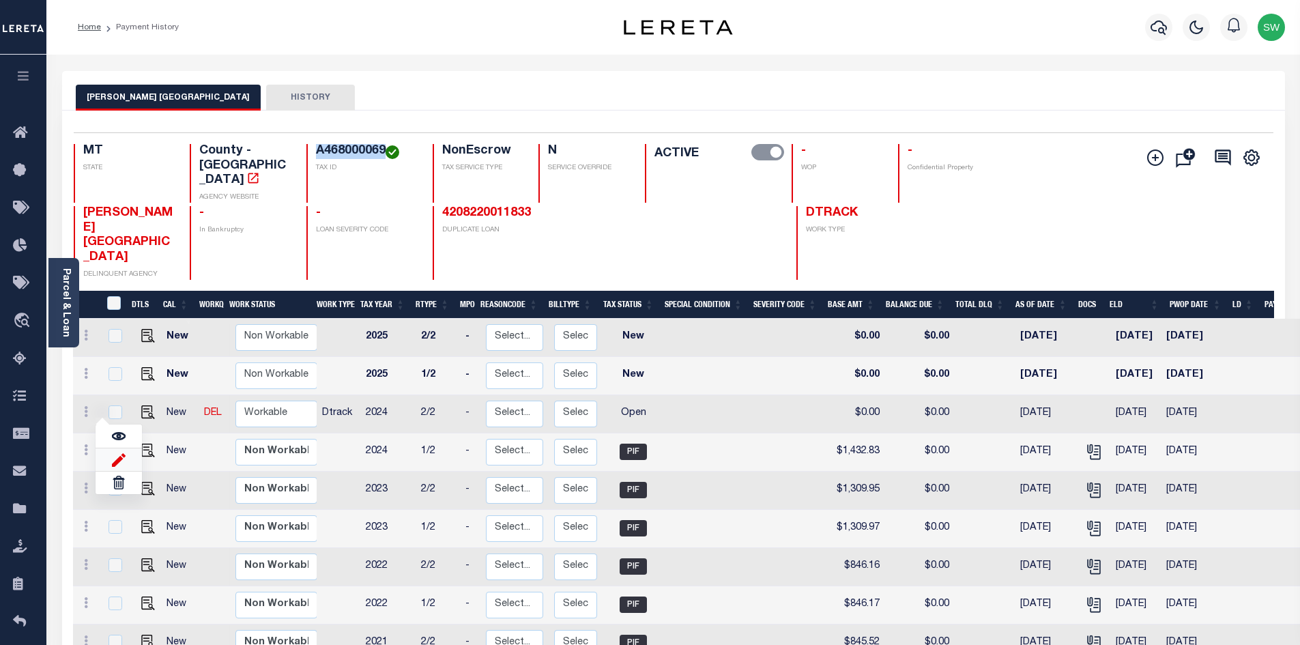
select select "OP2"
type input "$0.00"
type input "[DATE]"
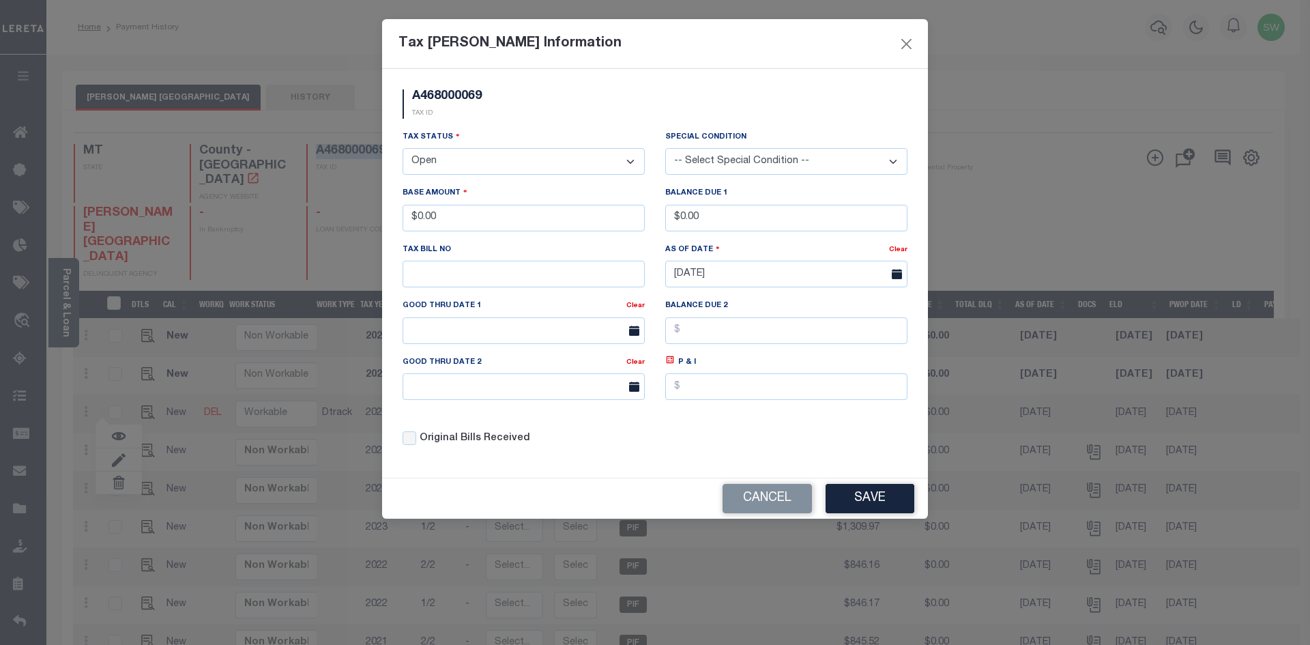
click at [628, 161] on select "- Select Status - Open Due/Unpaid Paid Incomplete No Tax Due Internal Refund Pr…" at bounding box center [524, 161] width 242 height 27
click at [630, 160] on select "- Select Status - Open Due/Unpaid Paid Incomplete No Tax Due Internal Refund Pr…" at bounding box center [524, 161] width 242 height 27
select select "PYD"
click at [403, 149] on select "- Select Status - Open Due/Unpaid Paid Incomplete No Tax Due Internal Refund Pr…" at bounding box center [524, 161] width 242 height 27
drag, startPoint x: 454, startPoint y: 220, endPoint x: 323, endPoint y: 216, distance: 130.4
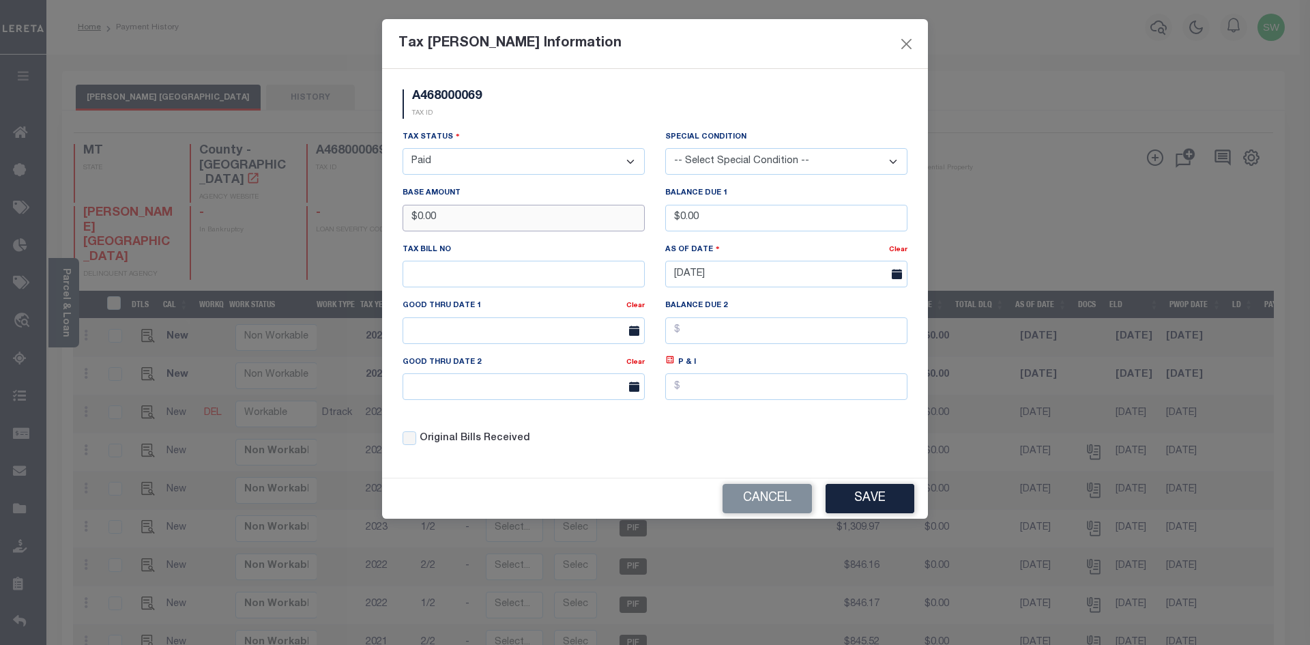
click at [323, 216] on div "Tax Bill Amount Information A468000069 TAX ID Installment: TaxID: A468000069 Ta…" at bounding box center [655, 322] width 1310 height 645
type input "$1,432.82"
drag, startPoint x: 508, startPoint y: 143, endPoint x: 647, endPoint y: 132, distance: 139.0
click at [509, 143] on div "Tax Status - Select Status - Open Due/Unpaid Paid Incomplete No Tax Due Interna…" at bounding box center [524, 152] width 242 height 45
drag, startPoint x: 771, startPoint y: 416, endPoint x: 792, endPoint y: 430, distance: 24.6
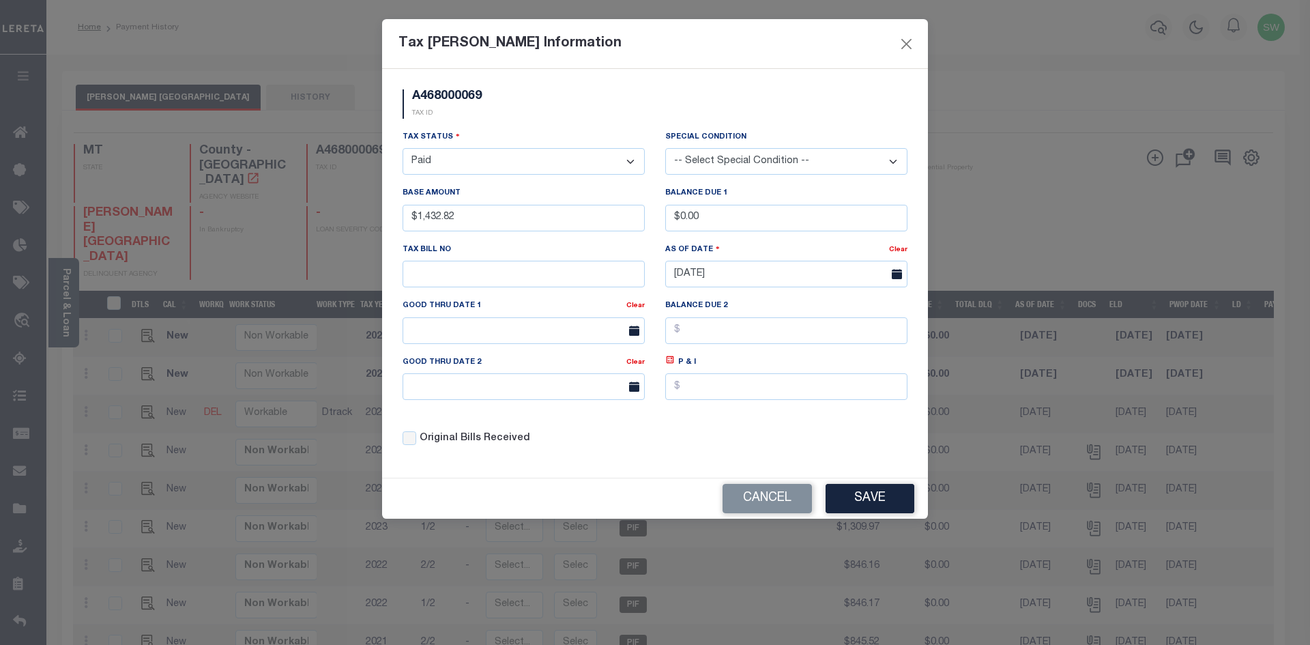
click at [772, 416] on div "Tax Status - Select Status - Open Due/Unpaid Paid Incomplete No Tax Due Interna…" at bounding box center [654, 294] width 525 height 328
click at [873, 512] on button "Save" at bounding box center [870, 498] width 89 height 29
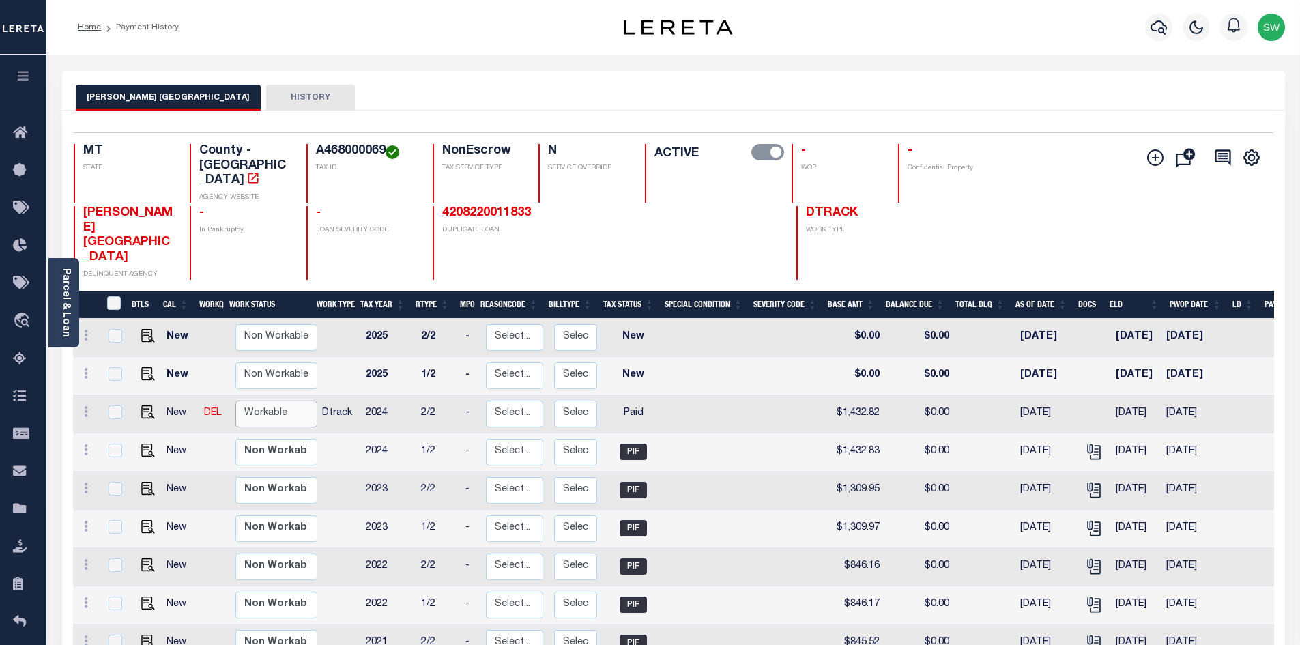
click at [263, 401] on select "Non Workable Workable" at bounding box center [276, 414] width 82 height 27
checkbox input "true"
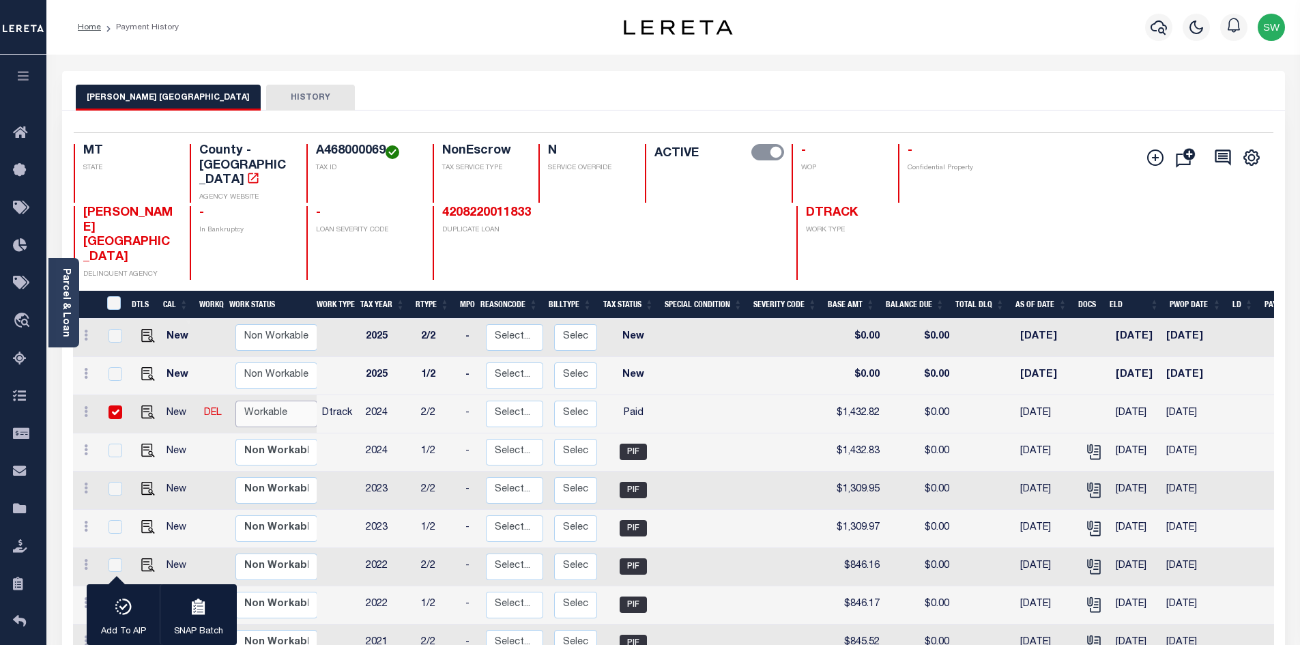
select select "true"
click at [235, 401] on select "Non Workable Workable" at bounding box center [276, 414] width 82 height 27
checkbox input "false"
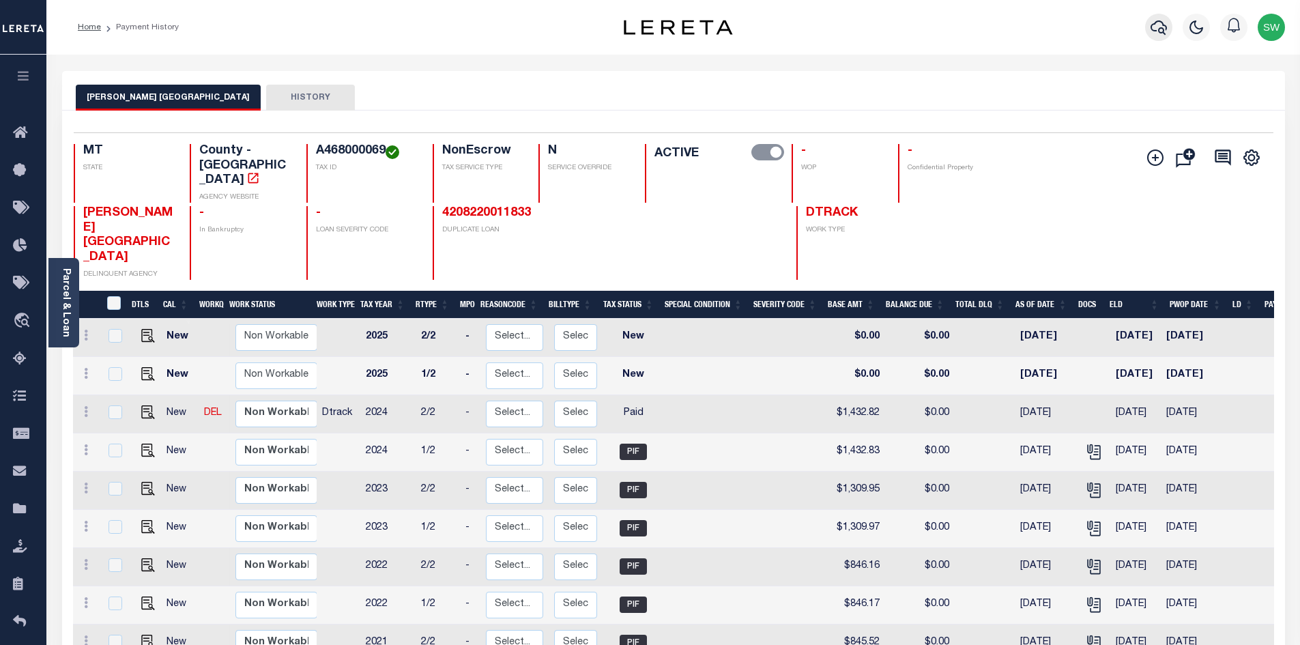
click at [1157, 33] on icon "button" at bounding box center [1159, 27] width 16 height 16
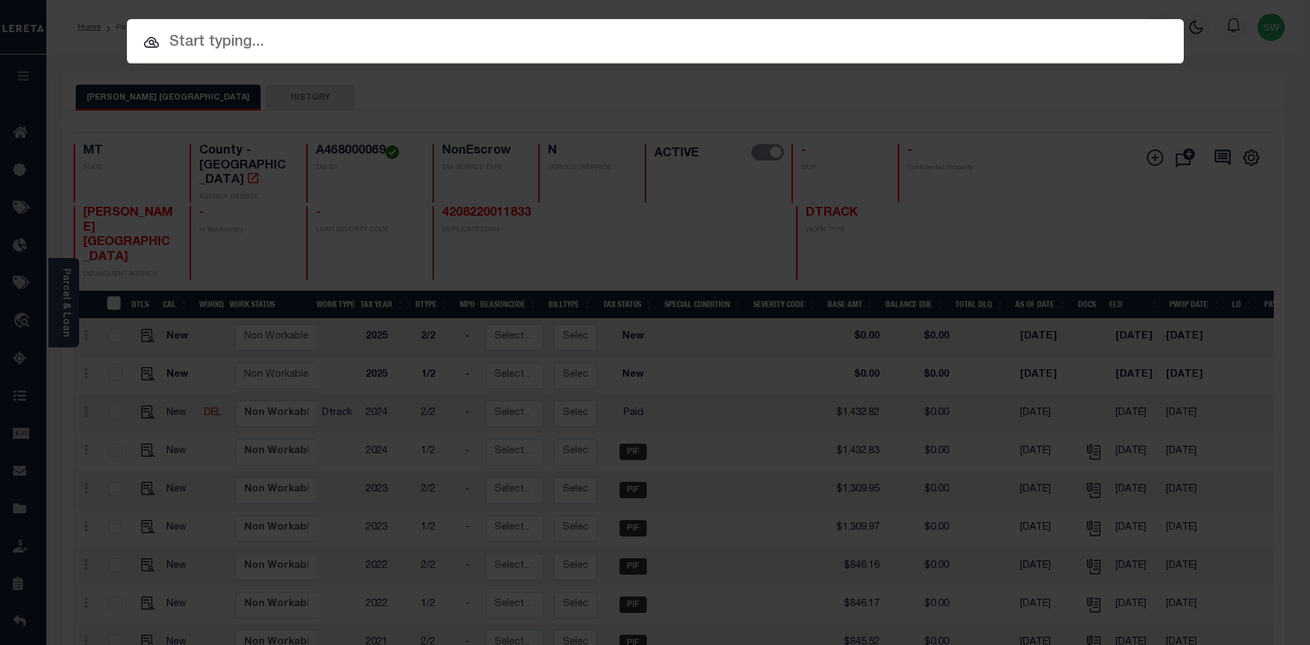
click at [210, 35] on input "text" at bounding box center [655, 43] width 1057 height 24
paste input "4202250016147"
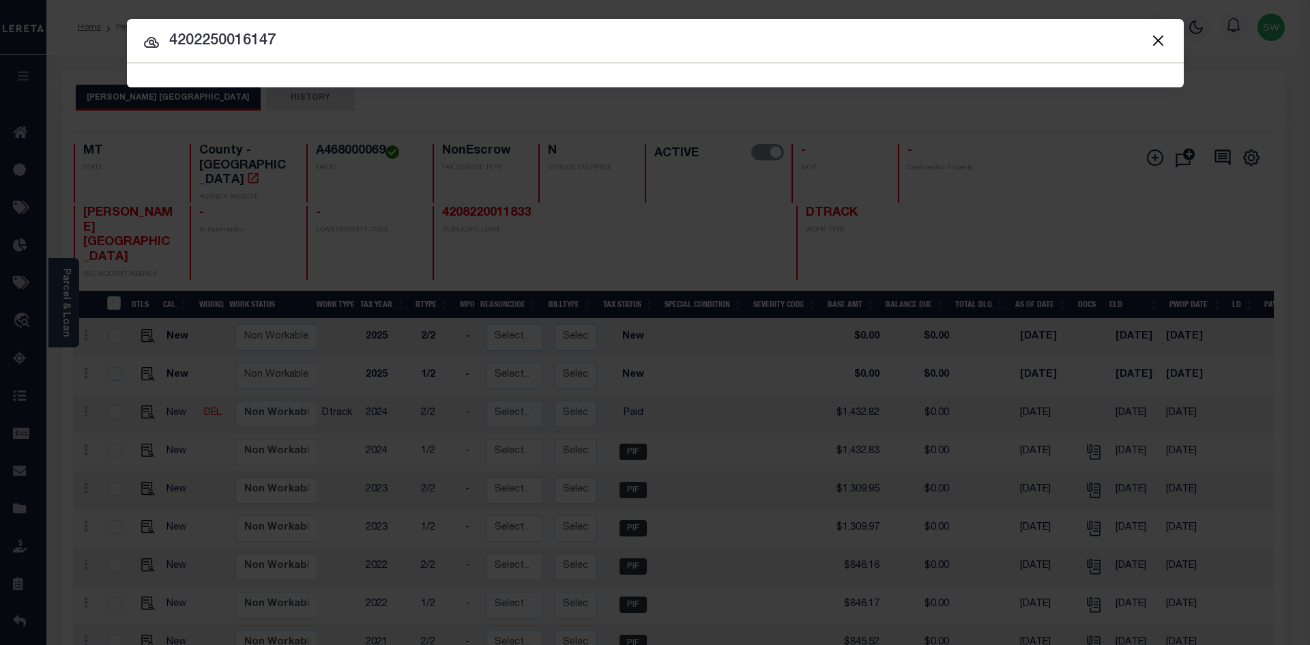
click at [342, 35] on input "4202250016147" at bounding box center [655, 41] width 1057 height 24
type input "4202250016147"
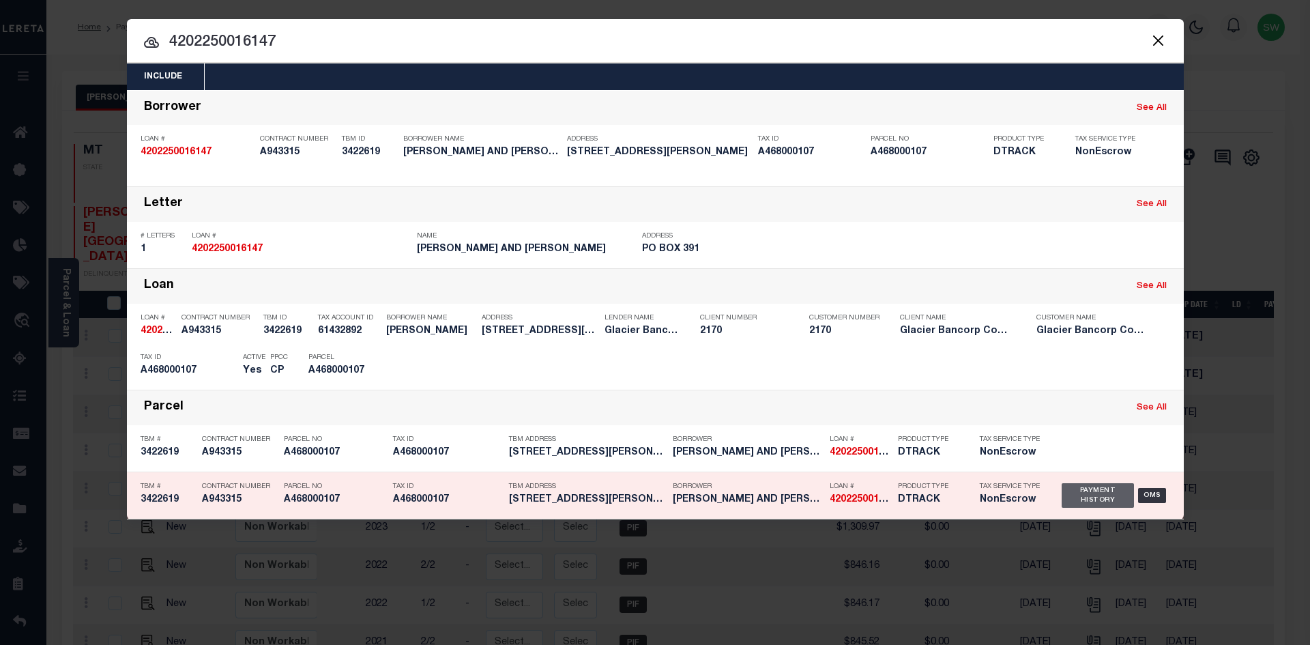
click at [1102, 504] on div "Payment History" at bounding box center [1098, 495] width 73 height 25
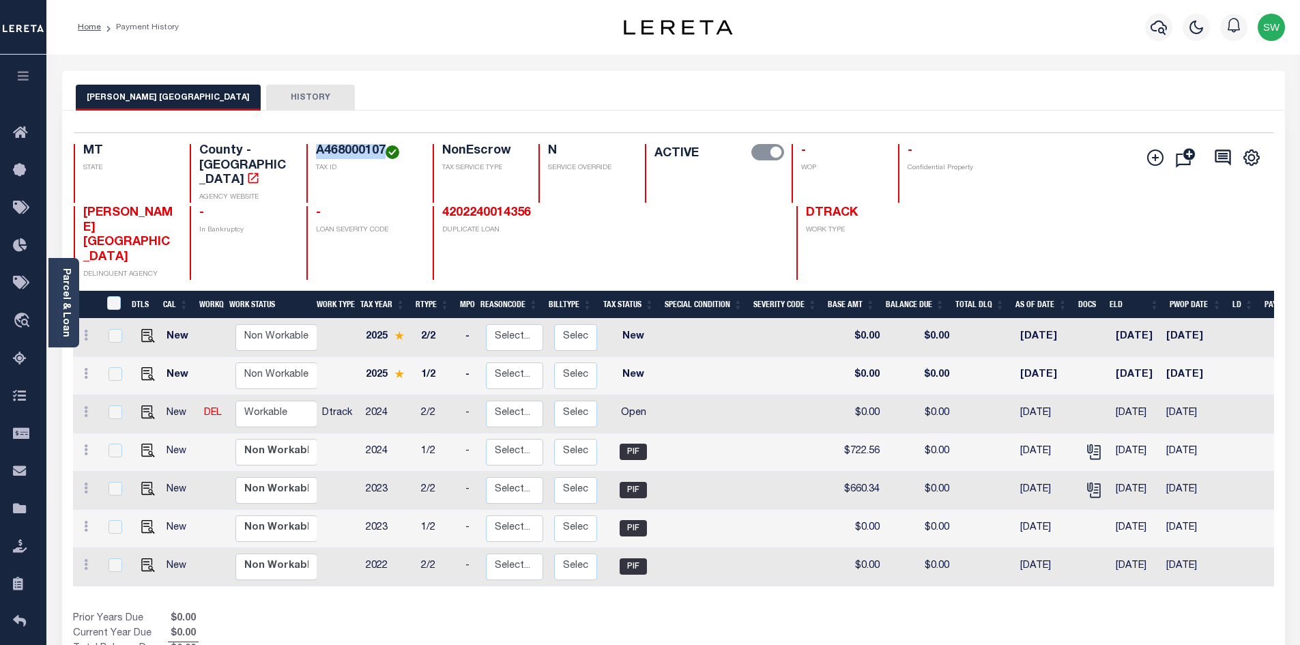
drag, startPoint x: 383, startPoint y: 151, endPoint x: 319, endPoint y: 153, distance: 63.5
click at [319, 153] on h4 "A468000107" at bounding box center [366, 151] width 100 height 15
copy h4 "A468000107"
click at [87, 406] on icon at bounding box center [86, 411] width 4 height 11
click at [131, 448] on link at bounding box center [119, 459] width 46 height 23
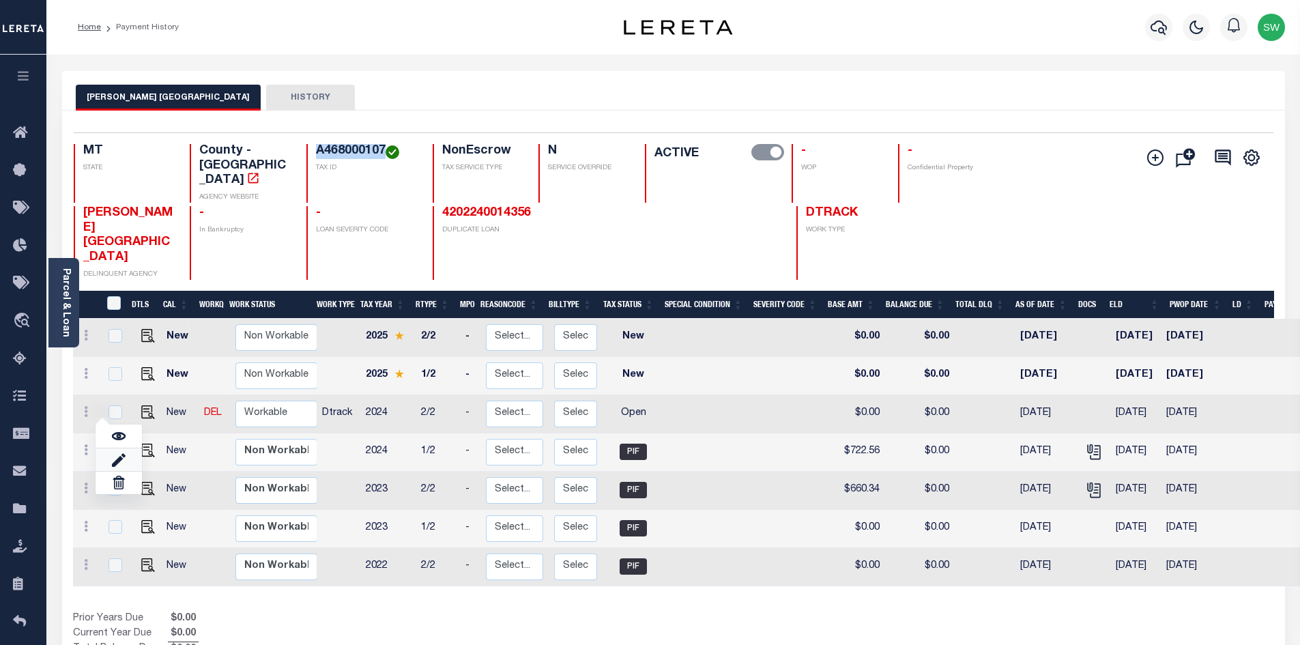
select select "OP2"
type input "$0.00"
type input "[DATE]"
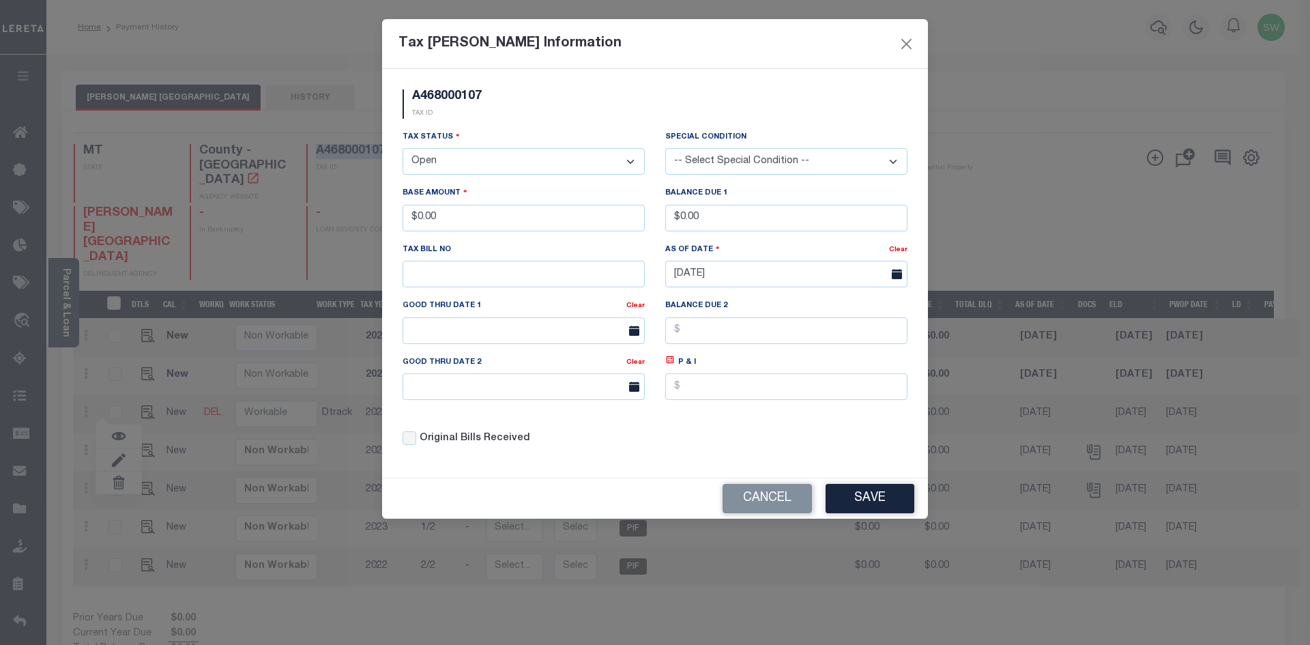
click at [632, 162] on select "- Select Status - Open Due/Unpaid Paid Incomplete No Tax Due Internal Refund Pr…" at bounding box center [524, 161] width 242 height 27
click at [627, 163] on select "- Select Status - Open Due/Unpaid Paid Incomplete No Tax Due Internal Refund Pr…" at bounding box center [524, 161] width 242 height 27
select select "PYD"
click at [403, 149] on select "- Select Status - Open Due/Unpaid Paid Incomplete No Tax Due Internal Refund Pr…" at bounding box center [524, 161] width 242 height 27
click at [559, 106] on div "A468000107 TAX ID" at bounding box center [654, 109] width 525 height 40
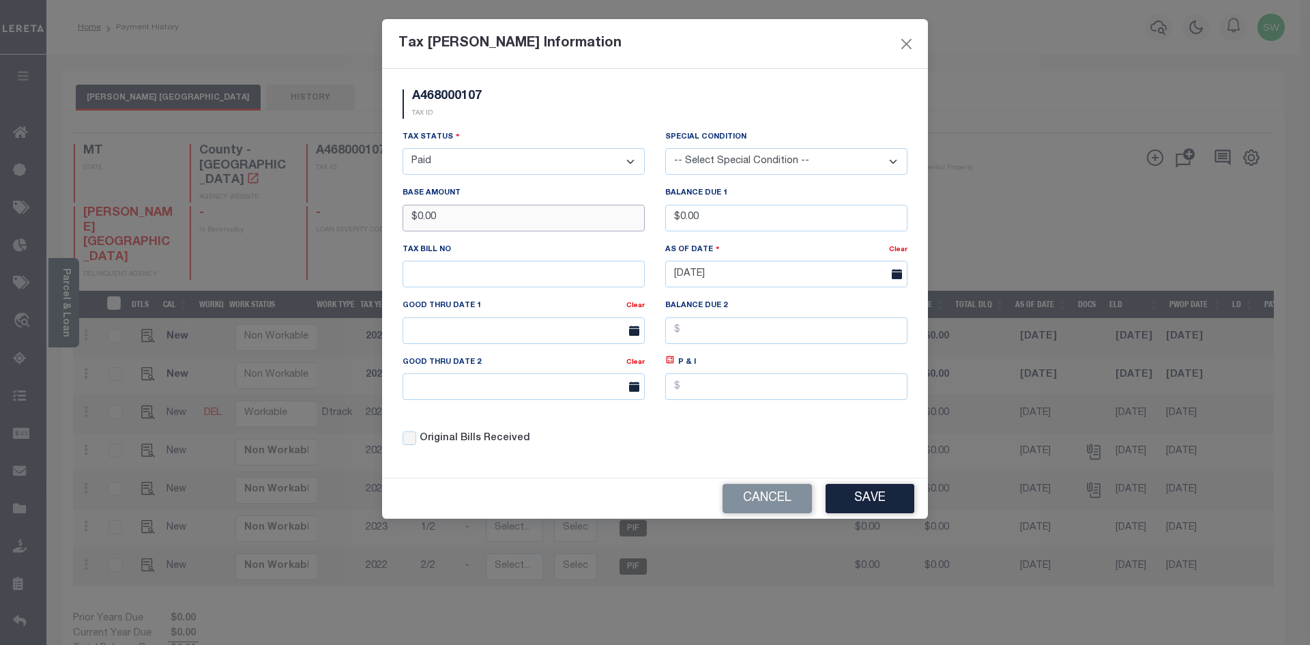
drag, startPoint x: 459, startPoint y: 220, endPoint x: 352, endPoint y: 212, distance: 106.8
click at [352, 212] on div "Tax [PERSON_NAME] Information A468000107 TAX ID Installment: TaxID: A468000107 …" at bounding box center [655, 322] width 1310 height 645
type input "$722.54"
drag, startPoint x: 569, startPoint y: 126, endPoint x: 613, endPoint y: 126, distance: 43.7
click at [570, 126] on div "A468000107 TAX ID" at bounding box center [654, 109] width 525 height 40
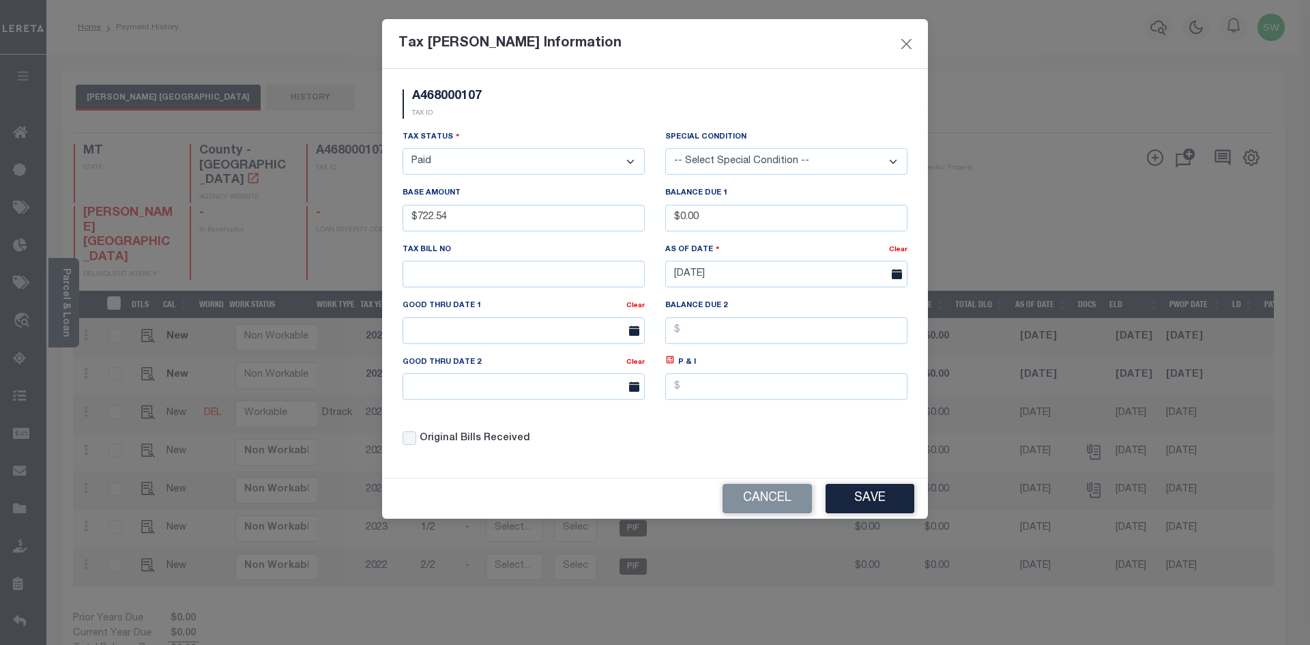
drag, startPoint x: 756, startPoint y: 461, endPoint x: 754, endPoint y: 368, distance: 93.5
click at [757, 456] on div "A468000107 TAX ID Installment: TaxID: A468000107 Tax Status" at bounding box center [655, 273] width 546 height 409
click at [885, 508] on button "Save" at bounding box center [870, 498] width 89 height 29
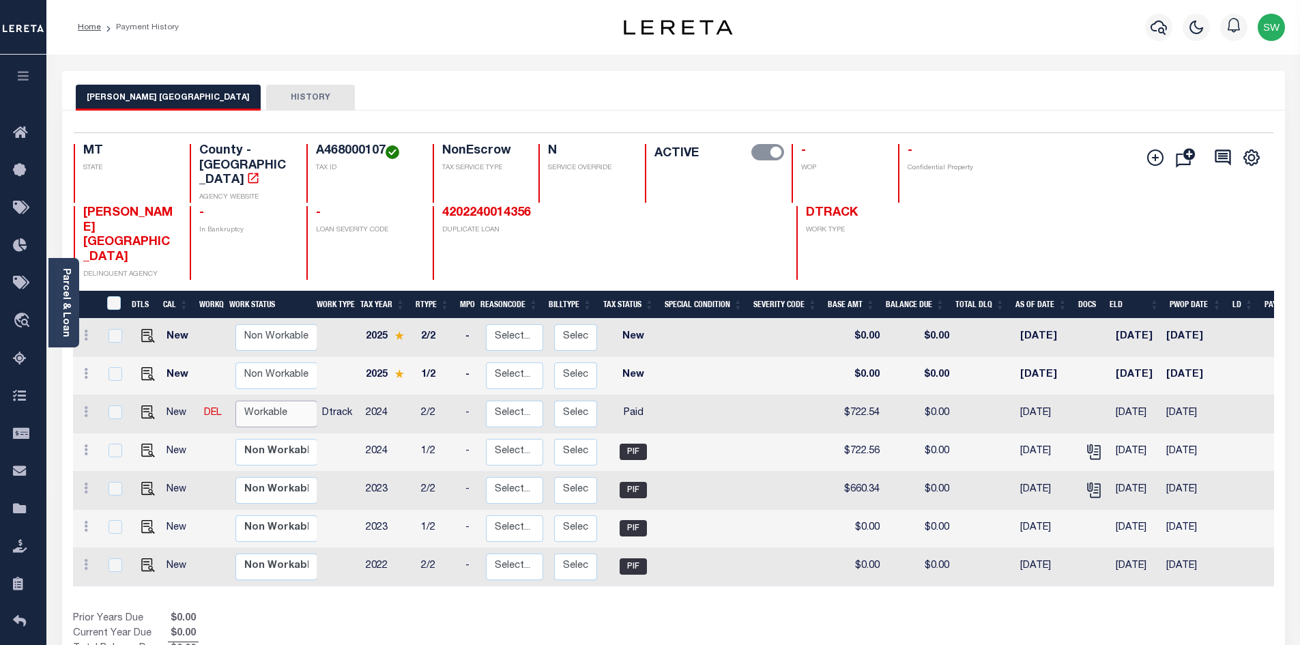
drag, startPoint x: 255, startPoint y: 354, endPoint x: 280, endPoint y: 354, distance: 25.3
click at [256, 401] on select "Non Workable Workable" at bounding box center [276, 414] width 82 height 27
checkbox input "true"
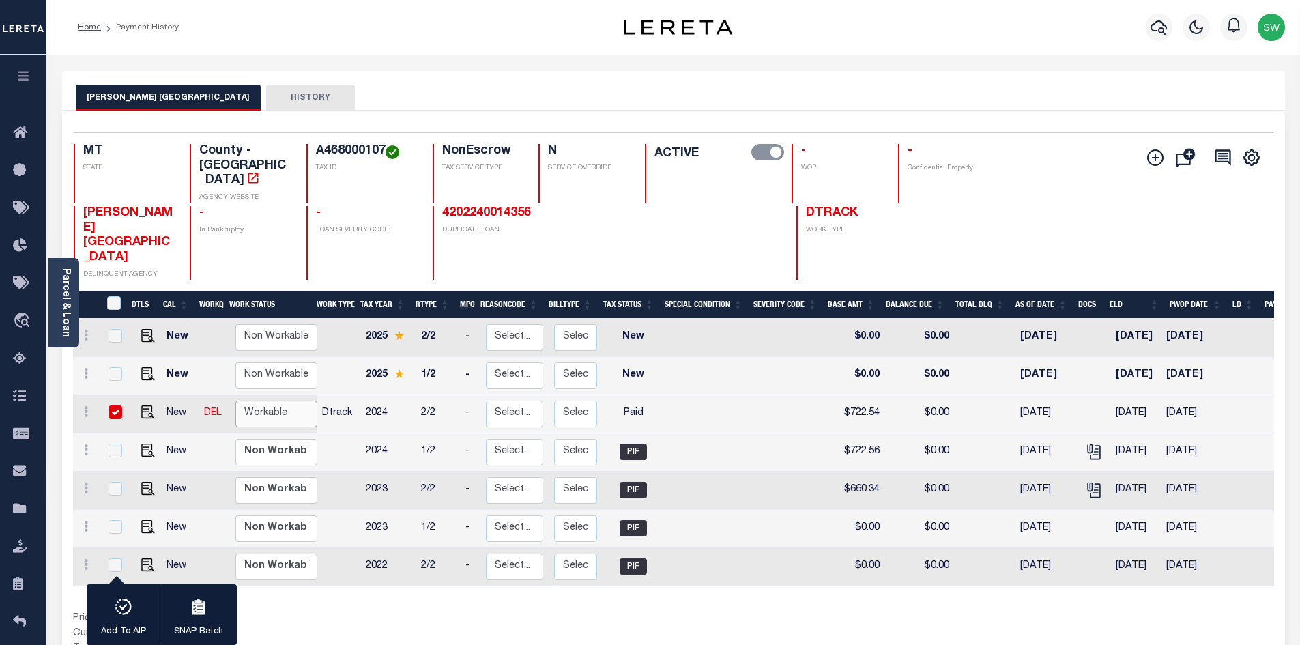
select select "true"
click at [235, 401] on select "Non Workable Workable" at bounding box center [276, 414] width 82 height 27
checkbox input "false"
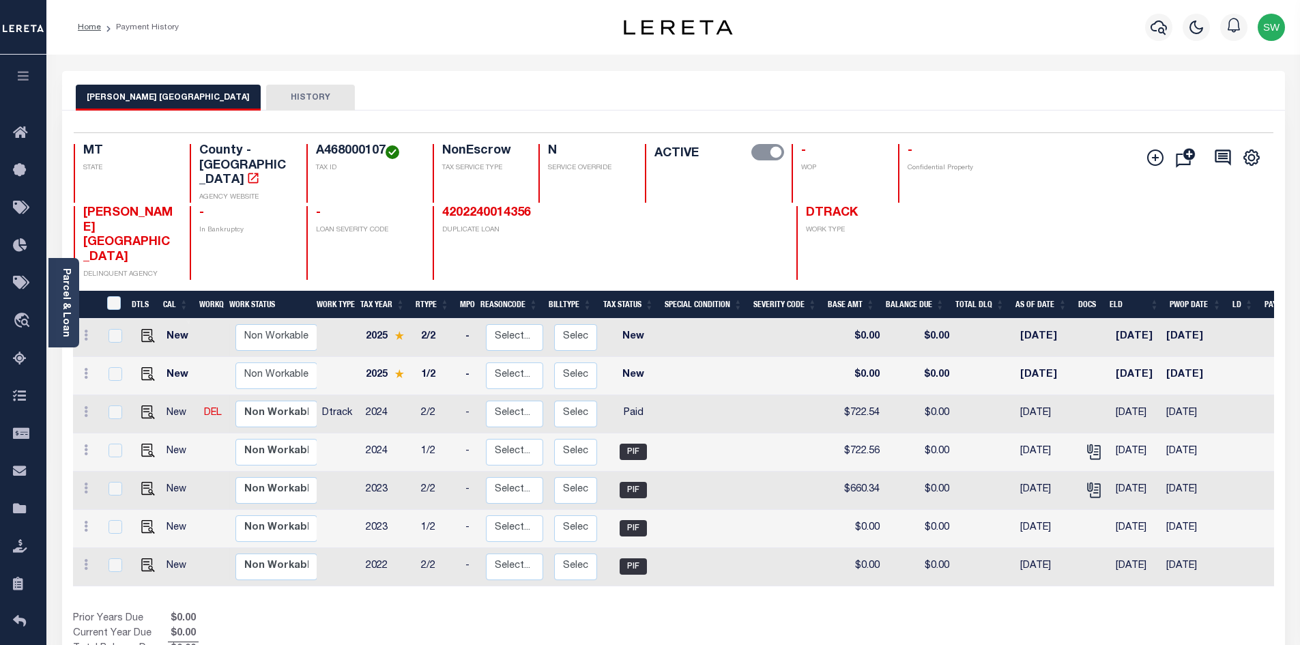
click at [851, 31] on div "Profile Sign out" at bounding box center [1035, 27] width 510 height 48
click at [1160, 31] on icon "button" at bounding box center [1159, 27] width 16 height 16
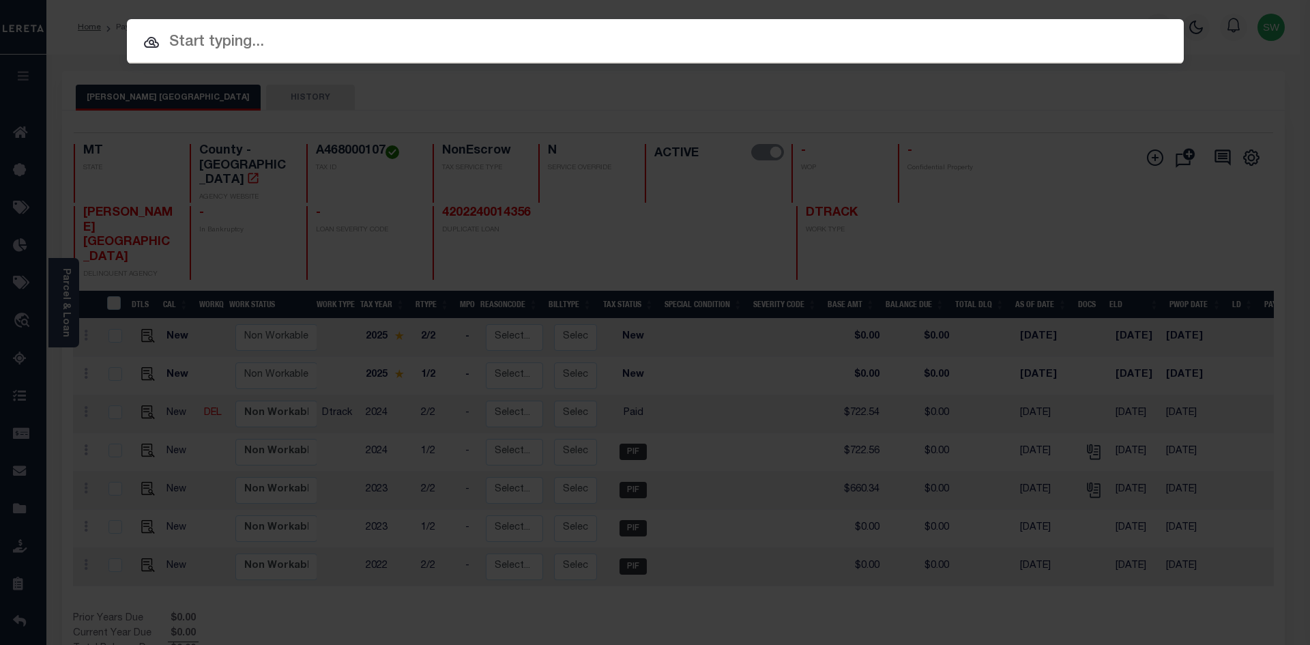
click at [192, 35] on input "text" at bounding box center [655, 43] width 1057 height 24
paste input "7700056140"
type input "7700056140"
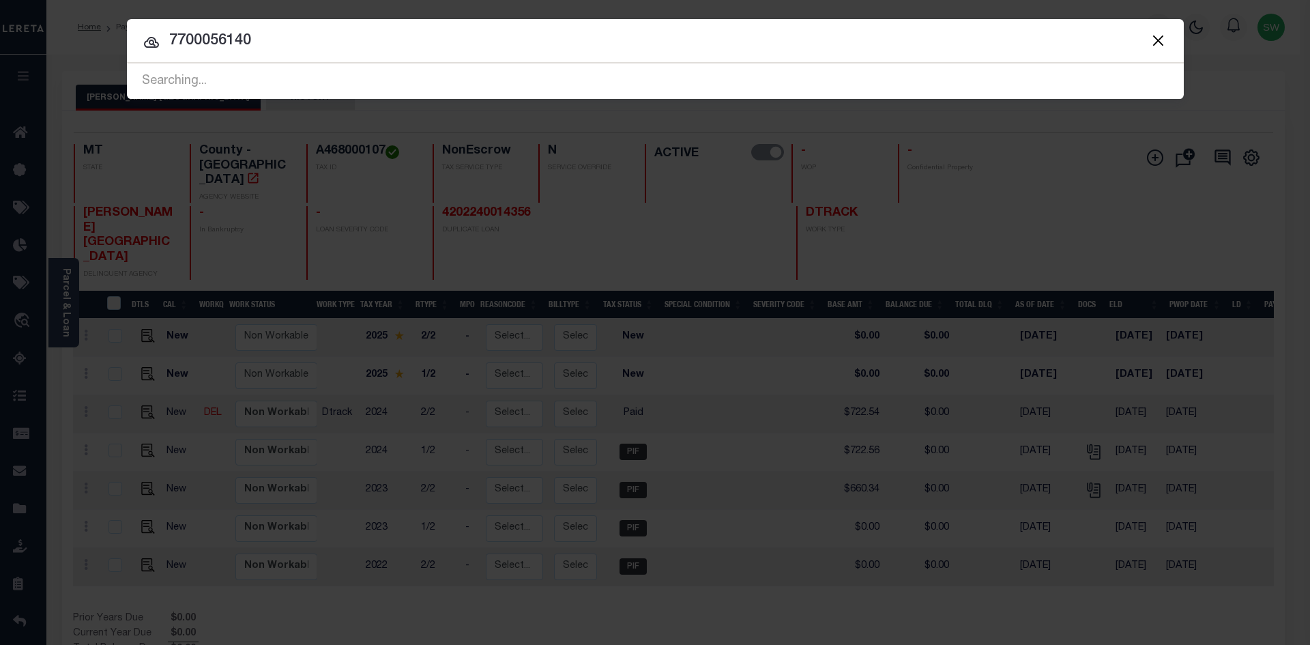
click at [294, 49] on input "7700056140" at bounding box center [655, 41] width 1057 height 24
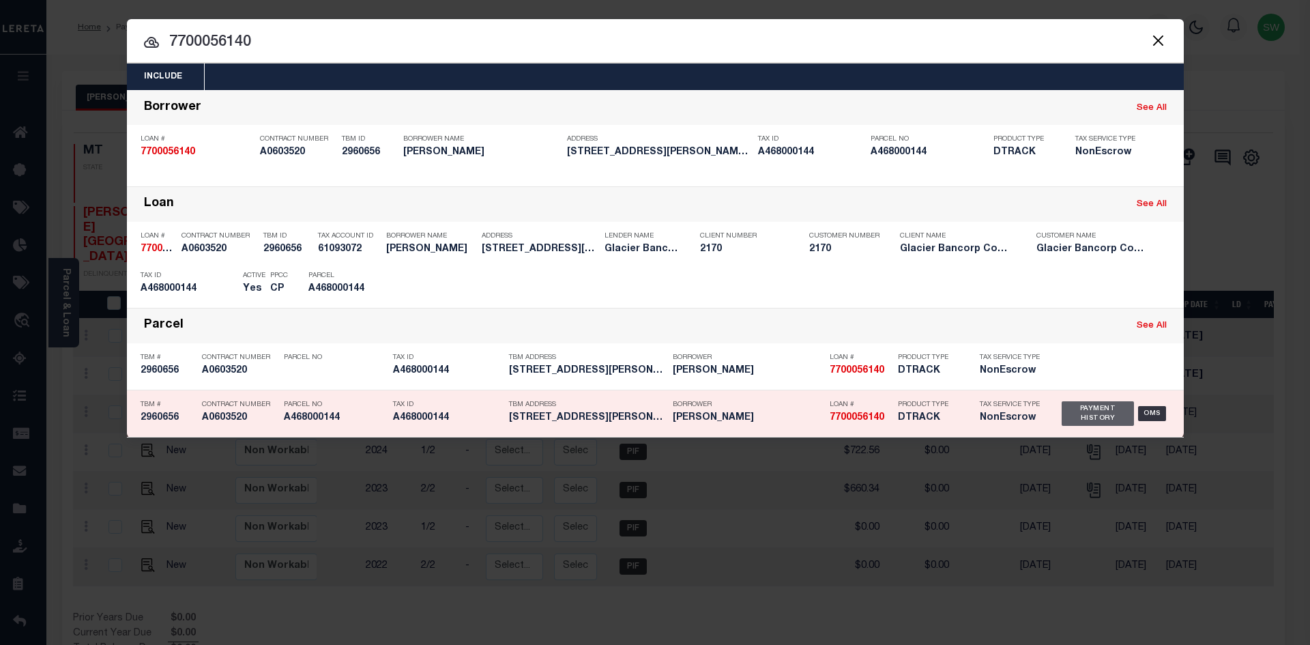
click at [1094, 424] on div "Payment History" at bounding box center [1098, 413] width 73 height 25
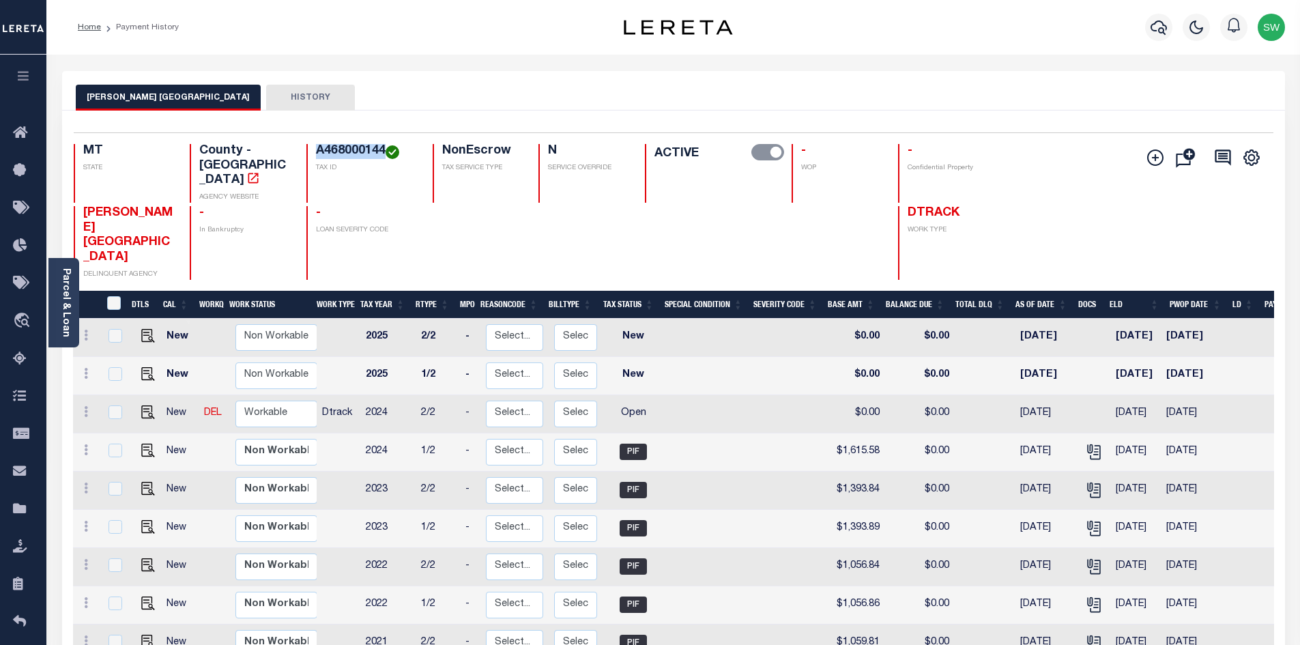
drag, startPoint x: 387, startPoint y: 145, endPoint x: 317, endPoint y: 143, distance: 70.3
click at [317, 144] on h4 "A468000144" at bounding box center [366, 151] width 100 height 15
copy h4 "A468000144"
click at [88, 408] on link at bounding box center [85, 413] width 15 height 11
click at [129, 448] on link at bounding box center [119, 459] width 46 height 23
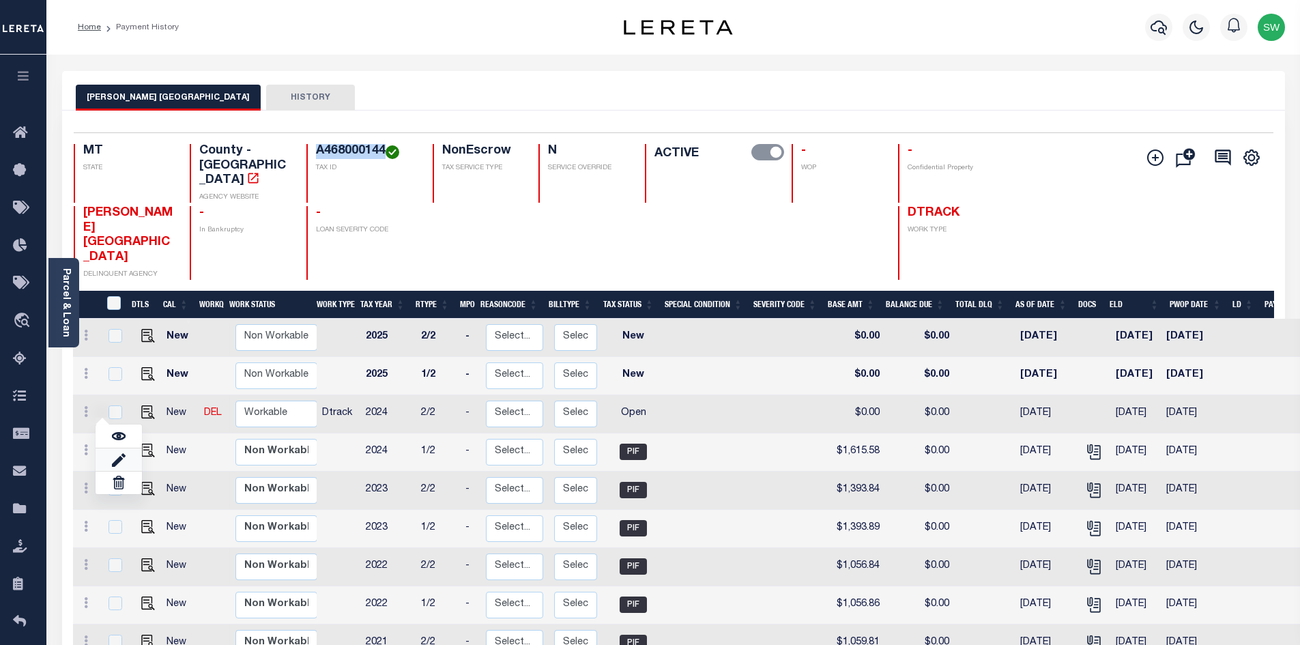
select select "OP2"
type input "$0.00"
type input "[DATE]"
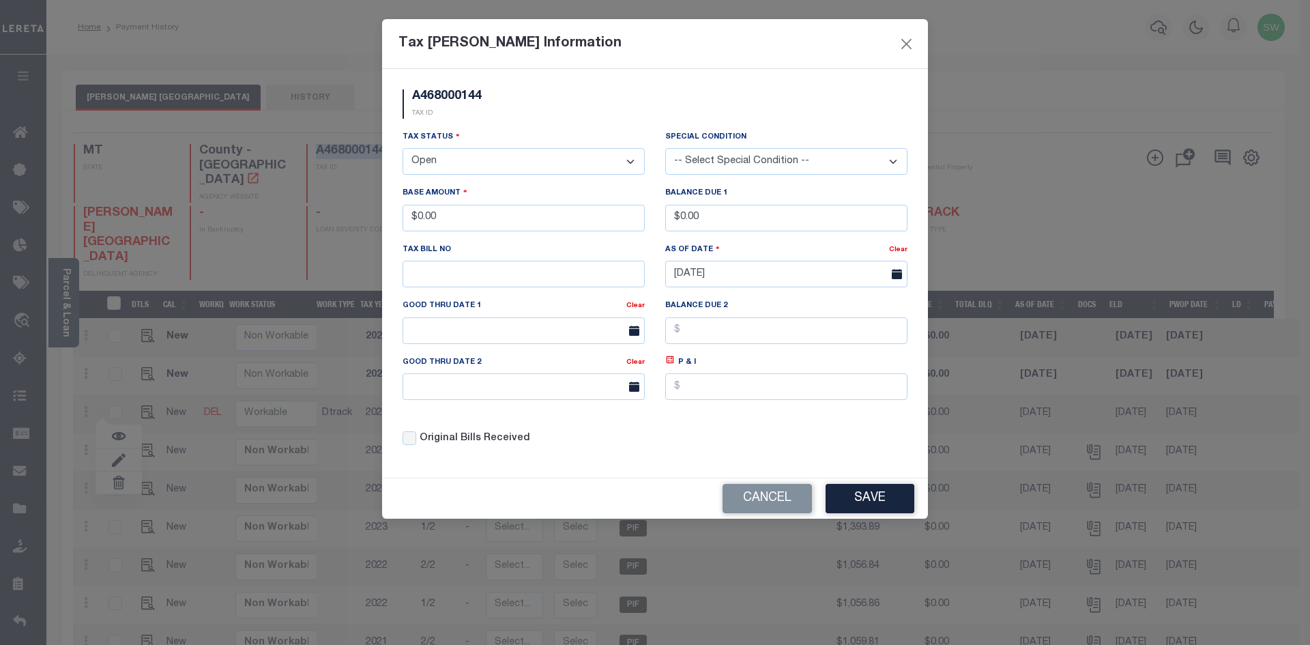
click at [634, 156] on select "- Select Status - Open Due/Unpaid Paid Incomplete No Tax Due Internal Refund Pr…" at bounding box center [524, 161] width 242 height 27
click at [630, 160] on select "- Select Status - Open Due/Unpaid Paid Incomplete No Tax Due Internal Refund Pr…" at bounding box center [524, 161] width 242 height 27
select select "PYD"
click at [403, 149] on select "- Select Status - Open Due/Unpaid Paid Incomplete No Tax Due Internal Refund Pr…" at bounding box center [524, 161] width 242 height 27
click at [526, 143] on div "Tax Status - Select Status - Open Due/Unpaid Paid Incomplete No Tax Due Interna…" at bounding box center [524, 152] width 242 height 45
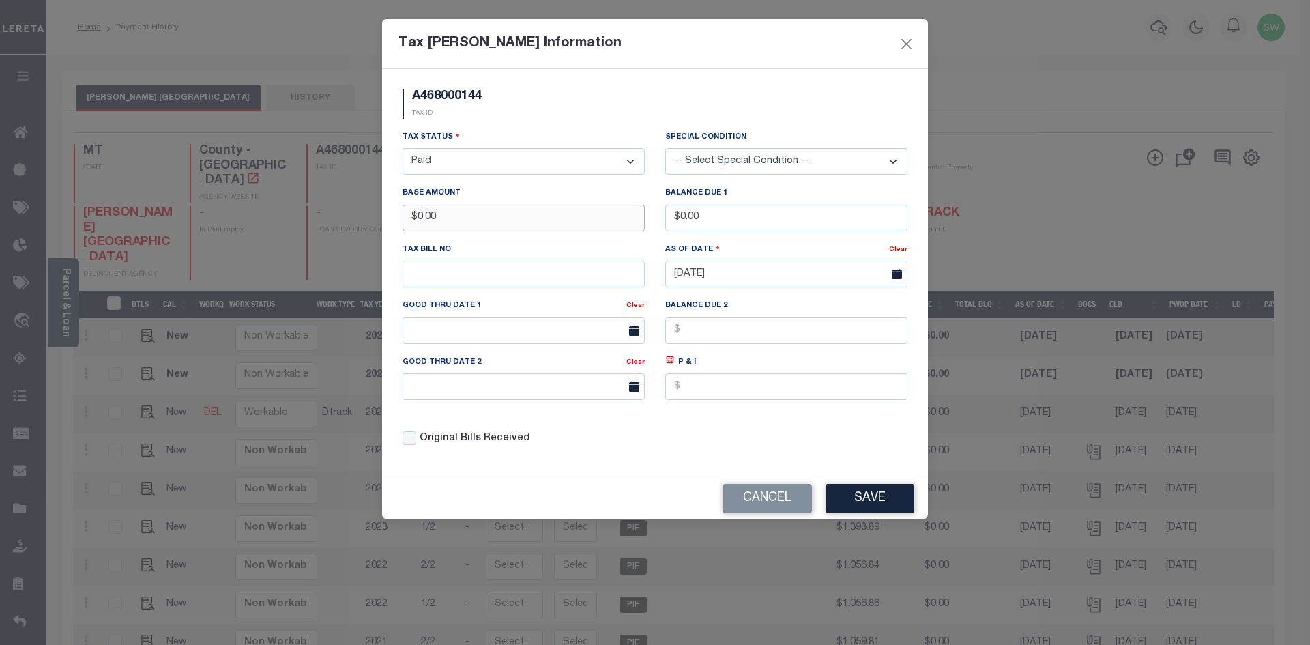
drag, startPoint x: 441, startPoint y: 221, endPoint x: 375, endPoint y: 213, distance: 66.0
click at [375, 213] on div "Tax Bill Amount Information A468000144 TAX ID Installment: TaxID: A468000144 Ta…" at bounding box center [655, 322] width 1310 height 645
type input "$1,615.56"
click at [537, 106] on div "A468000144 TAX ID" at bounding box center [654, 109] width 525 height 40
click at [740, 448] on div "Tax Status - Select Status - Open Due/Unpaid Paid Incomplete No Tax Due Interna…" at bounding box center [654, 294] width 525 height 328
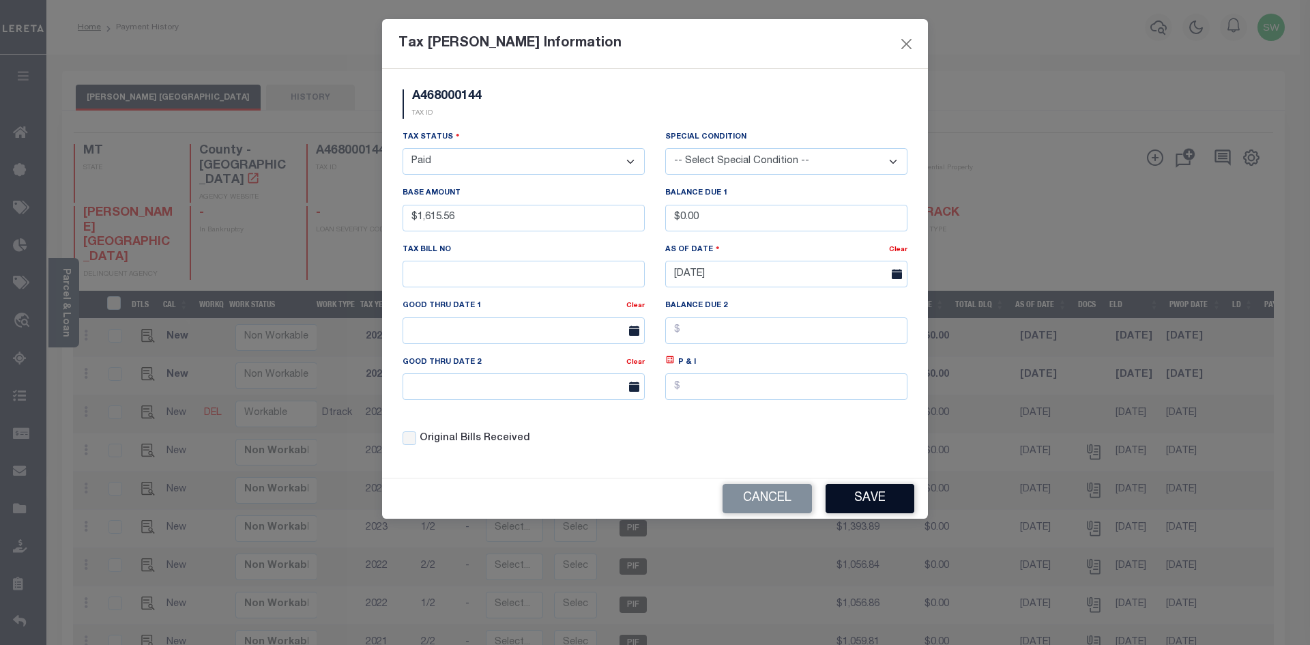
drag, startPoint x: 768, startPoint y: 456, endPoint x: 872, endPoint y: 510, distance: 117.2
click at [778, 457] on div "Tax Status - Select Status - Open Due/Unpaid Paid Incomplete No Tax Due Interna…" at bounding box center [654, 294] width 525 height 328
drag, startPoint x: 868, startPoint y: 502, endPoint x: 975, endPoint y: 517, distance: 107.4
click at [869, 502] on button "Save" at bounding box center [870, 498] width 89 height 29
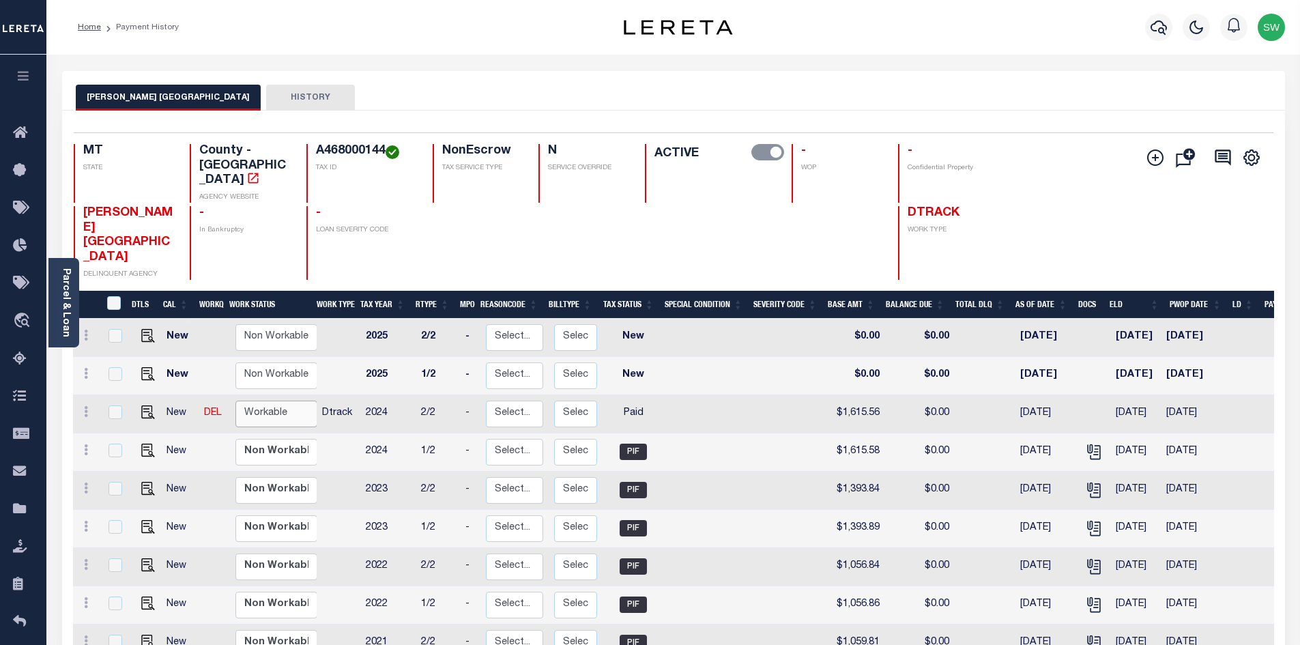
click at [254, 401] on select "Non Workable Workable" at bounding box center [276, 414] width 82 height 27
checkbox input "true"
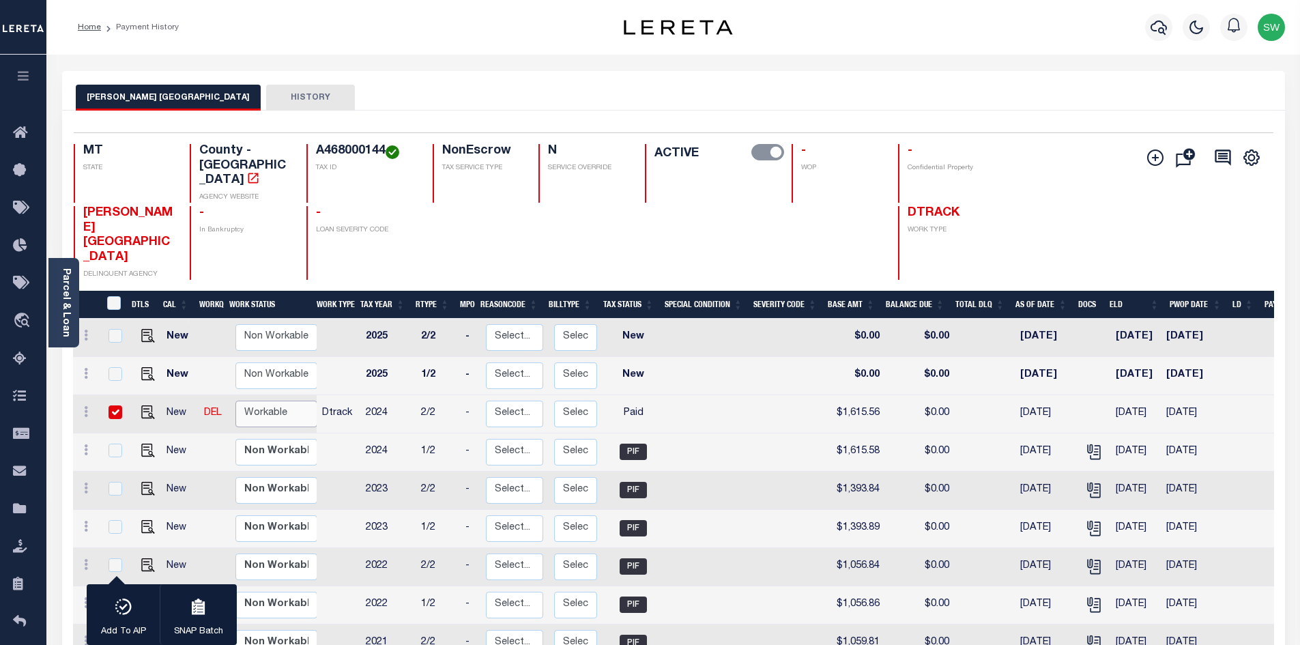
select select "true"
click at [235, 401] on select "Non Workable Workable" at bounding box center [276, 414] width 82 height 27
checkbox input "false"
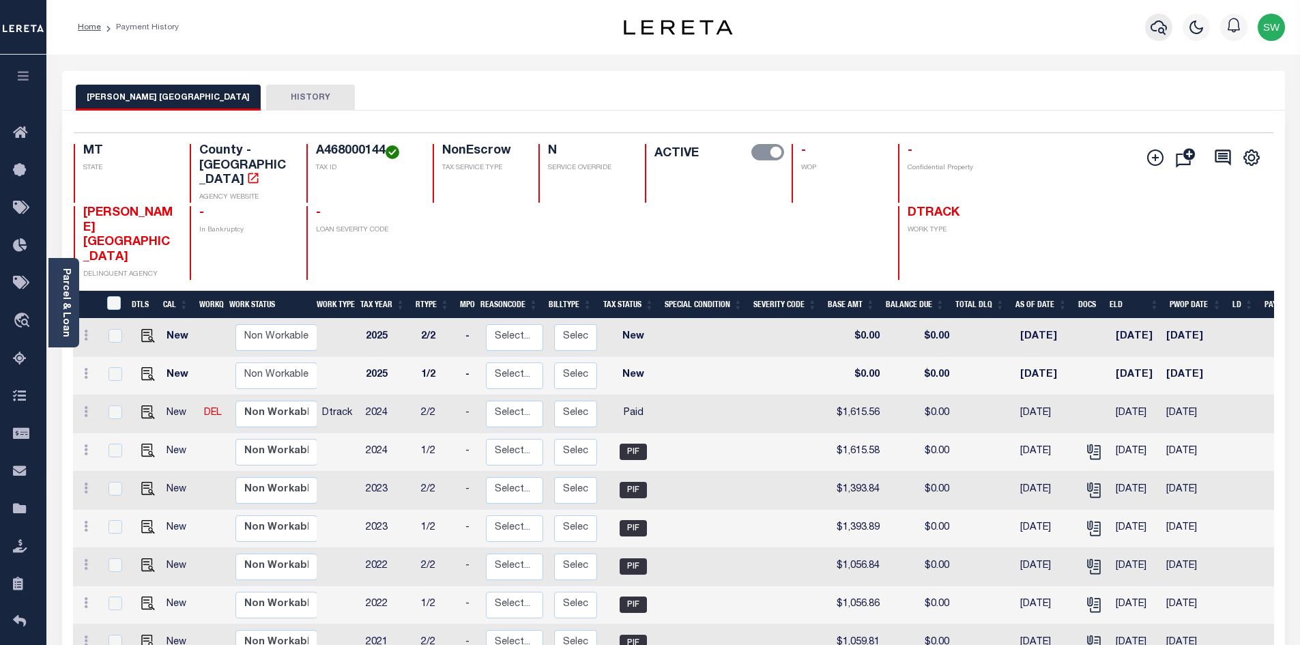
click at [1157, 32] on icon "button" at bounding box center [1159, 27] width 16 height 16
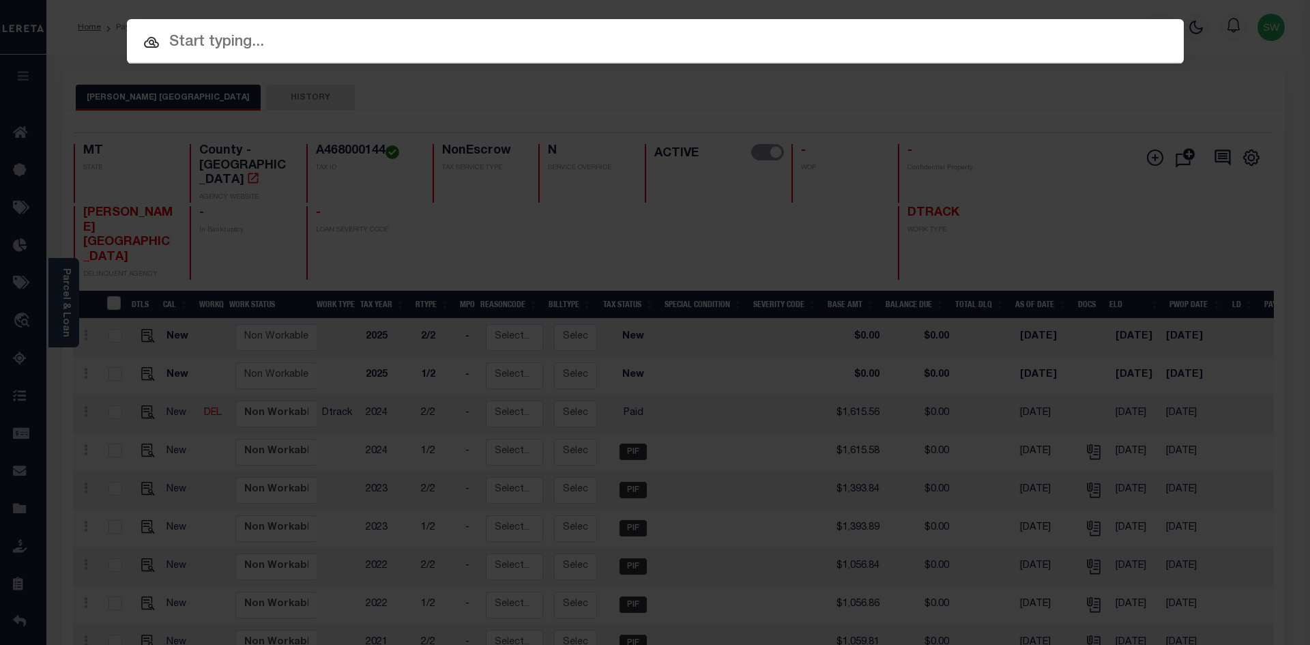
click at [188, 50] on input "text" at bounding box center [655, 43] width 1057 height 24
paste input "4209240015427"
type input "4209240015427"
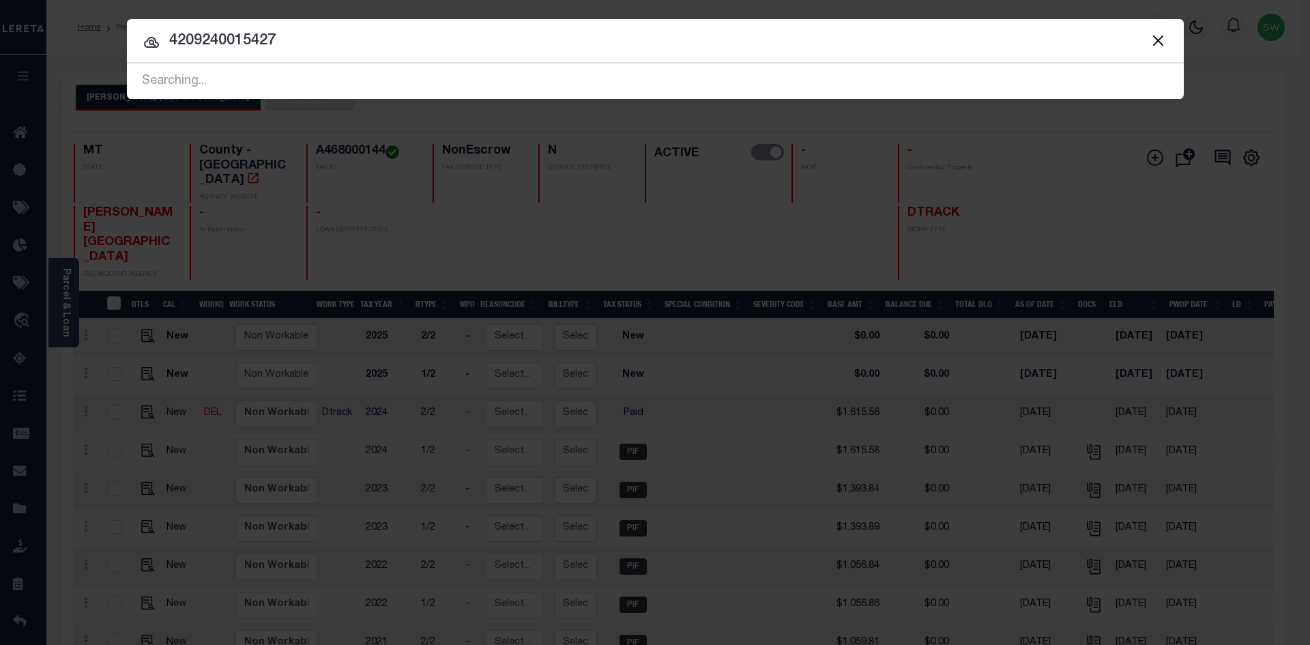
click at [300, 47] on input "4209240015427" at bounding box center [655, 41] width 1057 height 24
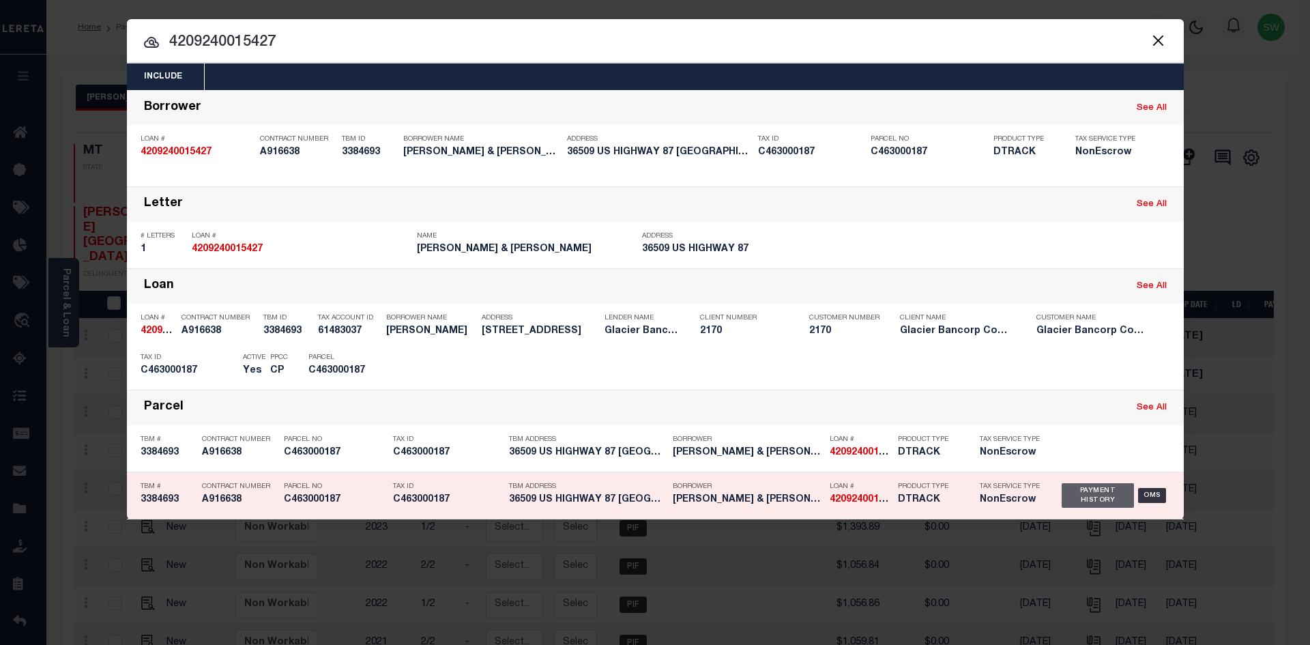
drag, startPoint x: 1100, startPoint y: 502, endPoint x: 1110, endPoint y: 495, distance: 11.9
click at [1100, 502] on div "Payment History" at bounding box center [1098, 495] width 73 height 25
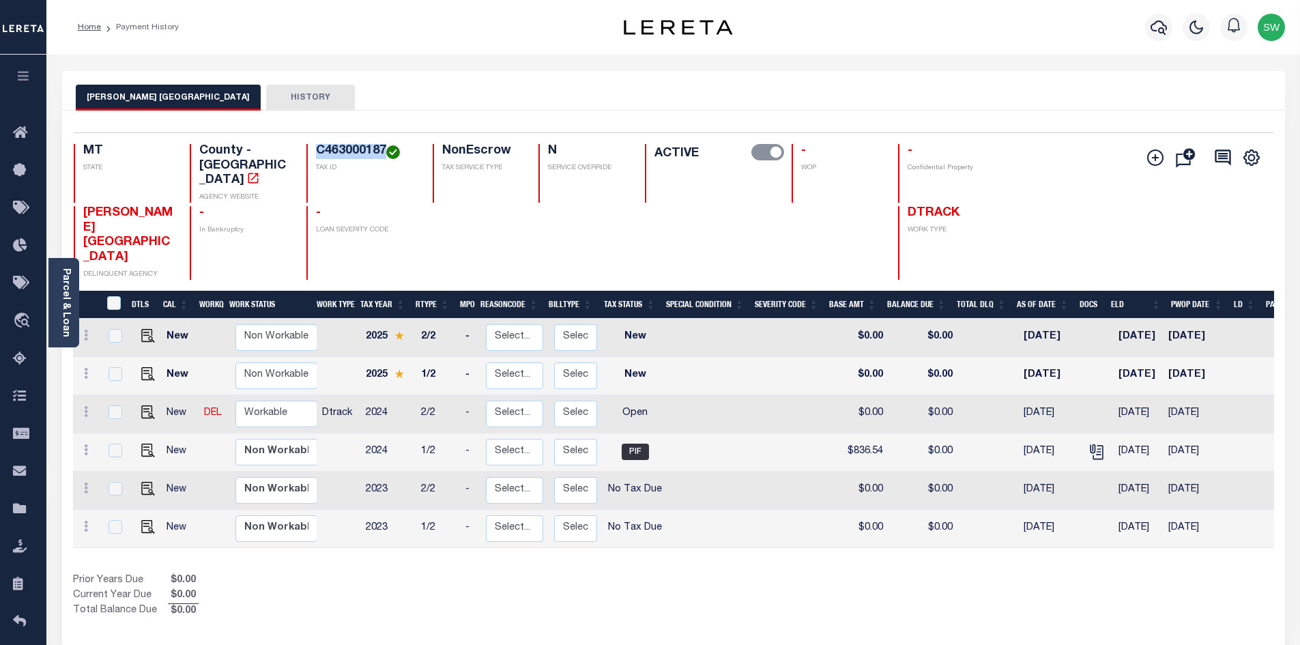
drag, startPoint x: 386, startPoint y: 149, endPoint x: 309, endPoint y: 149, distance: 77.1
click at [309, 149] on div "C463000187 TAX ID" at bounding box center [361, 173] width 110 height 59
copy h4 "C463000187"
drag, startPoint x: 523, startPoint y: 538, endPoint x: 530, endPoint y: 532, distance: 9.7
click at [523, 573] on div "Prior Years Due $0.00 Current Year Due $0.00 Total Balance Due $0.00" at bounding box center [373, 596] width 601 height 46
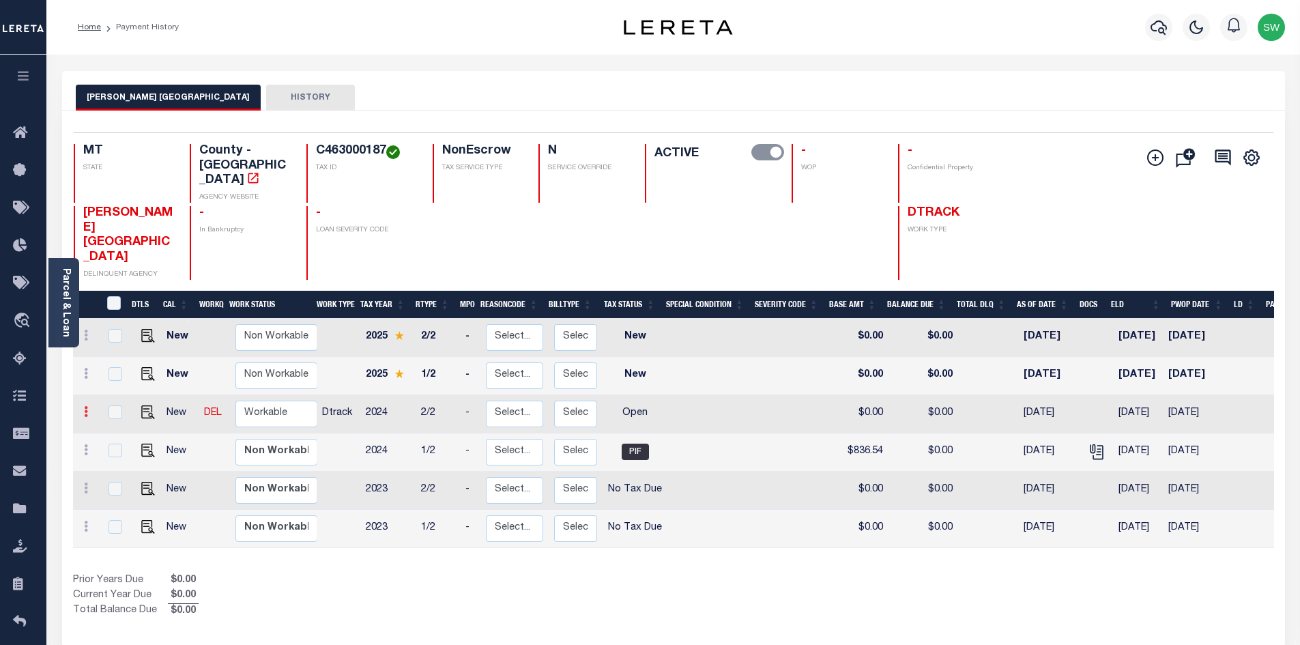
click at [89, 408] on link at bounding box center [85, 413] width 15 height 11
click at [132, 448] on link at bounding box center [119, 459] width 46 height 23
select select "OP2"
type input "$0.00"
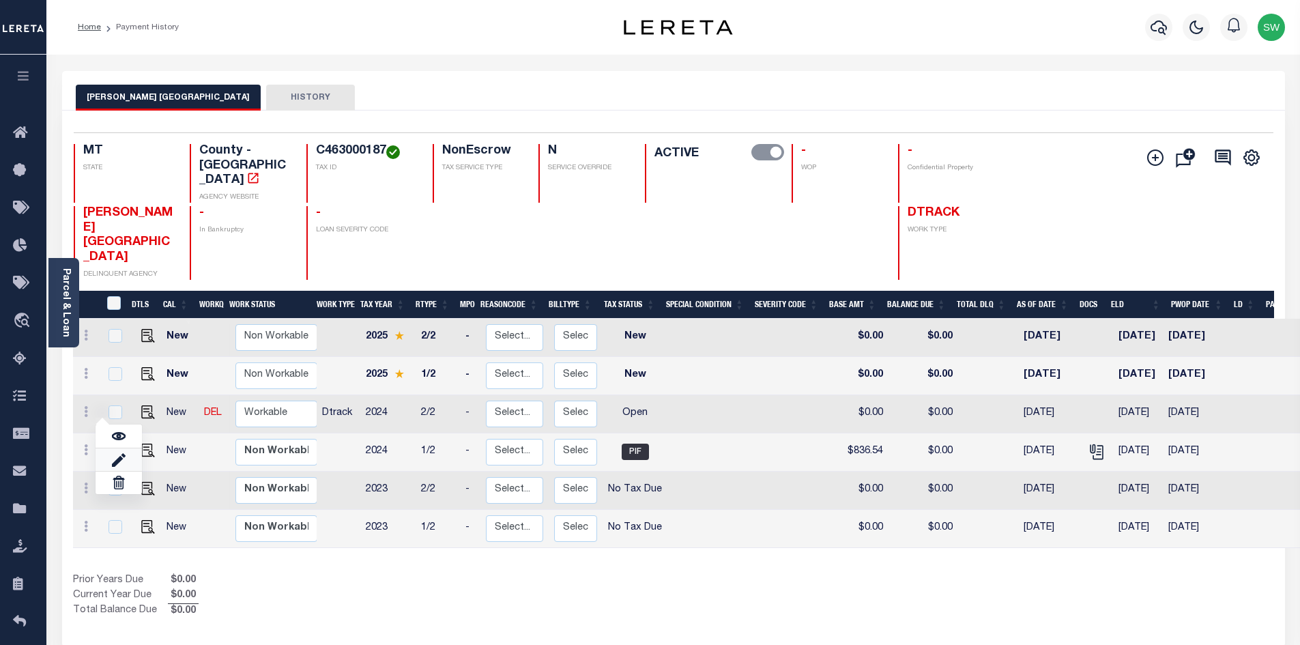
type input "[DATE]"
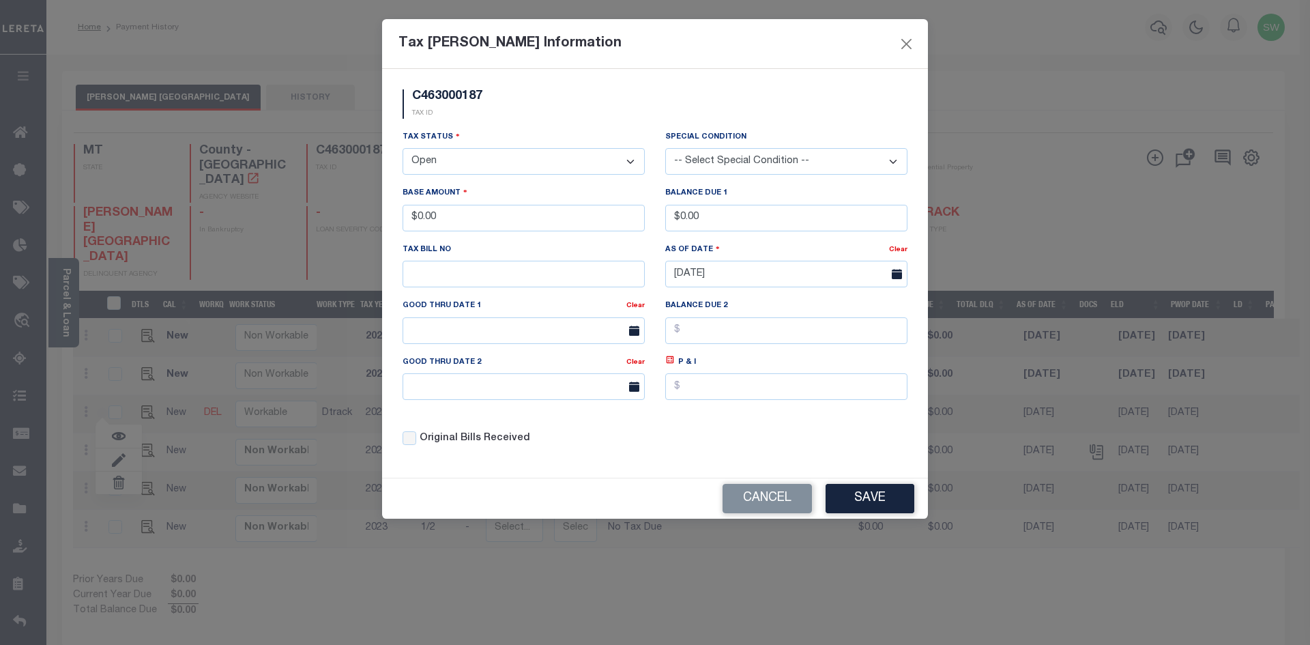
click at [636, 162] on select "- Select Status - Open Due/Unpaid Paid Incomplete No Tax Due Internal Refund Pr…" at bounding box center [524, 161] width 242 height 27
click at [633, 166] on select "- Select Status - Open Due/Unpaid Paid Incomplete No Tax Due Internal Refund Pr…" at bounding box center [524, 161] width 242 height 27
select select "PYD"
click at [403, 149] on select "- Select Status - Open Due/Unpaid Paid Incomplete No Tax Due Internal Refund Pr…" at bounding box center [524, 161] width 242 height 27
click at [526, 137] on div "Tax Status - Select Status - Open Due/Unpaid Paid Incomplete No Tax Due Interna…" at bounding box center [524, 152] width 242 height 45
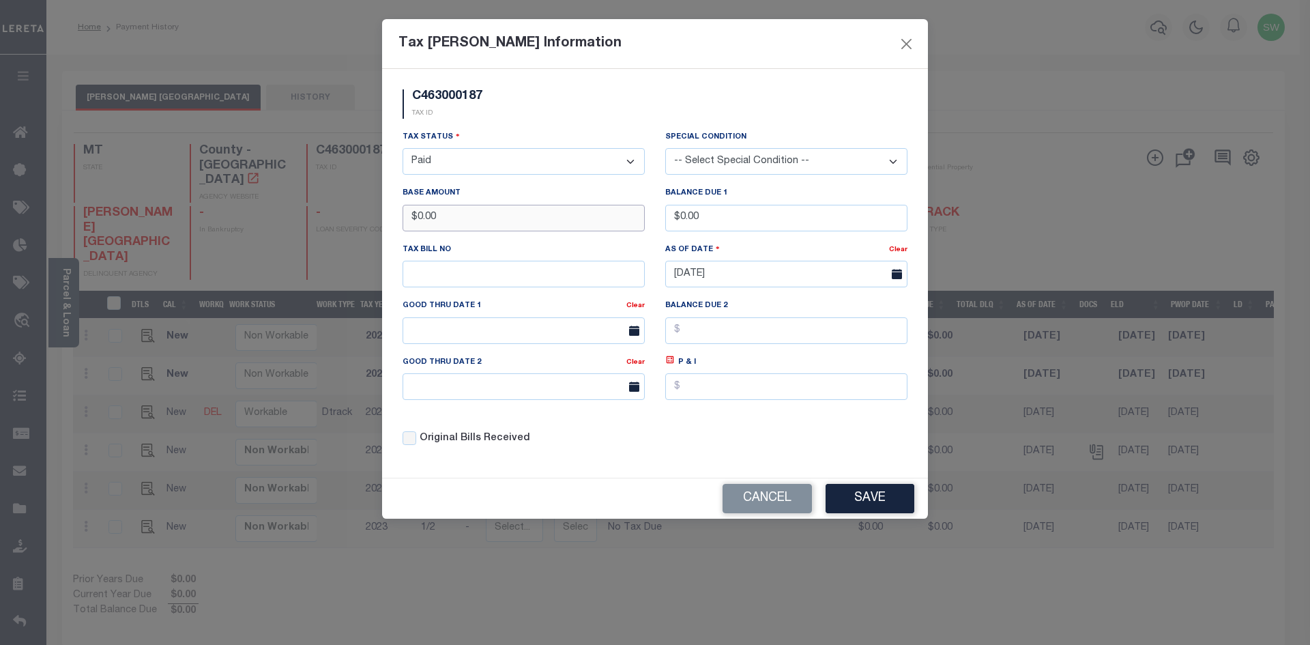
click at [455, 220] on input "$0.00" at bounding box center [524, 218] width 242 height 27
click at [376, 220] on div "Tax Bill Amount Information C463000187 TAX ID Installment: TaxID: C463000187 Ta…" at bounding box center [655, 322] width 1310 height 645
drag, startPoint x: 400, startPoint y: 220, endPoint x: 390, endPoint y: 220, distance: 9.6
click at [390, 220] on div "C463000187 TAX ID Installment: TaxID: C463000187 Tax Status" at bounding box center [655, 273] width 546 height 409
type input "$836.53"
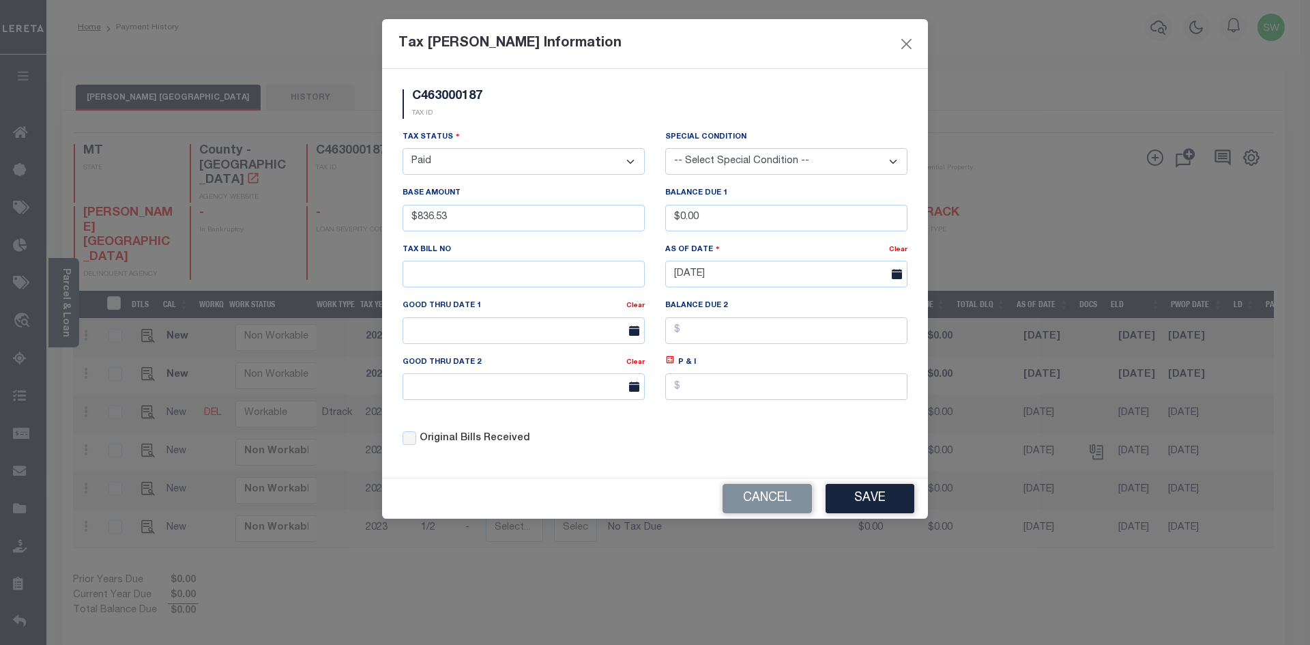
click at [507, 114] on div "C463000187 TAX ID" at bounding box center [654, 109] width 525 height 40
click at [887, 500] on button "Save" at bounding box center [870, 498] width 89 height 29
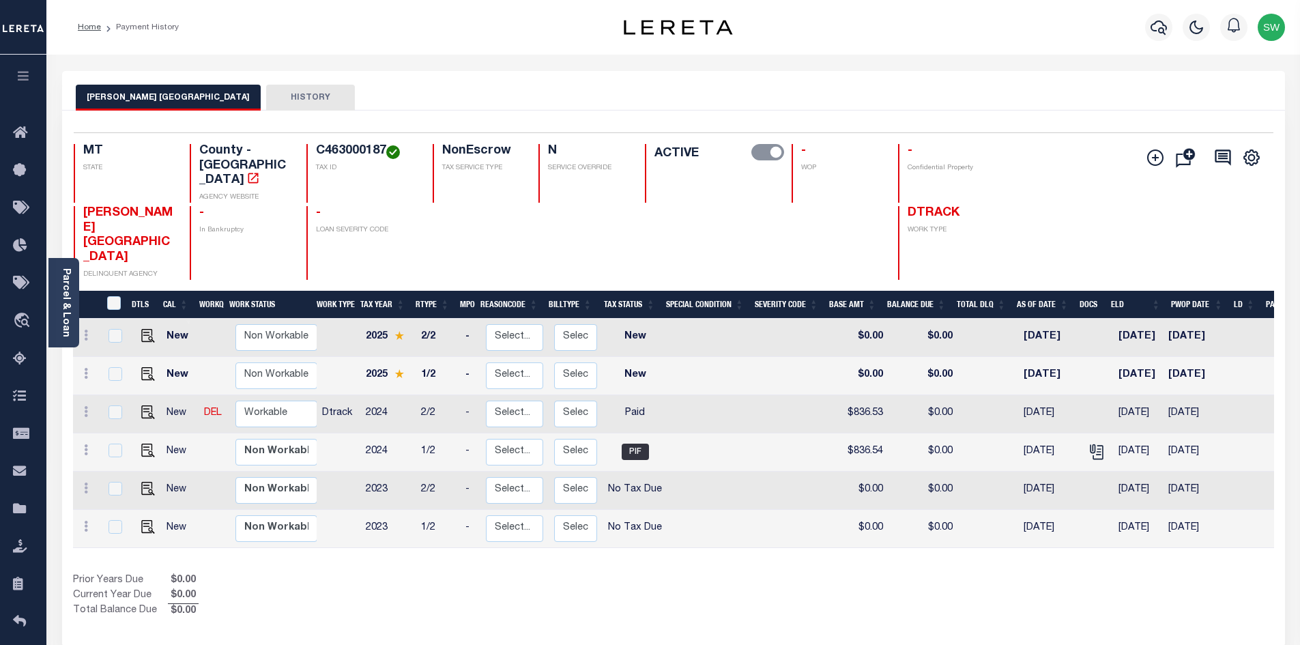
click at [721, 573] on div "Show Tax Lines before Bill Release Date Prior Years Due $0.00 Current Year Due …" at bounding box center [673, 596] width 1201 height 46
click at [255, 401] on select "Non Workable Workable" at bounding box center [276, 414] width 82 height 27
checkbox input "true"
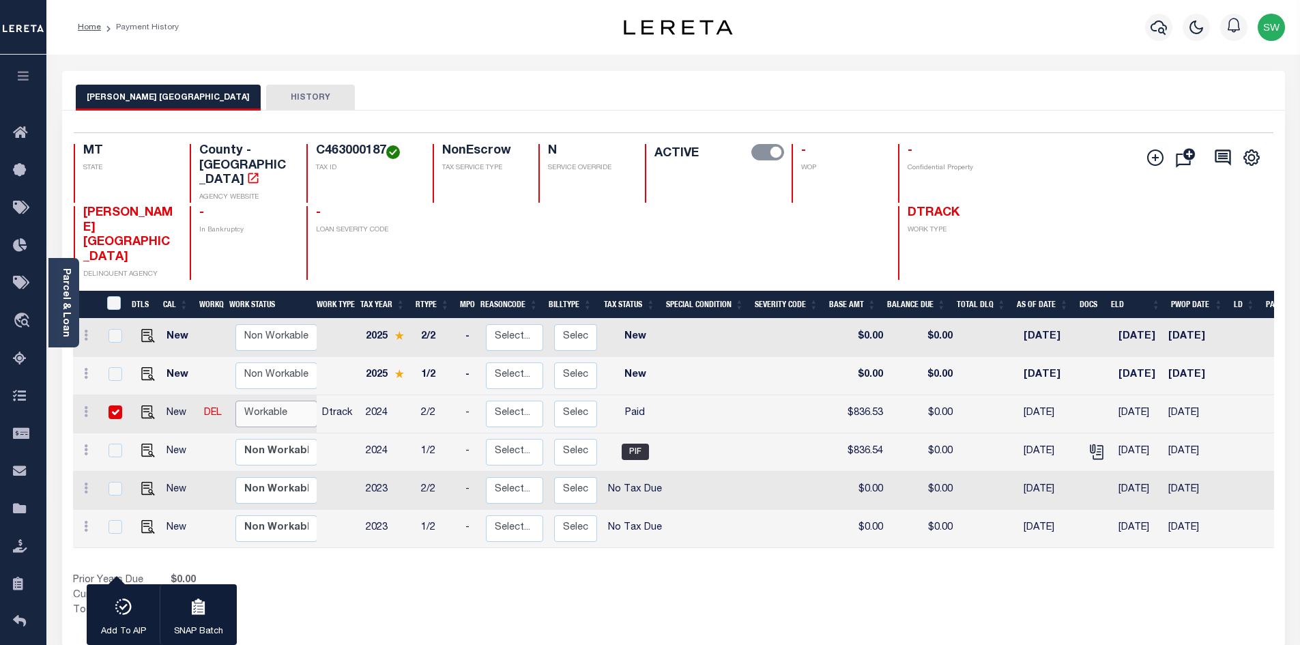
select select "true"
click at [235, 401] on select "Non Workable Workable" at bounding box center [276, 414] width 82 height 27
checkbox input "false"
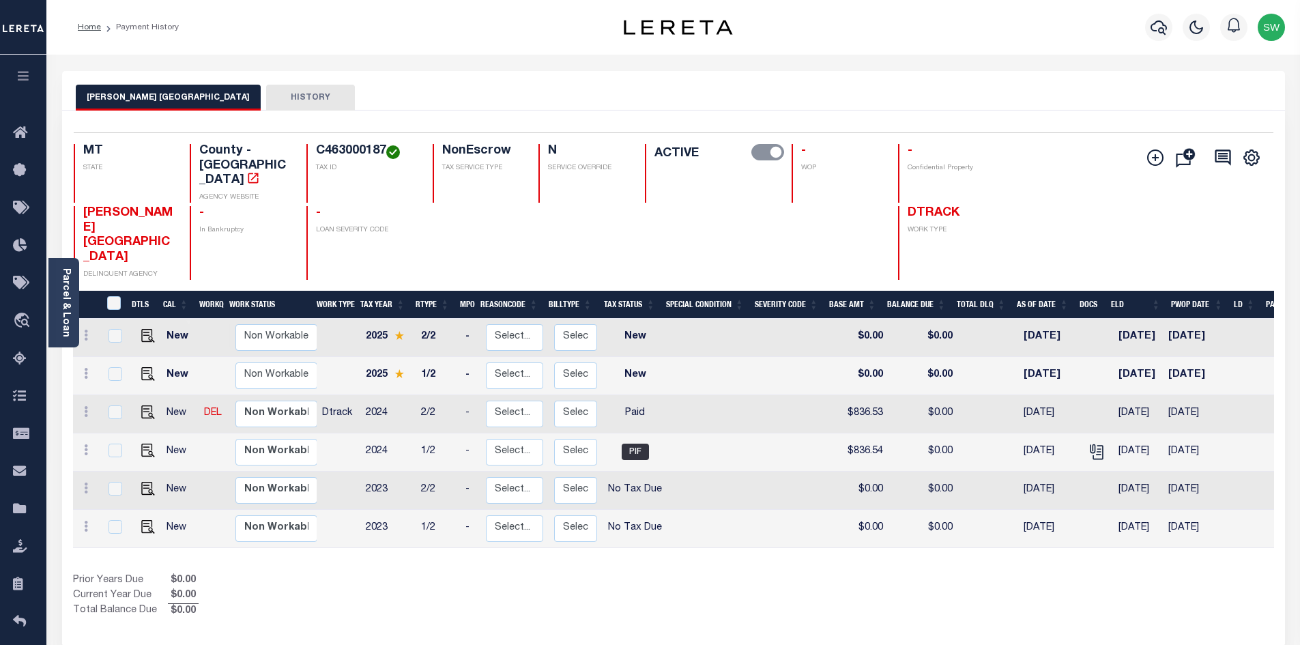
drag, startPoint x: 366, startPoint y: 541, endPoint x: 486, endPoint y: 412, distance: 175.8
click at [365, 573] on div "Prior Years Due $0.00 Current Year Due $0.00 Total Balance Due $0.00" at bounding box center [373, 596] width 601 height 46
click at [1155, 31] on icon "button" at bounding box center [1159, 27] width 16 height 14
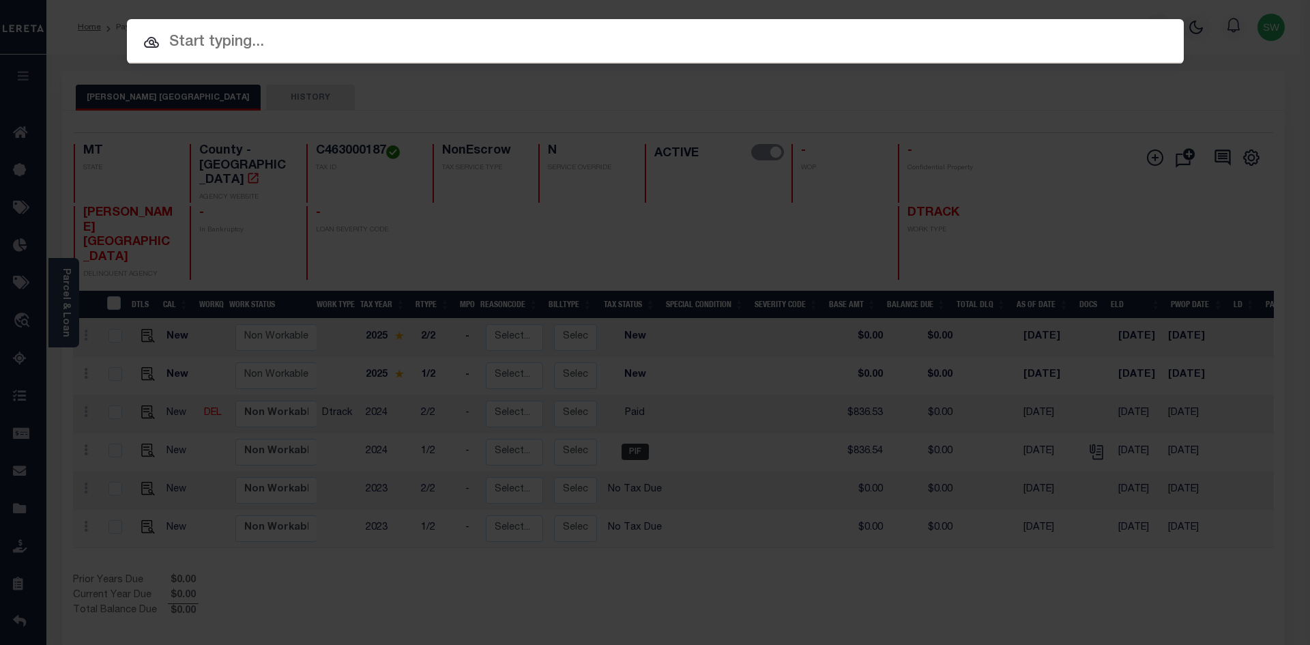
click at [223, 44] on input "text" at bounding box center [655, 43] width 1057 height 24
paste input "89064"
type input "89064"
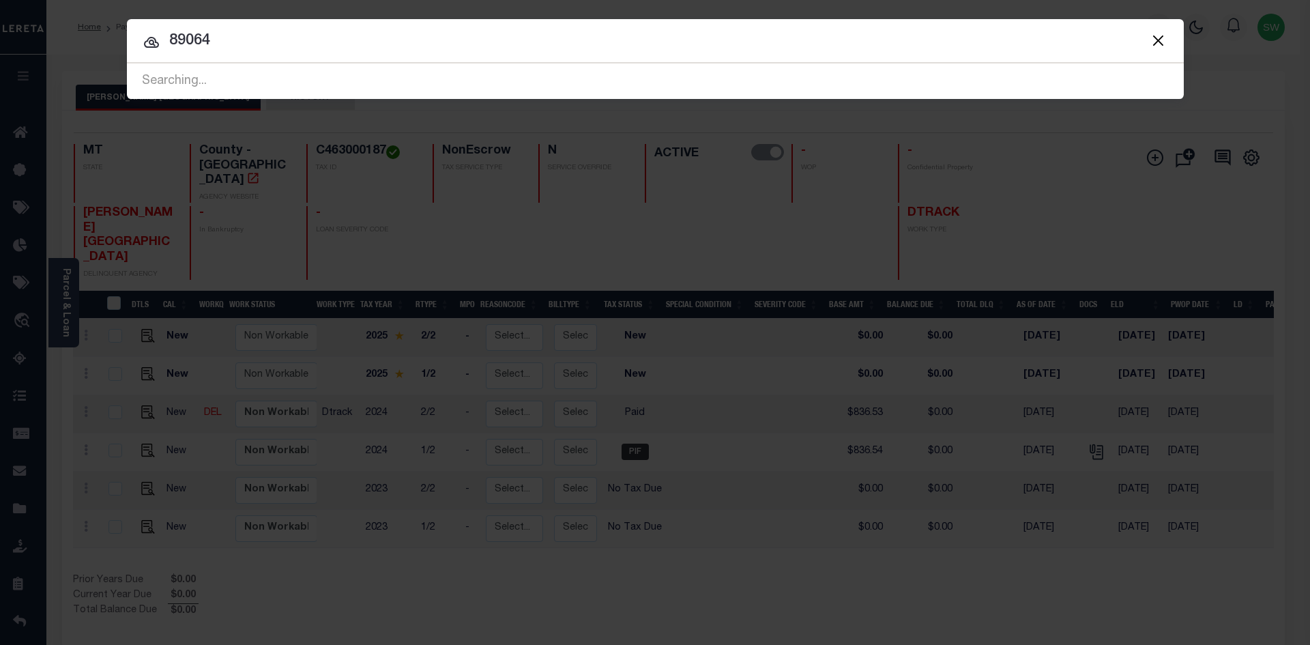
click at [285, 38] on input "89064" at bounding box center [655, 41] width 1057 height 24
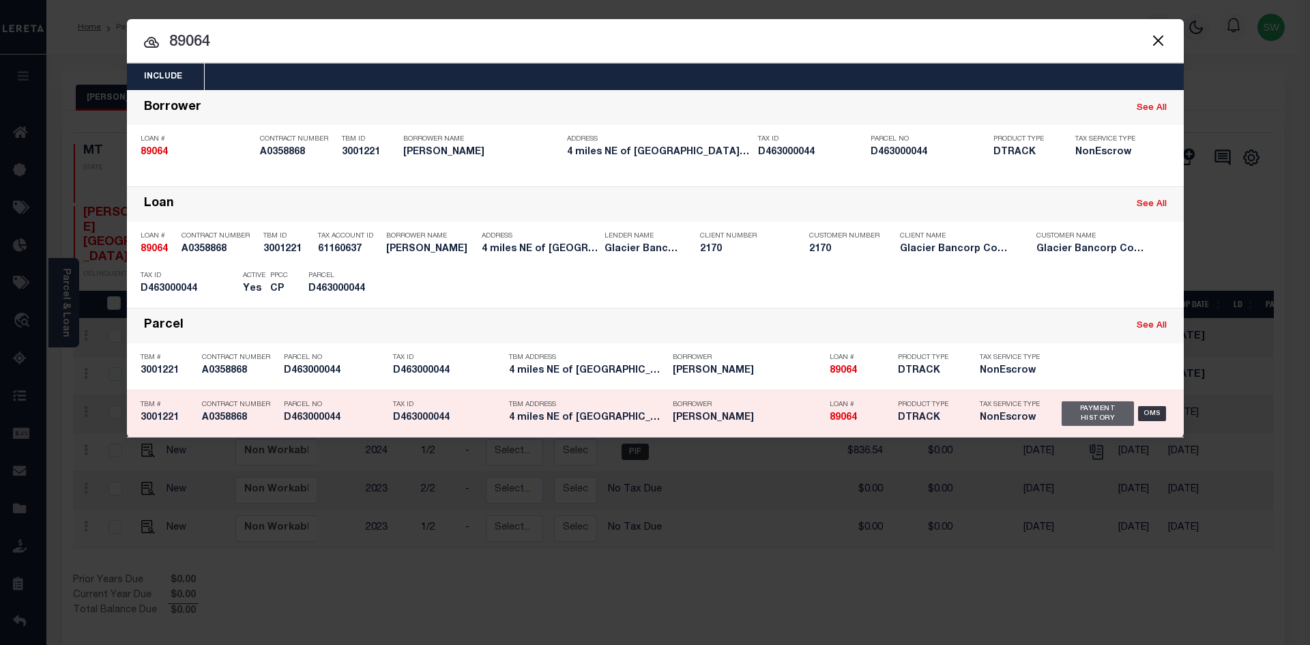
click at [1088, 411] on div "Payment History" at bounding box center [1098, 413] width 73 height 25
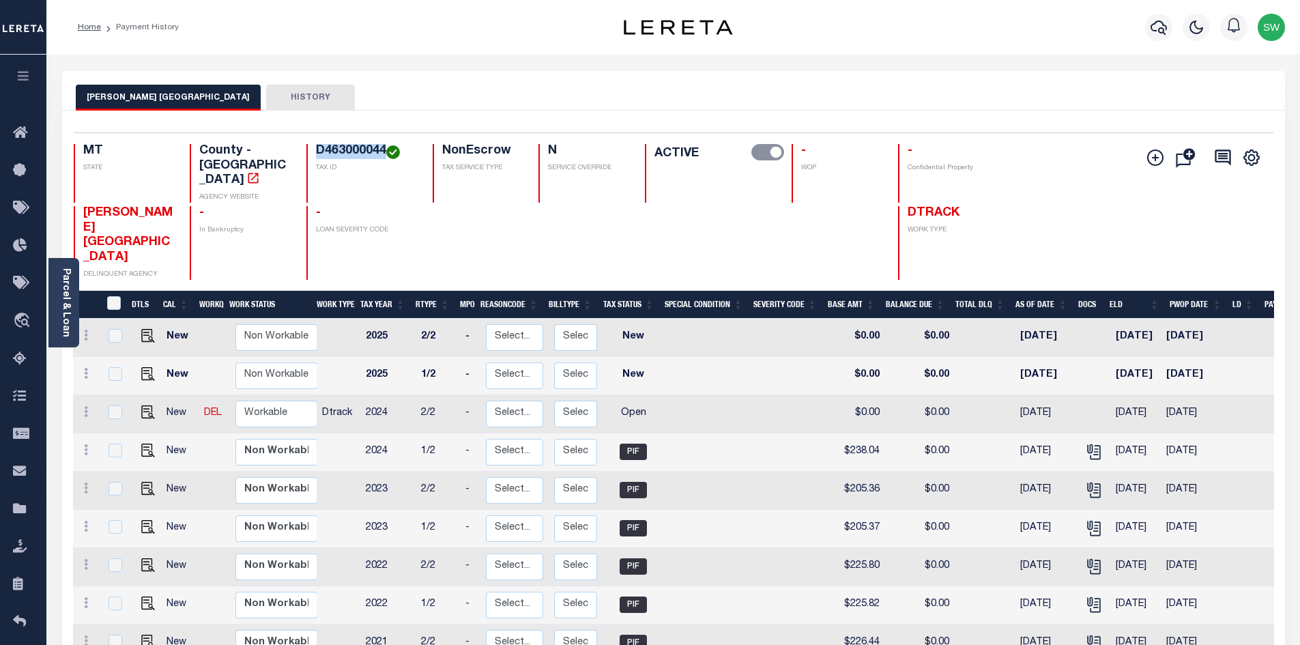
drag, startPoint x: 385, startPoint y: 152, endPoint x: 318, endPoint y: 153, distance: 66.9
click at [318, 153] on h4 "D463000044" at bounding box center [366, 151] width 100 height 15
copy h4 "D463000044"
click at [86, 406] on icon at bounding box center [86, 411] width 4 height 11
click at [124, 452] on img at bounding box center [119, 459] width 14 height 14
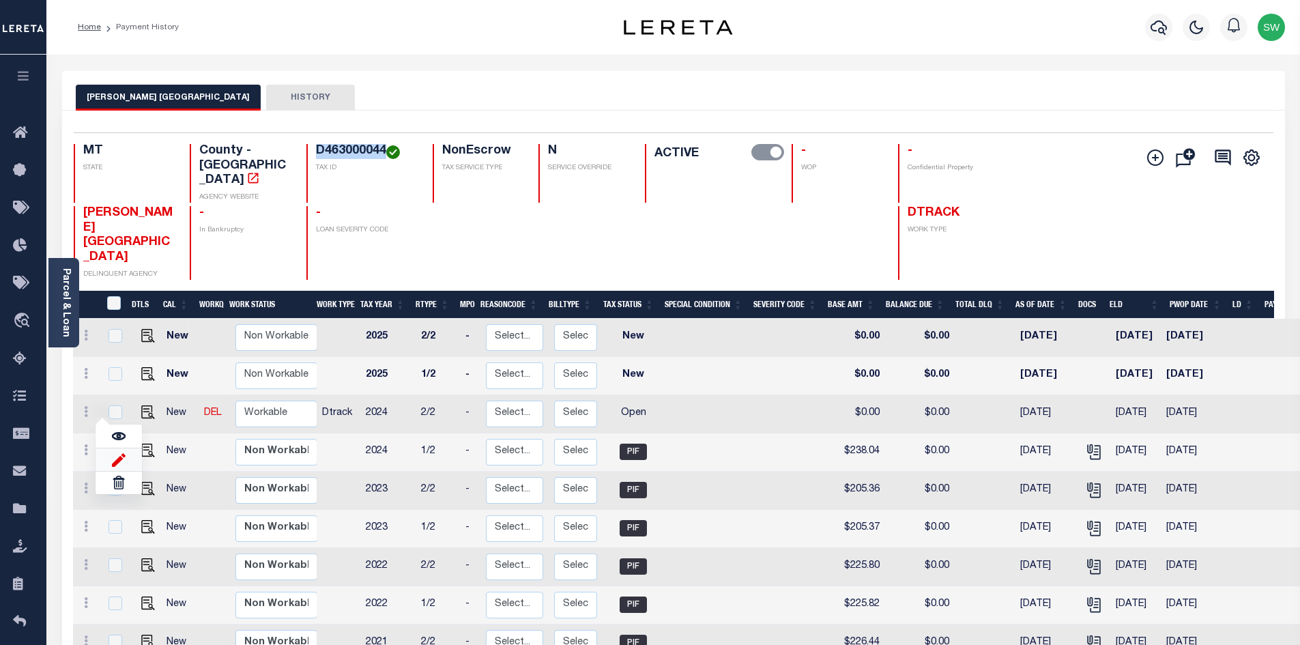
select select "OP2"
type input "$0.00"
type input "[DATE]"
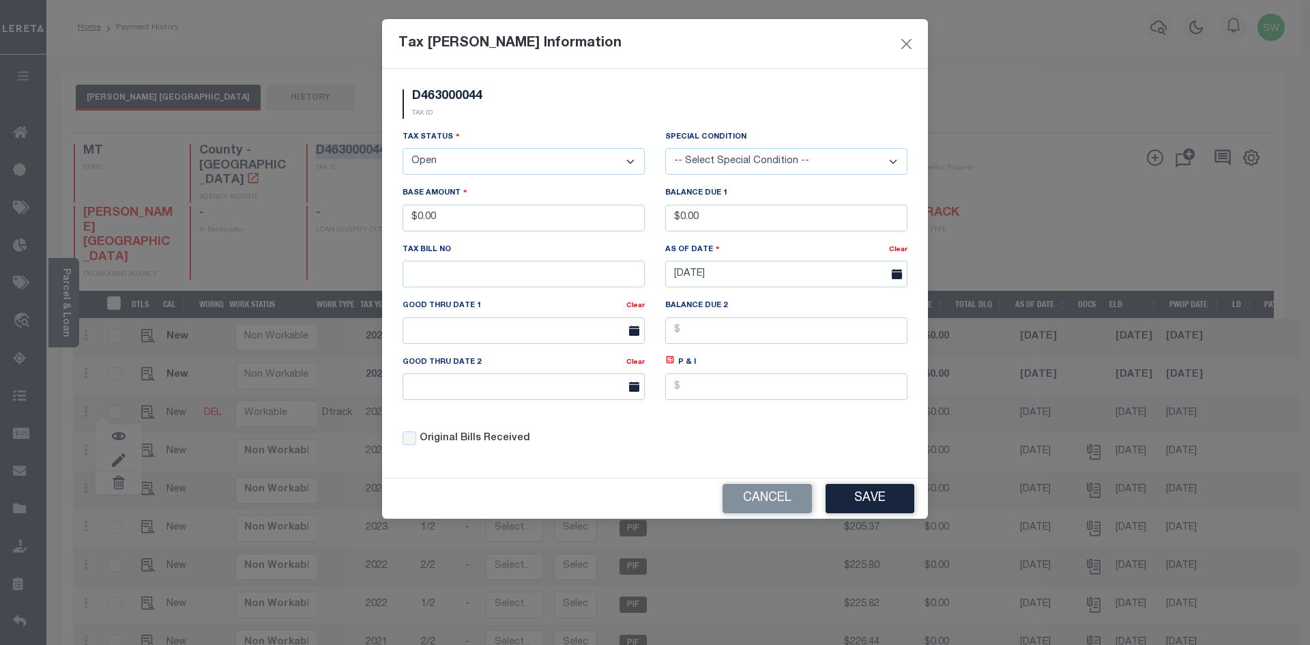
click at [631, 158] on select "- Select Status - Open Due/Unpaid Paid Incomplete No Tax Due Internal Refund Pr…" at bounding box center [524, 161] width 242 height 27
click at [629, 162] on select "- Select Status - Open Due/Unpaid Paid Incomplete No Tax Due Internal Refund Pr…" at bounding box center [524, 161] width 242 height 27
select select "PYD"
click at [403, 149] on select "- Select Status - Open Due/Unpaid Paid Incomplete No Tax Due Internal Refund Pr…" at bounding box center [524, 161] width 242 height 27
drag, startPoint x: 474, startPoint y: 205, endPoint x: 410, endPoint y: 230, distance: 68.3
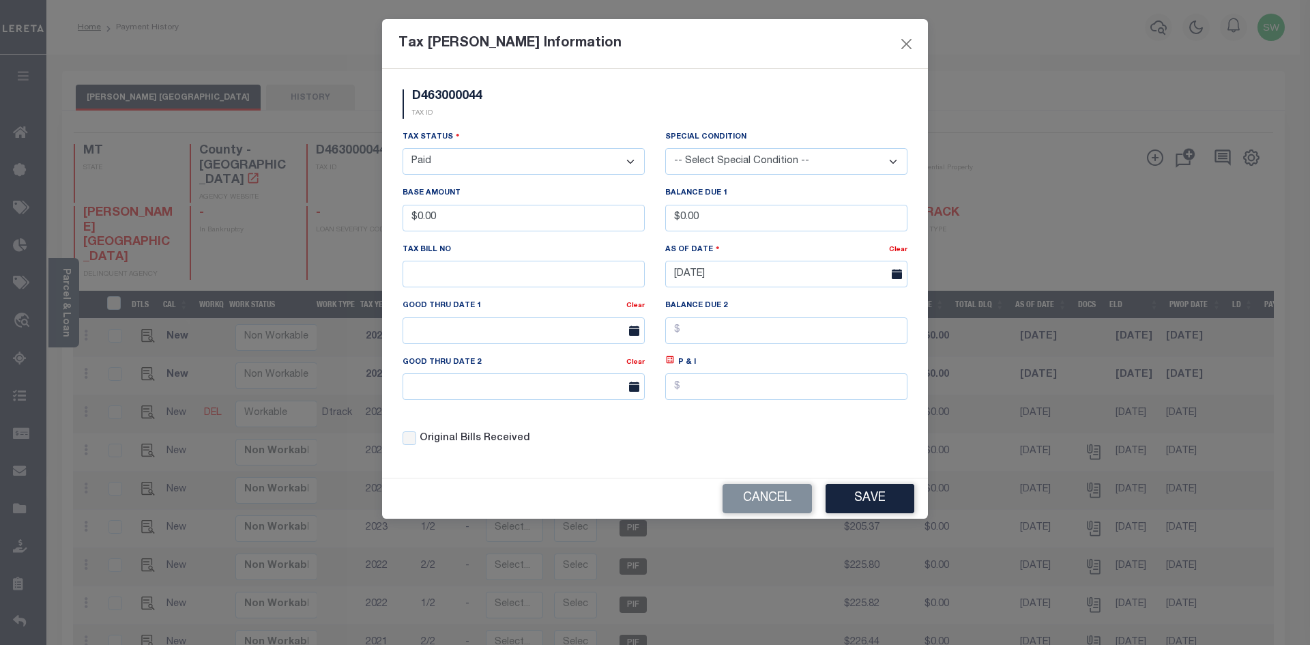
click at [410, 230] on div "Base Amount $0.00" at bounding box center [524, 208] width 242 height 45
click at [399, 221] on div "Base Amount $0.00" at bounding box center [523, 214] width 263 height 56
type input "$238.02"
click at [502, 130] on div "Tax Status - Select Status - Open Due/Unpaid Paid Incomplete No Tax Due Interna…" at bounding box center [524, 152] width 242 height 45
click at [852, 509] on button "Save" at bounding box center [870, 498] width 89 height 29
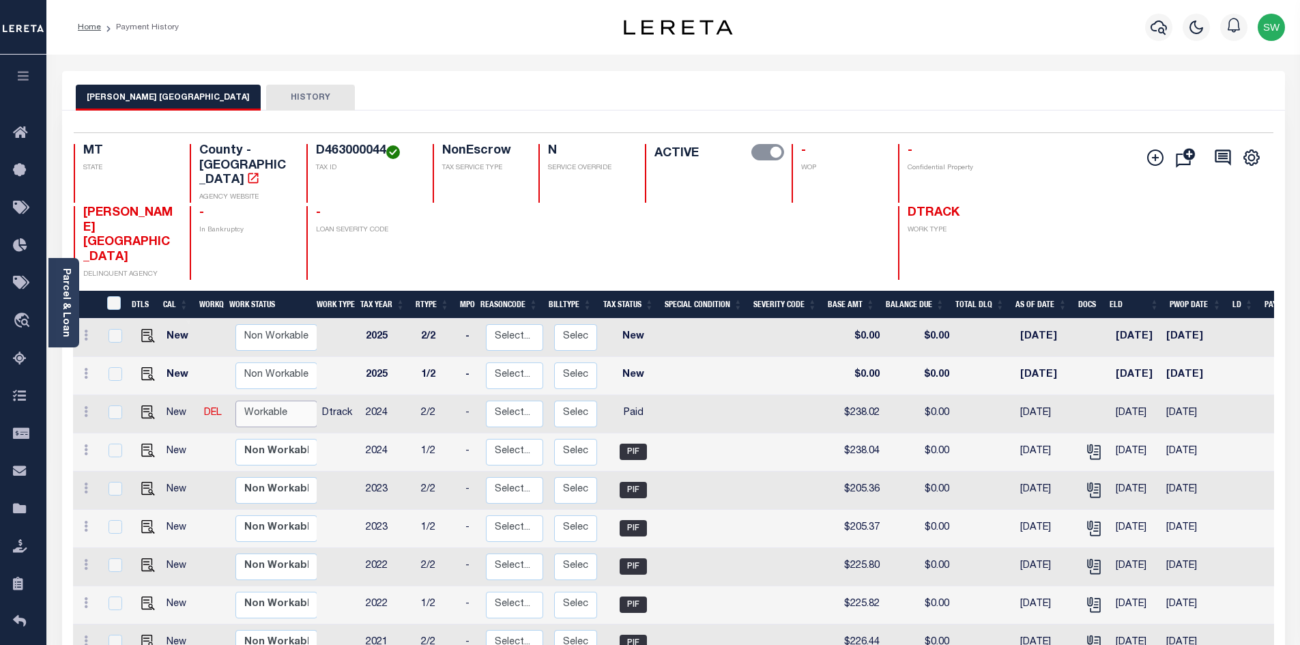
click at [257, 401] on select "Non Workable Workable" at bounding box center [276, 414] width 82 height 27
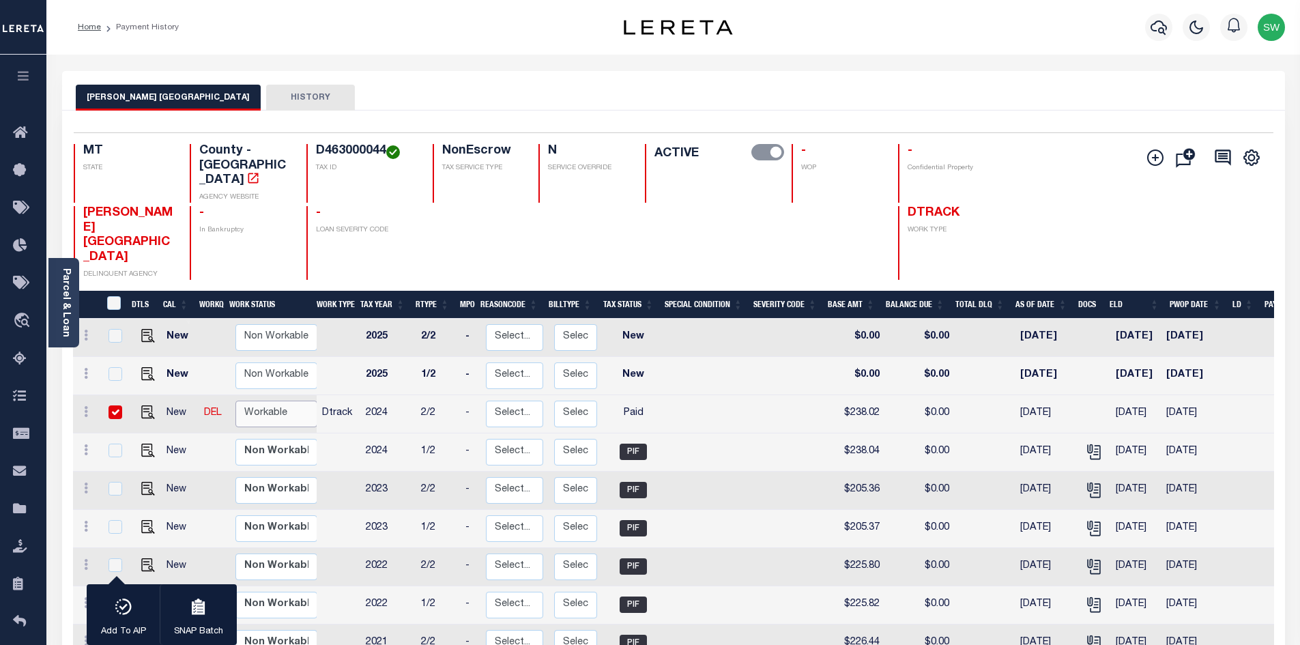
checkbox input "true"
select select "true"
click at [235, 401] on select "Non Workable Workable" at bounding box center [276, 414] width 82 height 27
checkbox input "false"
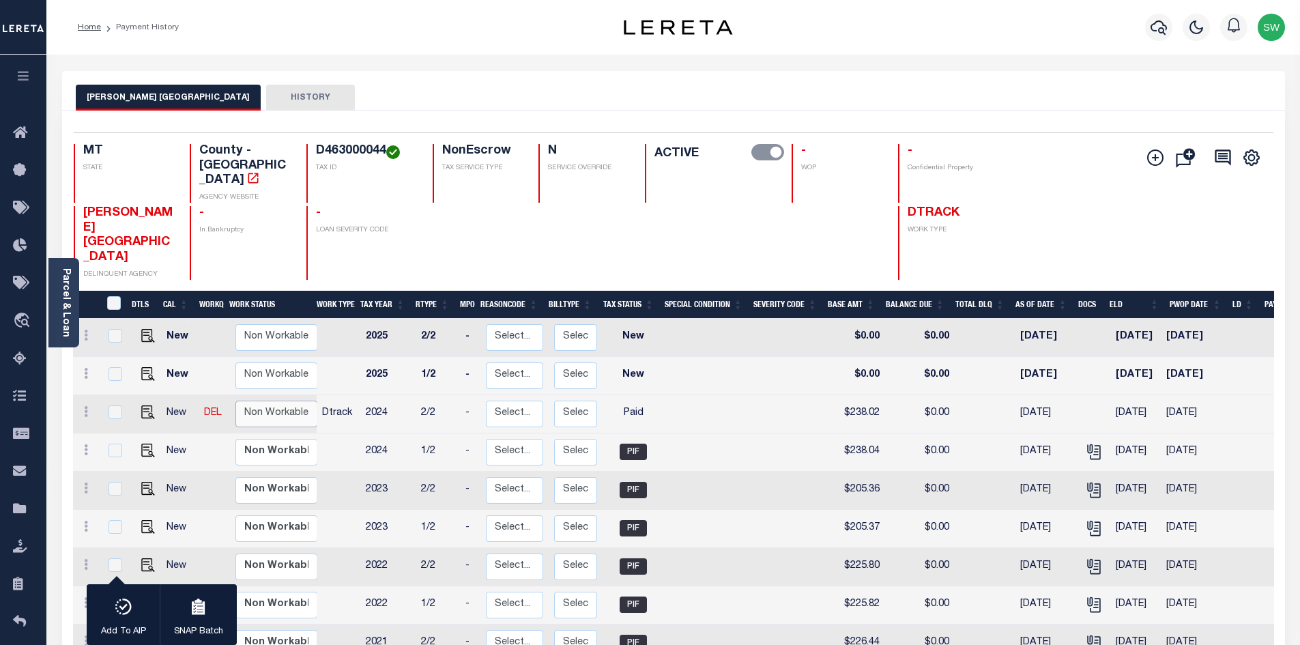
checkbox input "false"
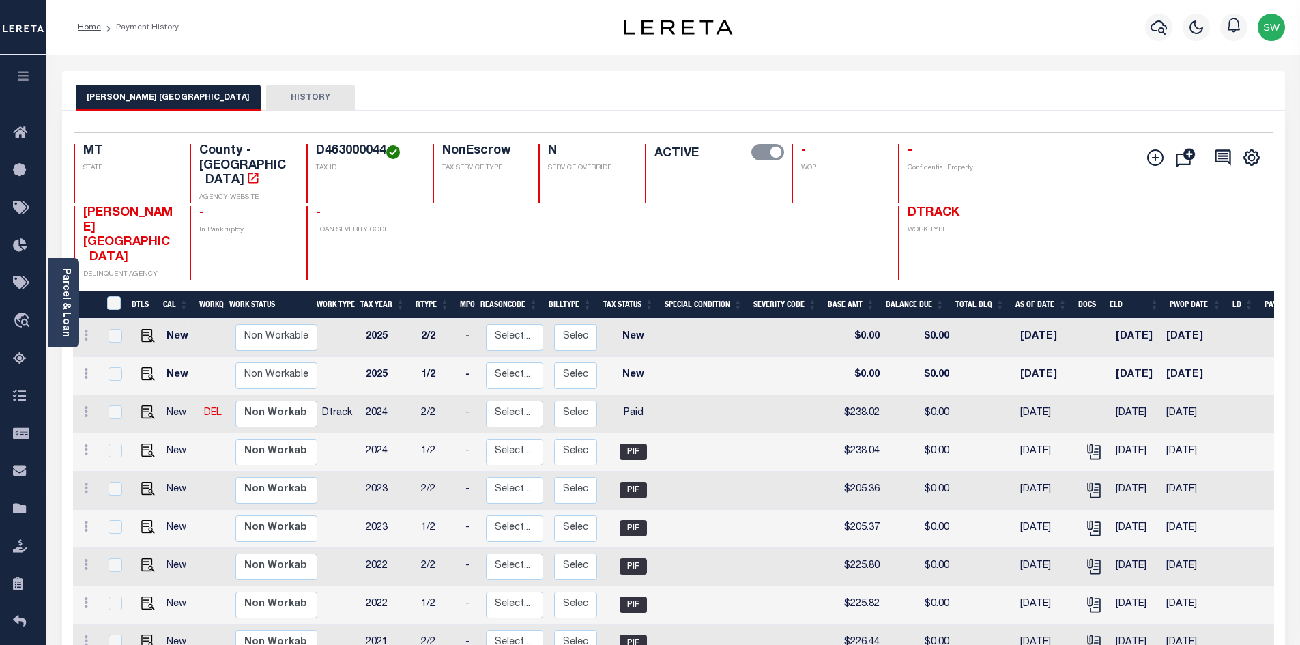
click at [812, 20] on div "Profile Sign out" at bounding box center [1035, 27] width 510 height 48
